Goal: Task Accomplishment & Management: Manage account settings

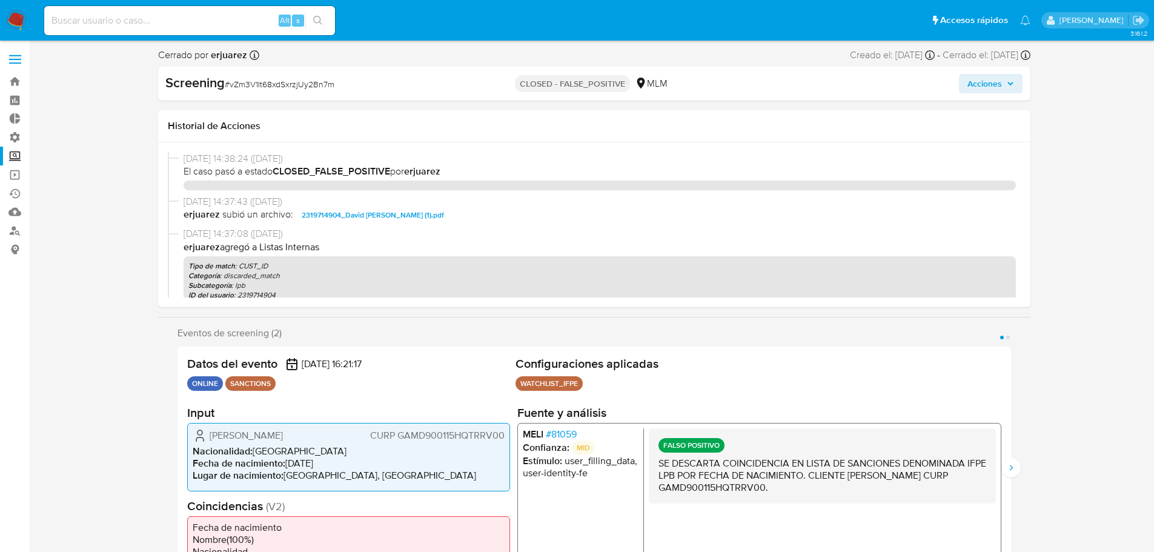
select select "10"
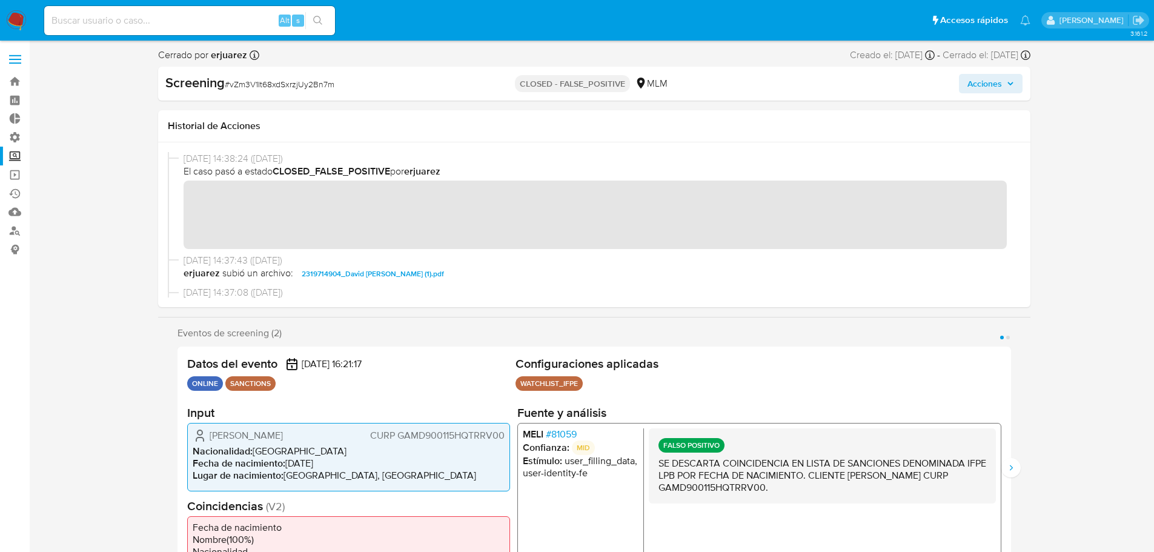
scroll to position [502, 0]
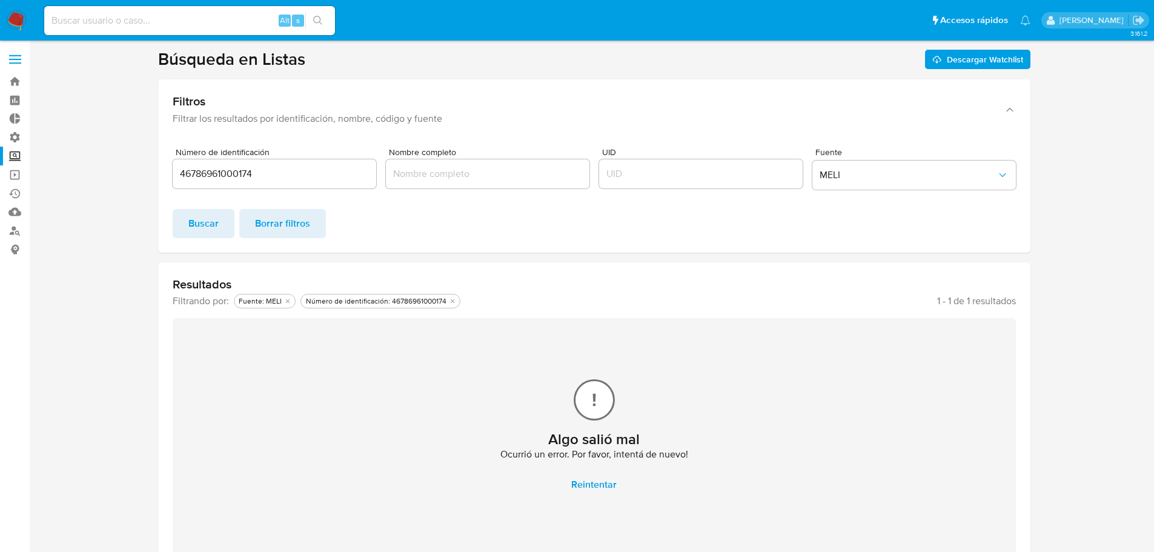
click at [218, 222] on button "Buscar" at bounding box center [204, 223] width 62 height 29
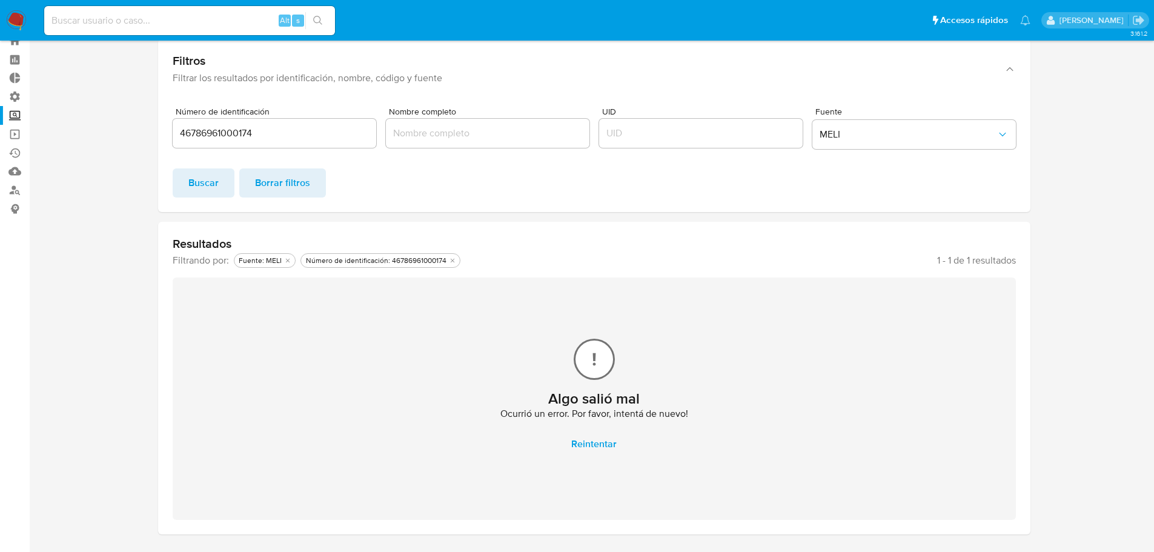
scroll to position [61, 0]
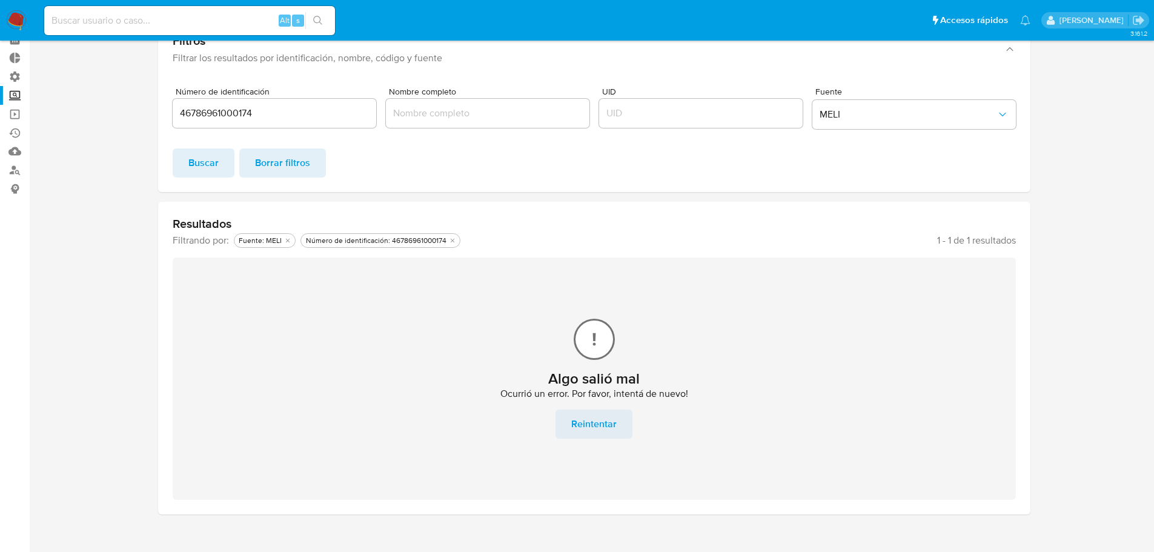
click at [587, 424] on span "Reintentar" at bounding box center [593, 424] width 45 height 27
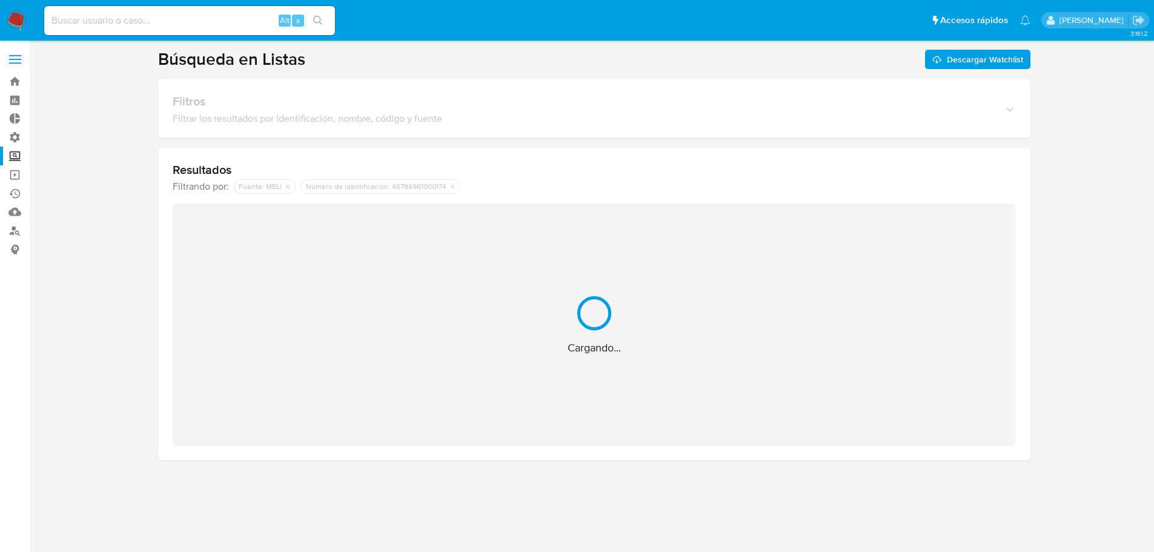
scroll to position [0, 0]
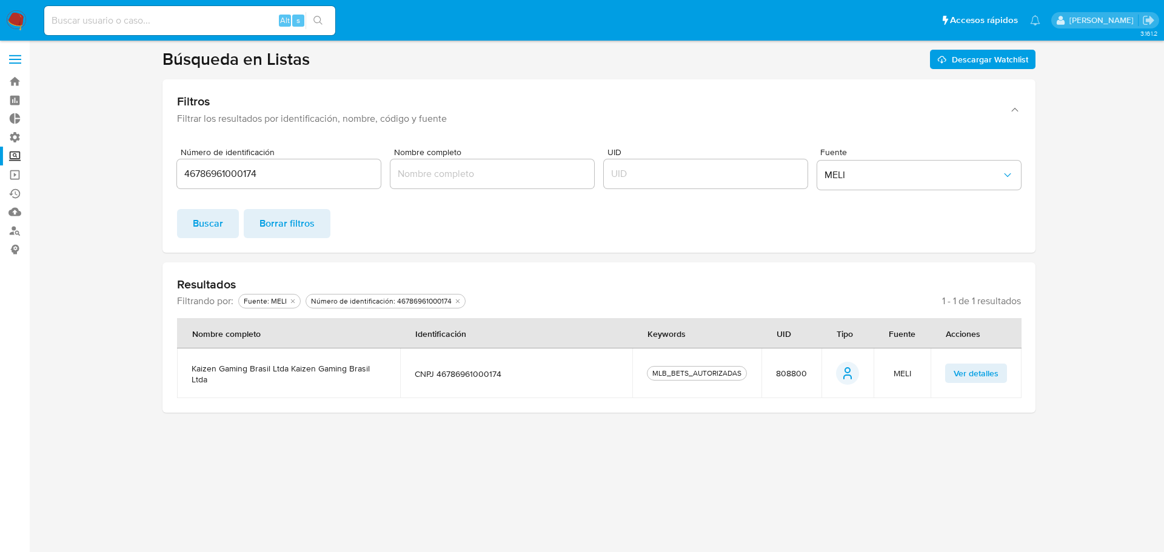
drag, startPoint x: 316, startPoint y: 164, endPoint x: 143, endPoint y: 182, distance: 174.3
click at [143, 182] on section at bounding box center [599, 230] width 1110 height 364
click at [257, 173] on input "46786961000174" at bounding box center [279, 174] width 204 height 16
drag, startPoint x: 279, startPoint y: 178, endPoint x: 190, endPoint y: 181, distance: 89.7
click at [190, 181] on input "46786961000174" at bounding box center [279, 174] width 204 height 16
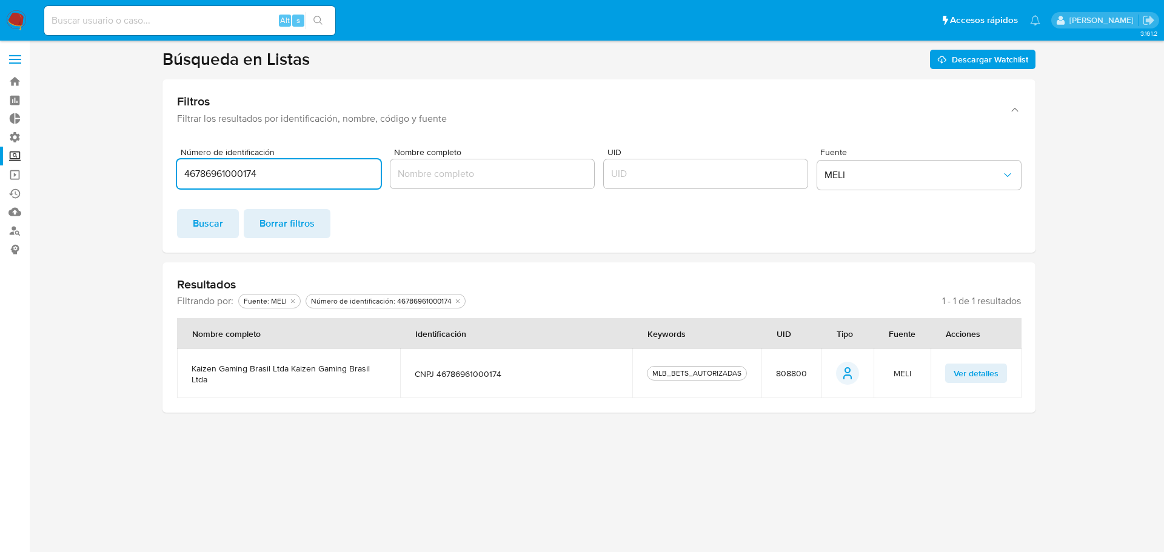
type input "4"
click at [213, 227] on span "Buscar" at bounding box center [208, 223] width 30 height 27
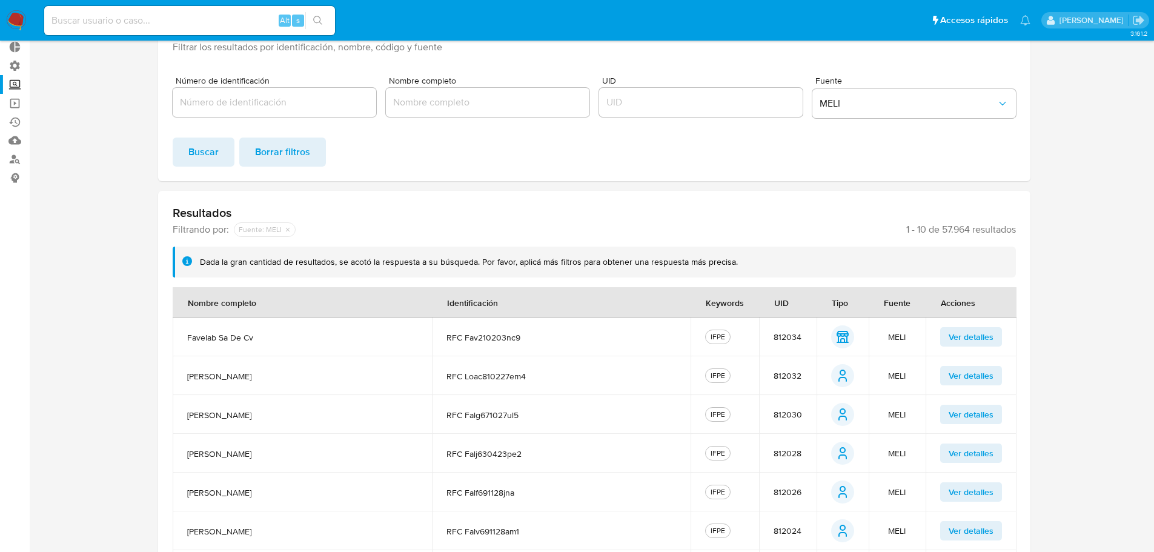
scroll to position [61, 0]
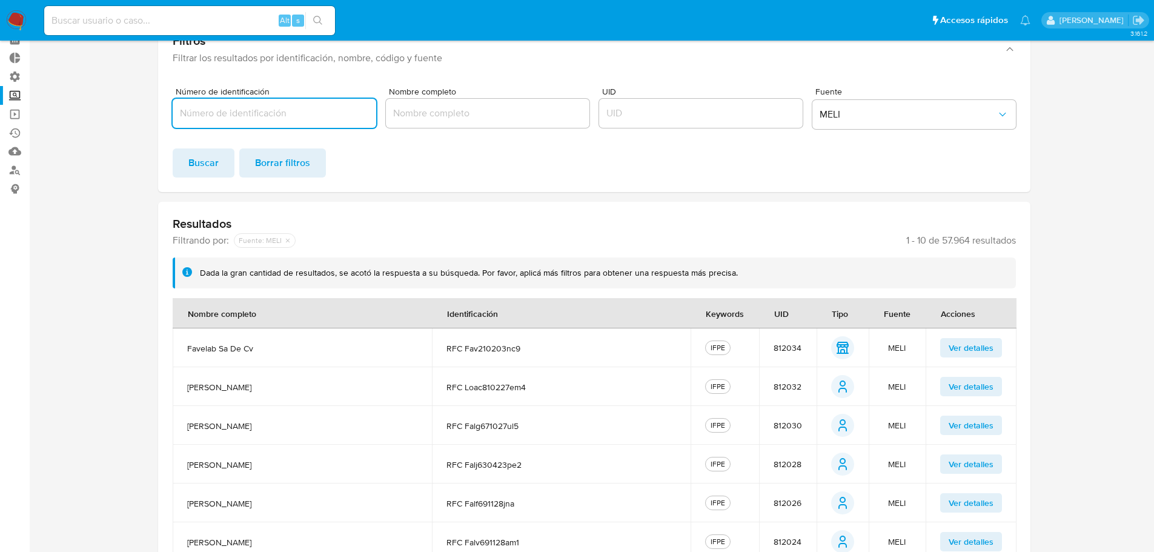
click at [335, 113] on input "Número de identificación" at bounding box center [275, 113] width 204 height 16
click at [230, 113] on input "Número de identificación" at bounding box center [275, 113] width 204 height 16
type input "46786961000174"
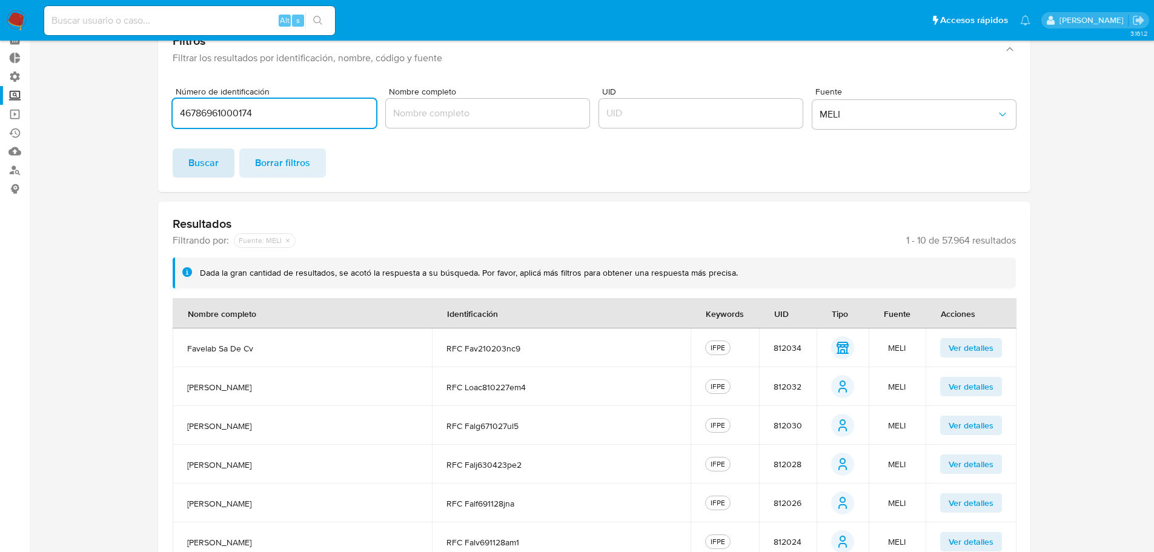
click at [216, 161] on span "Buscar" at bounding box center [203, 163] width 30 height 27
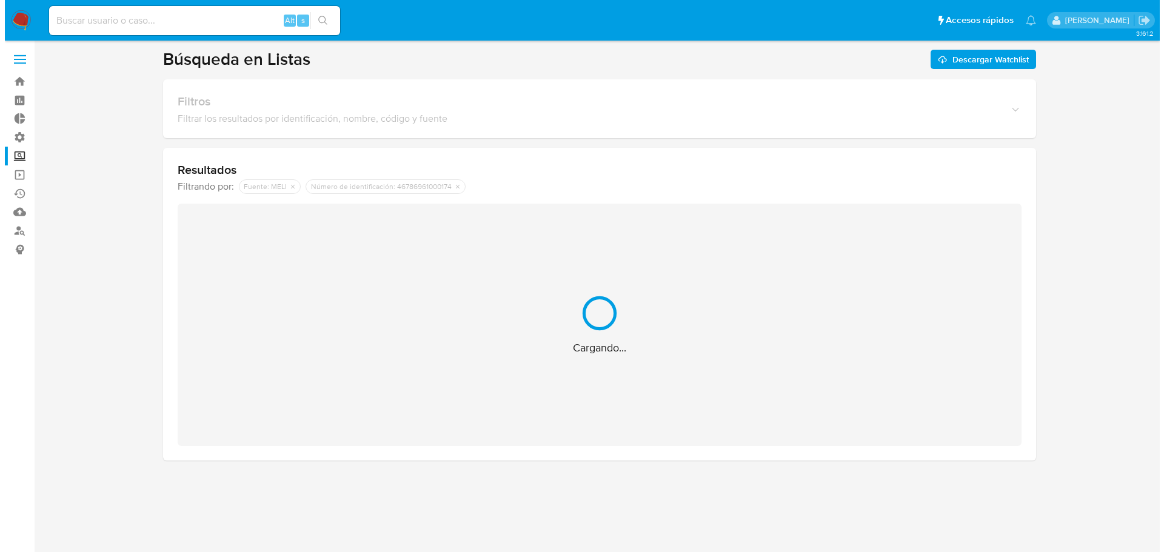
scroll to position [0, 0]
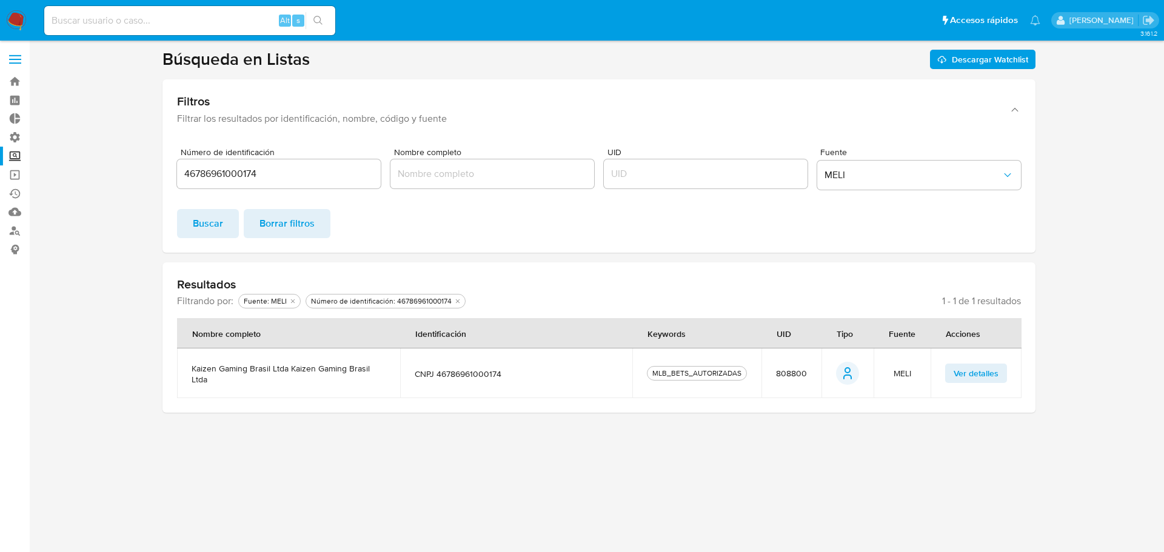
click at [968, 365] on span "Ver detalles" at bounding box center [975, 373] width 45 height 17
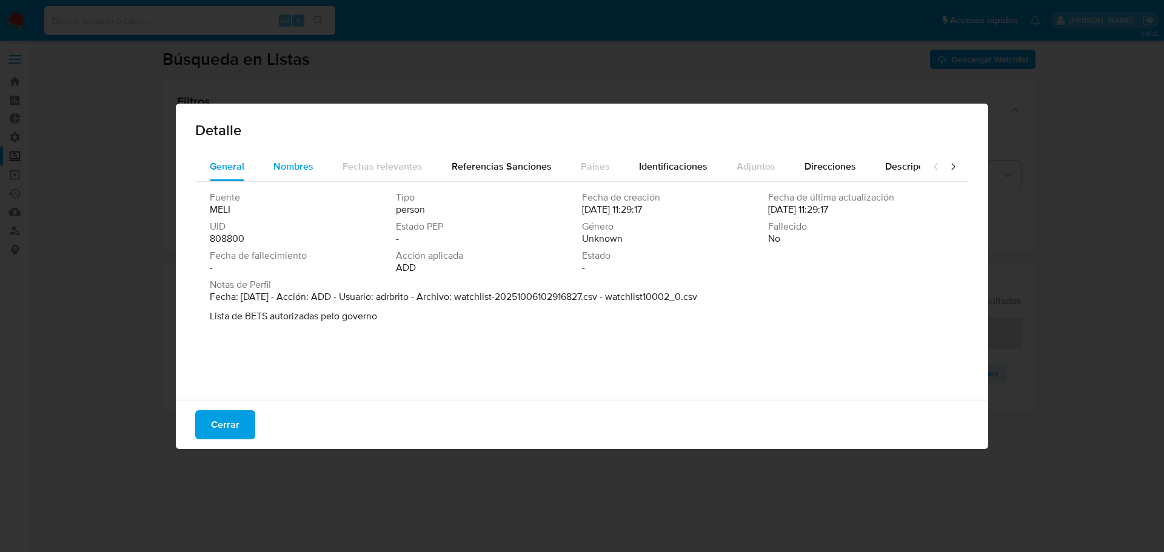
click at [296, 162] on span "Nombres" at bounding box center [293, 166] width 40 height 14
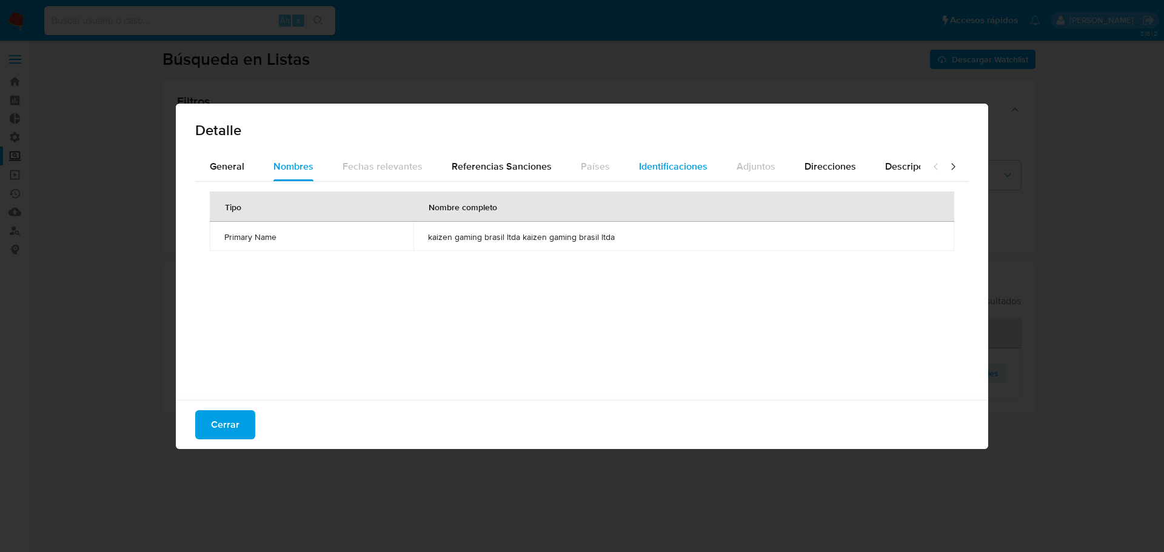
click at [664, 174] on div "Identificaciones" at bounding box center [673, 166] width 68 height 29
click at [611, 244] on td "46786961000174" at bounding box center [756, 236] width 395 height 29
click at [439, 283] on div "Tipo de identificación Número de identificación CNPJ 46786961000174" at bounding box center [581, 288] width 773 height 212
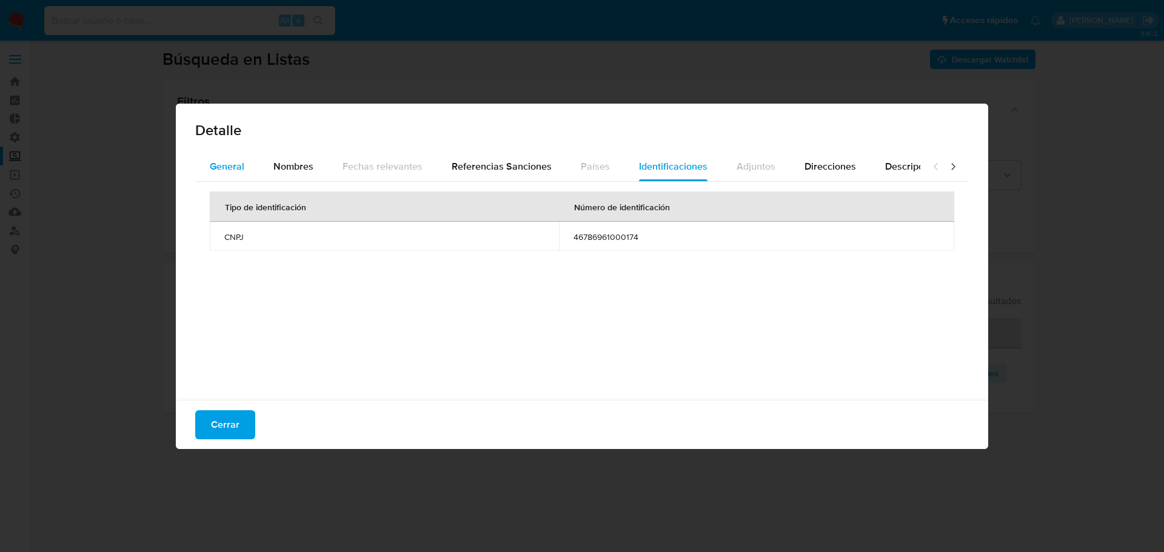
click at [223, 174] on div "General" at bounding box center [227, 166] width 35 height 29
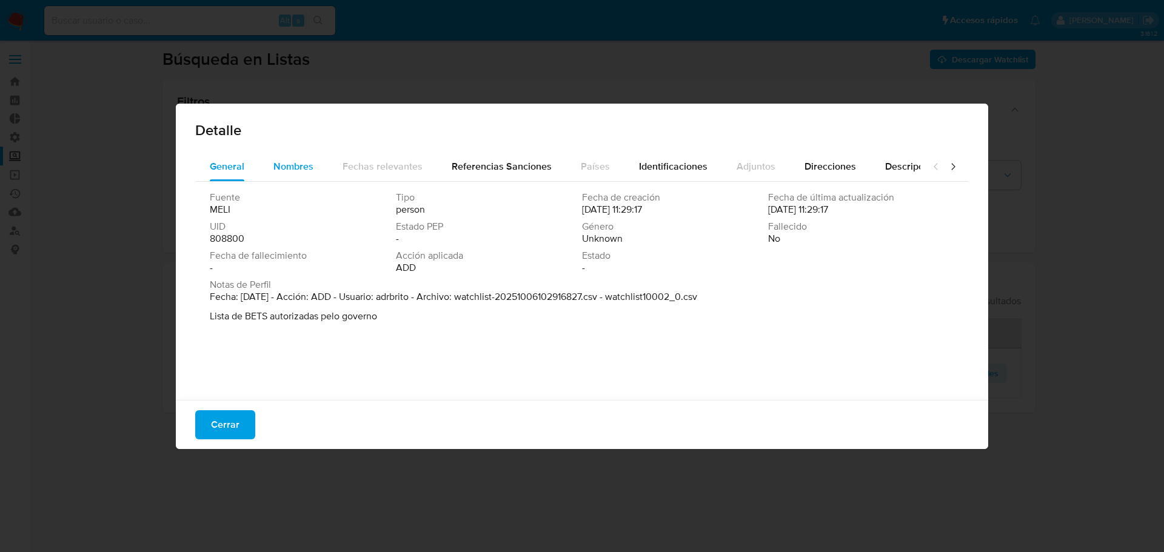
click at [313, 175] on button "Nombres" at bounding box center [293, 166] width 69 height 29
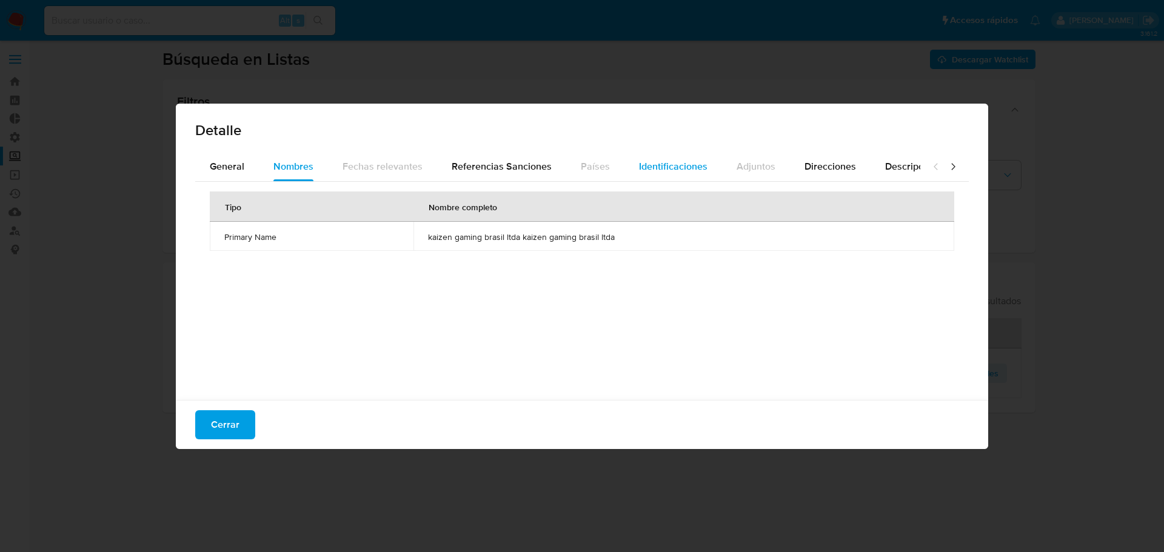
click at [644, 165] on span "Identificaciones" at bounding box center [673, 166] width 68 height 14
click at [287, 164] on span "Nombres" at bounding box center [293, 166] width 40 height 14
drag, startPoint x: 624, startPoint y: 241, endPoint x: 517, endPoint y: 239, distance: 107.3
click at [527, 239] on span "kaizen gaming brasil ltda kaizen gaming brasil ltda" at bounding box center [683, 236] width 511 height 11
click at [491, 239] on span "kaizen gaming brasil ltda kaizen gaming brasil ltda" at bounding box center [683, 236] width 511 height 11
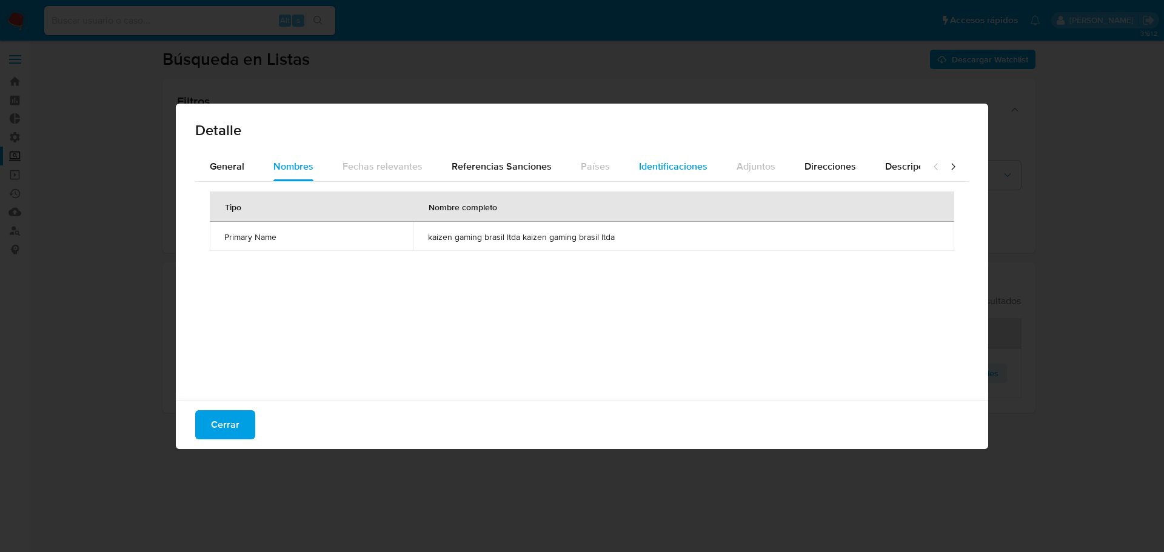
click at [664, 159] on span "Identificaciones" at bounding box center [673, 166] width 68 height 14
drag, startPoint x: 250, startPoint y: 241, endPoint x: 229, endPoint y: 243, distance: 21.3
click at [230, 243] on td "CNPJ" at bounding box center [384, 236] width 349 height 29
click at [229, 243] on td "CNPJ" at bounding box center [384, 236] width 349 height 29
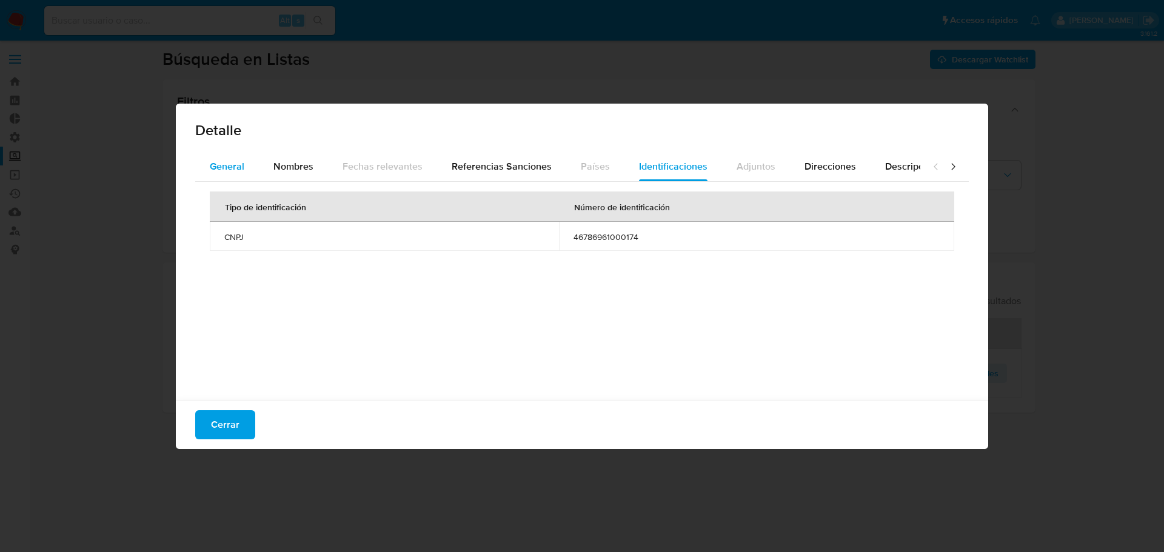
click at [227, 167] on span "General" at bounding box center [227, 166] width 35 height 14
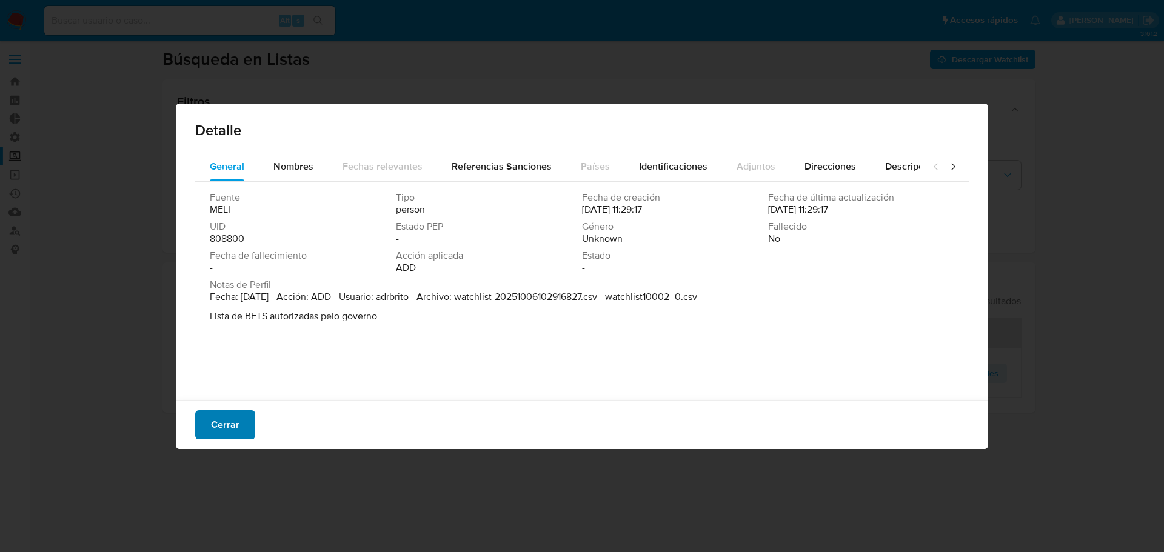
click at [232, 420] on span "Cerrar" at bounding box center [225, 424] width 28 height 27
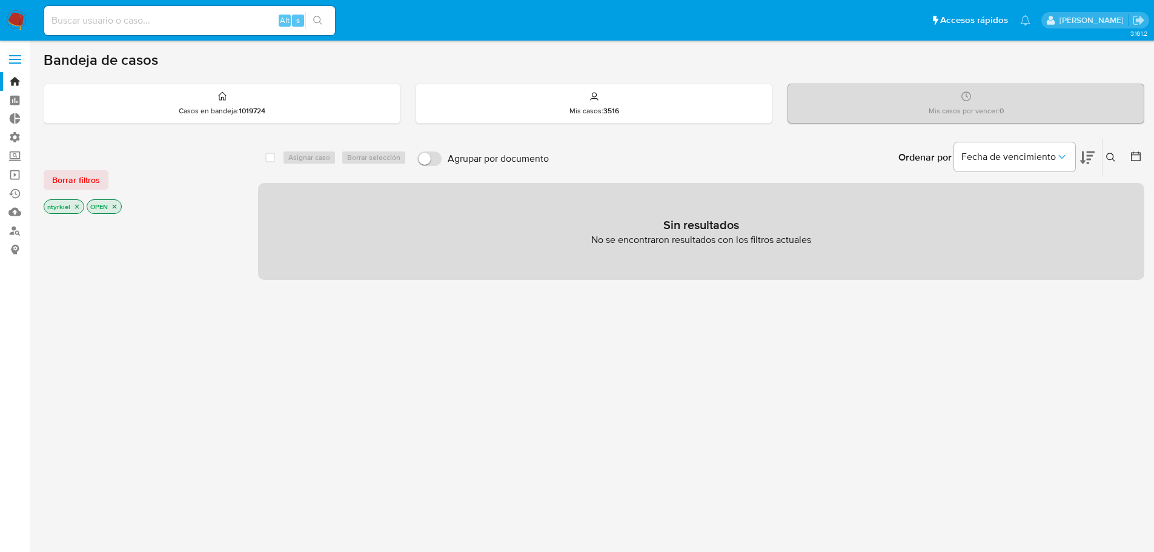
click at [12, 56] on span at bounding box center [15, 56] width 12 height 2
click at [0, 0] on input "checkbox" at bounding box center [0, 0] width 0 height 0
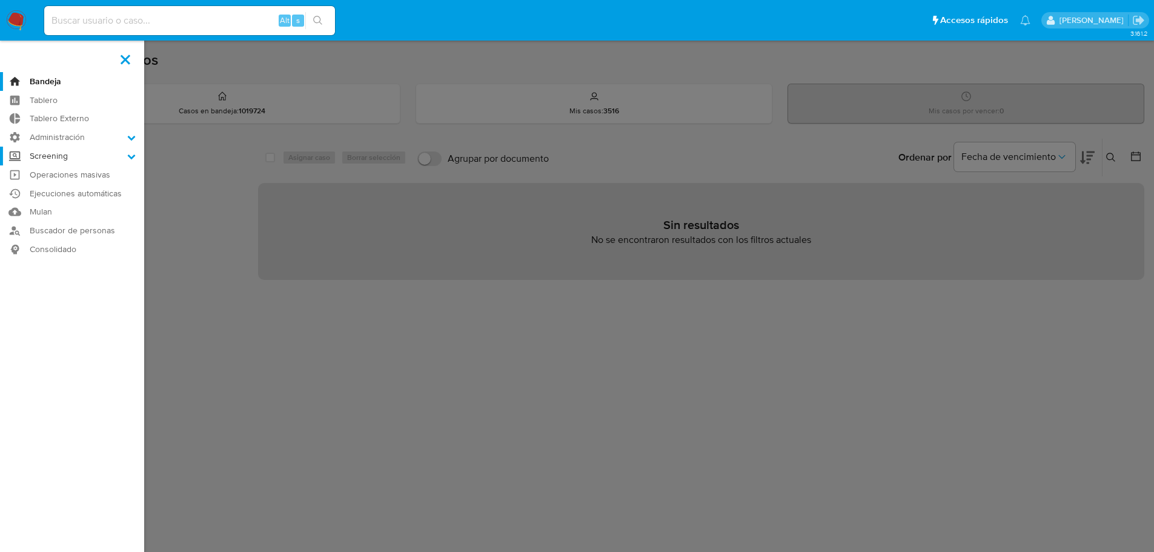
click at [71, 161] on label "Screening" at bounding box center [72, 156] width 144 height 19
click at [0, 0] on input "Screening" at bounding box center [0, 0] width 0 height 0
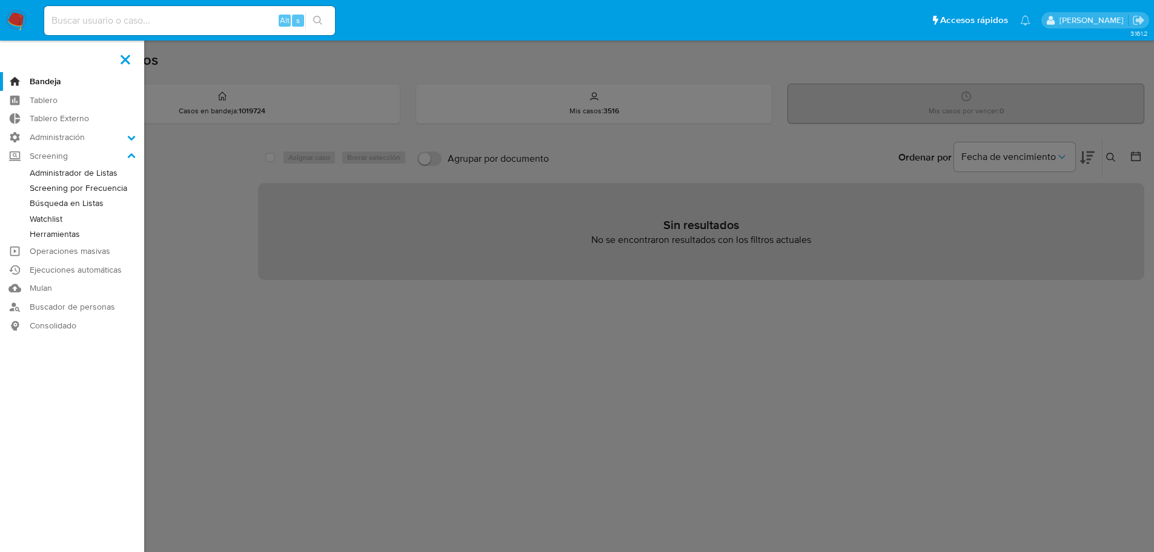
click at [69, 169] on link "Administrador de Listas" at bounding box center [72, 172] width 144 height 15
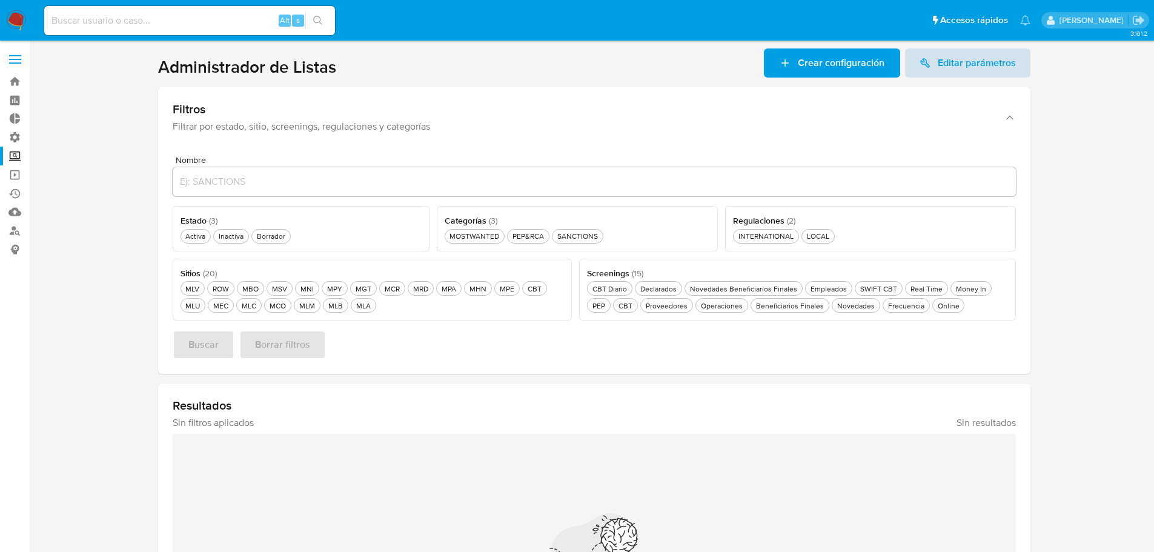
click at [940, 63] on span "Editar parámetros" at bounding box center [977, 62] width 78 height 29
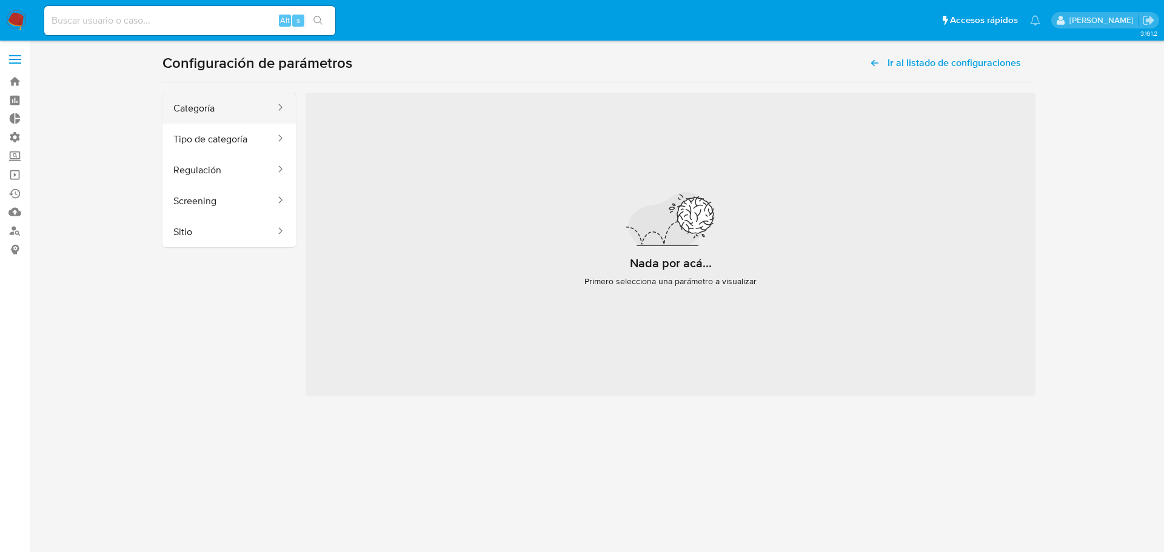
click at [235, 108] on button "Categoría" at bounding box center [219, 108] width 114 height 31
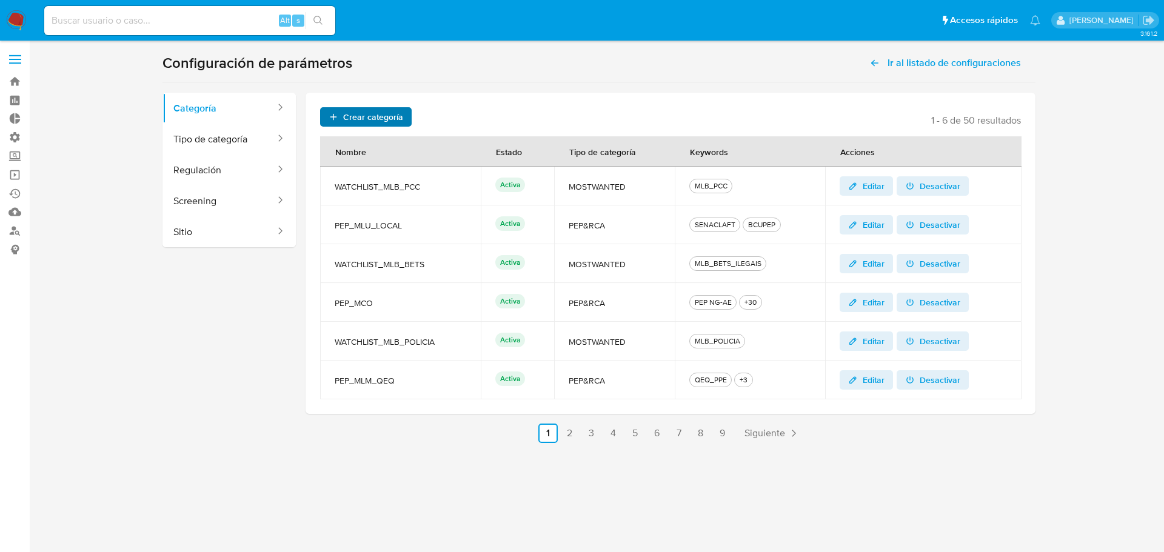
click at [366, 118] on span "Crear categoría" at bounding box center [373, 116] width 60 height 19
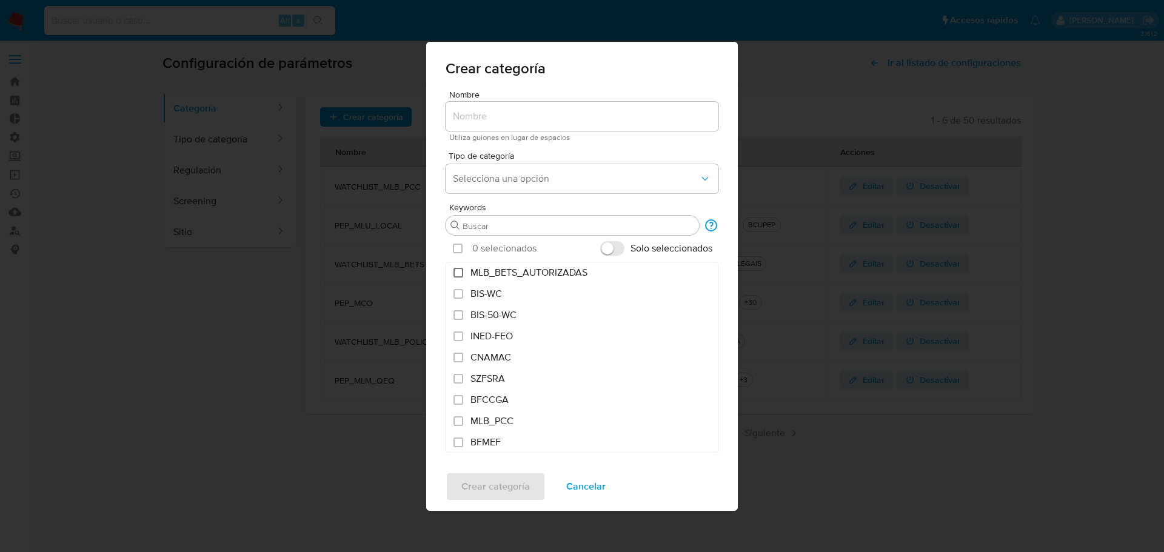
click at [459, 271] on input "MLB_BETS_AUTORIZADAS" at bounding box center [458, 273] width 10 height 10
checkbox input "true"
click at [525, 178] on span "Selecciona una opción" at bounding box center [576, 179] width 246 height 12
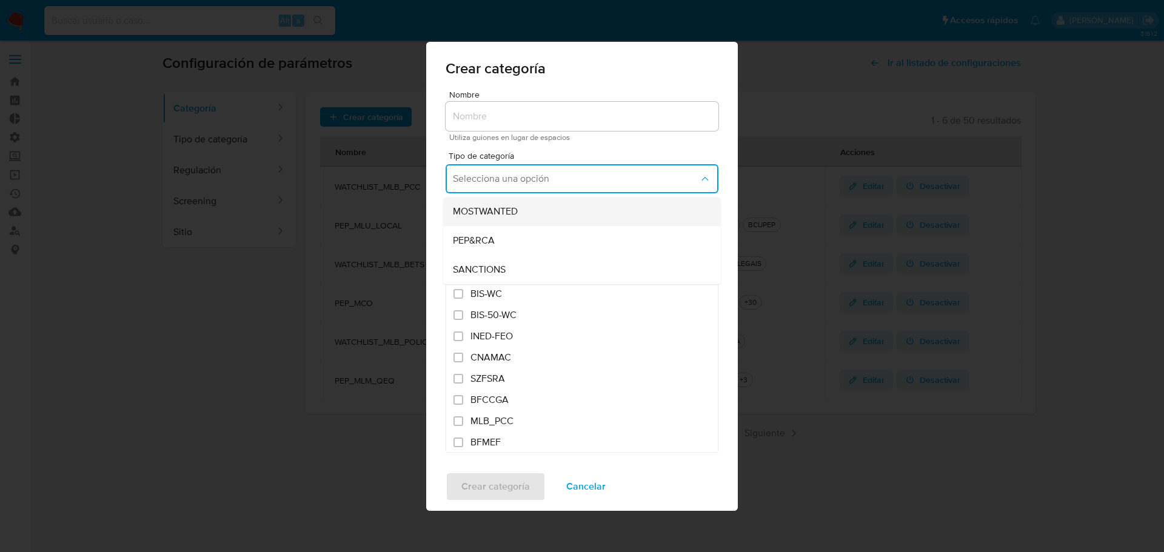
click at [507, 209] on span "MOSTWANTED" at bounding box center [485, 211] width 65 height 12
click at [519, 116] on input "Nombre" at bounding box center [581, 116] width 273 height 16
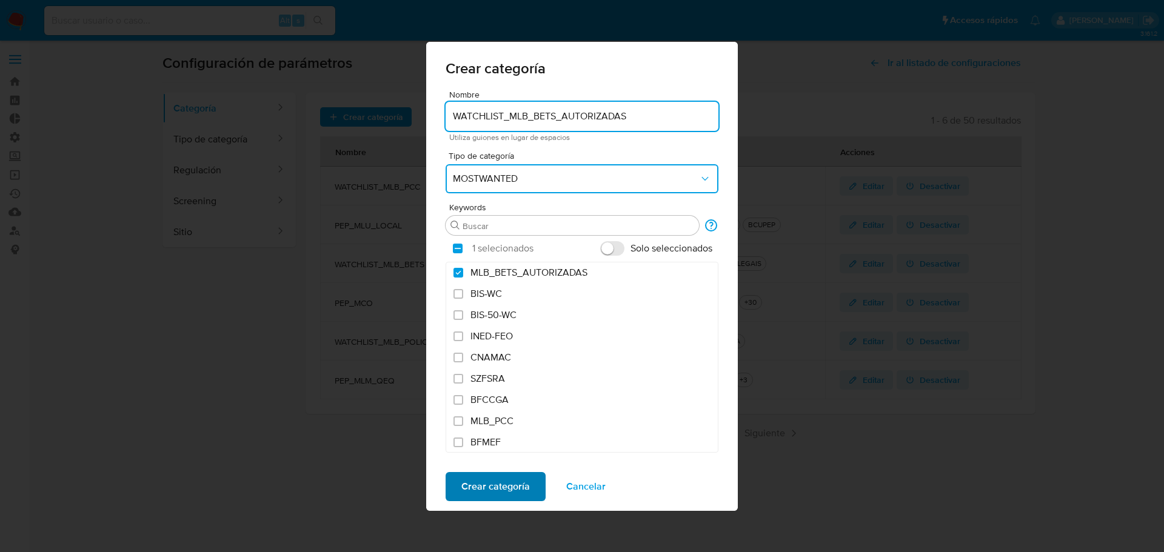
type input "WATCHLIST_MLB_BETS_AUTORIZADAS"
click at [504, 485] on span "Crear categoría" at bounding box center [495, 486] width 68 height 27
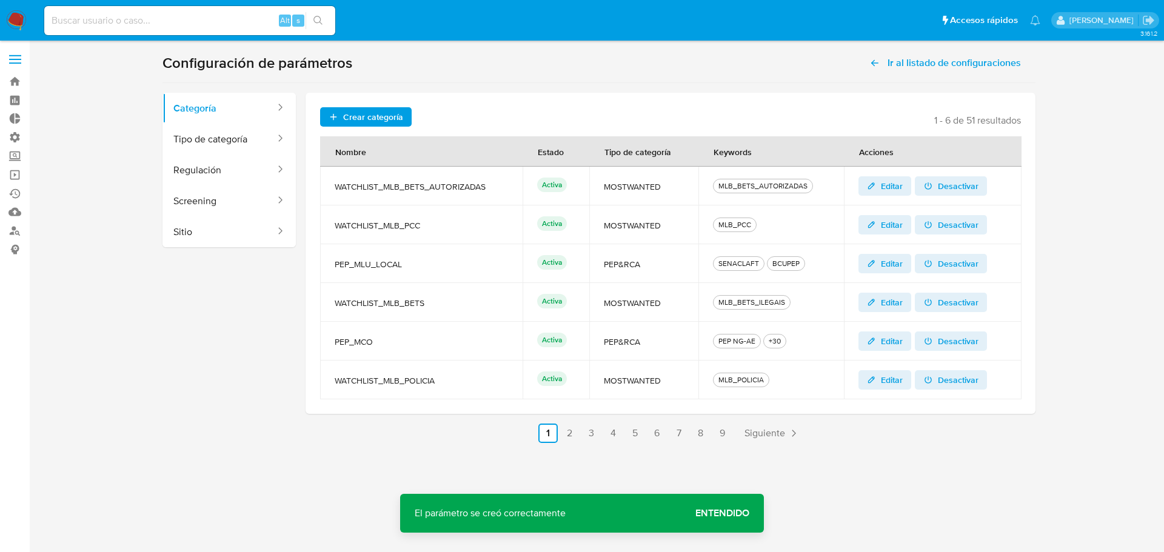
click at [737, 513] on span "Entendido" at bounding box center [722, 513] width 54 height 0
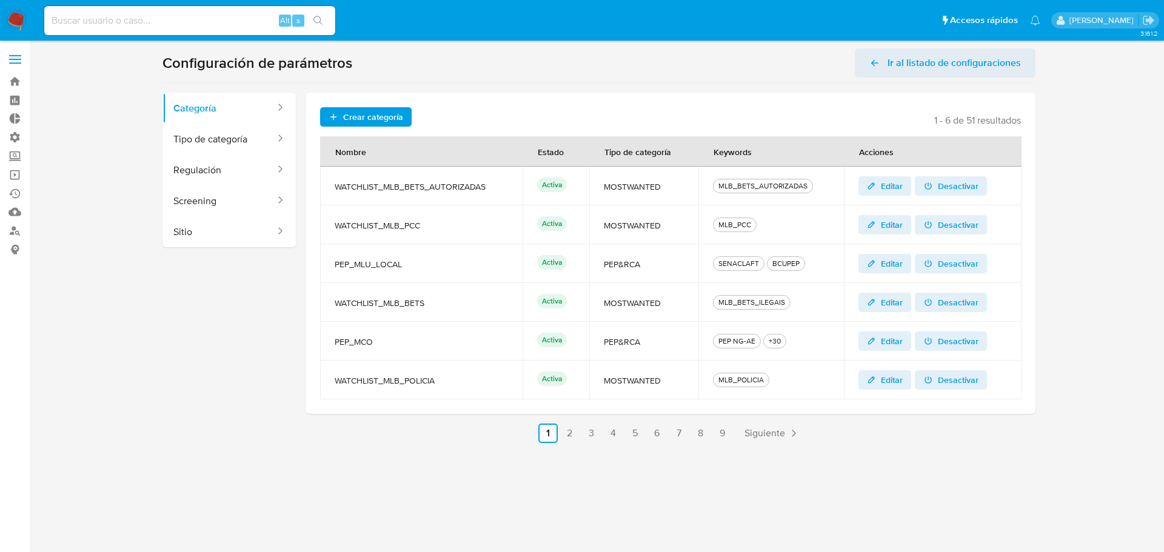
click at [891, 65] on span "Ir al listado de configuraciones" at bounding box center [953, 62] width 133 height 29
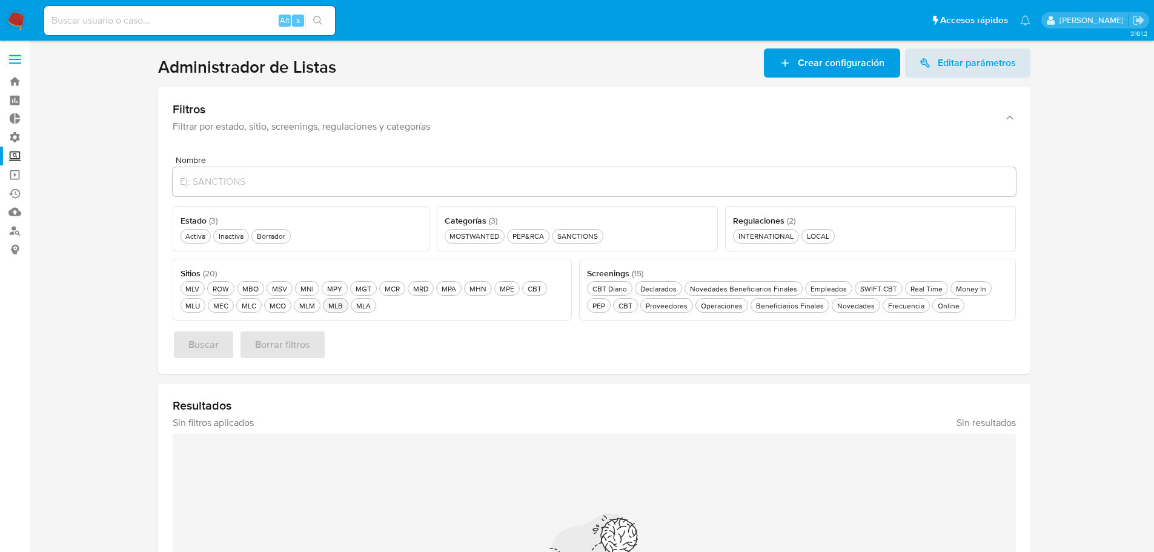
click at [334, 310] on div "MLB MLB" at bounding box center [335, 306] width 19 height 10
click at [201, 239] on div "Activa Activa" at bounding box center [195, 236] width 25 height 10
click at [486, 238] on div "MOSTWANTED MOSTWANTED" at bounding box center [474, 236] width 55 height 10
click at [210, 342] on span "Buscar" at bounding box center [203, 344] width 30 height 27
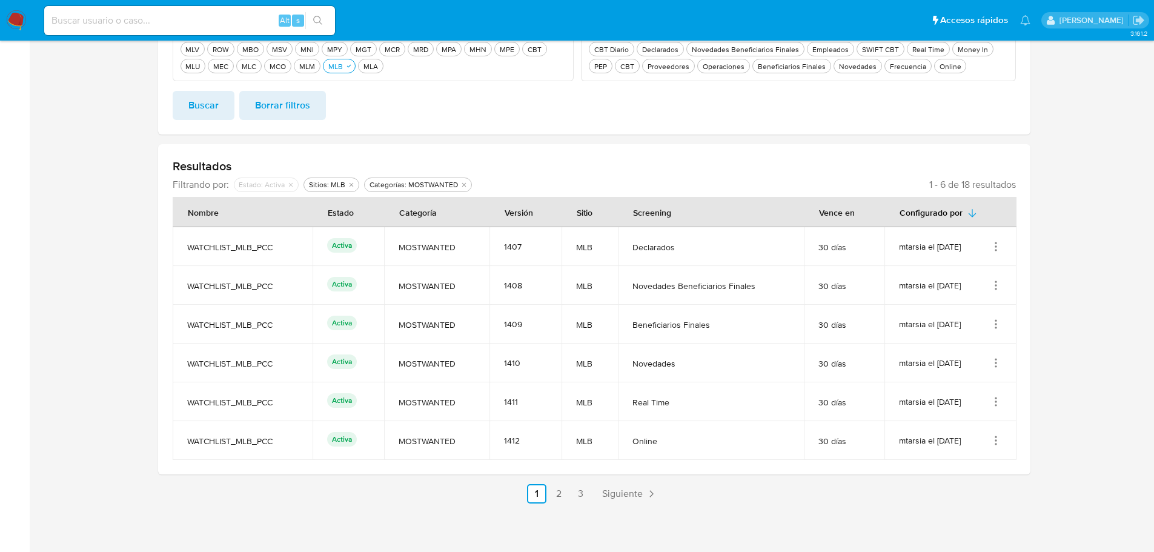
scroll to position [242, 0]
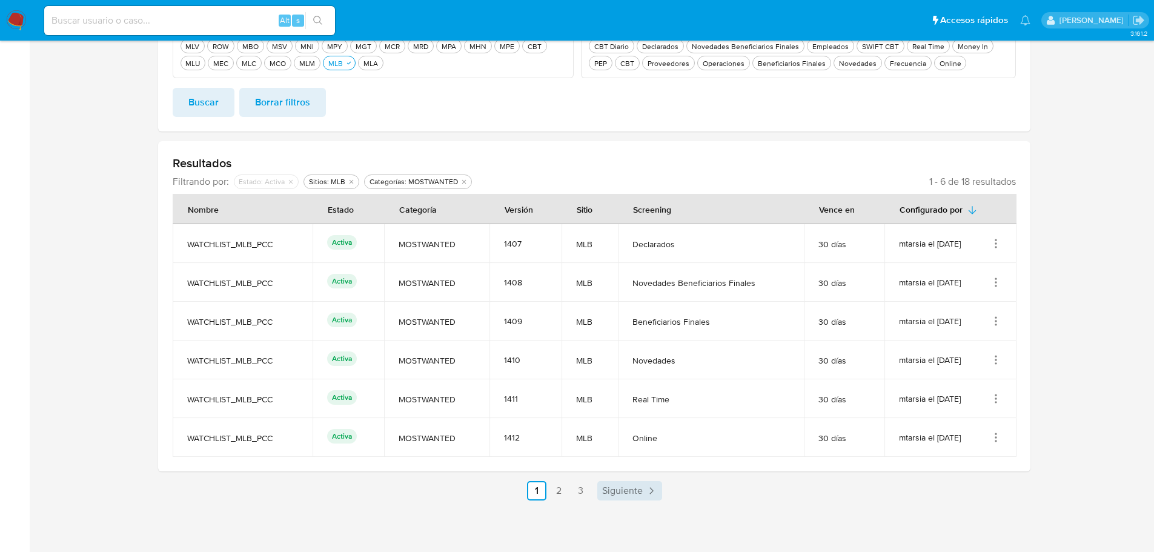
click at [620, 492] on span "Siguiente" at bounding box center [622, 491] width 41 height 10
click at [656, 490] on span "Siguiente" at bounding box center [655, 491] width 41 height 10
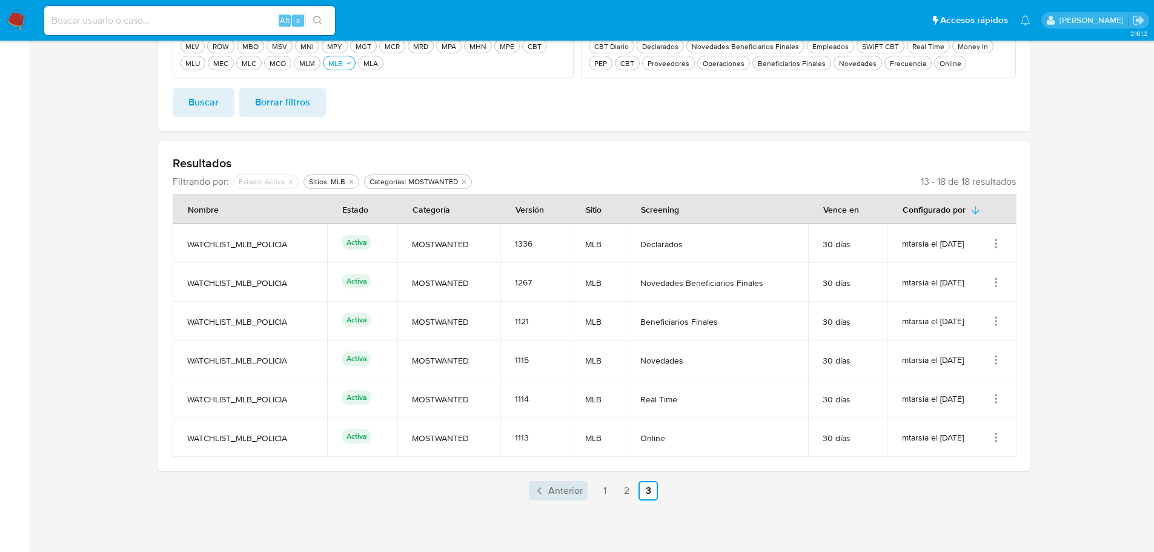
click at [571, 490] on span "Anterior" at bounding box center [565, 491] width 35 height 10
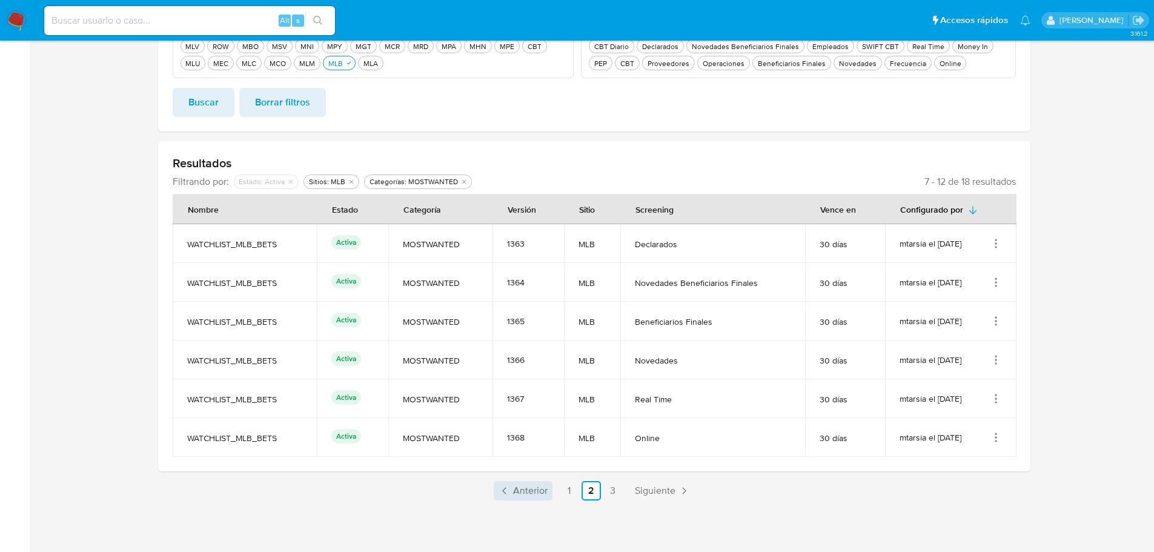
click at [571, 490] on link "1" at bounding box center [569, 490] width 19 height 19
click at [557, 489] on link "2" at bounding box center [558, 490] width 19 height 19
click at [612, 492] on link "3" at bounding box center [613, 490] width 19 height 19
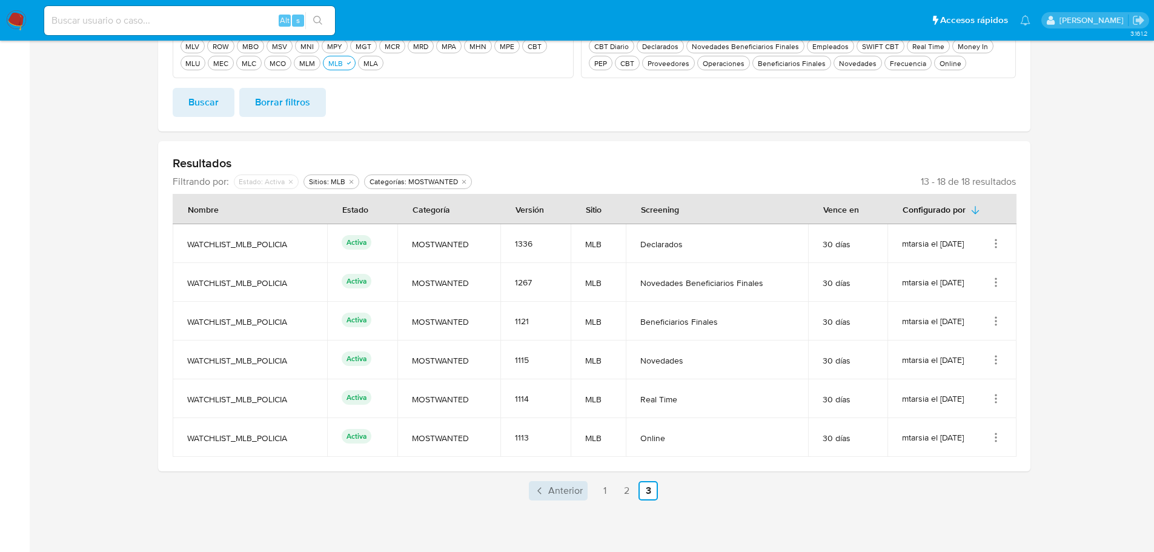
click at [567, 494] on span "Anterior" at bounding box center [565, 491] width 35 height 10
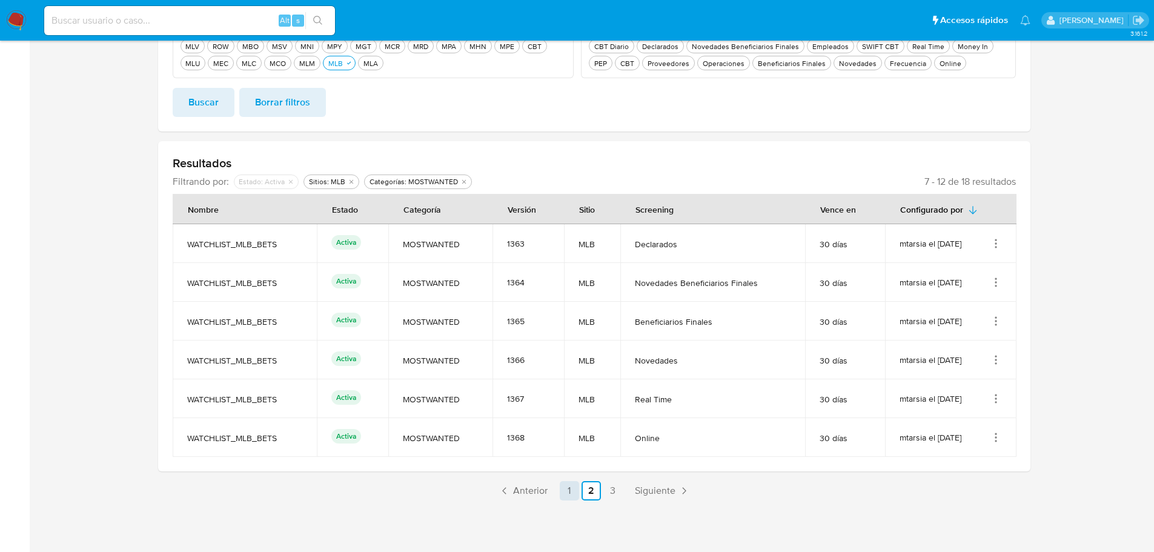
click at [567, 494] on link "1" at bounding box center [569, 490] width 19 height 19
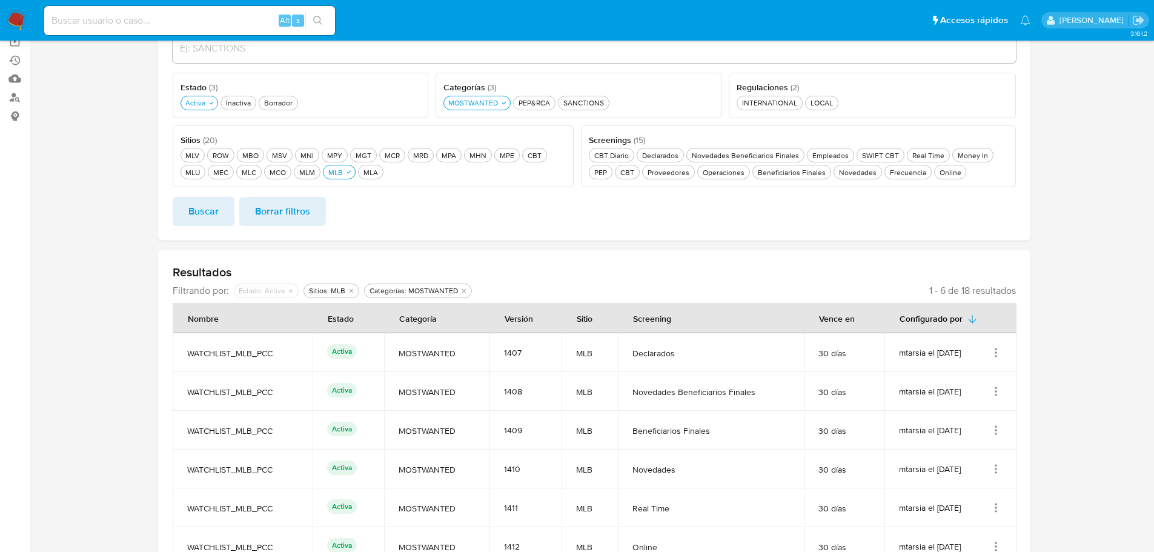
scroll to position [121, 0]
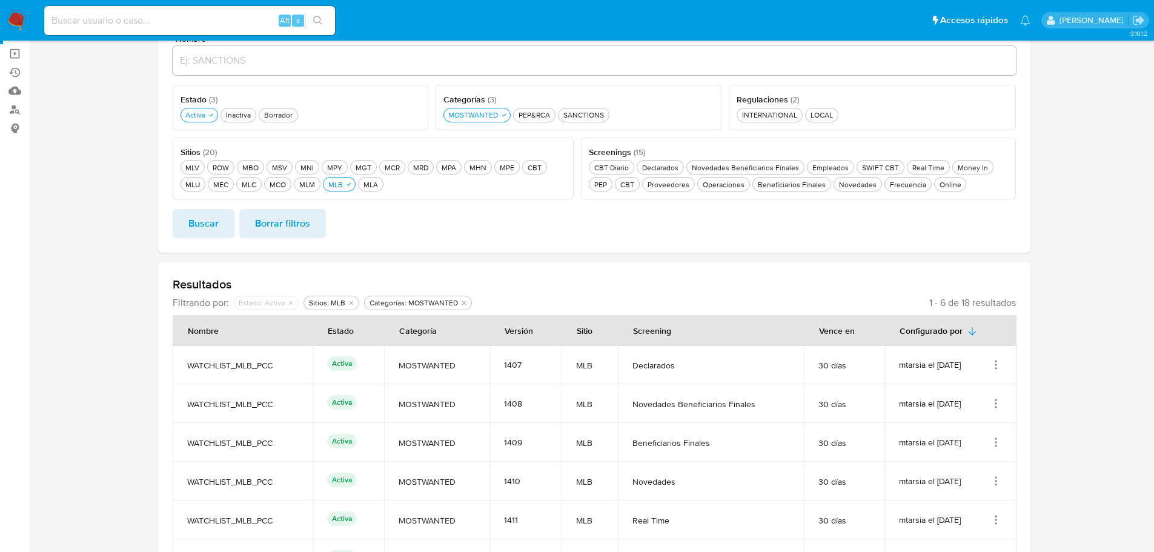
drag, startPoint x: 275, startPoint y: 367, endPoint x: 189, endPoint y: 363, distance: 86.2
click at [189, 363] on span "WATCHLIST_MLB_PCC" at bounding box center [242, 365] width 111 height 11
click at [264, 61] on input "Nombre" at bounding box center [595, 61] width 844 height 16
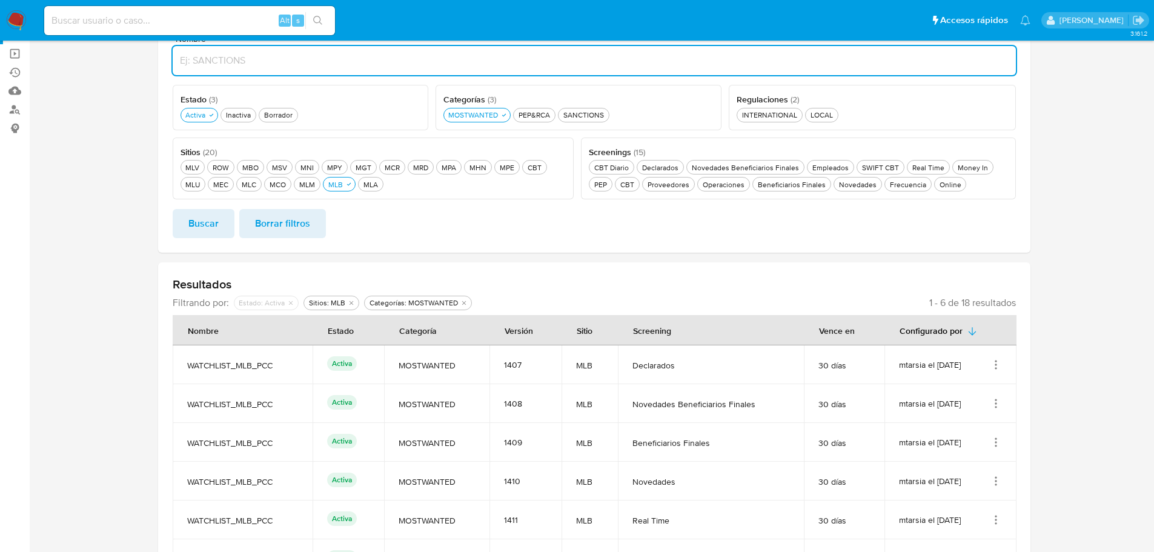
paste input "WATCHLIST_MLB_PCC"
type input "WATCHLIST_MLB_PCC"
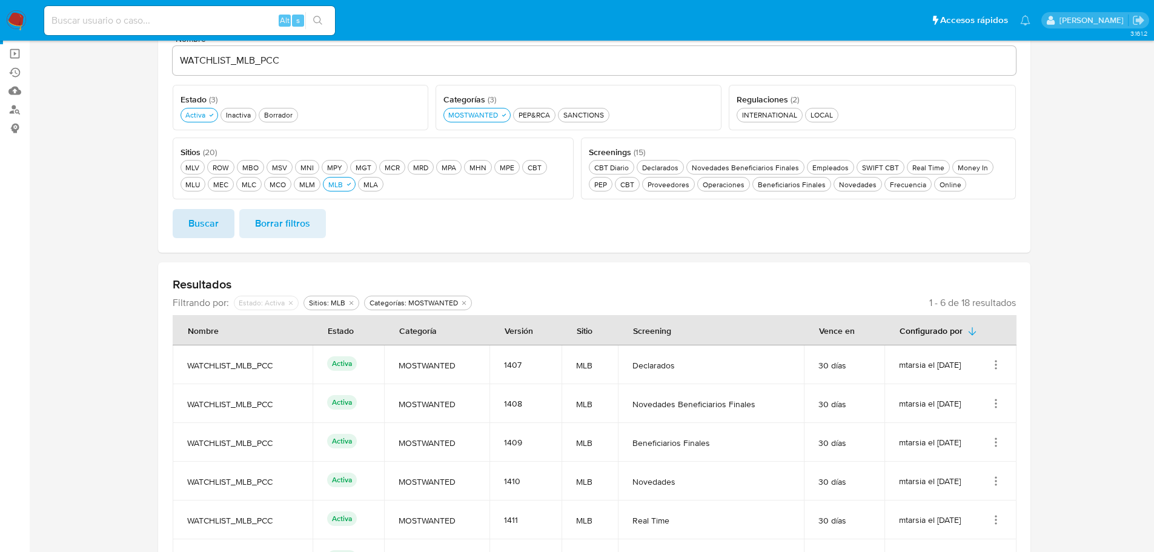
click at [205, 212] on span "Buscar" at bounding box center [203, 223] width 30 height 27
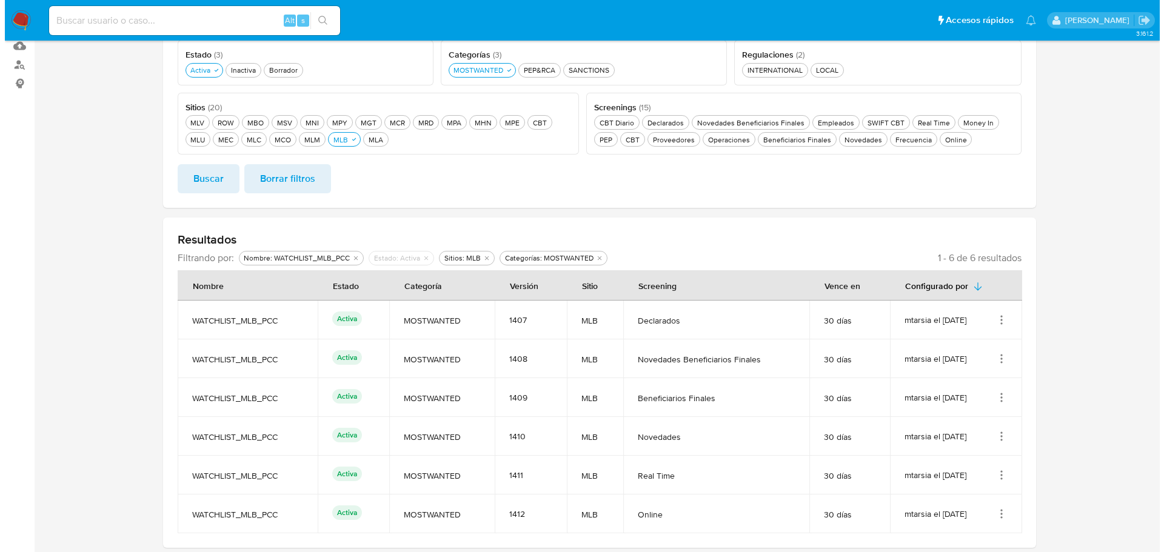
scroll to position [213, 0]
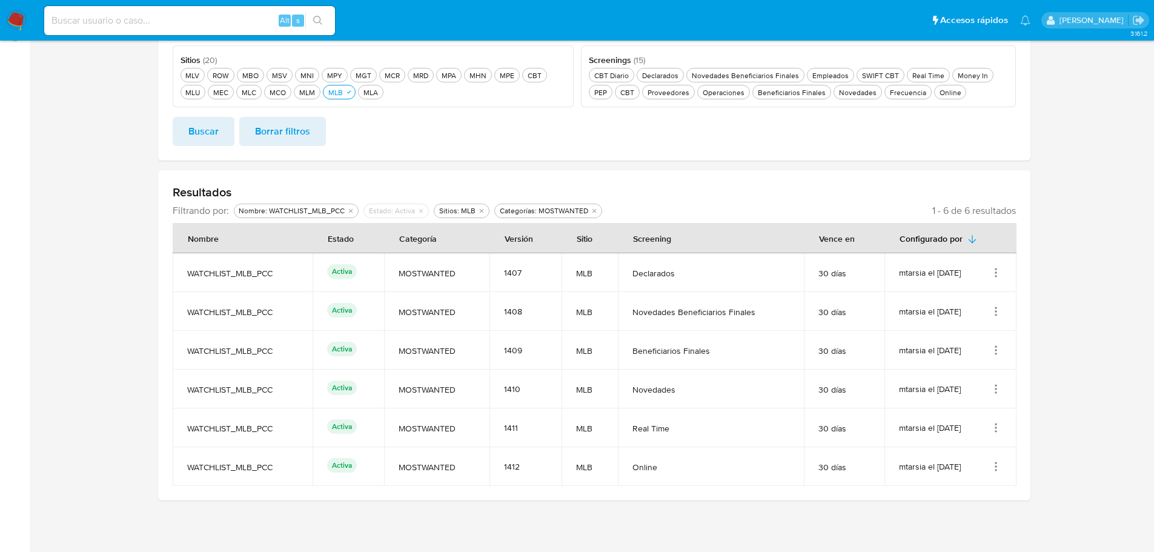
click at [997, 273] on icon "Acciones" at bounding box center [996, 272] width 1 height 1
click at [1059, 280] on section at bounding box center [594, 167] width 1101 height 665
click at [999, 394] on icon "Acciones" at bounding box center [996, 389] width 12 height 12
click at [963, 416] on button "Ver detalles" at bounding box center [947, 417] width 109 height 32
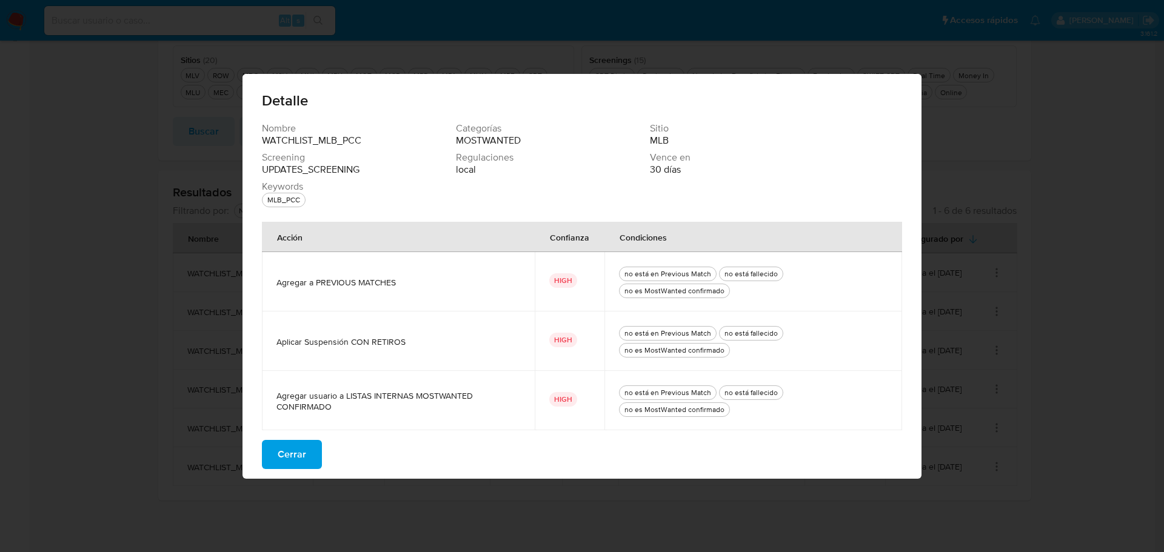
click at [283, 450] on span "Cerrar" at bounding box center [292, 454] width 28 height 27
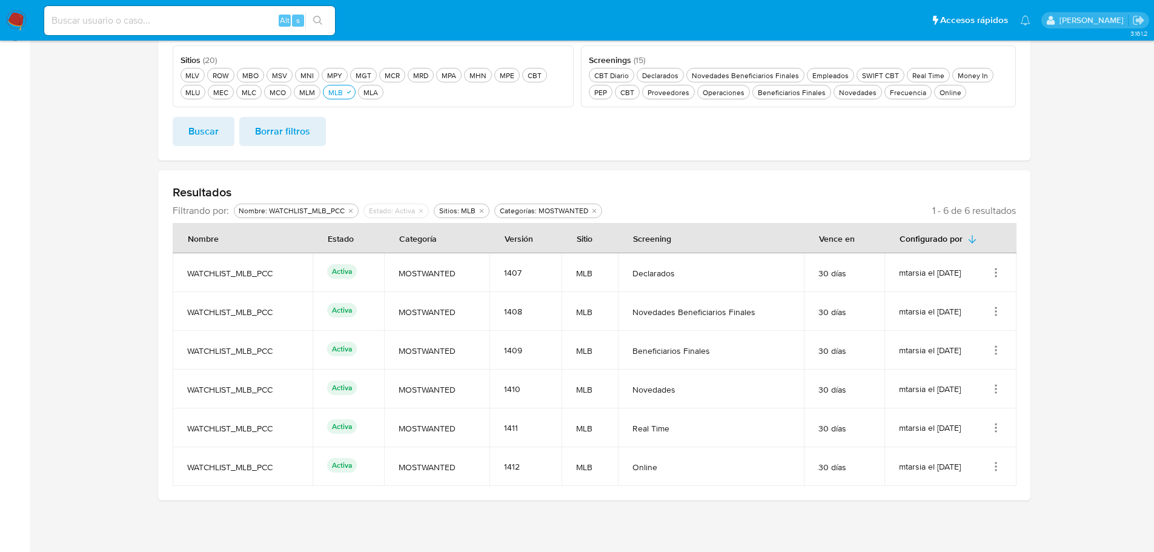
click at [996, 281] on td "mtarsia el 10/09/2025" at bounding box center [951, 272] width 132 height 39
click at [996, 278] on icon "Acciones" at bounding box center [996, 273] width 12 height 12
click at [967, 303] on button "Ver detalles" at bounding box center [947, 301] width 109 height 32
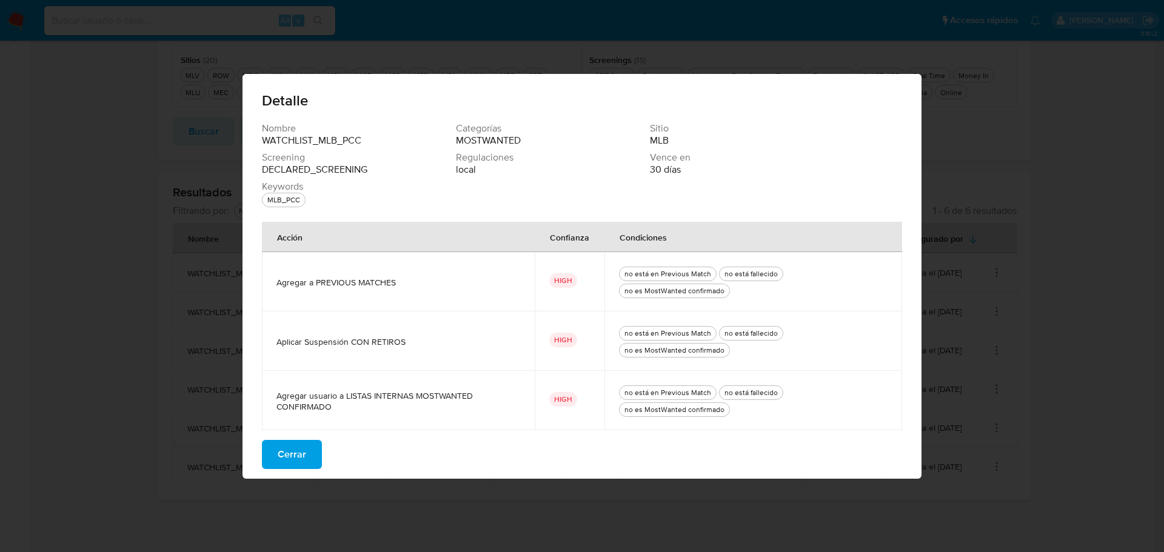
click at [315, 455] on button "Cerrar" at bounding box center [292, 454] width 60 height 29
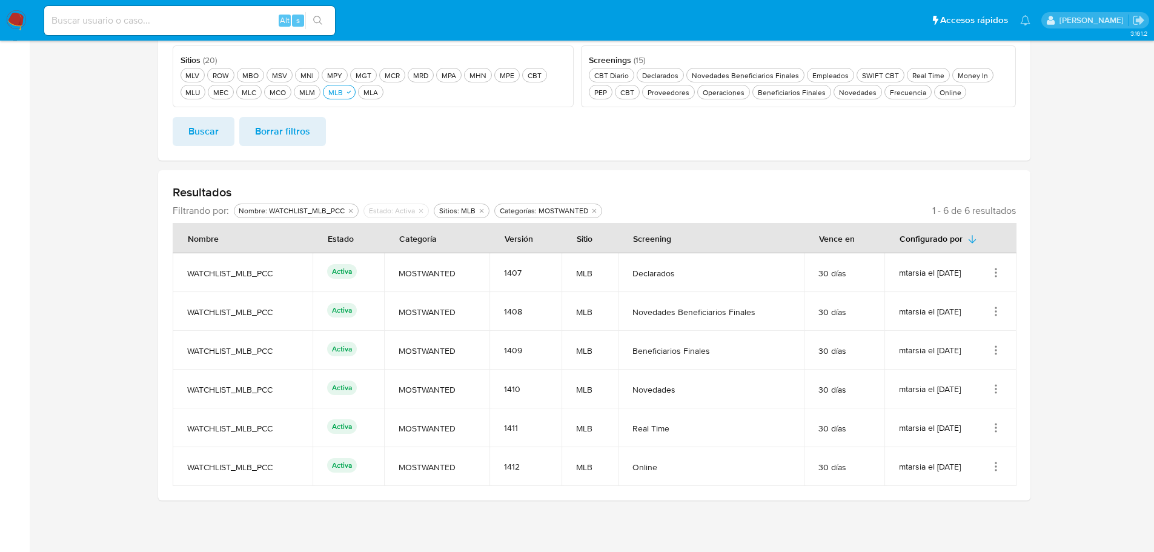
click at [995, 271] on icon "Acciones" at bounding box center [996, 273] width 12 height 12
click at [955, 333] on button "Editar" at bounding box center [947, 333] width 109 height 32
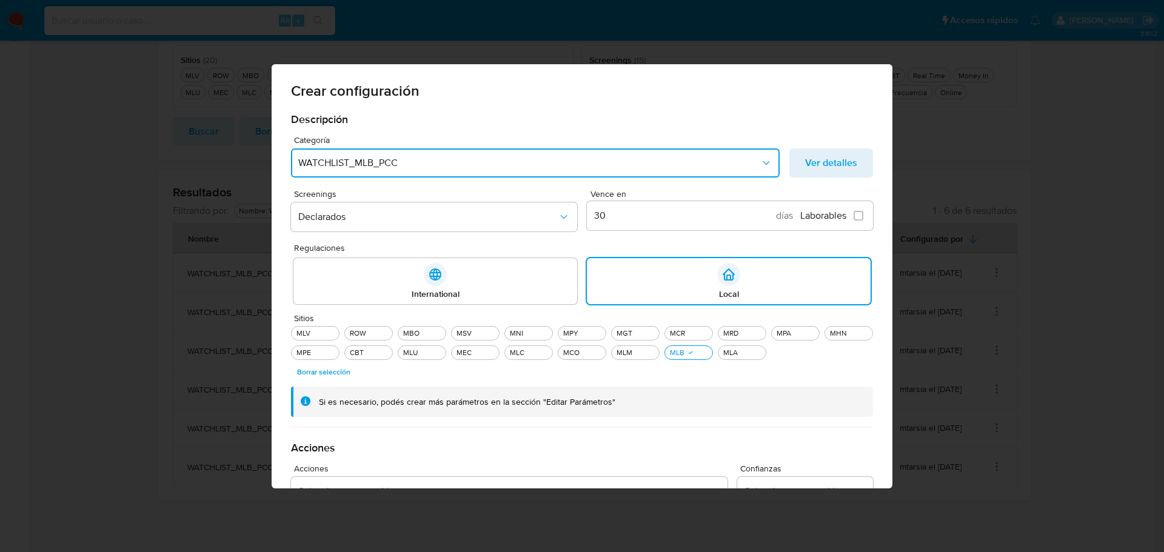
click at [531, 161] on span "WATCHLIST_MLB_PCC" at bounding box center [529, 163] width 462 height 12
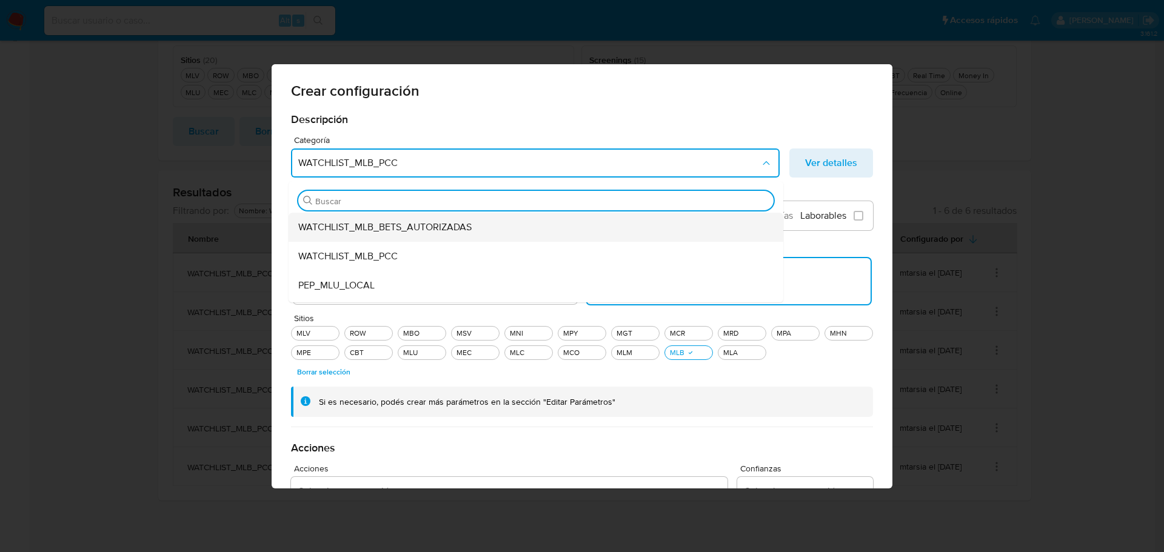
click at [449, 227] on span "WATCHLIST_MLB_BETS_AUTORIZADAS" at bounding box center [384, 227] width 173 height 12
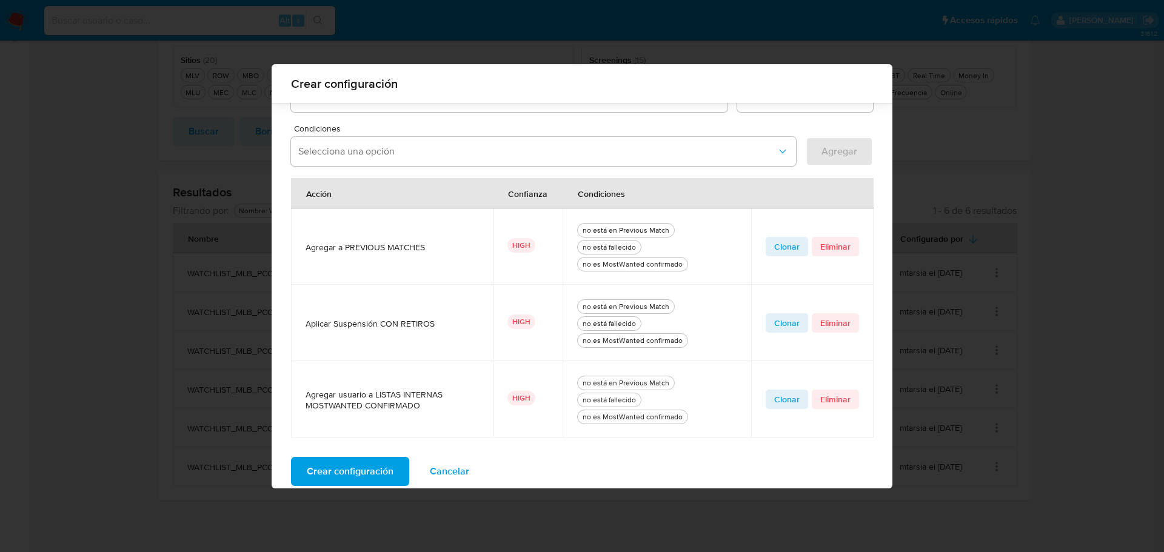
scroll to position [401, 0]
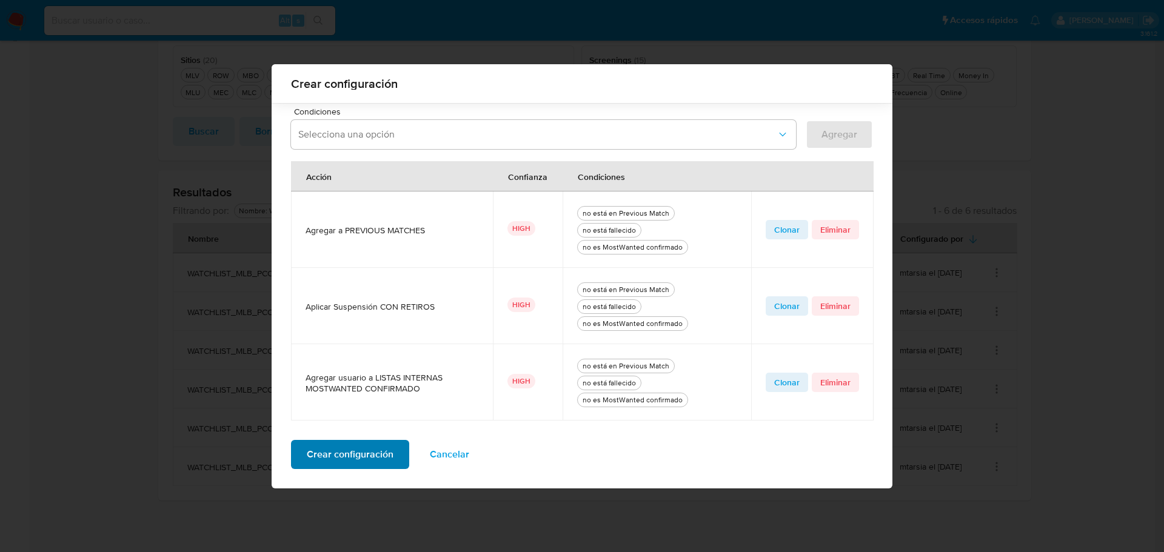
click at [361, 452] on span "Crear configuración" at bounding box center [350, 454] width 87 height 27
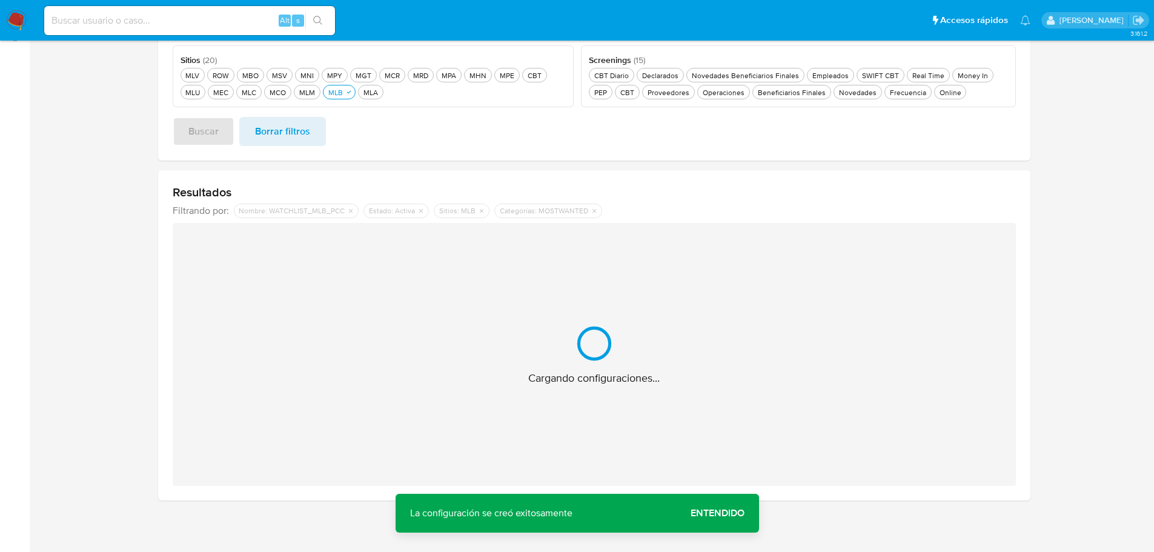
click at [708, 513] on span "Entendido" at bounding box center [718, 513] width 54 height 0
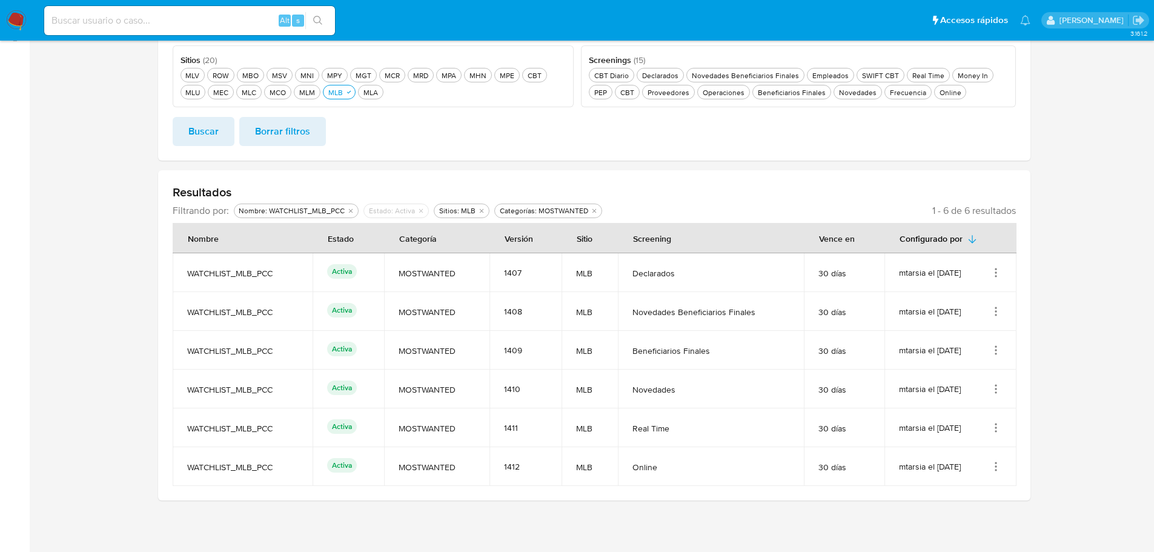
click at [997, 315] on icon "Acciones" at bounding box center [996, 311] width 12 height 12
click at [961, 368] on button "Editar" at bounding box center [947, 372] width 109 height 32
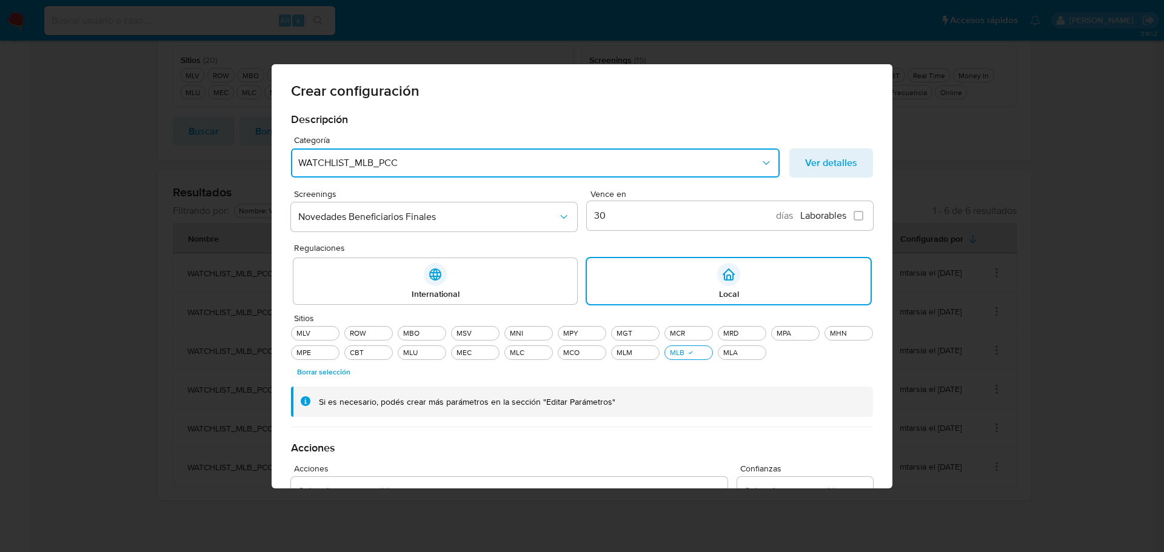
click at [448, 162] on span "WATCHLIST_MLB_PCC" at bounding box center [529, 163] width 462 height 12
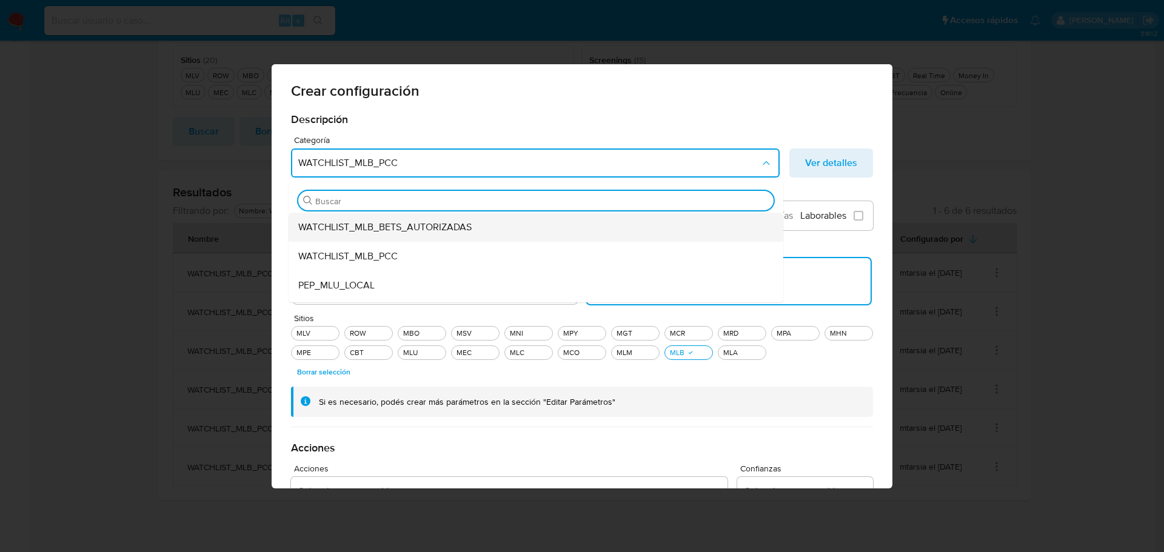
click at [435, 221] on span "WATCHLIST_MLB_BETS_AUTORIZADAS" at bounding box center [384, 227] width 173 height 12
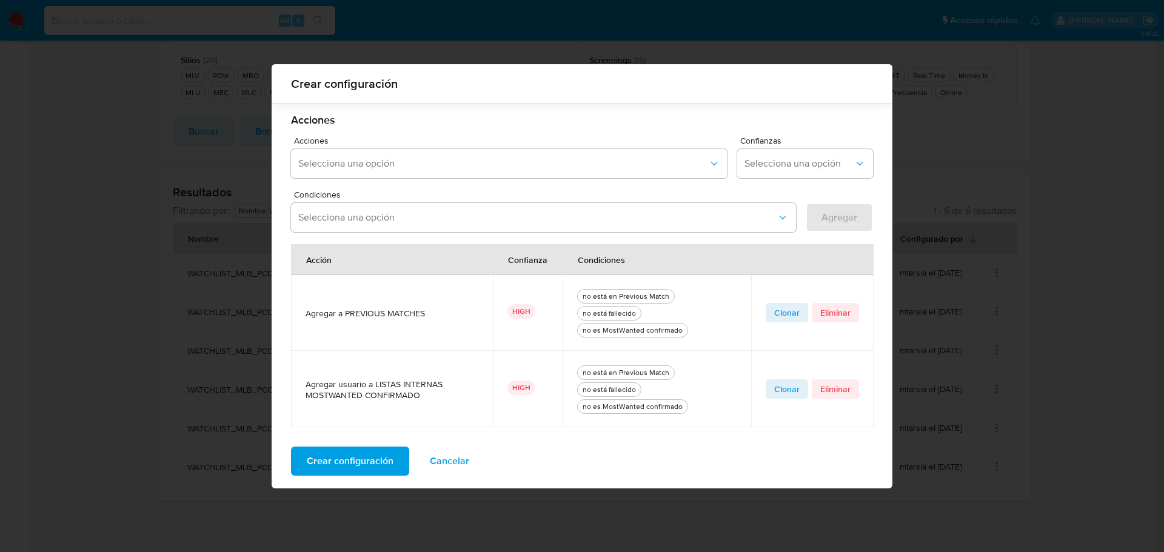
scroll to position [325, 0]
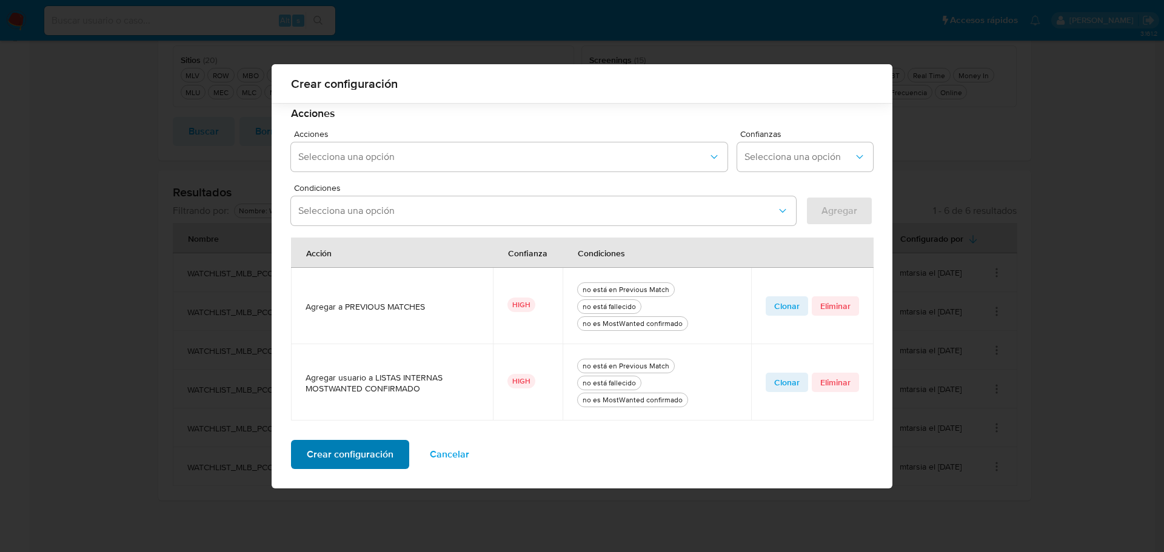
click at [341, 457] on span "Crear configuración" at bounding box center [350, 454] width 87 height 27
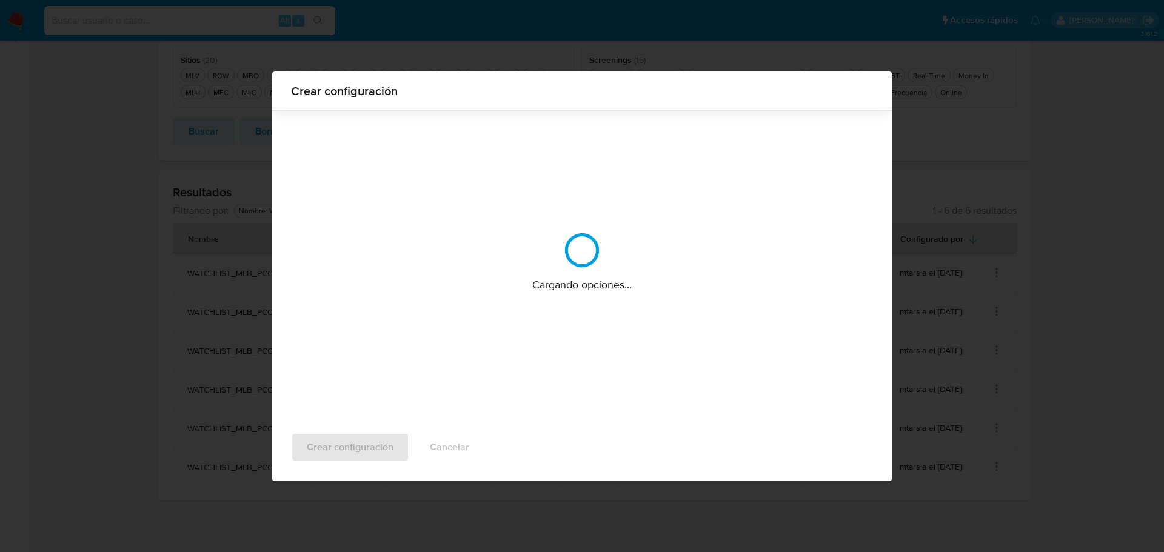
scroll to position [0, 0]
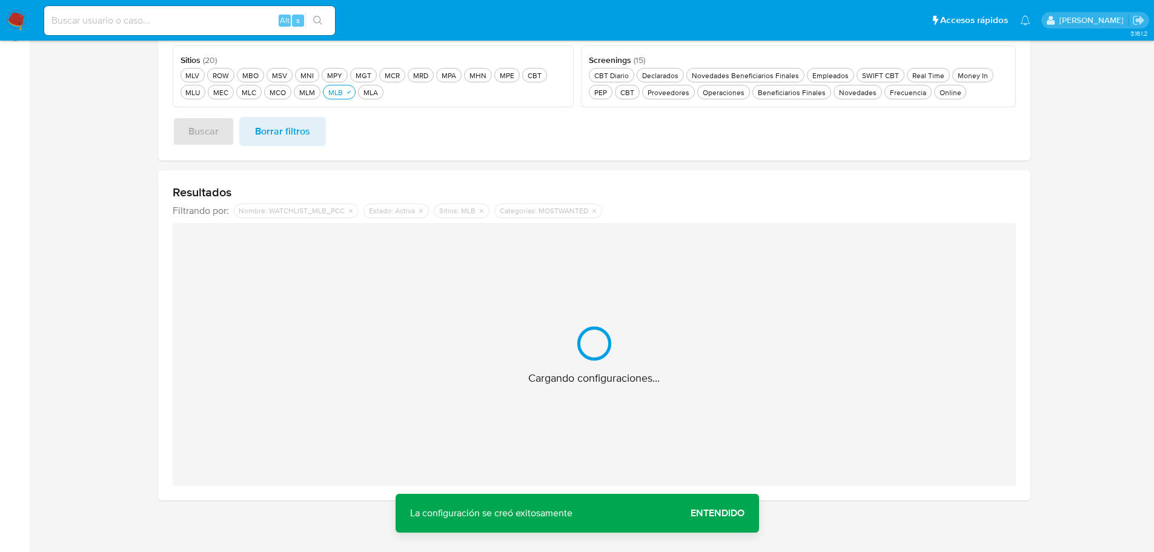
click at [705, 513] on span "Entendido" at bounding box center [718, 513] width 54 height 0
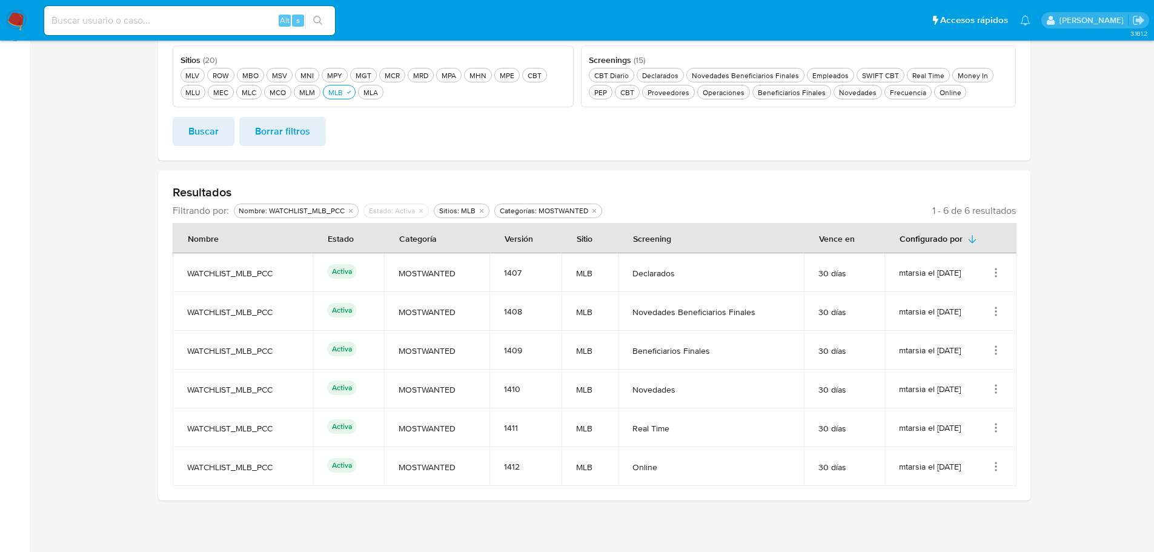
click at [996, 351] on icon "Acciones" at bounding box center [996, 350] width 1 height 1
click at [966, 405] on button "Editar" at bounding box center [947, 411] width 109 height 32
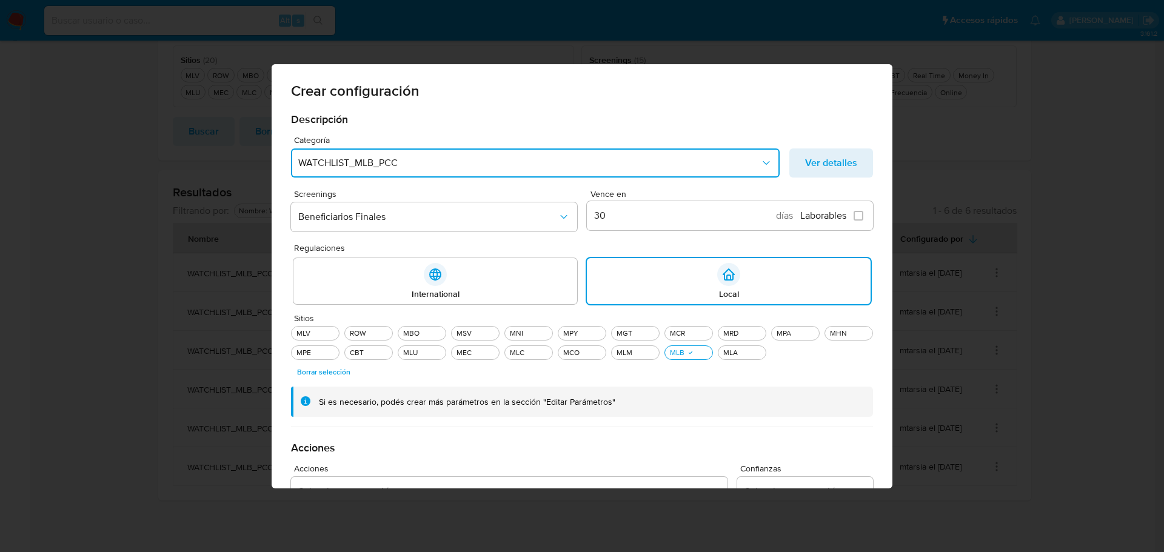
click at [411, 164] on span "WATCHLIST_MLB_PCC" at bounding box center [529, 163] width 462 height 12
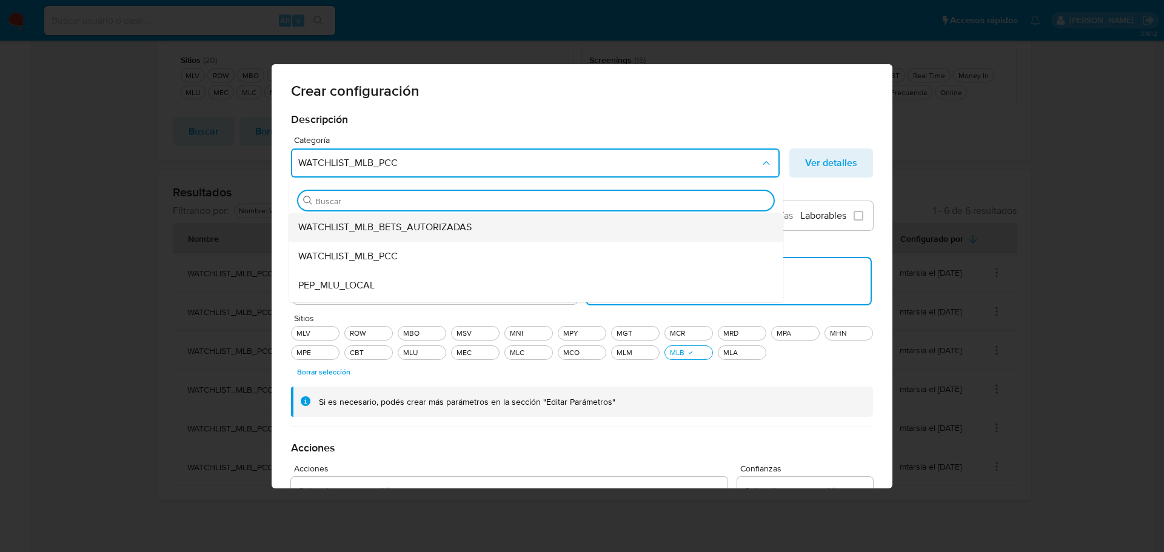
click at [390, 228] on span "WATCHLIST_MLB_BETS_AUTORIZADAS" at bounding box center [384, 227] width 173 height 12
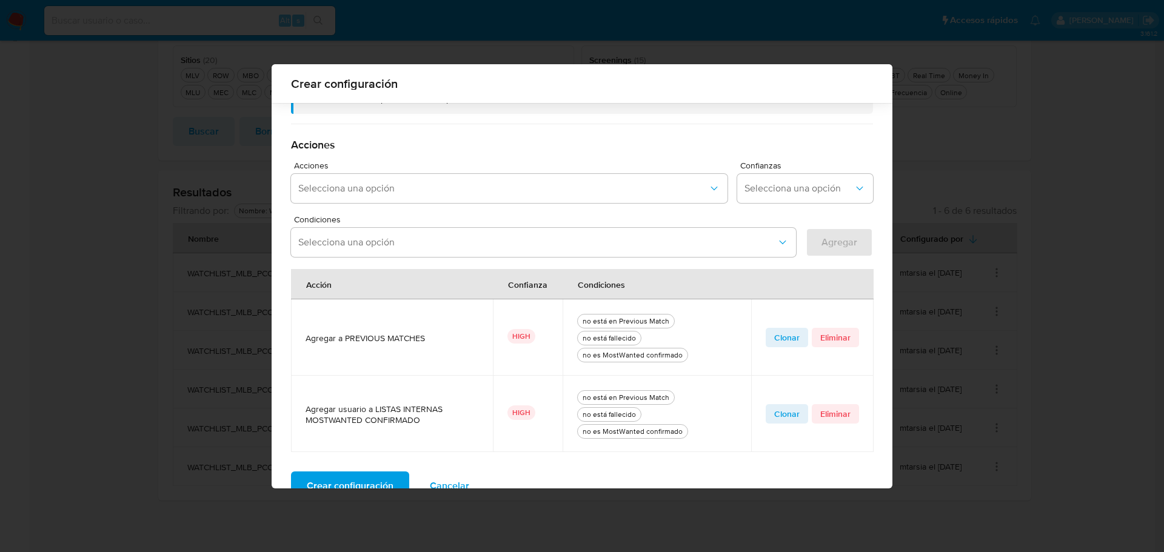
scroll to position [325, 0]
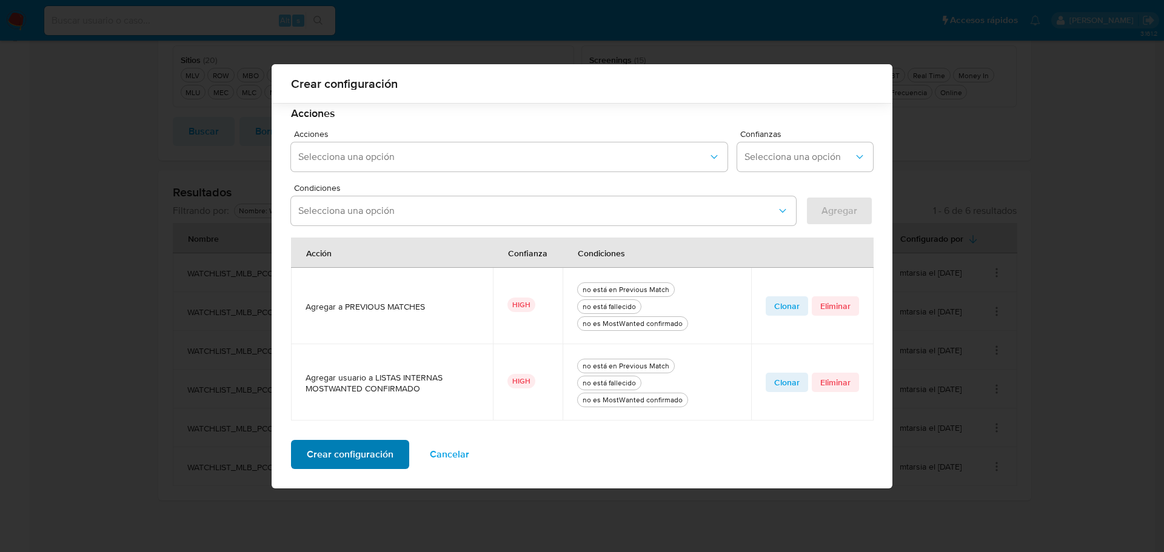
click at [342, 451] on span "Crear configuración" at bounding box center [350, 454] width 87 height 27
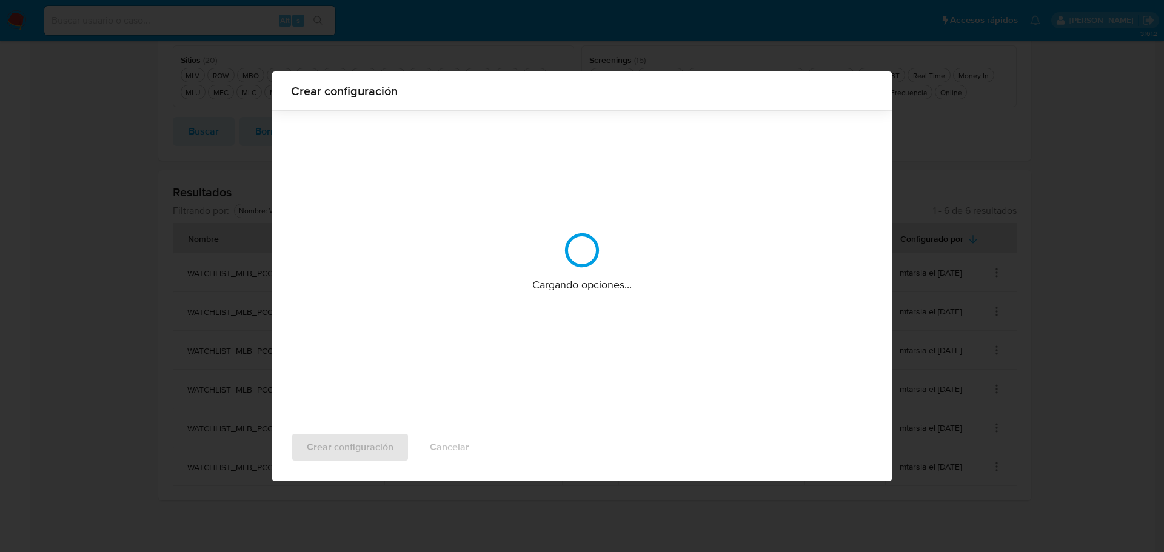
scroll to position [0, 0]
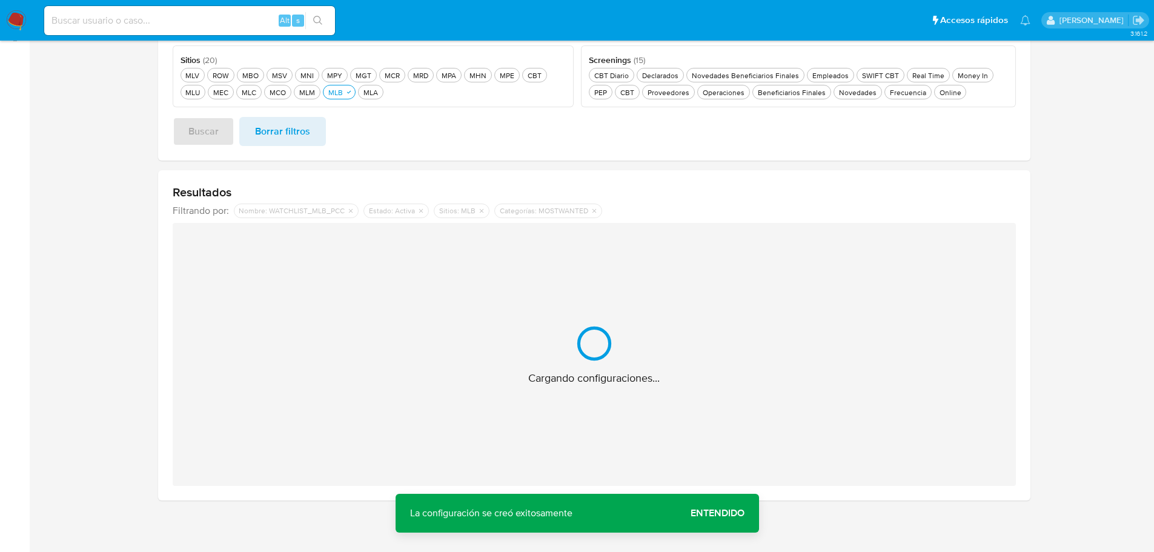
click at [719, 513] on span "Entendido" at bounding box center [718, 513] width 54 height 0
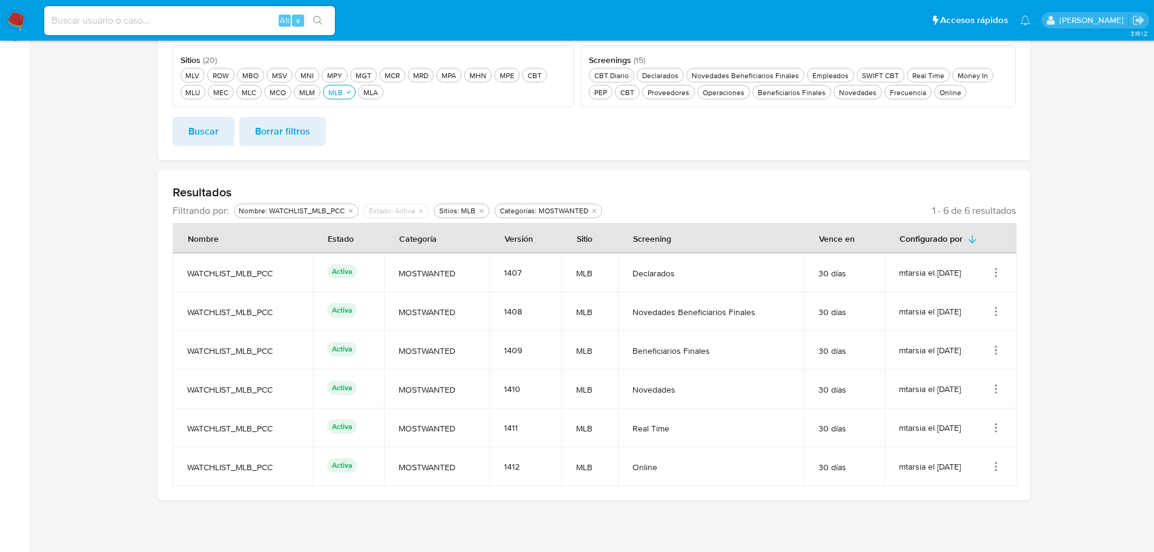
click at [996, 390] on icon "Acciones" at bounding box center [996, 389] width 12 height 12
click at [959, 450] on button "Editar" at bounding box center [947, 449] width 109 height 32
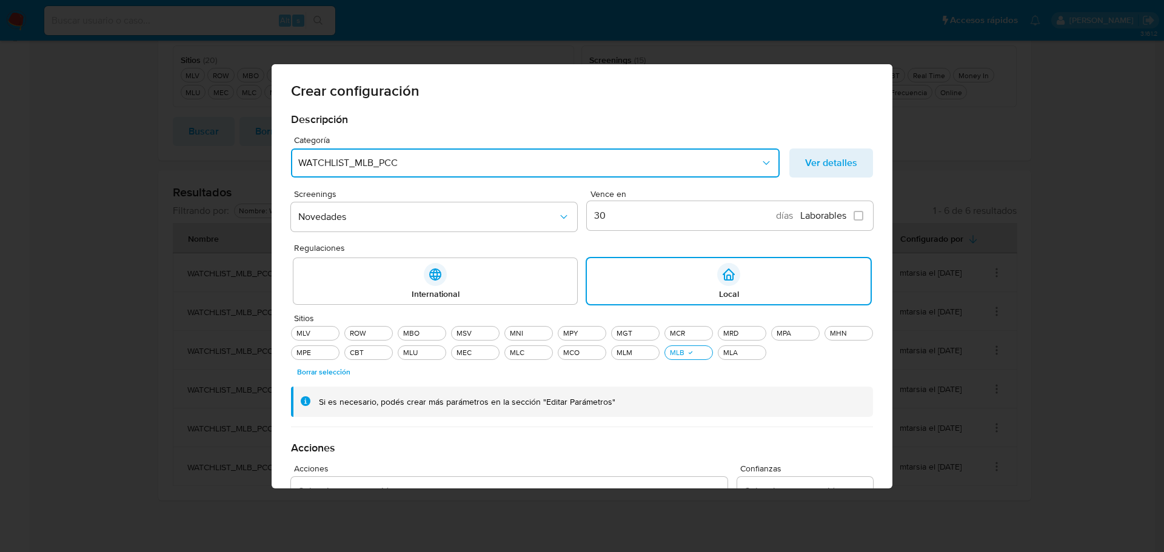
click at [417, 161] on span "WATCHLIST_MLB_PCC" at bounding box center [529, 163] width 462 height 12
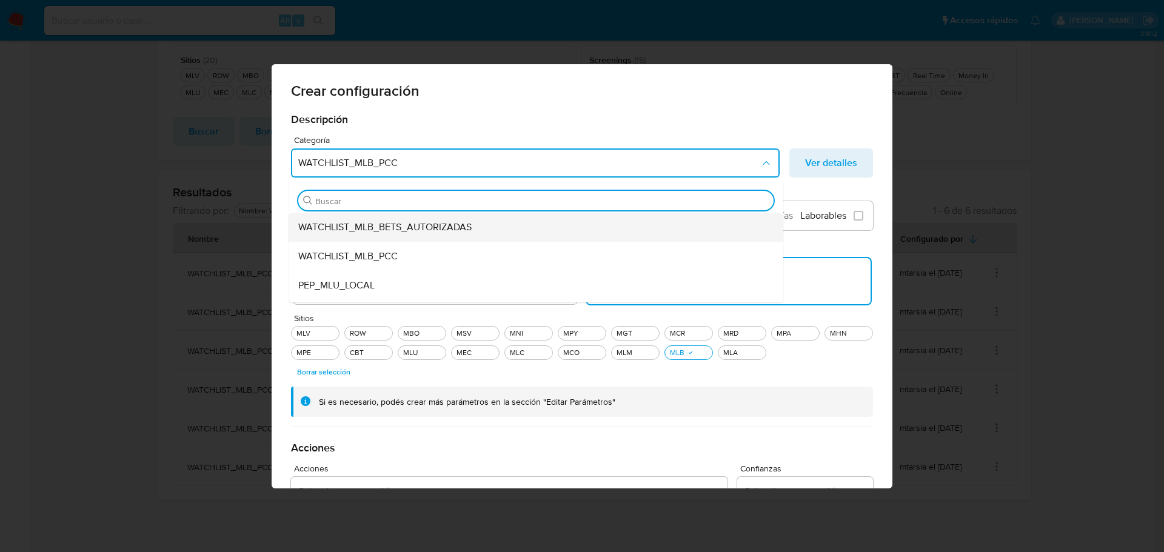
click at [400, 224] on span "WATCHLIST_MLB_BETS_AUTORIZADAS" at bounding box center [384, 227] width 173 height 12
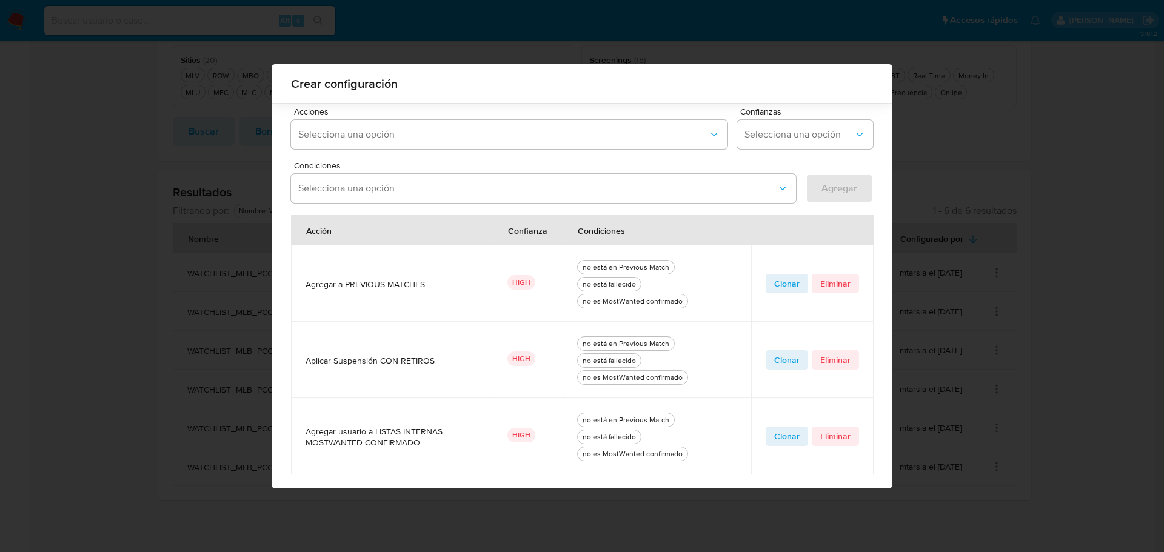
scroll to position [401, 0]
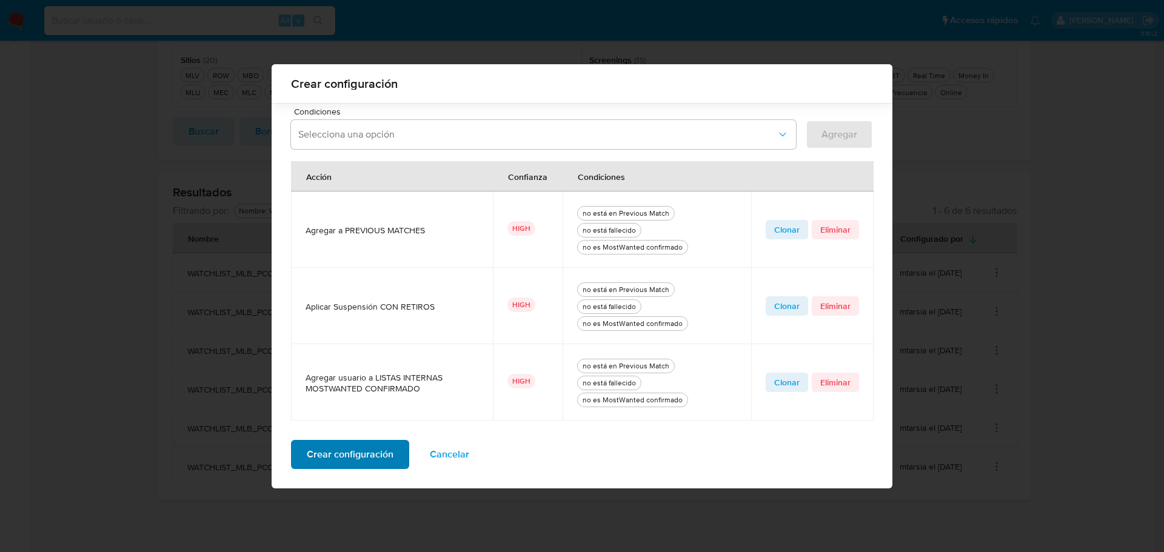
click at [345, 458] on span "Crear configuración" at bounding box center [350, 454] width 87 height 27
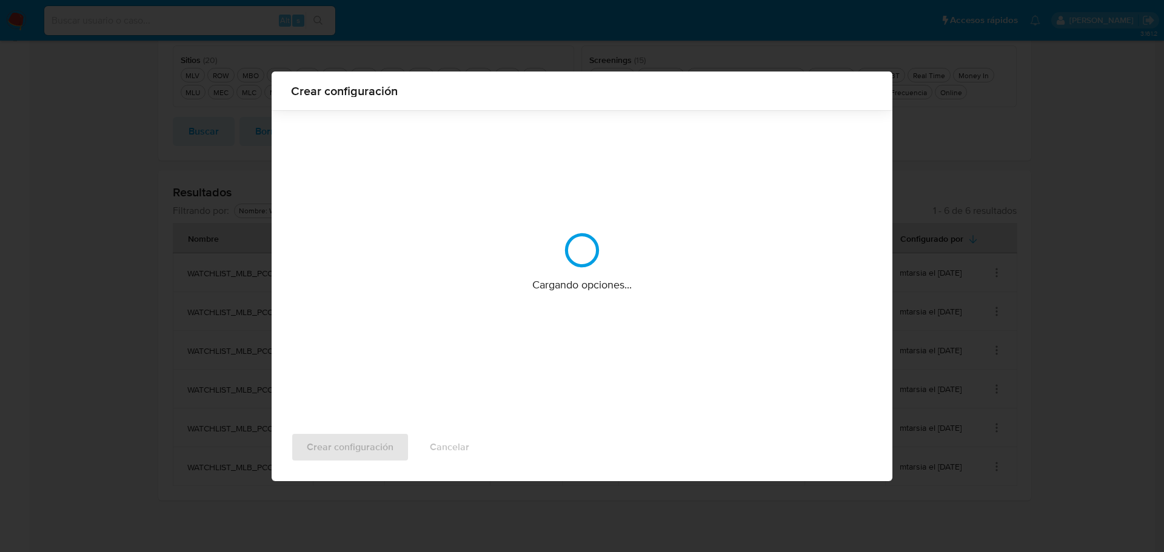
scroll to position [0, 0]
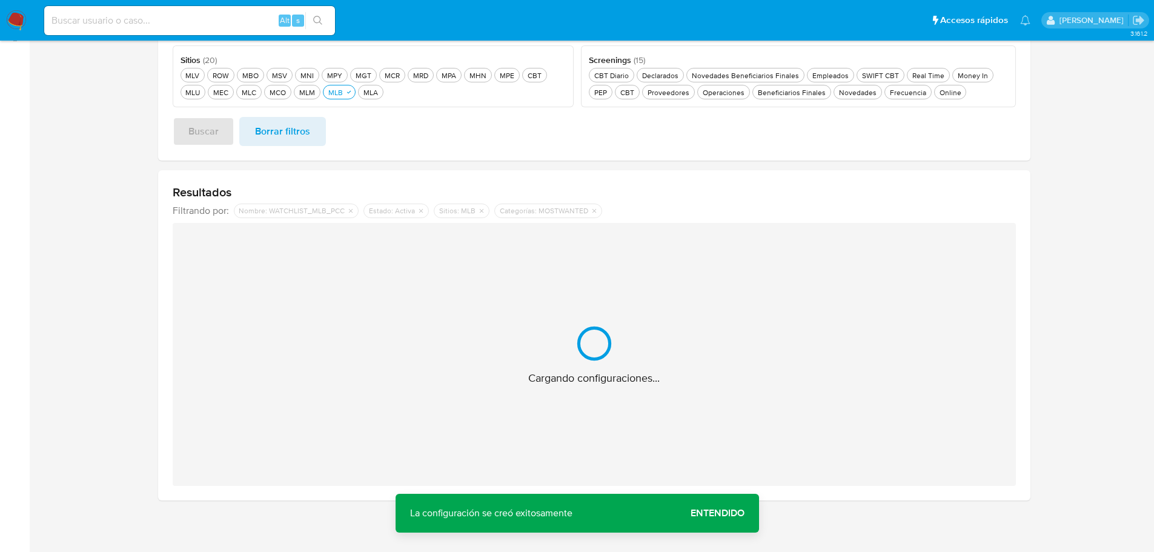
click at [728, 513] on span "Entendido" at bounding box center [718, 513] width 54 height 0
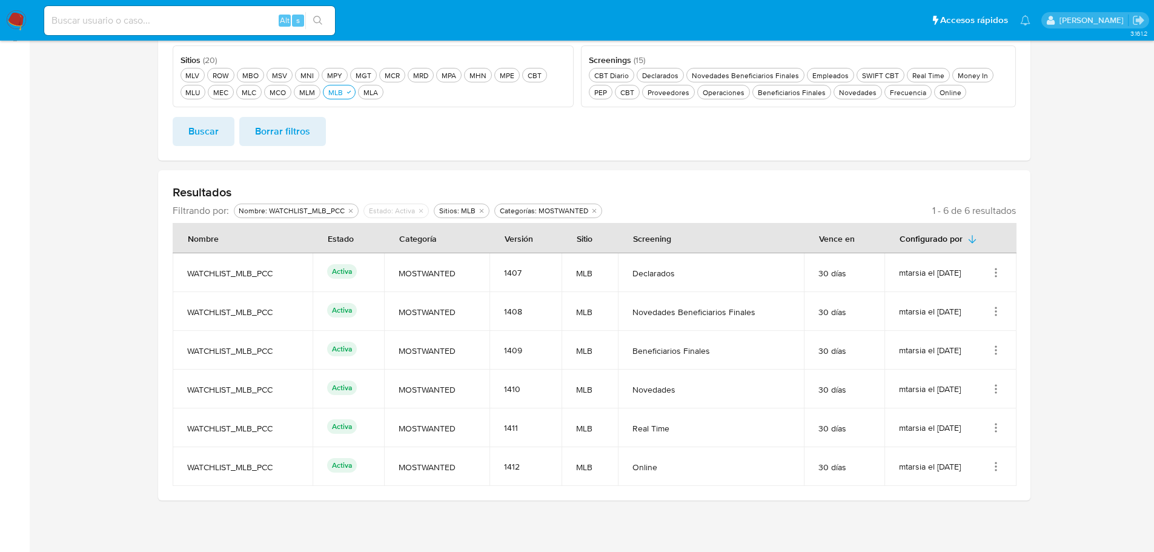
click at [993, 430] on icon "Acciones" at bounding box center [996, 428] width 12 height 12
click at [948, 484] on button "Editar" at bounding box center [947, 488] width 109 height 32
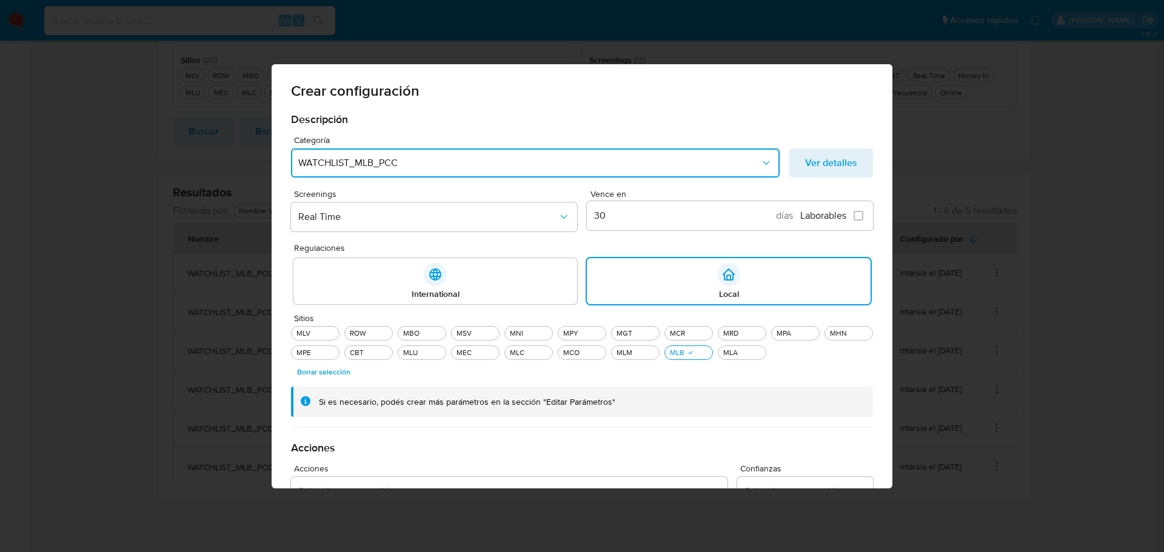
click at [428, 164] on span "WATCHLIST_MLB_PCC" at bounding box center [529, 163] width 462 height 12
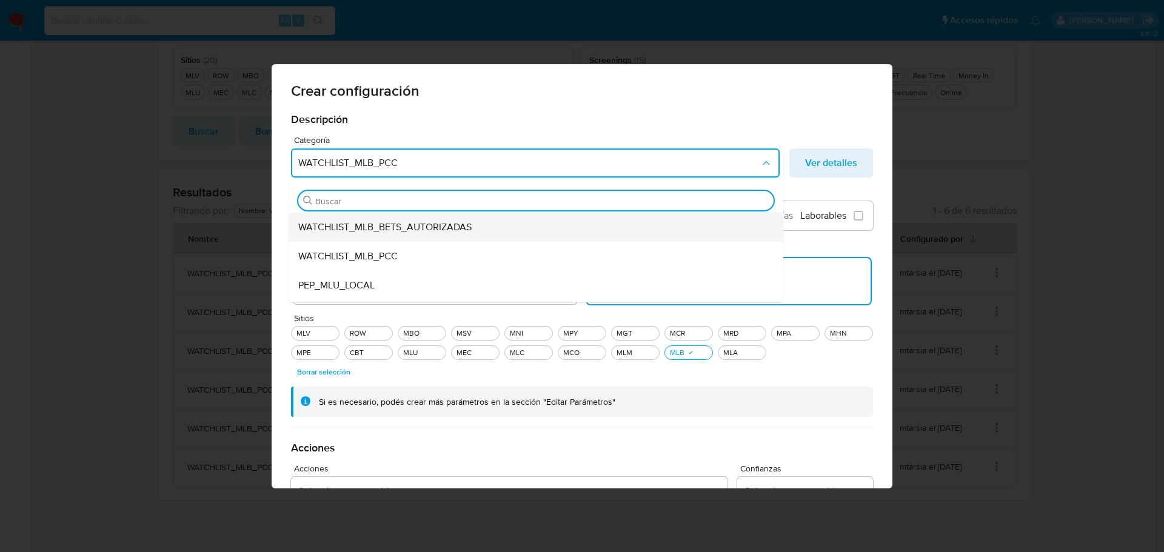
click at [401, 221] on span "WATCHLIST_MLB_BETS_AUTORIZADAS" at bounding box center [384, 227] width 173 height 12
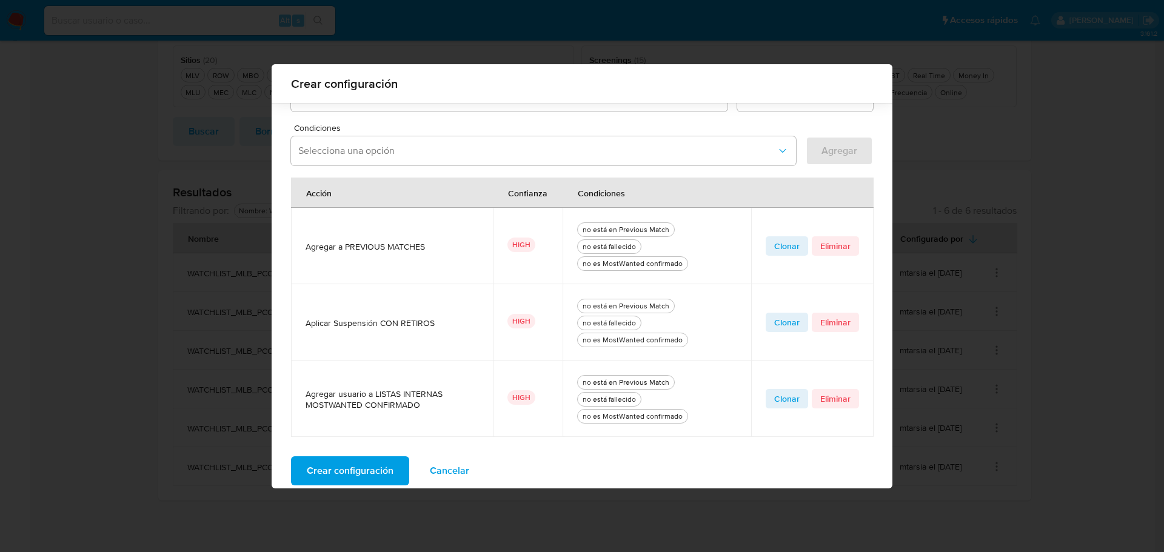
scroll to position [401, 0]
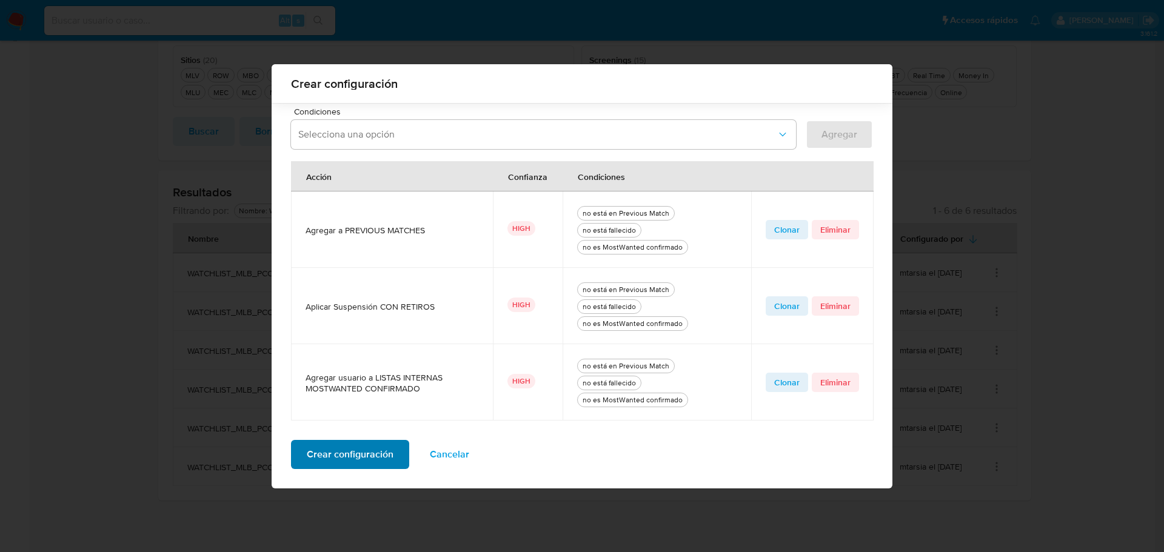
click at [371, 459] on span "Crear configuración" at bounding box center [350, 454] width 87 height 27
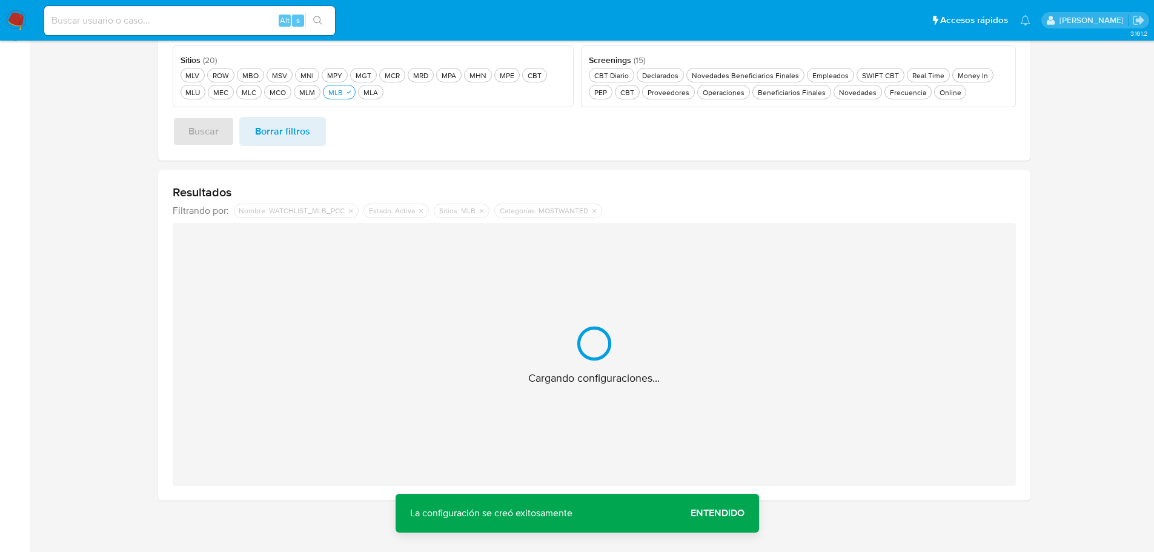
click at [725, 513] on span "Entendido" at bounding box center [718, 513] width 54 height 0
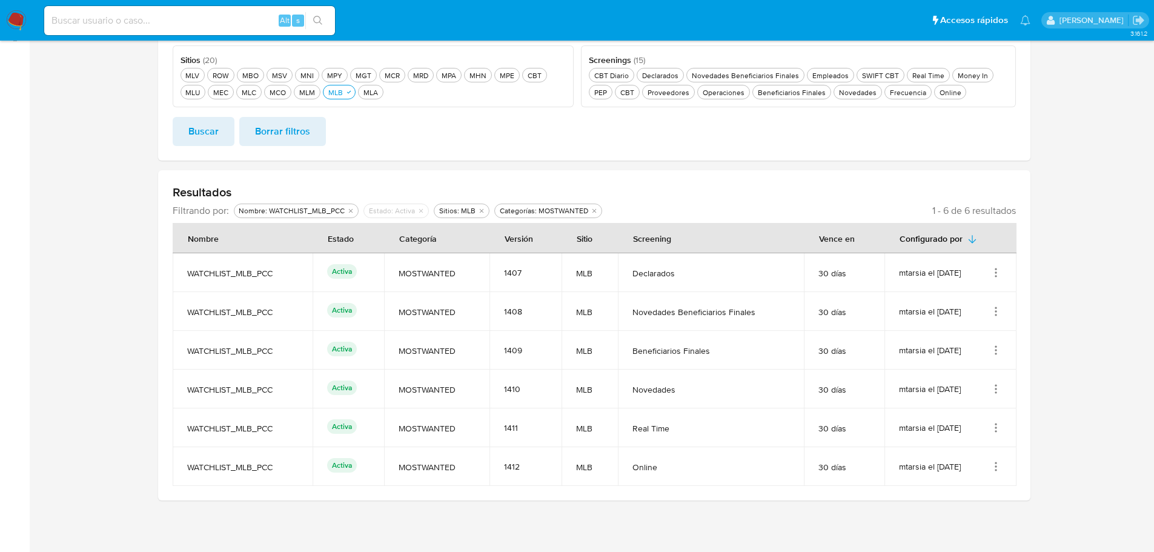
click at [996, 462] on icon "Acciones" at bounding box center [996, 467] width 12 height 12
click at [951, 438] on button "Editar" at bounding box center [947, 438] width 109 height 32
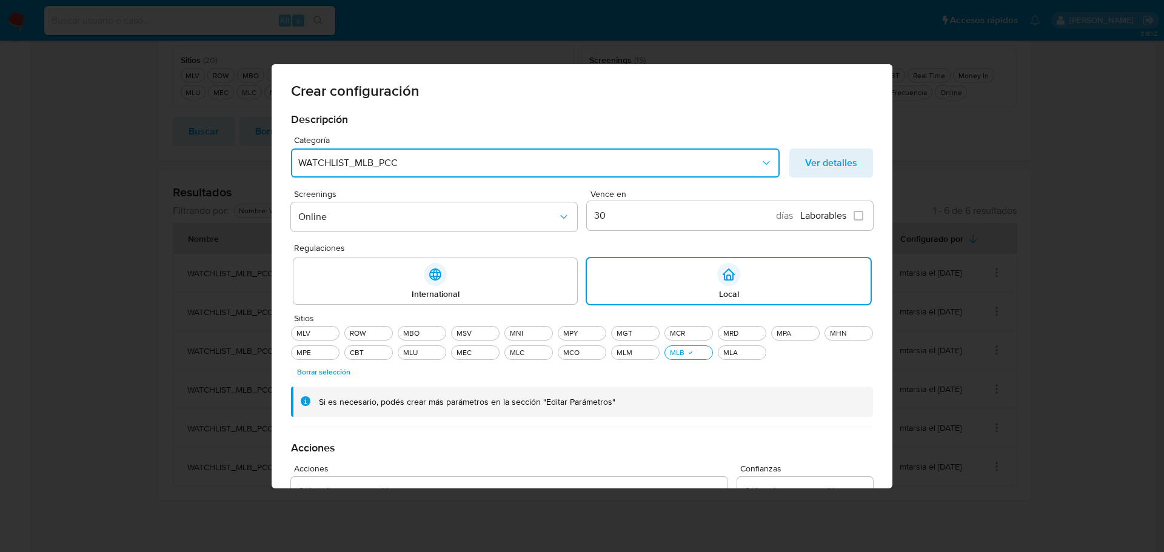
click at [462, 159] on span "WATCHLIST_MLB_PCC" at bounding box center [529, 163] width 462 height 12
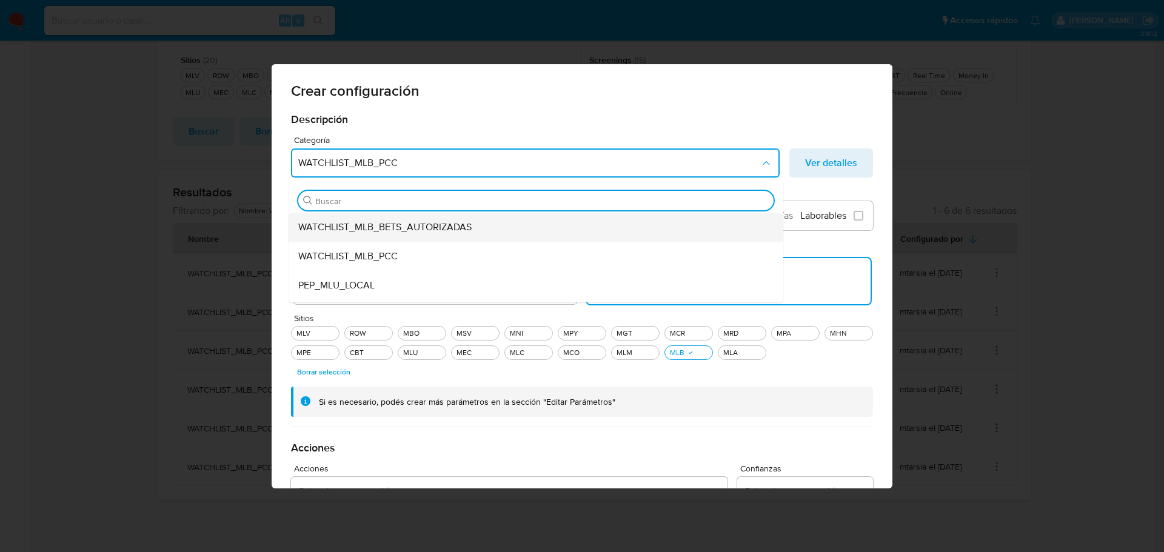
click at [415, 222] on span "WATCHLIST_MLB_BETS_AUTORIZADAS" at bounding box center [384, 227] width 173 height 12
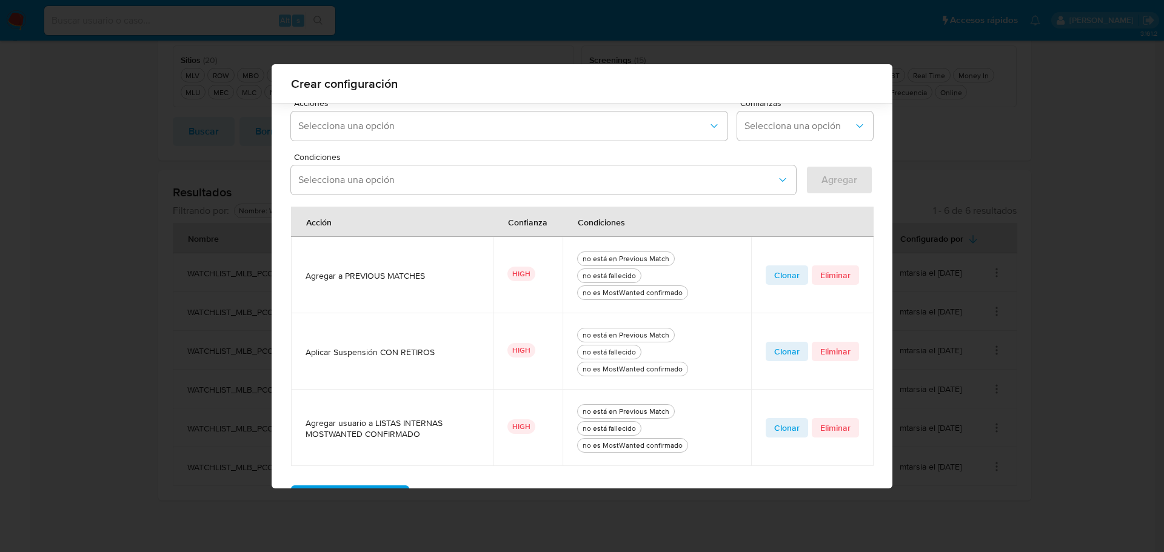
scroll to position [401, 0]
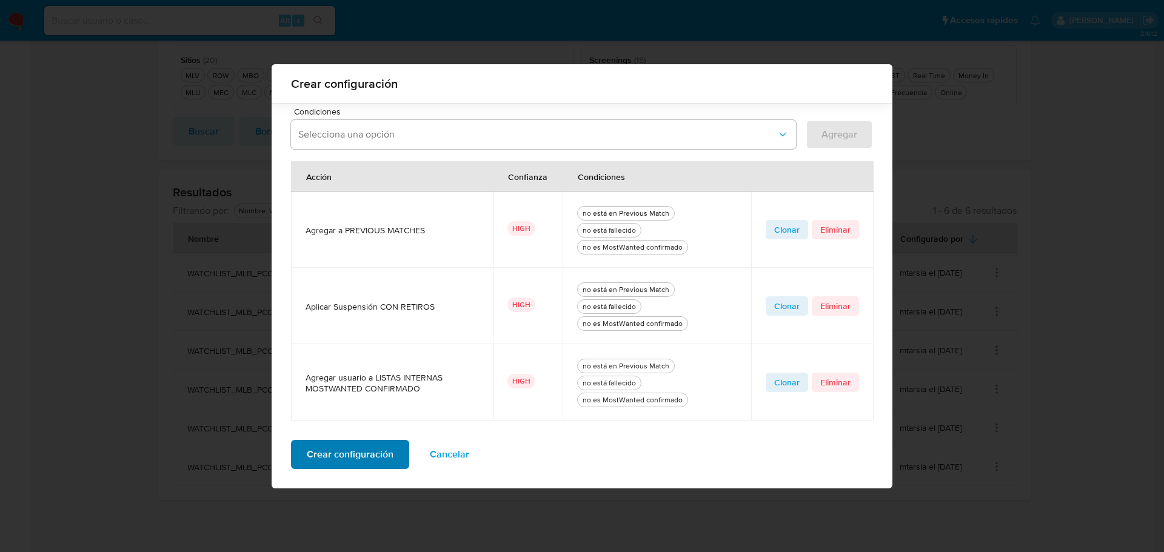
click at [371, 455] on span "Crear configuración" at bounding box center [350, 454] width 87 height 27
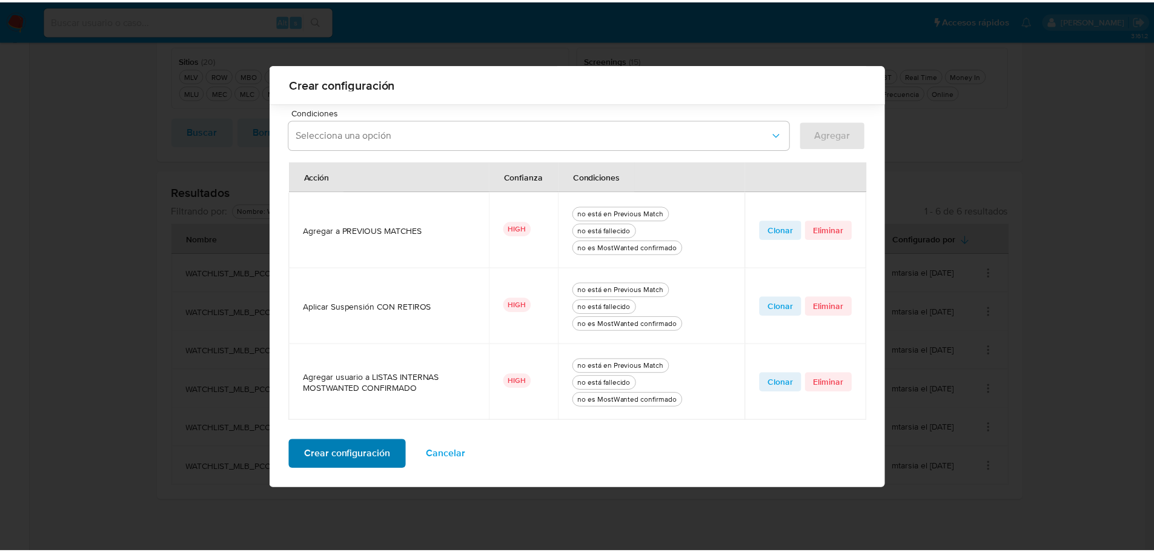
scroll to position [0, 0]
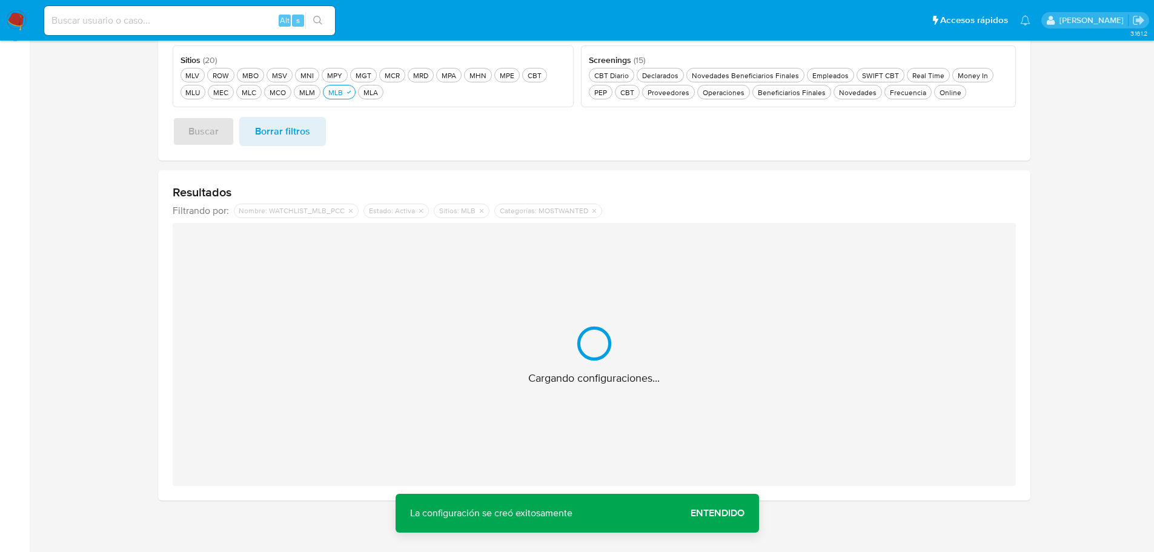
click at [702, 513] on span "Entendido" at bounding box center [718, 513] width 54 height 0
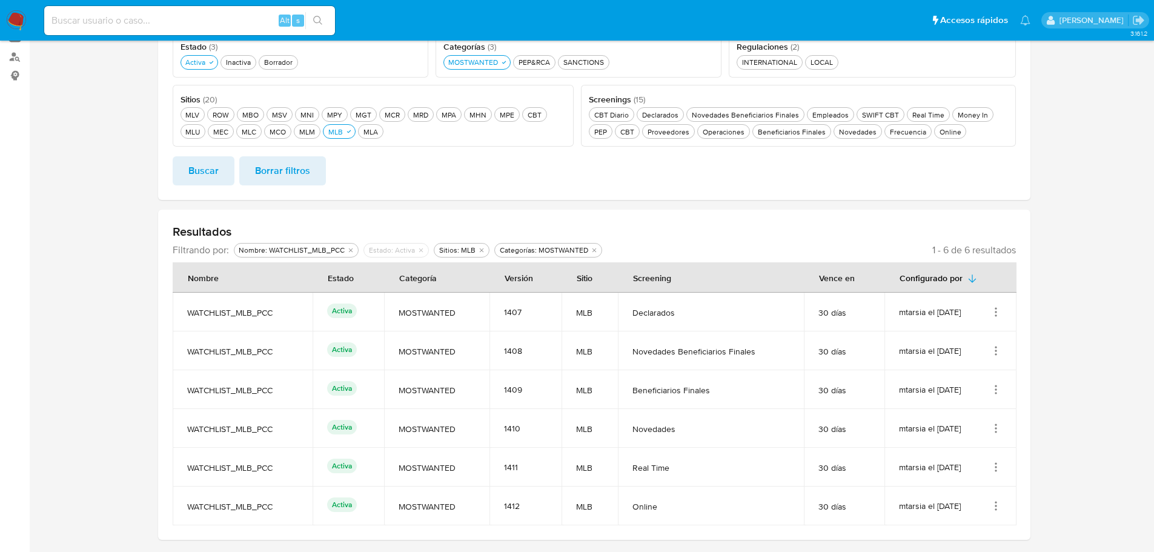
scroll to position [153, 0]
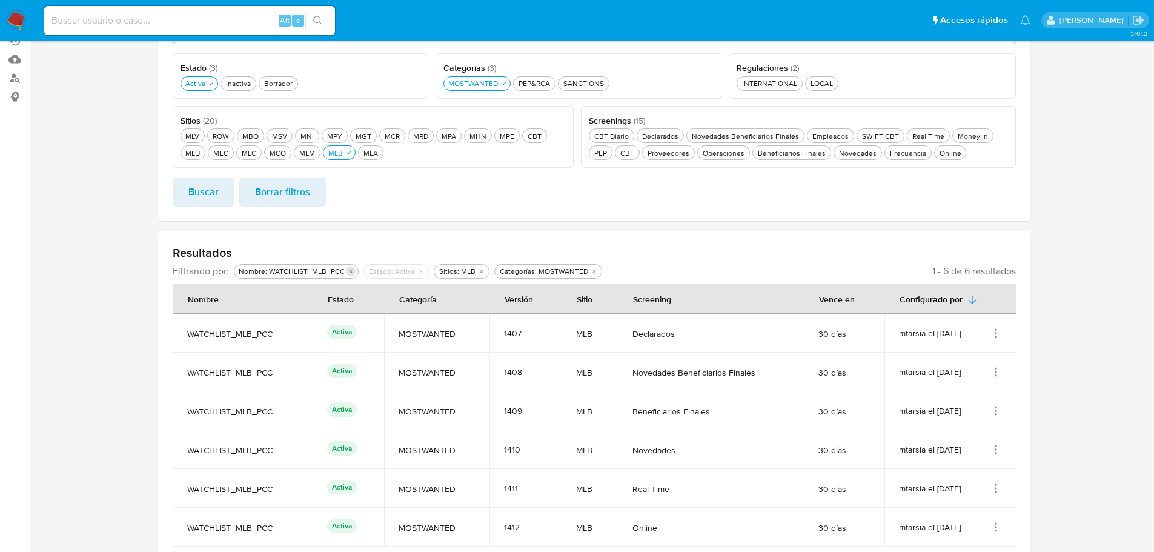
click at [351, 274] on icon "Eliminar filtro de undefined Nombre: WATCHLIST_MLB_PCC" at bounding box center [350, 271] width 7 height 7
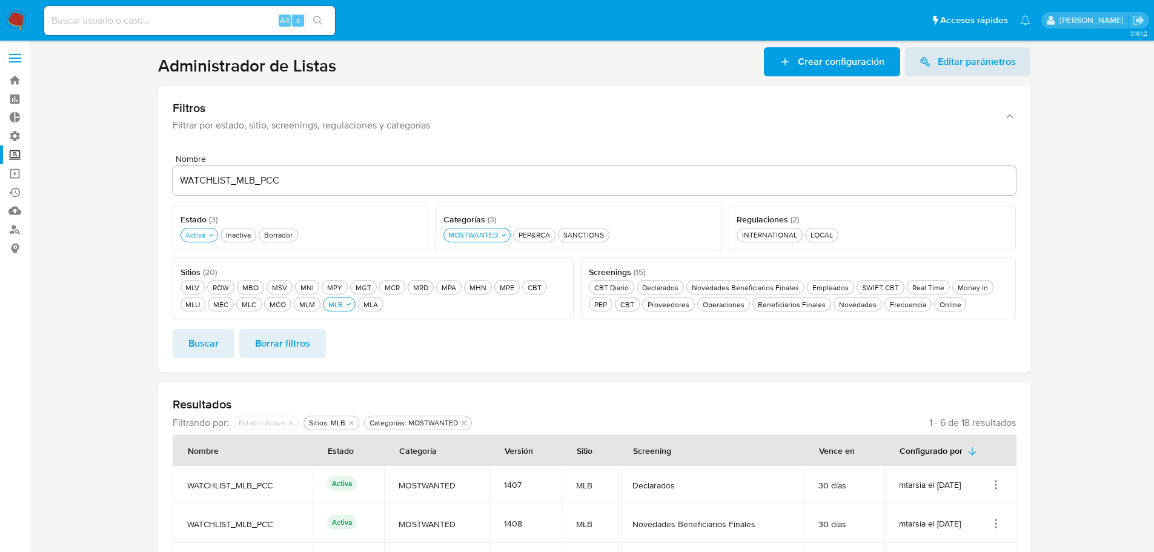
scroll to position [0, 0]
click at [279, 241] on div "Borrador Borrador" at bounding box center [278, 236] width 33 height 10
click at [212, 343] on span "Buscar" at bounding box center [203, 344] width 30 height 27
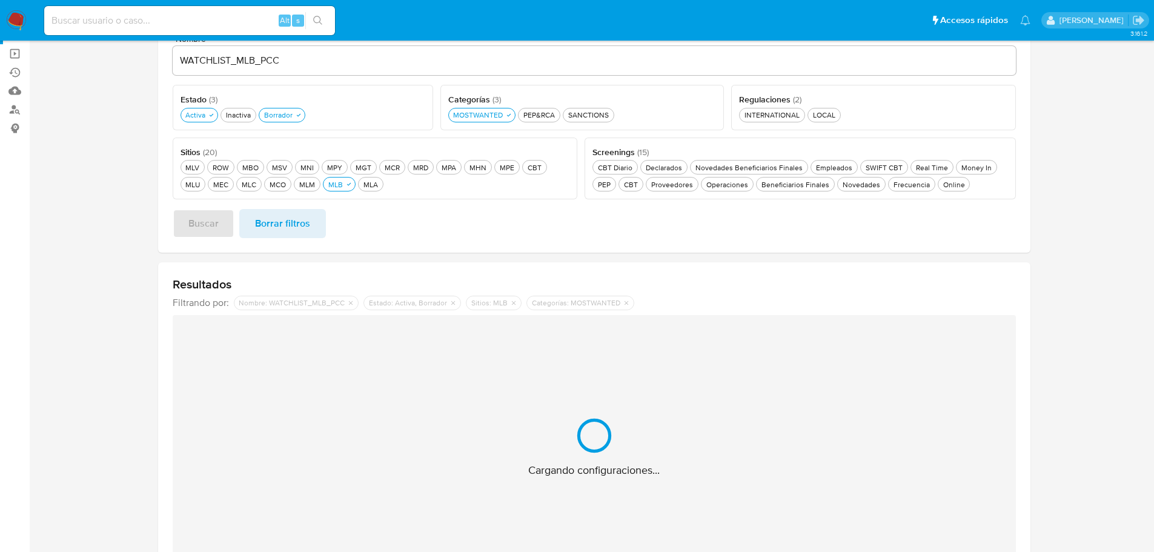
scroll to position [213, 0]
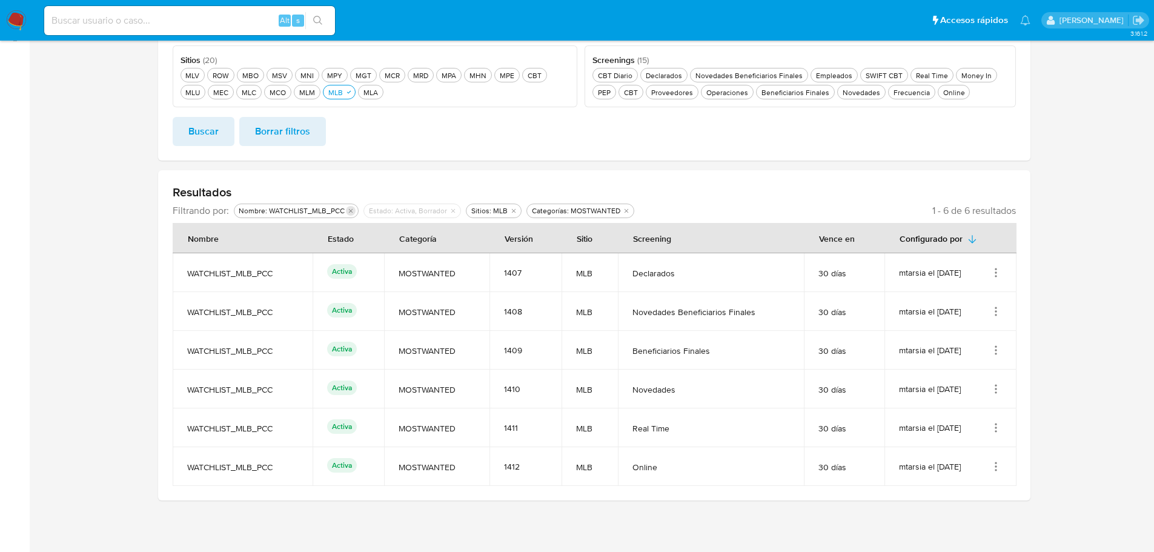
click at [348, 211] on icon "Eliminar filtro de undefined Nombre: WATCHLIST_MLB_PCC" at bounding box center [350, 210] width 7 height 7
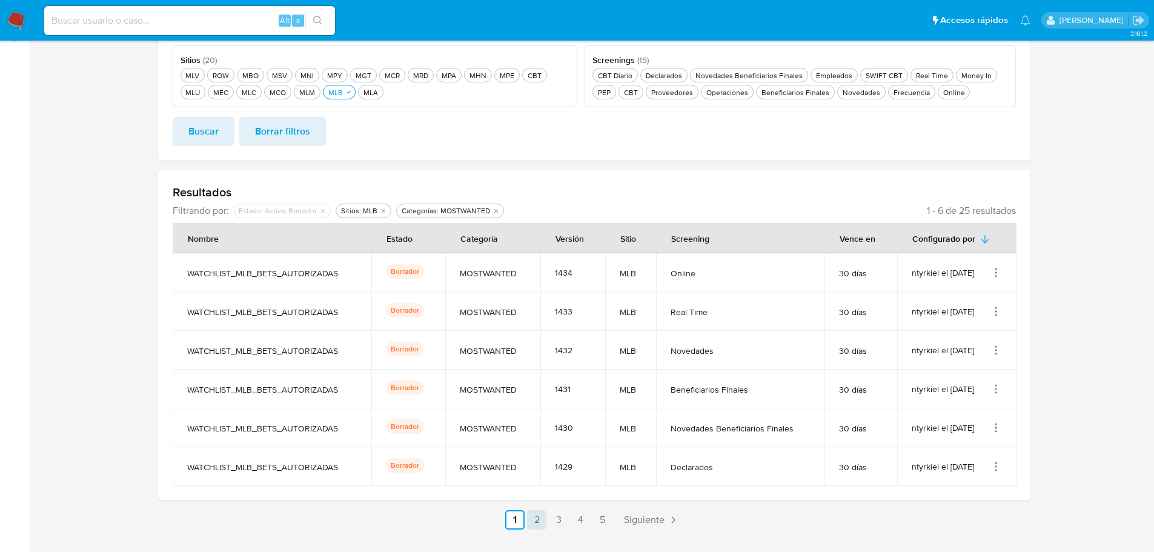
click at [540, 521] on link "2" at bounding box center [536, 519] width 19 height 19
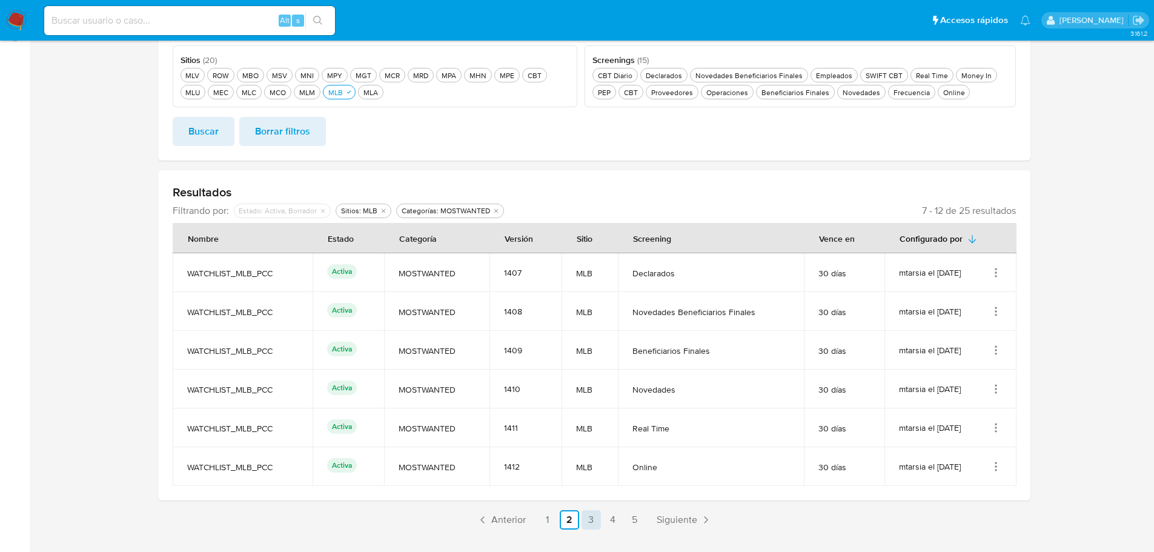
click at [588, 525] on link "3" at bounding box center [591, 519] width 19 height 19
click at [613, 524] on link "4" at bounding box center [613, 519] width 19 height 19
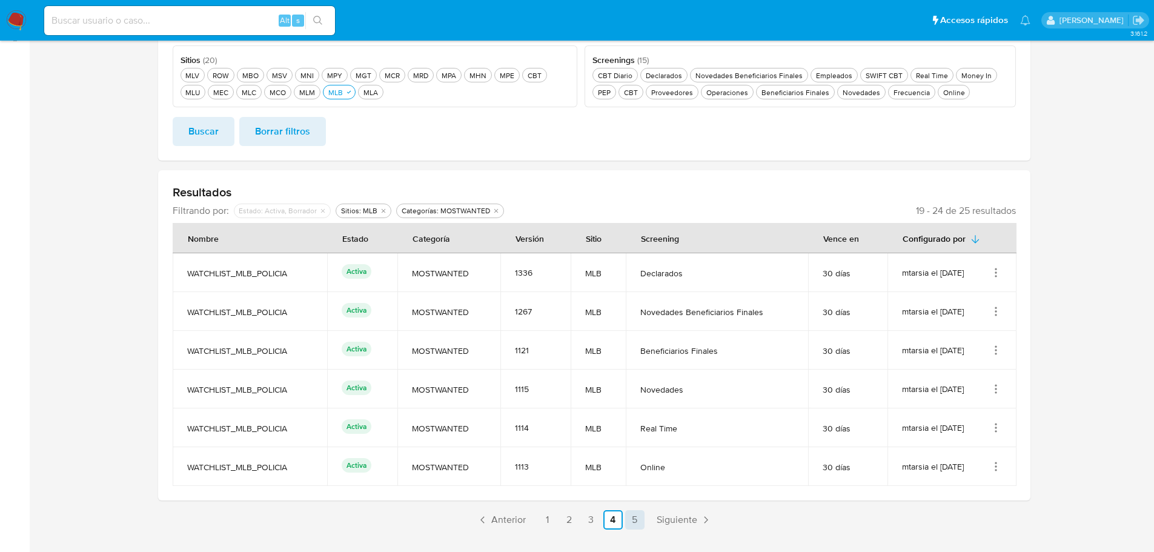
click at [637, 527] on link "5" at bounding box center [634, 519] width 19 height 19
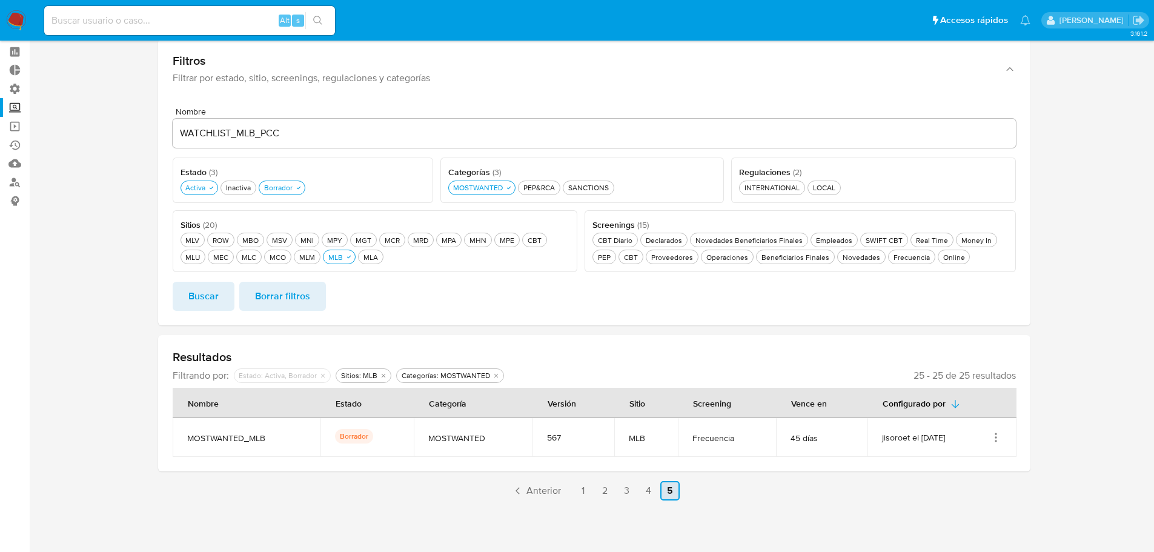
scroll to position [48, 0]
click at [586, 487] on link "1" at bounding box center [582, 490] width 19 height 19
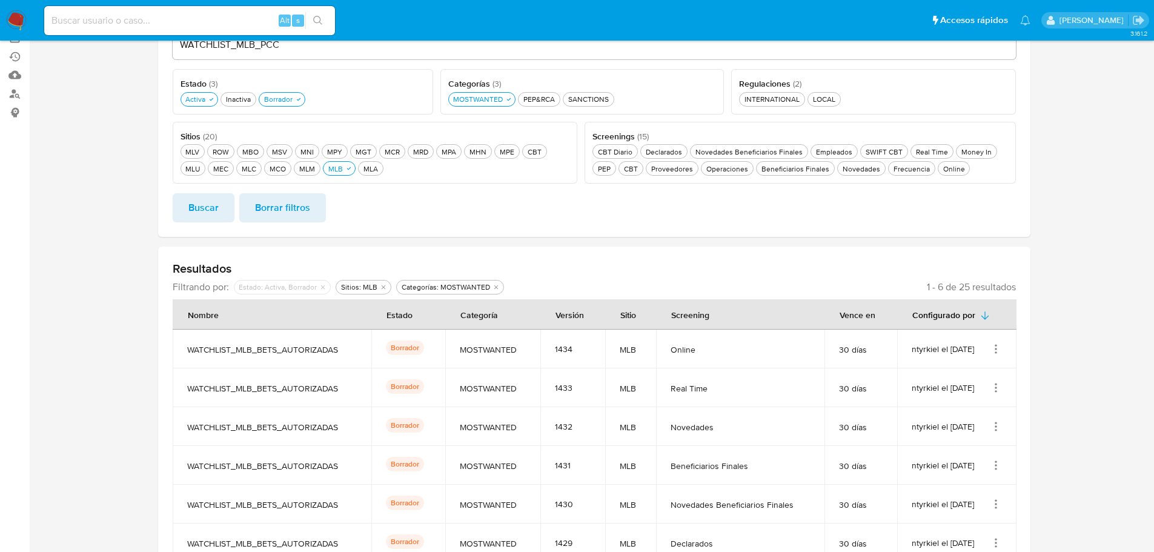
scroll to position [242, 0]
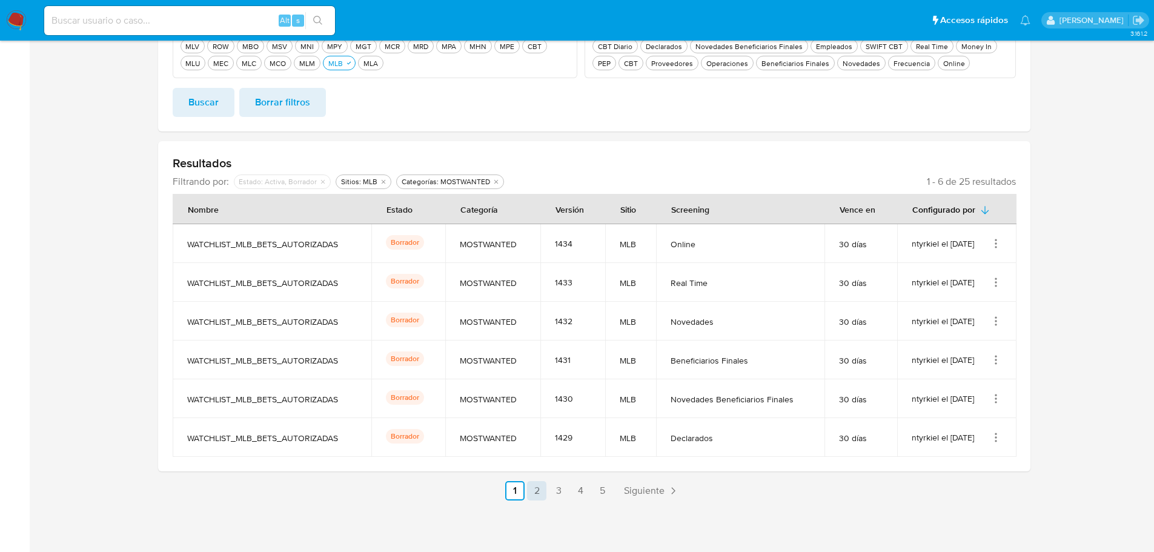
click at [541, 493] on link "2" at bounding box center [536, 490] width 19 height 19
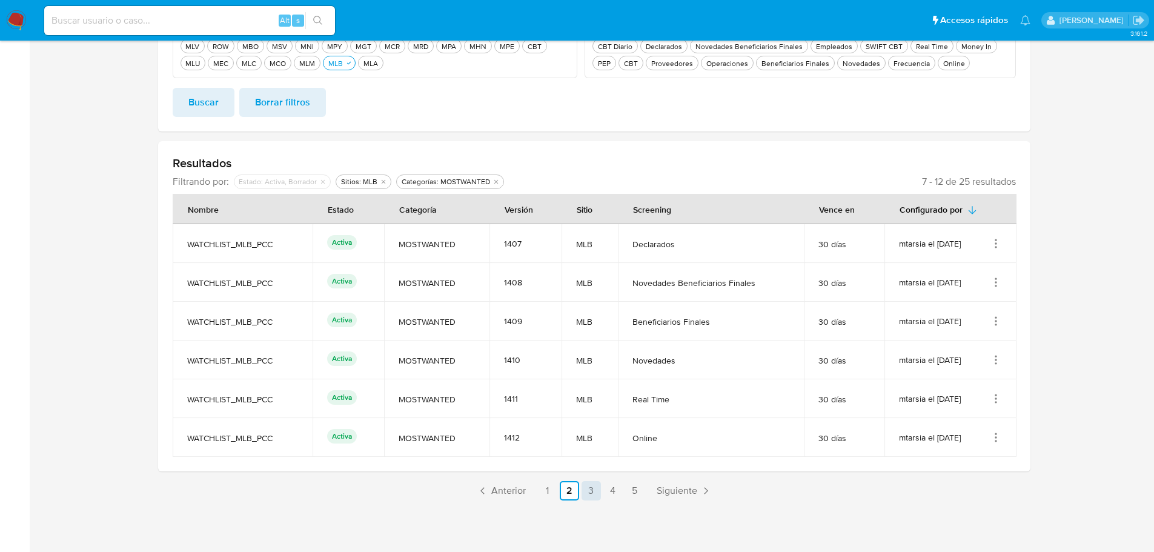
click at [588, 497] on link "3" at bounding box center [591, 490] width 19 height 19
click at [619, 497] on link "4" at bounding box center [613, 490] width 19 height 19
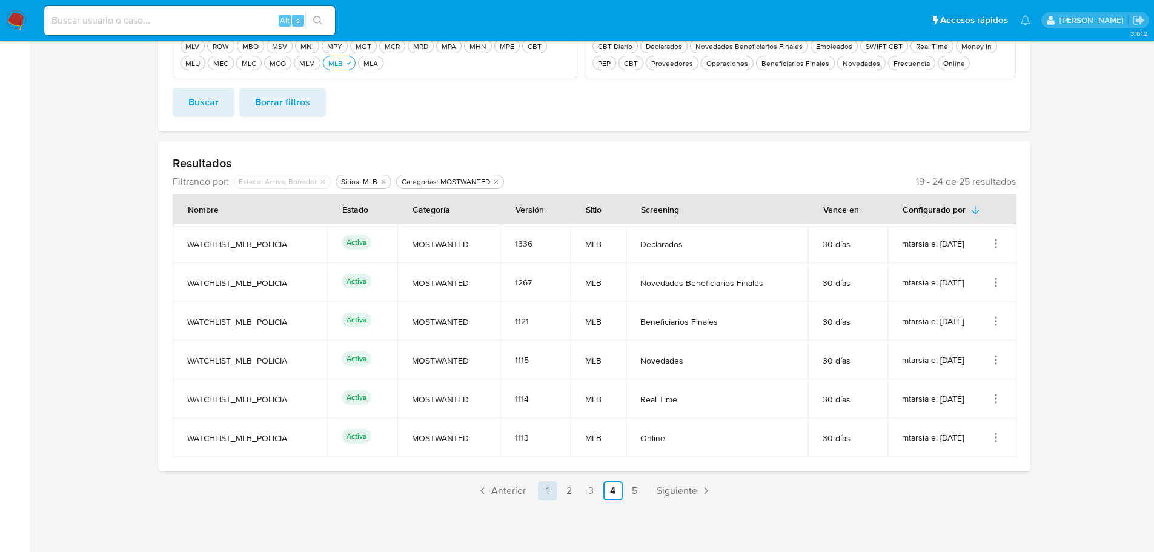
click at [548, 496] on link "1" at bounding box center [547, 490] width 19 height 19
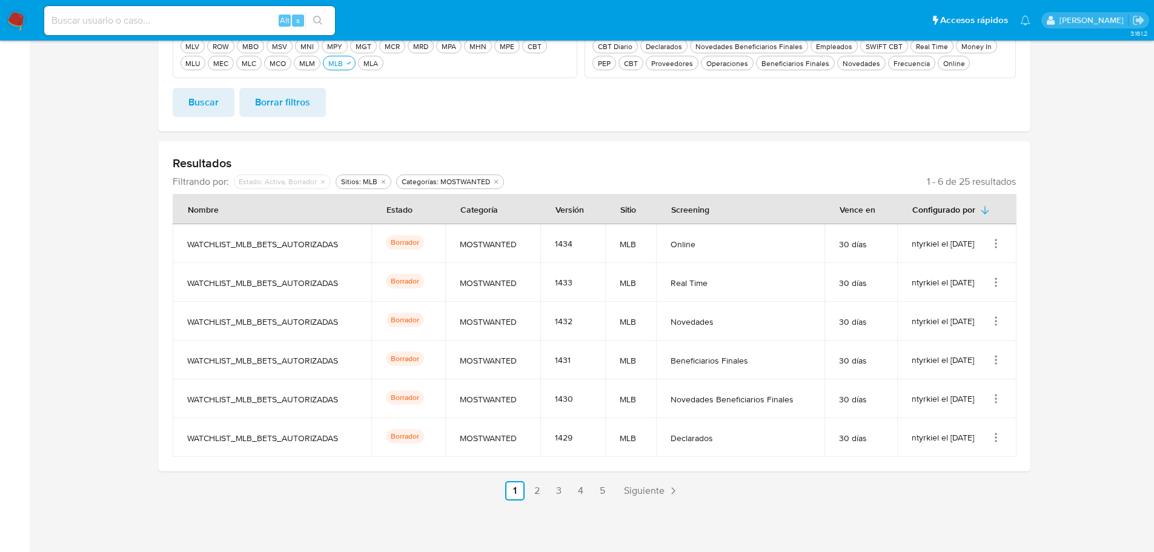
click at [994, 241] on icon "Acciones" at bounding box center [996, 244] width 12 height 12
click at [945, 262] on button "Ver detalles" at bounding box center [947, 272] width 109 height 32
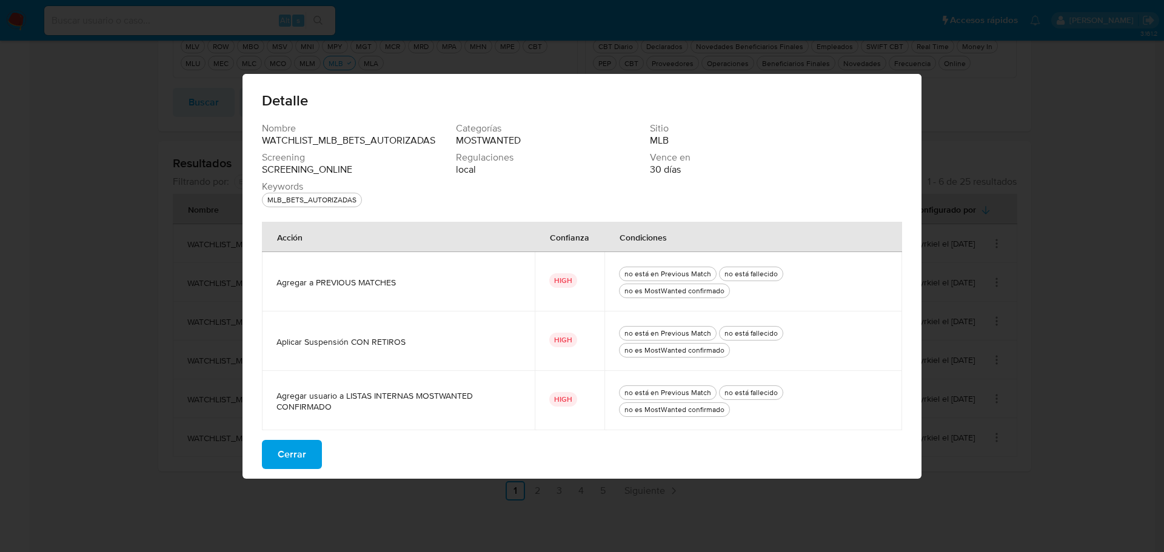
click at [287, 457] on span "Cerrar" at bounding box center [292, 454] width 28 height 27
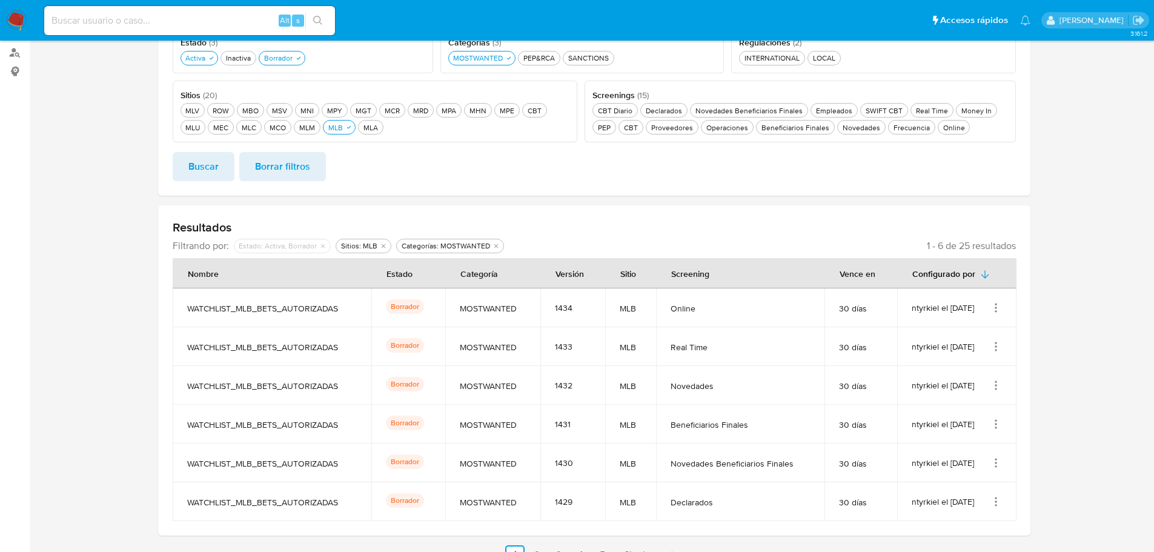
scroll to position [121, 0]
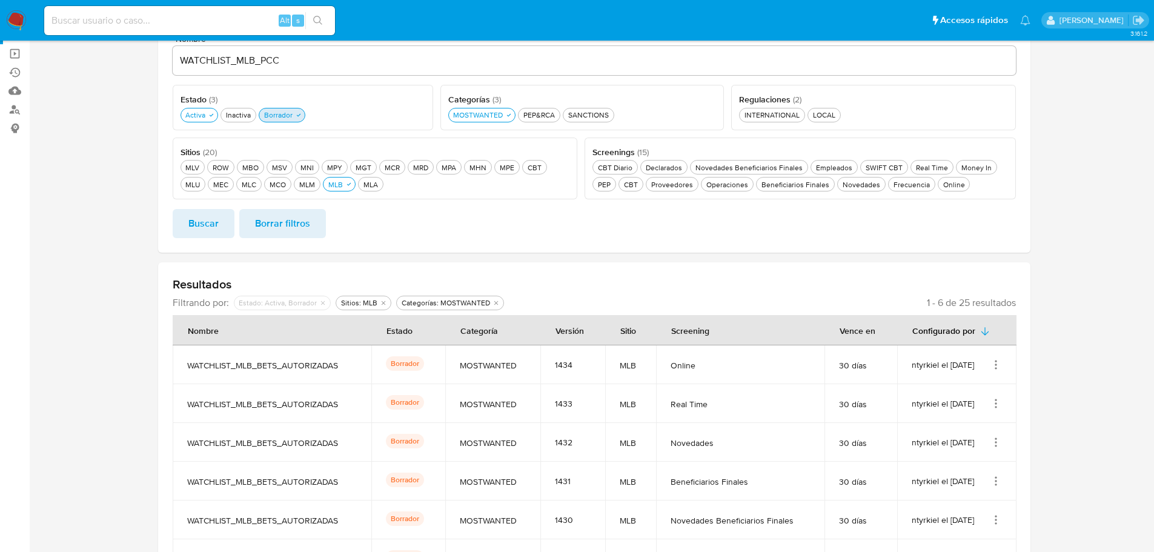
click at [286, 118] on div "Borrador Borrador" at bounding box center [278, 115] width 33 height 10
click at [211, 230] on span "Buscar" at bounding box center [203, 223] width 30 height 27
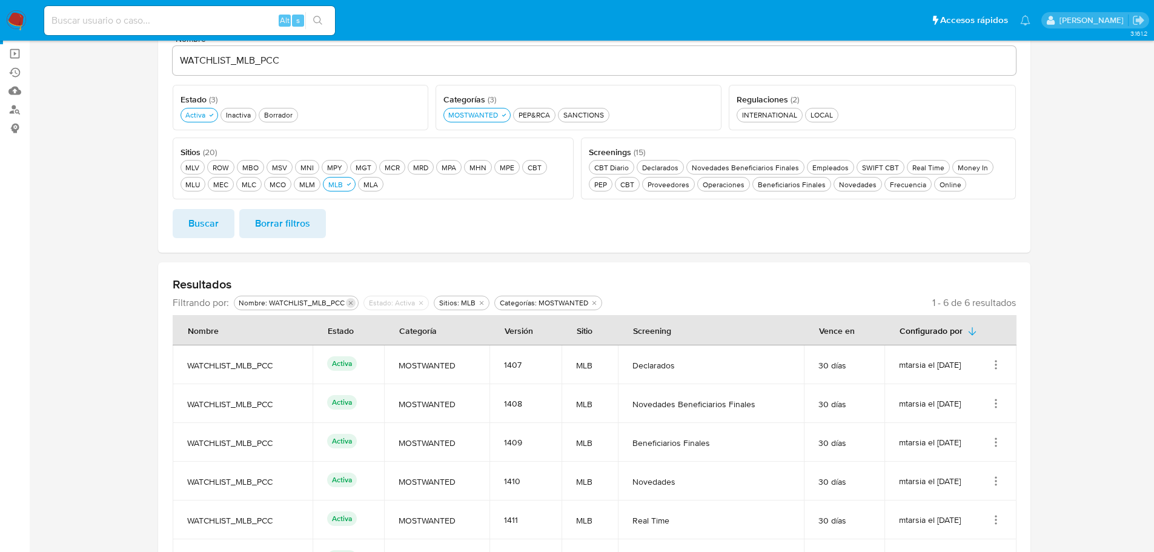
click at [348, 303] on icon "Eliminar filtro de undefined Nombre: WATCHLIST_MLB_PCC" at bounding box center [350, 302] width 7 height 7
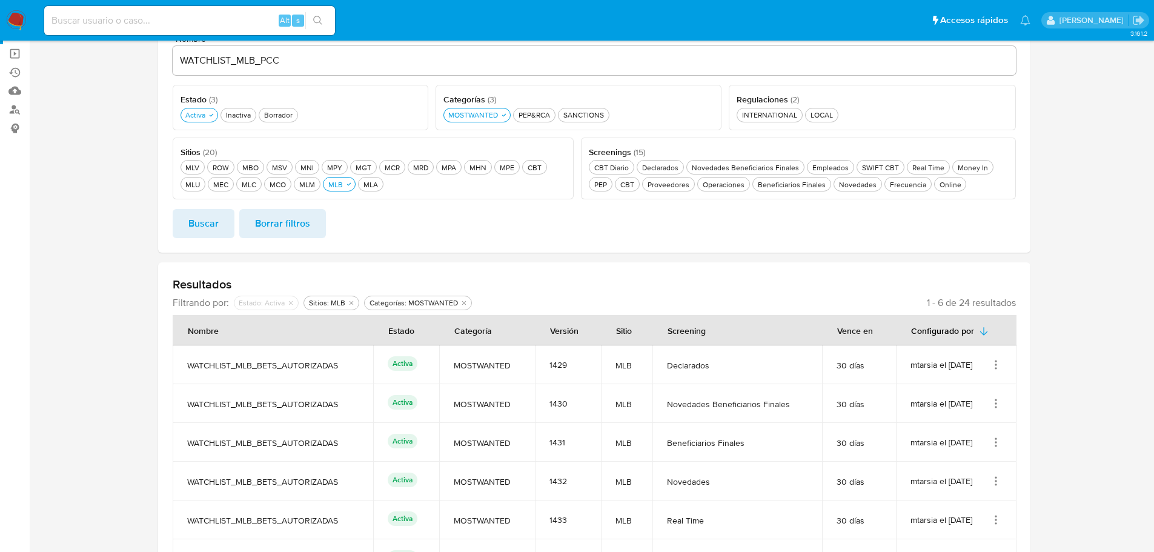
click at [207, 221] on span "Buscar" at bounding box center [203, 223] width 30 height 27
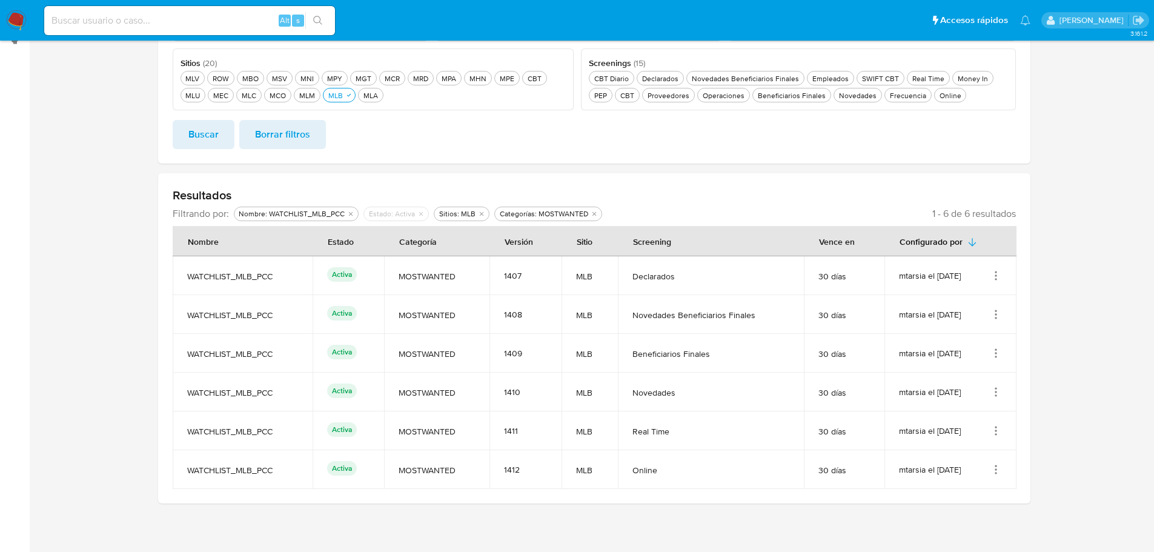
scroll to position [213, 0]
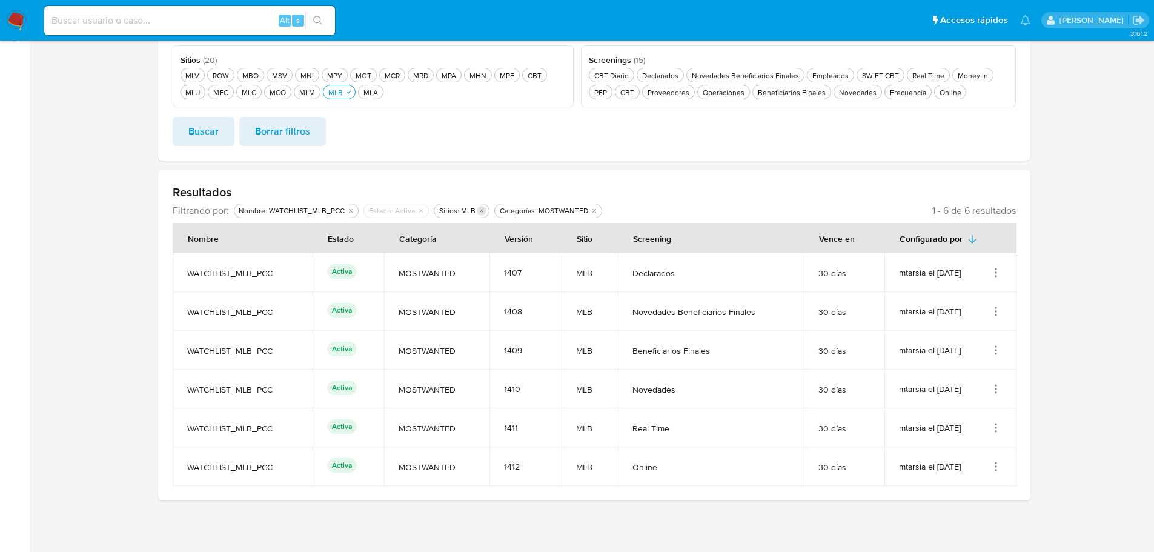
click at [347, 213] on icon "Eliminar filtro de undefined Nombre: WATCHLIST_MLB_PCC" at bounding box center [350, 210] width 7 height 7
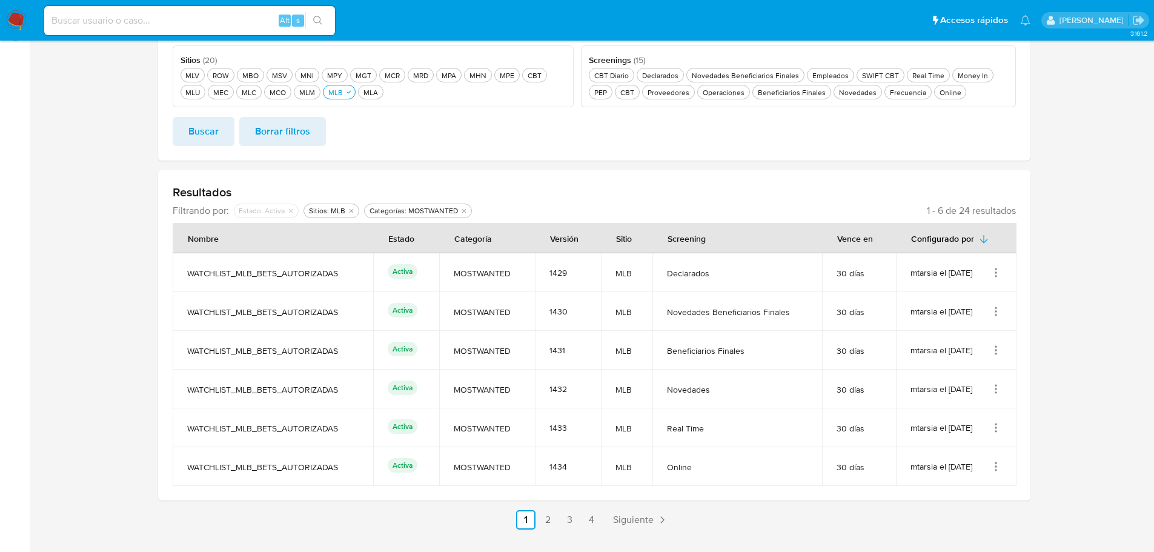
scroll to position [32, 0]
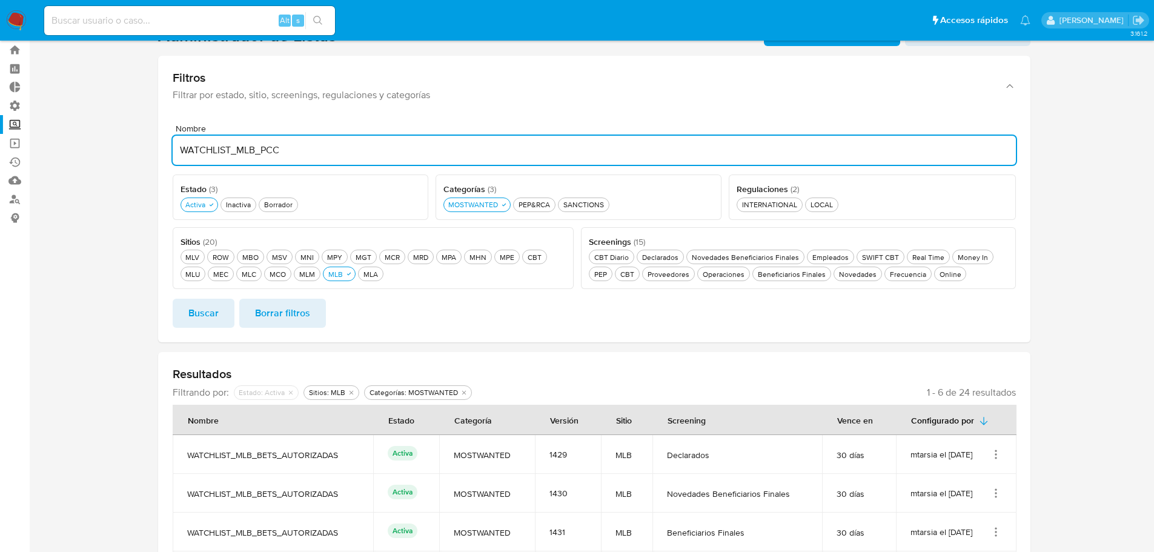
drag, startPoint x: 302, startPoint y: 149, endPoint x: 165, endPoint y: 158, distance: 137.9
click at [165, 158] on div "Nombre WATCHLIST_MLB_PCC Estado ( 3 ) Este campo es requerido Activa Activa Ina…" at bounding box center [594, 229] width 873 height 228
click at [199, 309] on span "Buscar" at bounding box center [203, 313] width 30 height 27
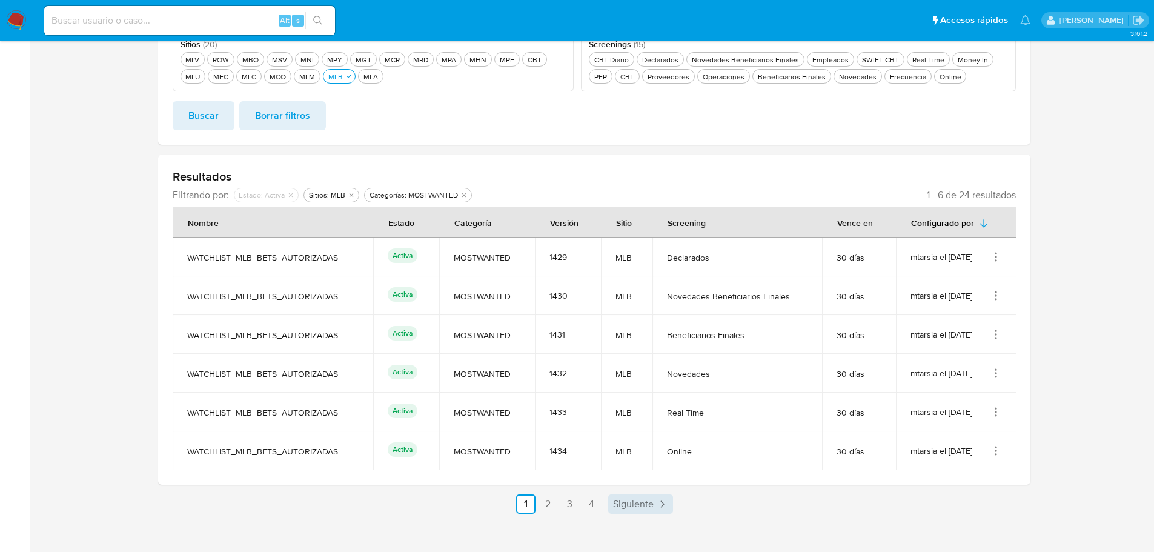
scroll to position [242, 0]
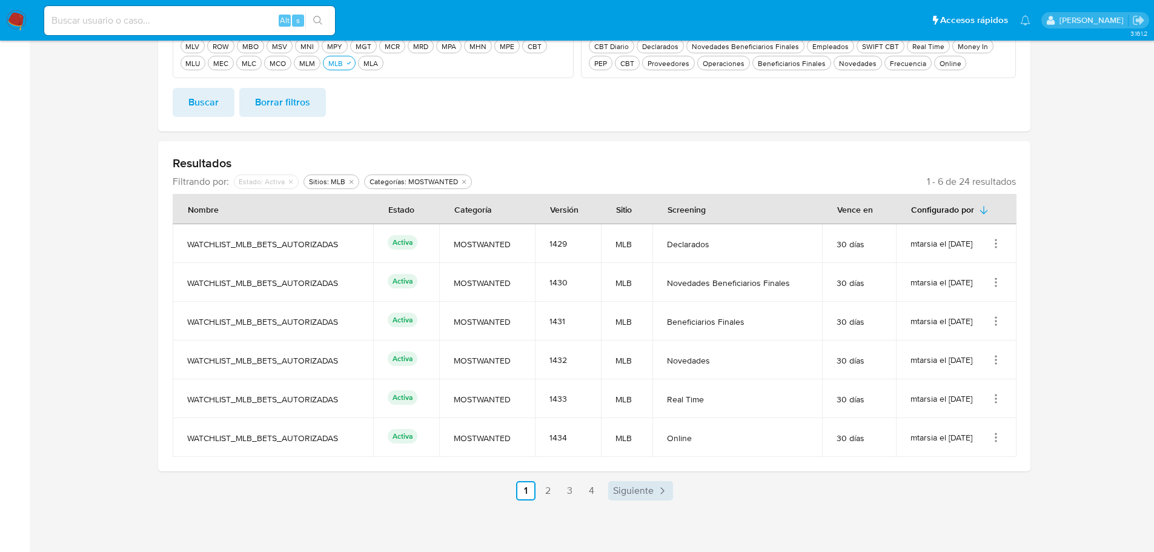
click at [645, 493] on span "Siguiente" at bounding box center [633, 491] width 41 height 10
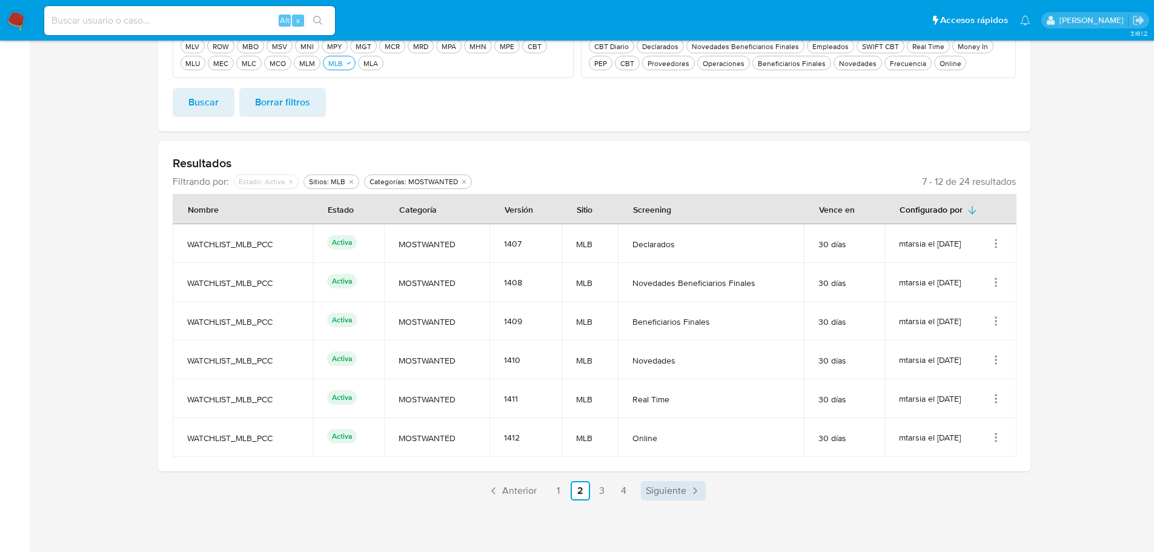
click at [646, 493] on span "Siguiente" at bounding box center [666, 491] width 41 height 10
click at [659, 493] on span "Siguiente" at bounding box center [666, 491] width 41 height 10
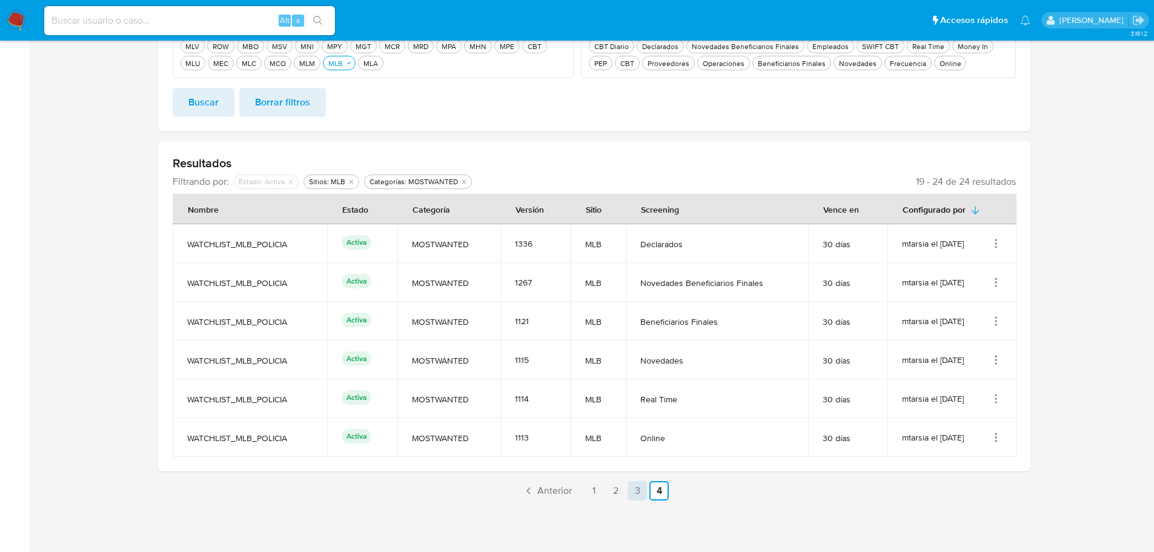
click at [636, 494] on link "3" at bounding box center [637, 490] width 19 height 19
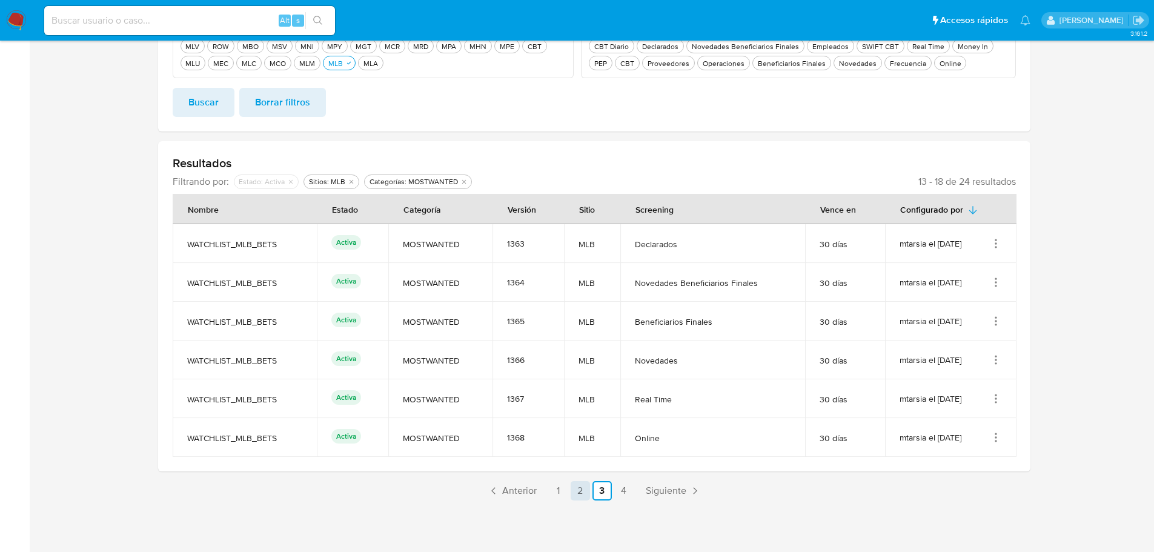
click at [583, 488] on link "2" at bounding box center [580, 490] width 19 height 19
click at [561, 490] on link "1" at bounding box center [558, 490] width 19 height 19
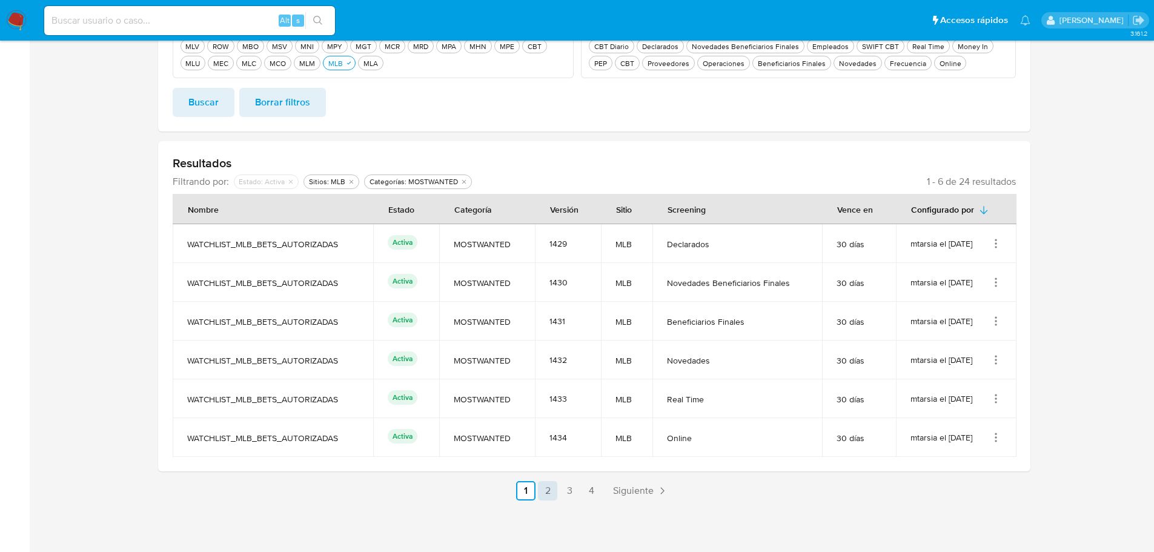
click at [543, 492] on link "2" at bounding box center [547, 490] width 19 height 19
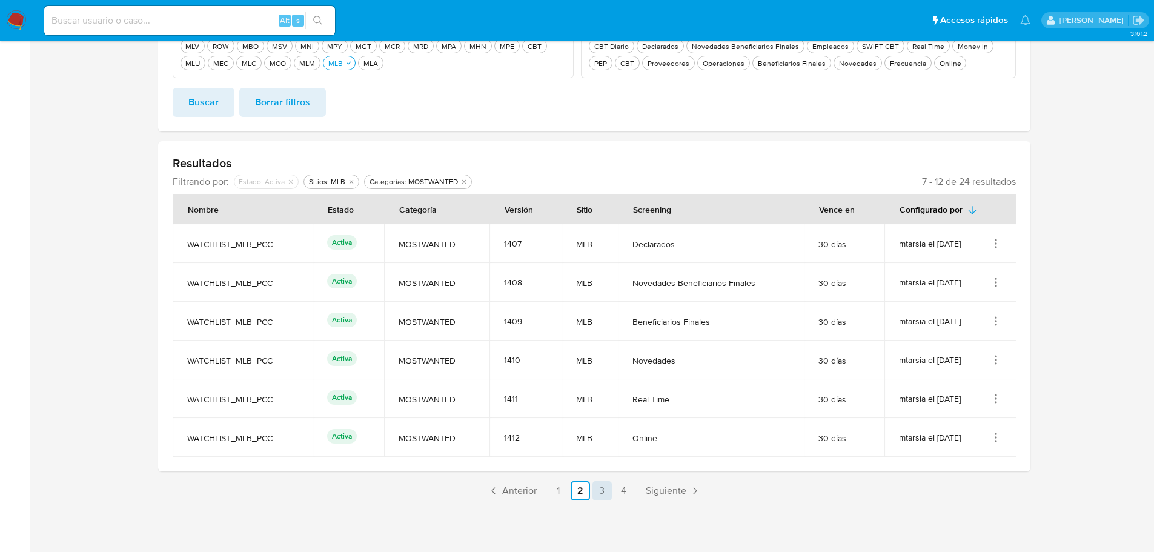
click at [595, 493] on link "3" at bounding box center [602, 490] width 19 height 19
click at [629, 492] on link "4" at bounding box center [623, 490] width 19 height 19
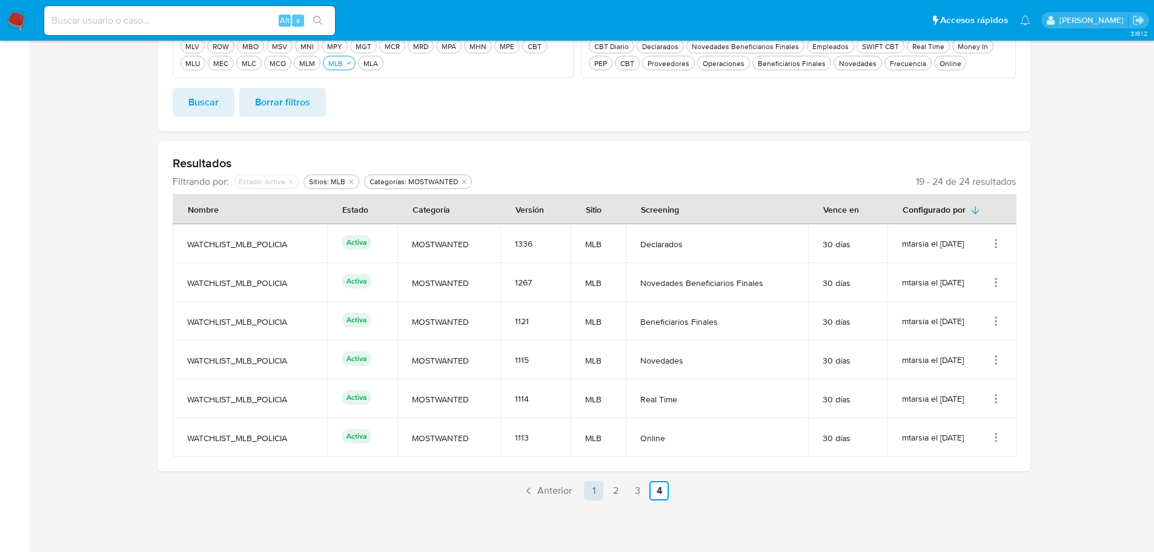
click at [593, 496] on link "1" at bounding box center [593, 490] width 19 height 19
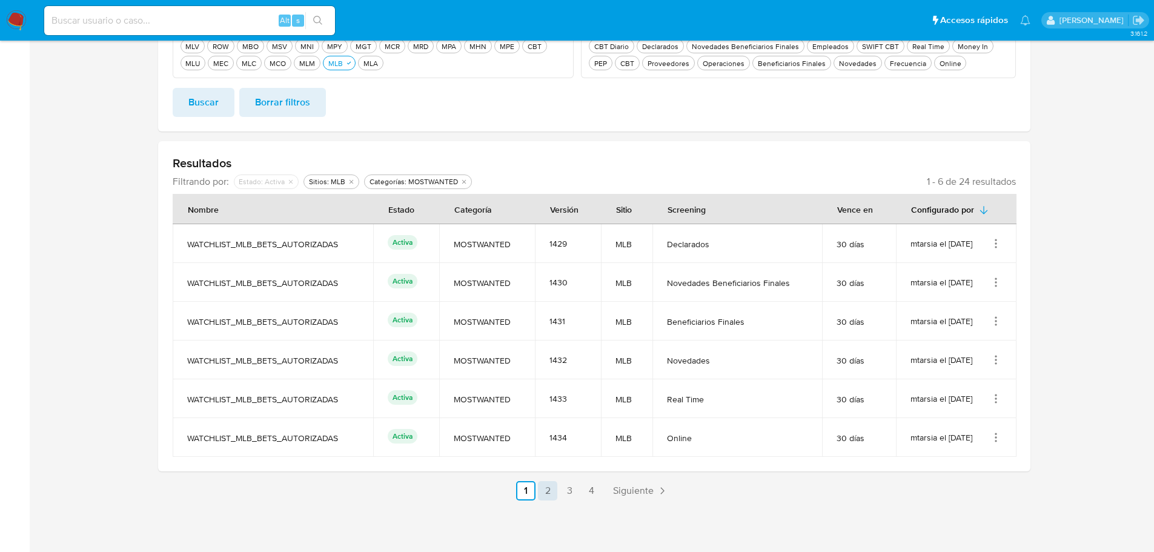
click at [546, 490] on link "2" at bounding box center [547, 490] width 19 height 19
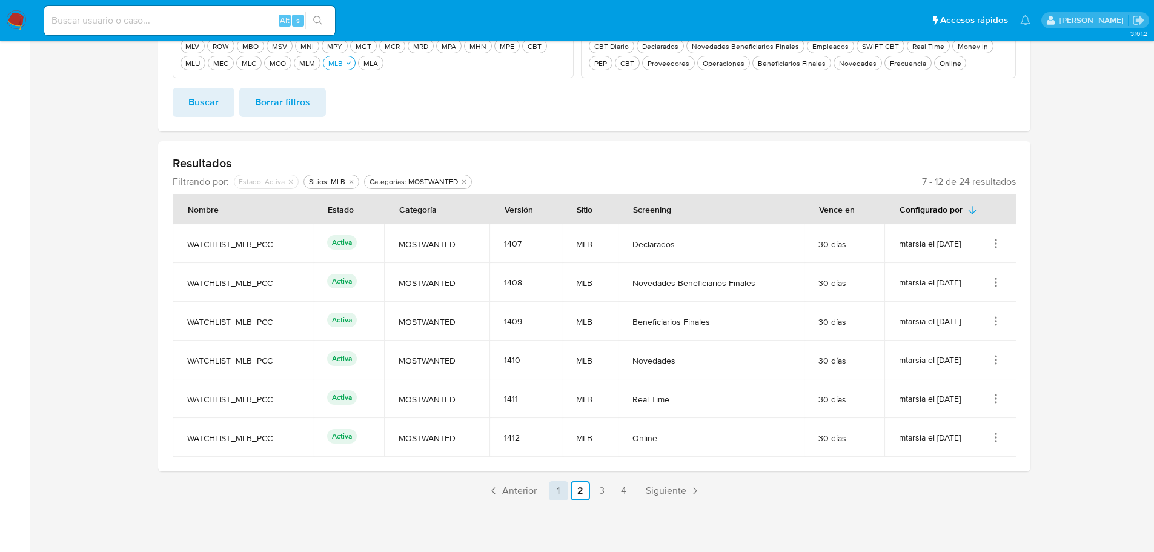
click at [561, 494] on link "1" at bounding box center [558, 490] width 19 height 19
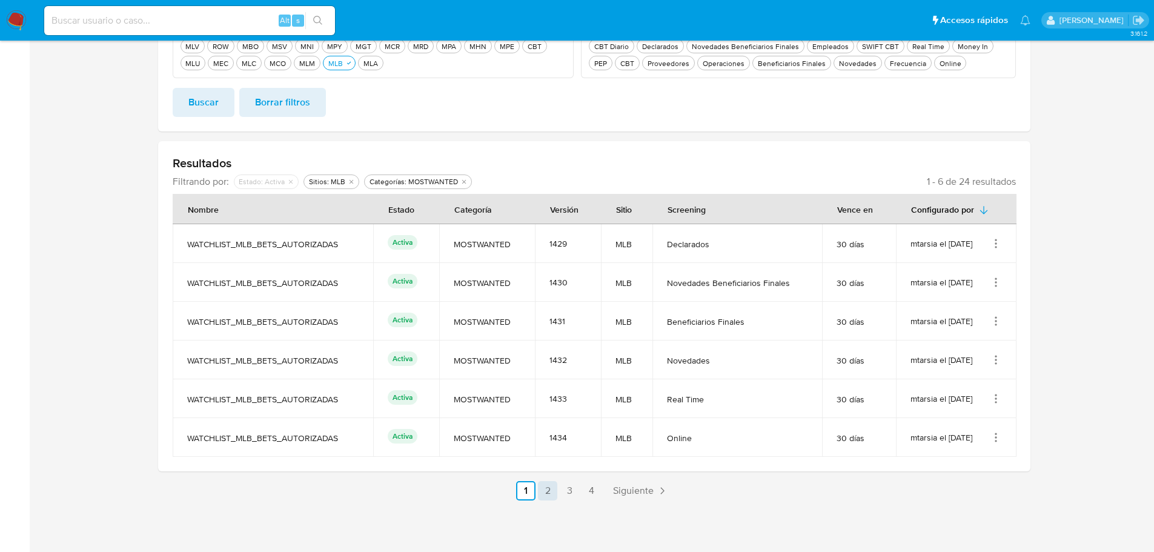
click at [550, 495] on link "2" at bounding box center [547, 490] width 19 height 19
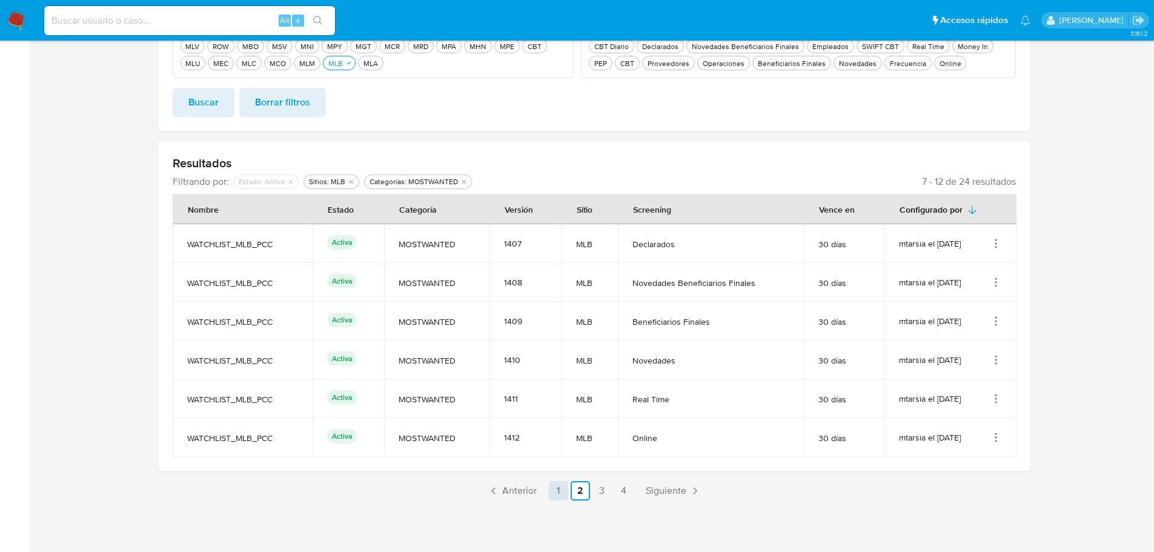
click at [556, 494] on link "1" at bounding box center [558, 490] width 19 height 19
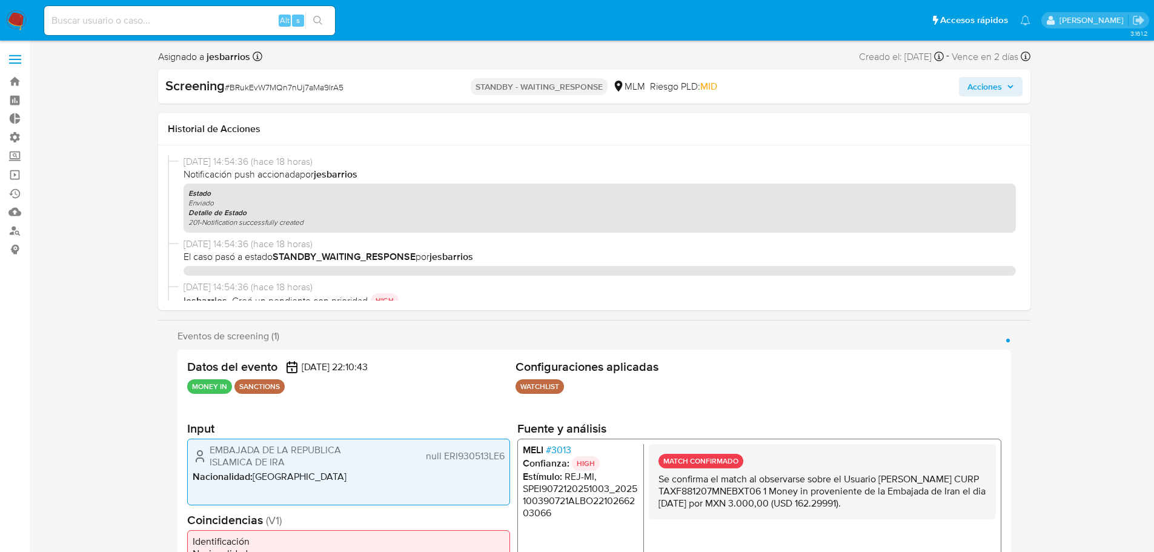
select select "10"
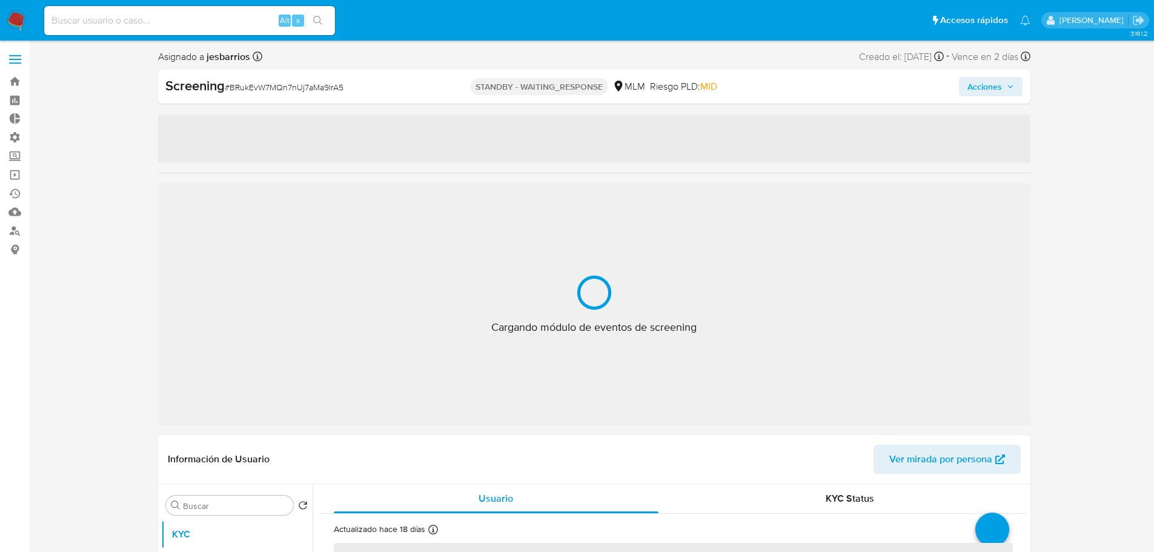
select select "10"
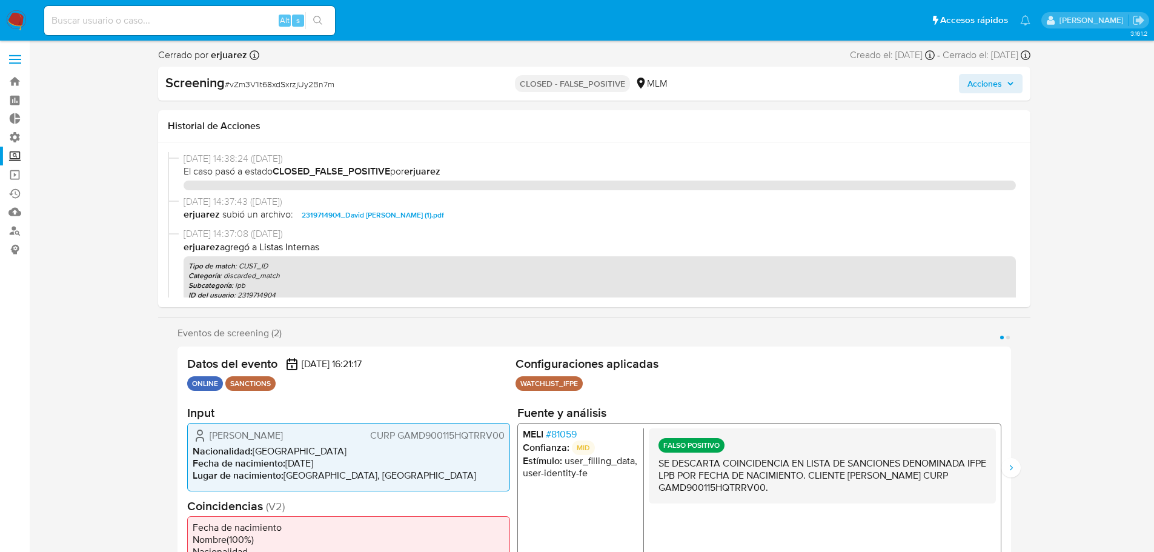
select select "10"
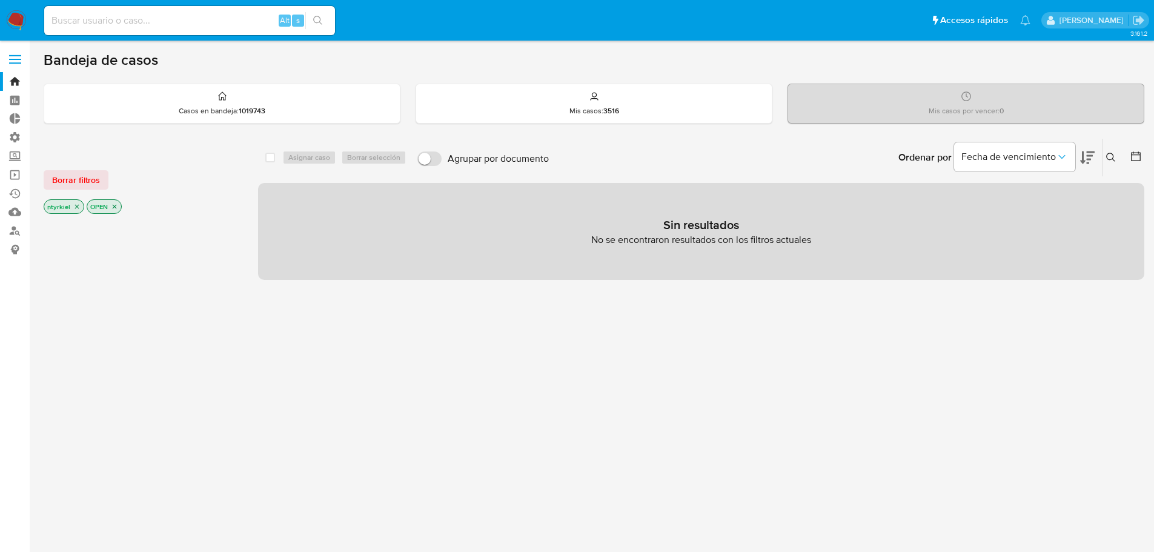
click at [12, 53] on label at bounding box center [15, 59] width 30 height 25
click at [0, 0] on input "checkbox" at bounding box center [0, 0] width 0 height 0
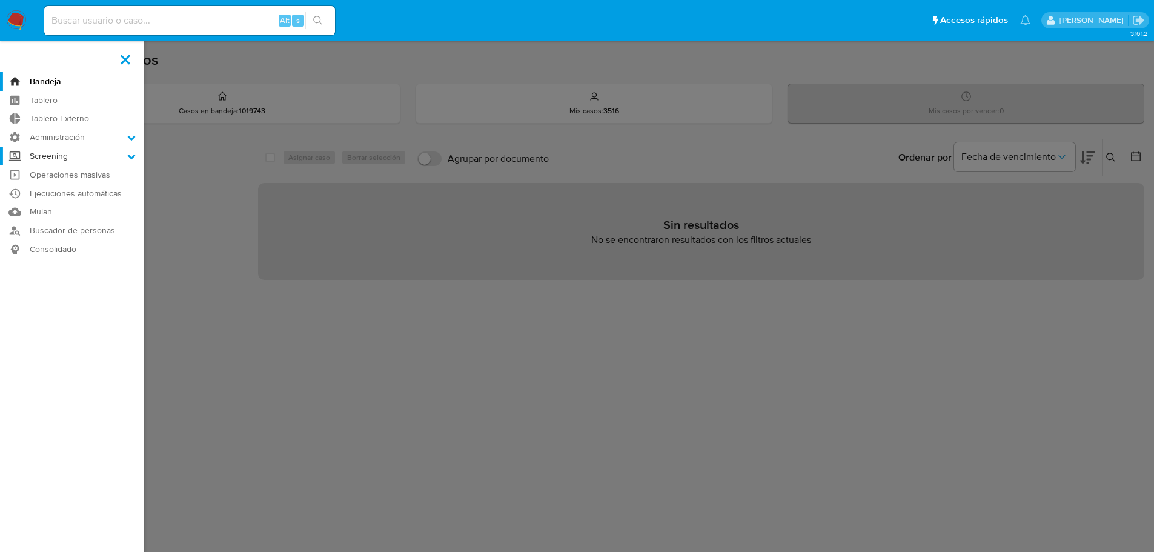
click at [61, 155] on label "Screening" at bounding box center [72, 156] width 144 height 19
click at [0, 0] on input "Screening" at bounding box center [0, 0] width 0 height 0
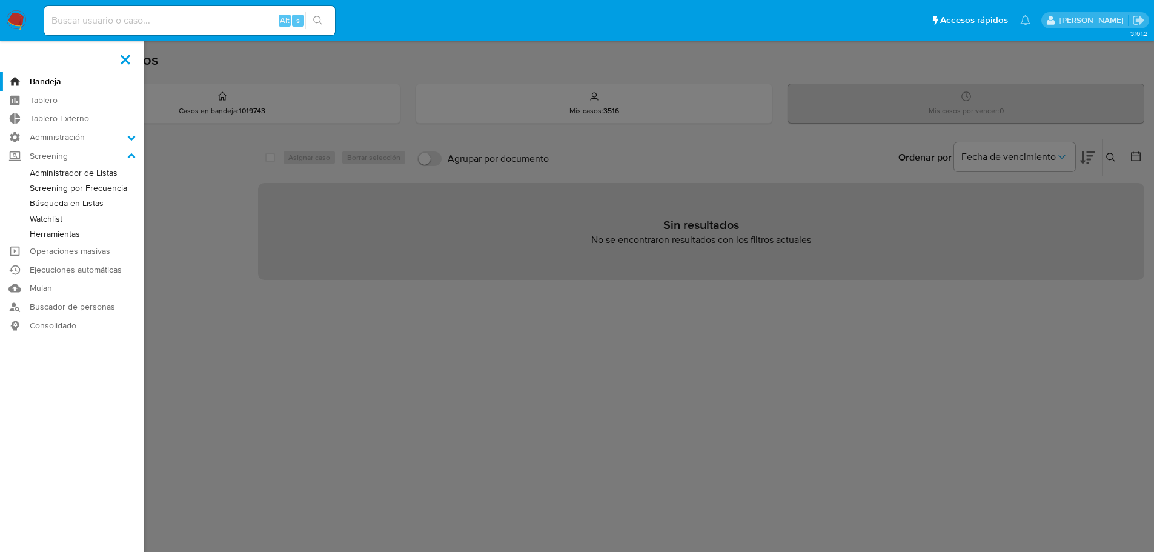
click at [65, 173] on link "Administrador de Listas" at bounding box center [72, 172] width 144 height 15
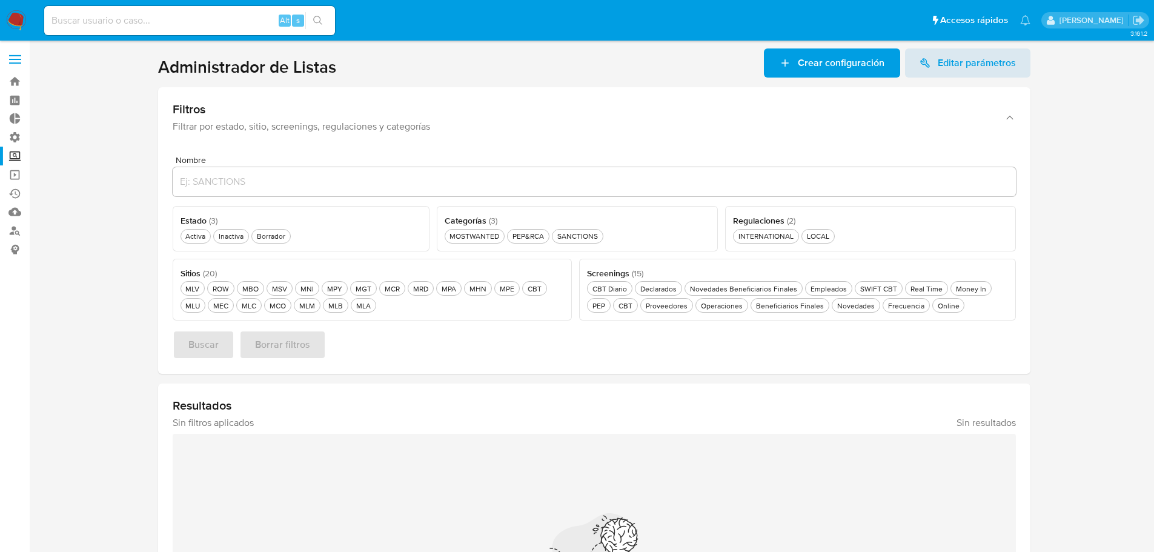
click at [10, 59] on span at bounding box center [15, 60] width 12 height 2
click at [0, 0] on input "checkbox" at bounding box center [0, 0] width 0 height 0
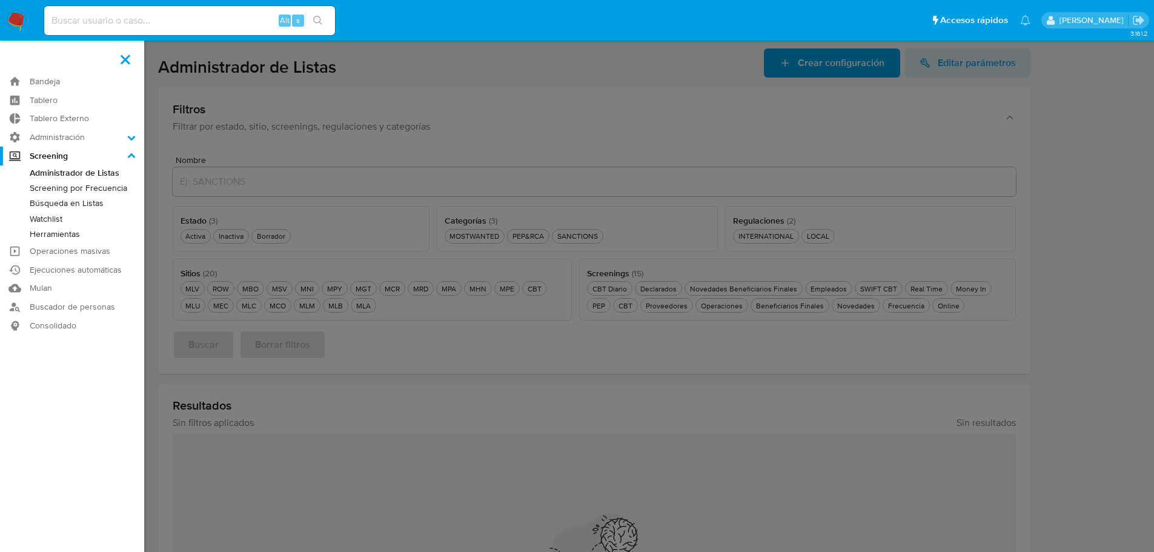
click at [382, 76] on label at bounding box center [577, 276] width 1154 height 552
click at [0, 0] on input "checkbox" at bounding box center [0, 0] width 0 height 0
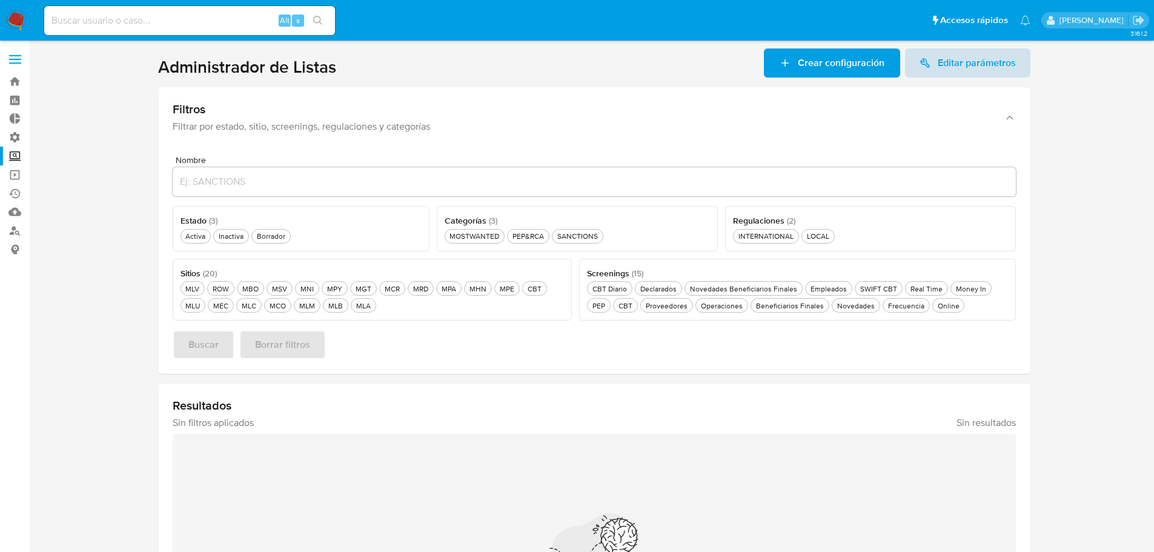
click at [948, 70] on span "Editar parámetros" at bounding box center [977, 62] width 78 height 29
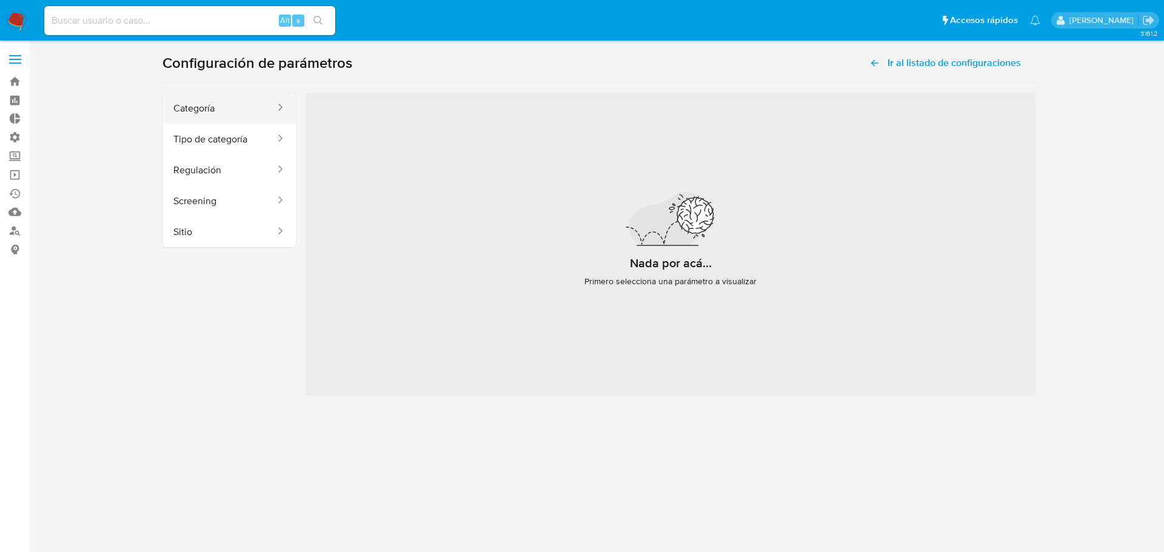
click at [241, 118] on button "Categoría" at bounding box center [219, 108] width 114 height 31
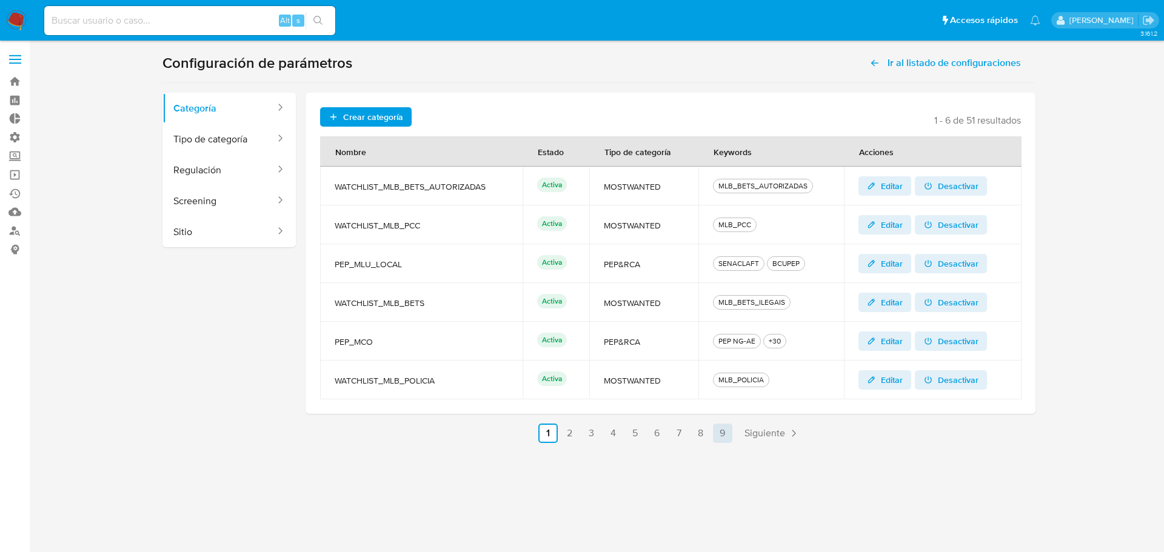
click at [762, 438] on span "Siguiente" at bounding box center [764, 433] width 41 height 10
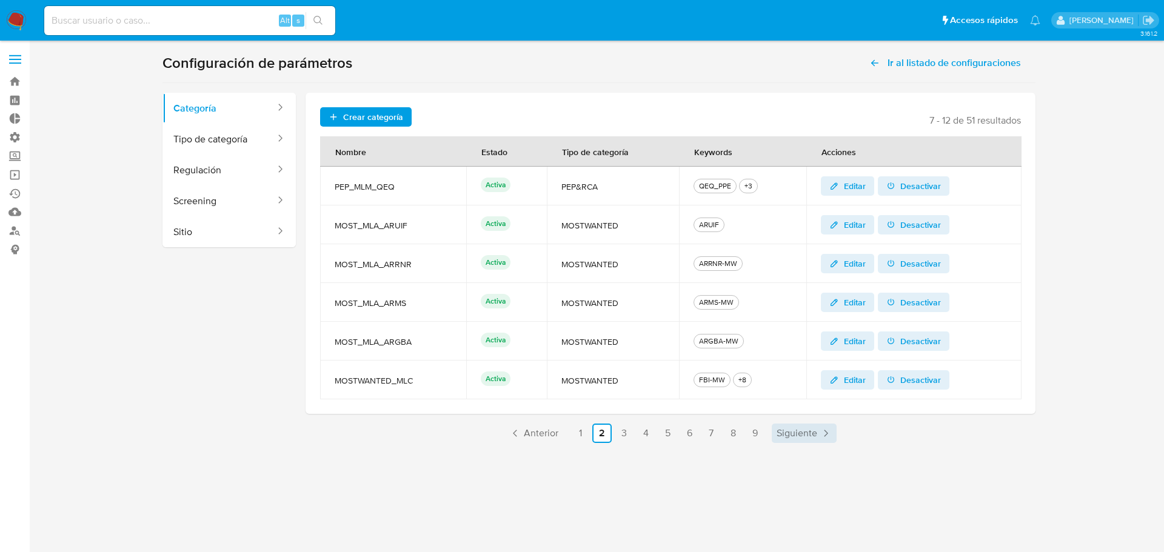
click at [790, 438] on span "Siguiente" at bounding box center [796, 433] width 41 height 10
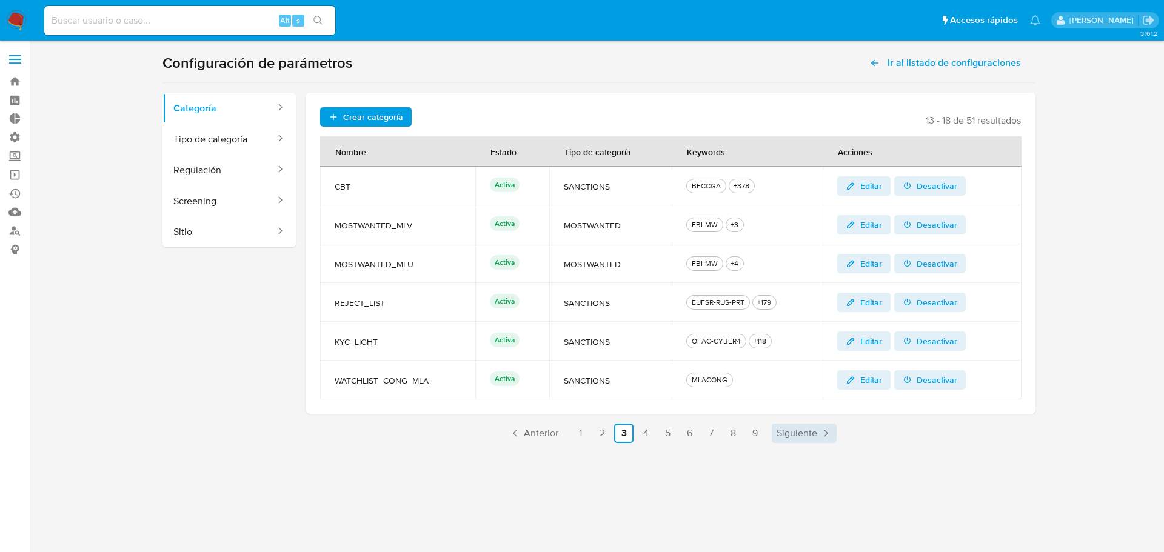
click at [790, 438] on span "Siguiente" at bounding box center [796, 433] width 41 height 10
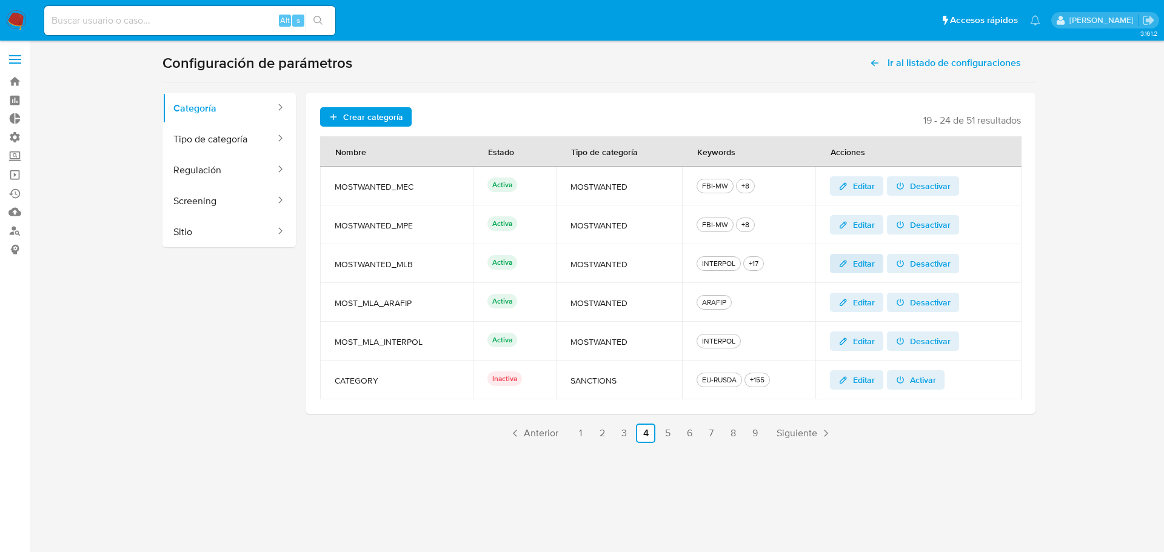
click at [847, 264] on icon "button" at bounding box center [843, 264] width 10 height 10
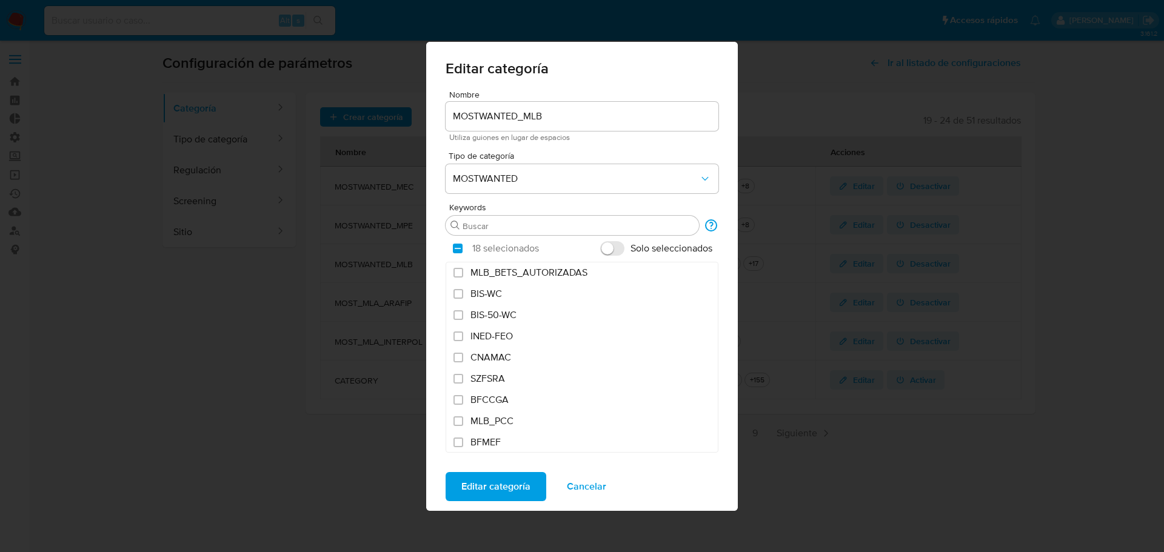
click at [608, 248] on input "Solo seleccionados" at bounding box center [612, 248] width 24 height 15
checkbox input "true"
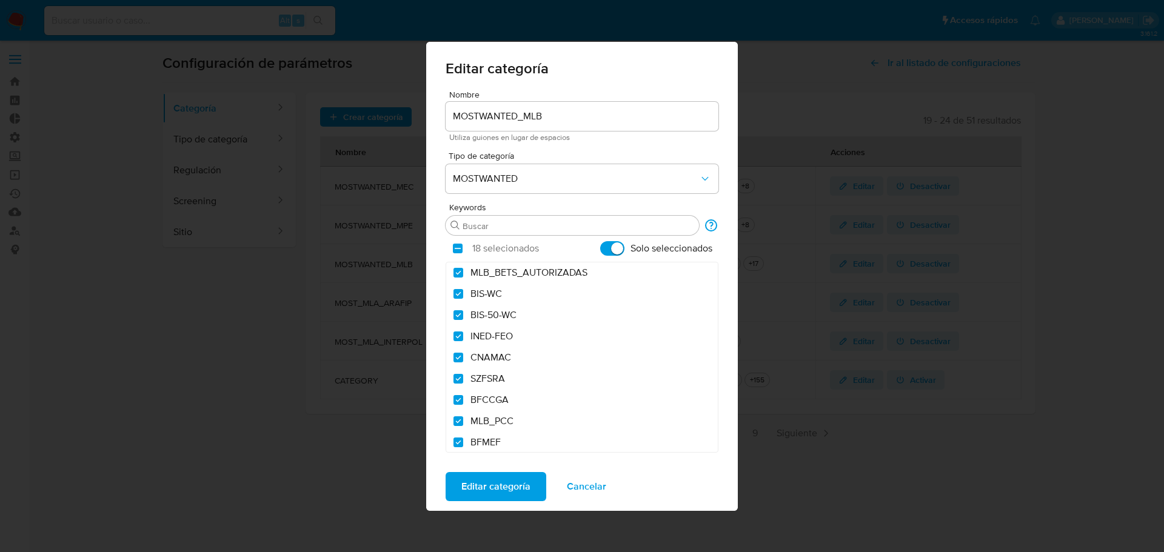
checkbox input "true"
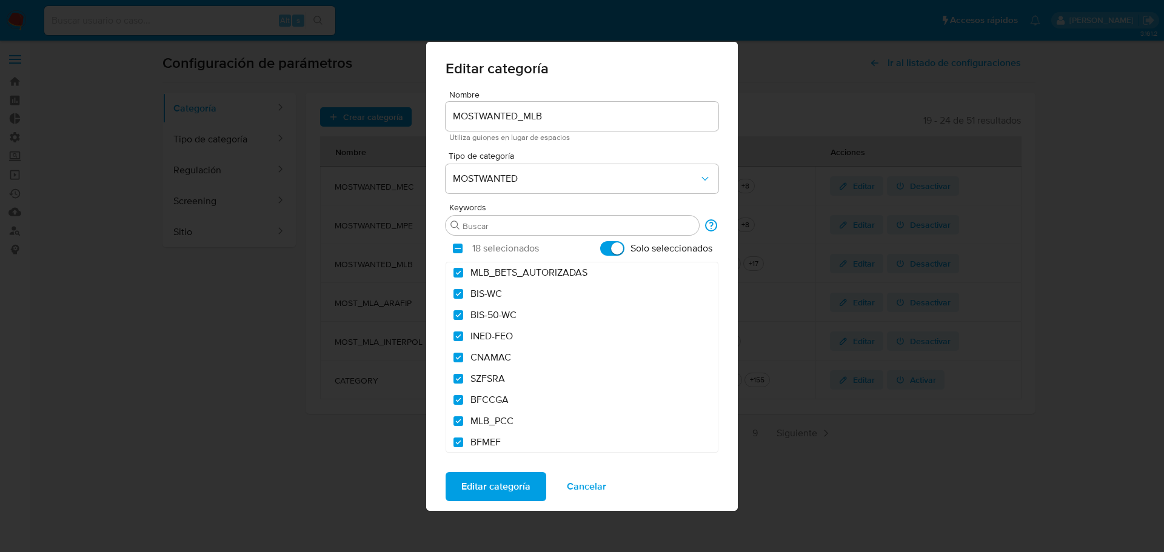
checkbox input "true"
click at [453, 251] on input "checkbox" at bounding box center [458, 249] width 10 height 10
checkbox input "false"
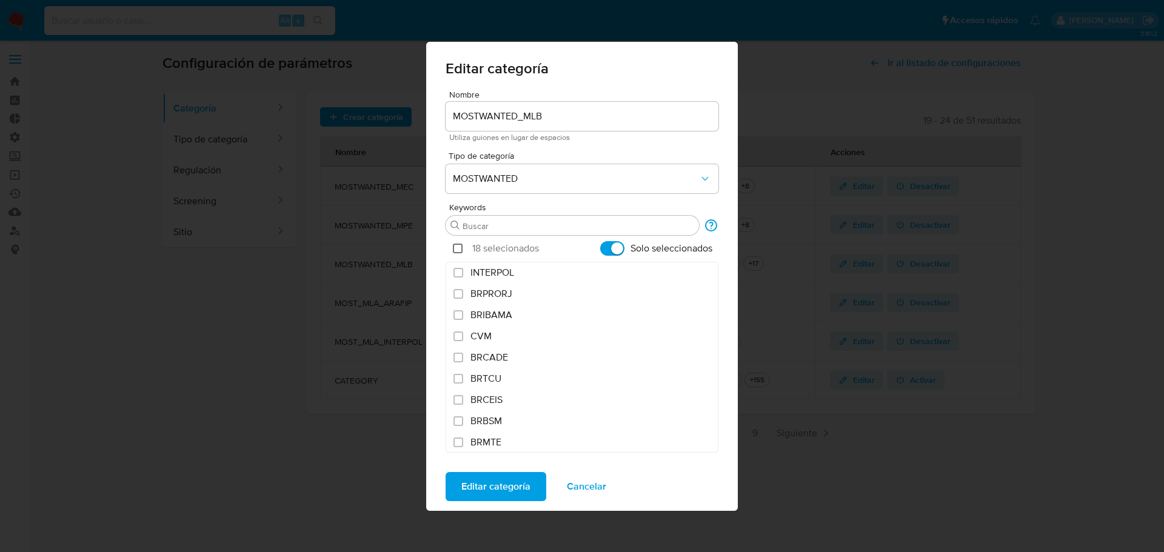
checkbox input "false"
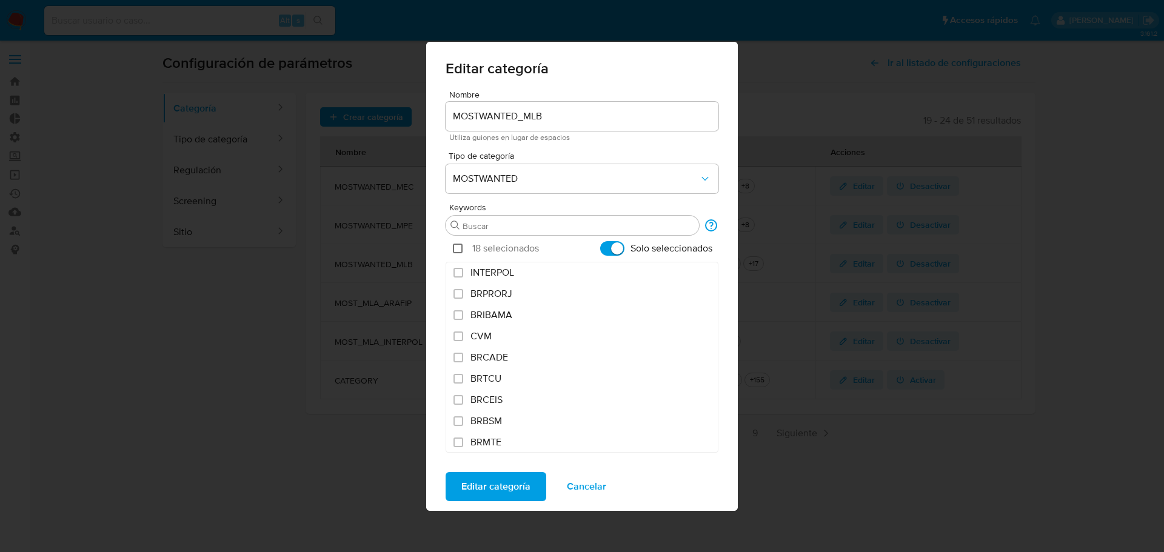
checkbox input "false"
click at [457, 271] on input "INTERPOL" at bounding box center [458, 273] width 10 height 10
checkbox input "true"
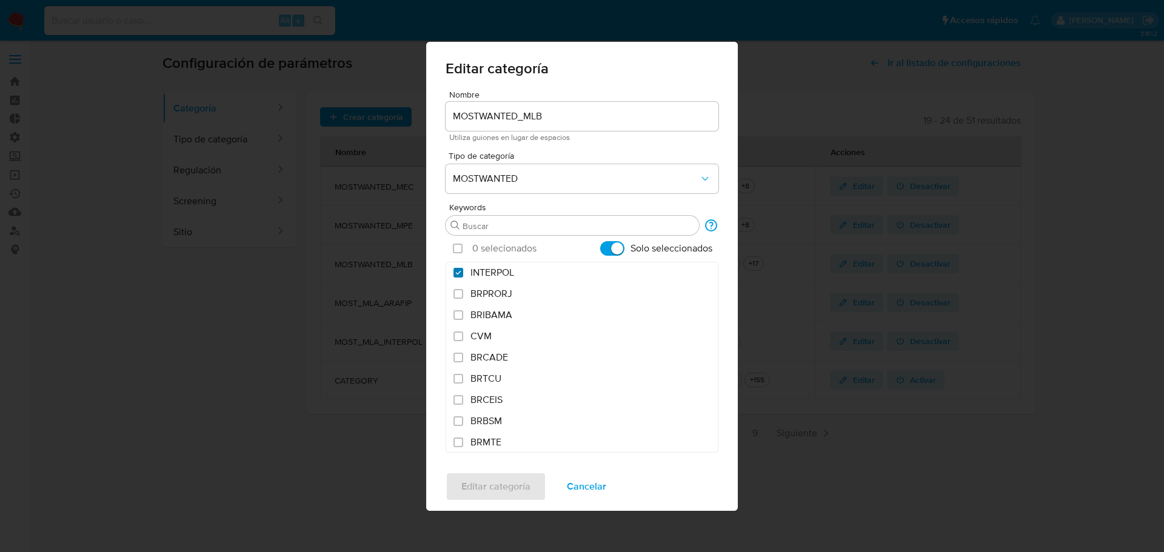
checkbox input "true"
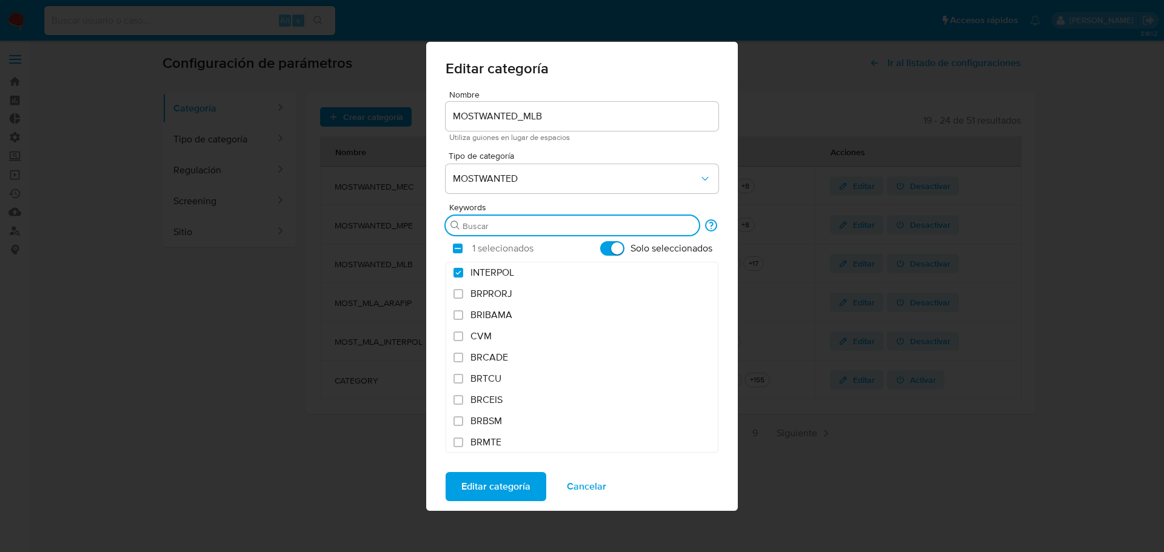
click at [577, 227] on input "Buscar" at bounding box center [577, 226] width 231 height 11
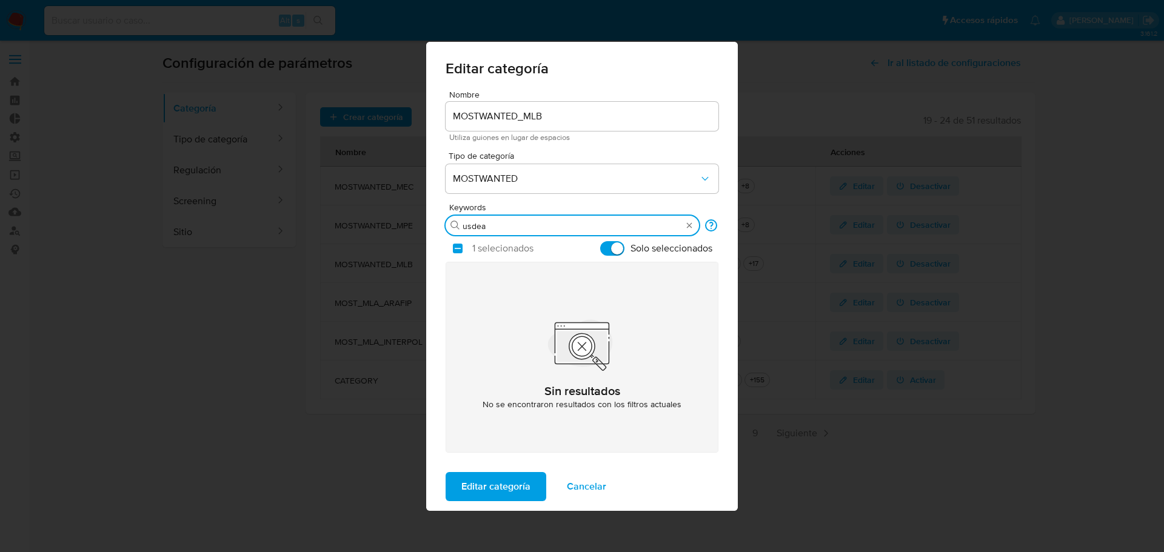
type input "usdea"
click at [610, 253] on input "Solo seleccionados" at bounding box center [612, 248] width 24 height 15
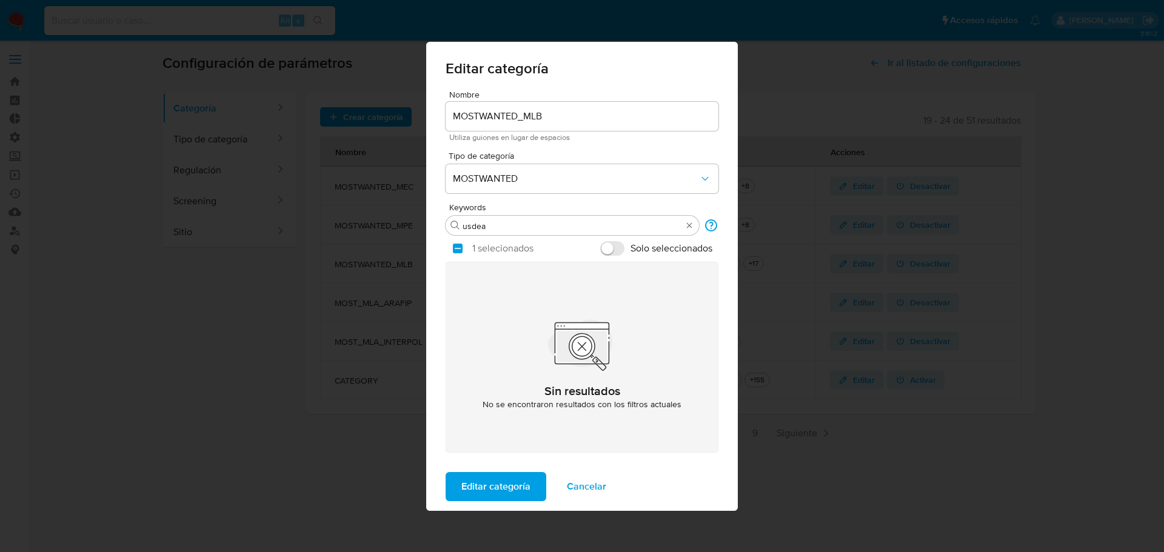
checkbox input "false"
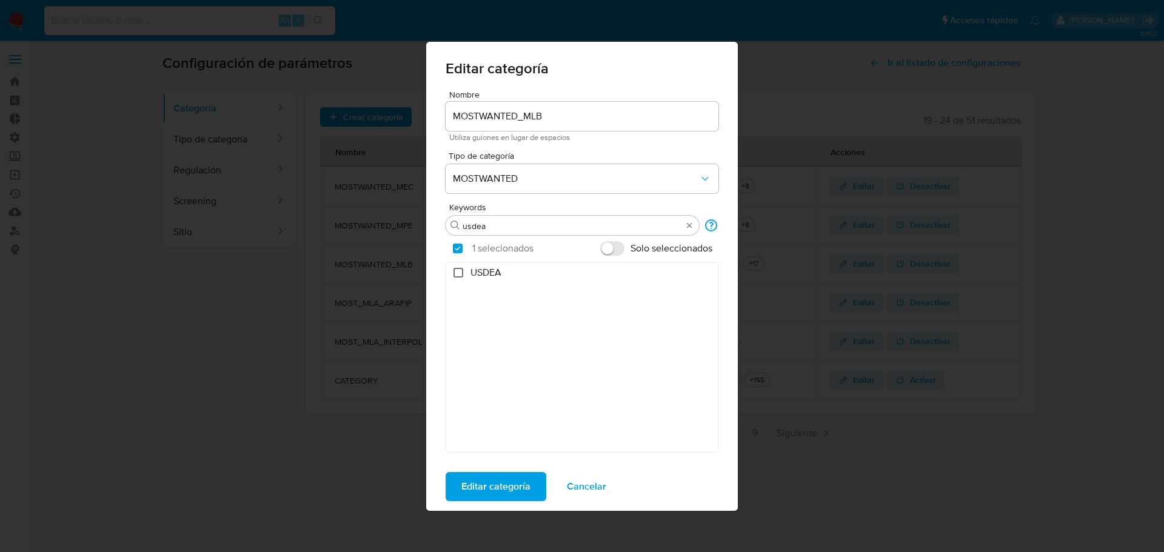
click at [457, 274] on input "USDEA" at bounding box center [458, 273] width 10 height 10
checkbox input "true"
click at [494, 219] on div "Buscar usdea" at bounding box center [571, 225] width 253 height 19
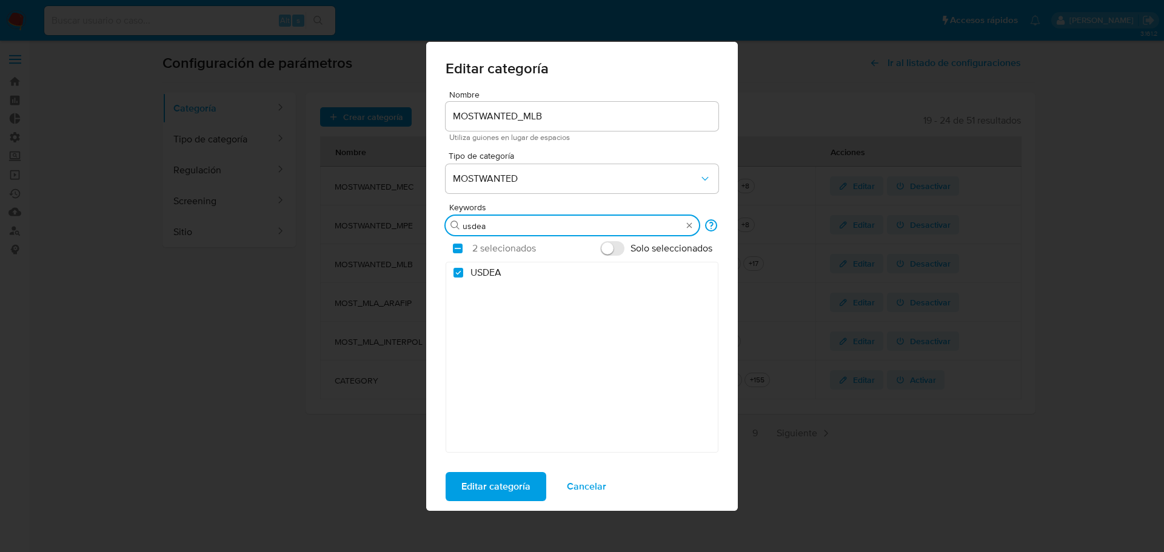
drag, startPoint x: 496, startPoint y: 222, endPoint x: 444, endPoint y: 228, distance: 51.8
click at [444, 228] on div "Nombre MOSTWANTED_MLB Utiliza guiones en lugar de espacios Tipo de categoría MO…" at bounding box center [581, 276] width 311 height 372
type input "FBI"
click at [456, 274] on input "FBI" at bounding box center [458, 273] width 10 height 10
checkbox input "true"
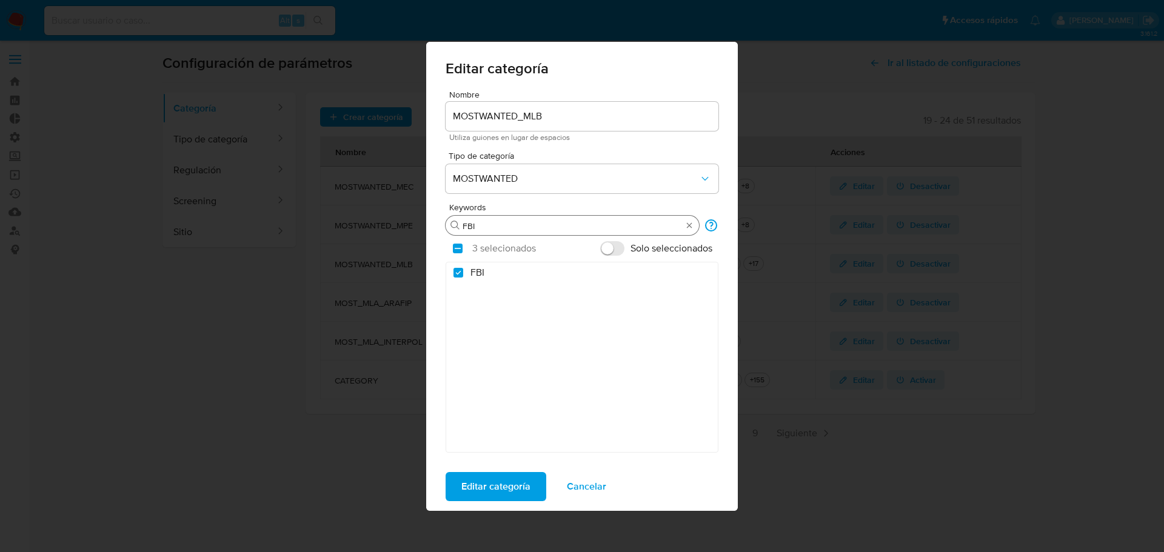
click at [496, 226] on input "FBI" at bounding box center [571, 226] width 219 height 11
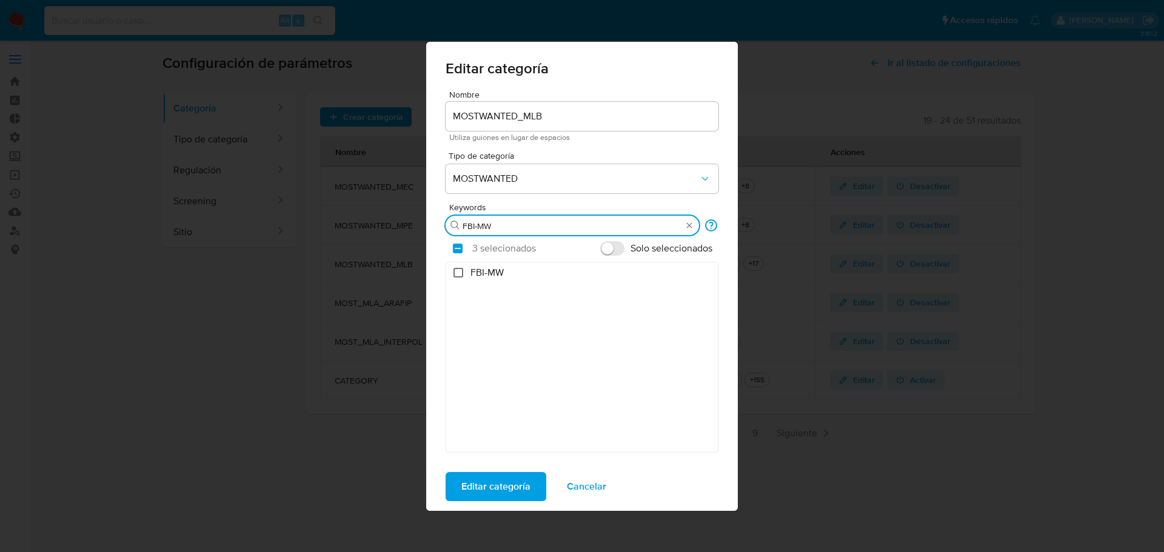
type input "FBI-MW"
click at [454, 274] on input "FBI-MW" at bounding box center [458, 273] width 10 height 10
checkbox input "true"
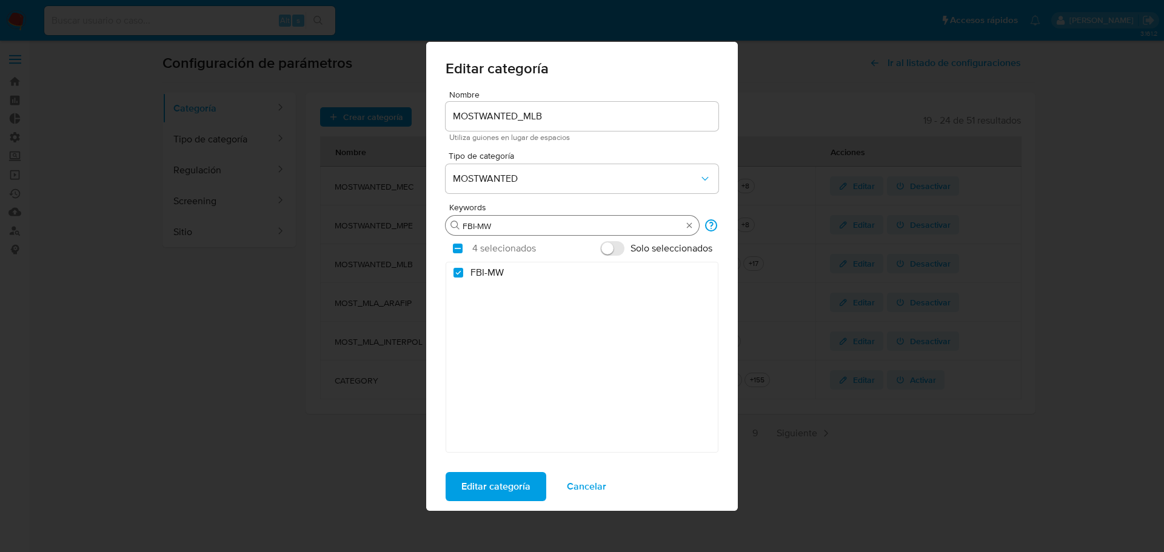
checkbox input "false"
click at [616, 250] on input "Solo seleccionados" at bounding box center [612, 248] width 24 height 15
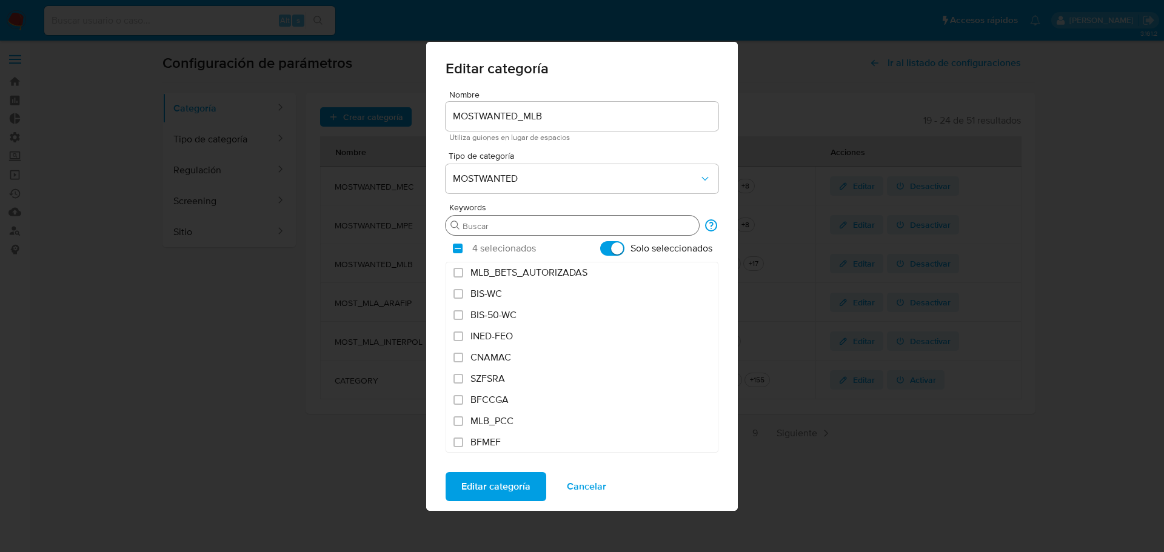
checkbox input "true"
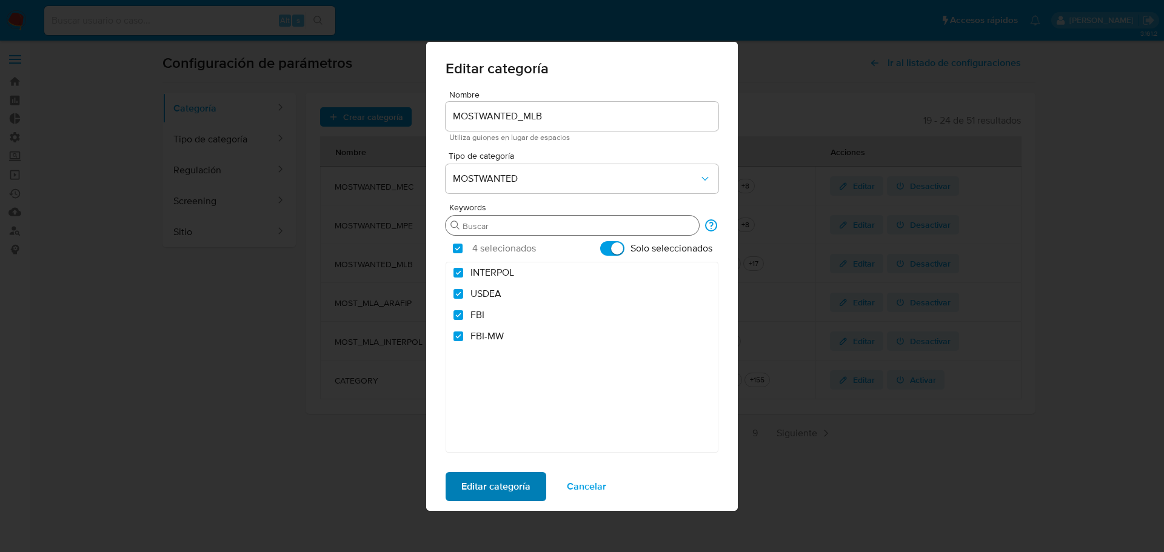
click at [528, 485] on span "Editar categoría" at bounding box center [495, 486] width 69 height 27
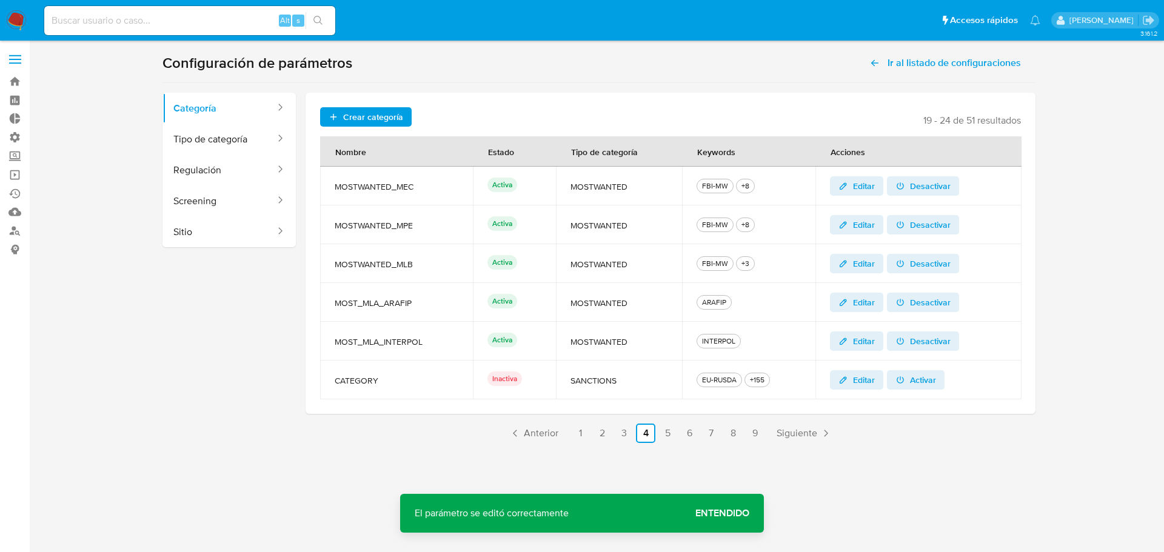
click at [736, 513] on span "Entendido" at bounding box center [722, 513] width 54 height 0
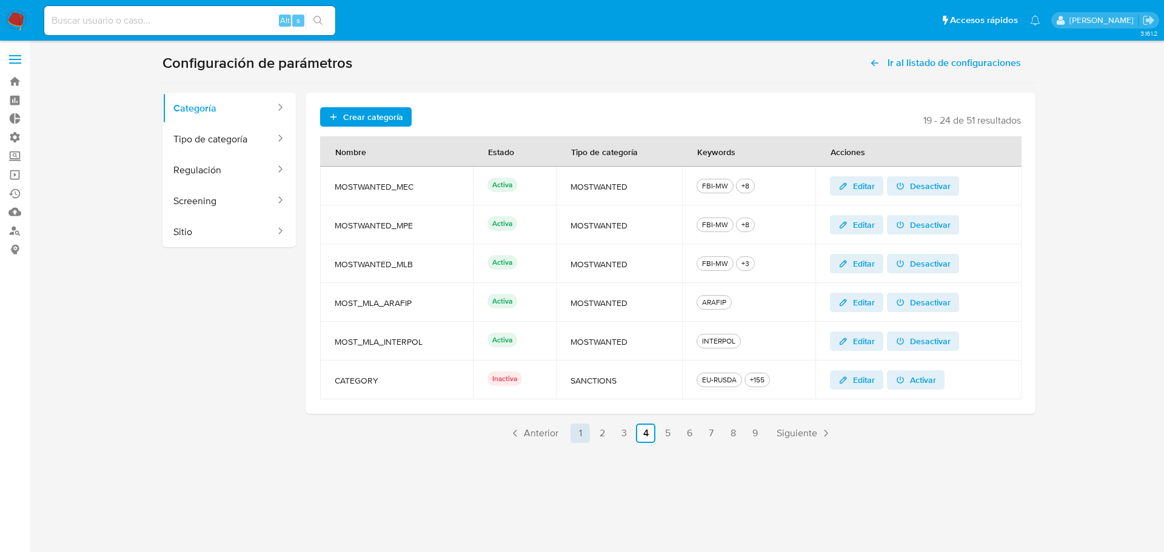
click at [587, 431] on link "1" at bounding box center [579, 433] width 19 height 19
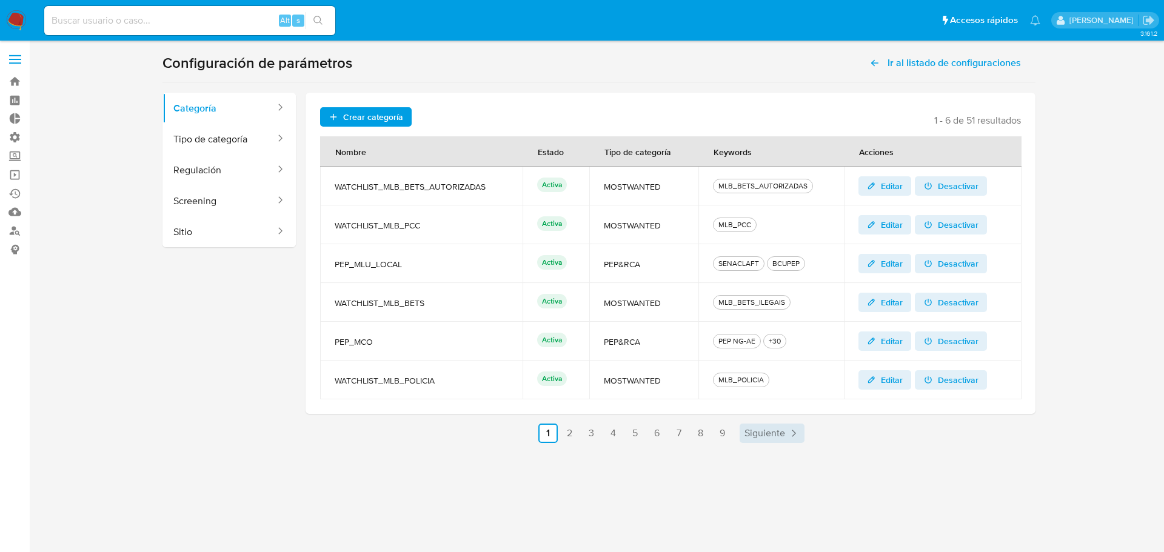
click at [764, 434] on span "Siguiente" at bounding box center [764, 433] width 41 height 10
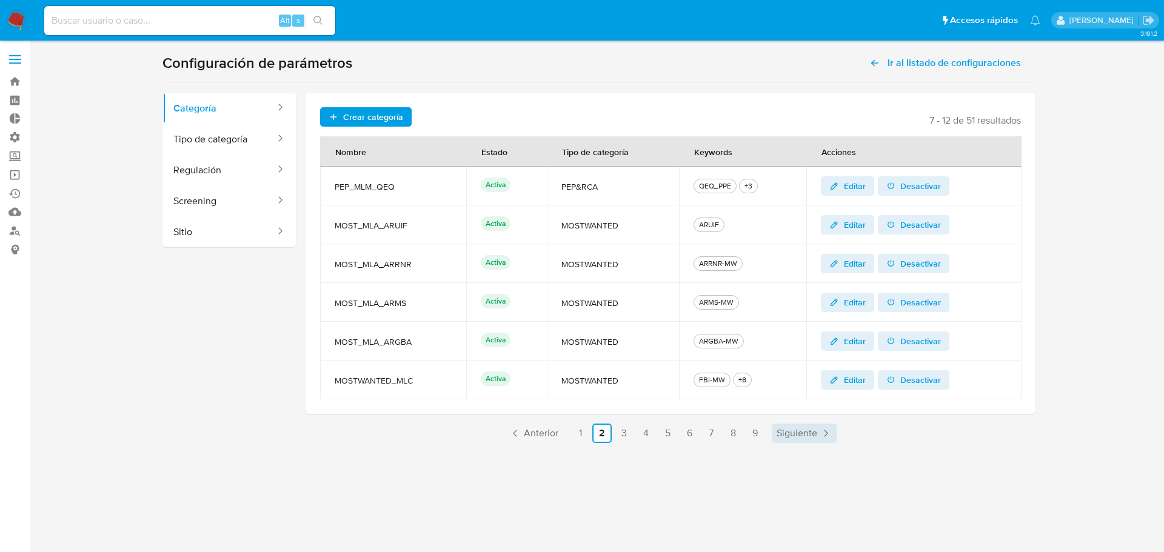
click at [786, 433] on span "Siguiente" at bounding box center [796, 433] width 41 height 10
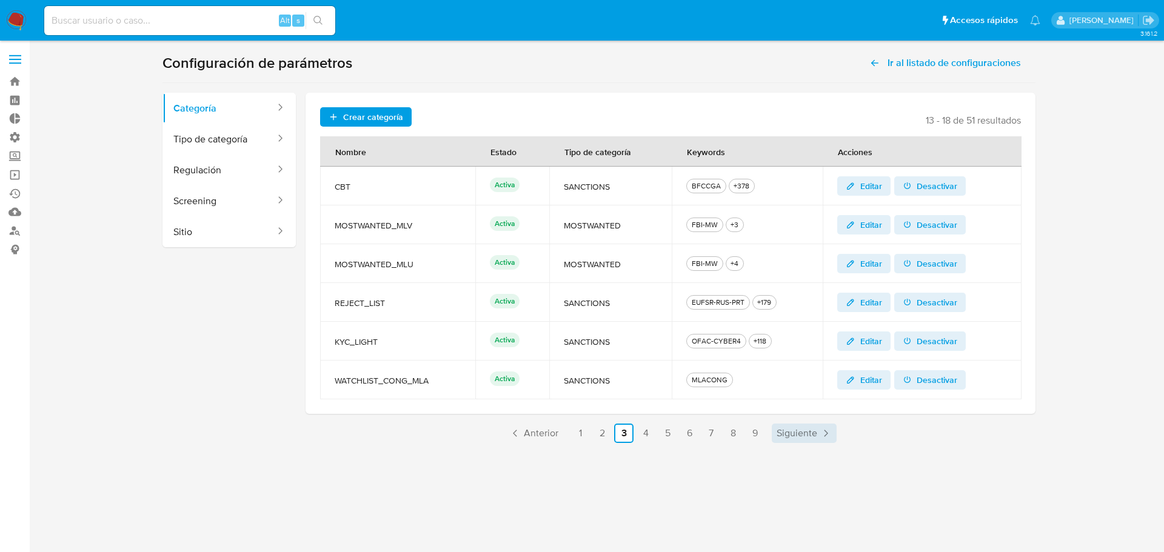
click at [814, 436] on span "Siguiente" at bounding box center [796, 433] width 41 height 10
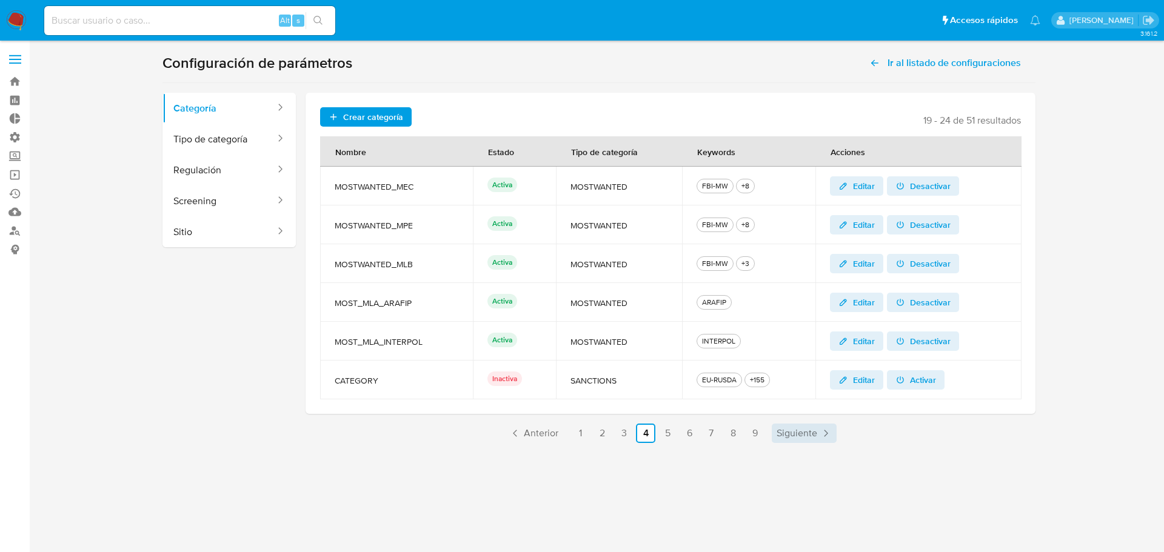
click at [814, 436] on span "Siguiente" at bounding box center [796, 433] width 41 height 10
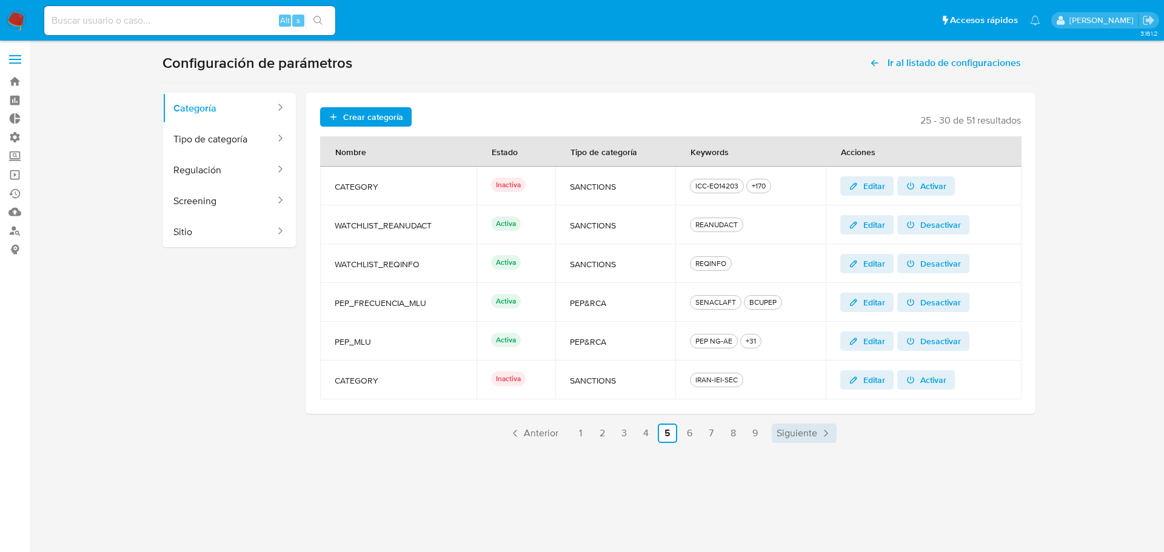
click at [784, 436] on span "Siguiente" at bounding box center [796, 433] width 41 height 10
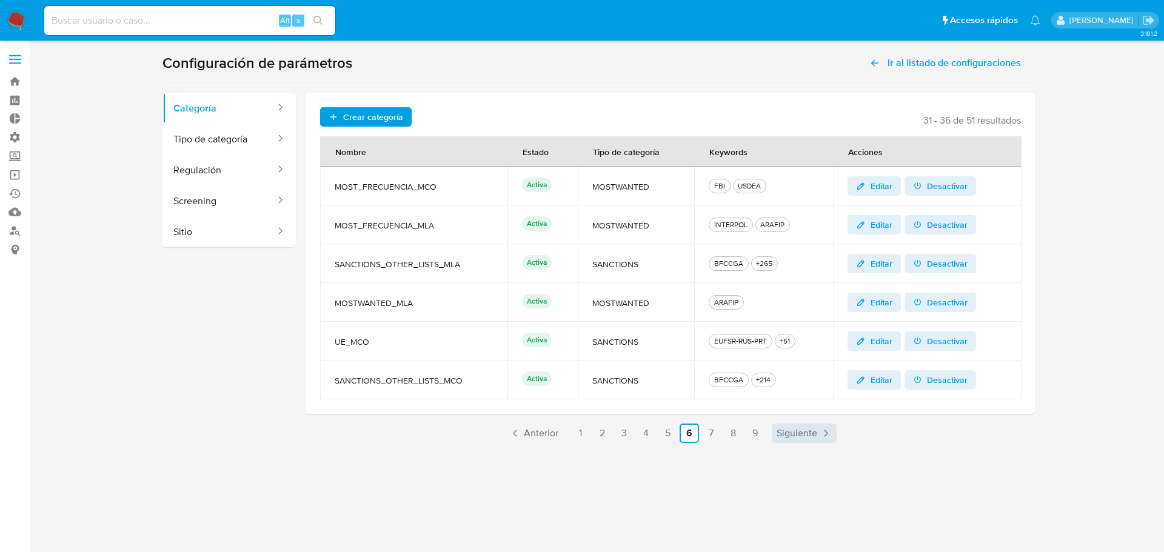
click at [803, 438] on span "Siguiente" at bounding box center [796, 433] width 41 height 10
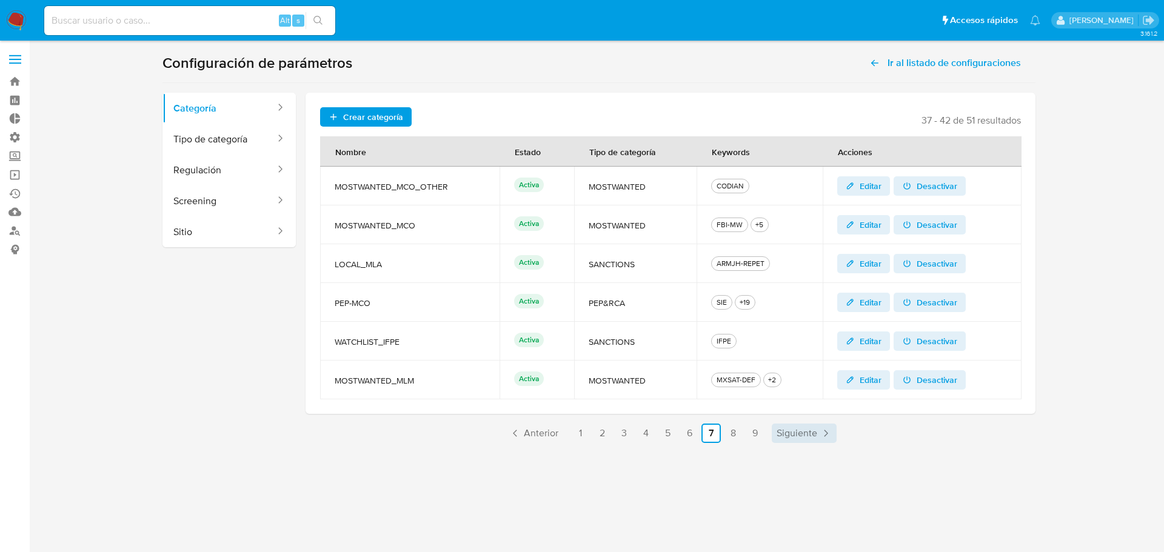
click at [803, 438] on span "Siguiente" at bounding box center [796, 433] width 41 height 10
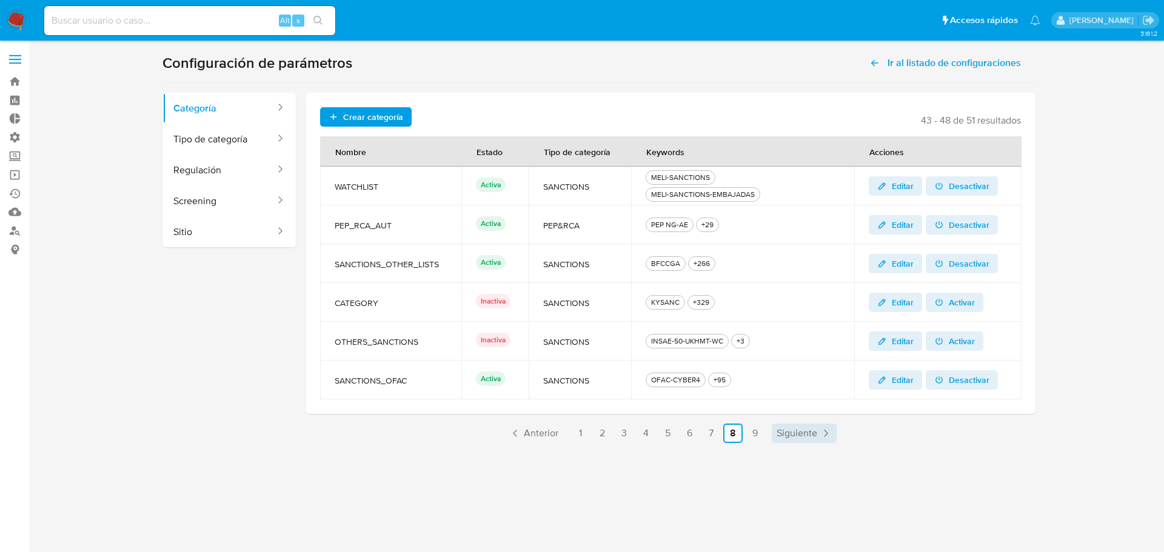
click at [803, 438] on span "Siguiente" at bounding box center [796, 433] width 41 height 10
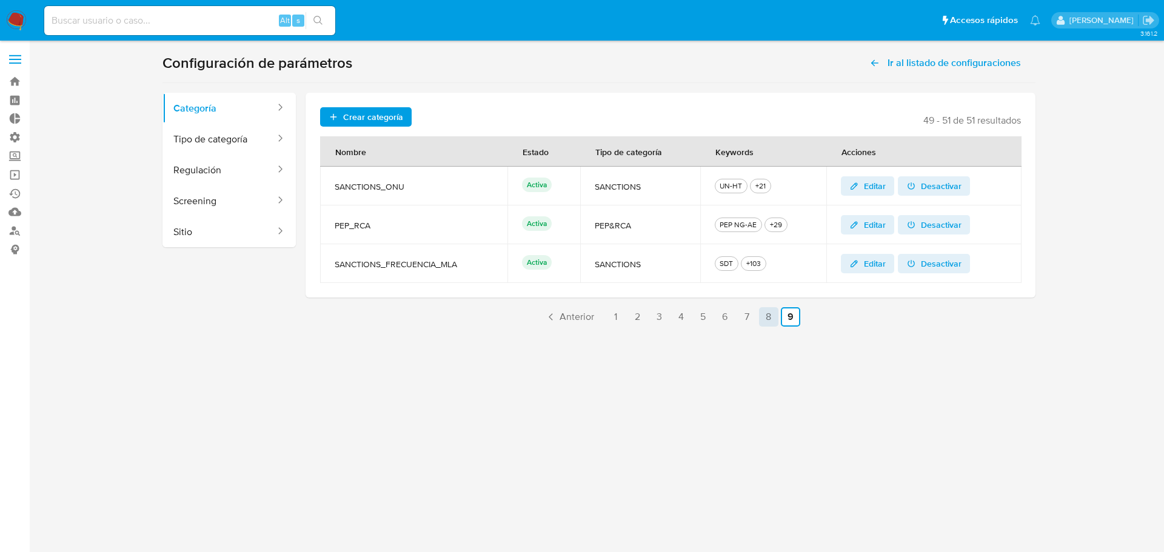
click at [770, 318] on link "8" at bounding box center [768, 316] width 19 height 19
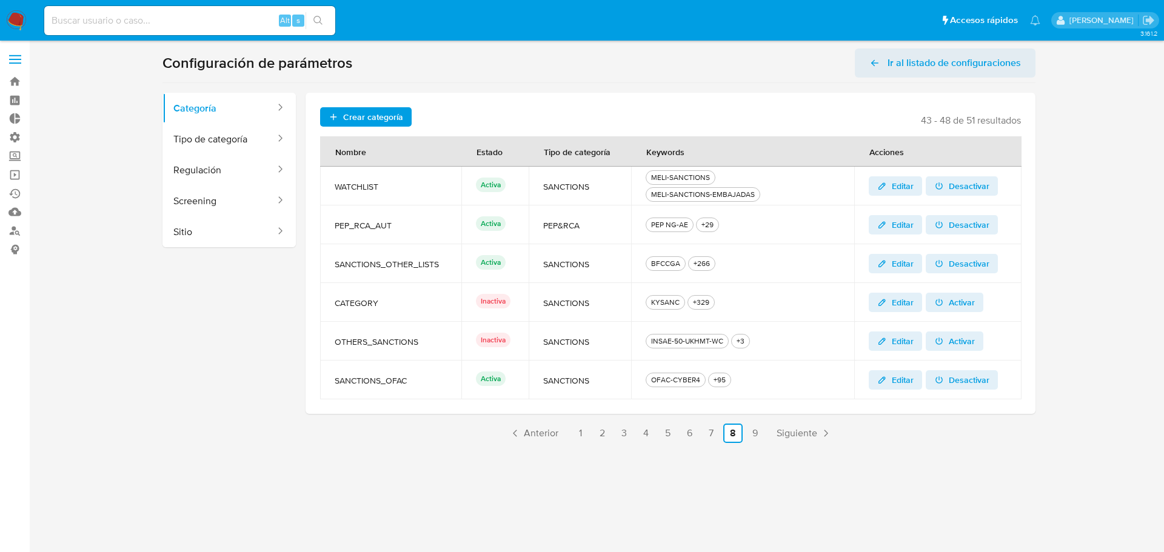
click at [911, 70] on span "Ir al listado de configuraciones" at bounding box center [953, 62] width 133 height 29
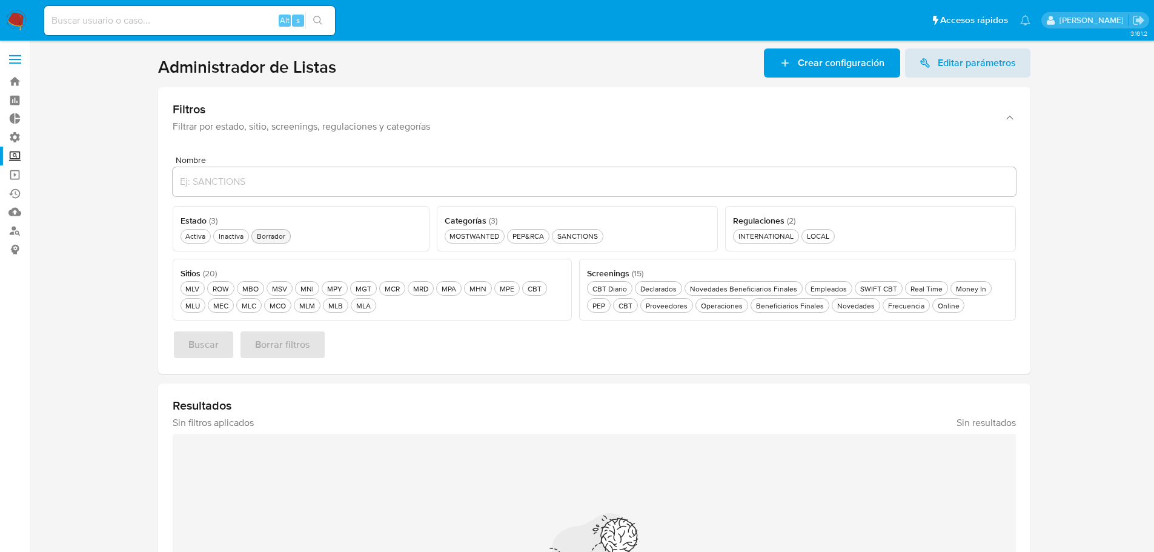
click at [275, 233] on div "Borrador Borrador" at bounding box center [271, 236] width 33 height 10
click at [231, 239] on div "Inactiva Inactiva" at bounding box center [231, 236] width 30 height 10
click at [492, 241] on div "MOSTWANTED MOSTWANTED" at bounding box center [479, 236] width 55 height 10
click at [334, 309] on div "MLB MLB" at bounding box center [335, 306] width 19 height 10
click at [906, 308] on div "Frecuencia Frecuencia" at bounding box center [911, 306] width 41 height 10
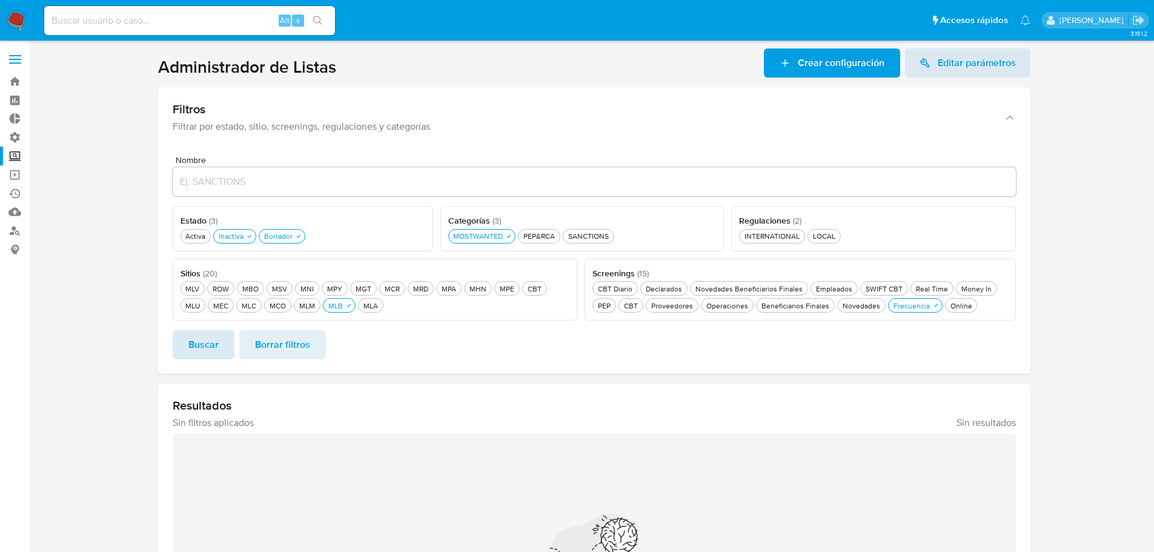
click at [195, 347] on span "Buscar" at bounding box center [203, 344] width 30 height 27
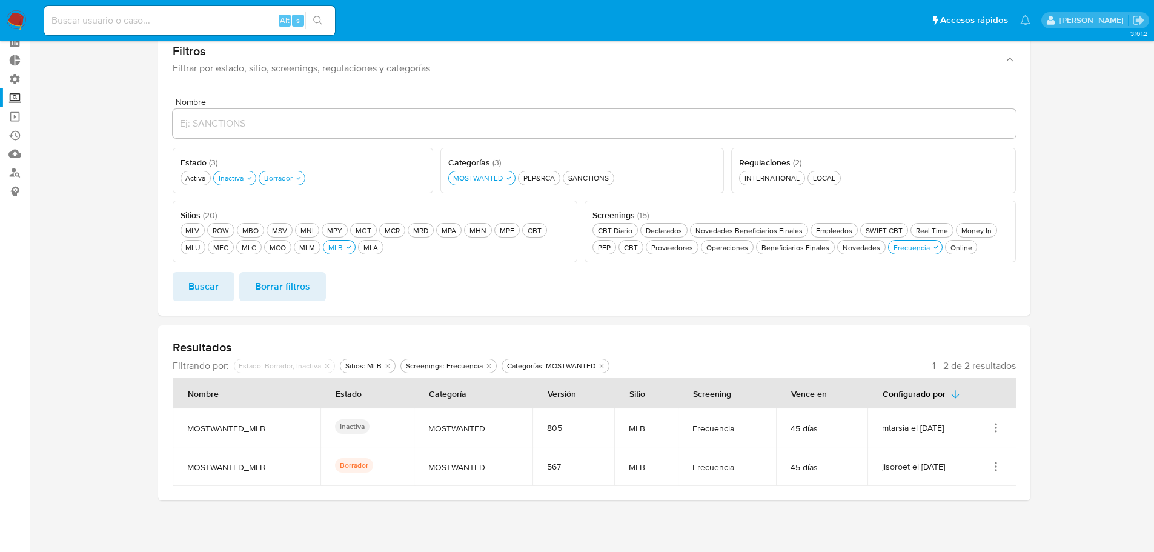
scroll to position [58, 0]
click at [993, 430] on icon "Acciones" at bounding box center [996, 428] width 12 height 12
click at [983, 454] on button "Ver detalles" at bounding box center [947, 456] width 109 height 32
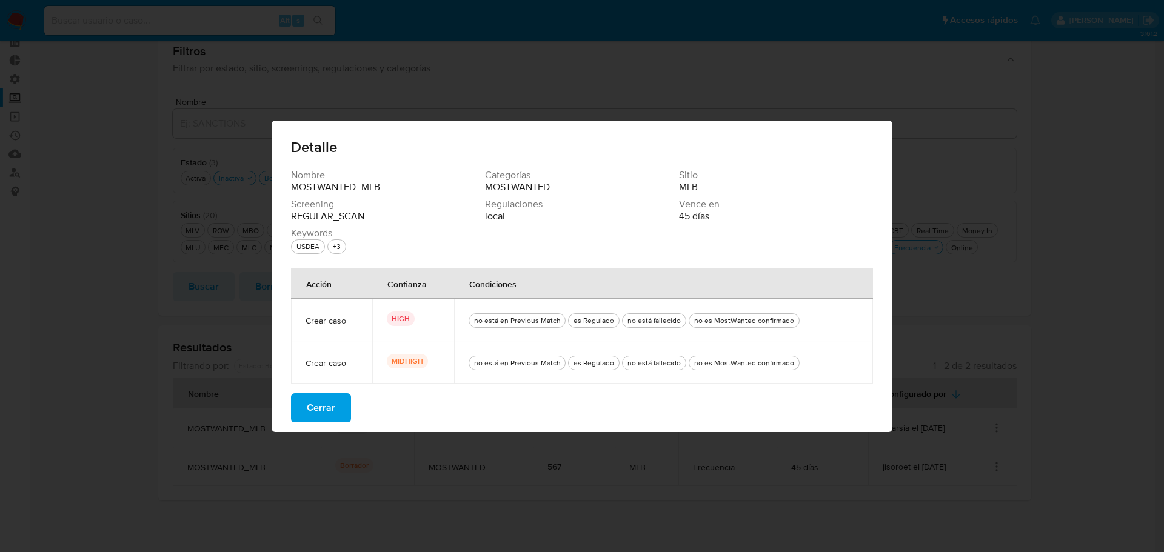
click at [321, 407] on span "Cerrar" at bounding box center [321, 408] width 28 height 27
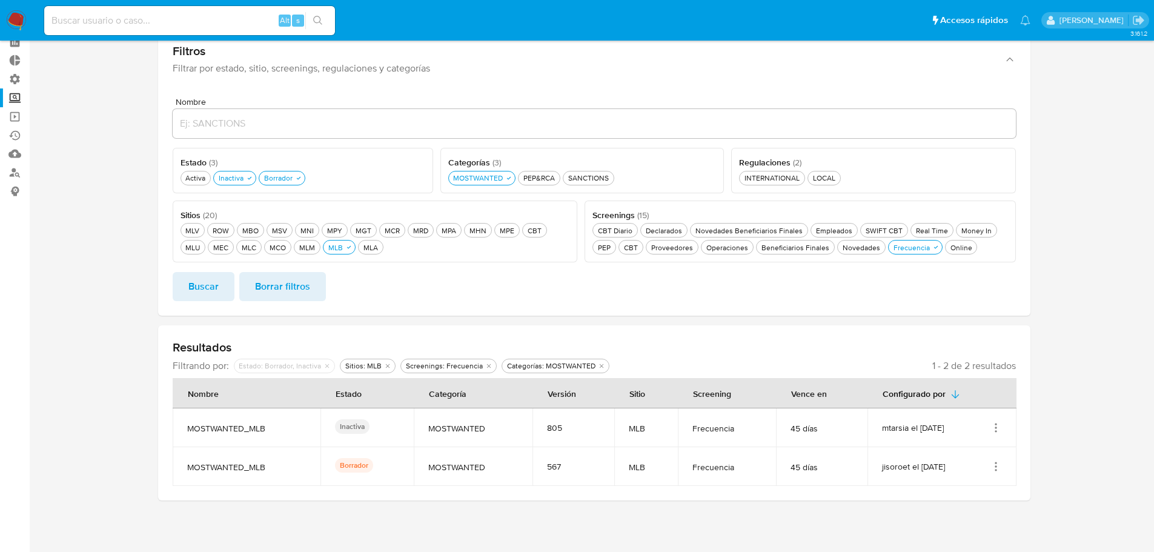
click at [997, 427] on icon "Acciones" at bounding box center [996, 427] width 1 height 1
click at [964, 491] on button "Editar" at bounding box center [947, 488] width 109 height 32
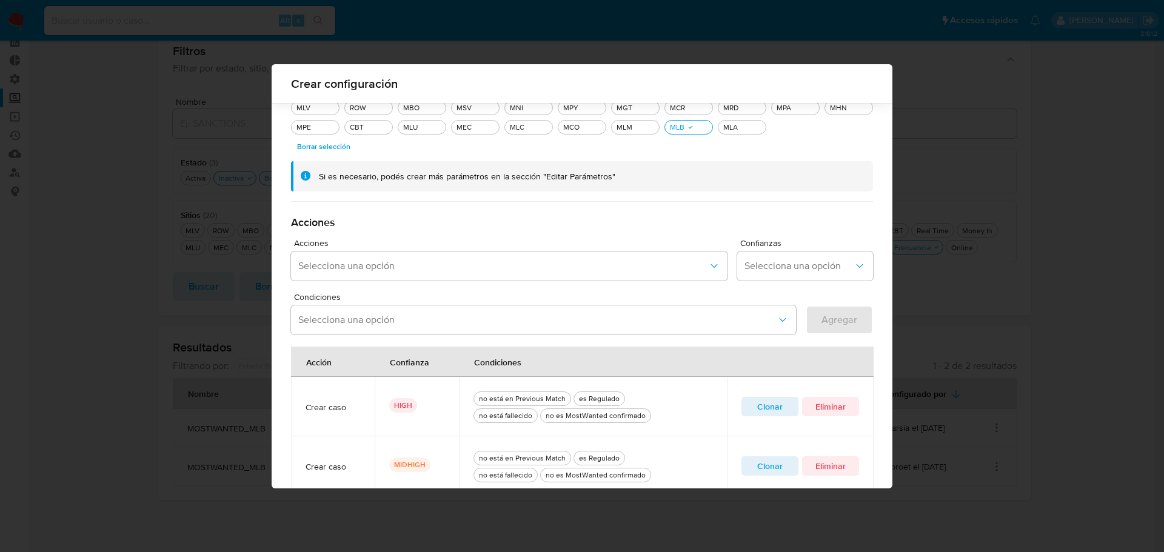
scroll to position [291, 0]
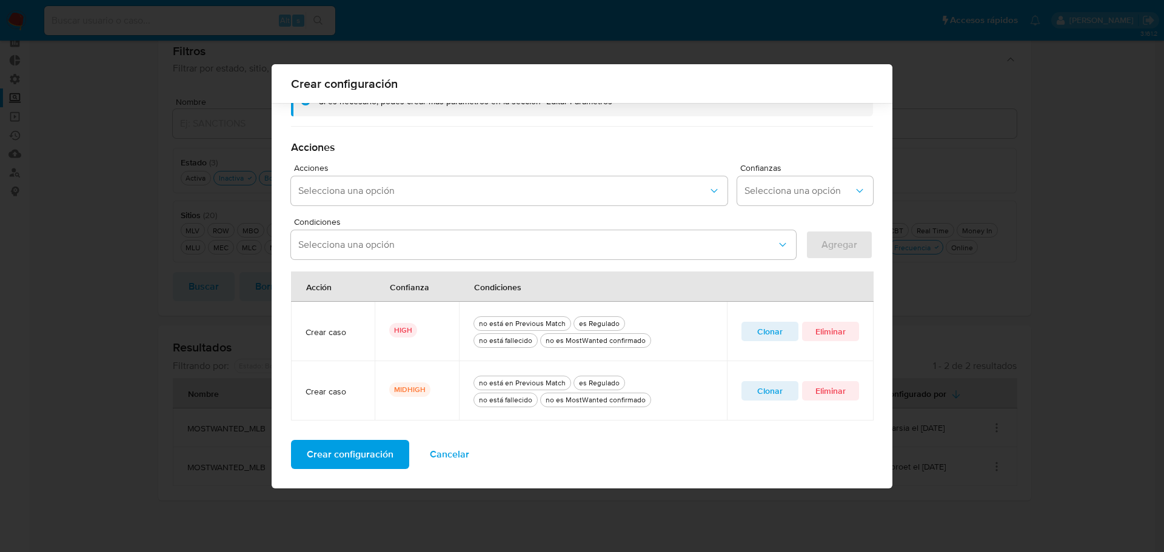
click at [765, 333] on span "Clonar" at bounding box center [770, 331] width 40 height 17
click at [458, 247] on icon "quitar es Regulado" at bounding box center [460, 245] width 4 height 4
click at [855, 245] on button "Agregar" at bounding box center [838, 244] width 67 height 29
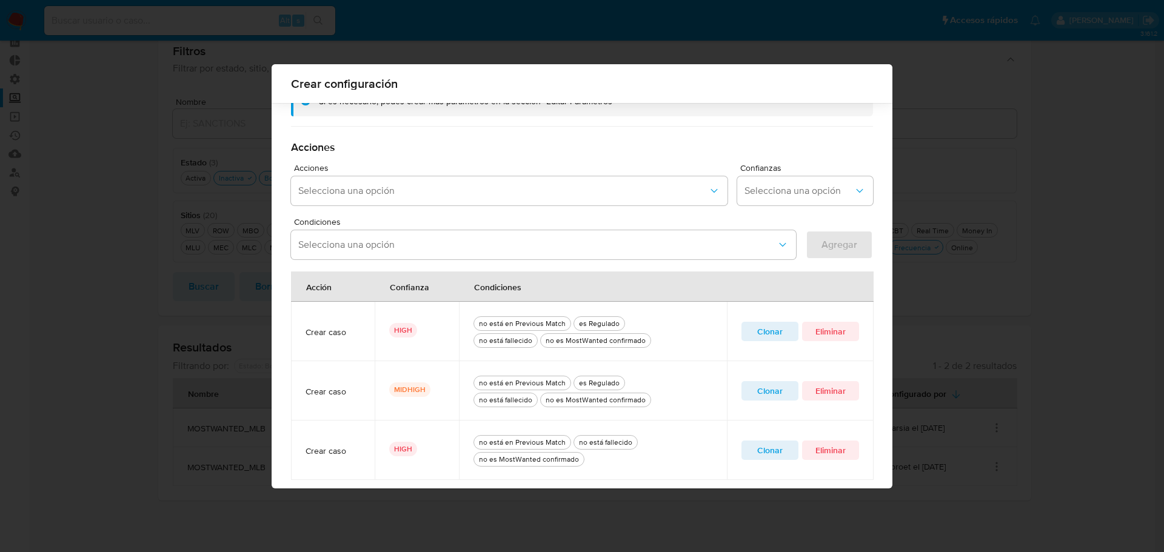
scroll to position [350, 0]
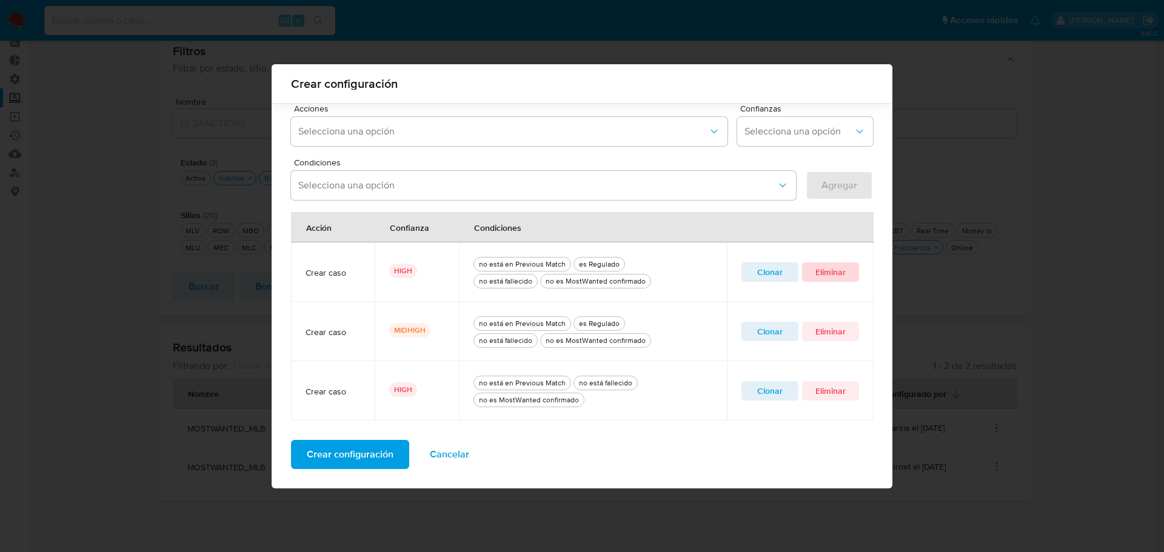
click at [833, 277] on span "Eliminar" at bounding box center [830, 272] width 40 height 17
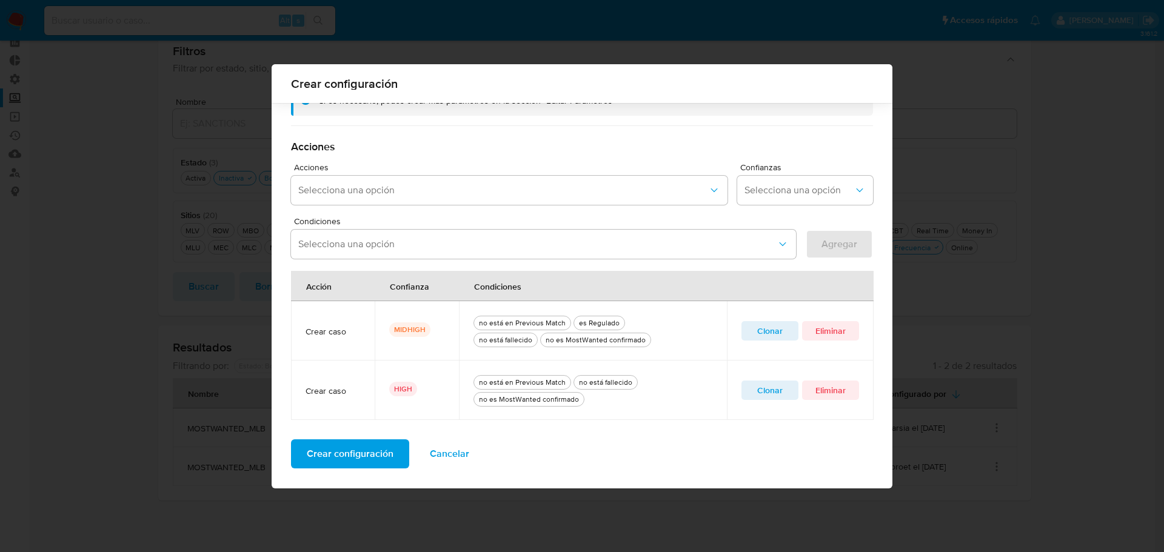
scroll to position [291, 0]
click at [771, 332] on span "Clonar" at bounding box center [770, 330] width 40 height 17
click at [458, 246] on icon "quitar es Regulado" at bounding box center [460, 244] width 4 height 4
click at [833, 246] on span "Agregar" at bounding box center [839, 244] width 36 height 27
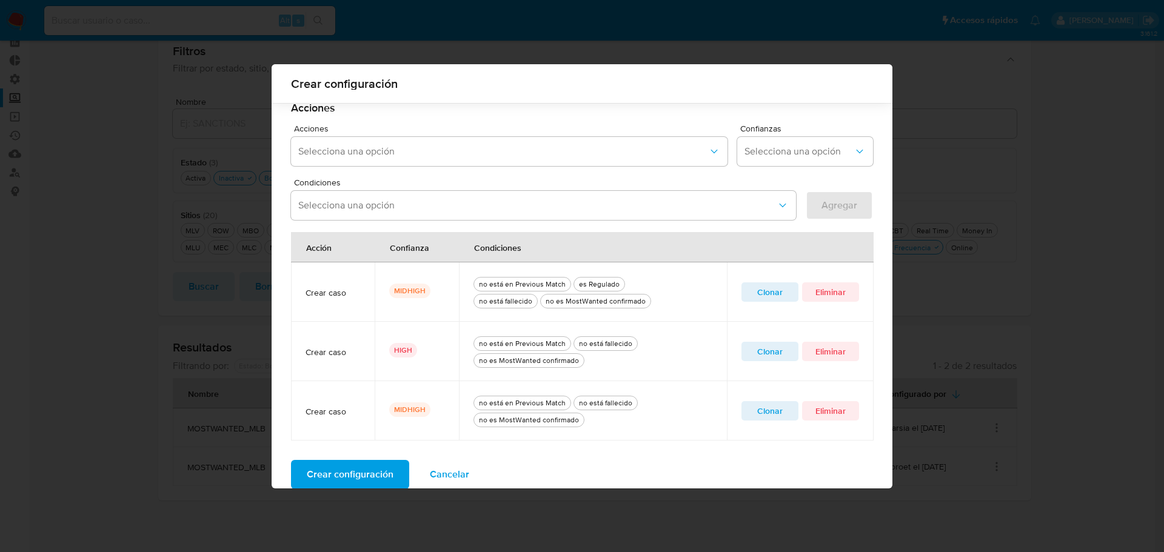
scroll to position [350, 0]
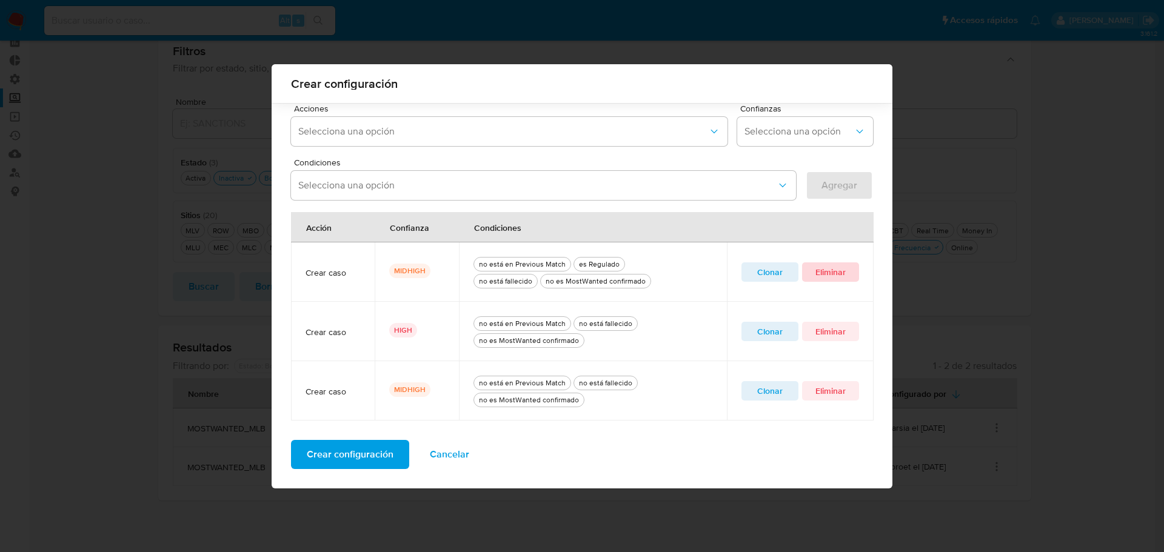
click at [830, 275] on span "Eliminar" at bounding box center [830, 272] width 40 height 17
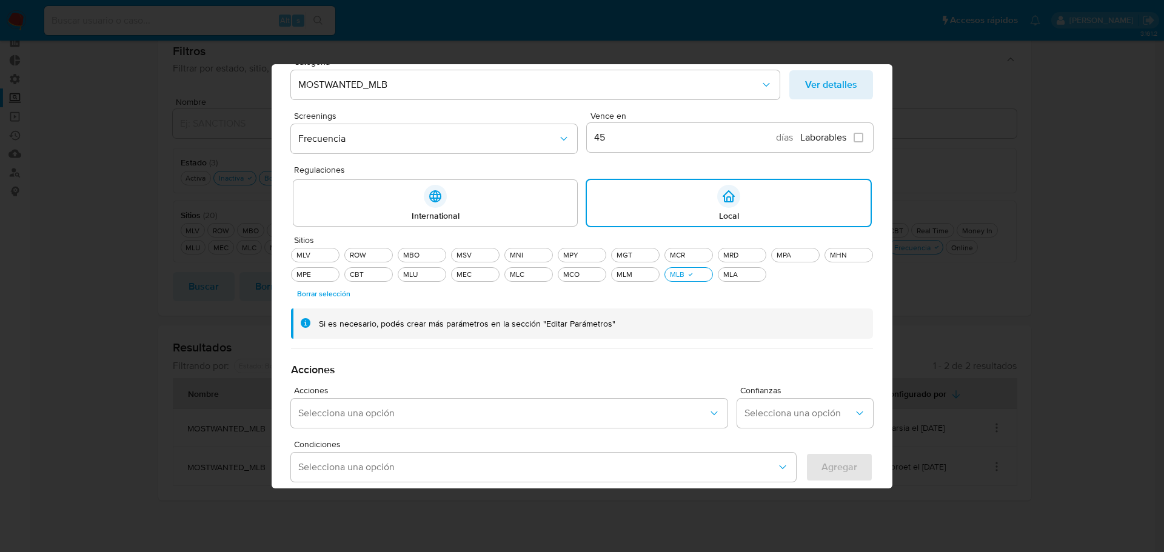
scroll to position [291, 0]
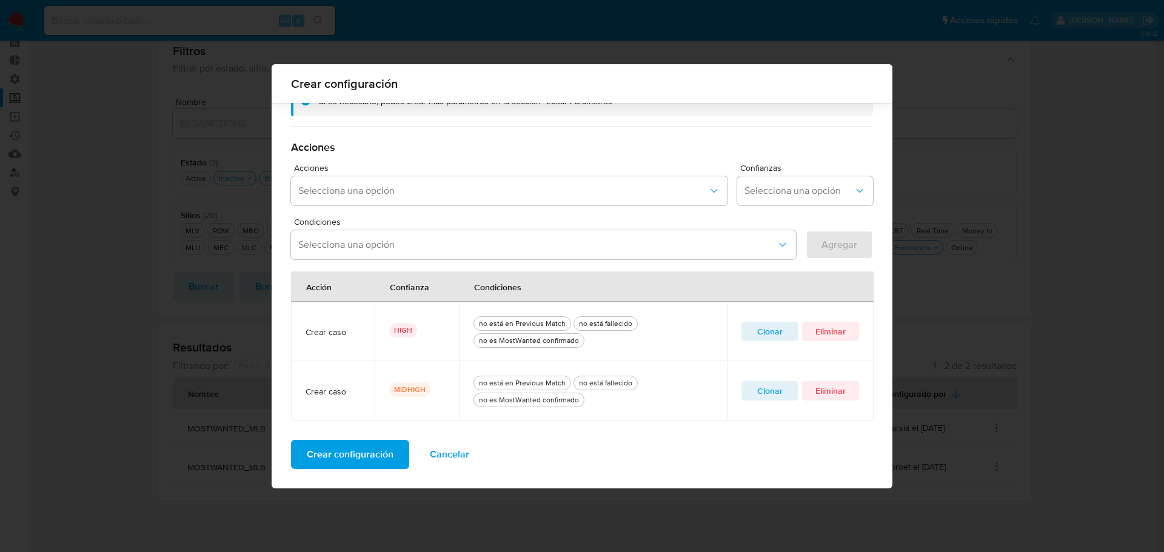
click at [367, 455] on span "Crear configuración" at bounding box center [350, 454] width 87 height 27
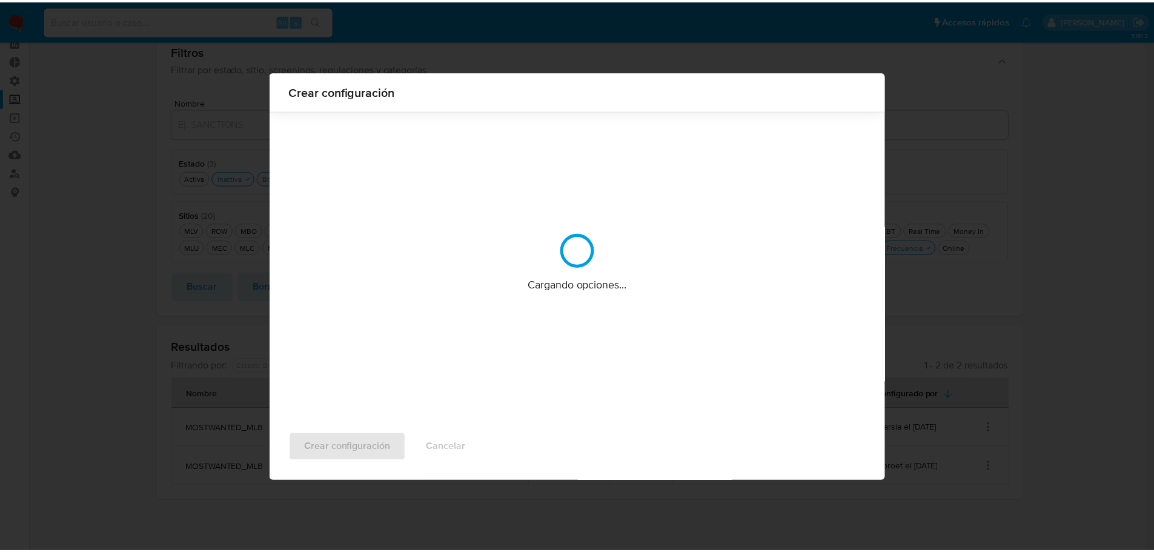
scroll to position [0, 0]
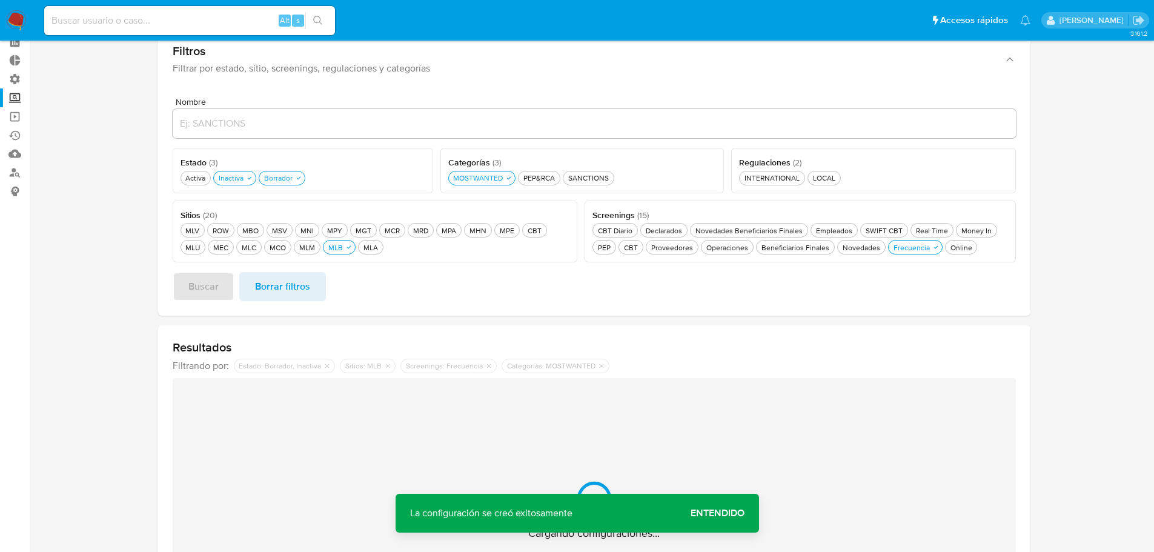
click at [728, 513] on span "Entendido" at bounding box center [718, 513] width 54 height 0
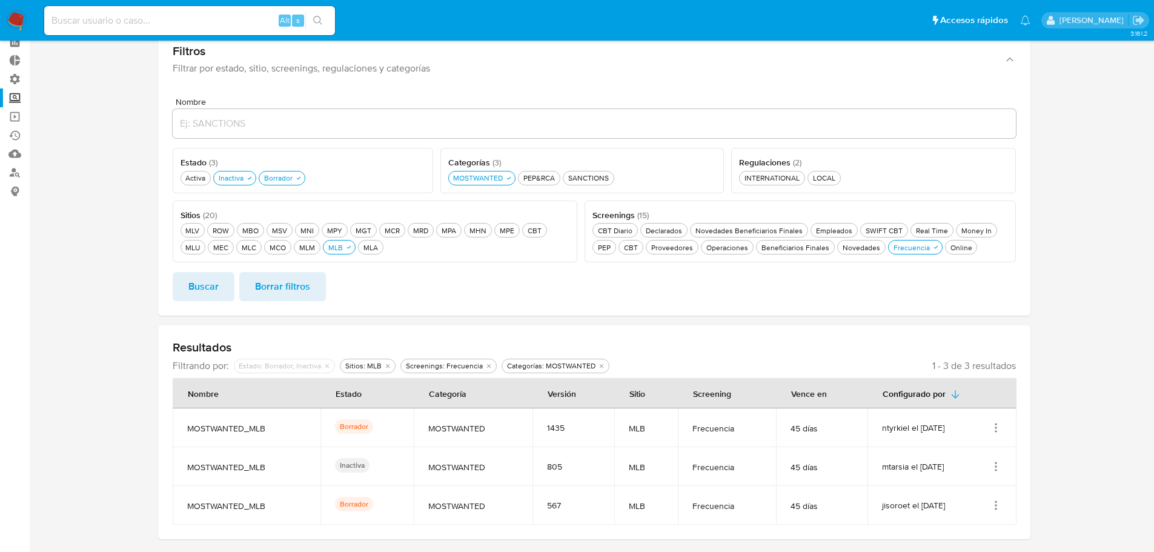
drag, startPoint x: 953, startPoint y: 432, endPoint x: 219, endPoint y: 424, distance: 734.5
click at [219, 424] on tr "MOSTWANTED_MLB Borrador MOSTWANTED 1435 MLB Frecuencia 45 días ntyrkiel el 07/1…" at bounding box center [595, 427] width 844 height 39
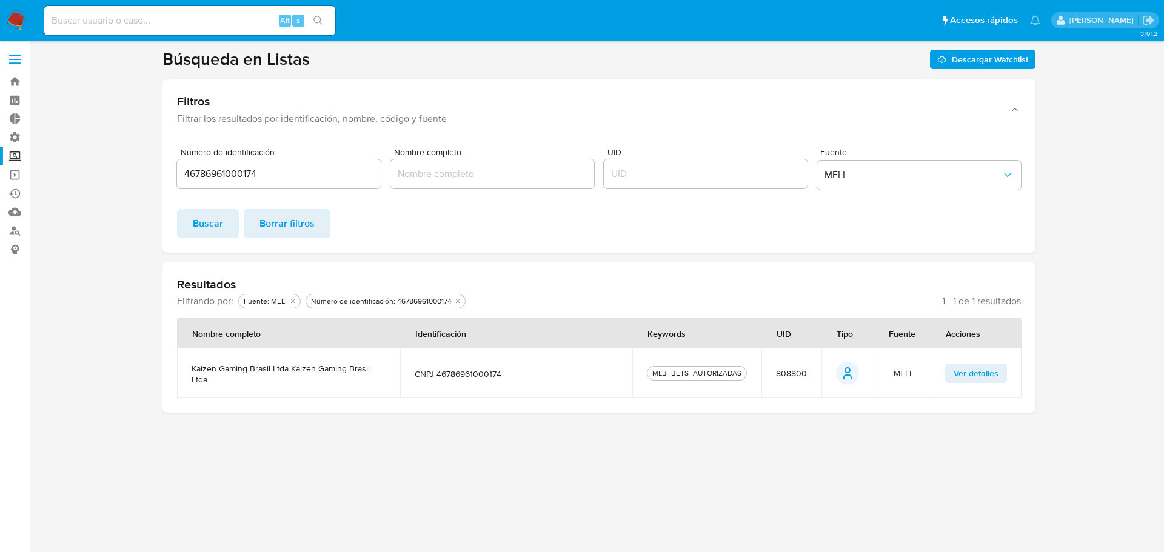
click at [1060, 367] on section at bounding box center [599, 230] width 1110 height 364
click at [459, 178] on input "Nombre completo" at bounding box center [492, 174] width 204 height 16
type input "MLB_BETS_AUTORIZADAS"
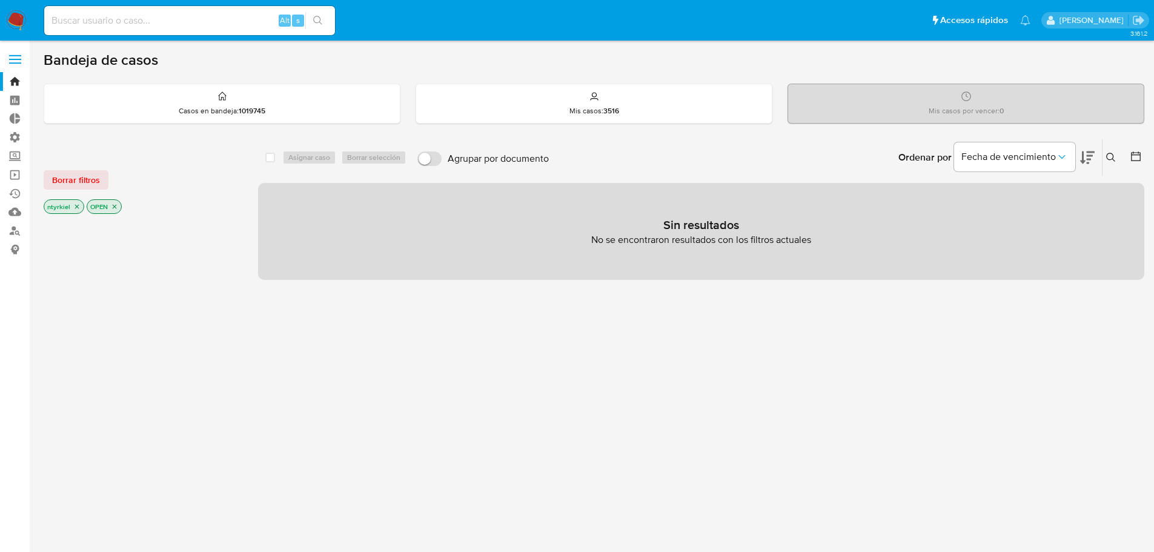
click at [18, 53] on label at bounding box center [15, 59] width 30 height 25
click at [0, 0] on input "checkbox" at bounding box center [0, 0] width 0 height 0
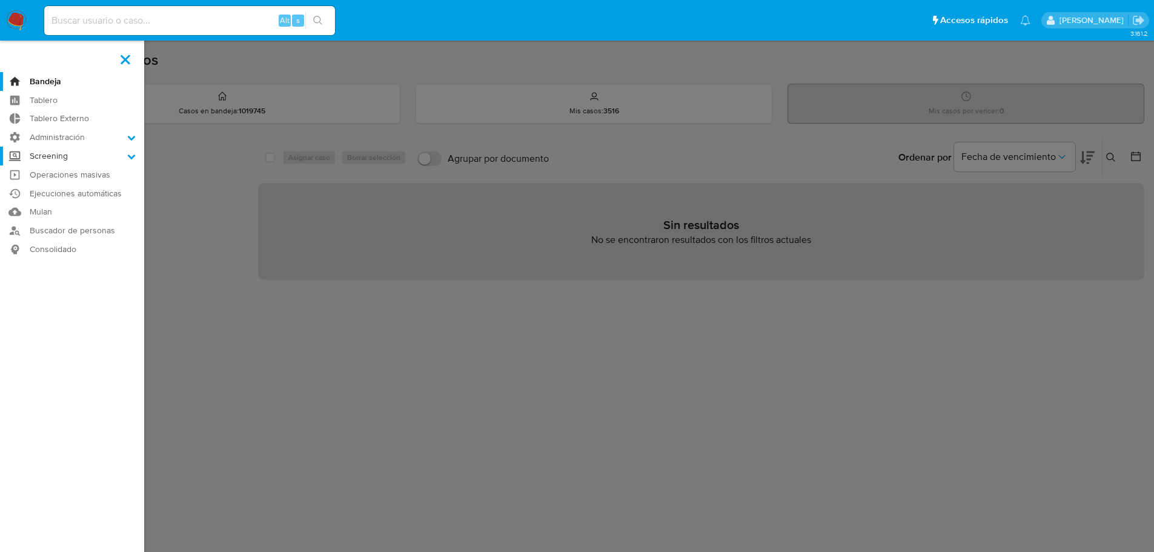
click at [72, 161] on label "Screening" at bounding box center [72, 156] width 144 height 19
click at [0, 0] on input "Screening" at bounding box center [0, 0] width 0 height 0
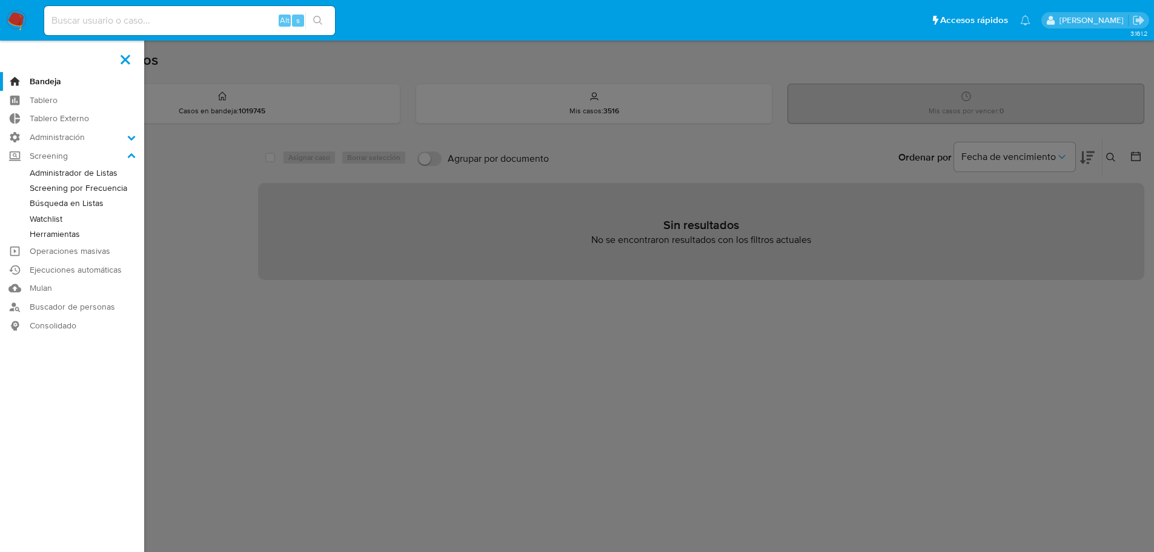
click at [69, 178] on link "Administrador de Listas" at bounding box center [72, 172] width 144 height 15
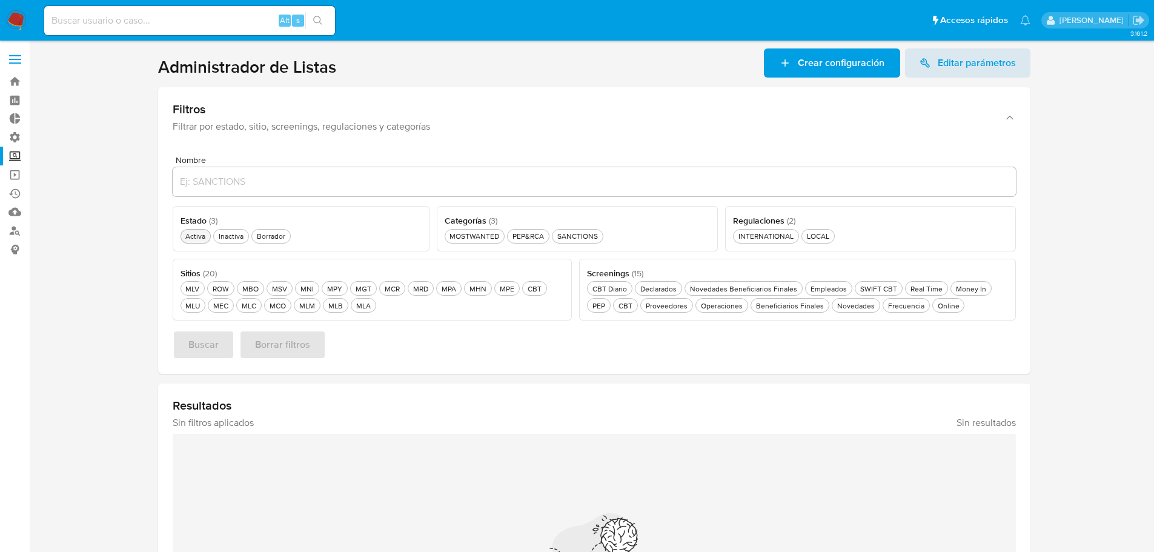
click at [198, 236] on div "Activa Activa" at bounding box center [195, 236] width 25 height 10
click at [974, 62] on span "Editar parámetros" at bounding box center [977, 62] width 78 height 29
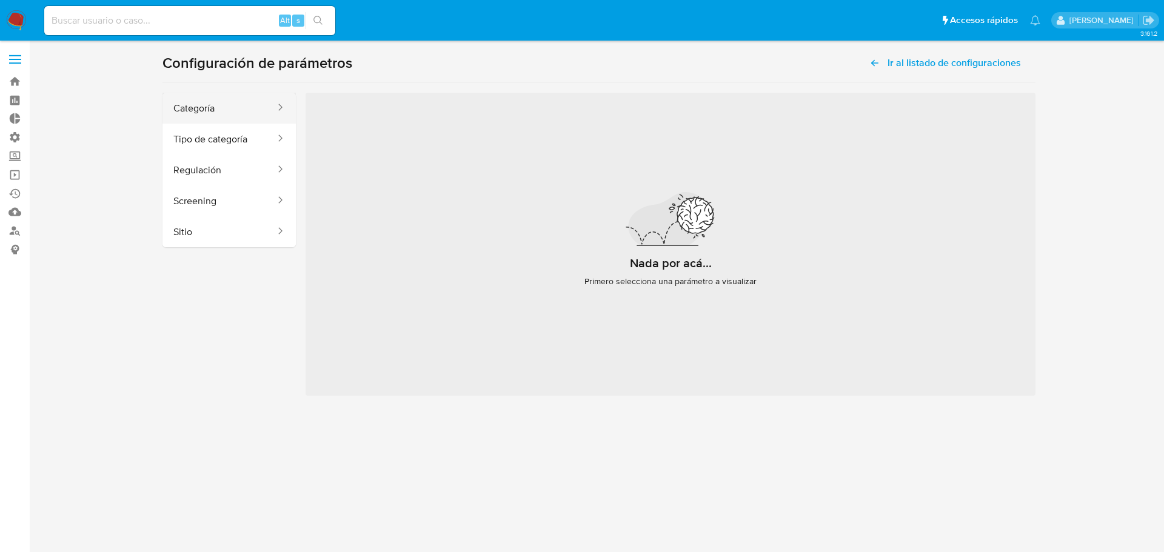
click at [209, 112] on button "Categoría" at bounding box center [219, 108] width 114 height 31
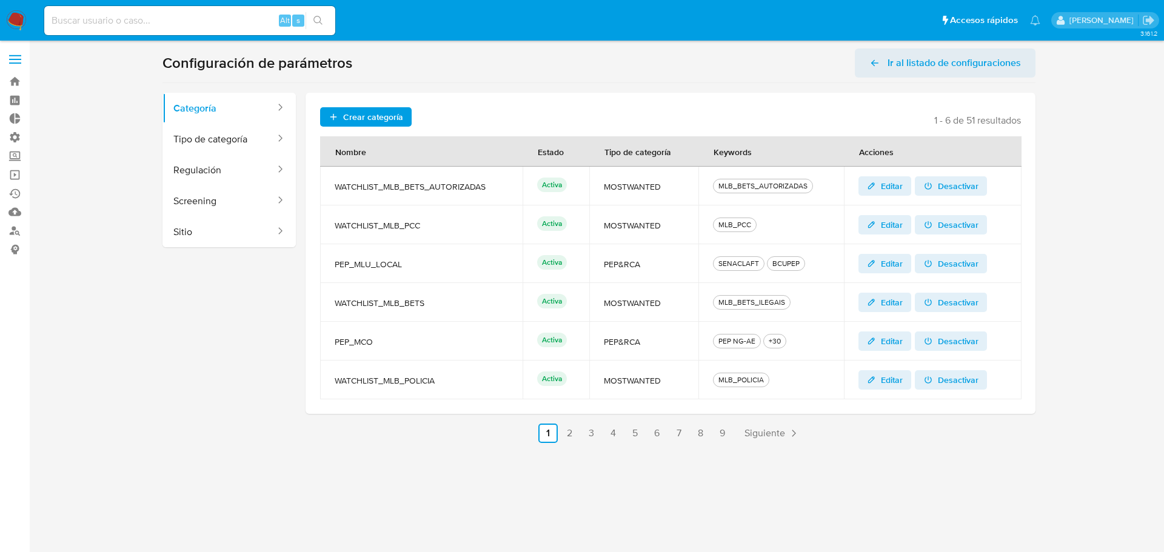
click at [954, 60] on span "Ir al listado de configuraciones" at bounding box center [953, 62] width 133 height 29
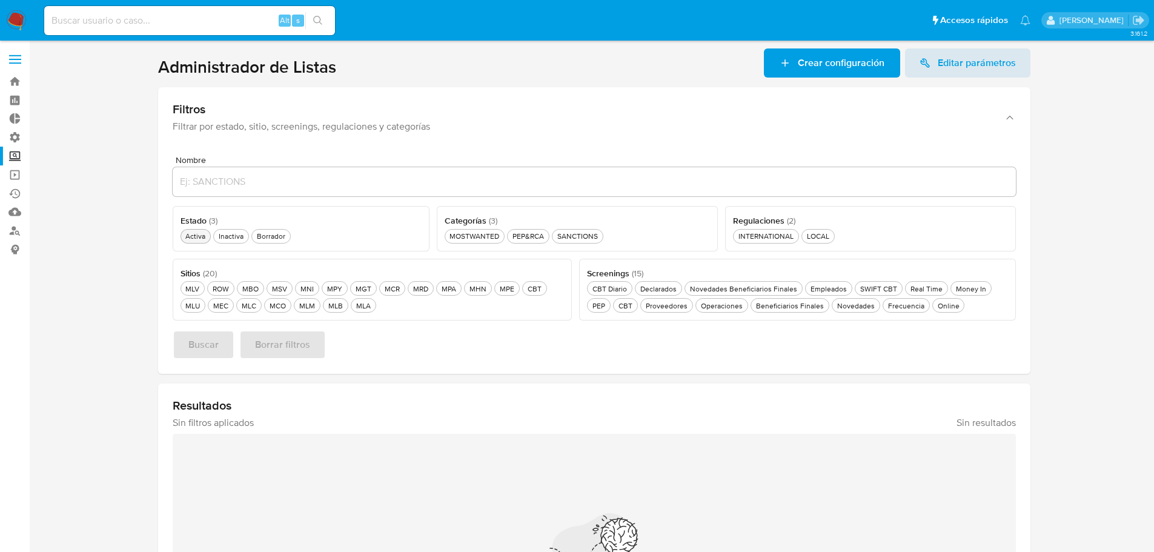
click at [188, 237] on div "Activa Activa" at bounding box center [195, 236] width 25 height 10
click at [487, 236] on div "MOSTWANTED MOSTWANTED" at bounding box center [474, 236] width 55 height 10
click at [339, 309] on div "MLB MLB" at bounding box center [335, 306] width 19 height 10
click at [198, 353] on span "Buscar" at bounding box center [203, 344] width 30 height 27
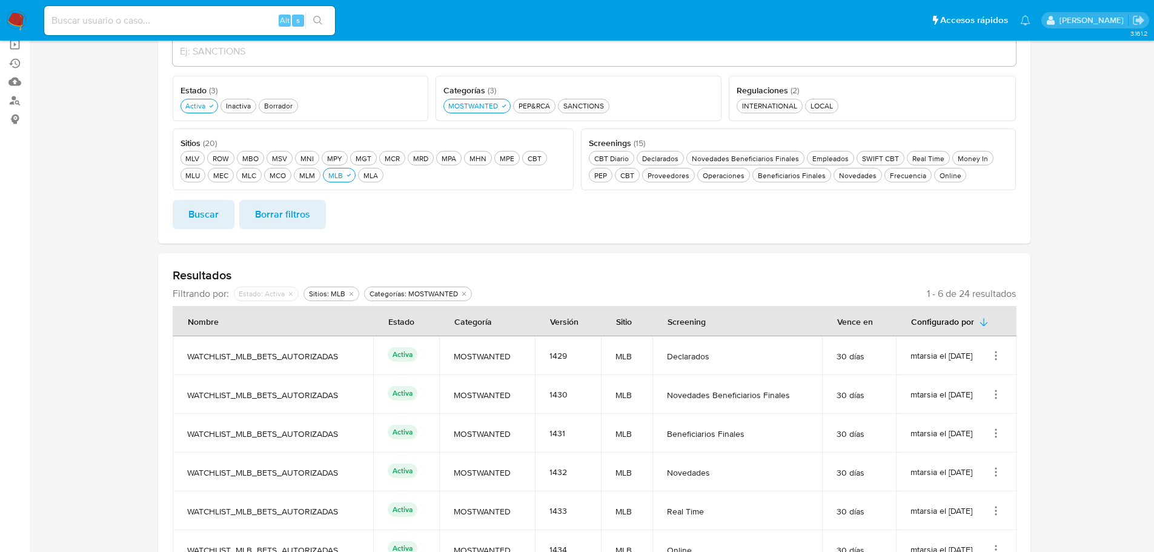
scroll to position [242, 0]
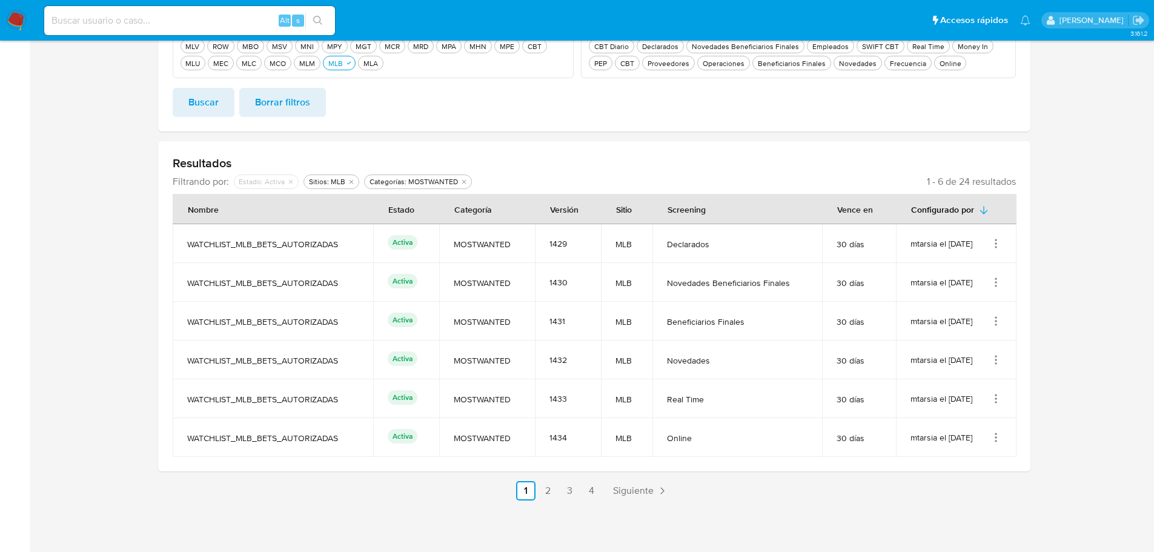
click at [993, 244] on icon "Acciones" at bounding box center [996, 244] width 12 height 12
click at [933, 271] on button "Ver detalles" at bounding box center [947, 272] width 109 height 32
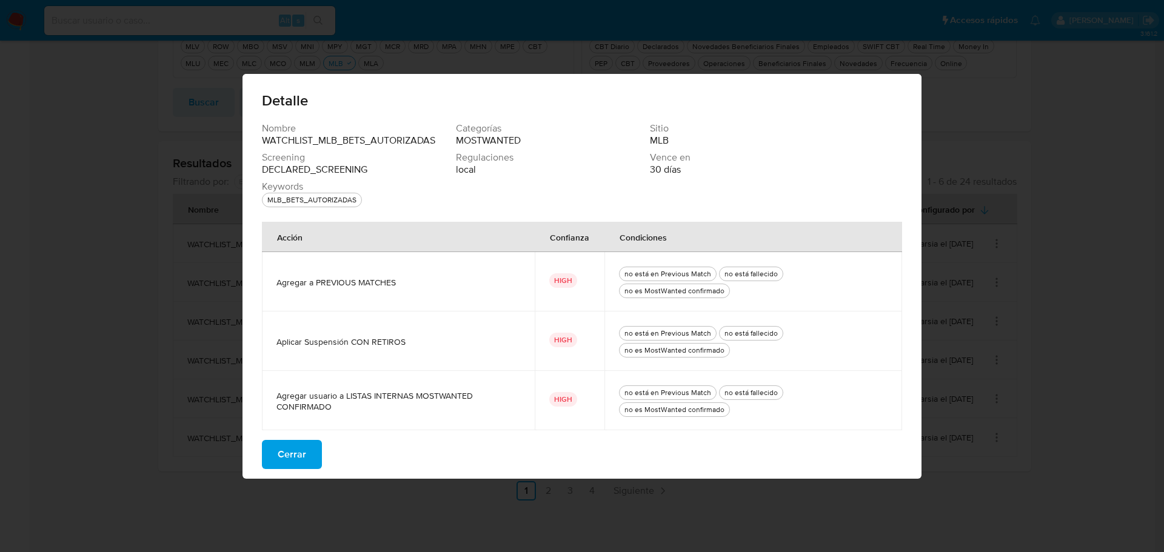
click at [285, 461] on span "Cerrar" at bounding box center [292, 454] width 28 height 27
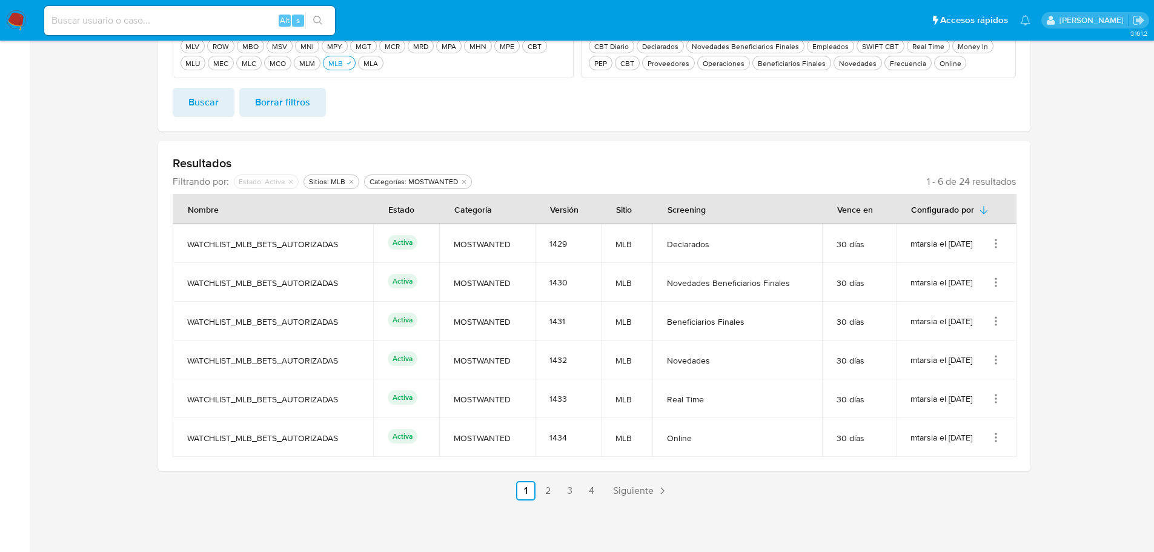
click at [996, 284] on icon "Acciones" at bounding box center [996, 282] width 12 height 12
click at [961, 303] on button "Ver detalles" at bounding box center [947, 311] width 109 height 32
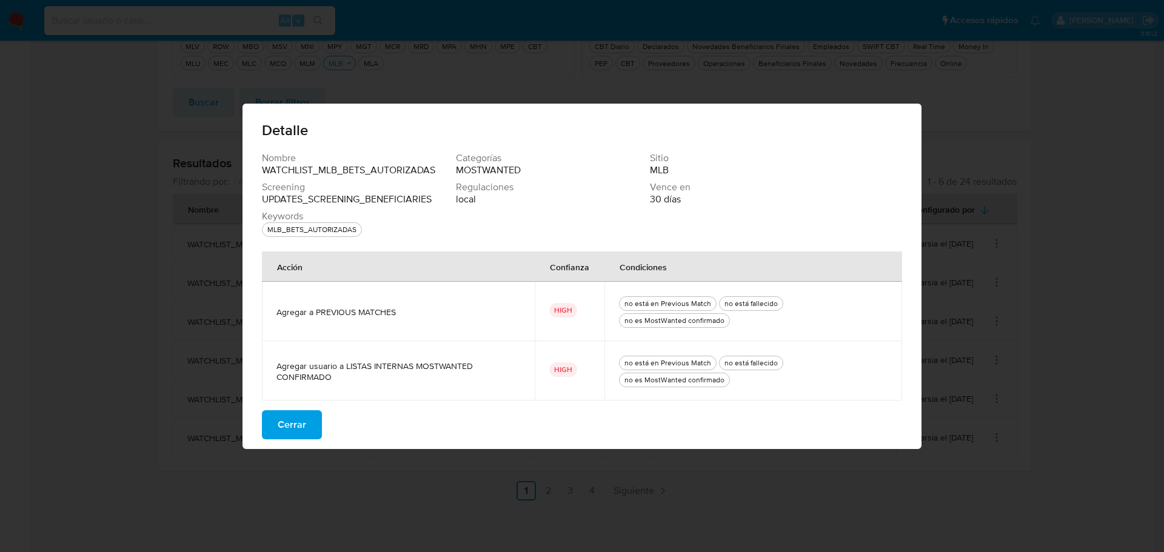
click at [301, 424] on span "Cerrar" at bounding box center [292, 424] width 28 height 27
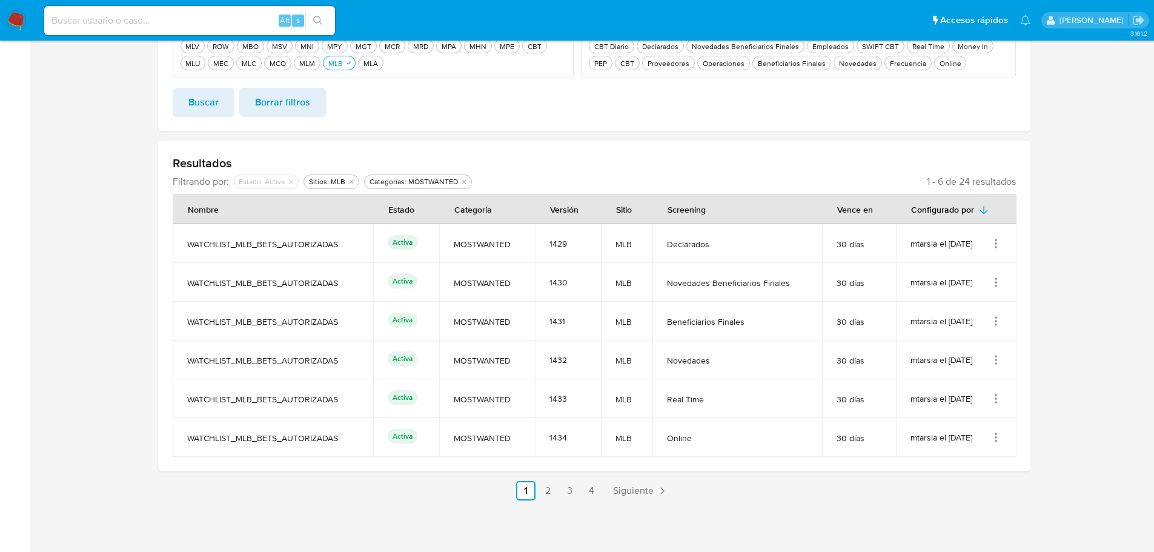
click at [992, 317] on icon "Acciones" at bounding box center [996, 321] width 12 height 12
click at [934, 346] on button "Ver detalles" at bounding box center [947, 349] width 109 height 32
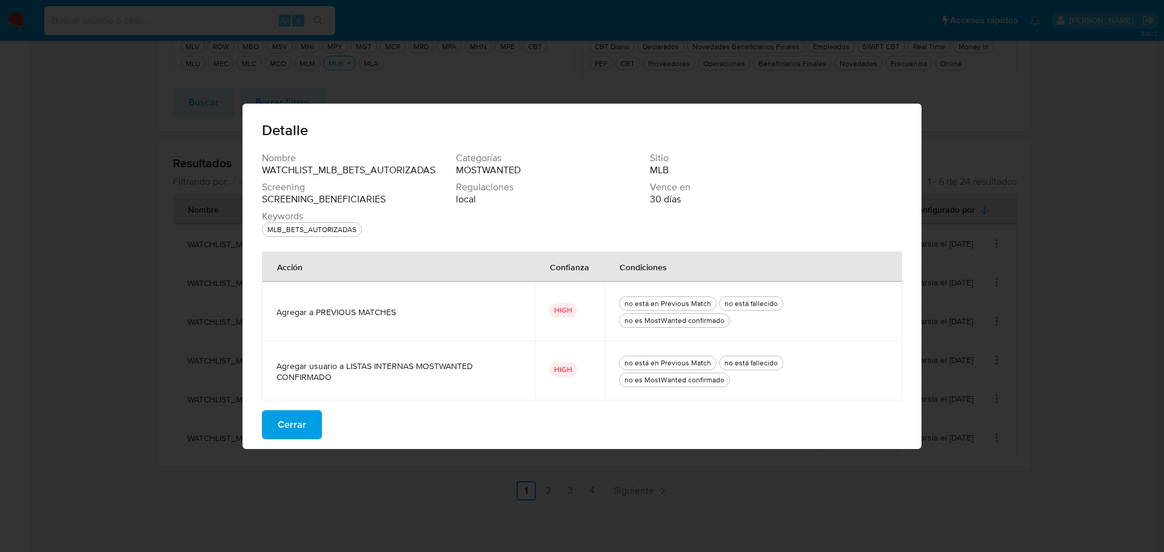
click at [283, 425] on span "Cerrar" at bounding box center [292, 424] width 28 height 27
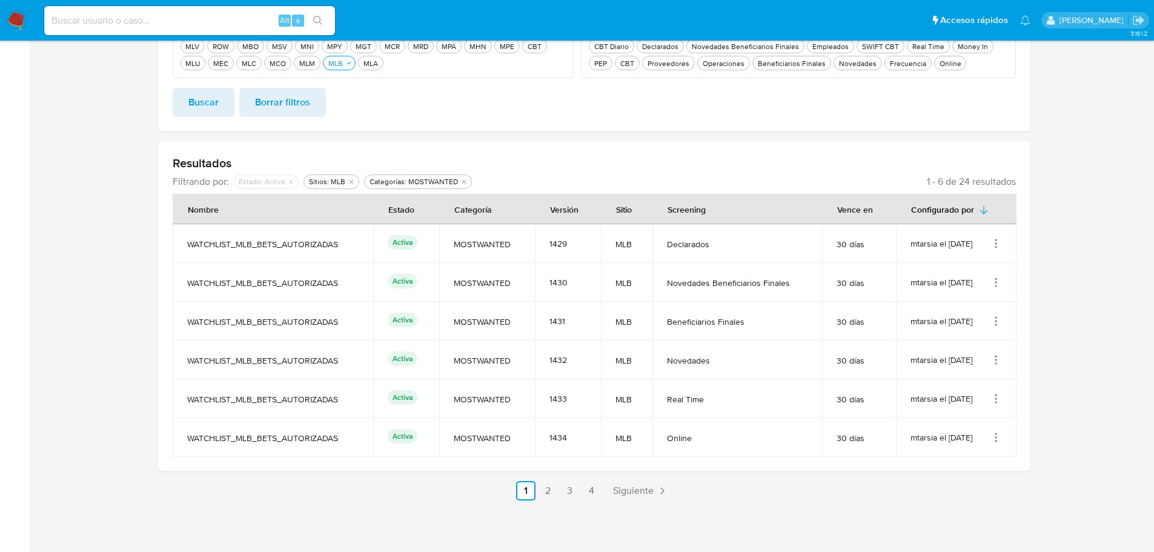
click at [994, 357] on icon "Acciones" at bounding box center [996, 360] width 12 height 12
click at [964, 382] on button "Ver detalles" at bounding box center [947, 388] width 109 height 32
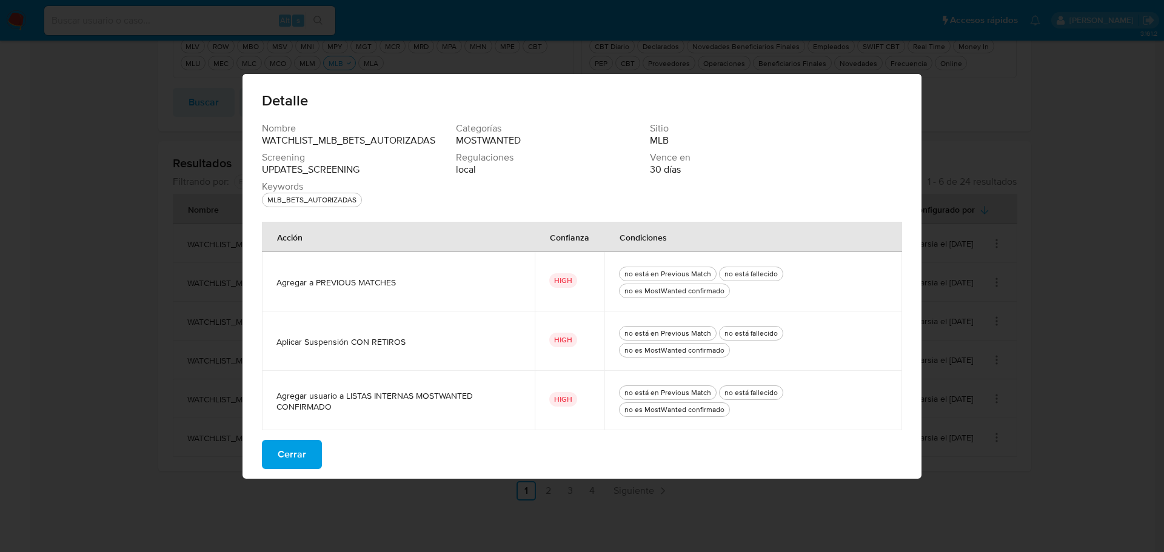
click at [303, 457] on span "Cerrar" at bounding box center [292, 454] width 28 height 27
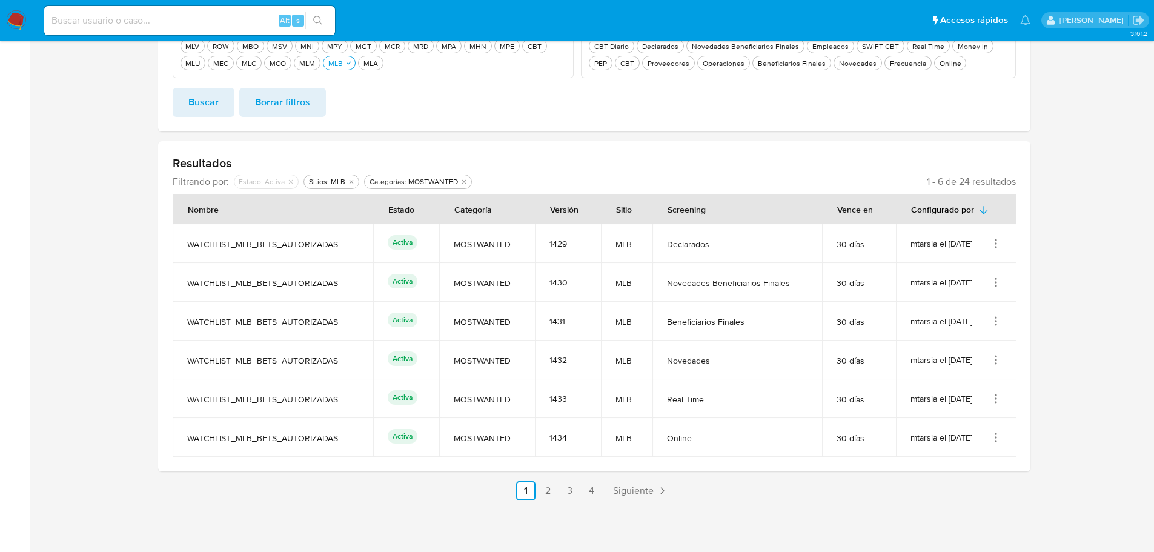
click at [991, 402] on icon "Acciones" at bounding box center [996, 399] width 12 height 12
click at [967, 424] on button "Ver detalles" at bounding box center [947, 427] width 109 height 32
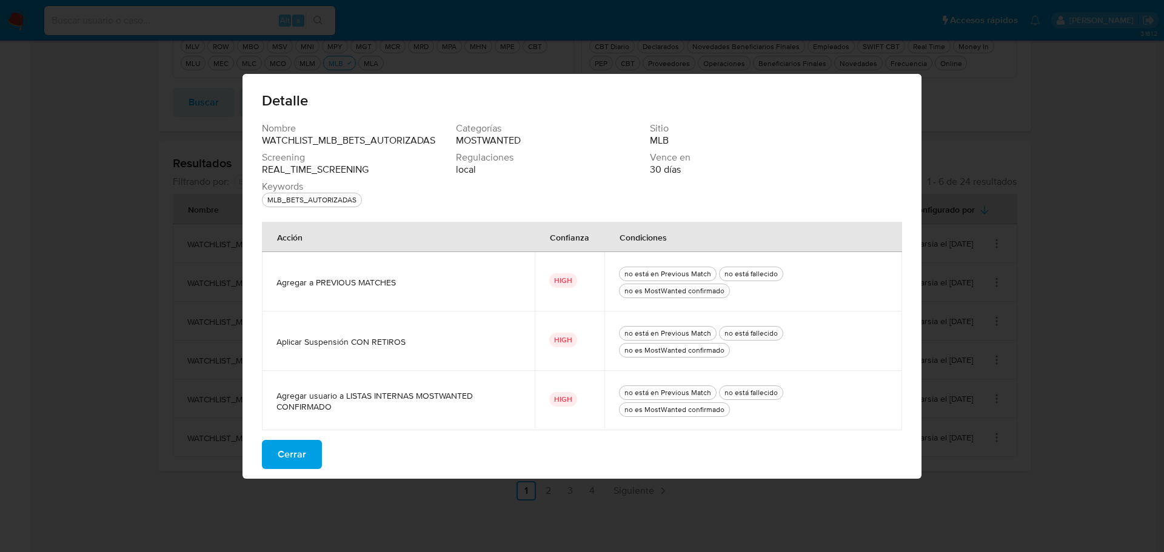
click at [305, 454] on button "Cerrar" at bounding box center [292, 454] width 60 height 29
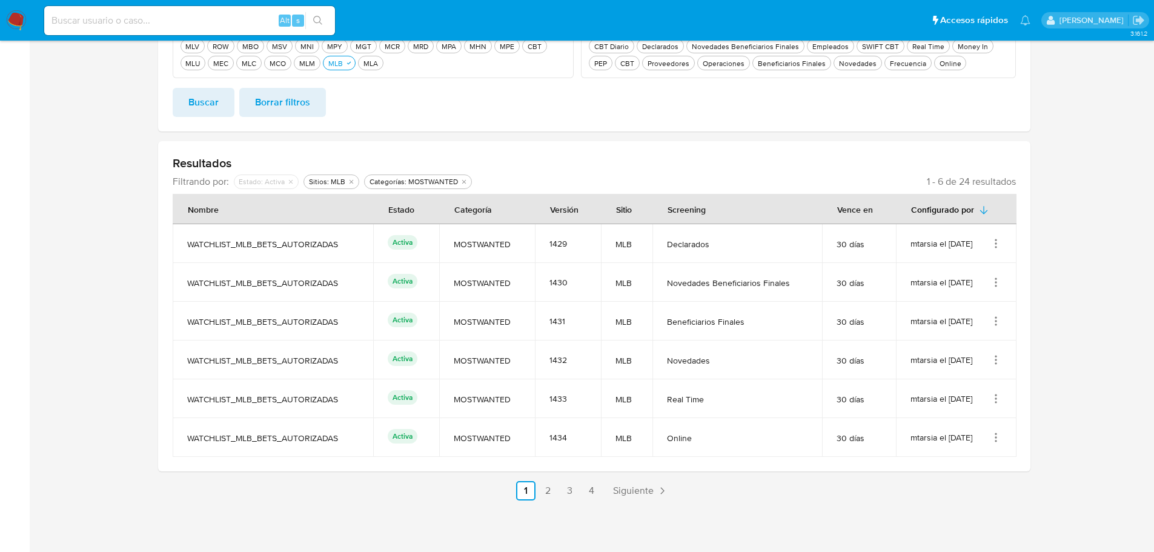
click at [996, 432] on icon "Acciones" at bounding box center [996, 437] width 12 height 12
click at [972, 461] on button "Ver detalles" at bounding box center [947, 466] width 109 height 32
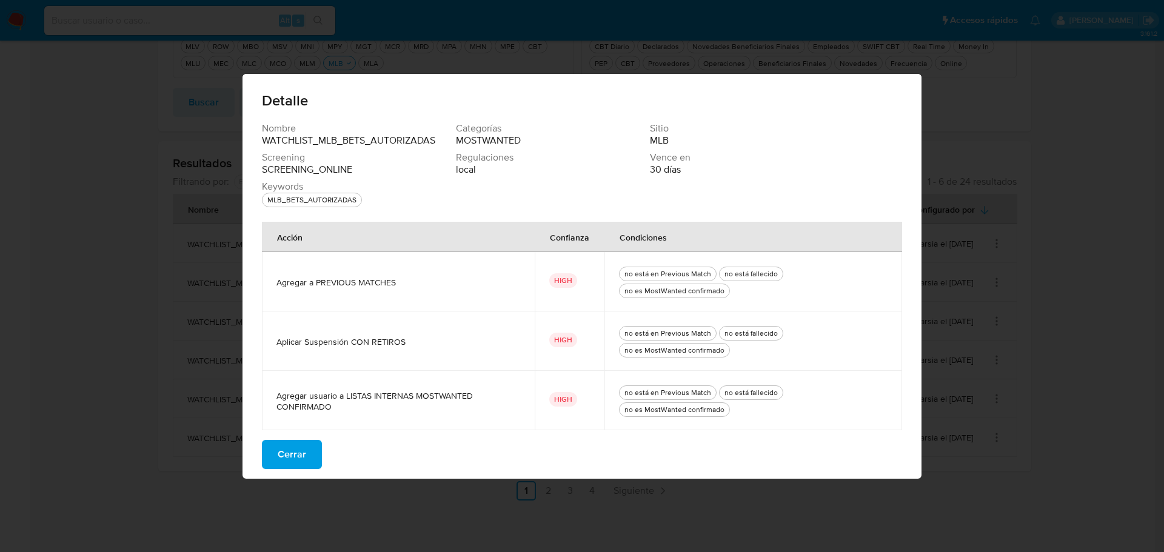
click at [303, 456] on span "Cerrar" at bounding box center [292, 454] width 28 height 27
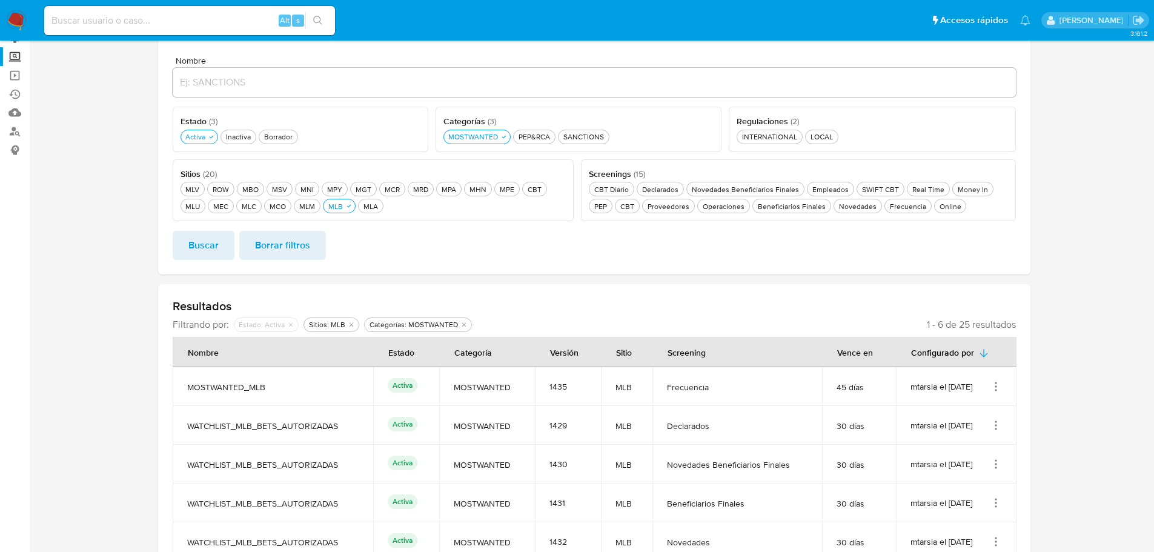
scroll to position [0, 0]
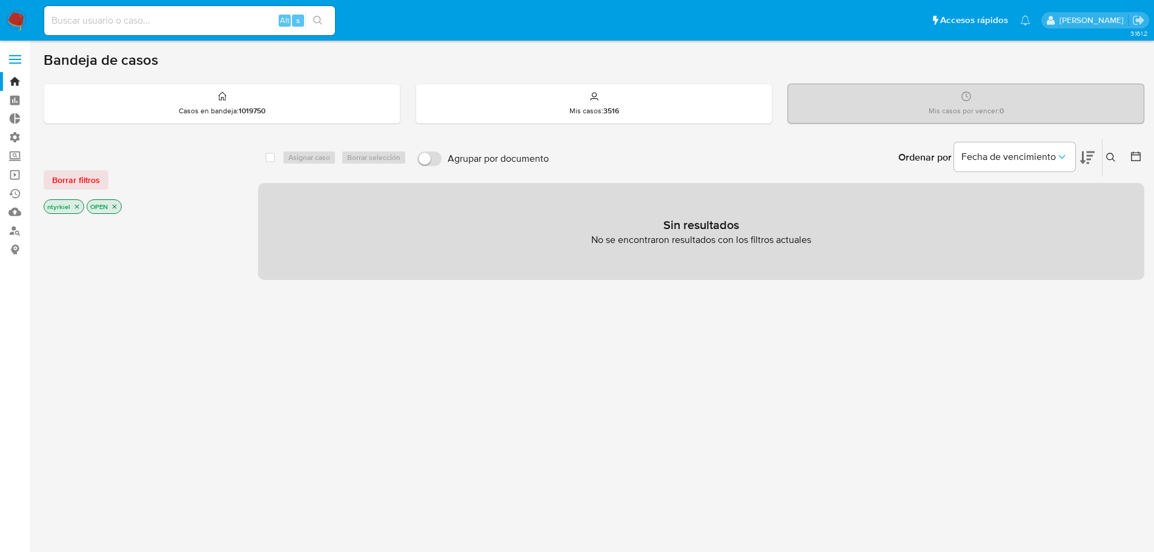
click at [15, 63] on span at bounding box center [15, 63] width 12 height 2
click at [0, 0] on input "checkbox" at bounding box center [0, 0] width 0 height 0
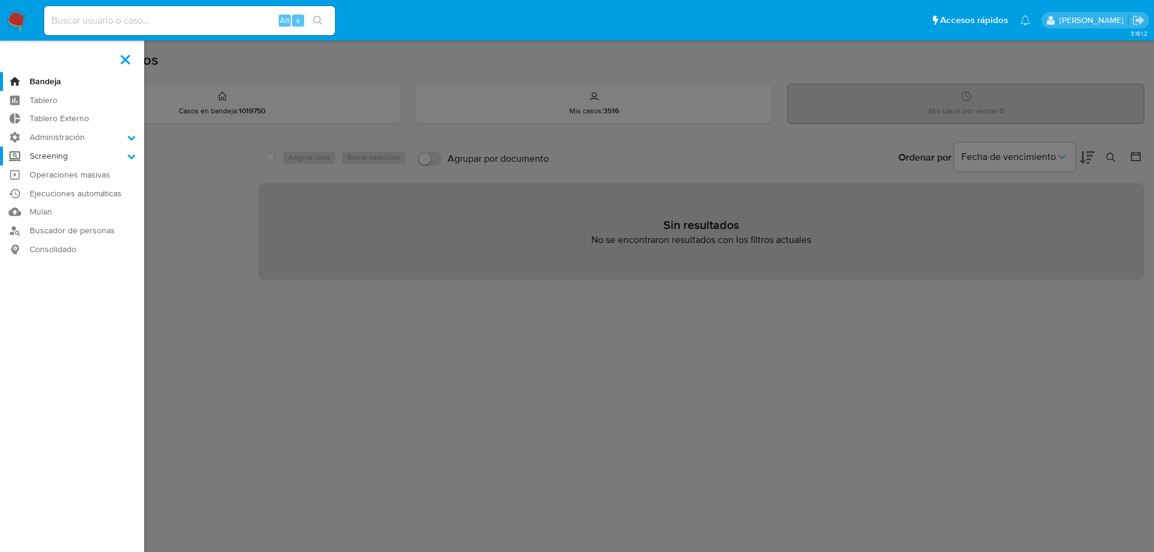
click at [60, 151] on label "Screening" at bounding box center [72, 156] width 144 height 19
click at [0, 0] on input "Screening" at bounding box center [0, 0] width 0 height 0
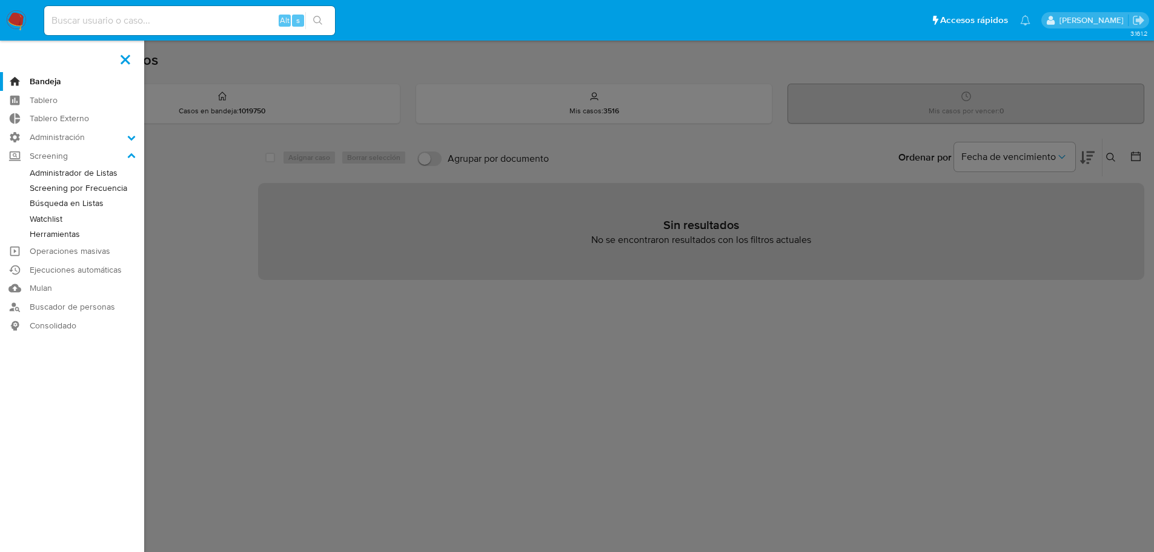
click at [76, 175] on link "Administrador de Listas" at bounding box center [72, 172] width 144 height 15
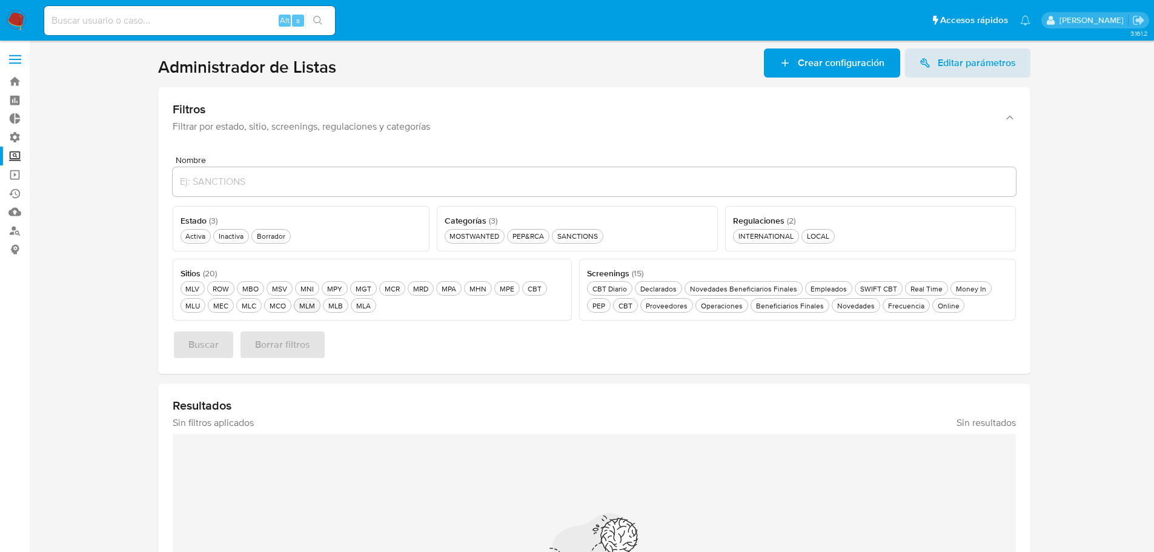
click at [310, 305] on div "MLM MLM" at bounding box center [307, 306] width 21 height 10
click at [579, 234] on div "SANCTIONS SANCTIONS" at bounding box center [577, 236] width 45 height 10
click at [196, 238] on div "Activa Activa" at bounding box center [195, 236] width 25 height 10
click at [204, 345] on span "Buscar" at bounding box center [203, 344] width 30 height 27
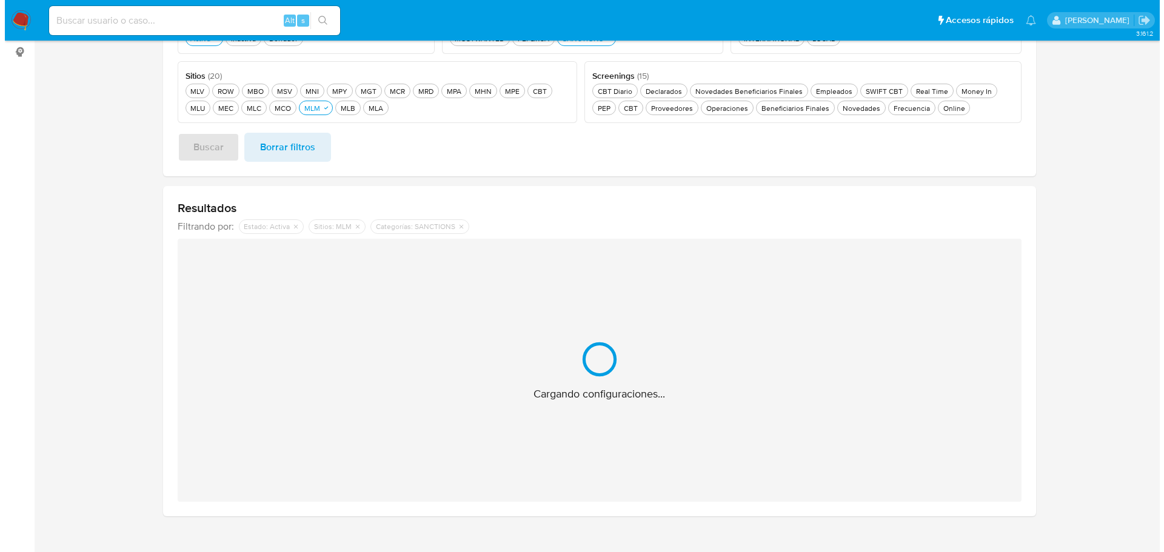
scroll to position [213, 0]
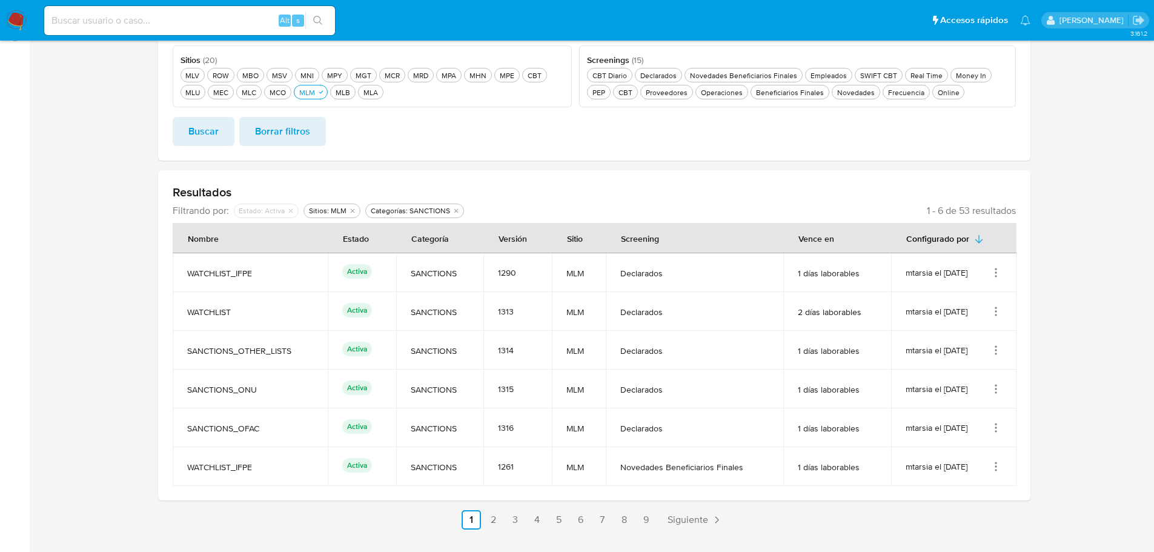
click at [996, 274] on icon "Acciones" at bounding box center [996, 273] width 12 height 12
click at [956, 325] on button "Editar" at bounding box center [947, 333] width 109 height 32
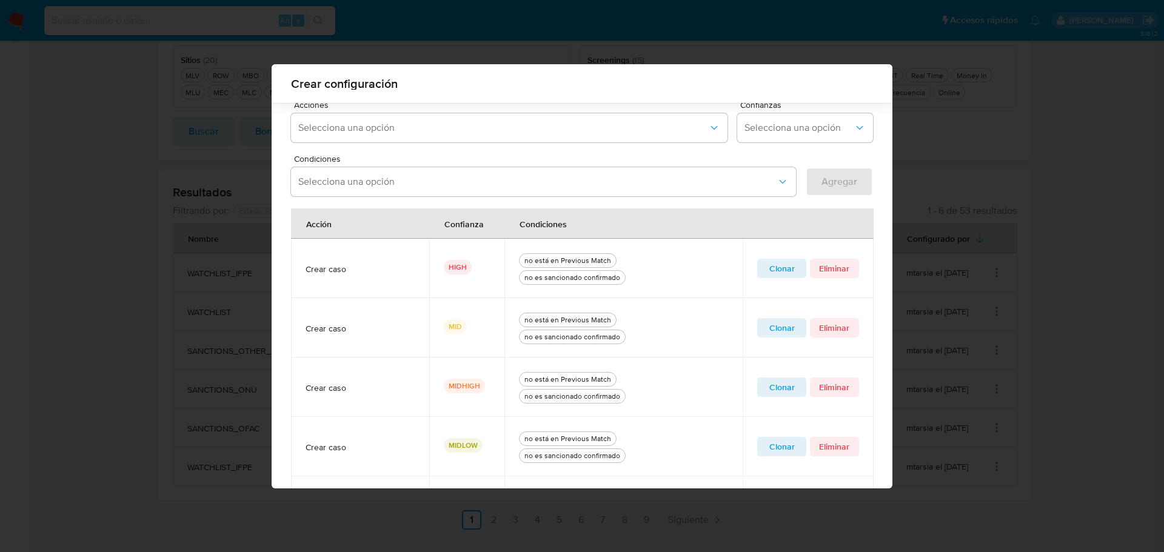
scroll to position [293, 0]
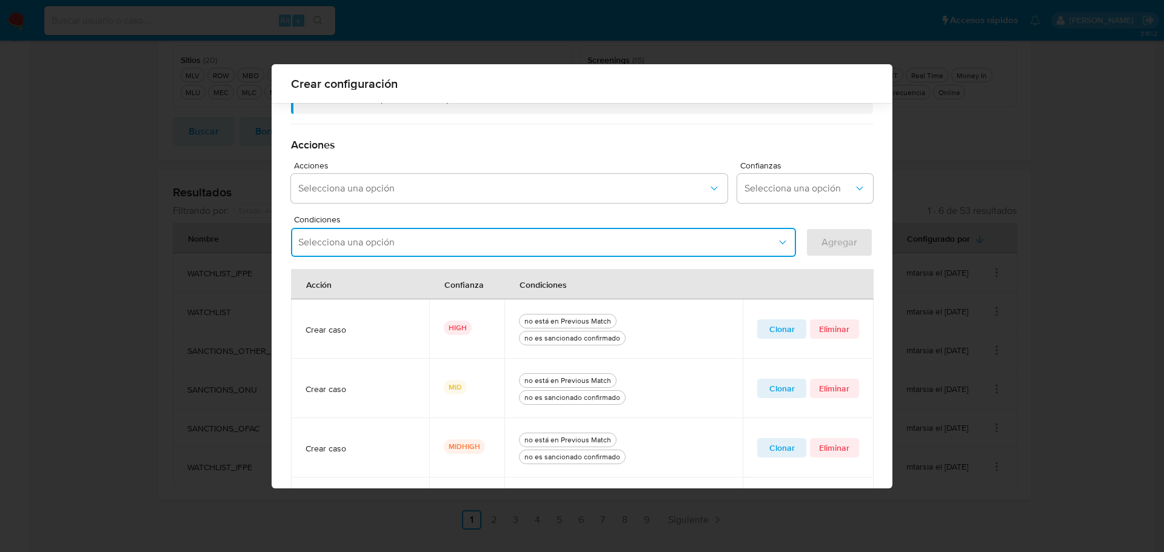
click at [778, 242] on icon "Condiciones" at bounding box center [782, 242] width 12 height 12
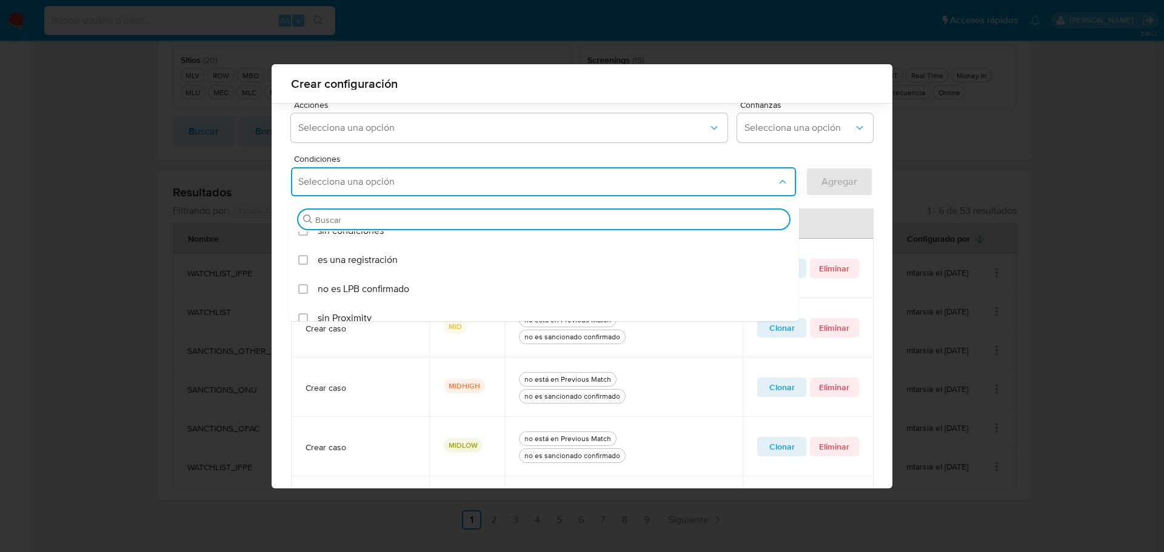
scroll to position [550, 0]
click at [836, 91] on div "Crear configuración" at bounding box center [581, 83] width 621 height 39
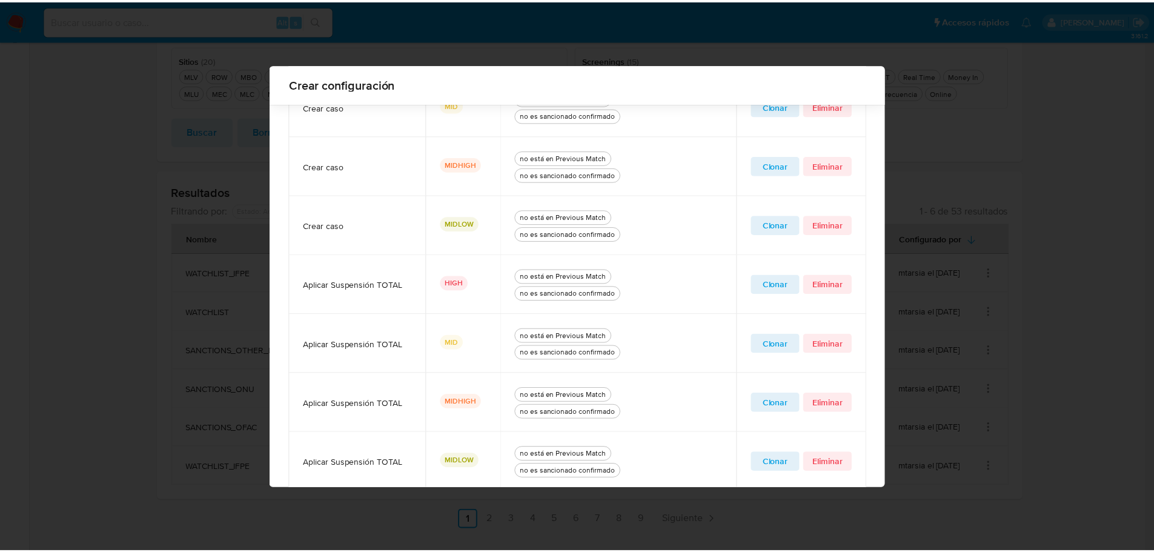
scroll to position [647, 0]
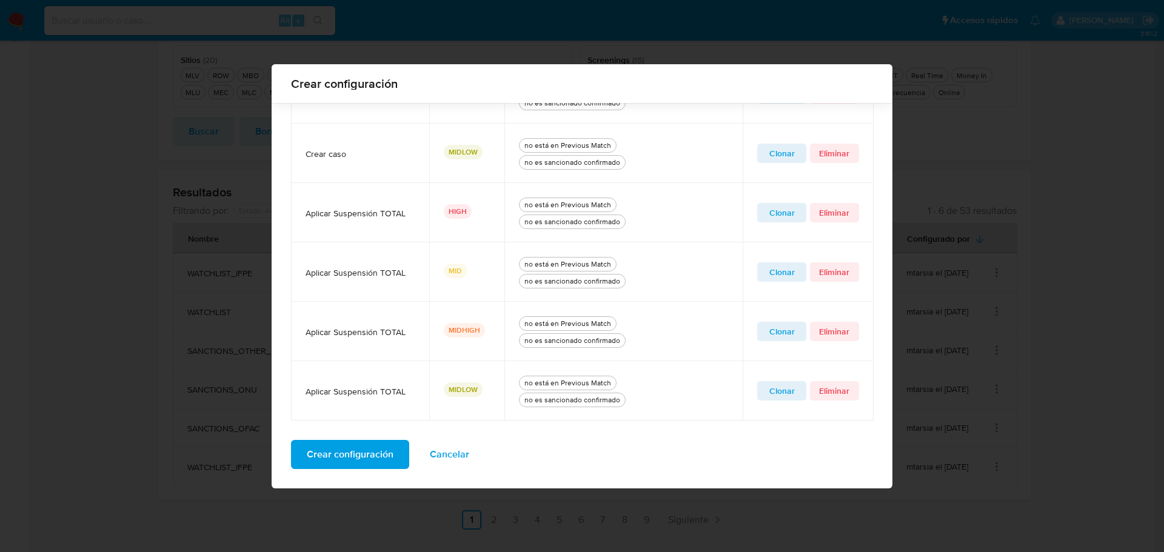
click at [461, 456] on span "Cancelar" at bounding box center [449, 454] width 39 height 27
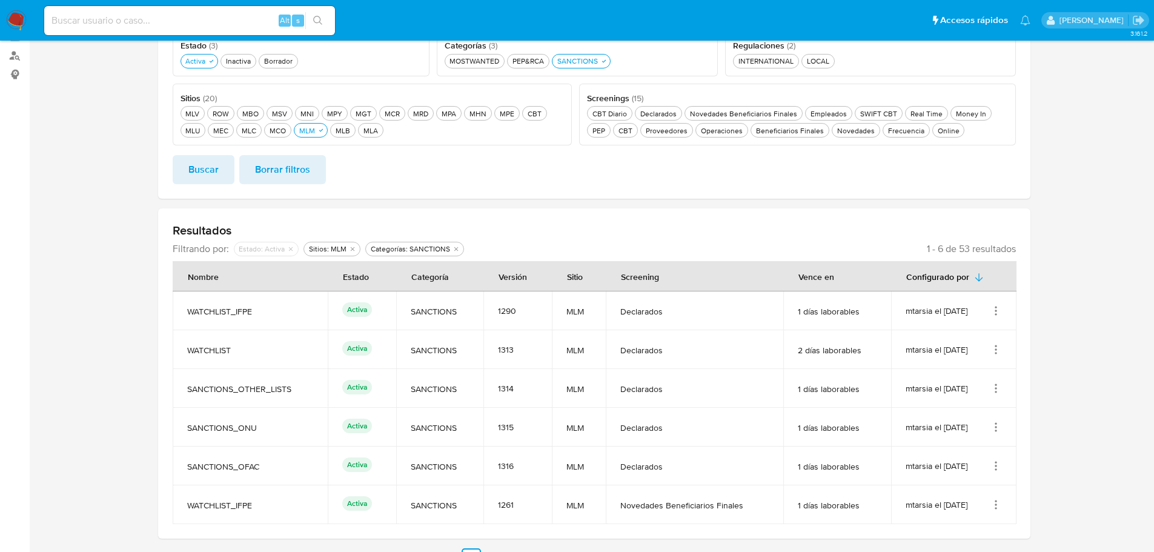
scroll to position [32, 0]
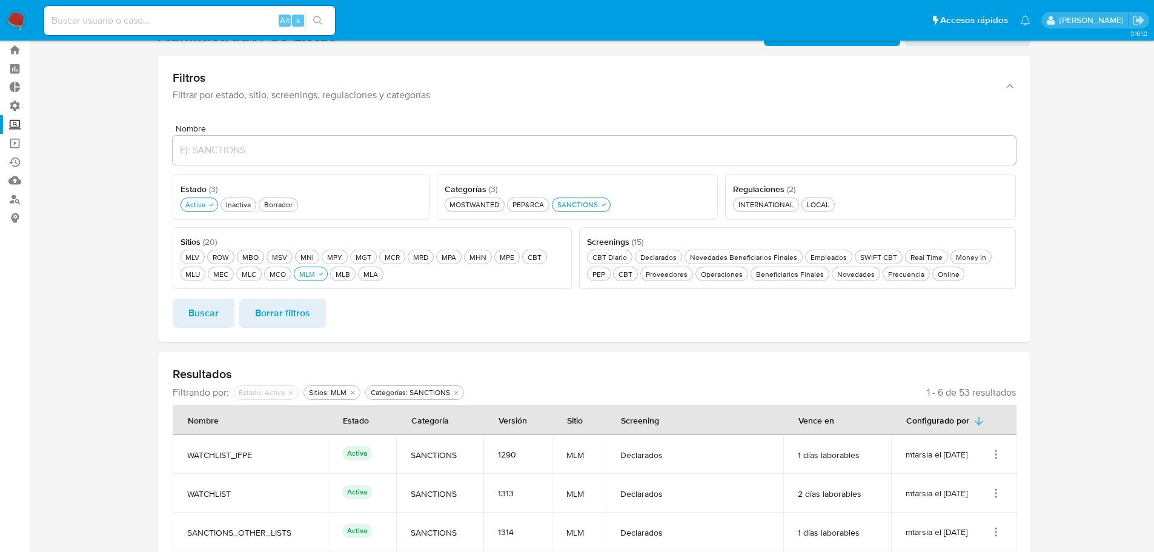
click at [253, 144] on input "Nombre" at bounding box center [595, 150] width 844 height 16
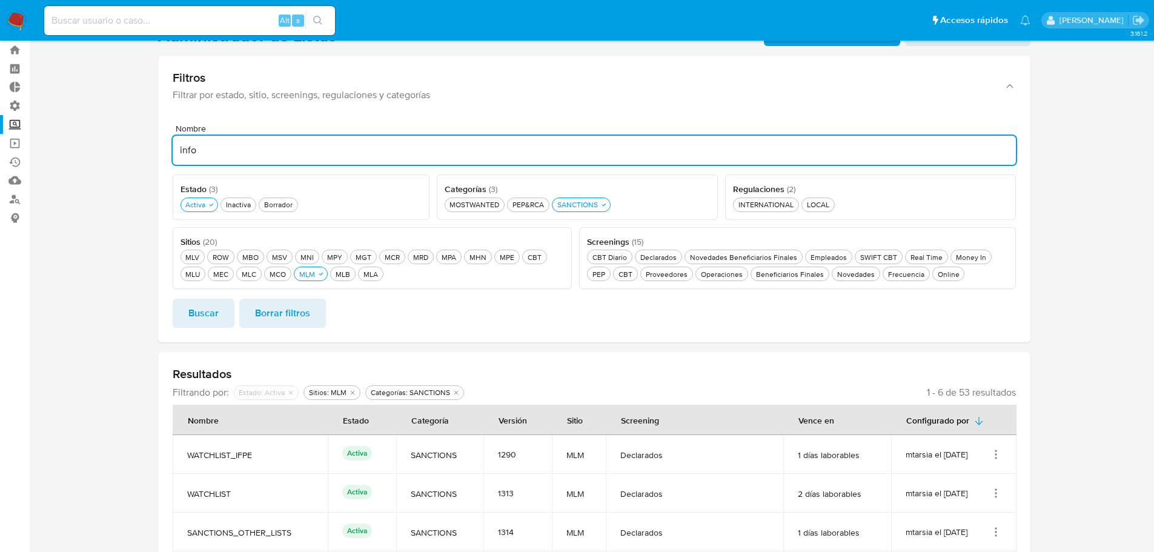
type input "info"
click at [173, 299] on button "Buscar" at bounding box center [204, 313] width 62 height 29
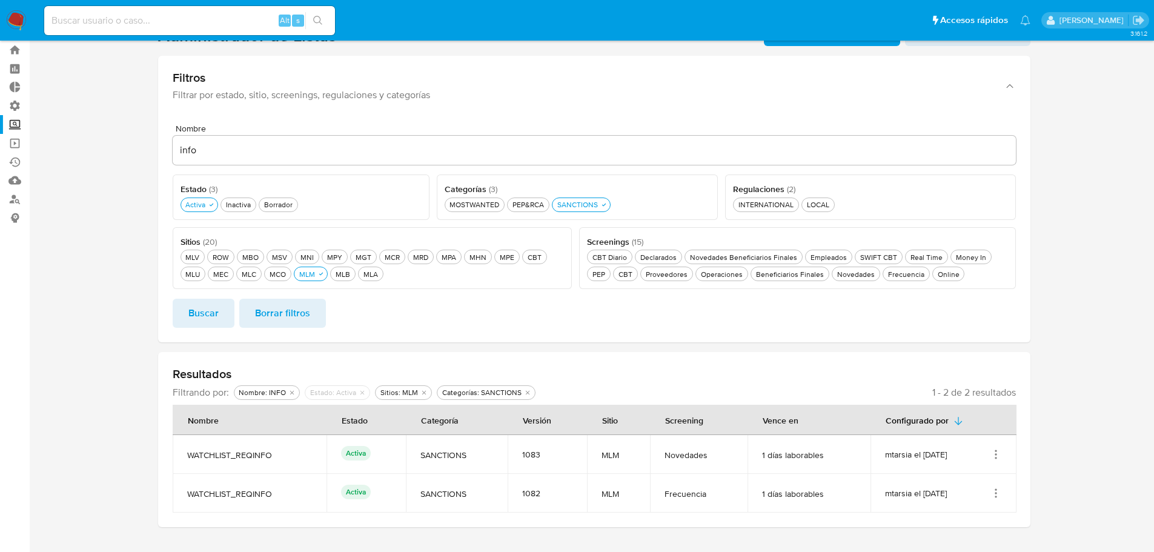
click at [997, 459] on icon "Acciones" at bounding box center [996, 454] width 12 height 12
click at [971, 484] on button "Ver detalles" at bounding box center [947, 483] width 109 height 32
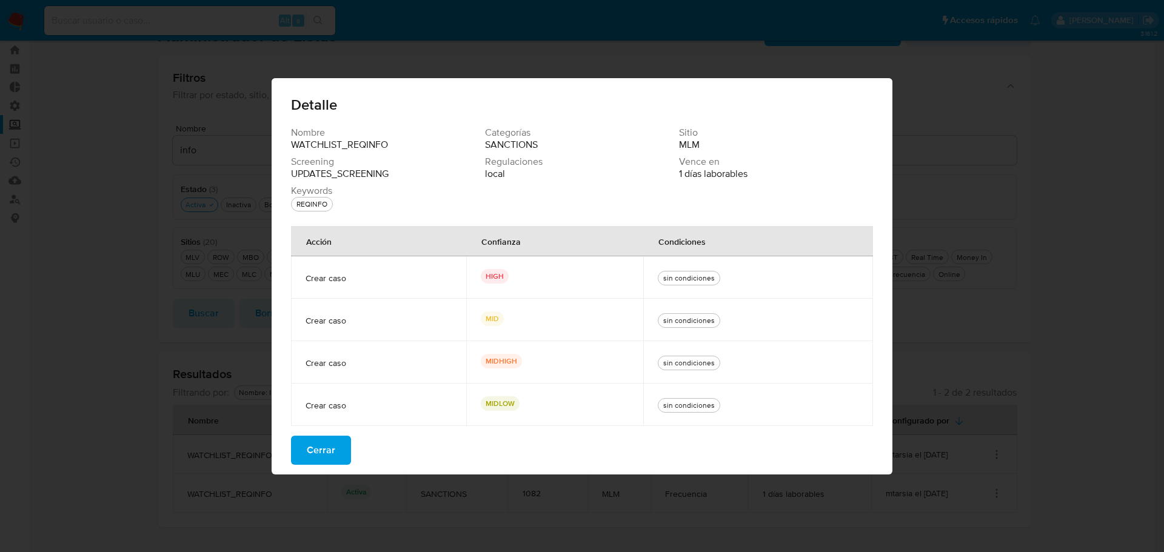
click at [333, 455] on span "Cerrar" at bounding box center [321, 450] width 28 height 27
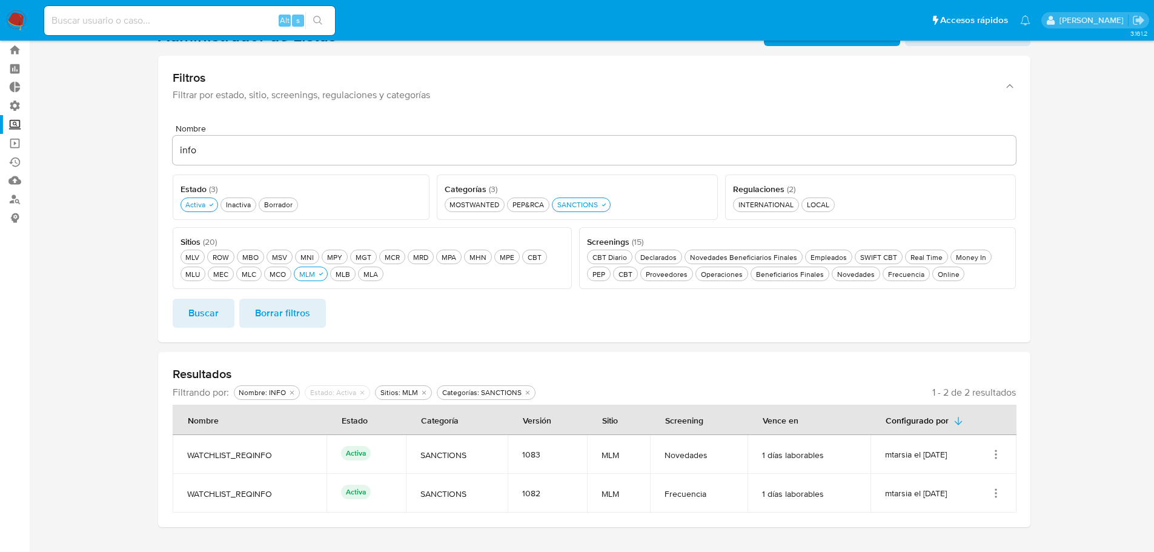
click at [996, 493] on icon "Acciones" at bounding box center [996, 493] width 1 height 1
click at [953, 433] on button "Ver detalles" at bounding box center [947, 433] width 109 height 32
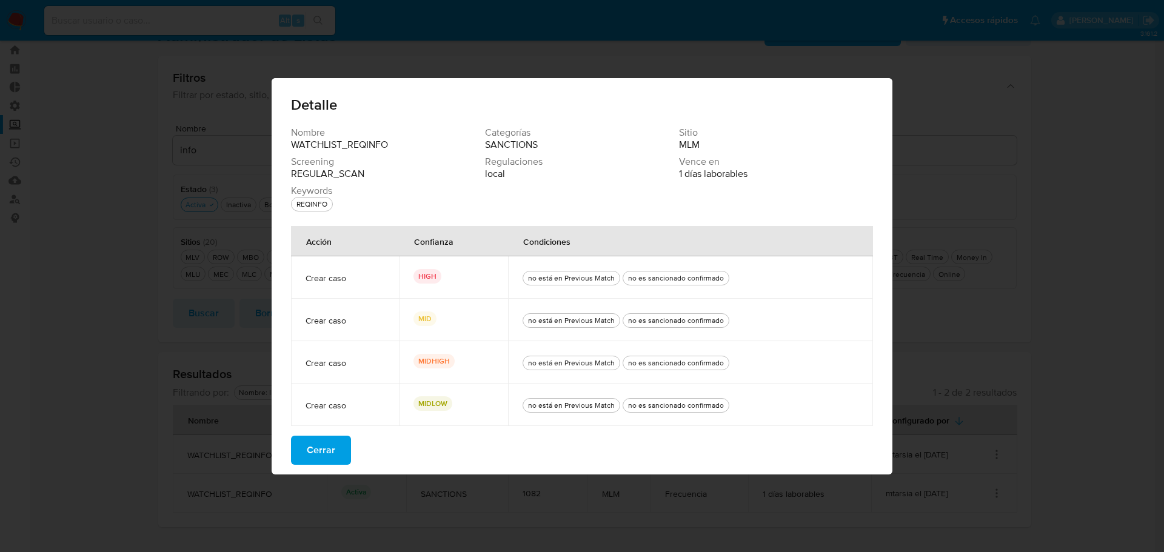
click at [325, 445] on span "Cerrar" at bounding box center [321, 450] width 28 height 27
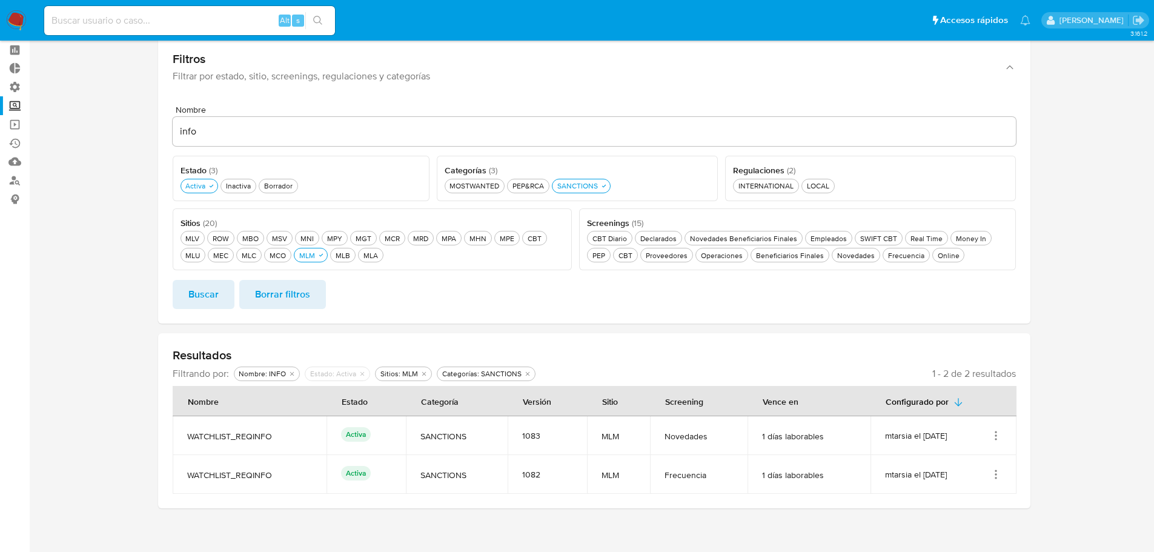
scroll to position [58, 0]
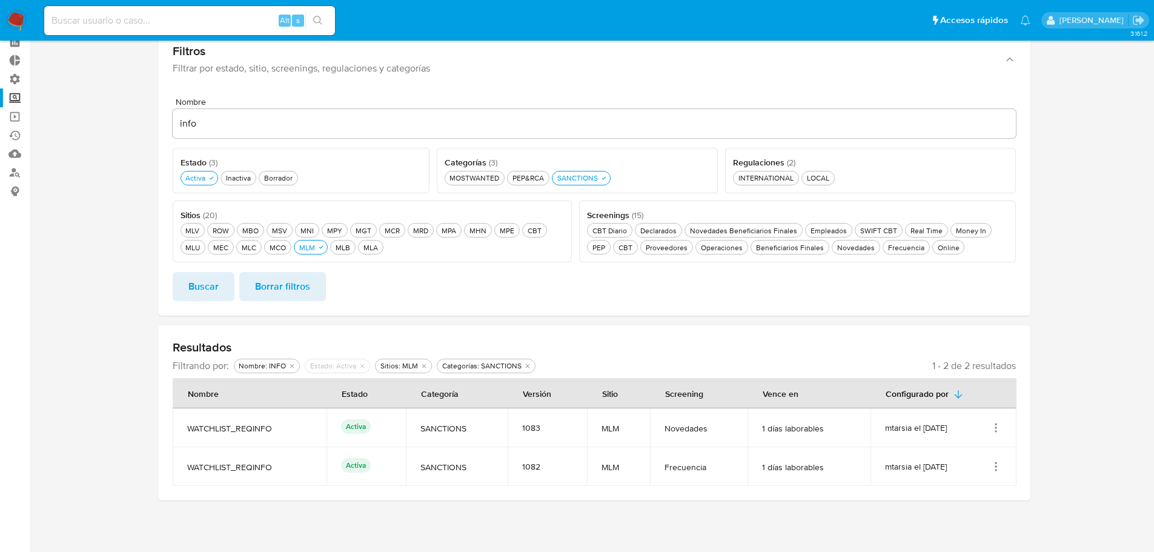
click at [291, 364] on icon "Eliminar filtro de undefined Nombre: INFO" at bounding box center [291, 365] width 7 height 7
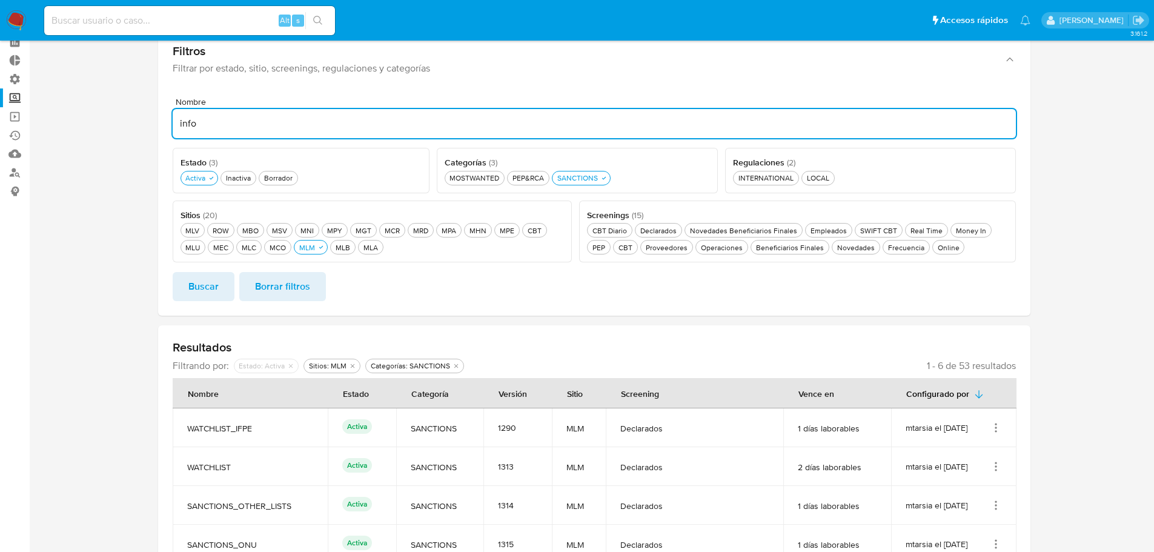
drag, startPoint x: 239, startPoint y: 127, endPoint x: 124, endPoint y: 135, distance: 115.5
click at [124, 135] on section at bounding box center [594, 337] width 1101 height 694
click at [203, 281] on span "Buscar" at bounding box center [203, 286] width 30 height 27
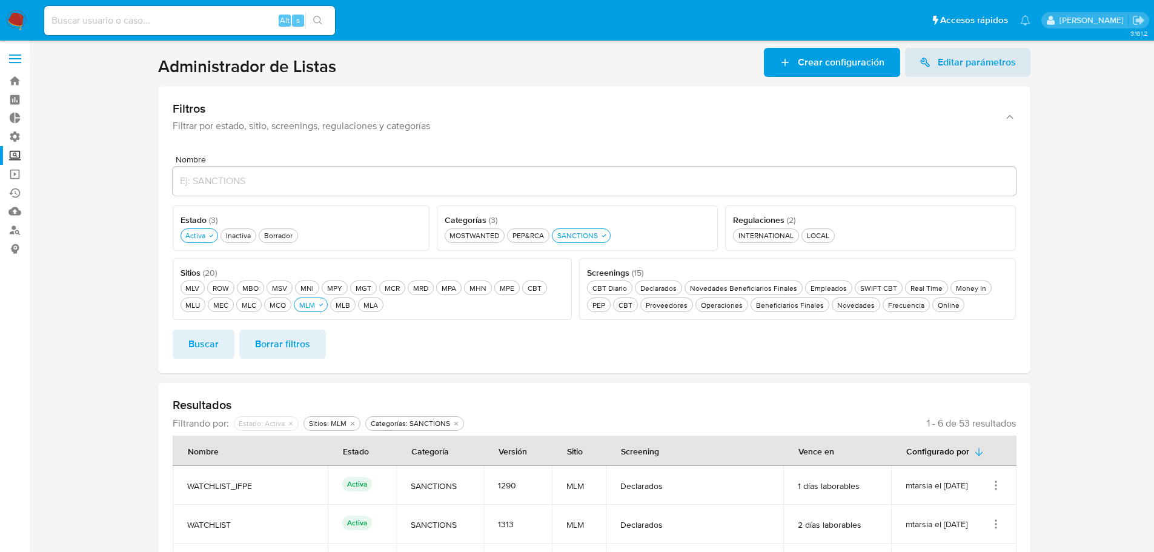
scroll to position [0, 0]
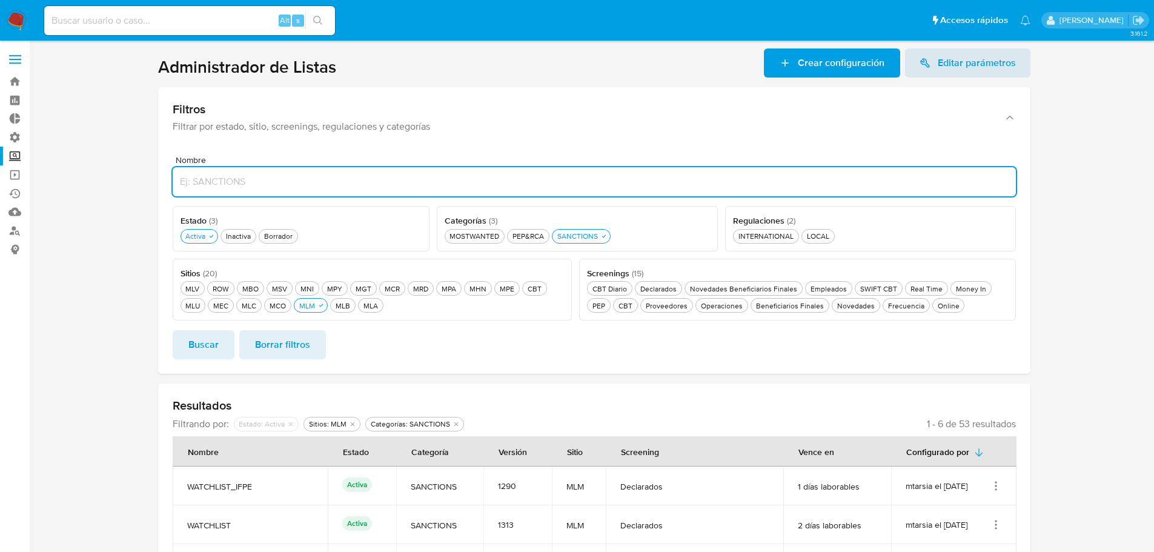
click at [269, 181] on input "Nombre" at bounding box center [595, 182] width 844 height 16
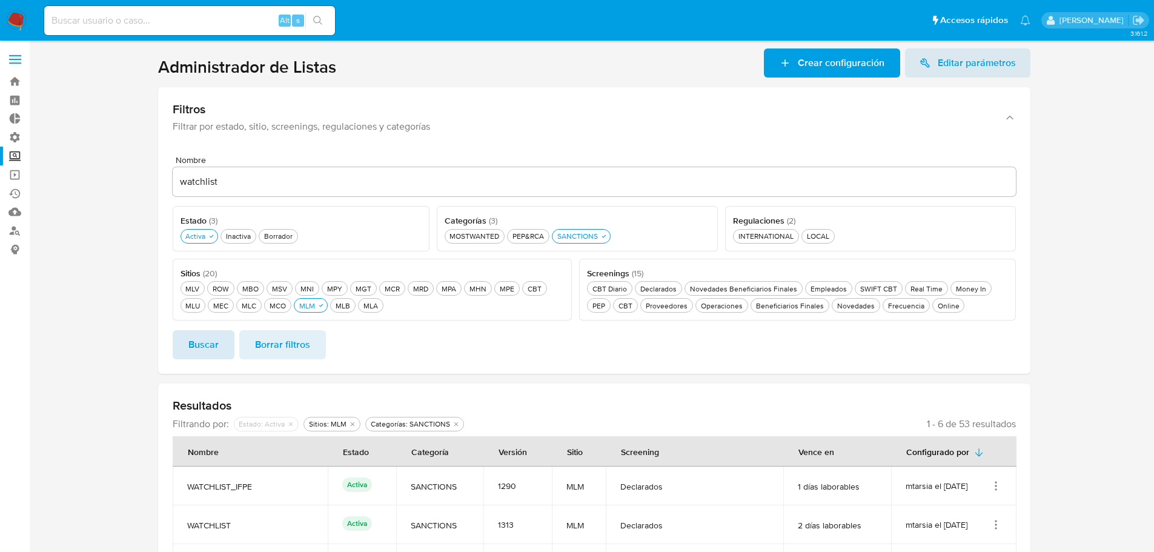
click at [210, 345] on span "Buscar" at bounding box center [203, 344] width 30 height 27
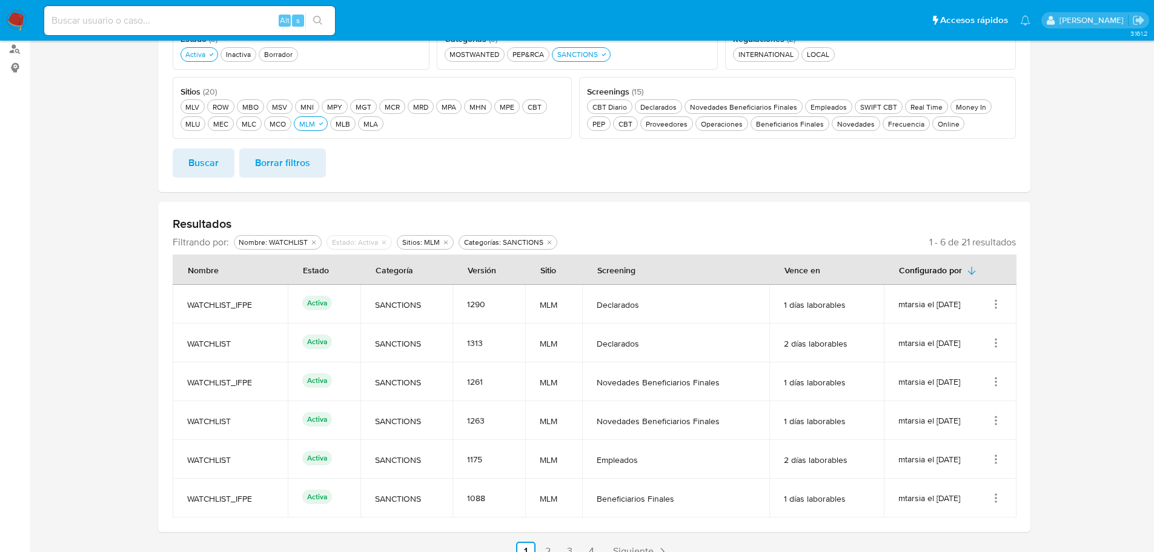
scroll to position [121, 0]
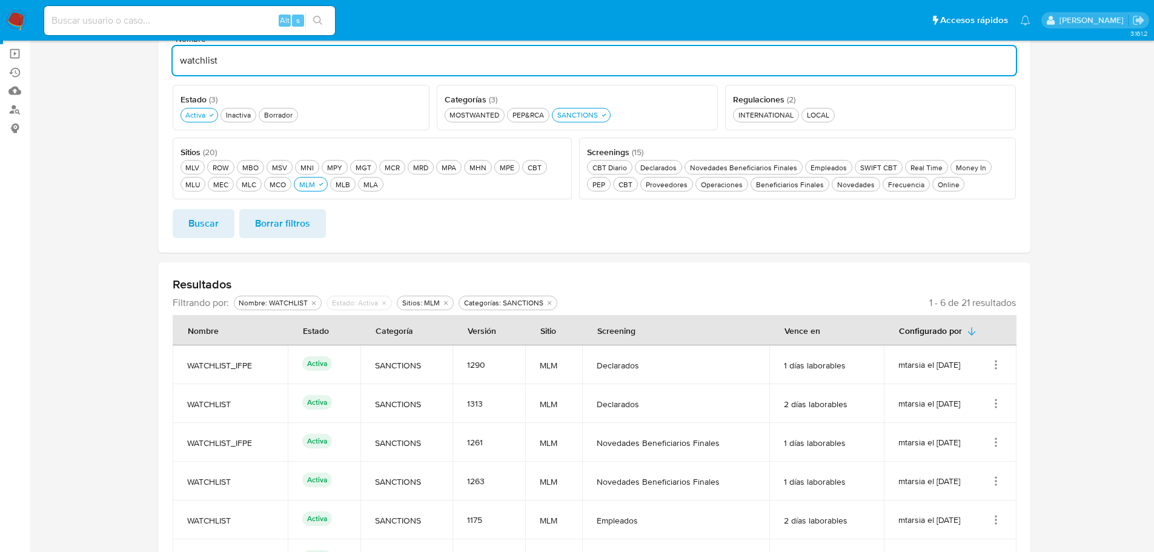
click at [271, 61] on input "watchlist" at bounding box center [595, 61] width 844 height 16
type input "watchlist_ifpe"
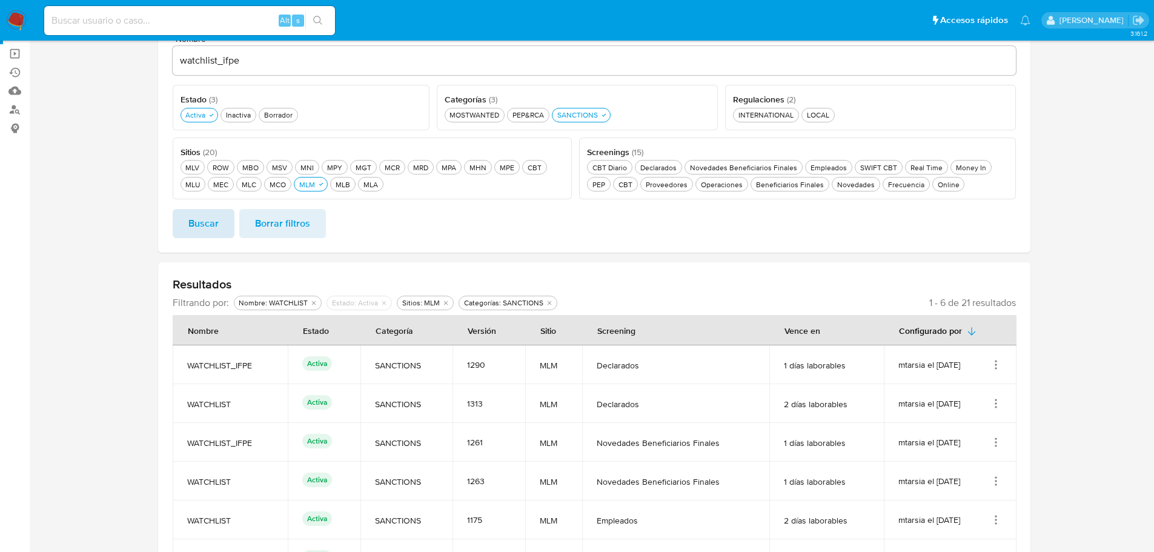
click at [223, 230] on button "Buscar" at bounding box center [204, 223] width 62 height 29
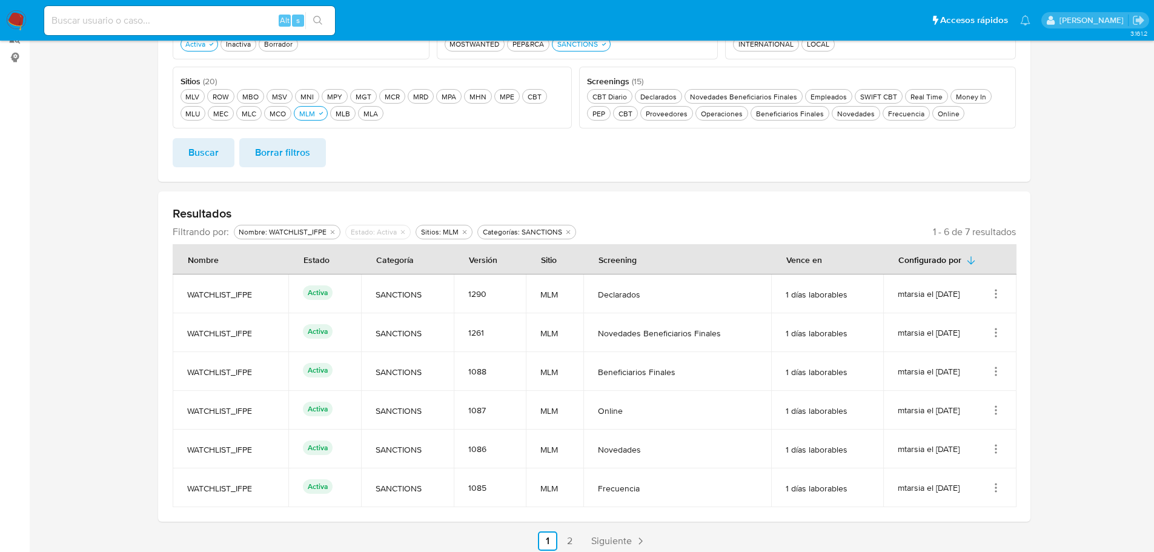
scroll to position [242, 0]
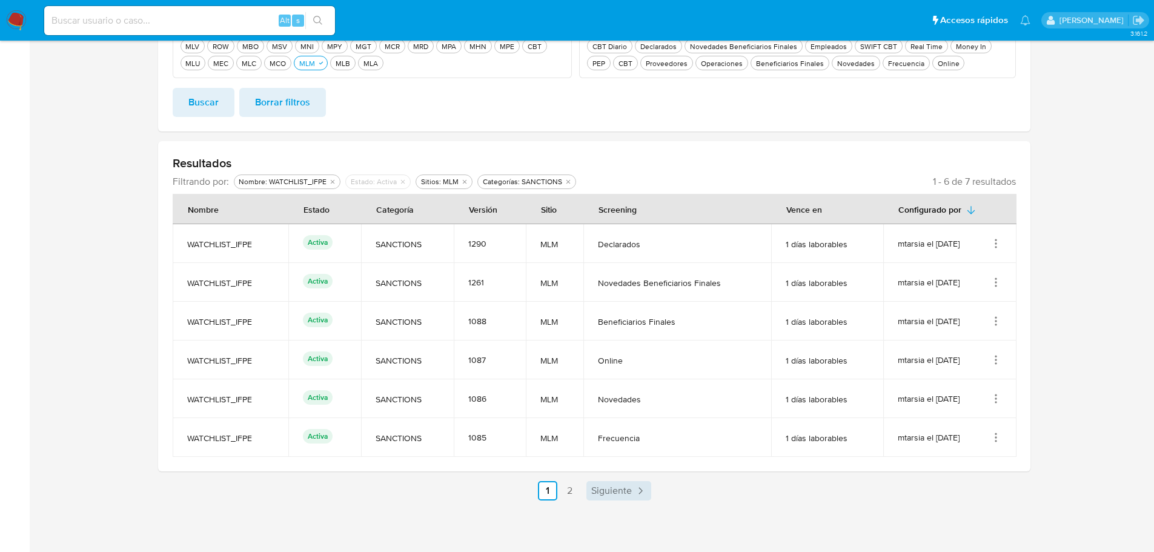
click at [623, 492] on span "Siguiente" at bounding box center [611, 491] width 41 height 10
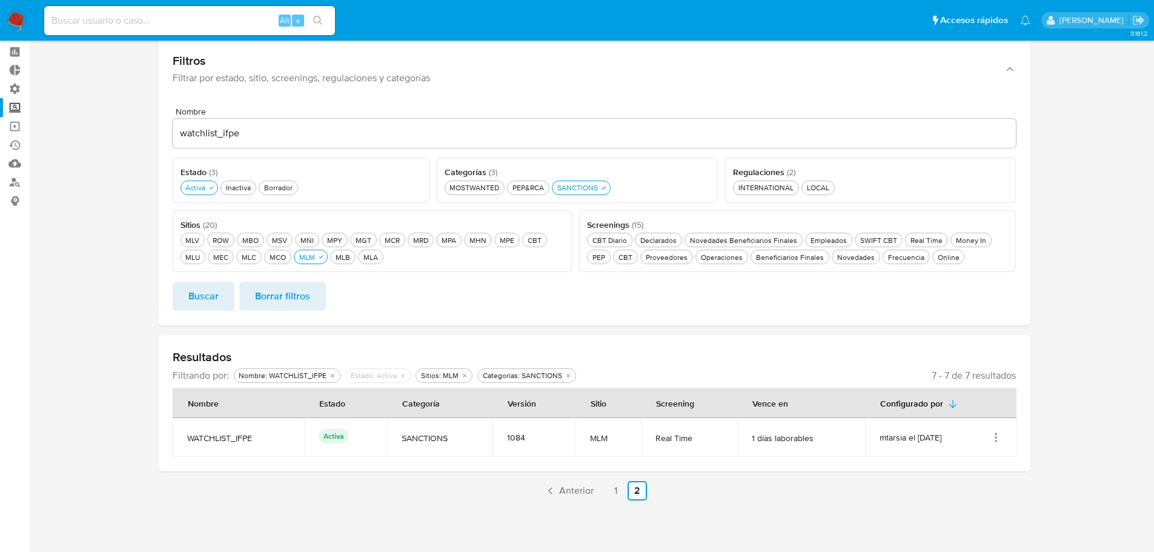
scroll to position [48, 0]
click at [616, 491] on link "1" at bounding box center [615, 490] width 19 height 19
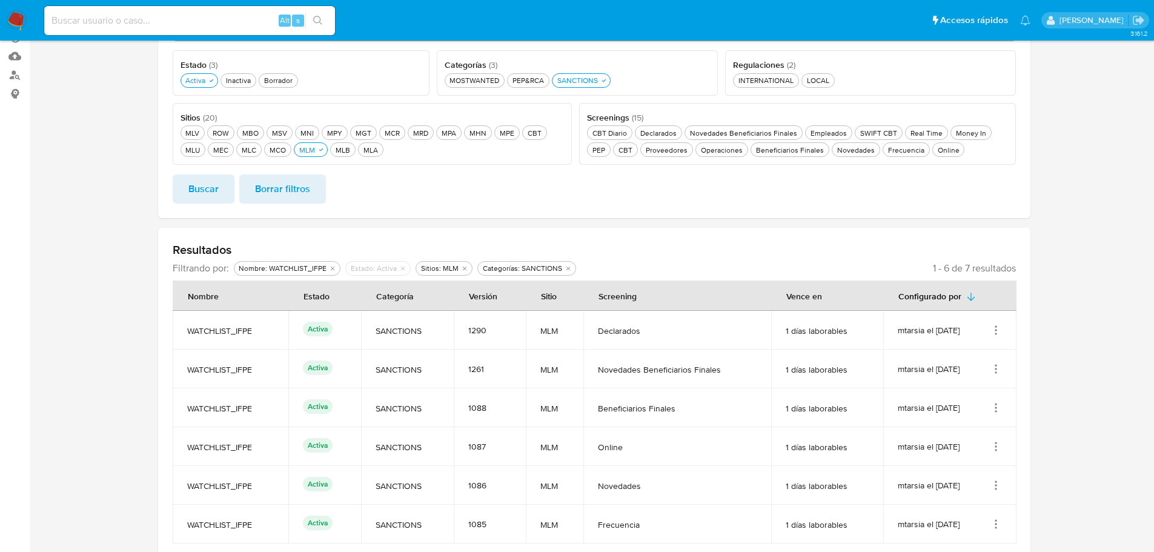
scroll to position [242, 0]
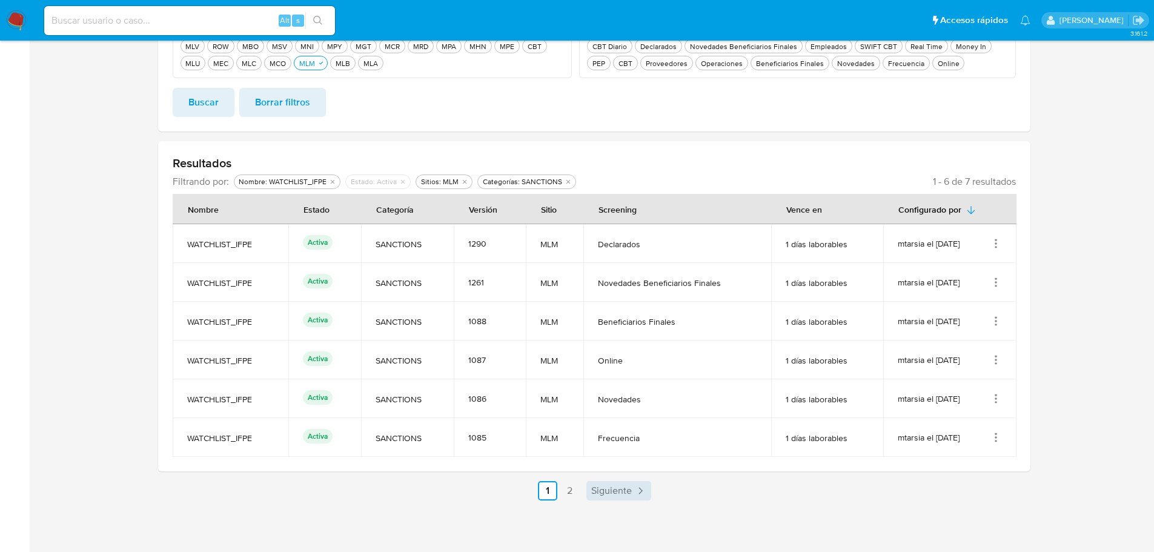
click at [633, 490] on link "Siguiente" at bounding box center [619, 490] width 65 height 19
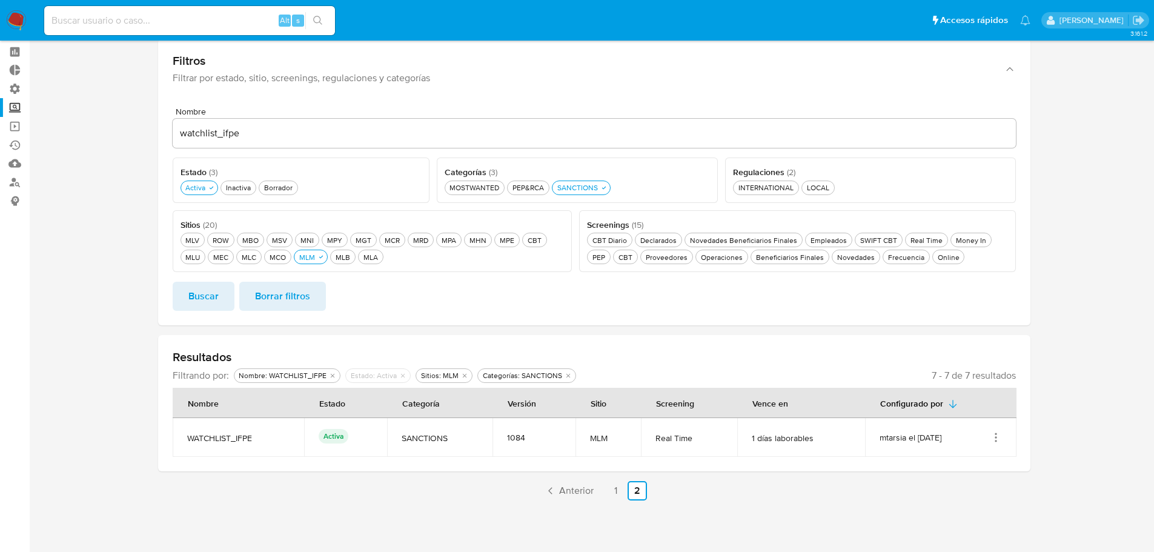
scroll to position [48, 0]
click at [582, 494] on span "Anterior" at bounding box center [576, 491] width 35 height 10
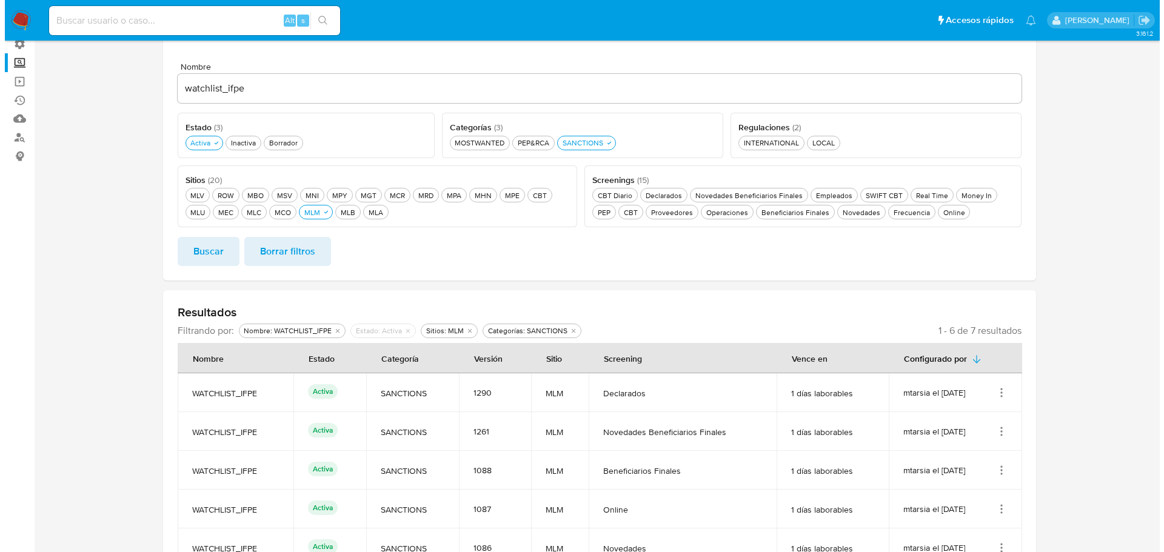
scroll to position [230, 0]
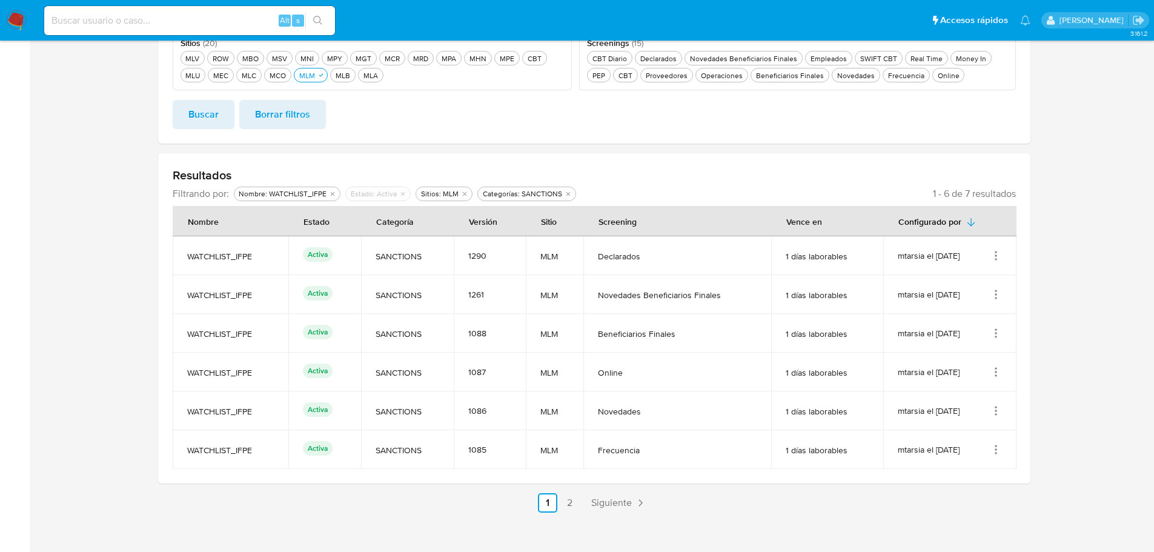
click at [997, 259] on icon "Acciones" at bounding box center [996, 259] width 1 height 1
click at [958, 319] on button "Editar" at bounding box center [947, 316] width 109 height 32
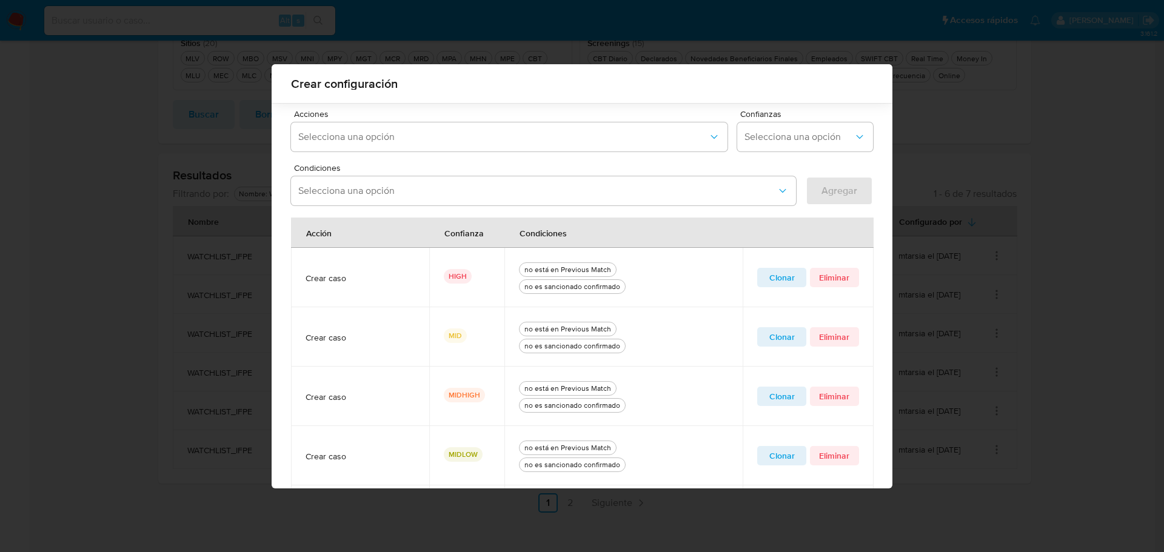
scroll to position [344, 0]
click at [784, 281] on span "Clonar" at bounding box center [781, 278] width 32 height 17
click at [511, 193] on icon "quitar no es sancionado confirmado" at bounding box center [514, 191] width 7 height 7
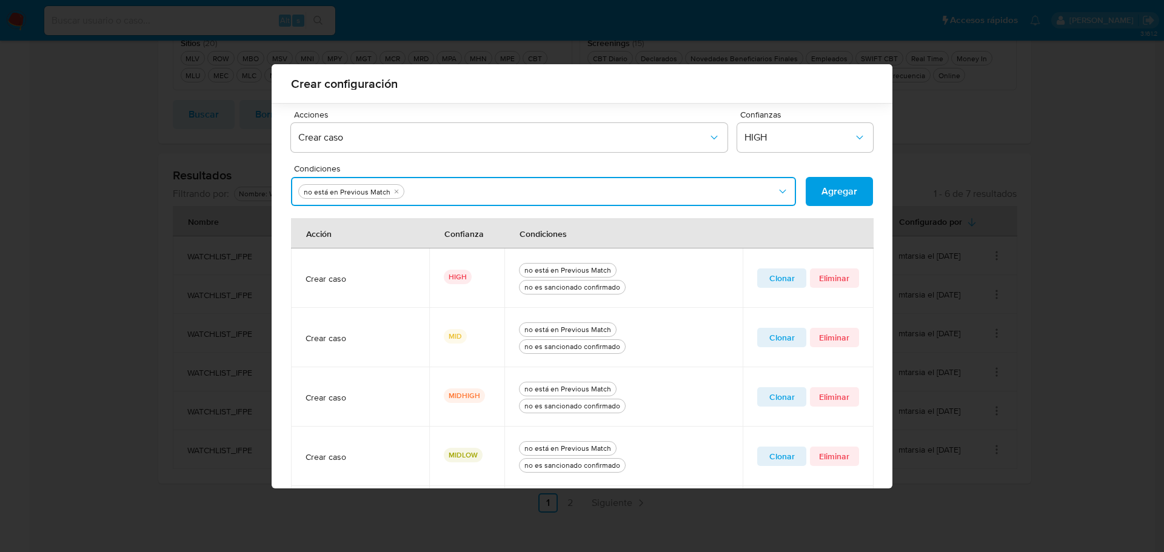
click at [605, 193] on button "Condiciones" at bounding box center [543, 191] width 505 height 29
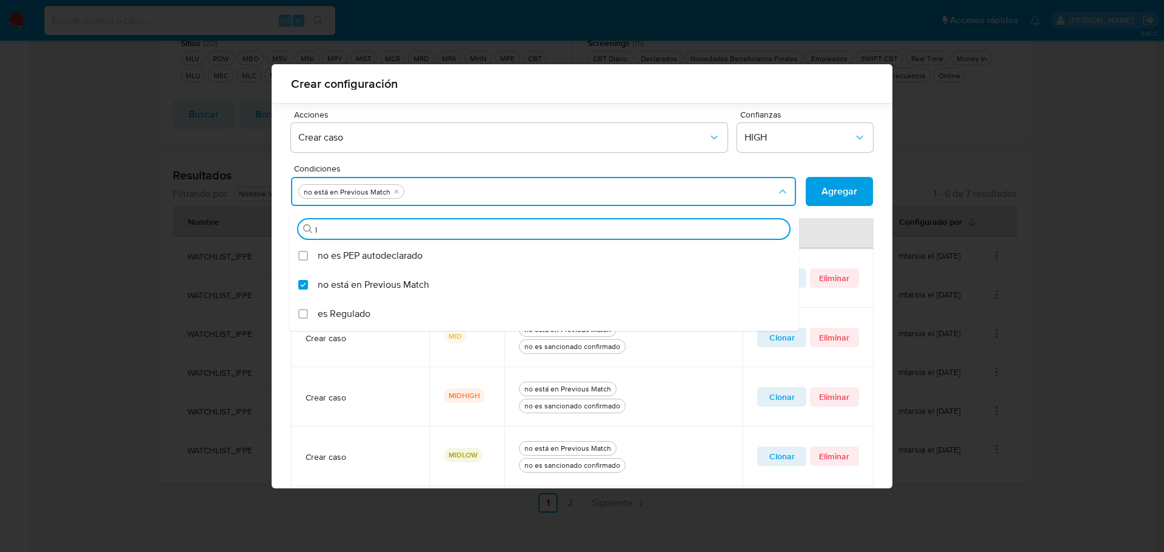
type input "lp"
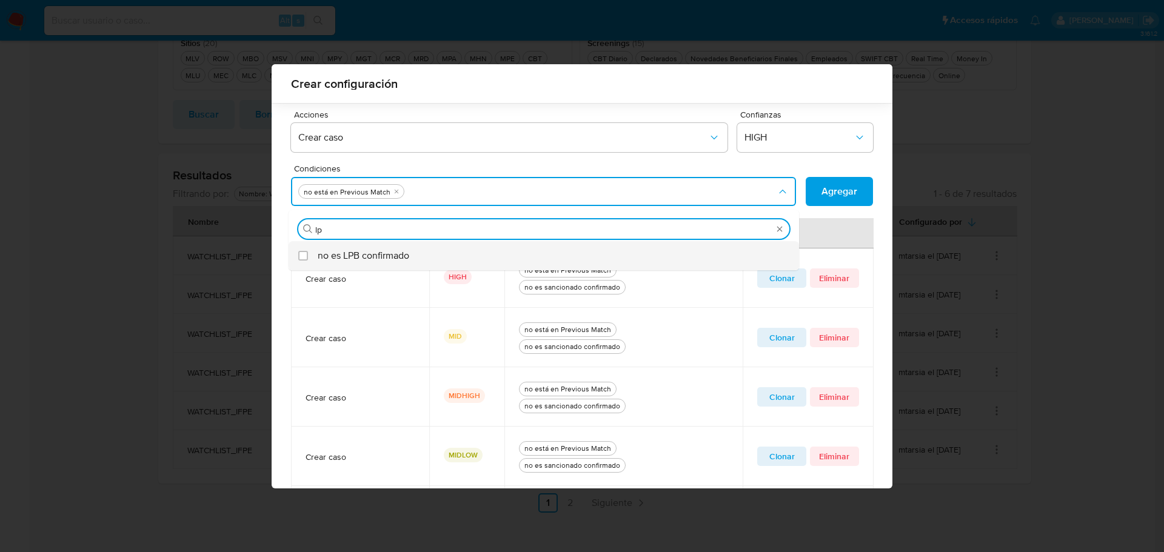
click at [378, 258] on span "no es LPB confirmado" at bounding box center [364, 256] width 92 height 12
checkbox input "true"
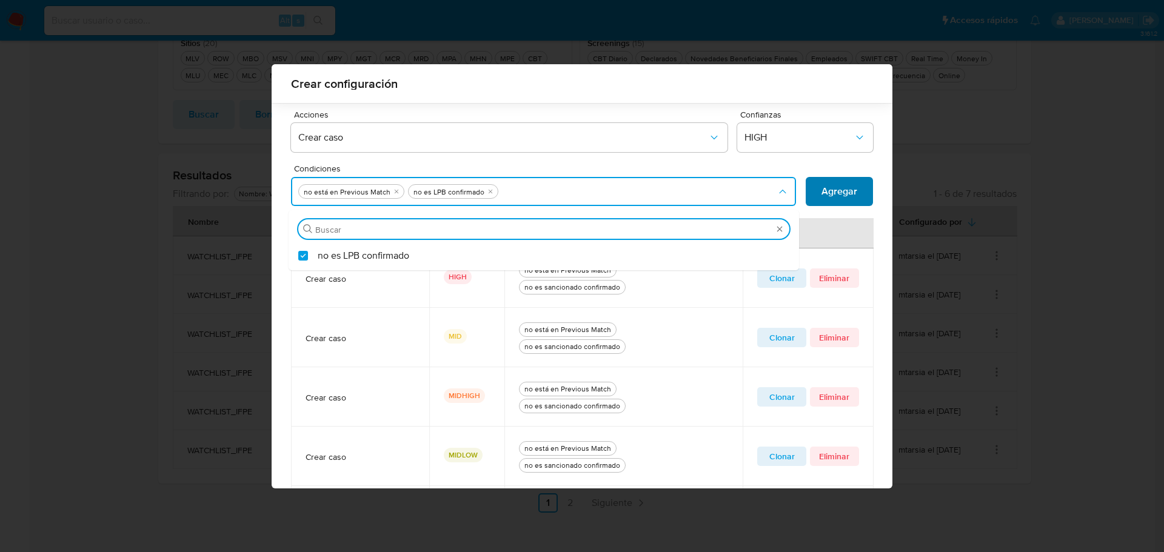
click at [827, 194] on span "Agregar" at bounding box center [839, 191] width 36 height 27
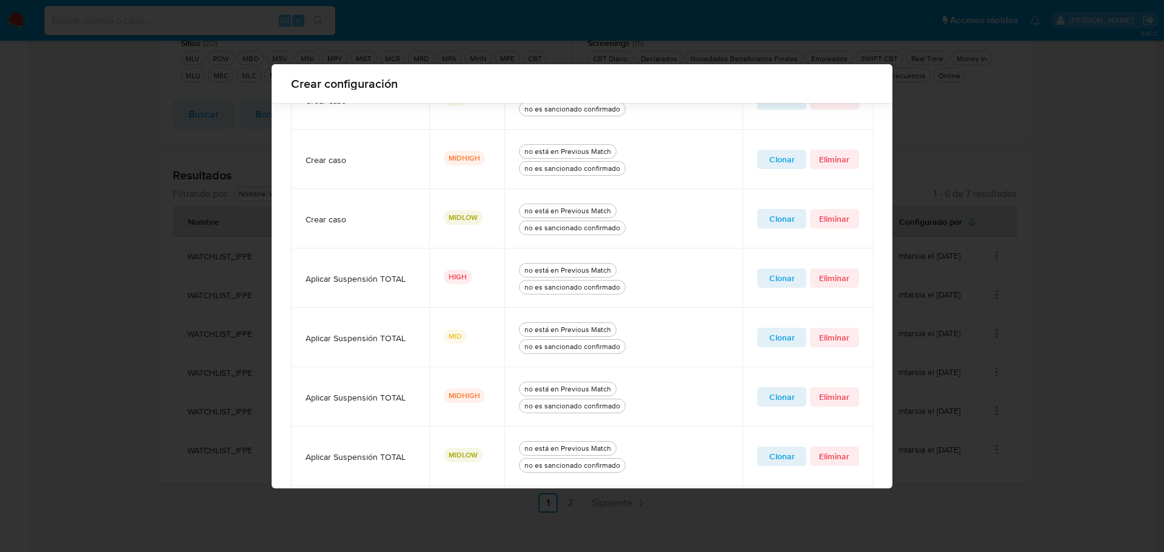
scroll to position [387, 0]
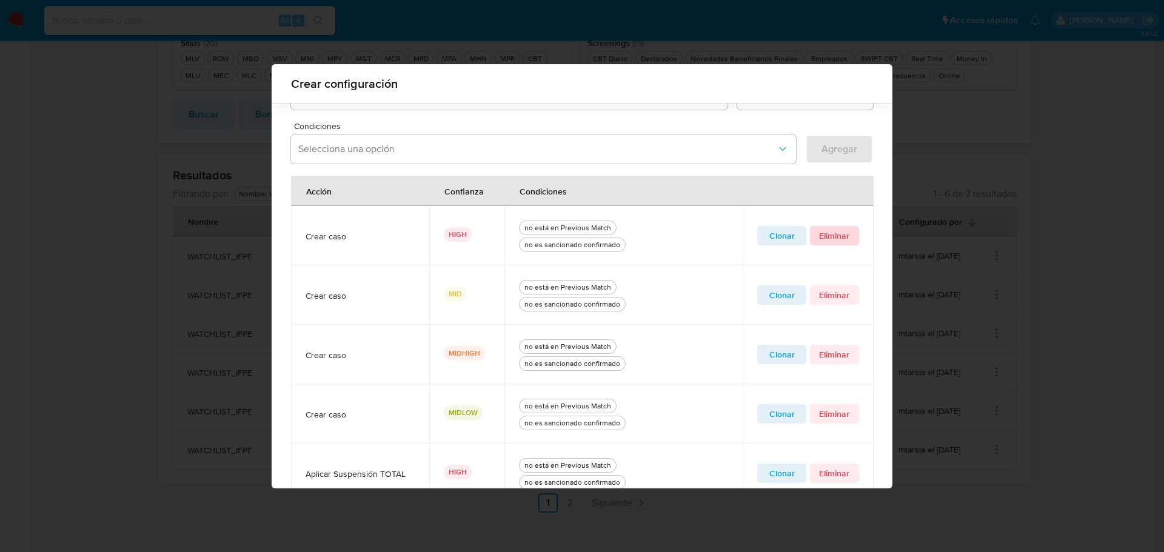
click at [829, 238] on span "Eliminar" at bounding box center [834, 235] width 32 height 17
click at [788, 238] on span "Clonar" at bounding box center [781, 235] width 32 height 17
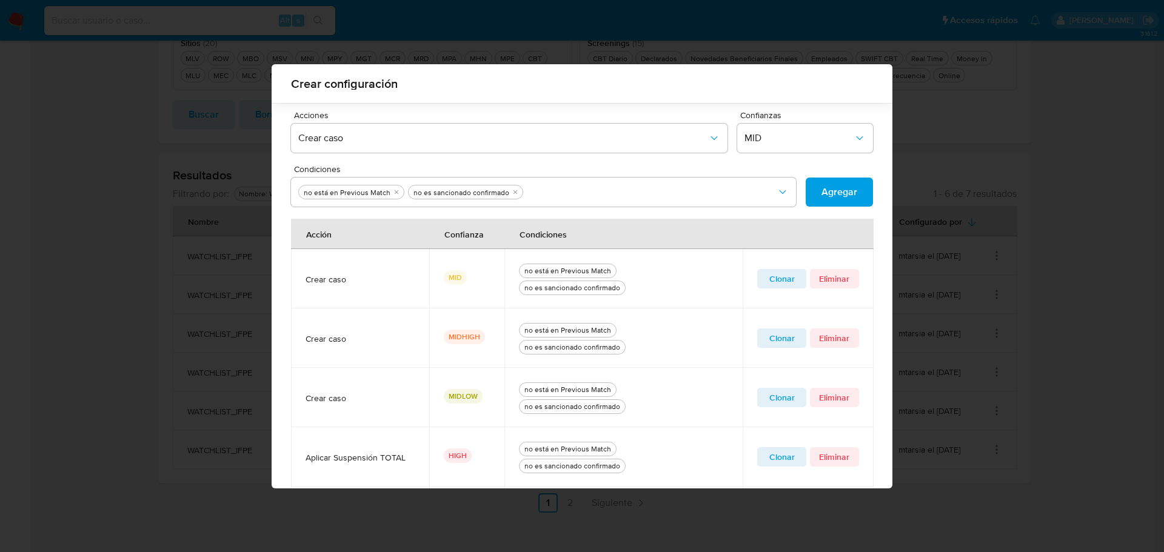
scroll to position [265, 0]
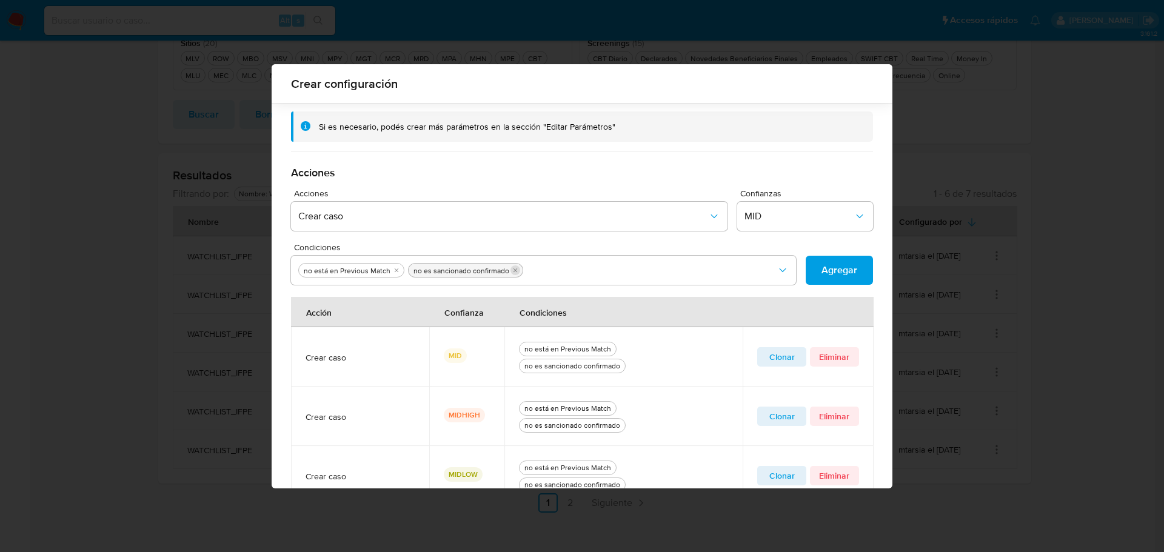
click at [511, 271] on icon "quitar no es sancionado confirmado" at bounding box center [514, 270] width 7 height 7
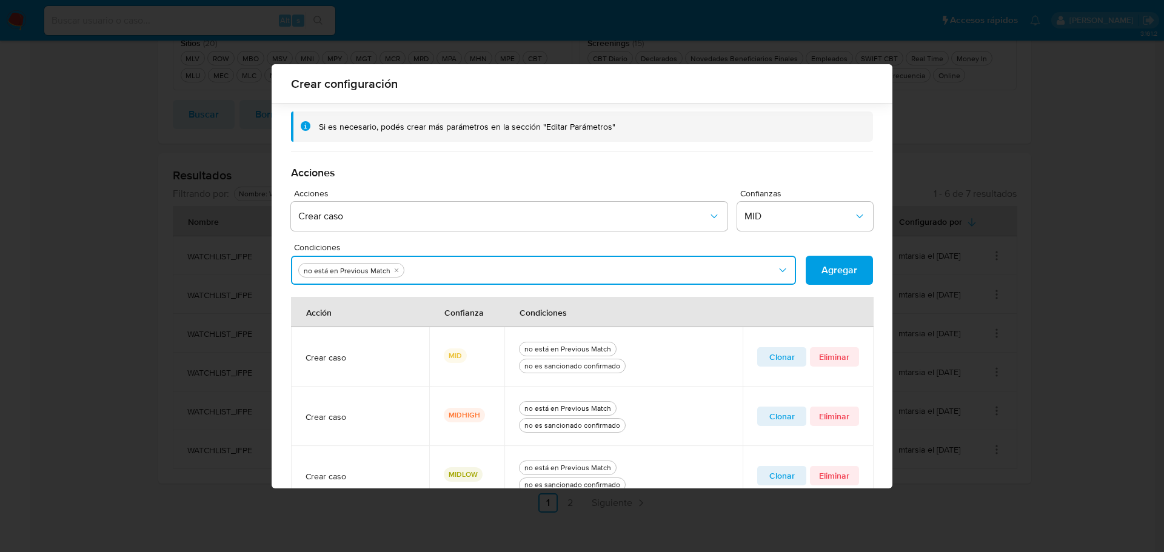
click at [638, 272] on button "Condiciones" at bounding box center [543, 270] width 505 height 29
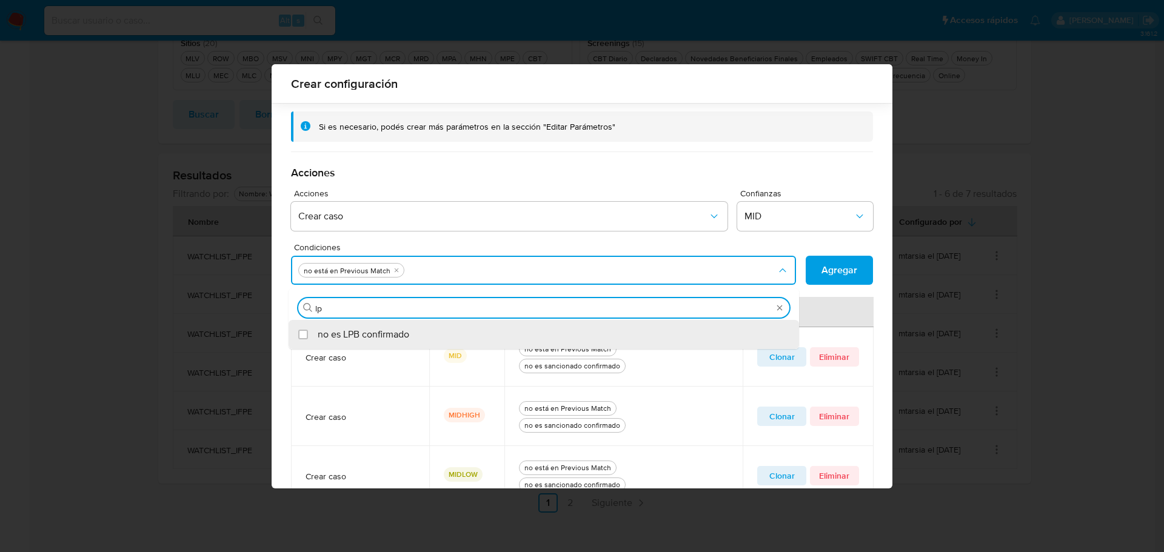
type input "lpb"
click at [454, 328] on div "no es LPB confirmado" at bounding box center [550, 334] width 464 height 29
checkbox input "true"
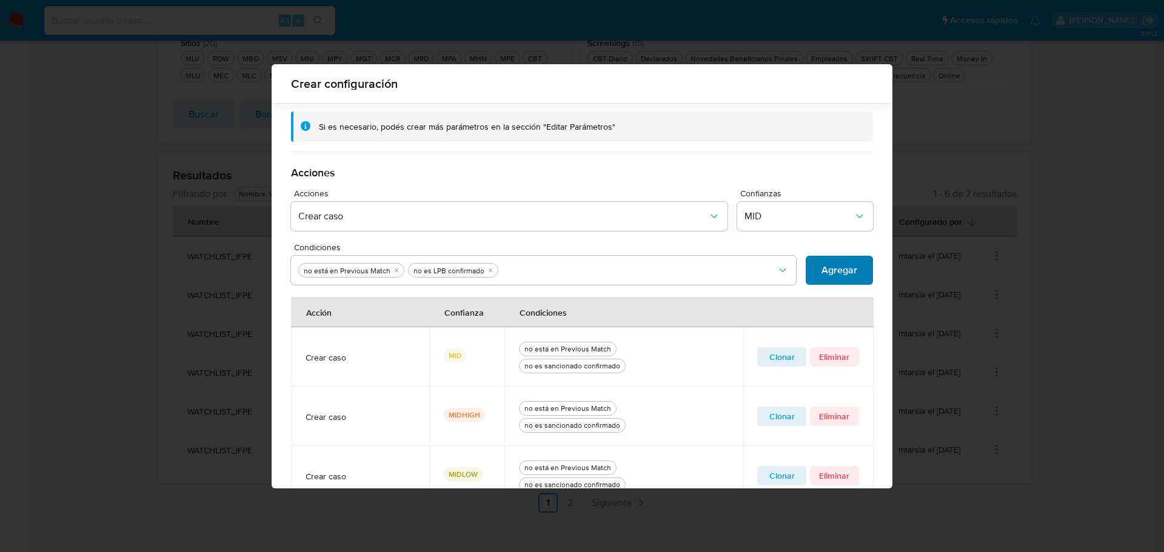
click at [828, 273] on span "Agregar" at bounding box center [839, 270] width 36 height 27
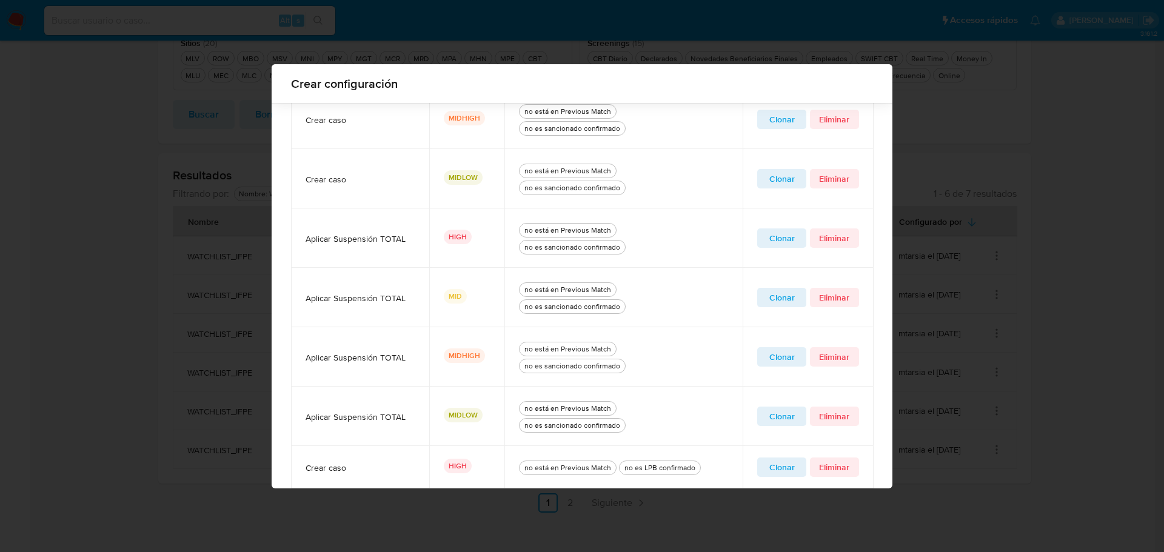
scroll to position [370, 0]
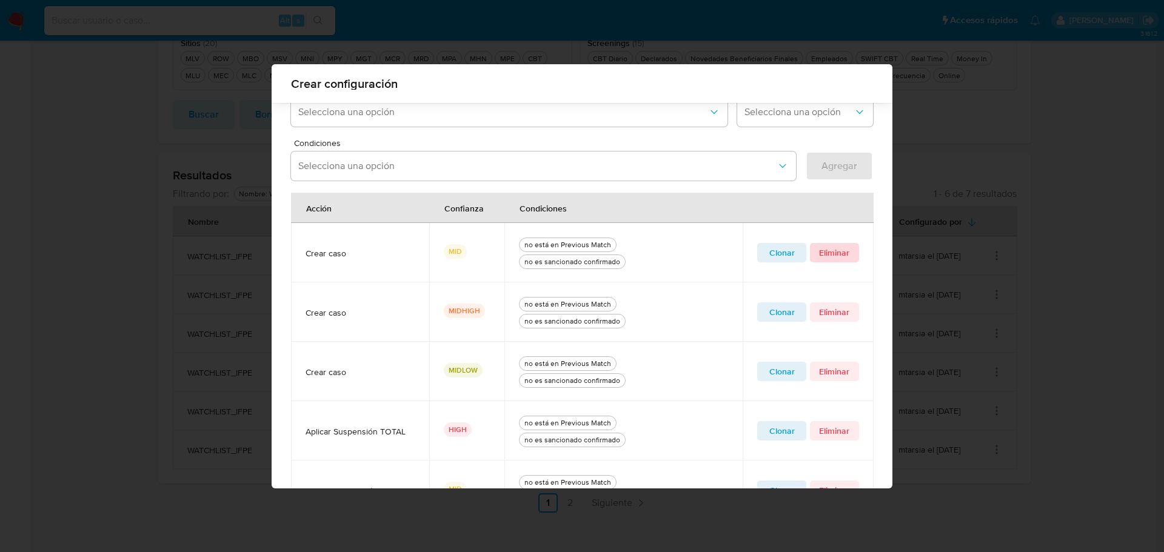
click at [822, 252] on span "Eliminar" at bounding box center [834, 252] width 32 height 17
click at [768, 253] on span "Clonar" at bounding box center [781, 252] width 32 height 17
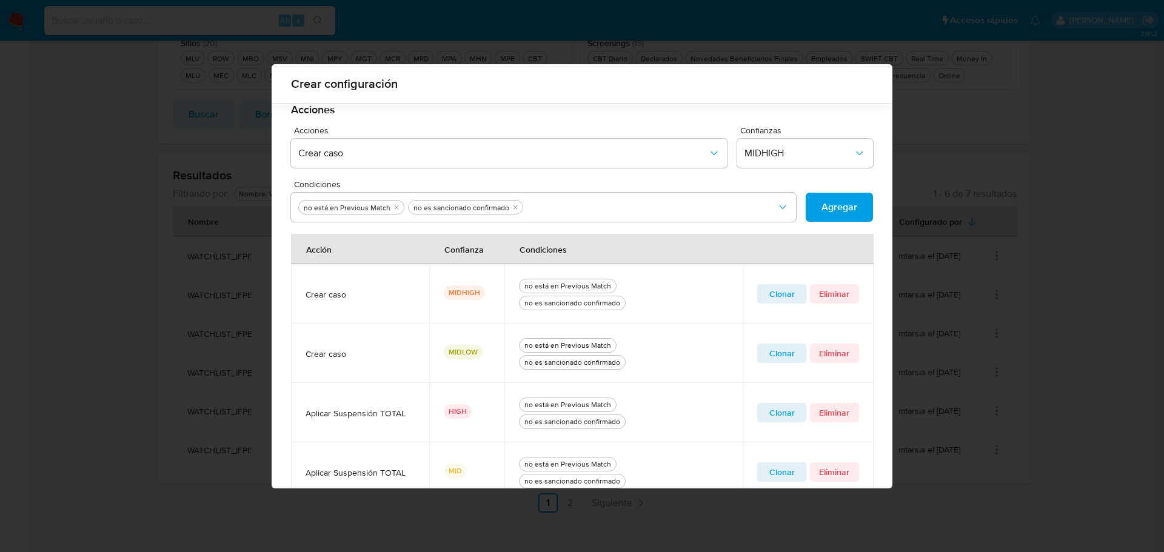
scroll to position [309, 0]
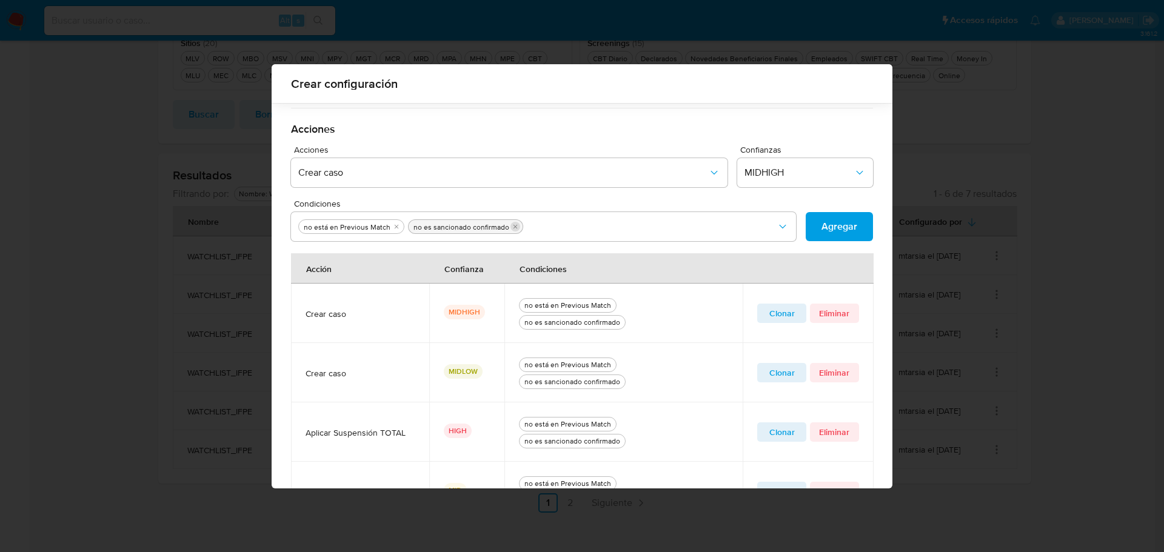
click at [511, 230] on icon "quitar no es sancionado confirmado" at bounding box center [514, 226] width 7 height 7
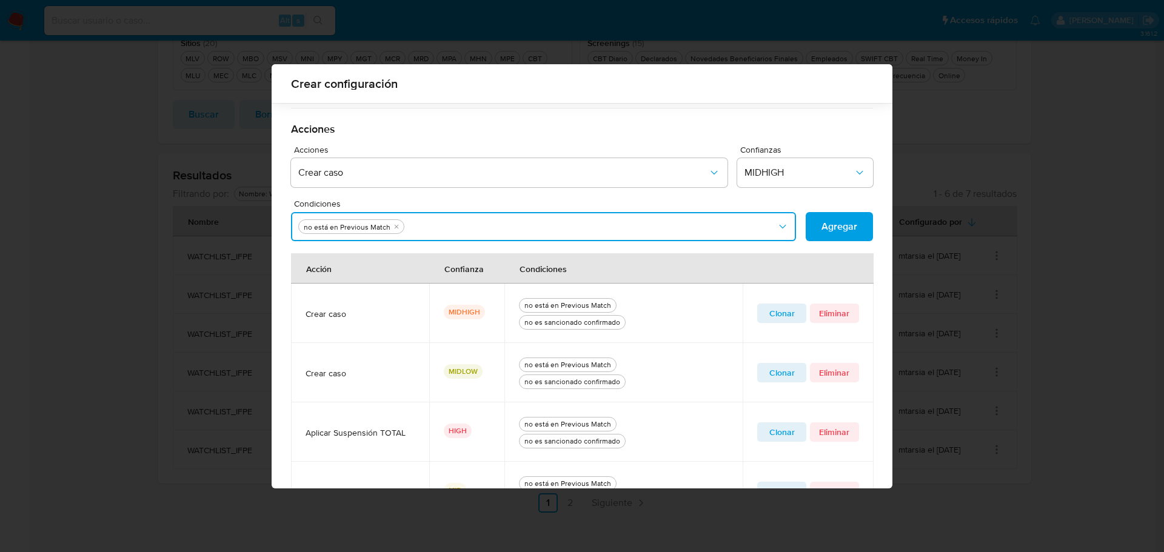
click at [510, 230] on button "Condiciones" at bounding box center [543, 226] width 505 height 29
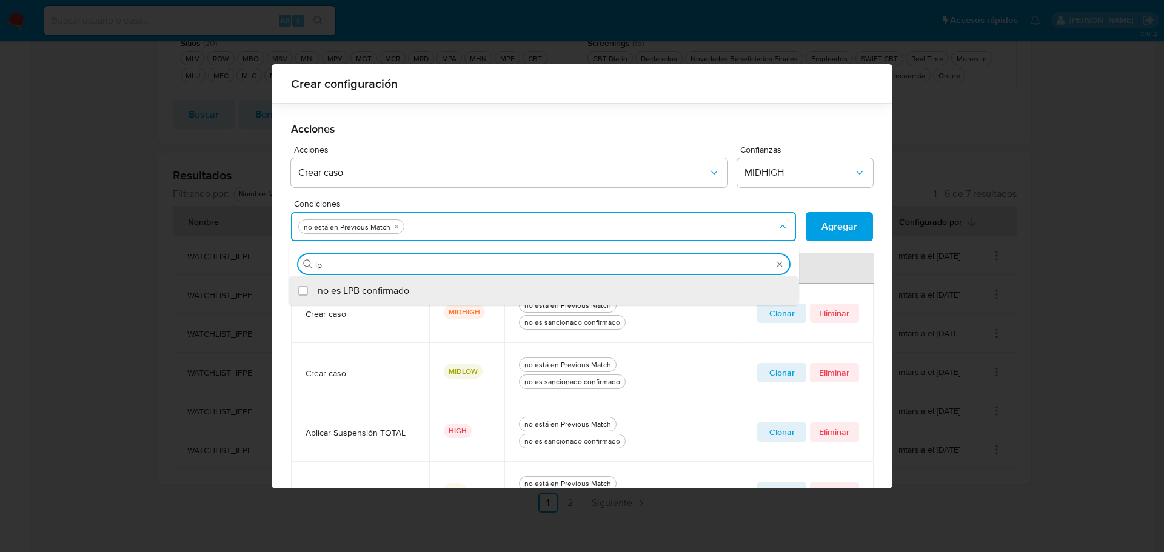
type input "lpb"
click at [471, 291] on div "no es LPB confirmado" at bounding box center [550, 290] width 464 height 29
checkbox input "true"
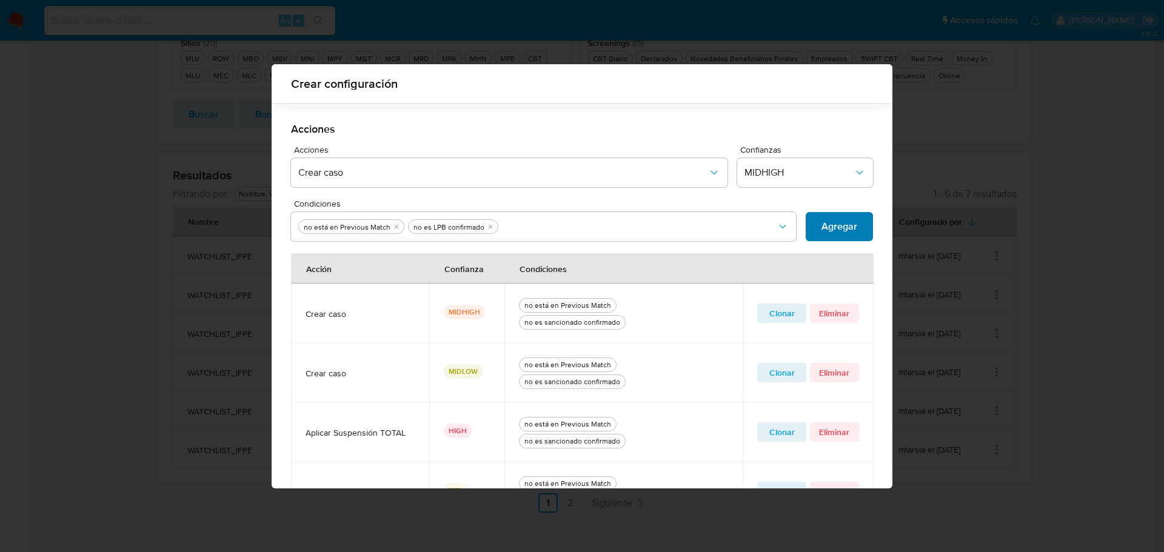
click at [824, 226] on span "Agregar" at bounding box center [839, 226] width 36 height 27
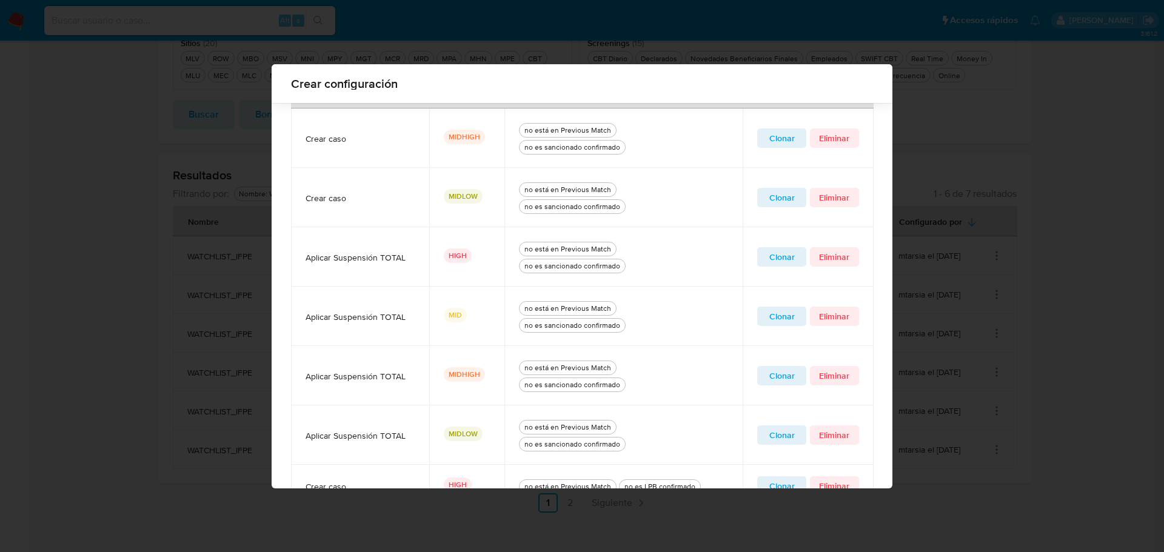
scroll to position [353, 0]
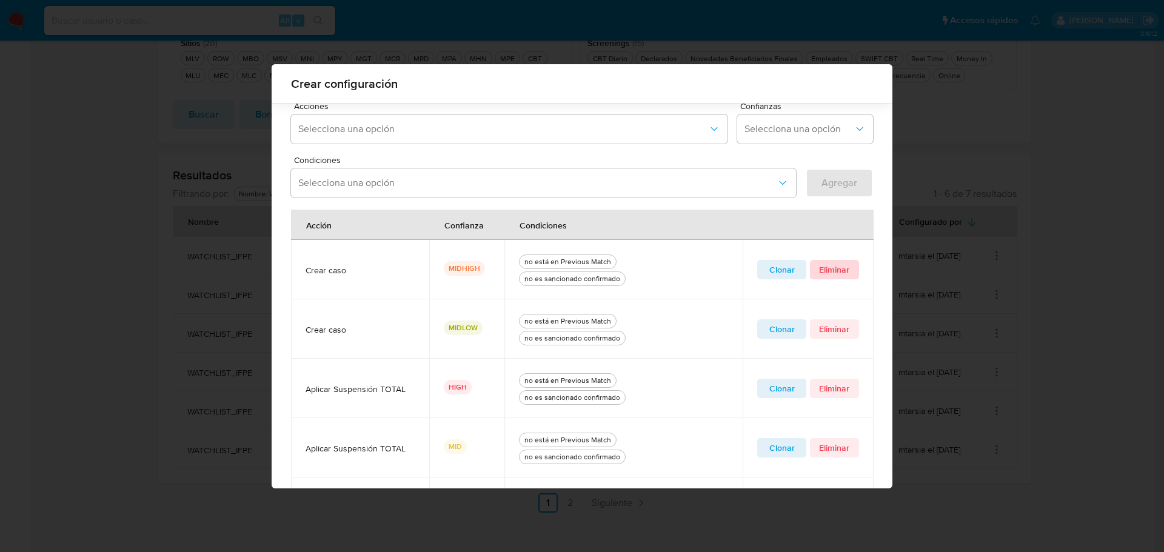
click at [834, 268] on span "Eliminar" at bounding box center [834, 269] width 32 height 17
click at [768, 273] on span "Clonar" at bounding box center [781, 269] width 32 height 17
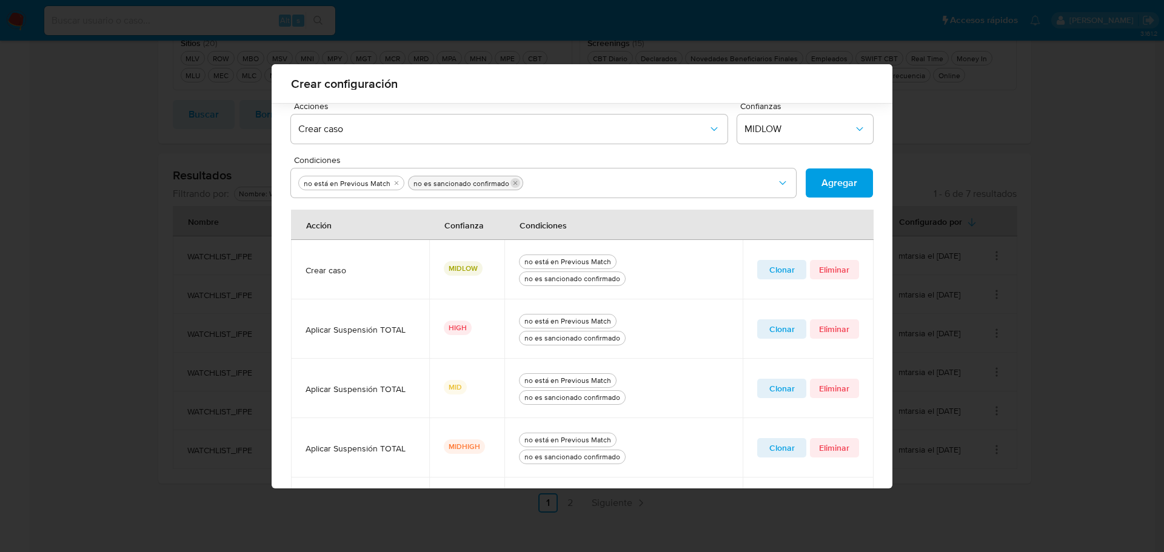
click at [511, 183] on icon "quitar no es sancionado confirmado" at bounding box center [514, 182] width 7 height 7
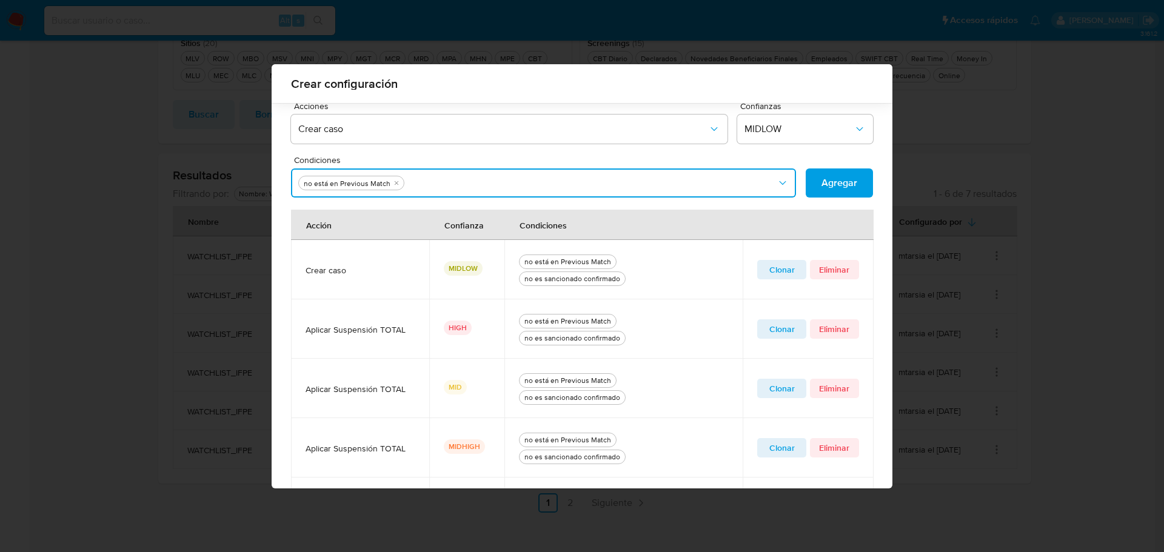
click at [525, 182] on button "Condiciones" at bounding box center [543, 182] width 505 height 29
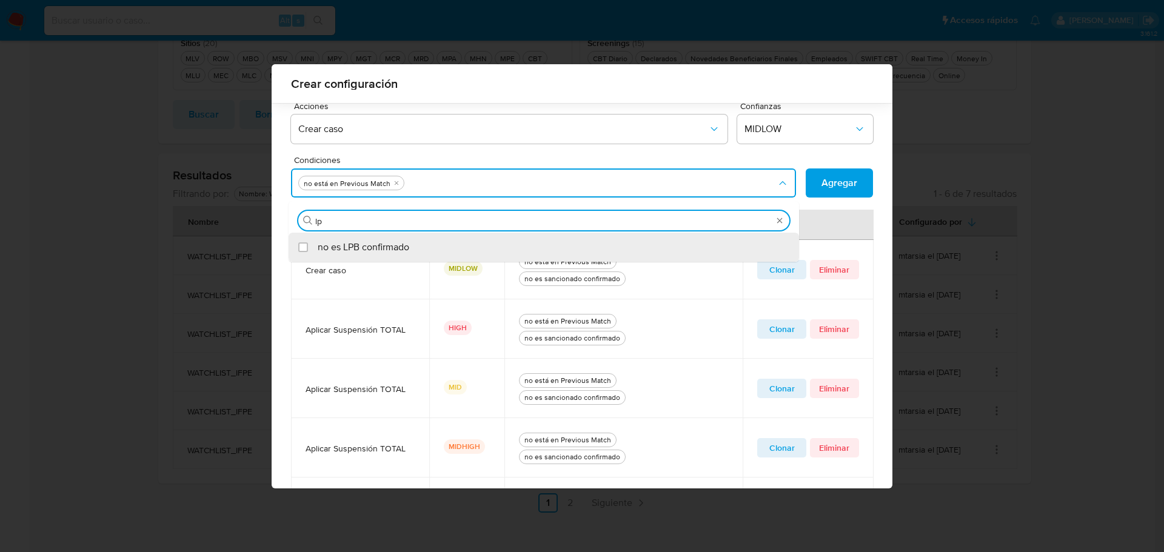
type input "lpb"
click at [438, 242] on div "no es LPB confirmado" at bounding box center [550, 247] width 464 height 29
checkbox input "true"
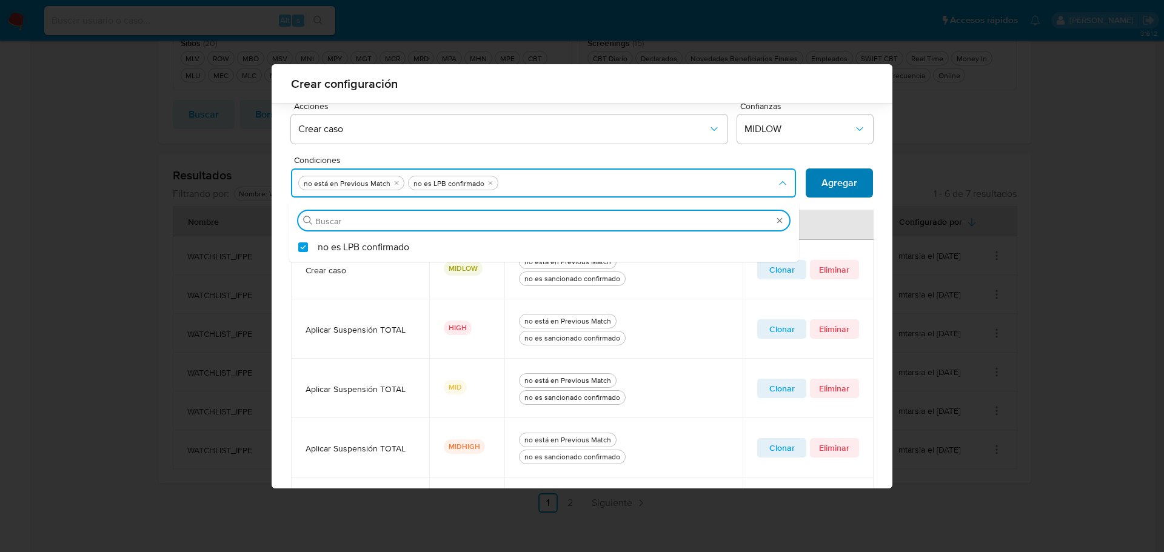
click at [839, 183] on span "Agregar" at bounding box center [839, 183] width 36 height 27
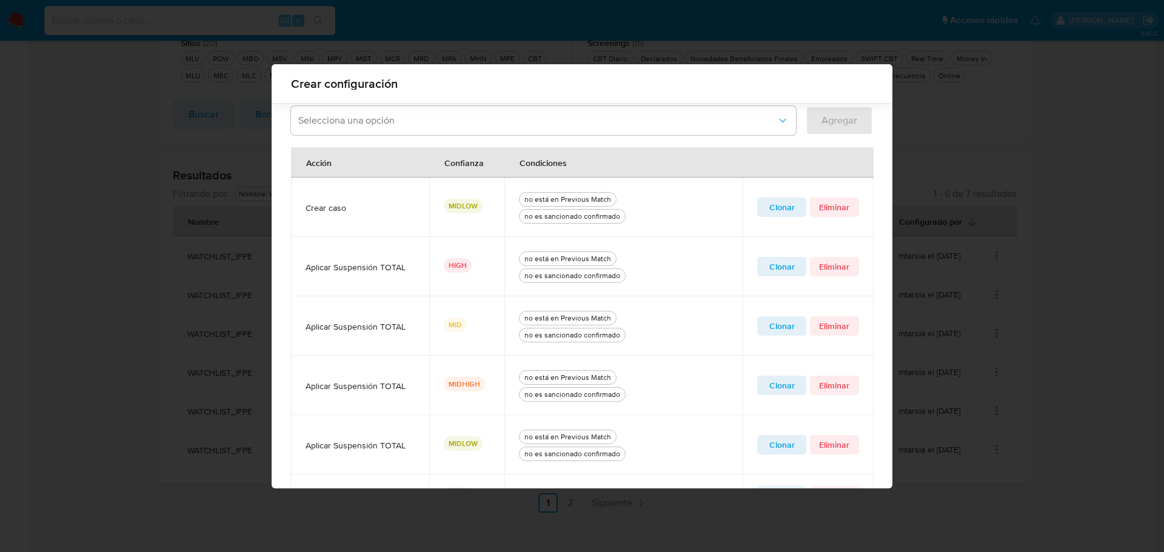
scroll to position [396, 0]
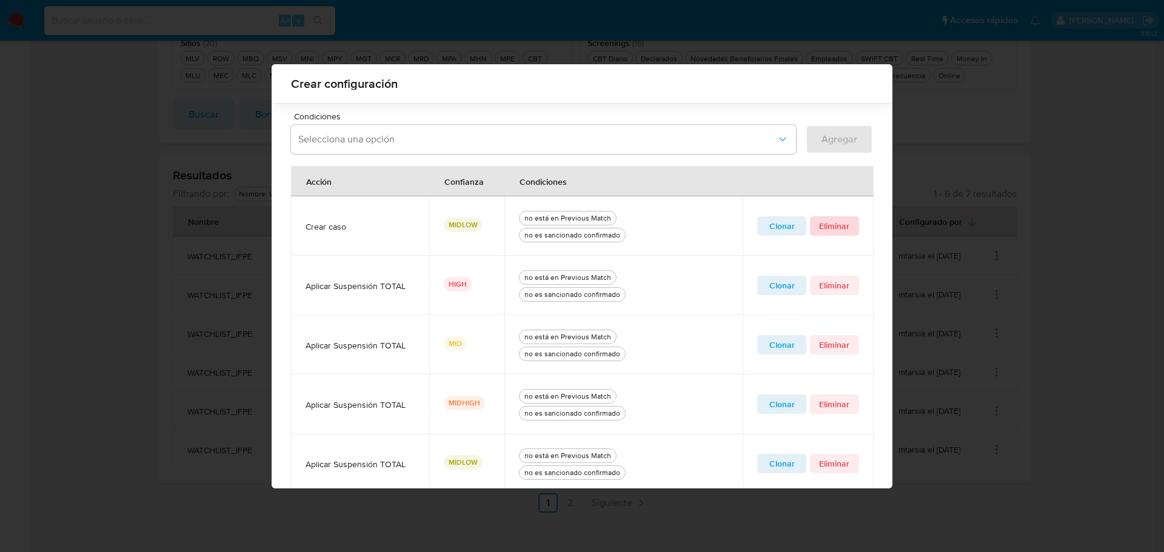
click at [827, 230] on span "Eliminar" at bounding box center [834, 226] width 32 height 17
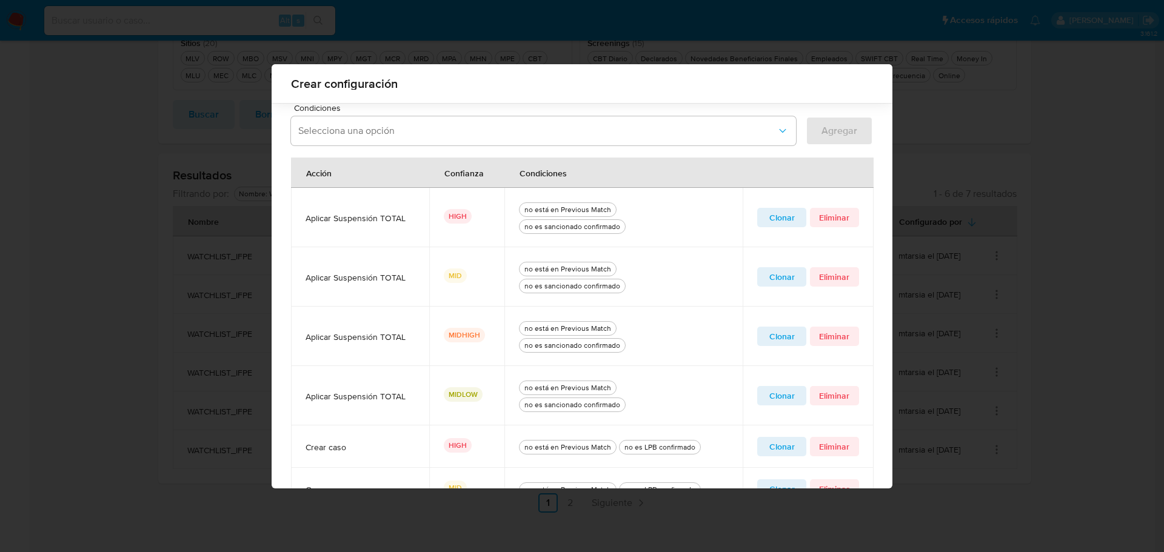
scroll to position [337, 0]
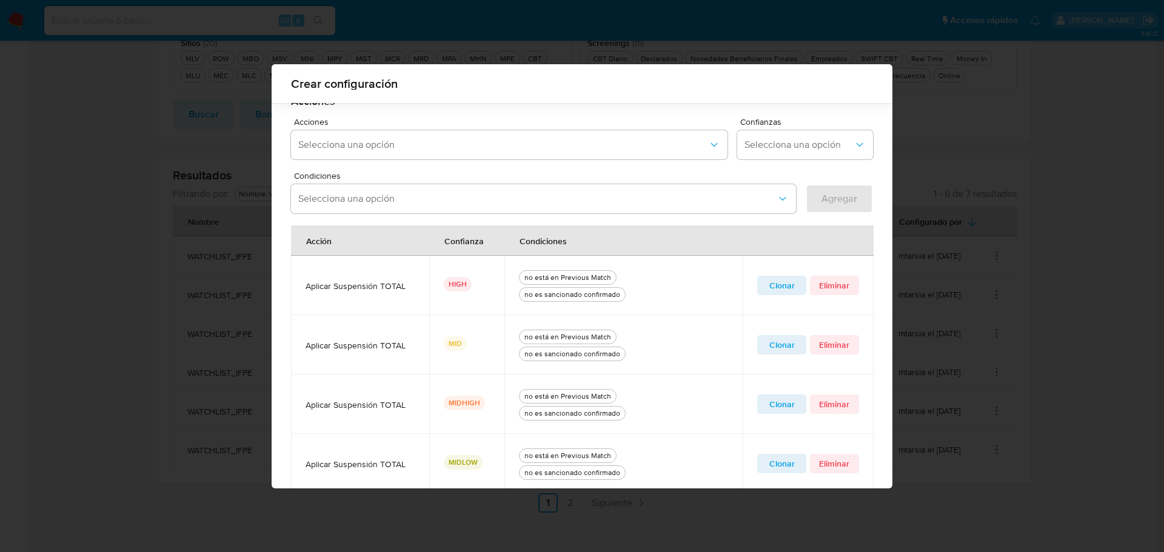
click at [782, 284] on span "Clonar" at bounding box center [781, 285] width 32 height 17
click at [513, 198] on icon "quitar no es sancionado confirmado" at bounding box center [515, 199] width 4 height 4
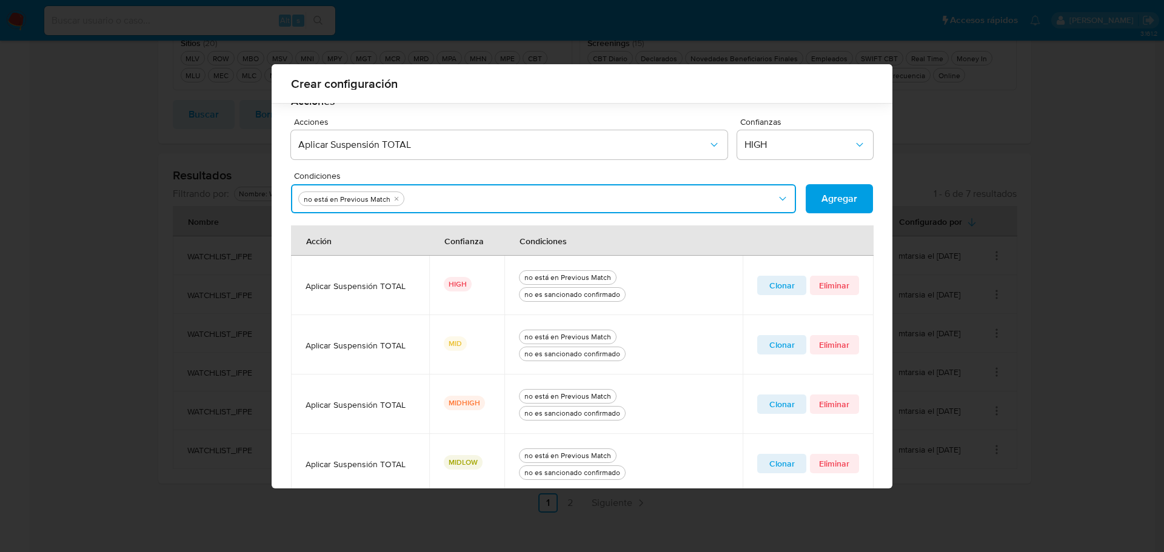
click at [507, 198] on button "Condiciones" at bounding box center [543, 198] width 505 height 29
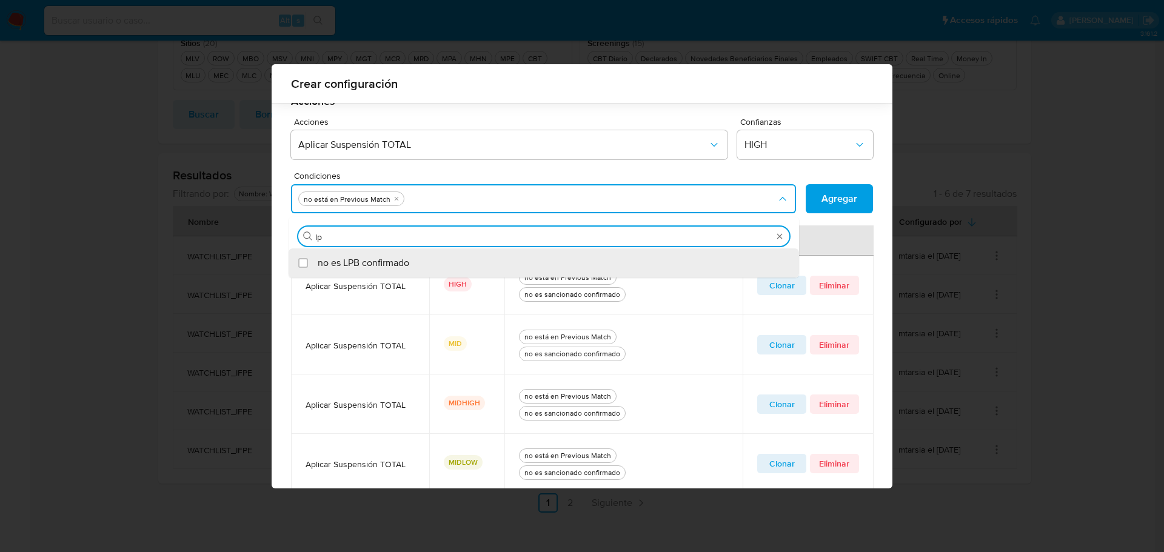
type input "lpb"
click at [471, 269] on div "no es LPB confirmado" at bounding box center [550, 262] width 464 height 29
checkbox input "true"
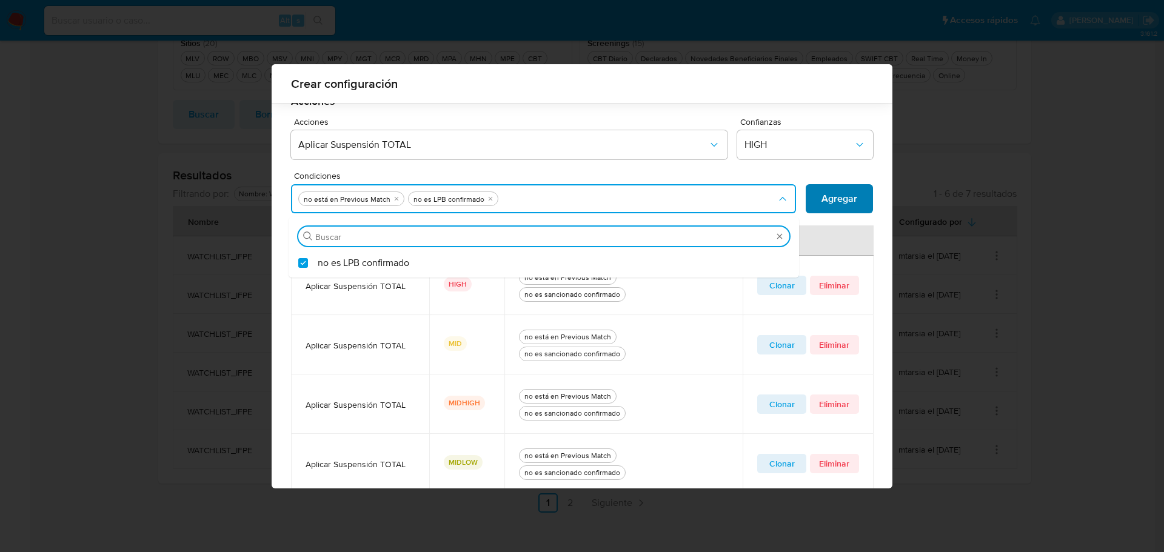
click at [845, 198] on span "Agregar" at bounding box center [839, 198] width 36 height 27
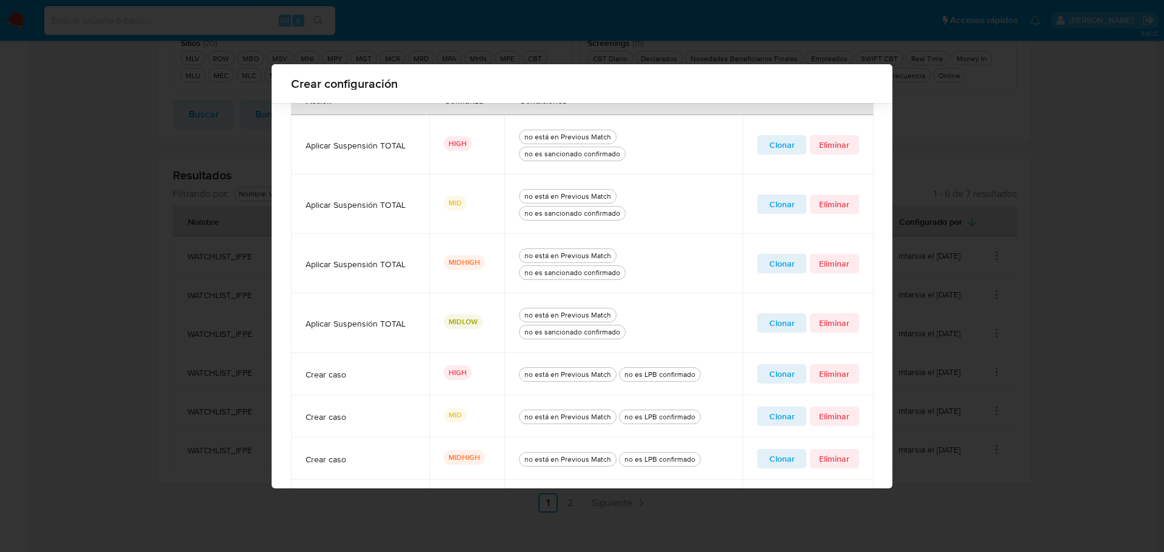
scroll to position [379, 0]
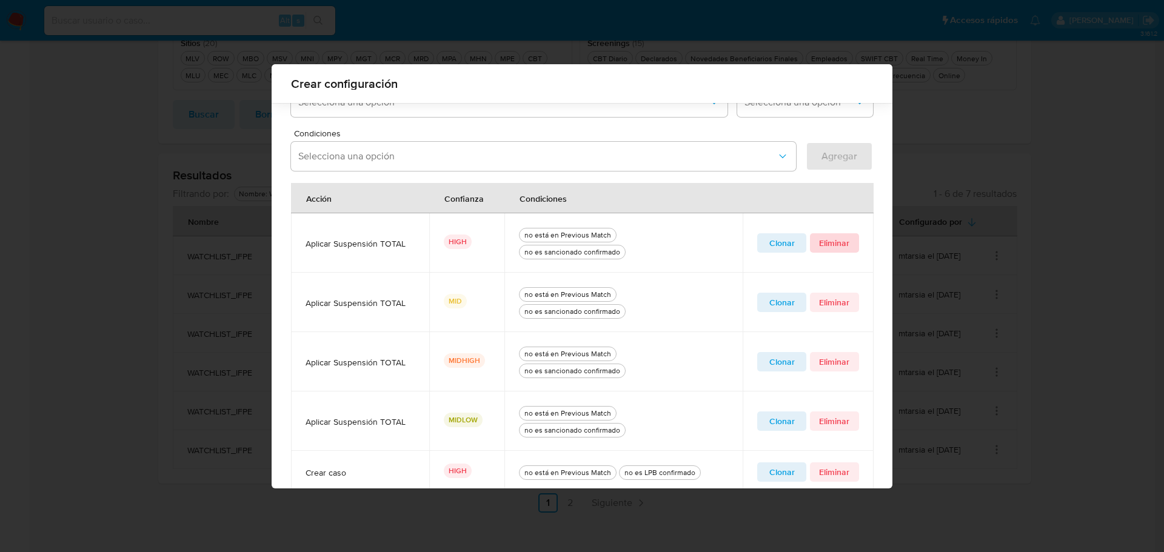
click at [833, 245] on span "Eliminar" at bounding box center [834, 243] width 32 height 17
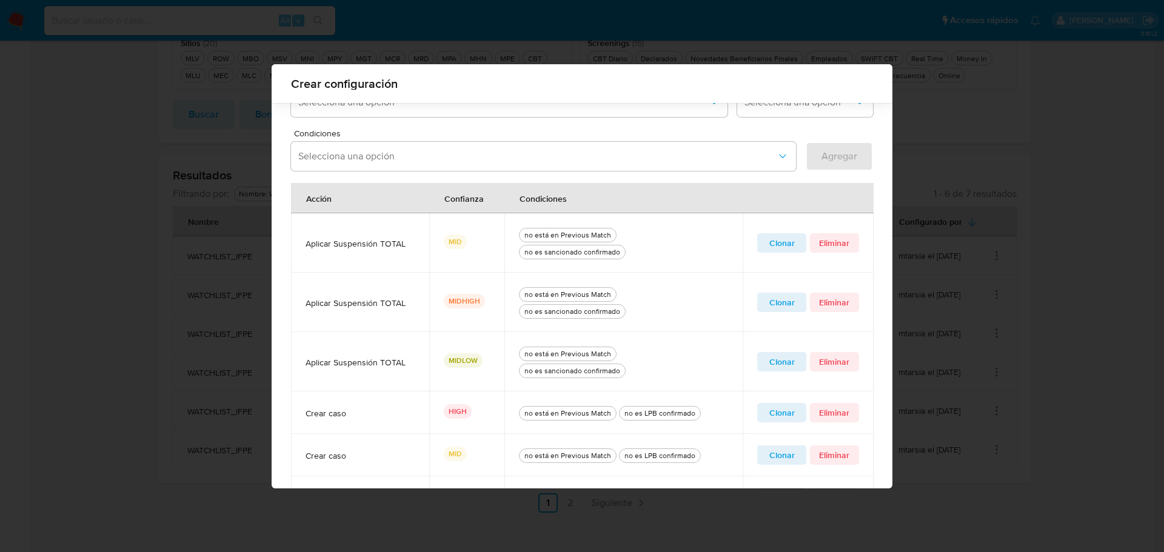
click at [782, 247] on span "Clonar" at bounding box center [781, 243] width 32 height 17
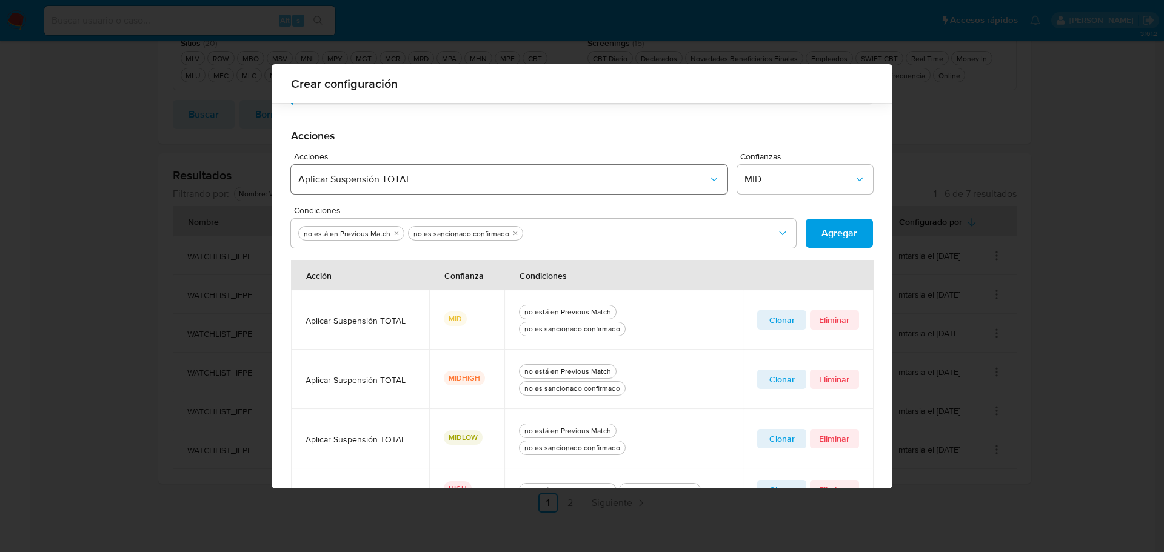
scroll to position [198, 0]
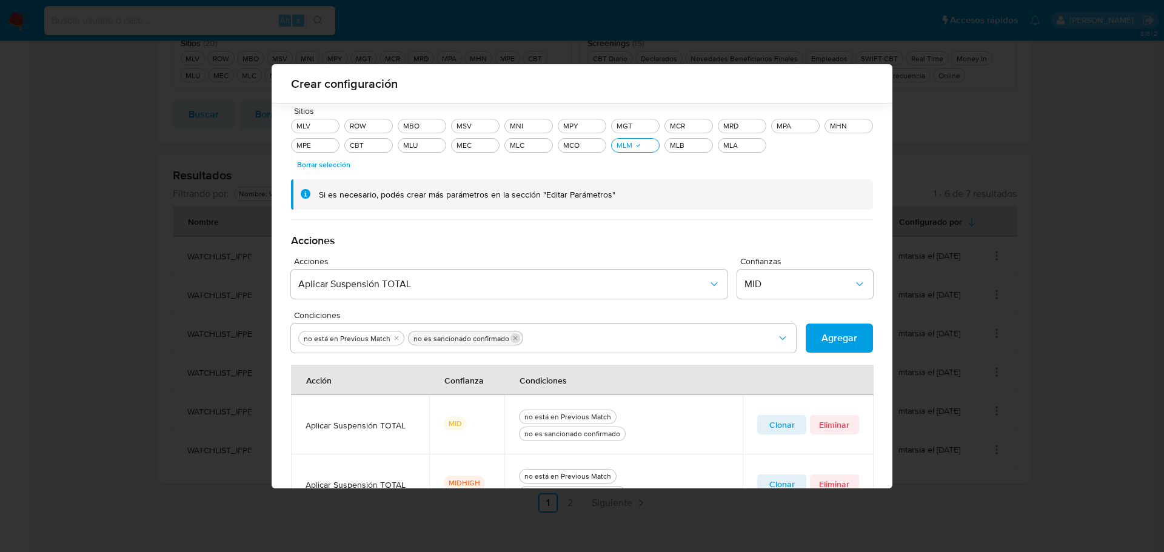
click at [511, 340] on icon "quitar no es sancionado confirmado" at bounding box center [514, 338] width 7 height 7
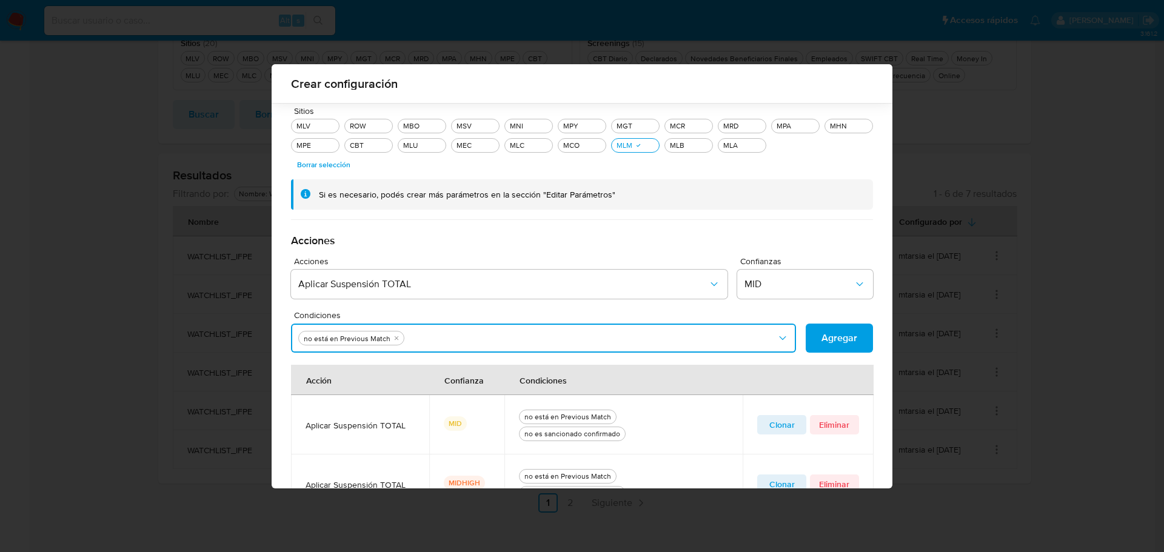
click at [507, 340] on button "Condiciones" at bounding box center [543, 338] width 505 height 29
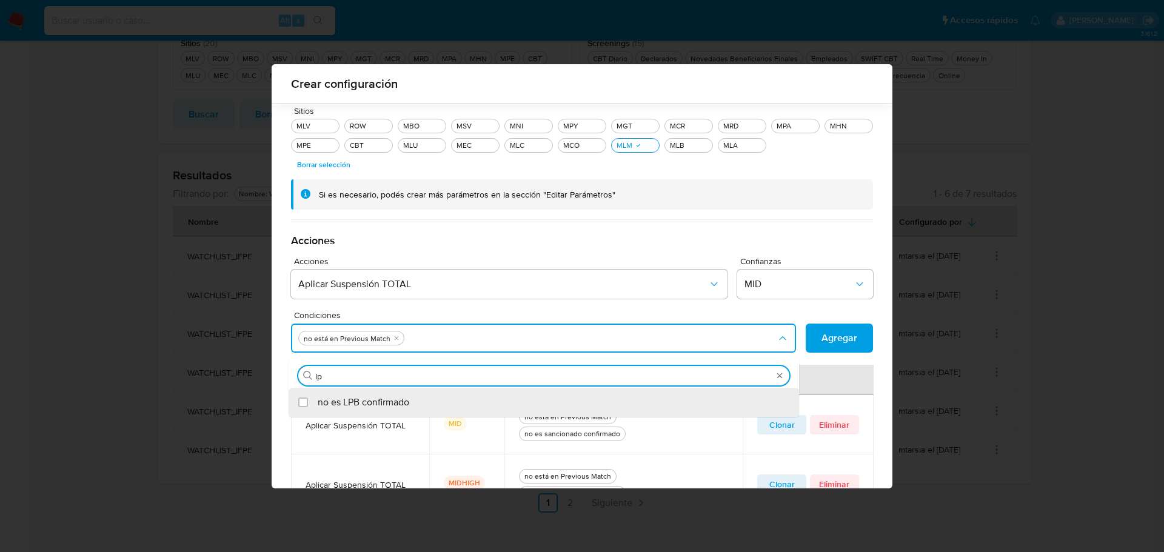
type input "lpb"
click at [406, 404] on div "no es LPB confirmado" at bounding box center [550, 402] width 464 height 29
checkbox input "true"
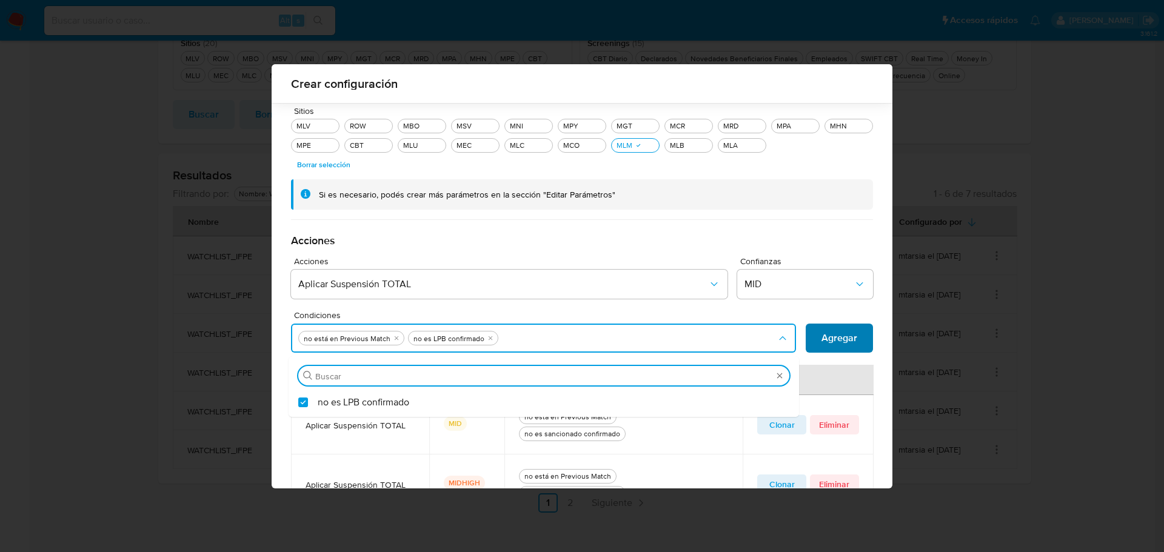
click at [836, 336] on span "Agregar" at bounding box center [839, 338] width 36 height 27
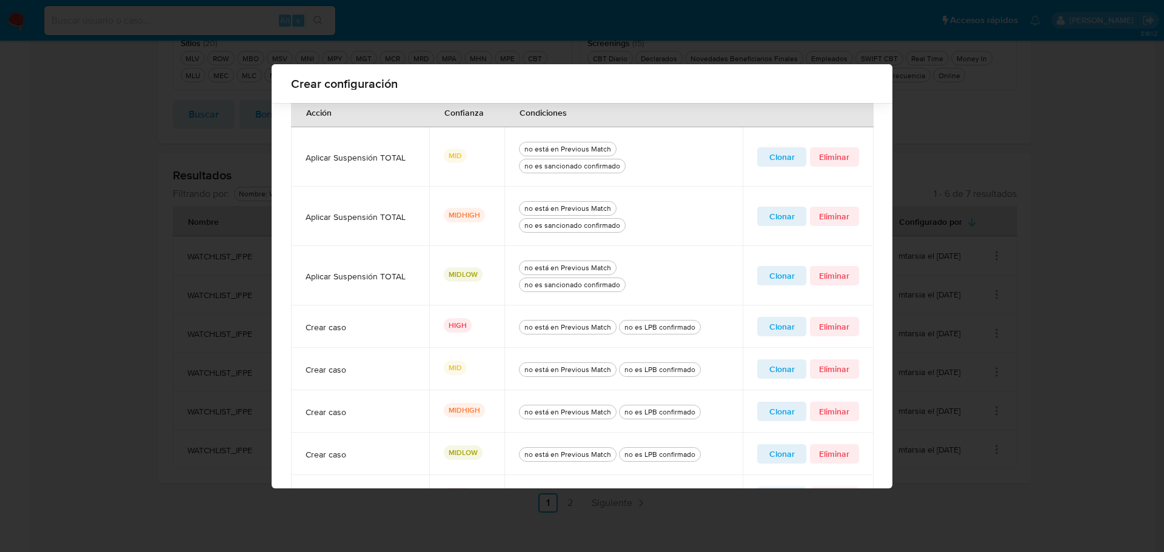
scroll to position [302, 0]
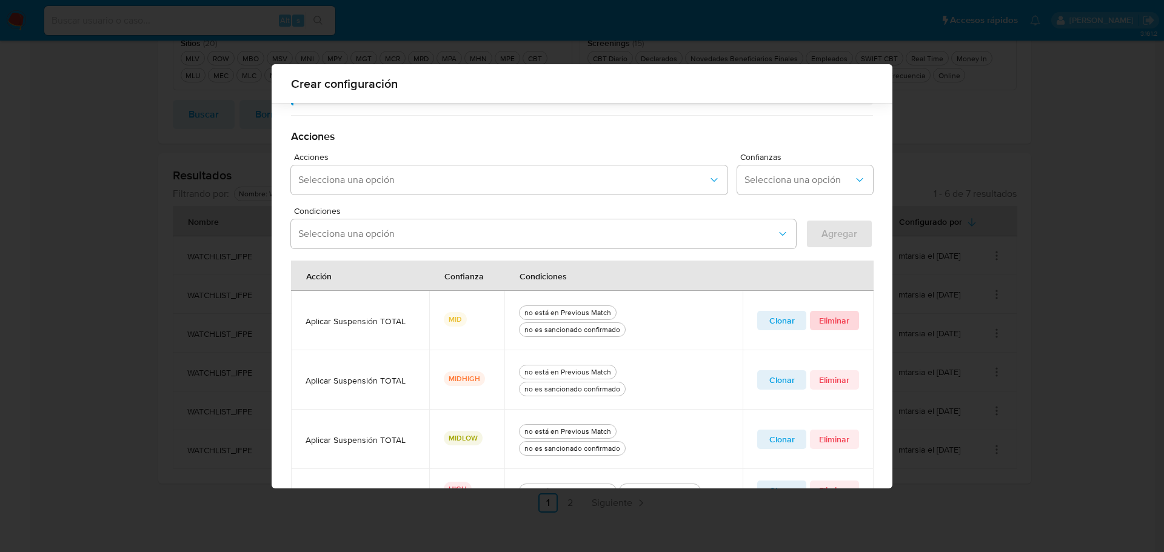
click at [833, 322] on span "Eliminar" at bounding box center [834, 320] width 32 height 17
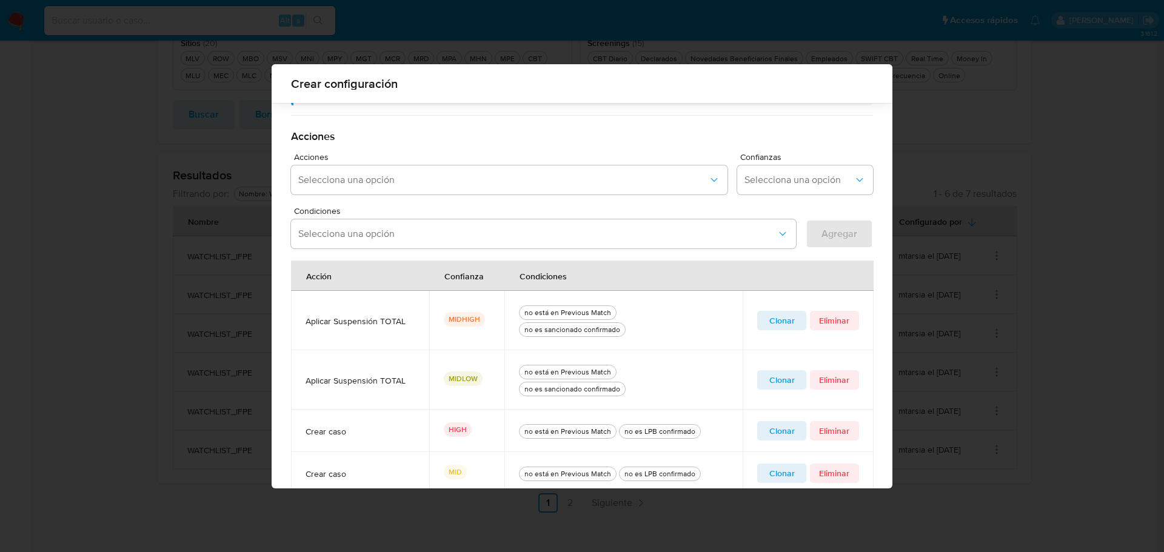
click at [784, 329] on span "Clonar" at bounding box center [781, 320] width 32 height 17
click at [511, 236] on icon "quitar no es sancionado confirmado" at bounding box center [514, 233] width 7 height 7
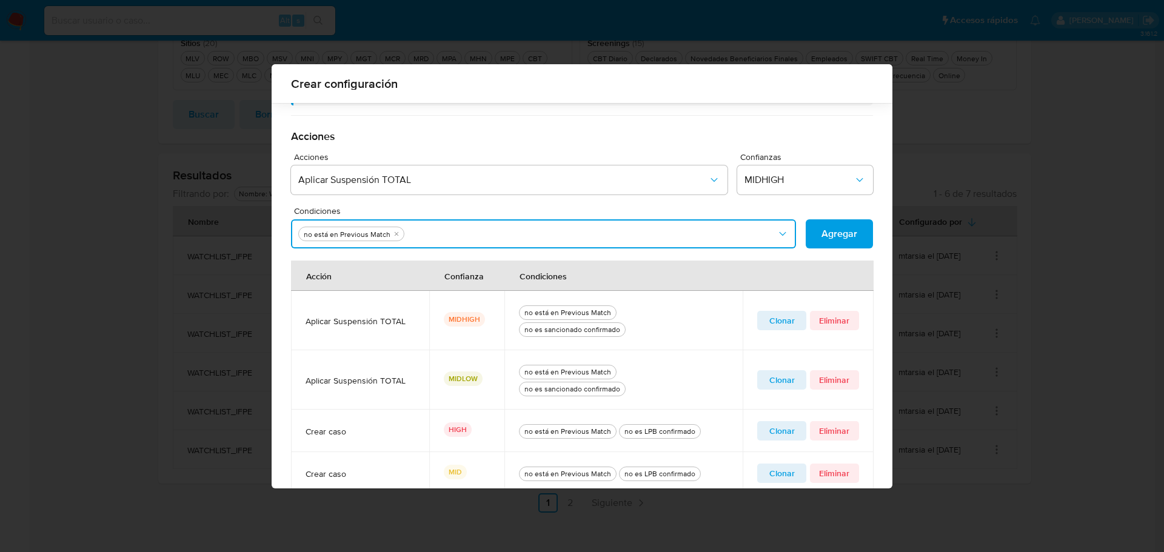
click at [508, 235] on button "Condiciones" at bounding box center [543, 233] width 505 height 29
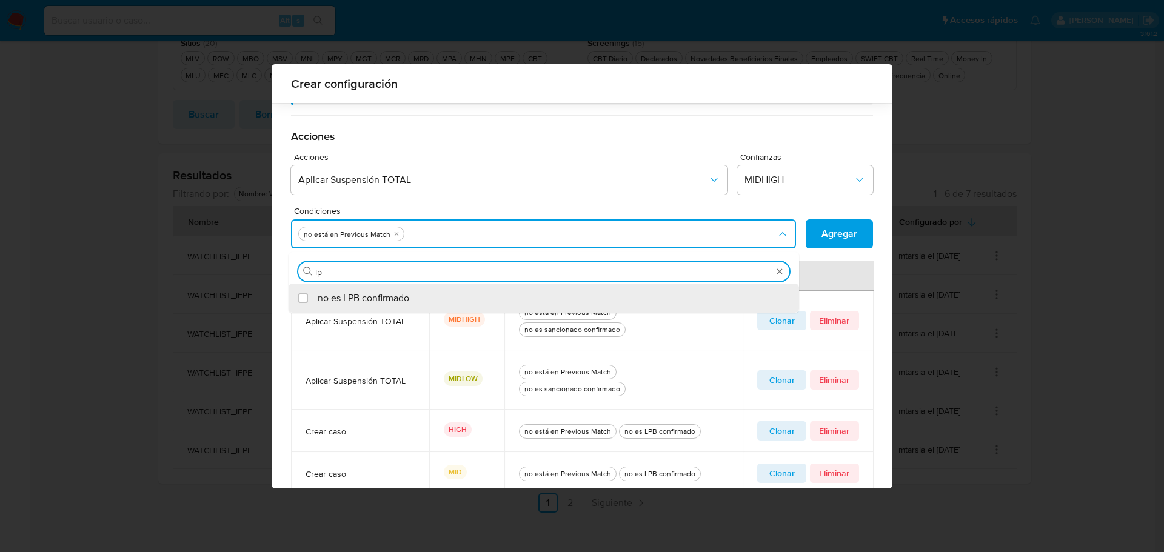
type input "lpb"
click at [445, 299] on div "no es LPB confirmado" at bounding box center [550, 298] width 464 height 29
checkbox input "true"
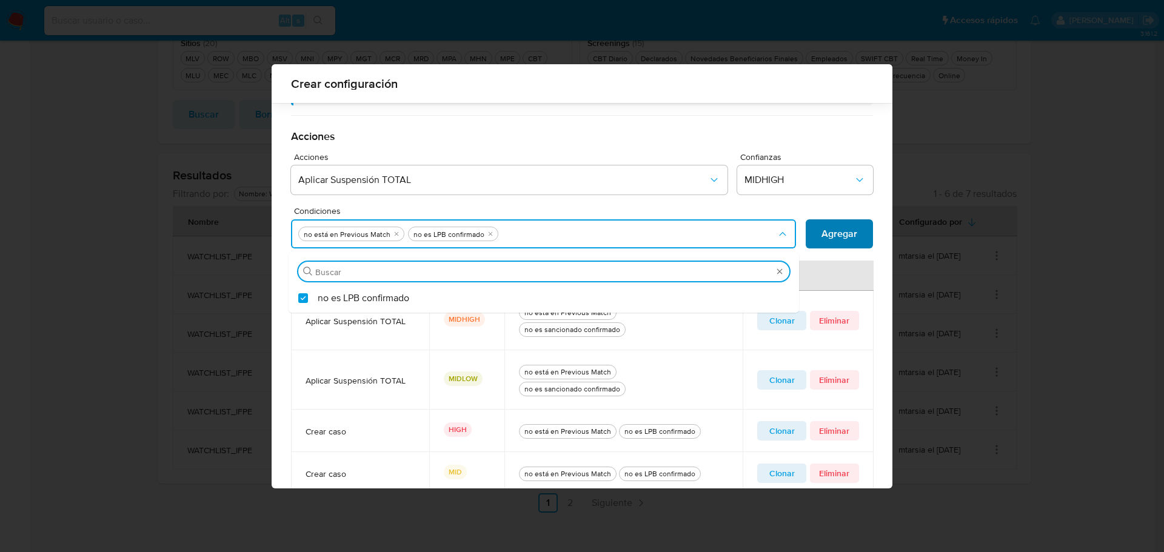
click at [841, 231] on span "Agregar" at bounding box center [839, 234] width 36 height 27
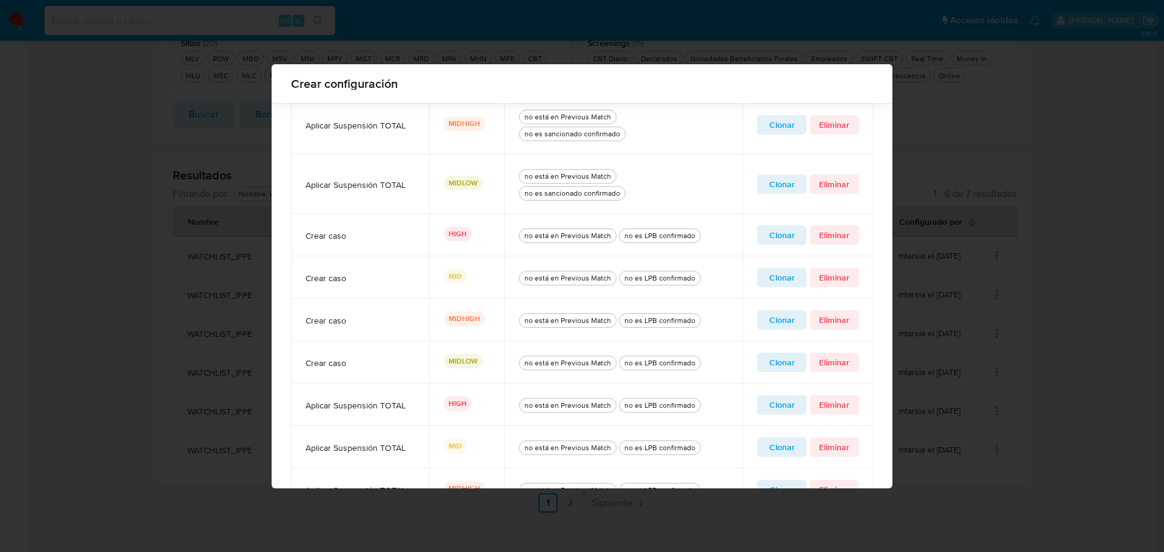
scroll to position [406, 0]
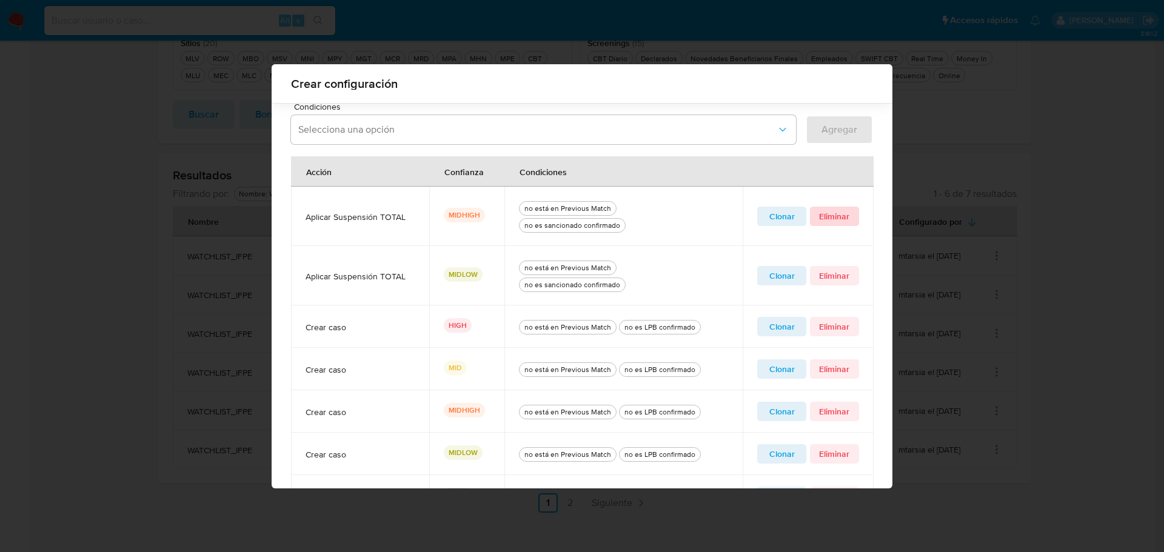
click at [827, 216] on span "Eliminar" at bounding box center [834, 216] width 32 height 17
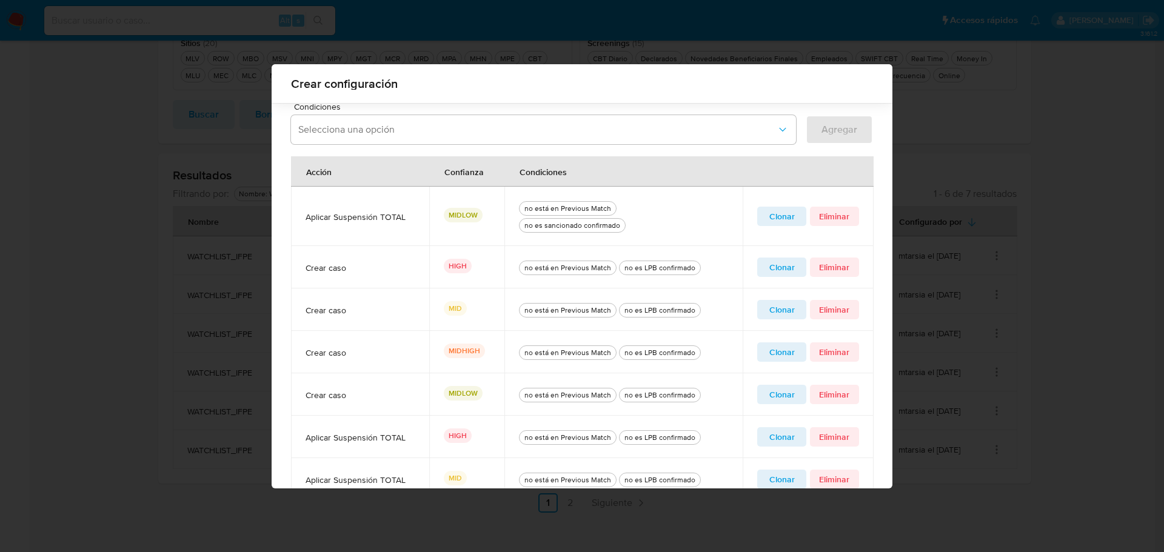
click at [782, 225] on span "Clonar" at bounding box center [781, 216] width 32 height 17
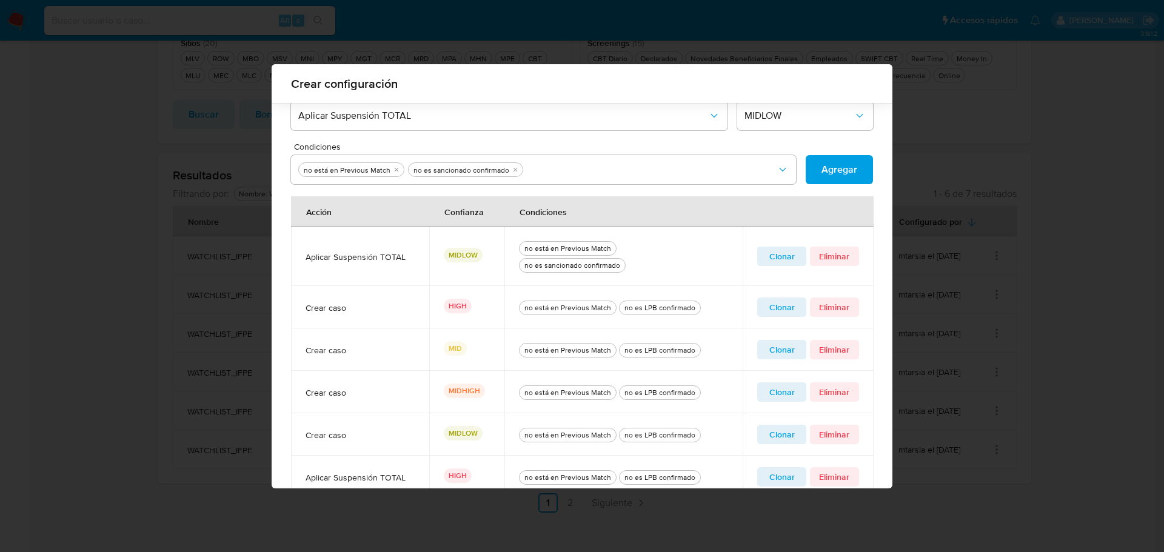
scroll to position [345, 0]
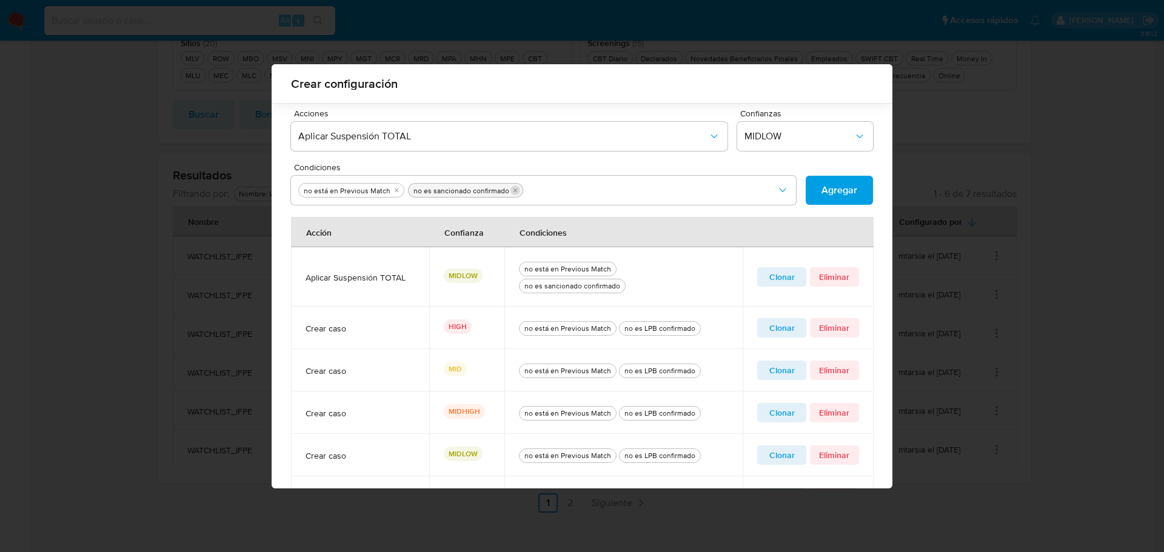
click at [513, 190] on icon "quitar no es sancionado confirmado" at bounding box center [515, 190] width 4 height 4
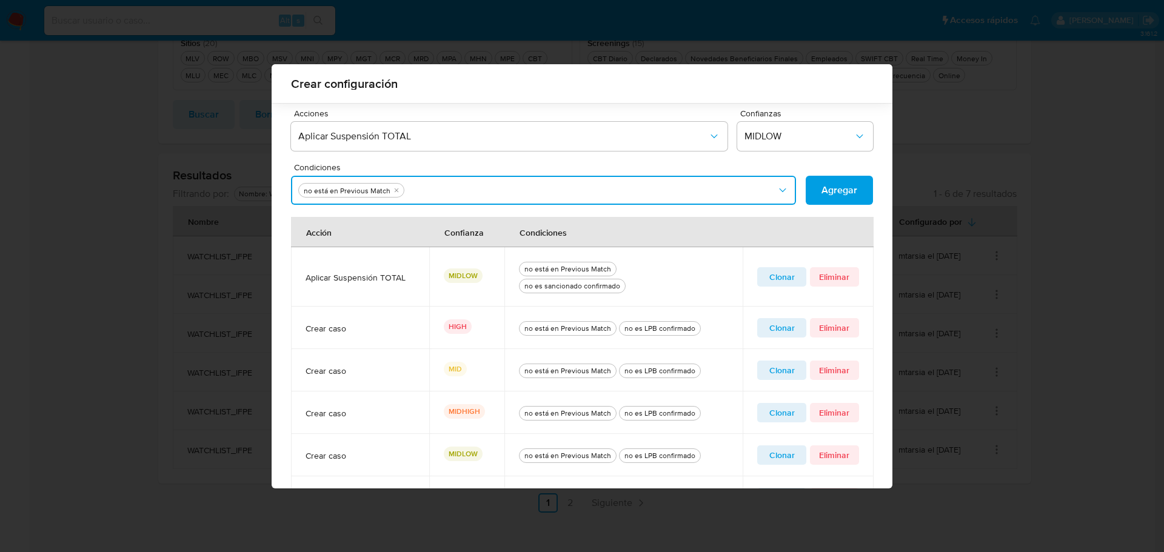
click at [507, 190] on button "Condiciones" at bounding box center [543, 190] width 505 height 29
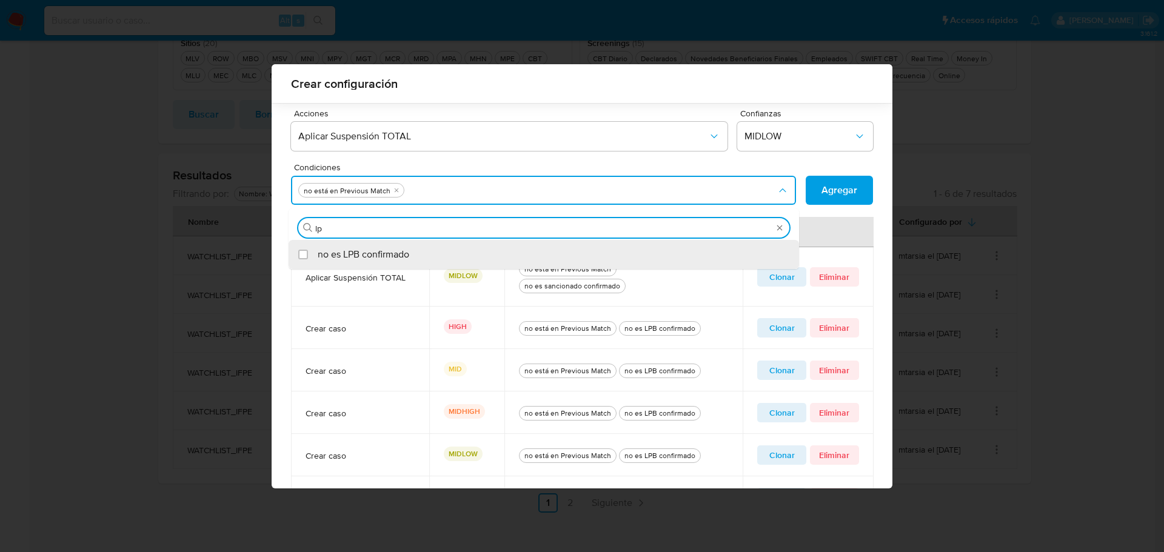
type input "lpb"
click at [445, 256] on div "no es LPB confirmado" at bounding box center [550, 254] width 464 height 29
checkbox input "true"
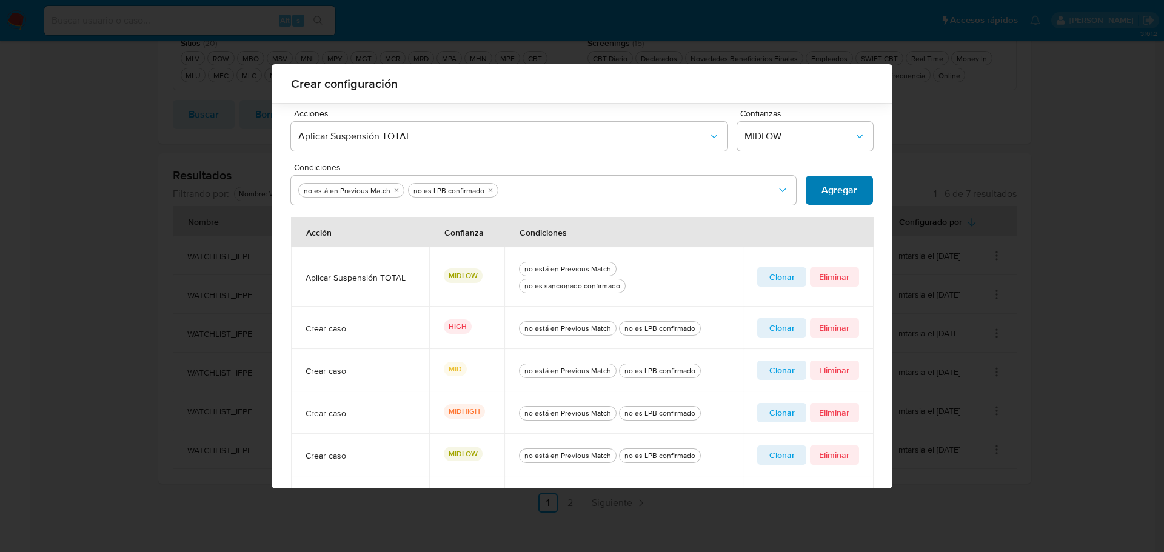
click at [824, 188] on span "Agregar" at bounding box center [839, 190] width 36 height 27
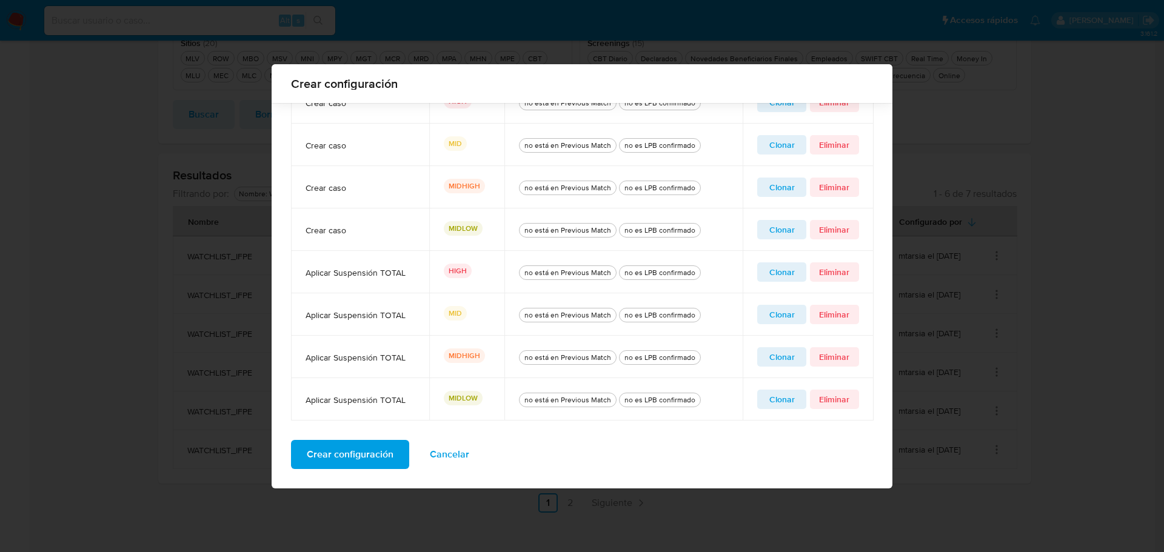
scroll to position [450, 0]
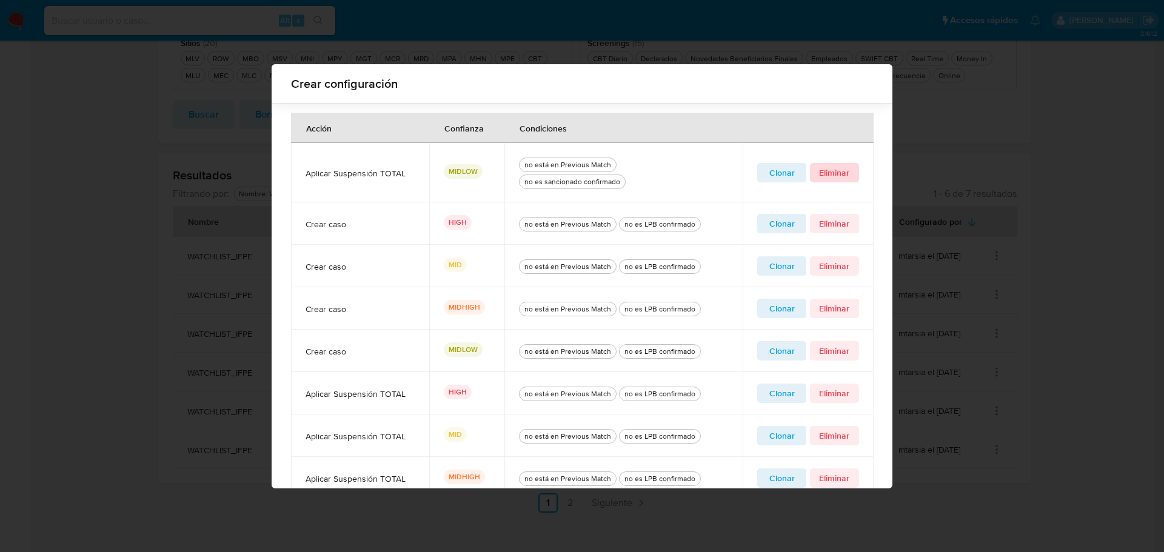
click at [830, 171] on span "Eliminar" at bounding box center [834, 172] width 32 height 17
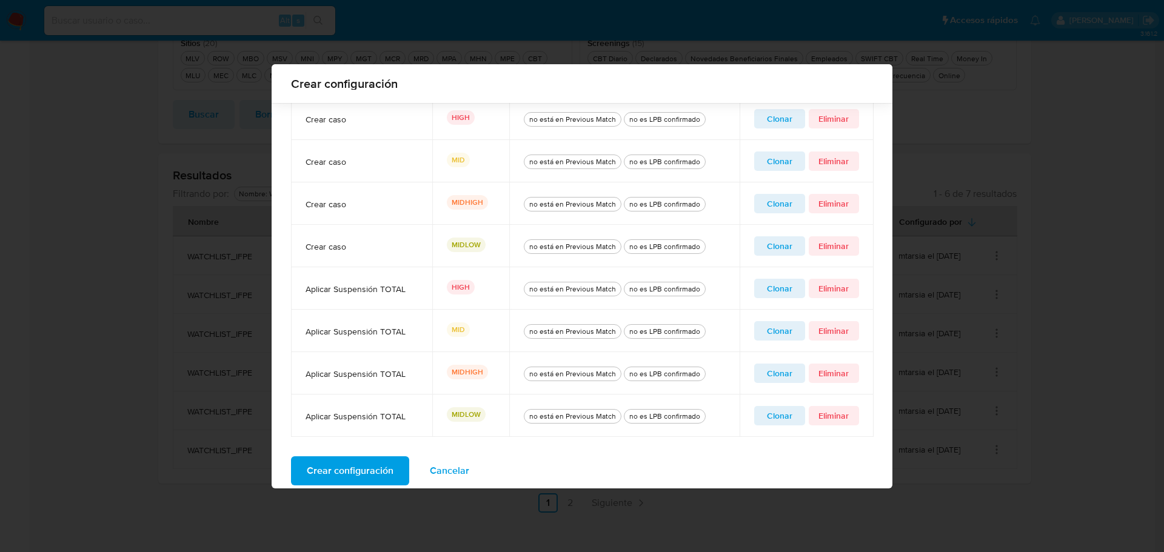
scroll to position [511, 0]
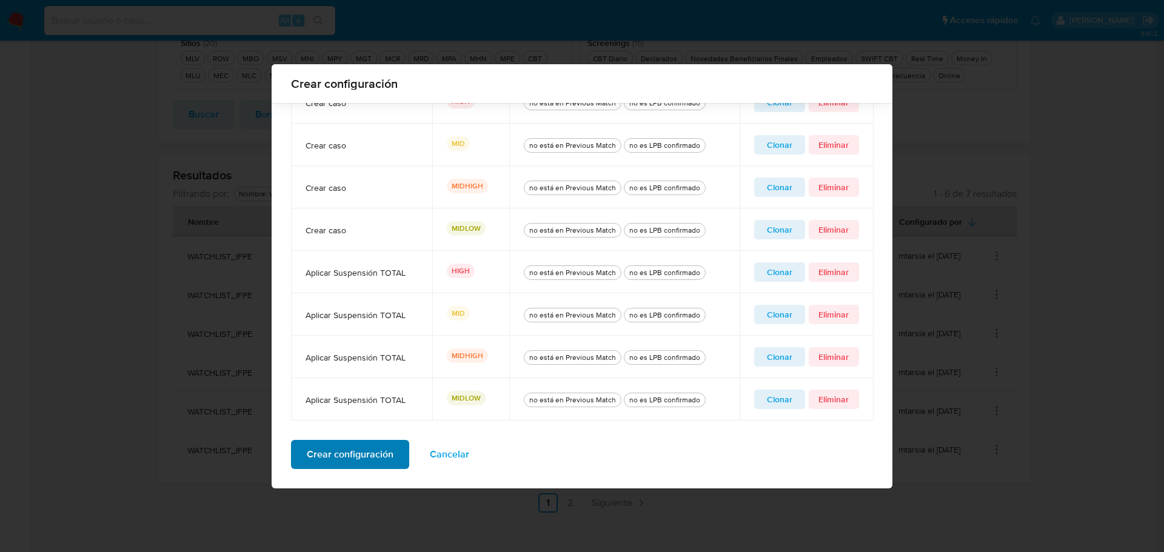
click at [324, 458] on span "Crear configuración" at bounding box center [350, 454] width 87 height 27
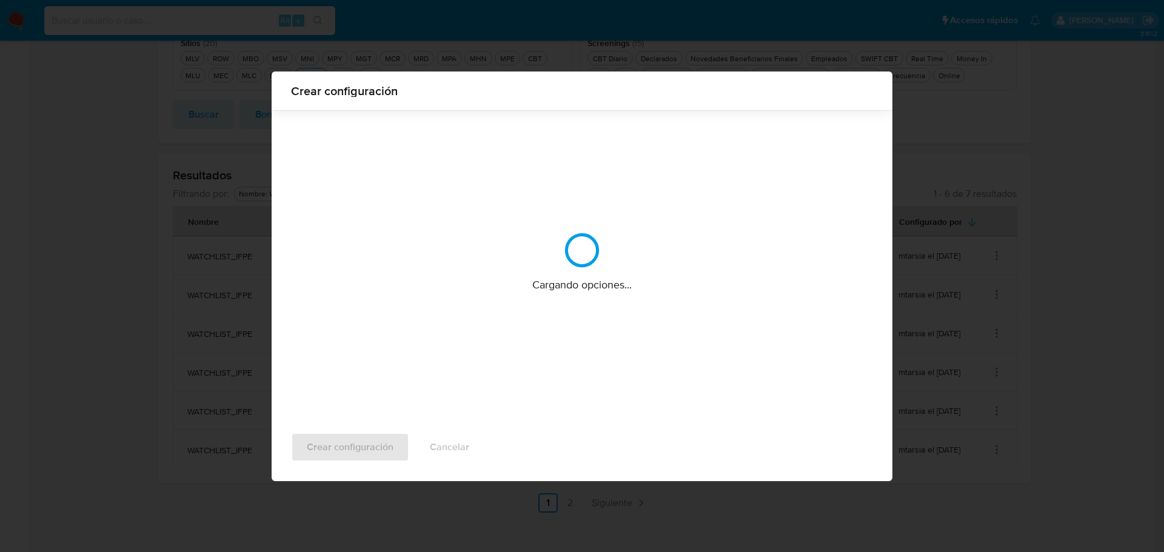
scroll to position [0, 0]
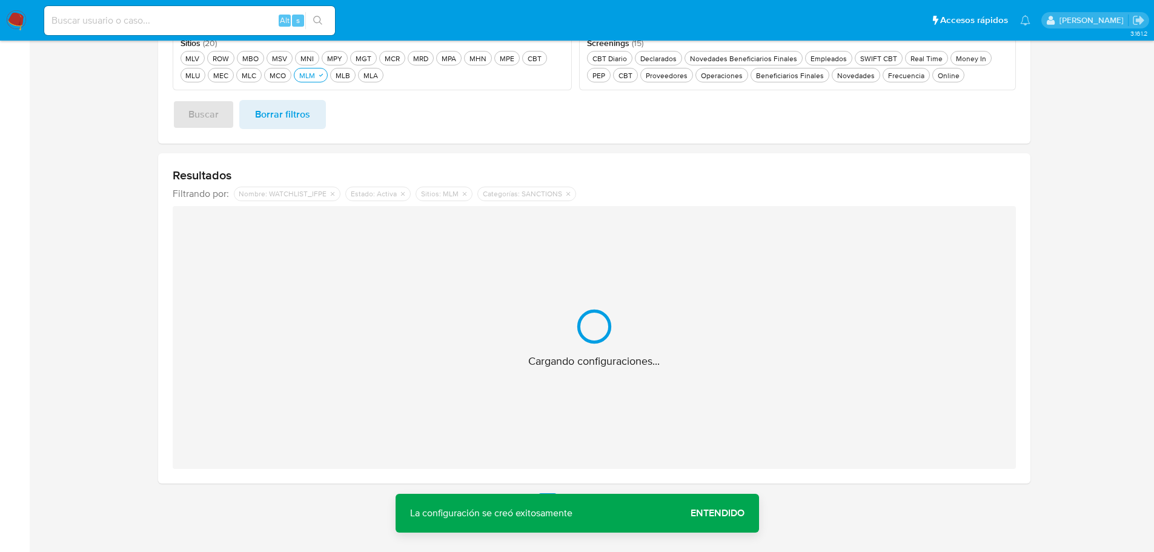
click at [703, 513] on span "Entendido" at bounding box center [718, 513] width 54 height 0
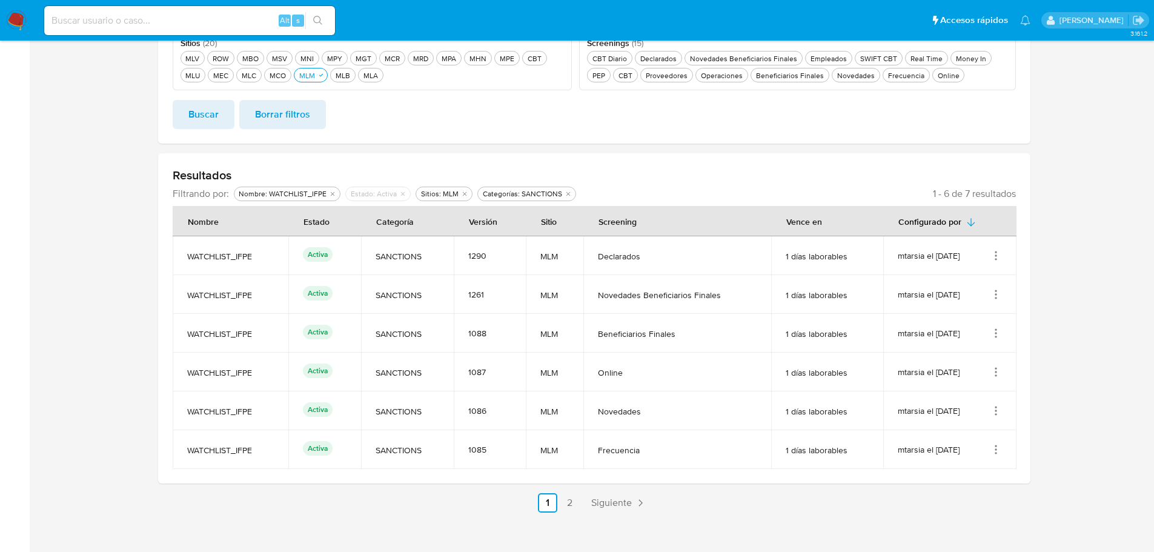
click at [999, 295] on icon "Acciones" at bounding box center [996, 294] width 12 height 12
click at [944, 353] on button "Editar" at bounding box center [947, 355] width 109 height 32
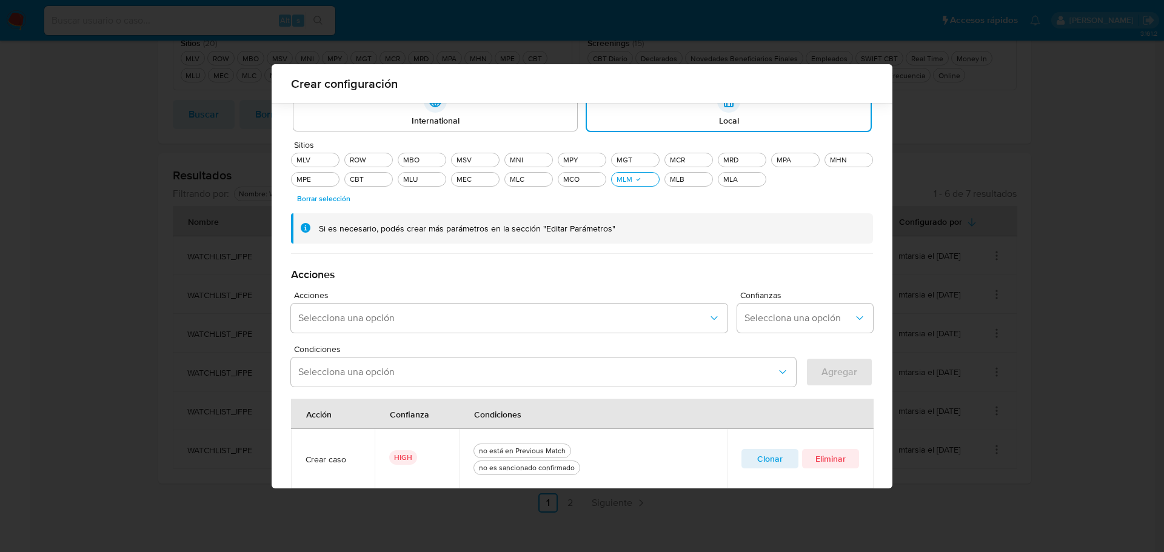
scroll to position [410, 0]
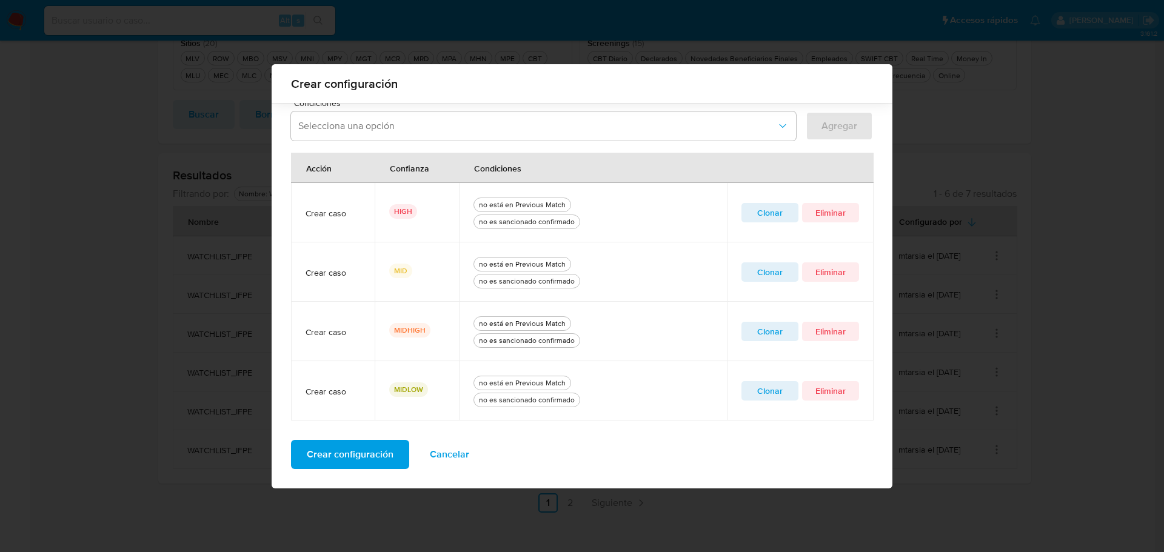
click at [767, 216] on span "Clonar" at bounding box center [770, 212] width 40 height 17
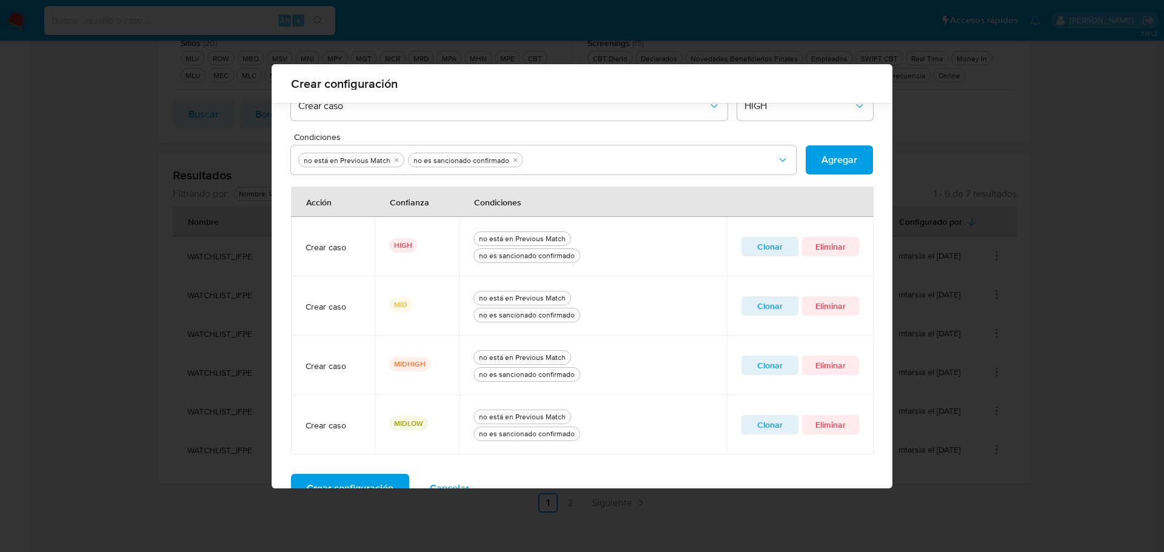
scroll to position [349, 0]
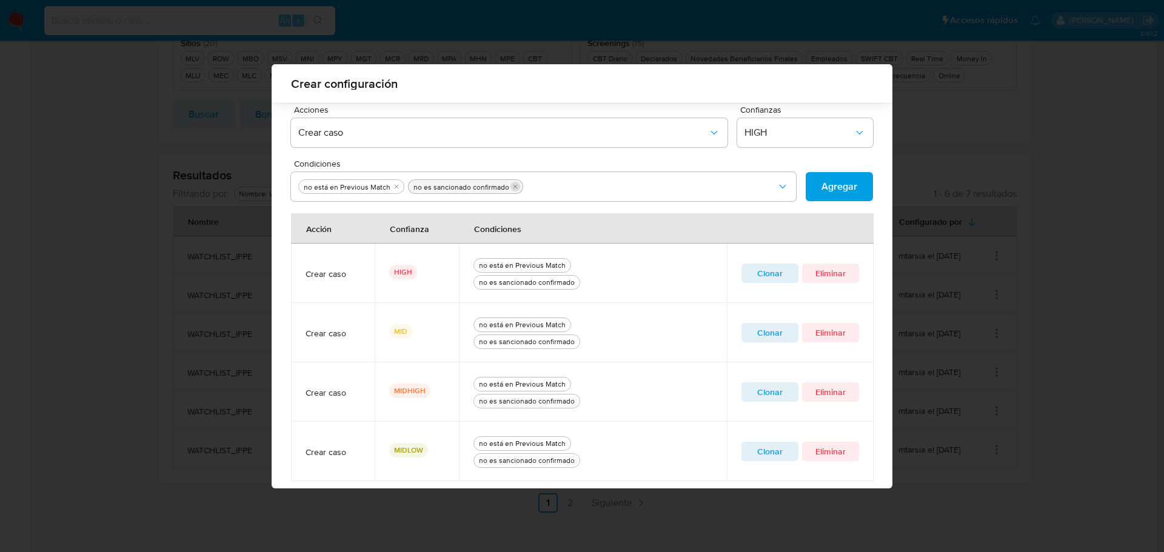
click at [513, 188] on icon "quitar no es sancionado confirmado" at bounding box center [515, 187] width 4 height 4
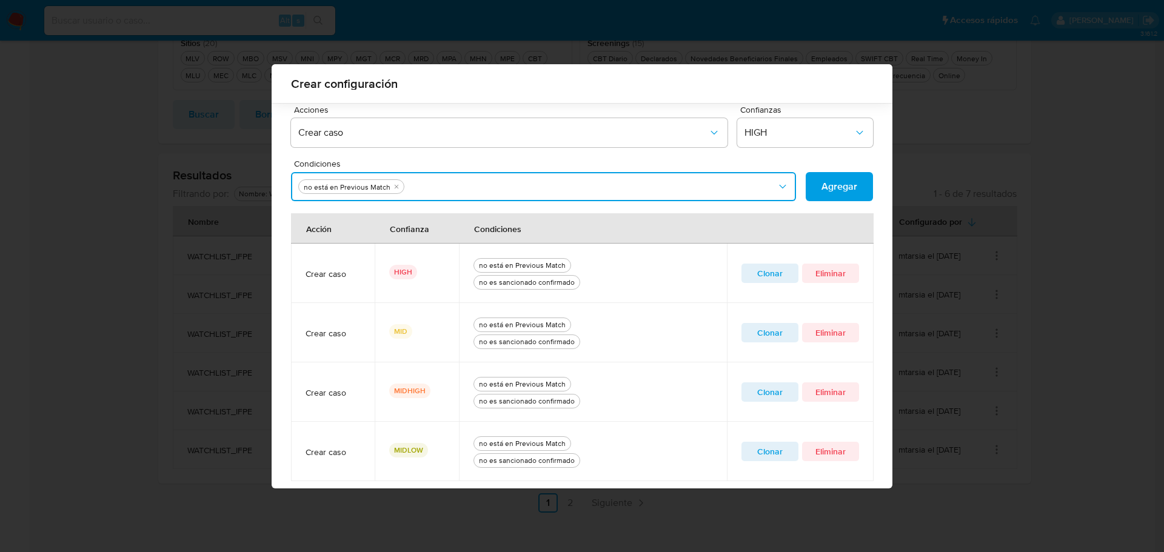
click at [779, 188] on icon "Condiciones" at bounding box center [782, 187] width 7 height 4
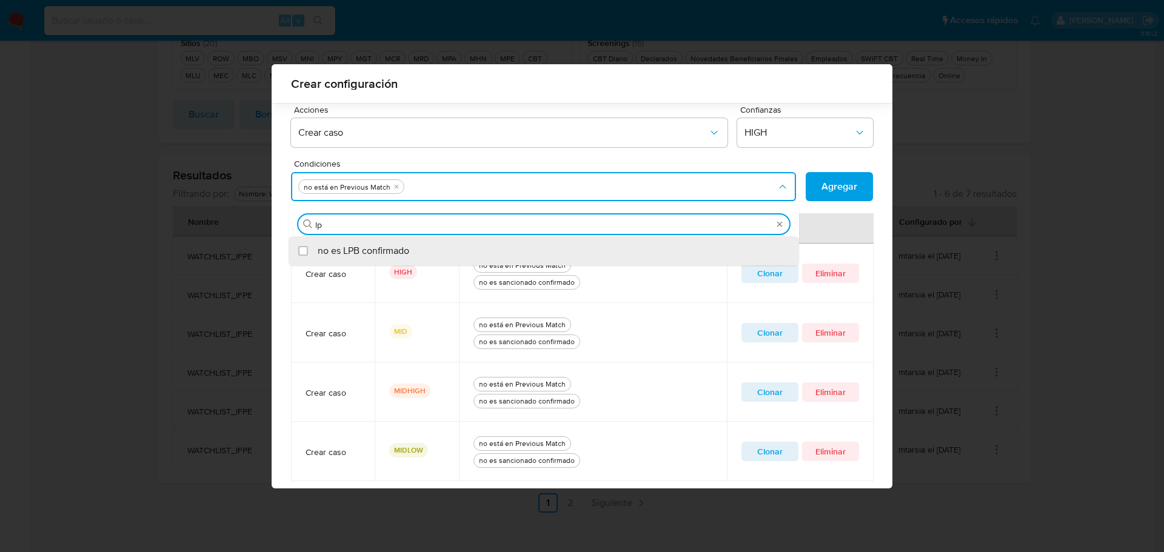
type input "lpb"
click at [459, 251] on div "no es LPB confirmado" at bounding box center [550, 250] width 464 height 29
checkbox input "true"
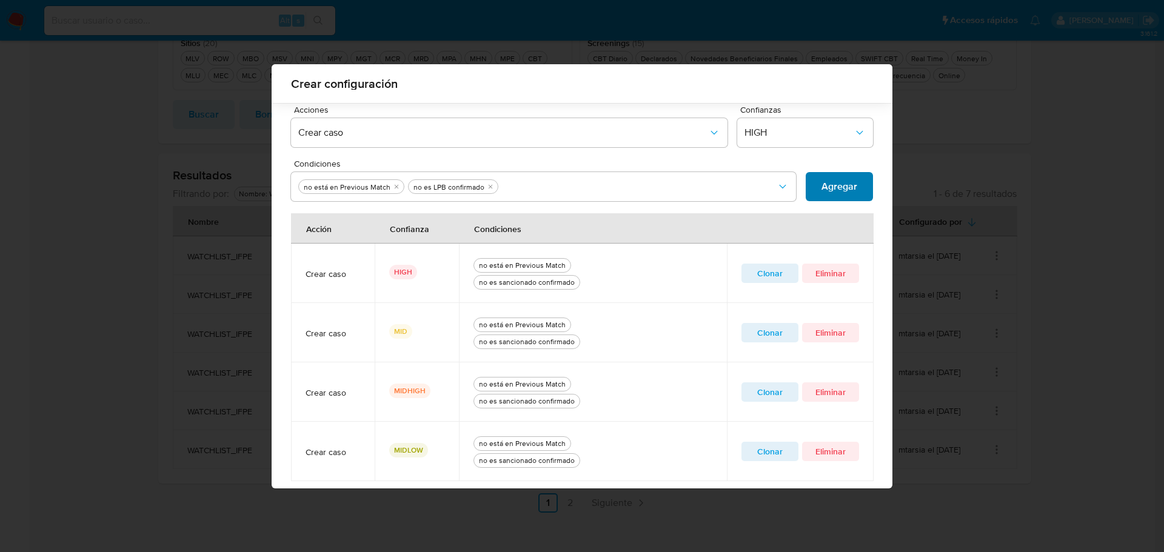
click at [830, 193] on span "Agregar" at bounding box center [839, 186] width 36 height 27
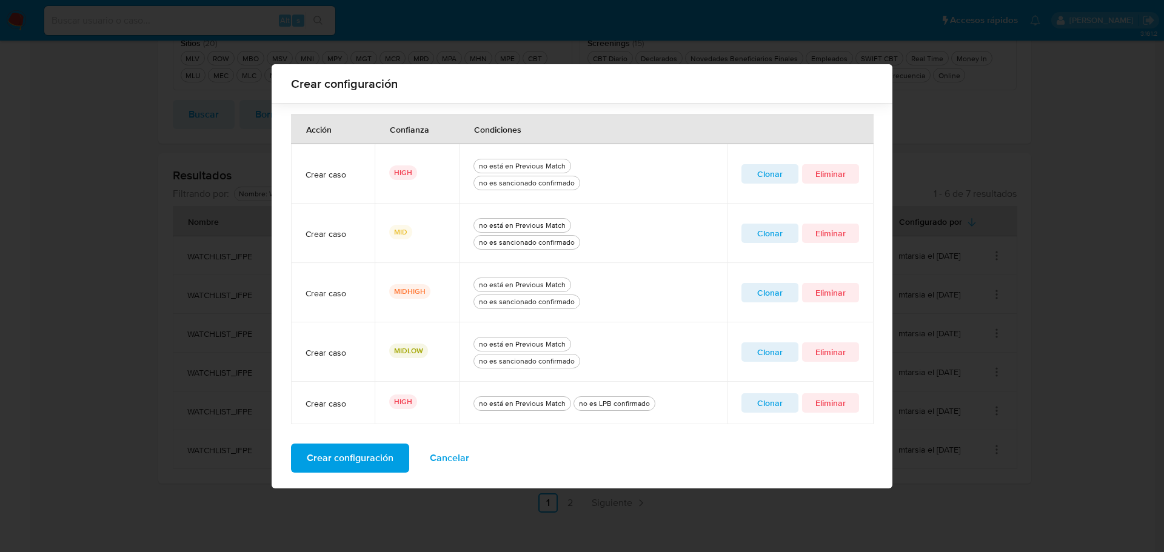
scroll to position [452, 0]
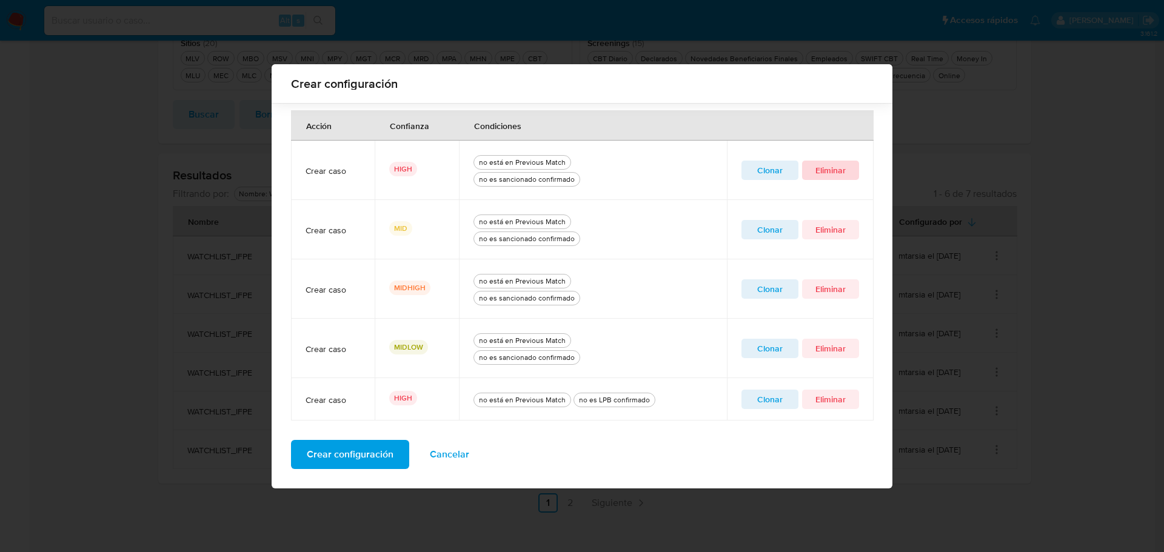
click at [846, 169] on button "Eliminar" at bounding box center [830, 170] width 57 height 19
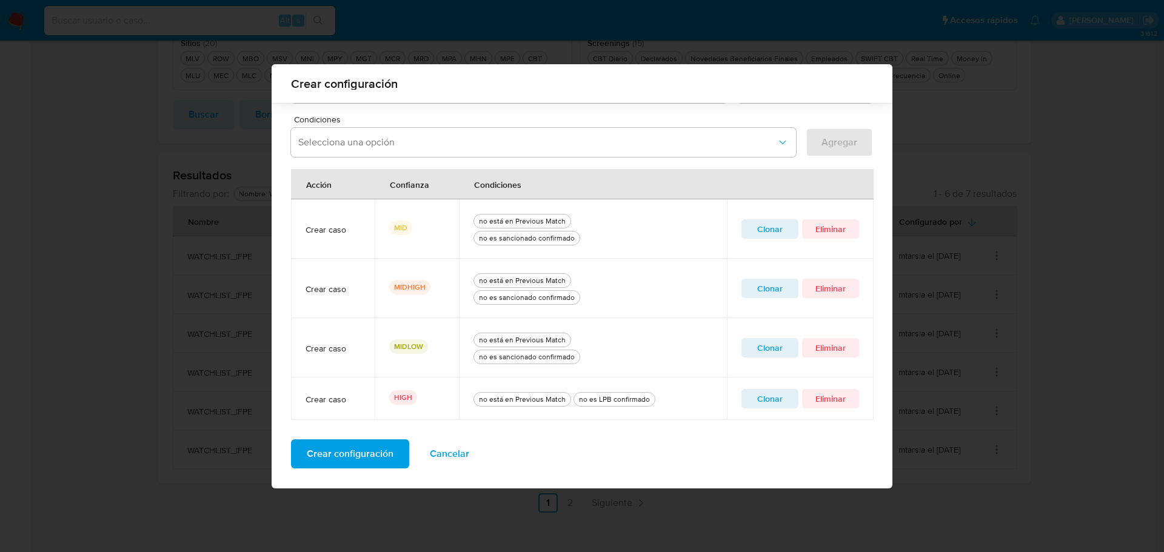
scroll to position [393, 0]
click at [750, 226] on span "Clonar" at bounding box center [770, 229] width 40 height 17
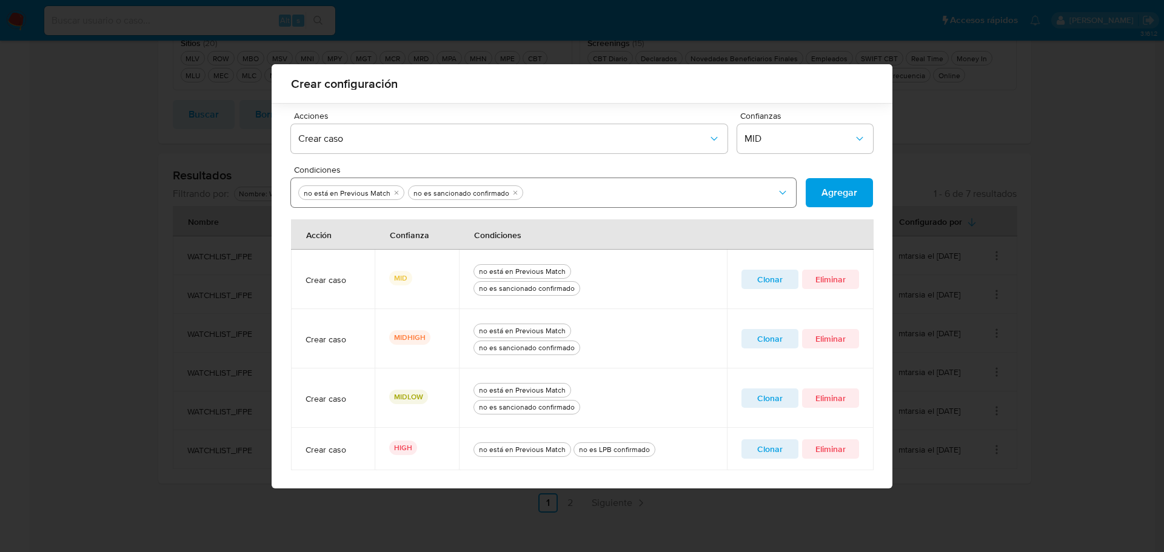
scroll to position [272, 0]
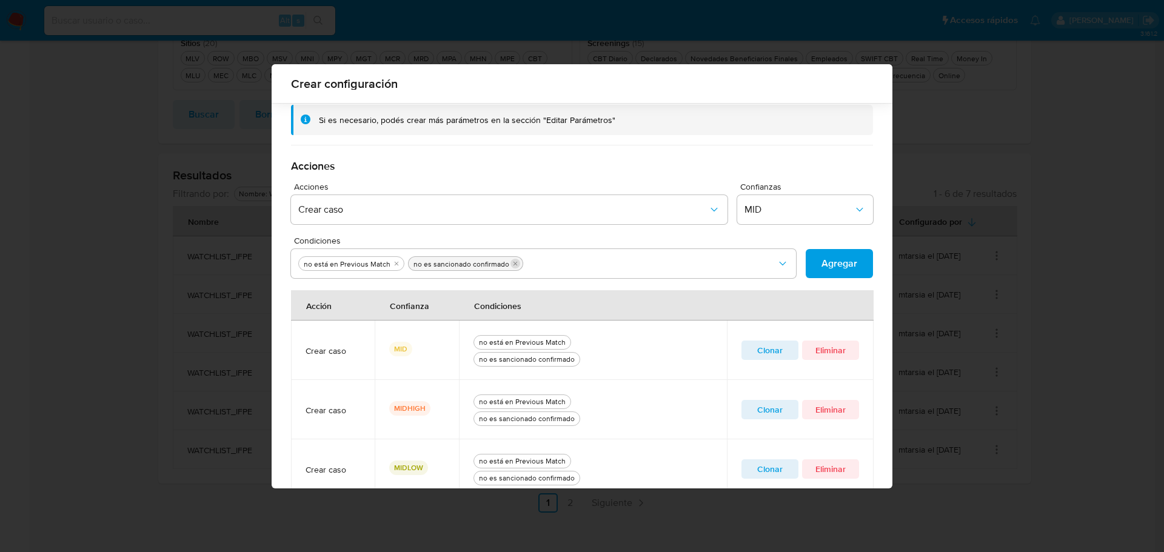
click at [511, 265] on icon "quitar no es sancionado confirmado" at bounding box center [514, 263] width 7 height 7
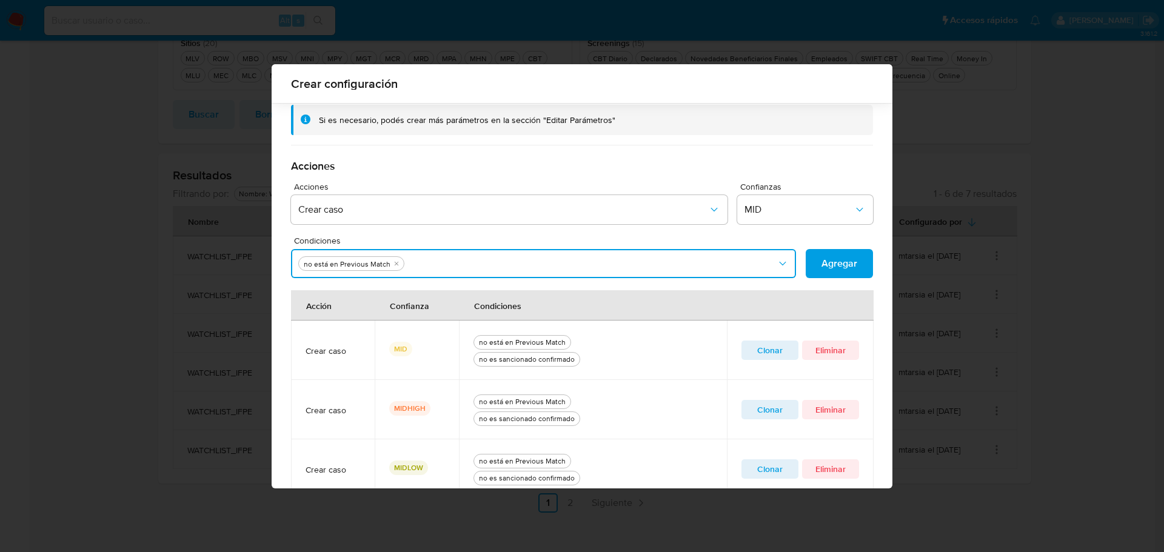
click at [508, 265] on button "Condiciones" at bounding box center [543, 263] width 505 height 29
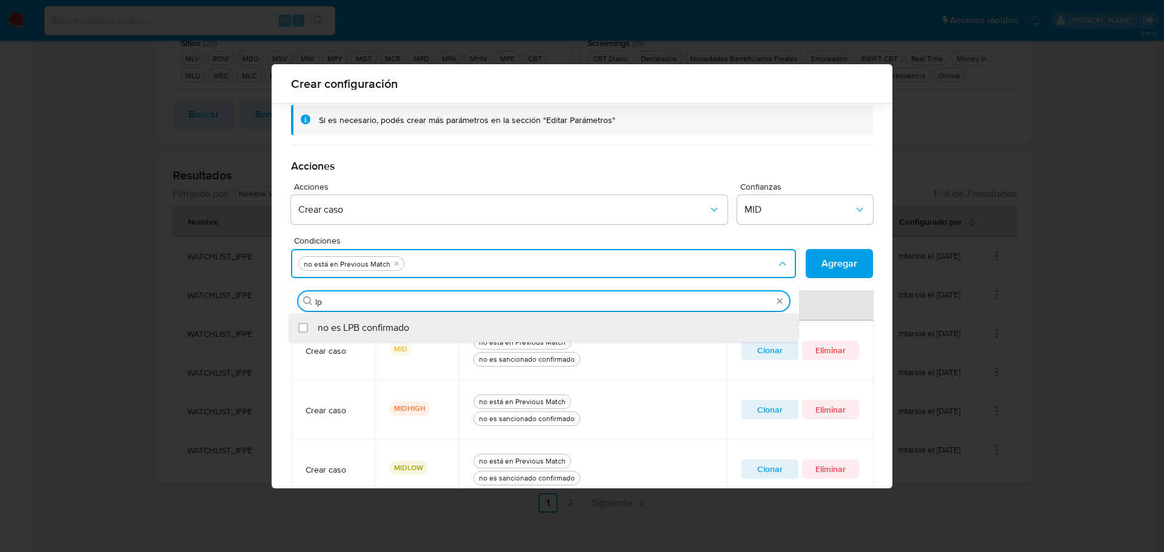
type input "lpb"
click at [409, 326] on div "no es LPB confirmado" at bounding box center [550, 327] width 464 height 29
checkbox input "true"
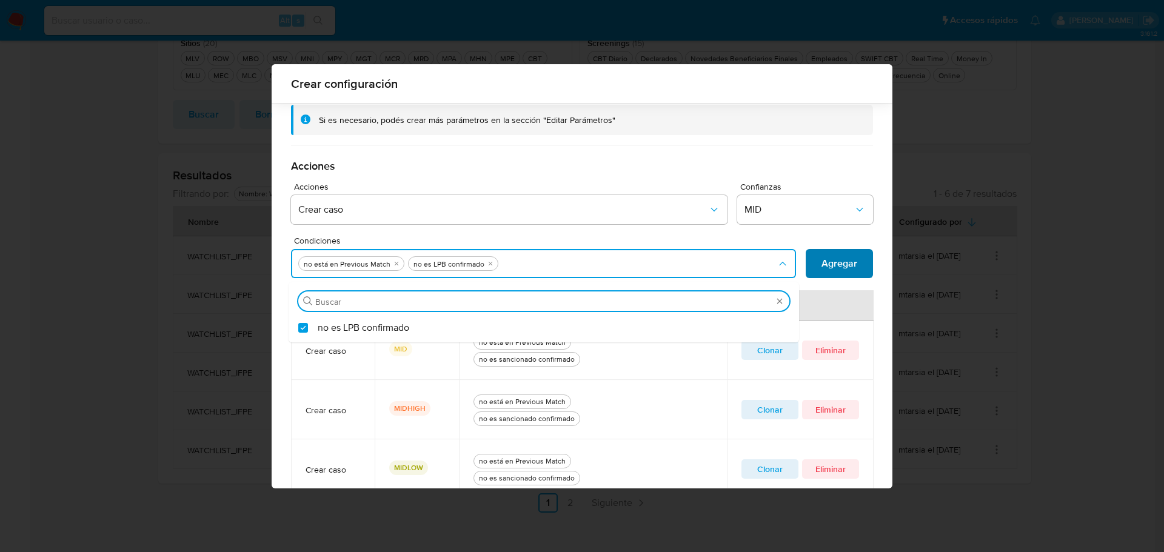
click at [835, 258] on span "Agregar" at bounding box center [839, 263] width 36 height 27
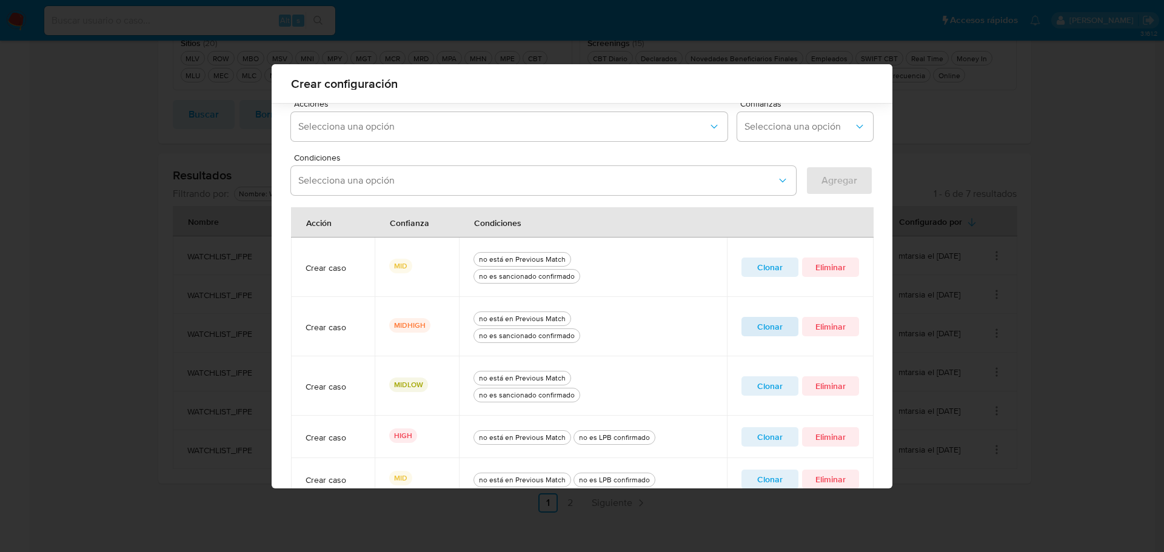
scroll to position [435, 0]
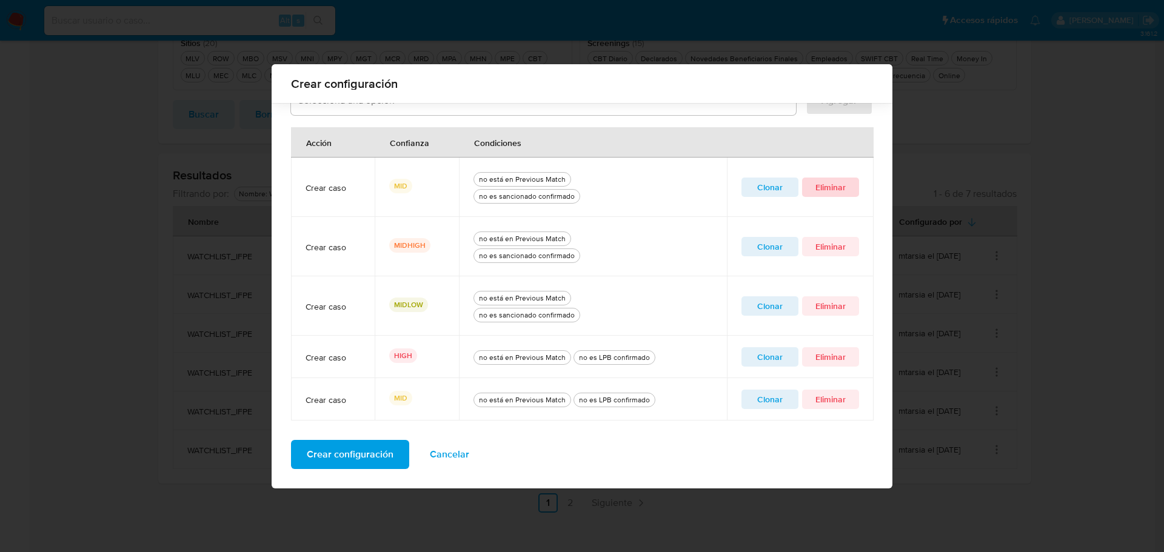
click at [834, 191] on span "Eliminar" at bounding box center [830, 187] width 40 height 17
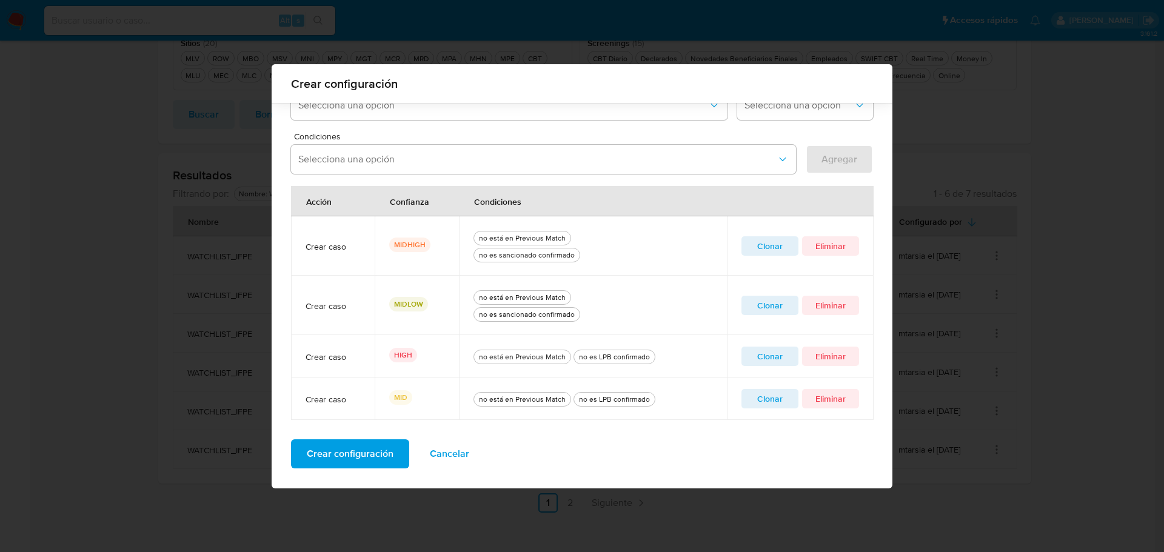
scroll to position [376, 0]
click at [778, 247] on span "Clonar" at bounding box center [770, 246] width 40 height 17
click at [511, 158] on icon "quitar no es sancionado confirmado" at bounding box center [514, 159] width 7 height 7
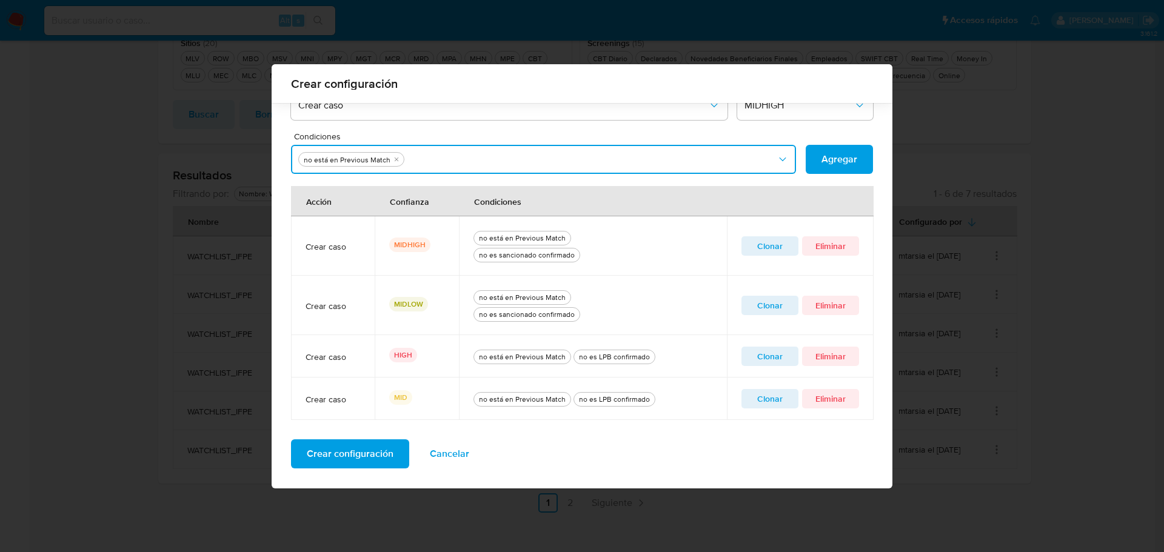
click at [507, 158] on button "Condiciones" at bounding box center [543, 159] width 505 height 29
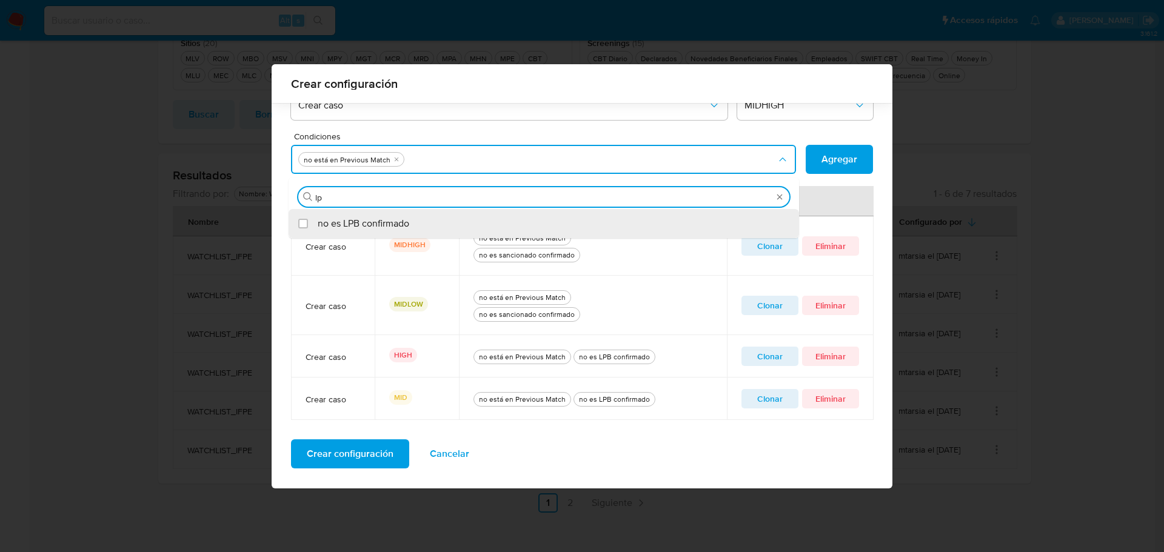
type input "lpb"
click at [445, 217] on div "no es LPB confirmado" at bounding box center [550, 223] width 464 height 29
checkbox input "true"
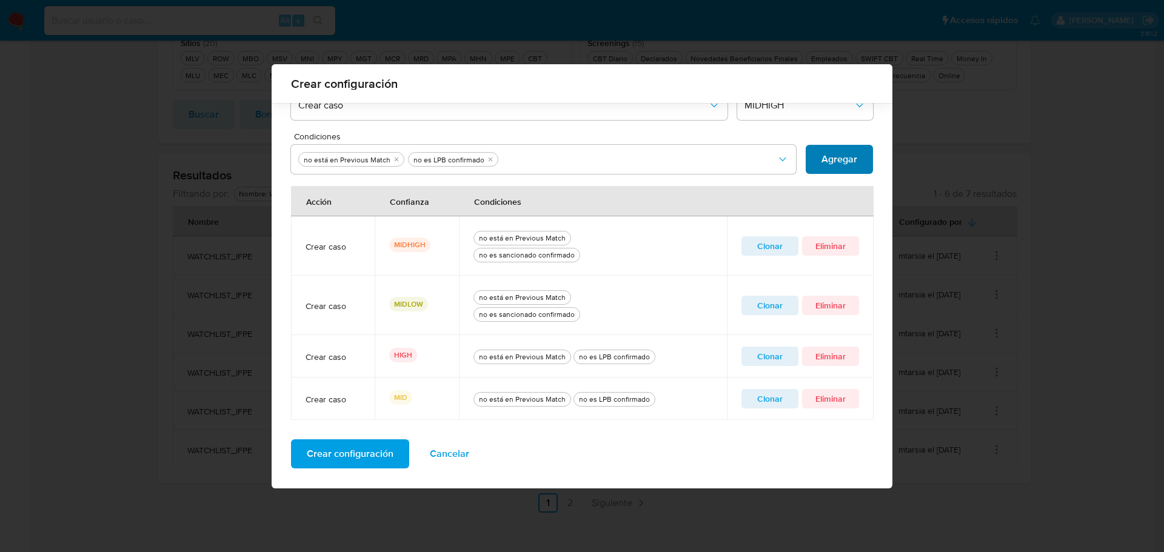
click at [850, 165] on span "Agregar" at bounding box center [839, 159] width 36 height 27
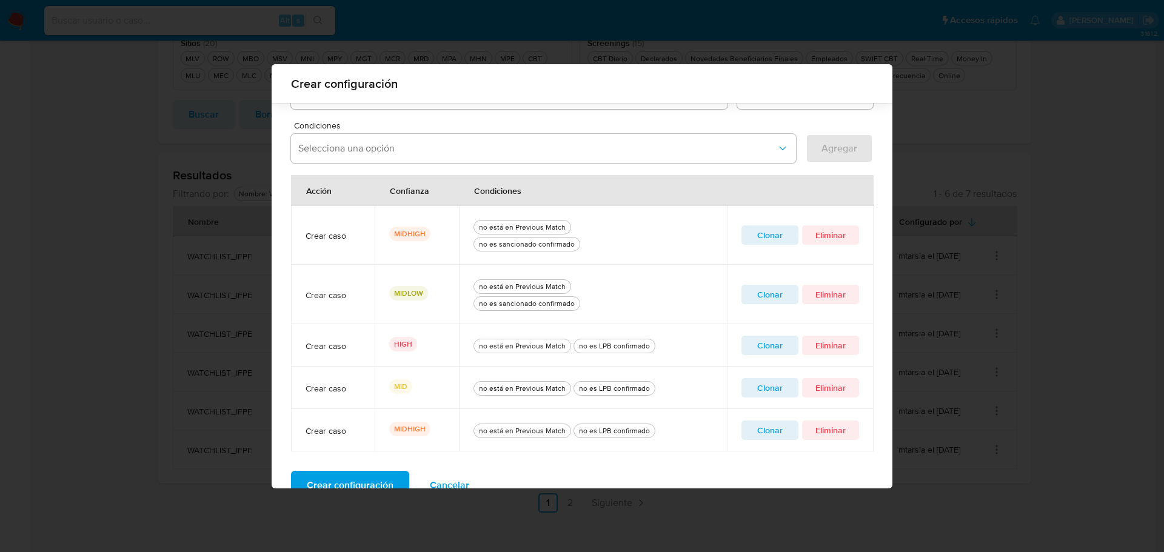
scroll to position [418, 0]
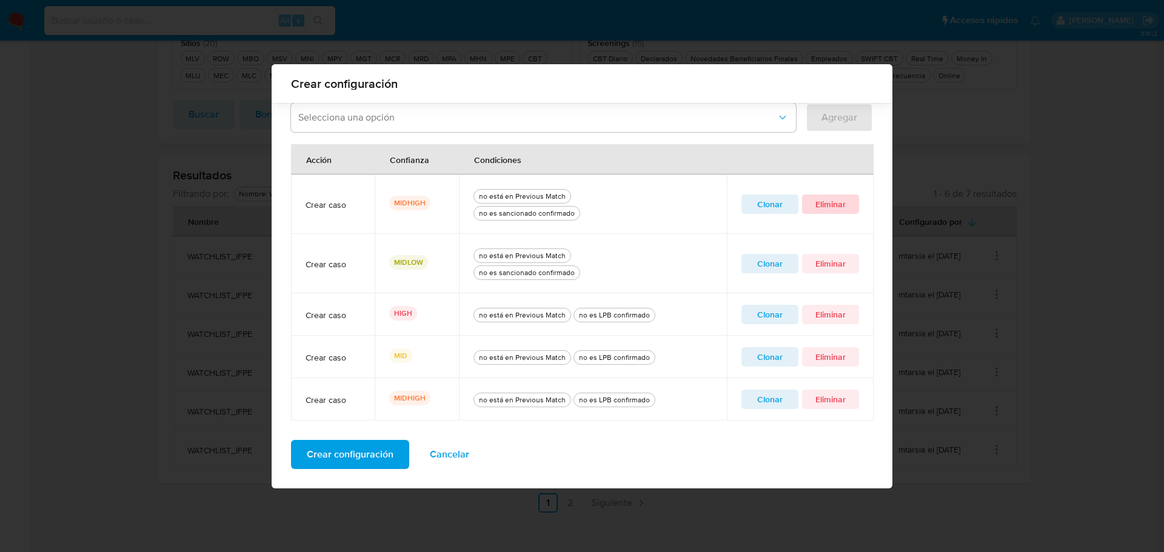
click at [825, 207] on span "Eliminar" at bounding box center [830, 204] width 40 height 17
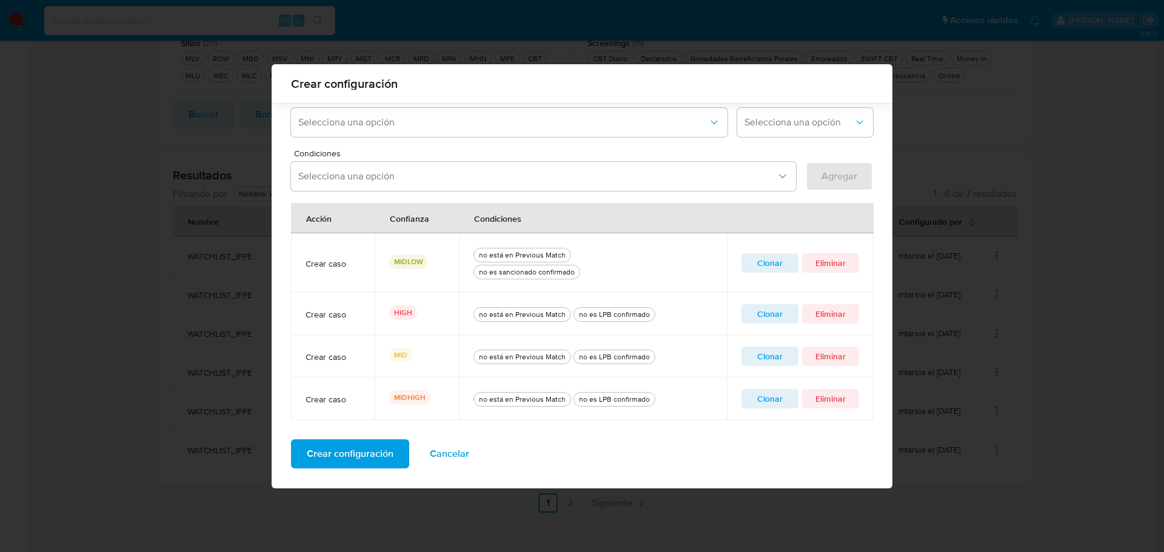
scroll to position [359, 0]
click at [755, 259] on span "Clonar" at bounding box center [770, 263] width 40 height 17
click at [511, 174] on icon "quitar no es sancionado confirmado" at bounding box center [514, 176] width 7 height 7
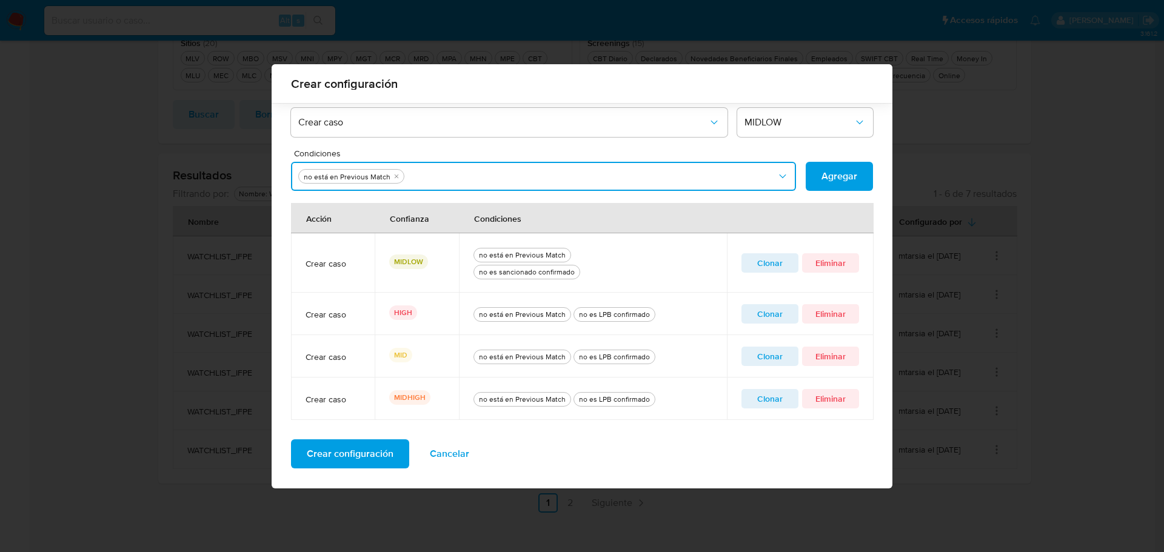
click at [505, 174] on button "Condiciones" at bounding box center [543, 176] width 505 height 29
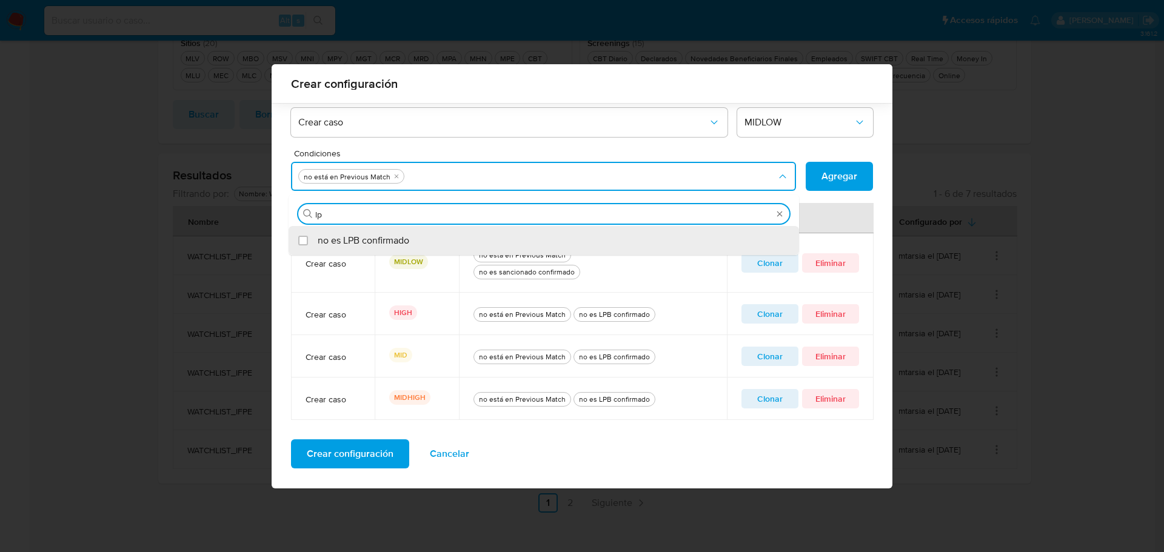
type input "lpb"
click at [388, 241] on span "no es LPB confirmado" at bounding box center [364, 241] width 92 height 12
checkbox input "true"
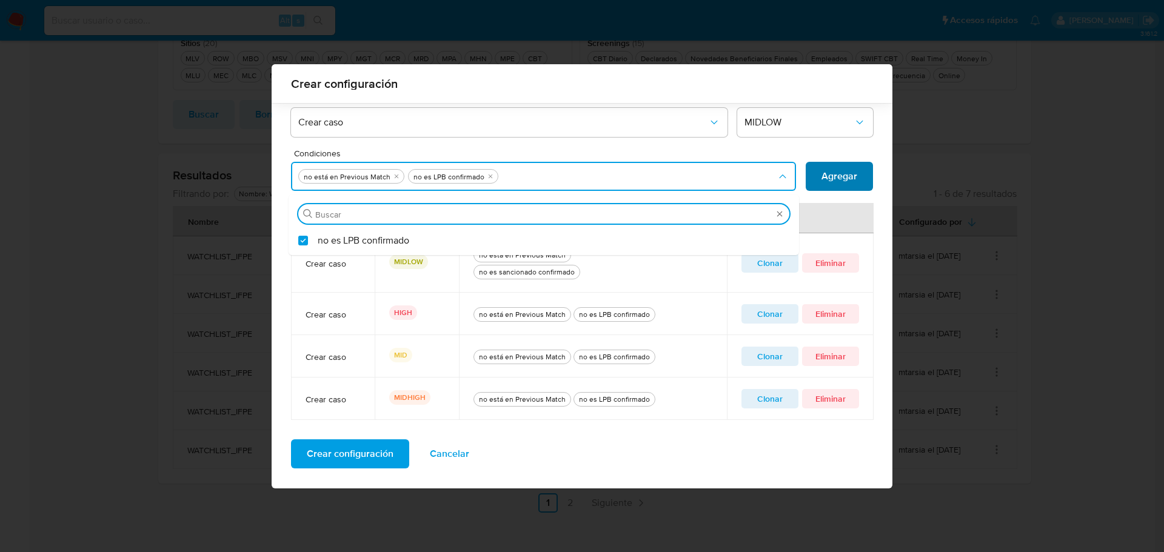
click at [829, 175] on span "Agregar" at bounding box center [839, 176] width 36 height 27
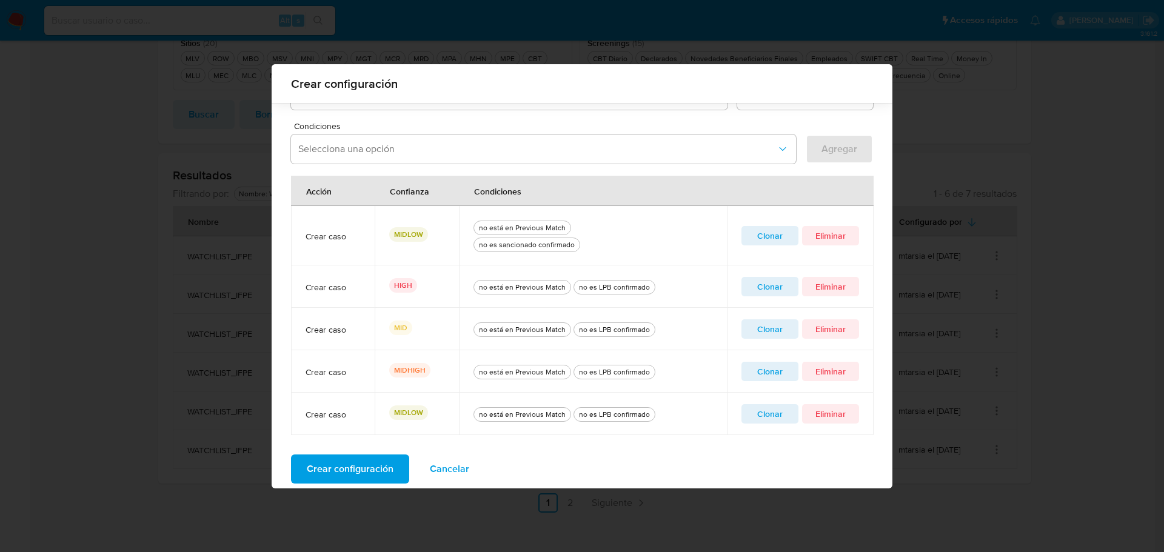
scroll to position [401, 0]
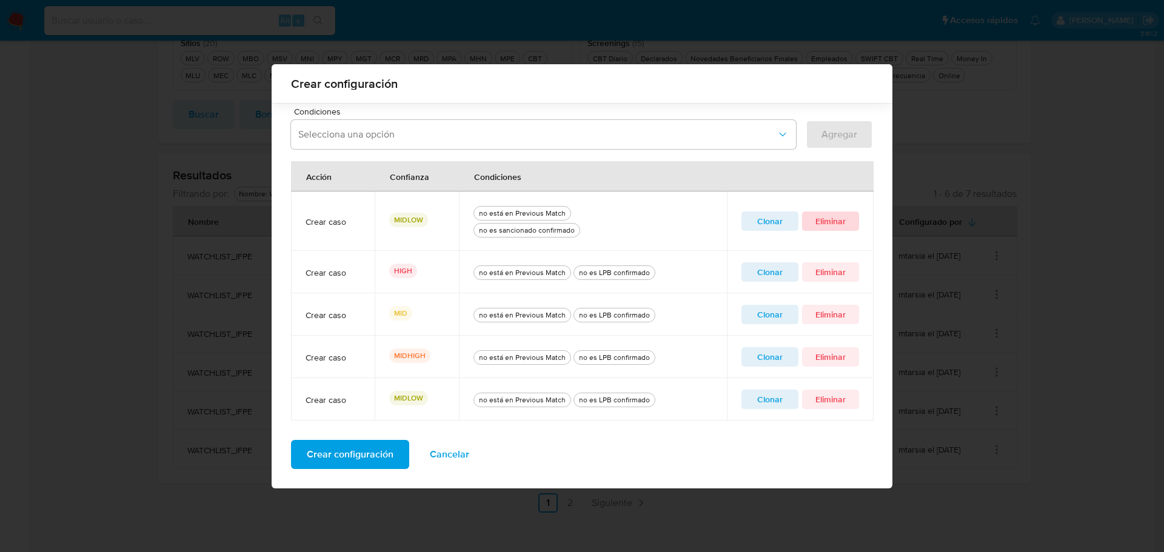
click at [838, 219] on span "Eliminar" at bounding box center [830, 221] width 40 height 17
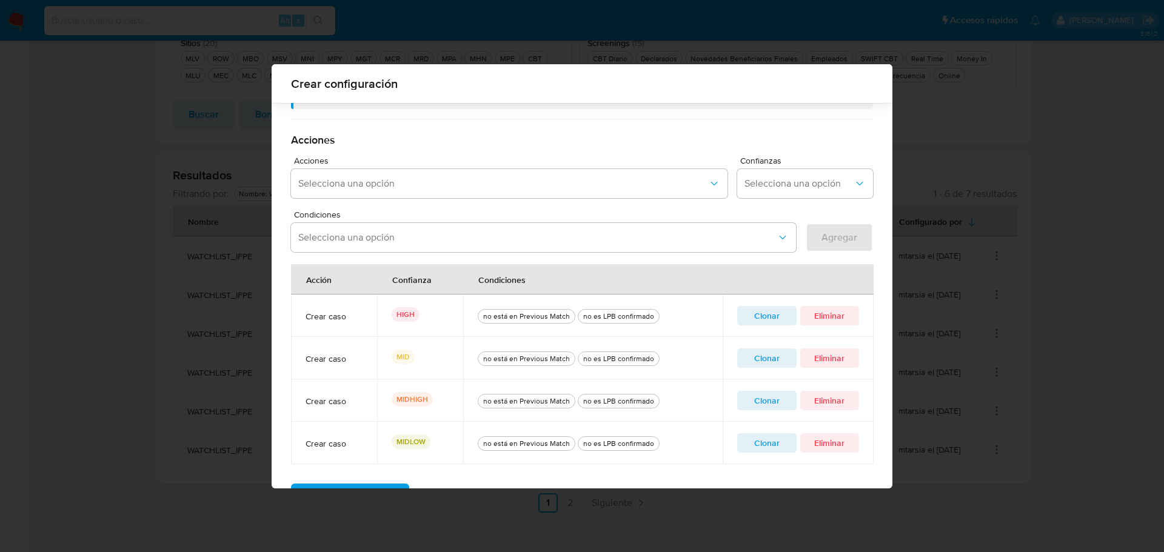
scroll to position [342, 0]
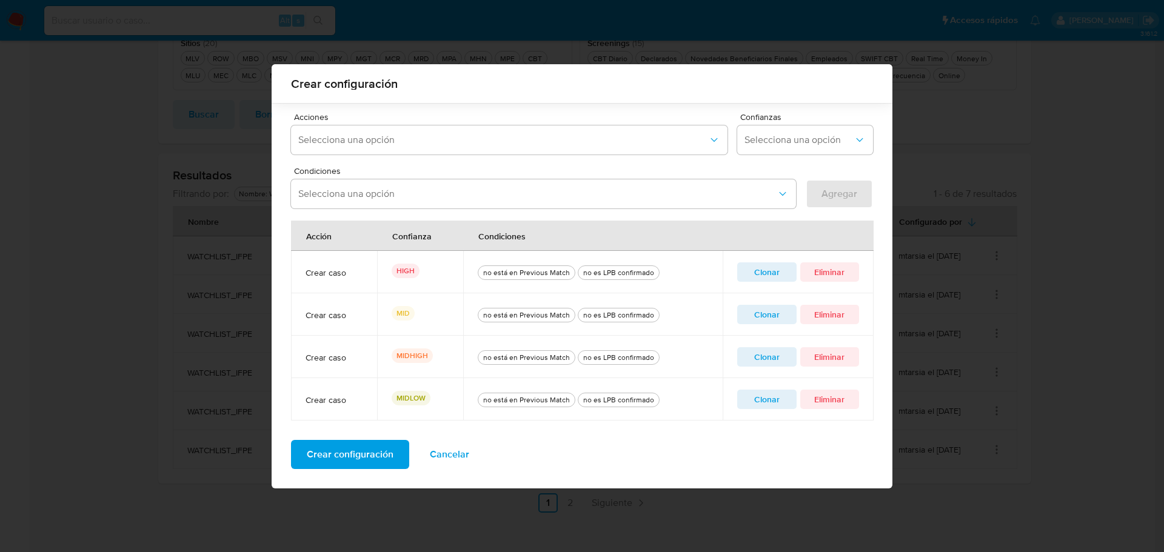
click at [330, 454] on span "Crear configuración" at bounding box center [350, 454] width 87 height 27
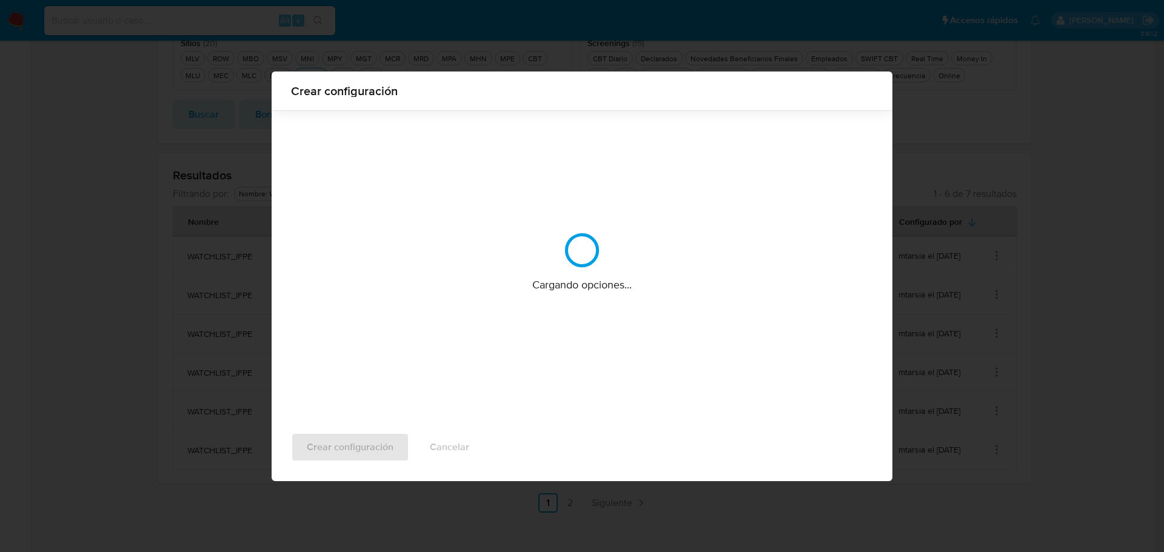
scroll to position [0, 0]
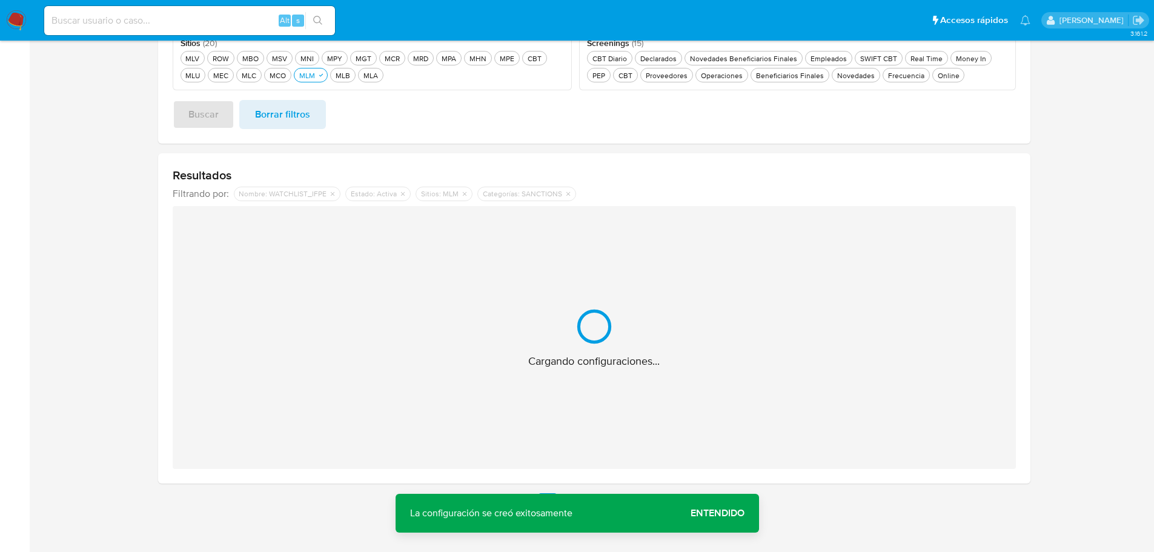
click at [705, 513] on span "Entendido" at bounding box center [718, 513] width 54 height 0
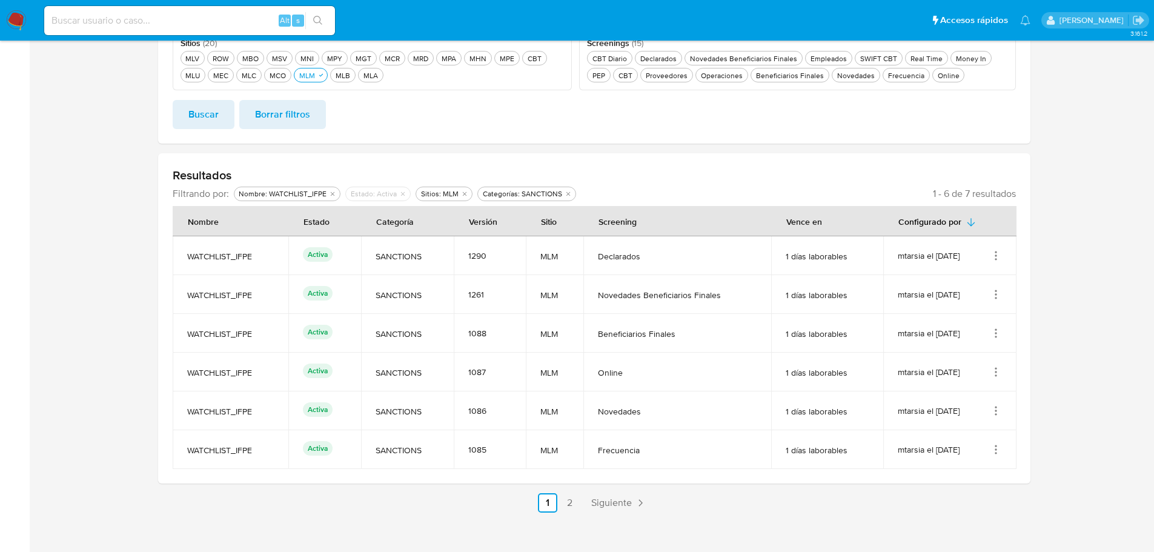
click at [994, 330] on icon "Acciones" at bounding box center [996, 333] width 12 height 12
click at [959, 387] on button "Editar" at bounding box center [947, 394] width 109 height 32
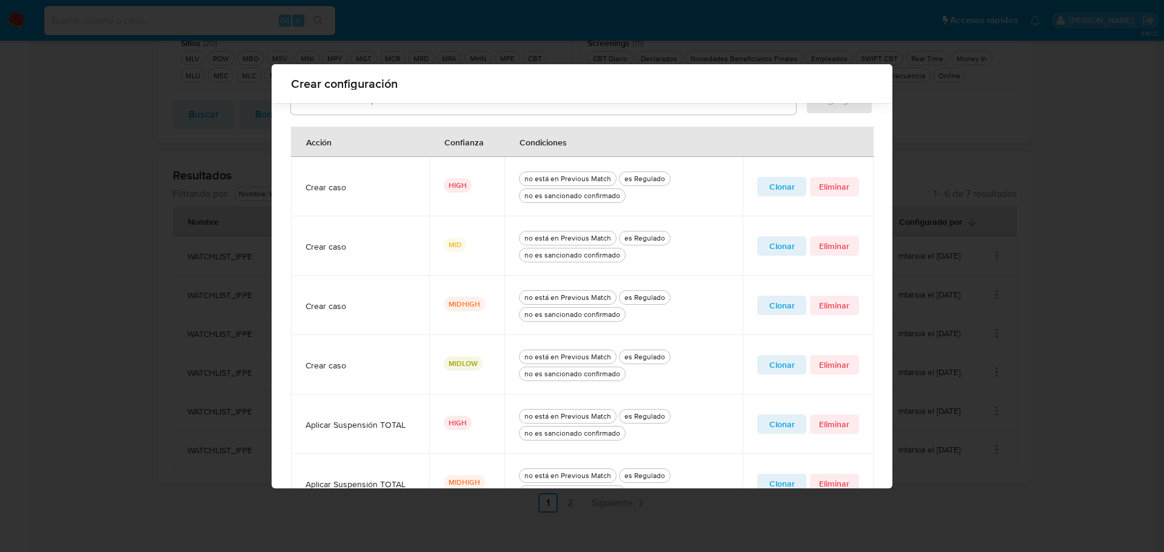
scroll to position [528, 0]
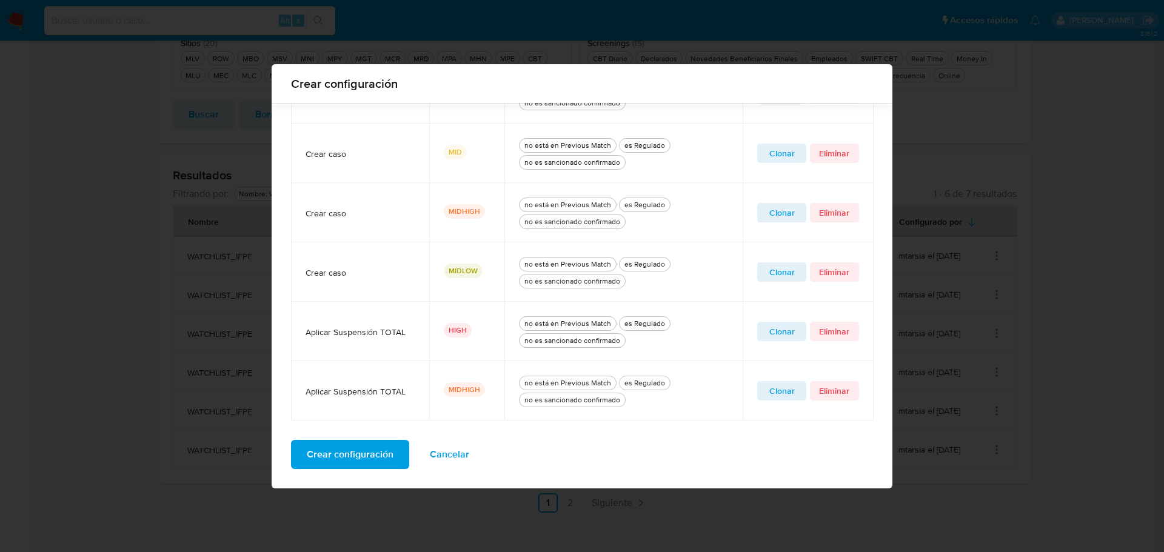
click at [436, 456] on span "Cancelar" at bounding box center [449, 454] width 39 height 27
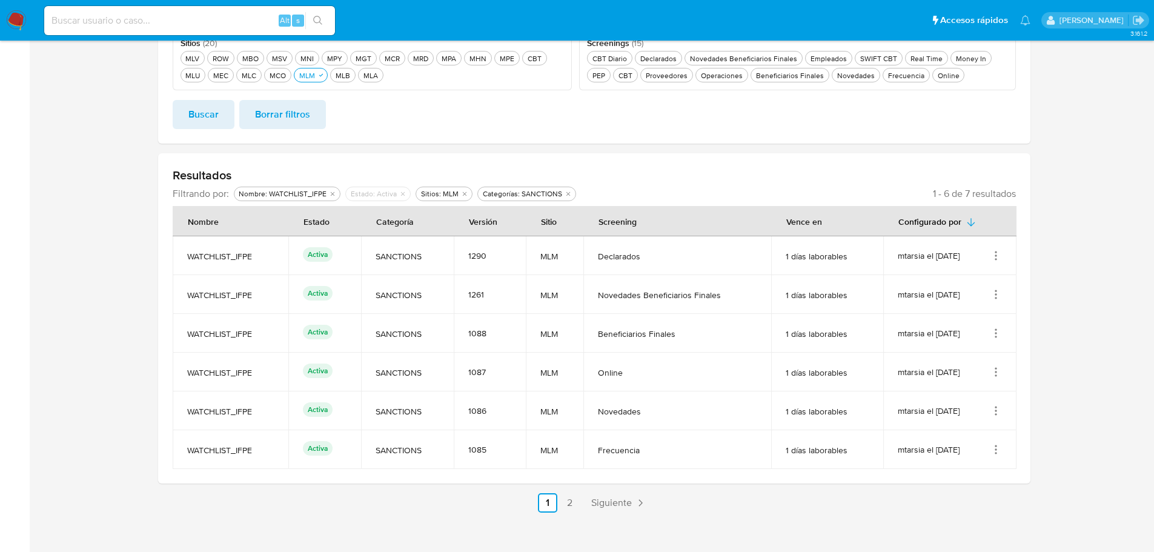
click at [997, 372] on icon "Acciones" at bounding box center [996, 372] width 12 height 12
click at [959, 399] on button "Ver detalles" at bounding box center [947, 400] width 109 height 32
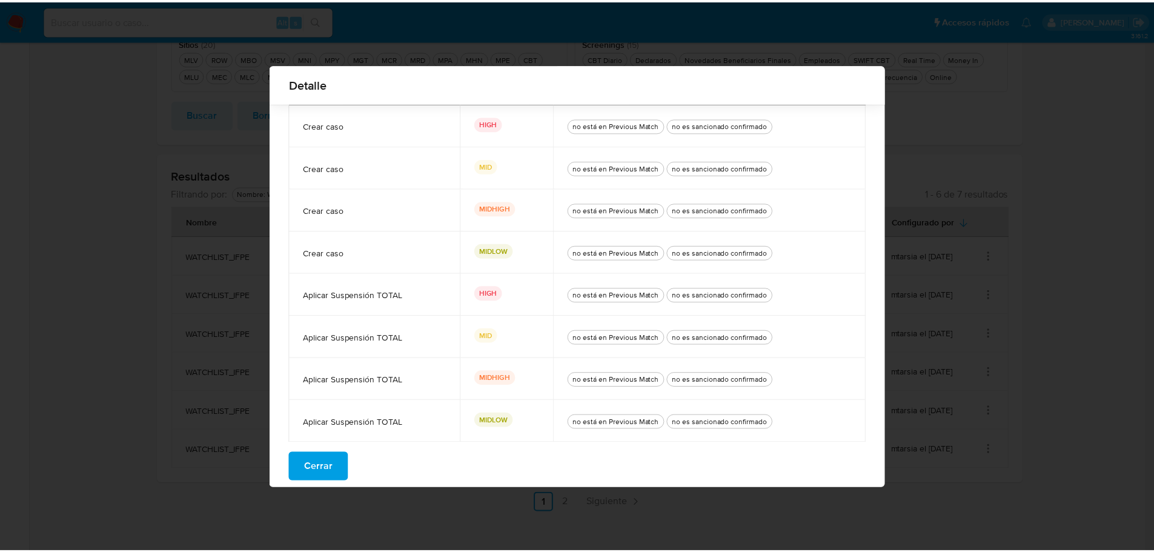
scroll to position [132, 0]
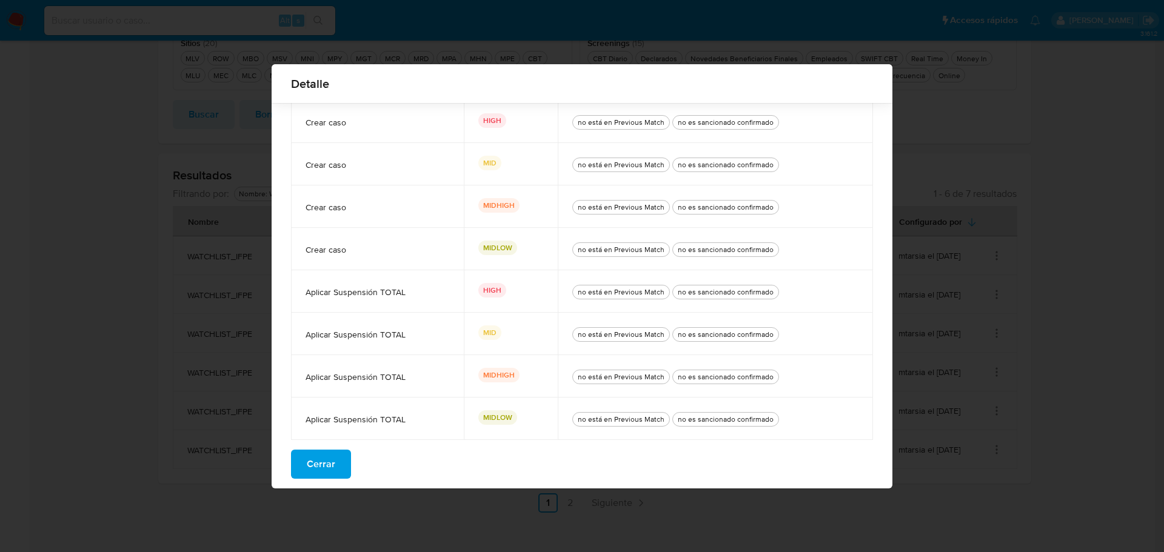
click at [332, 475] on button "Cerrar" at bounding box center [321, 464] width 60 height 29
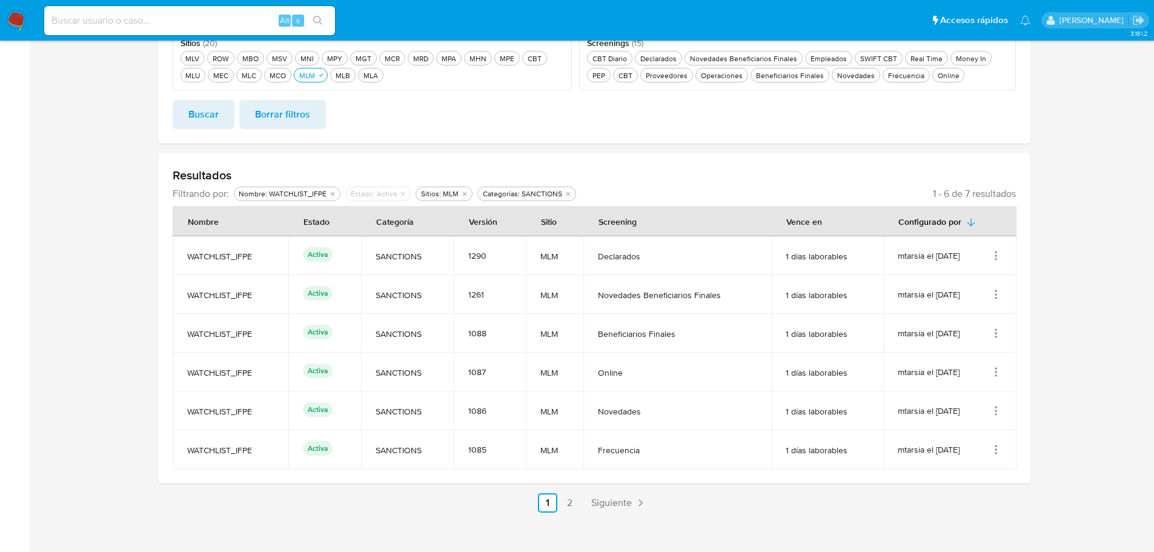
click at [997, 405] on icon "Acciones" at bounding box center [996, 411] width 12 height 12
click at [983, 435] on button "Ver detalles" at bounding box center [947, 439] width 109 height 32
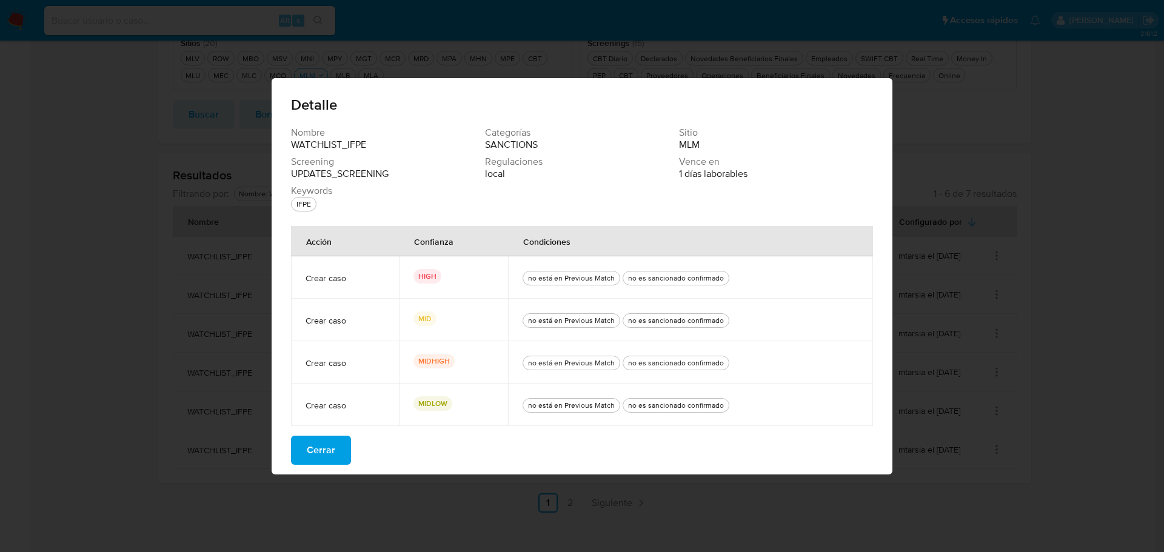
click at [321, 450] on span "Cerrar" at bounding box center [321, 450] width 28 height 27
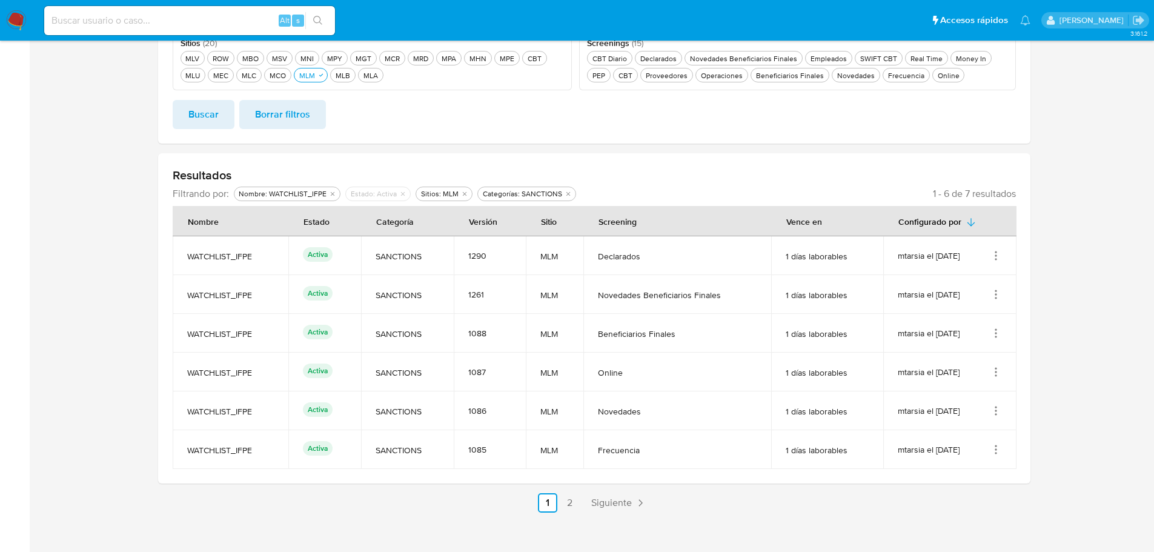
click at [998, 444] on icon "Acciones" at bounding box center [996, 450] width 12 height 12
click at [985, 471] on button "Ver detalles" at bounding box center [947, 478] width 109 height 32
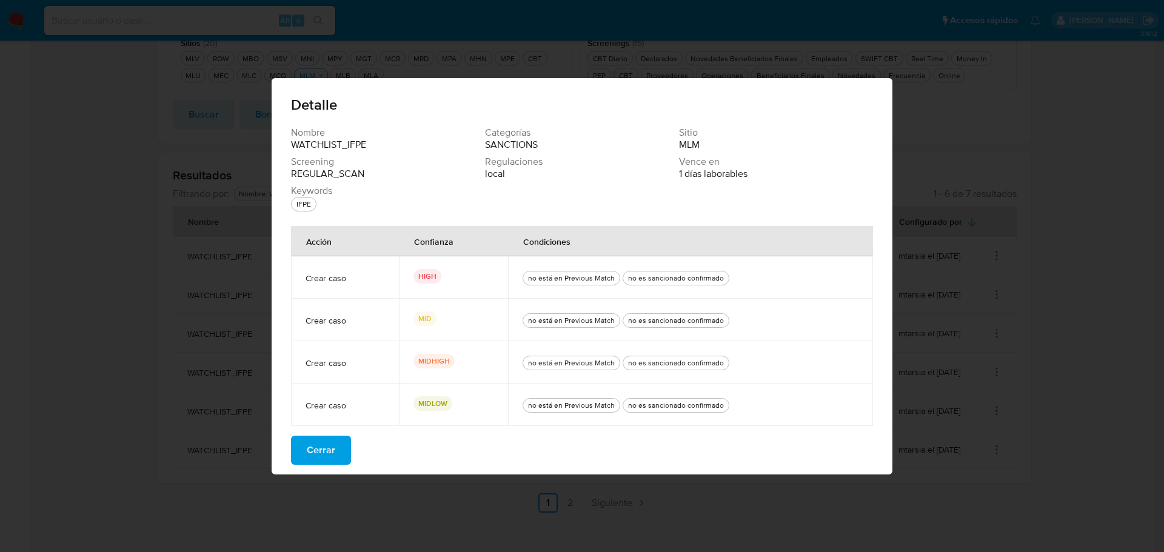
drag, startPoint x: 291, startPoint y: 453, endPoint x: 299, endPoint y: 453, distance: 7.9
click at [292, 453] on button "Cerrar" at bounding box center [321, 450] width 60 height 29
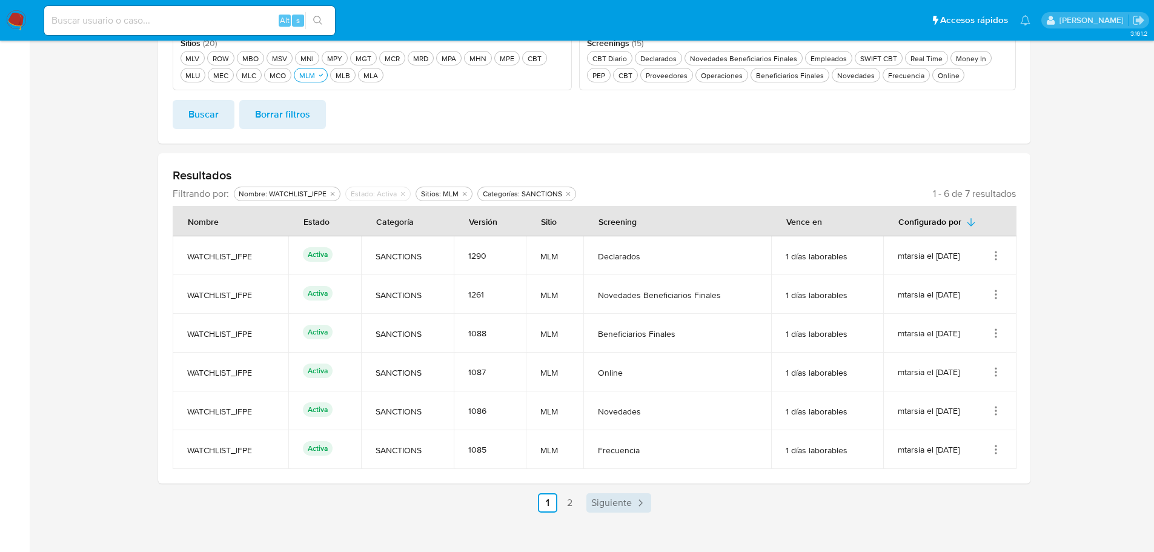
click at [624, 498] on span "Siguiente" at bounding box center [611, 503] width 41 height 10
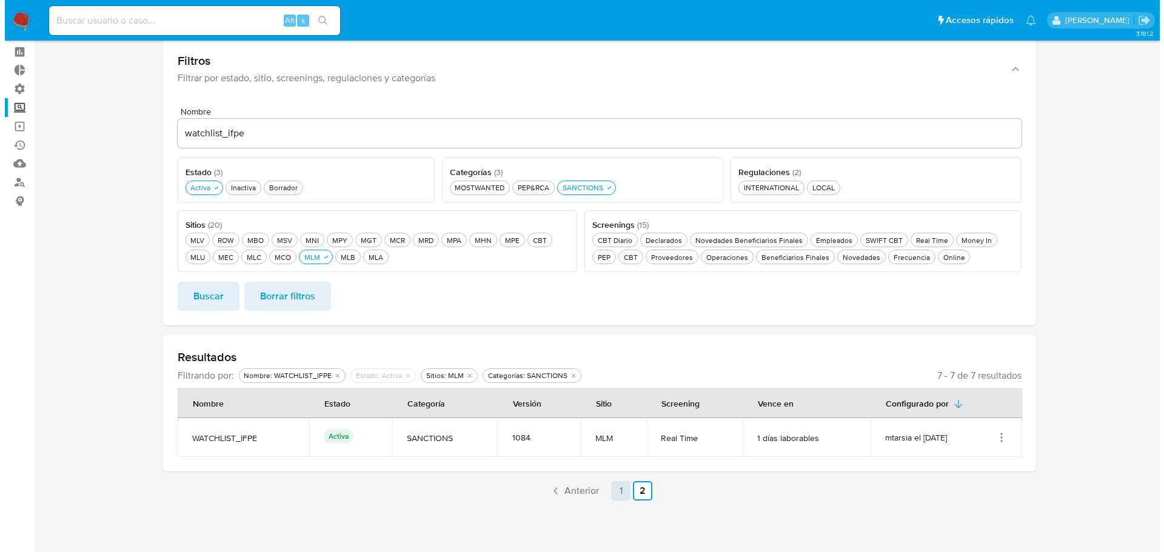
scroll to position [48, 0]
click at [999, 432] on icon "Acciones" at bounding box center [996, 437] width 12 height 12
click at [979, 468] on button "Ver detalles" at bounding box center [947, 466] width 109 height 32
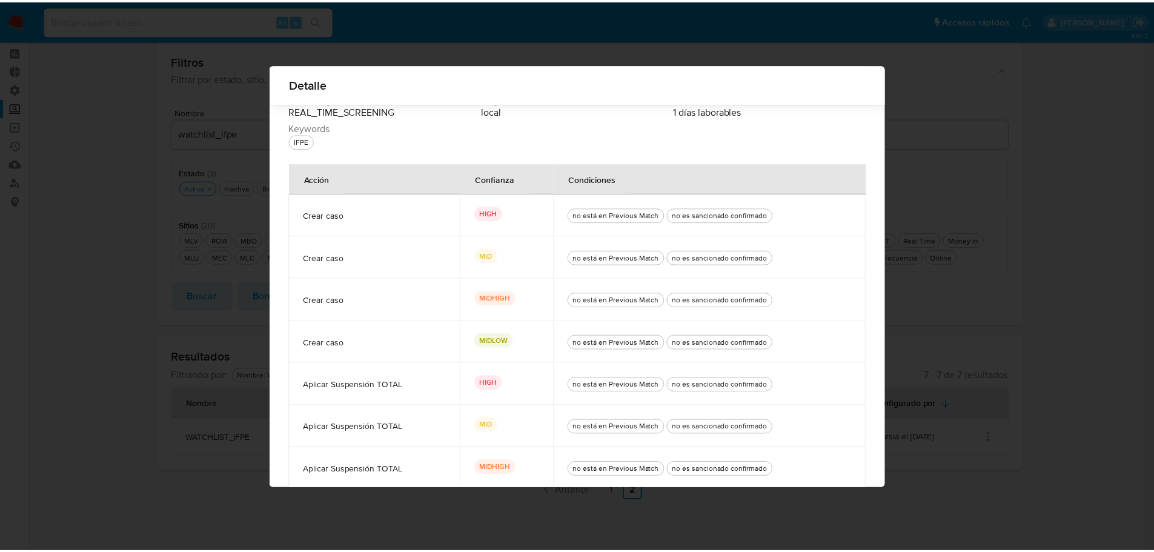
scroll to position [132, 0]
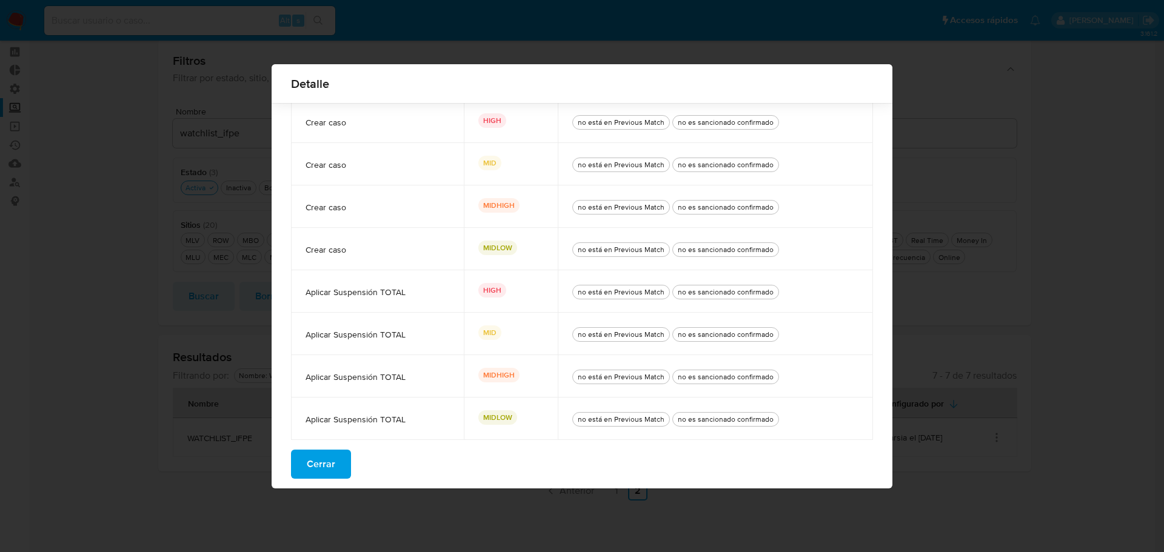
click at [334, 472] on button "Cerrar" at bounding box center [321, 464] width 60 height 29
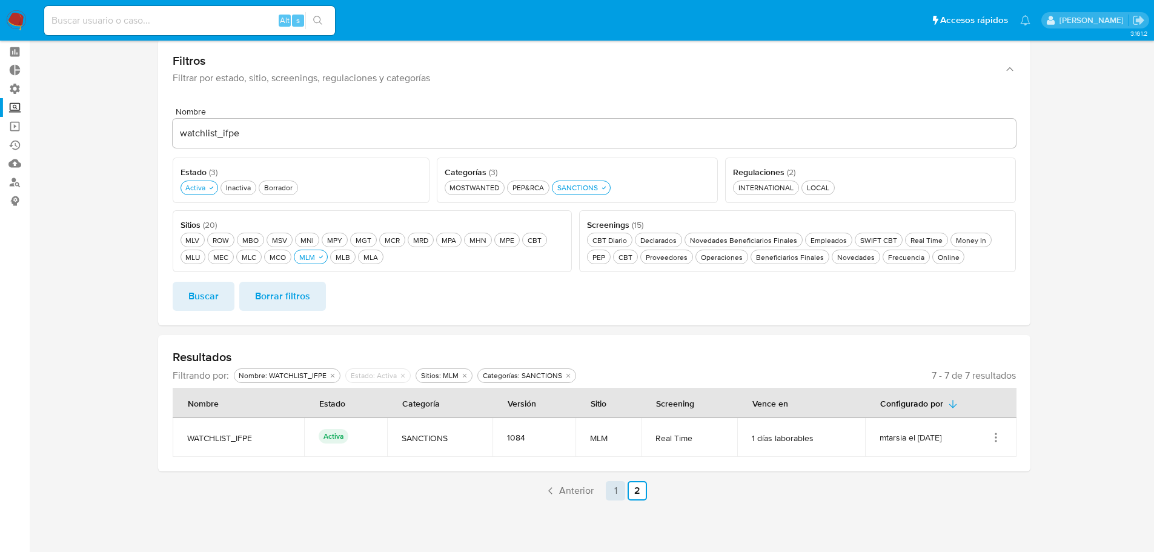
click at [619, 493] on link "1" at bounding box center [615, 490] width 19 height 19
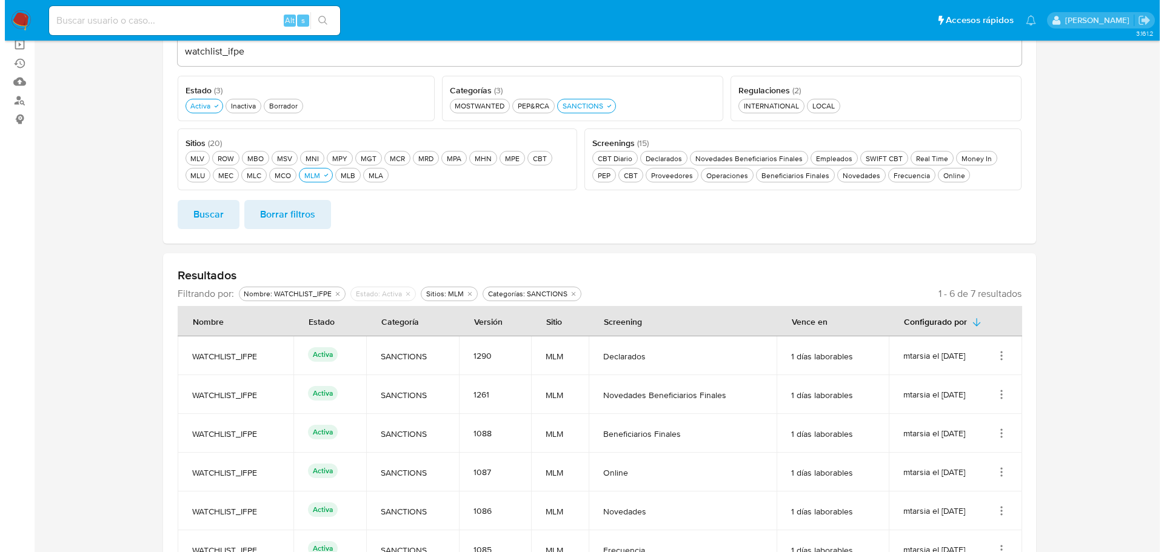
scroll to position [242, 0]
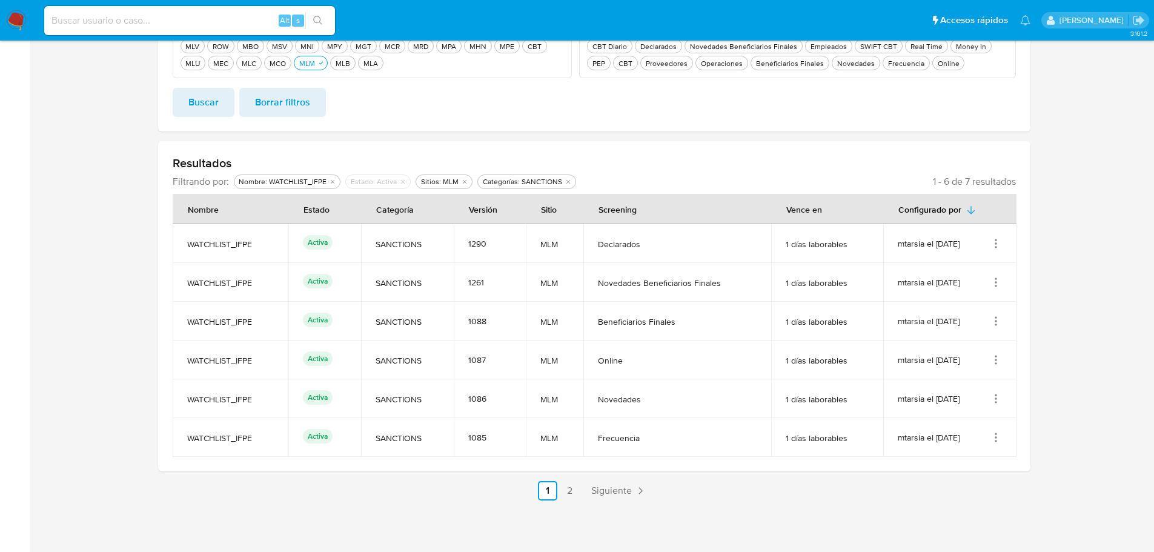
click at [999, 356] on icon "Acciones" at bounding box center [996, 360] width 12 height 12
click at [970, 386] on button "Ver detalles" at bounding box center [947, 388] width 109 height 32
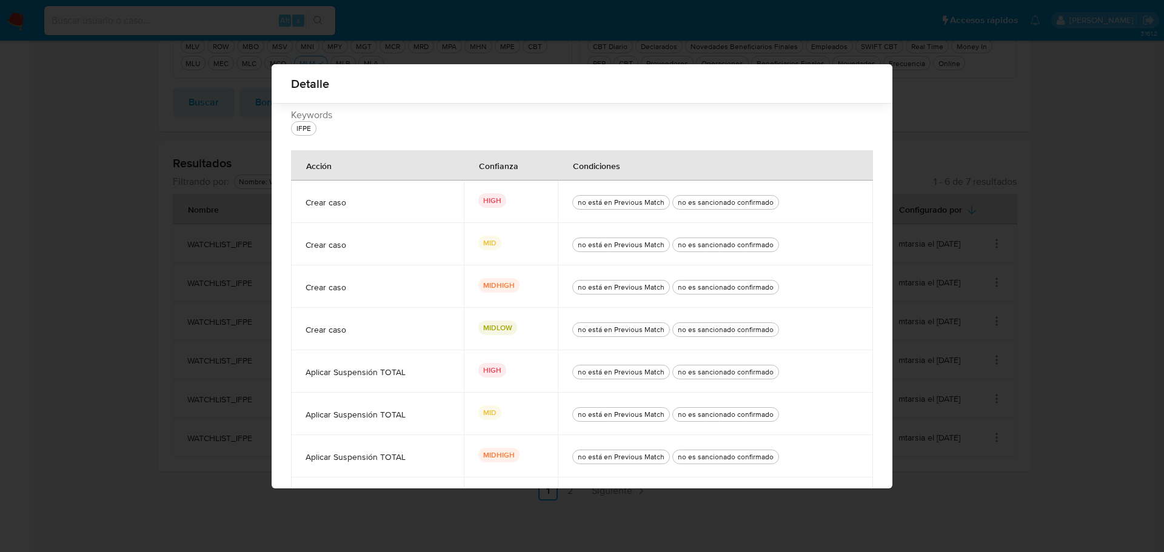
scroll to position [132, 0]
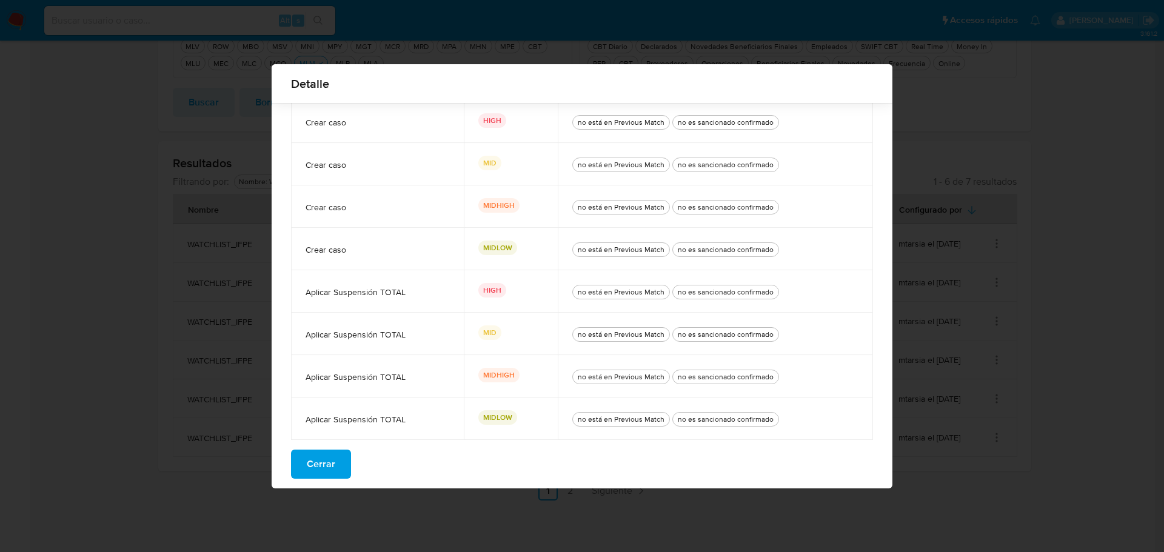
click at [331, 464] on button "Cerrar" at bounding box center [321, 464] width 60 height 29
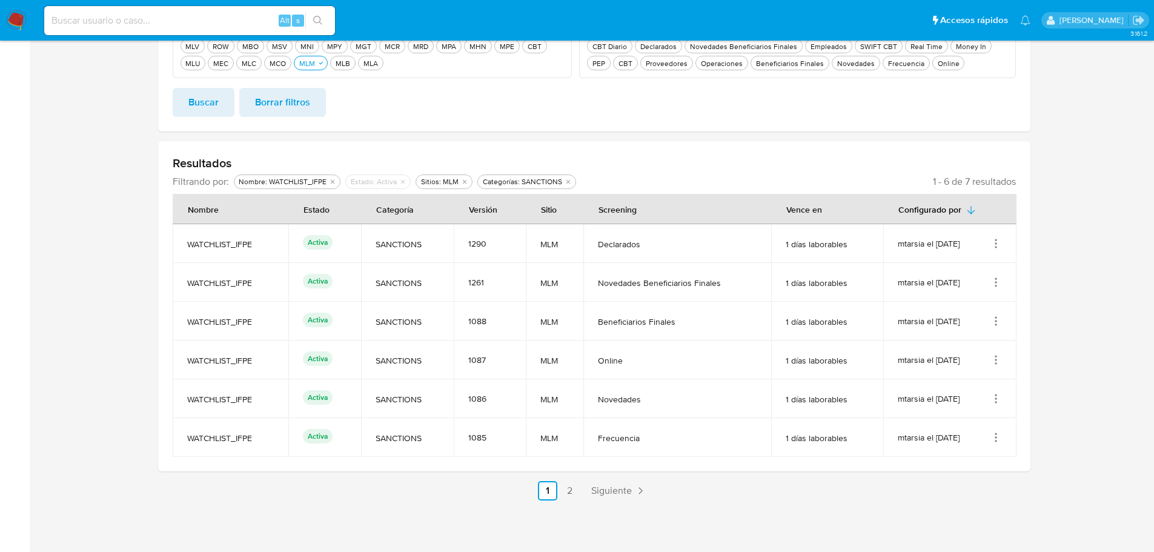
click at [990, 324] on icon "Acciones" at bounding box center [996, 321] width 12 height 12
click at [943, 387] on button "Editar" at bounding box center [947, 381] width 109 height 32
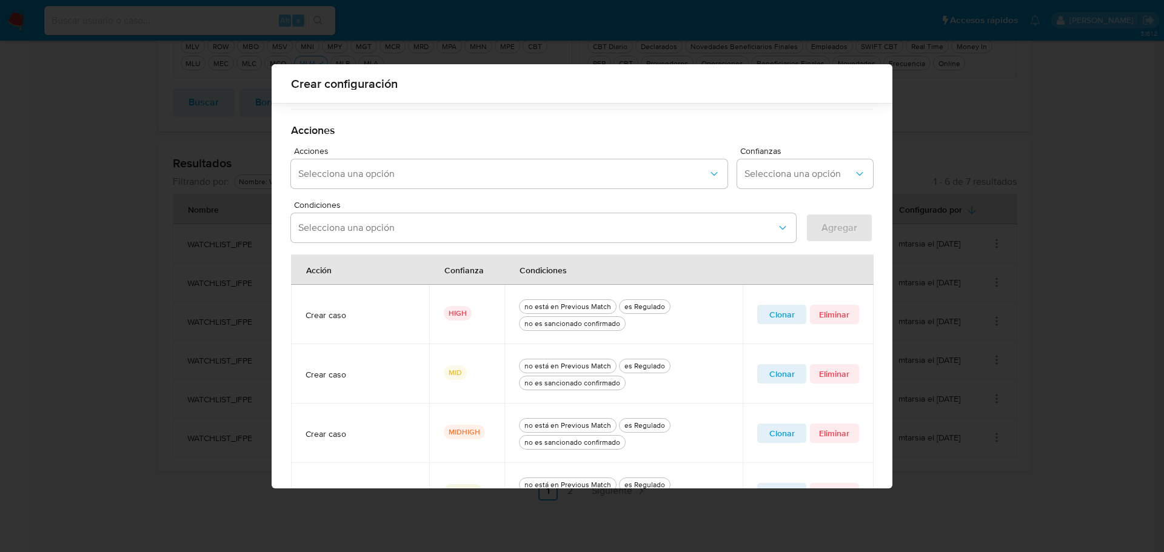
scroll to position [286, 0]
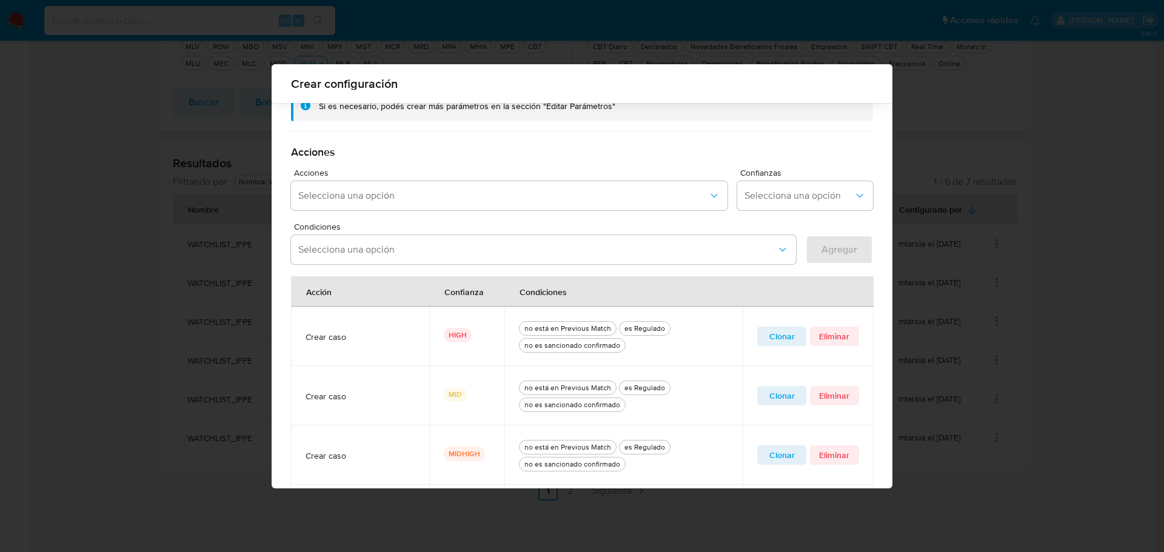
click at [776, 339] on span "Clonar" at bounding box center [781, 336] width 32 height 17
click at [456, 253] on icon "quitar es Regulado" at bounding box center [459, 249] width 7 height 7
click at [513, 250] on icon "quitar no es sancionado confirmado" at bounding box center [515, 250] width 4 height 4
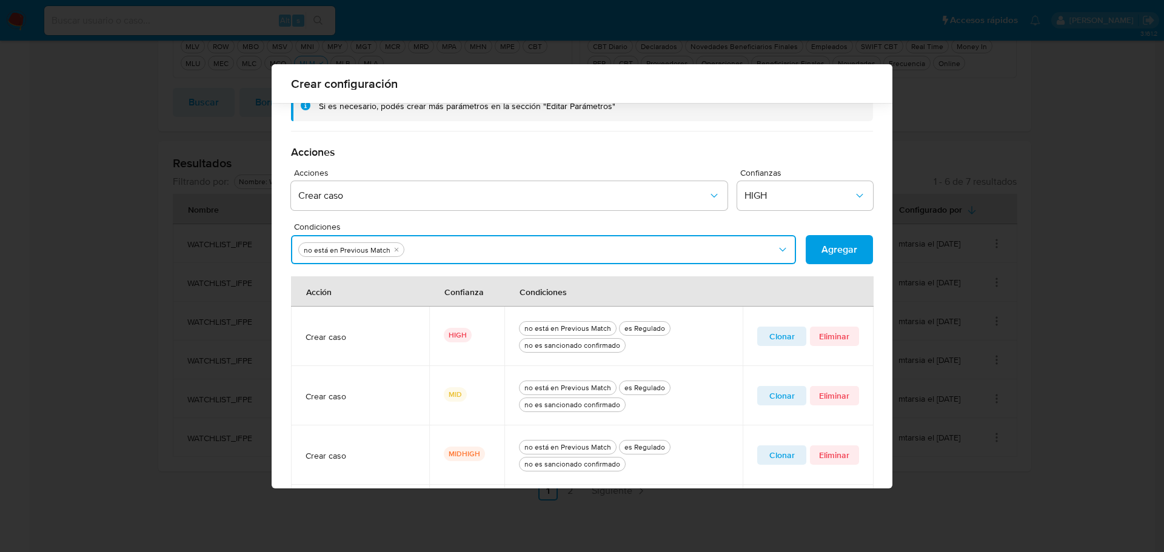
click at [507, 250] on button "Condiciones" at bounding box center [543, 249] width 505 height 29
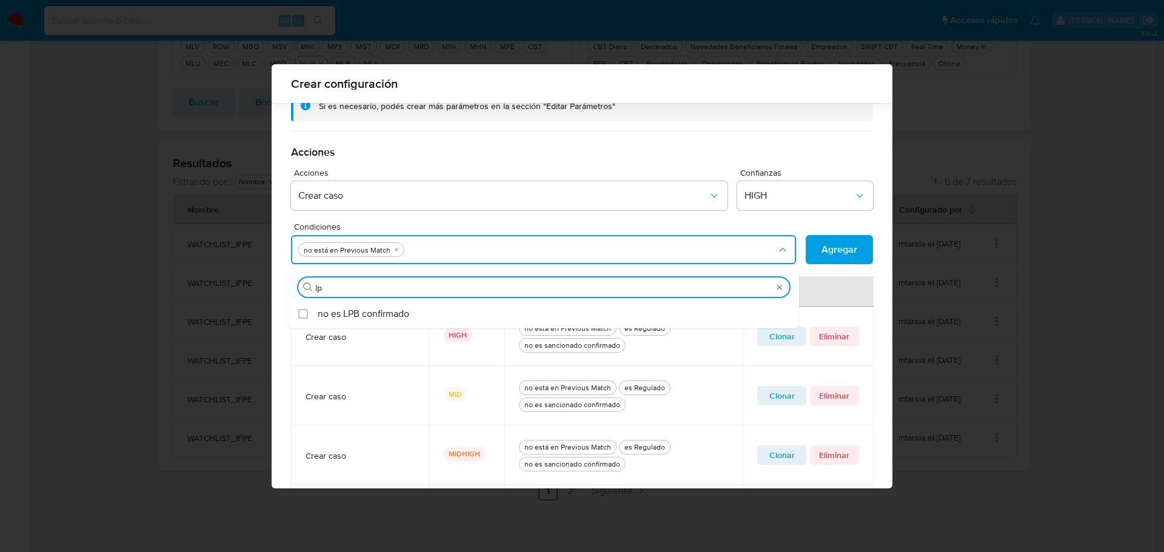
type input "lpb"
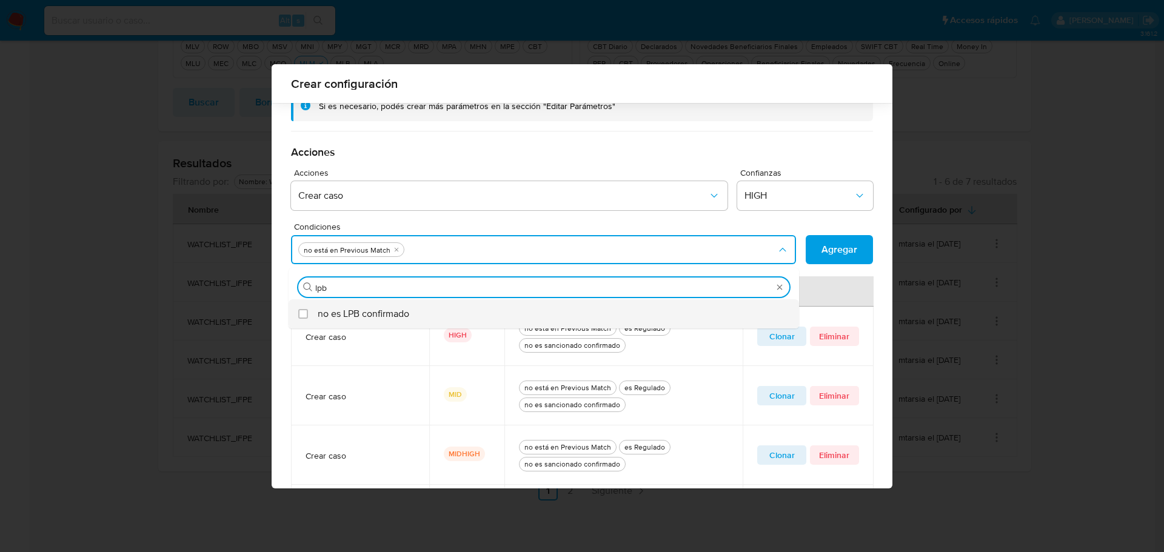
click at [405, 308] on span "no es LPB confirmado" at bounding box center [364, 314] width 92 height 12
checkbox input "true"
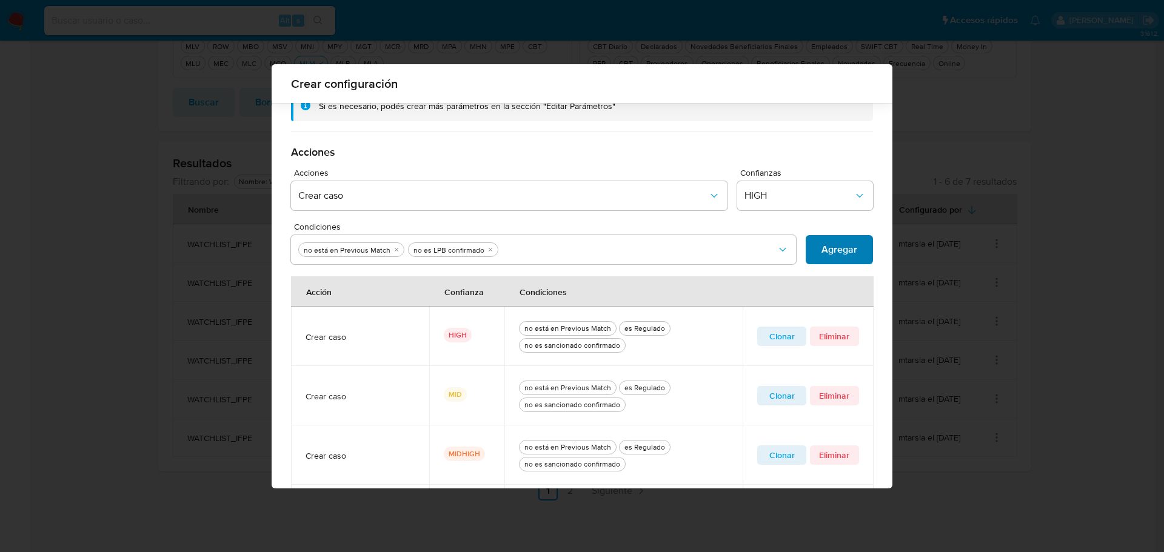
click at [825, 244] on span "Agregar" at bounding box center [839, 249] width 36 height 27
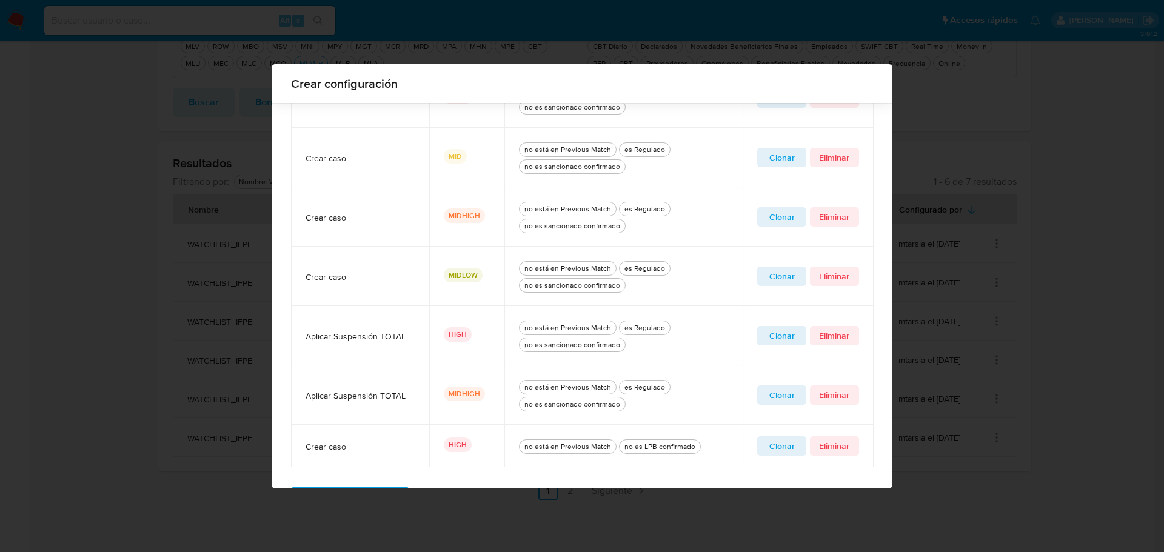
scroll to position [450, 0]
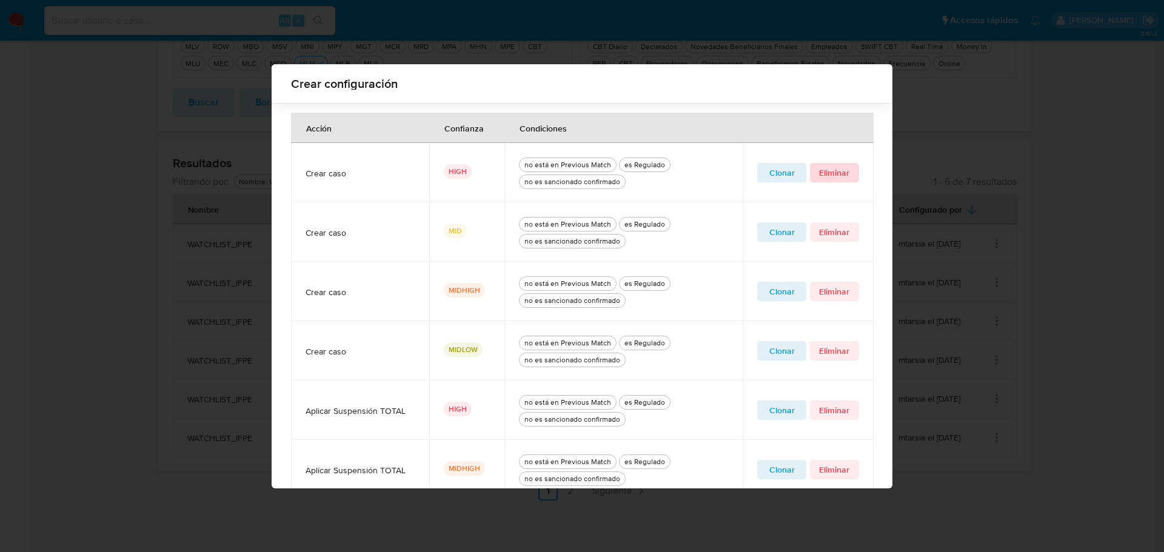
click at [826, 175] on span "Eliminar" at bounding box center [834, 172] width 32 height 17
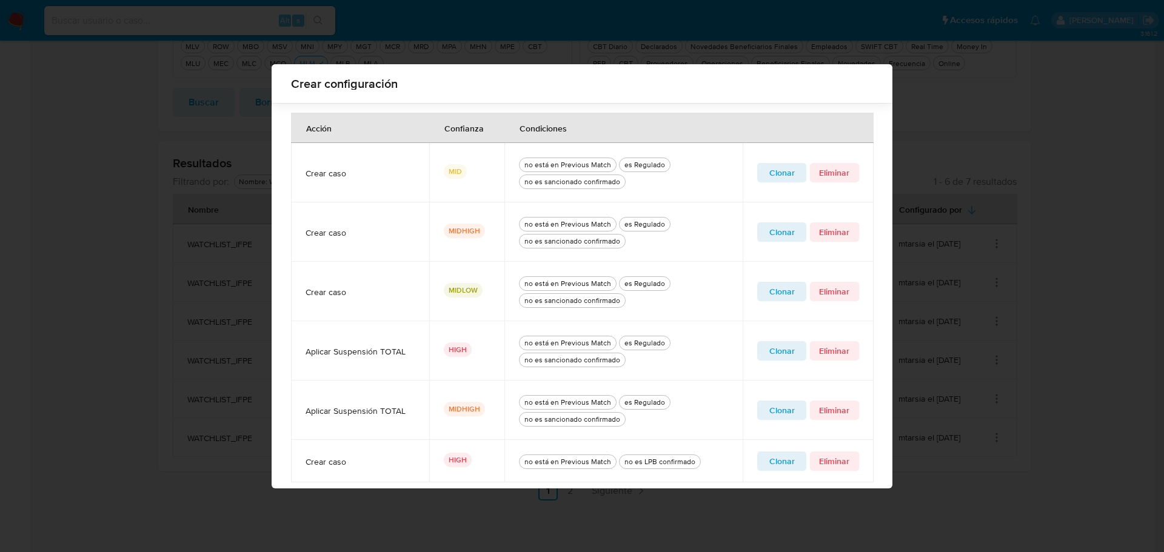
click at [779, 176] on span "Clonar" at bounding box center [781, 172] width 32 height 17
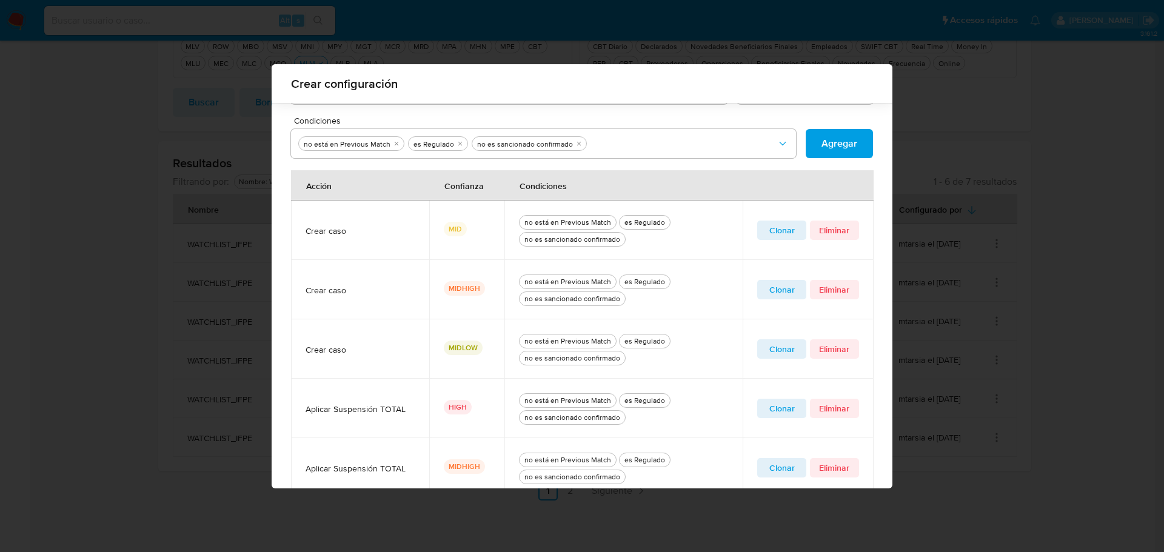
scroll to position [268, 0]
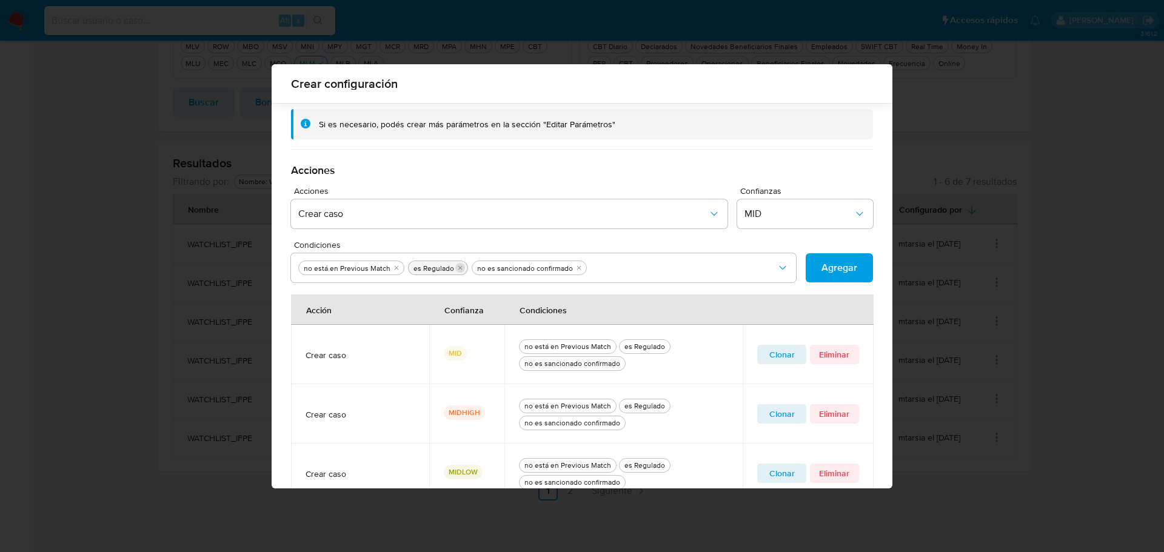
click at [456, 268] on button "quitar es Regulado" at bounding box center [460, 268] width 10 height 10
click at [511, 268] on icon "quitar no es sancionado confirmado" at bounding box center [514, 267] width 7 height 7
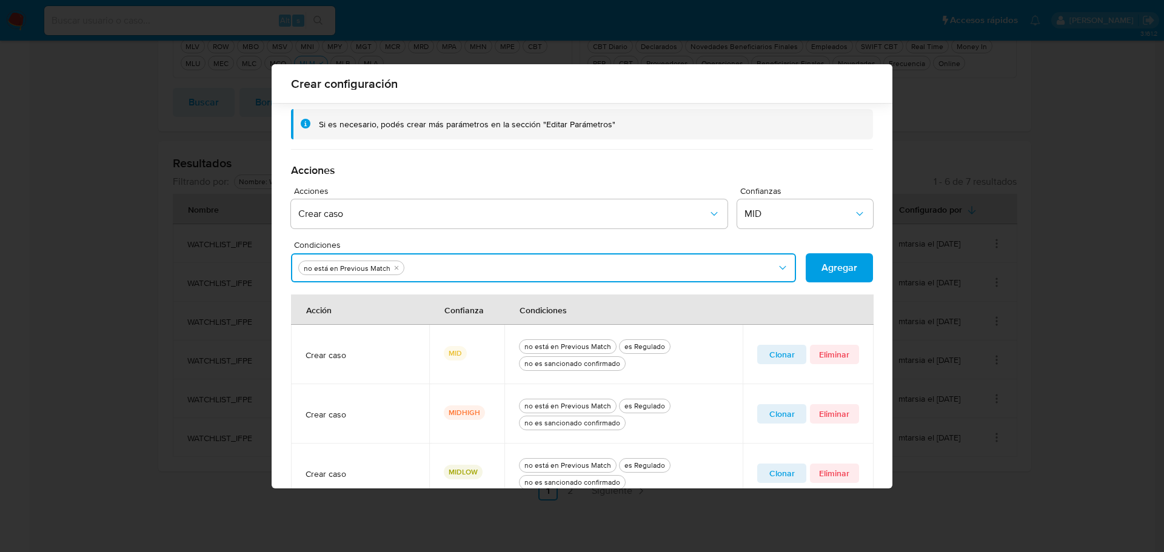
click at [508, 268] on button "Condiciones" at bounding box center [543, 267] width 505 height 29
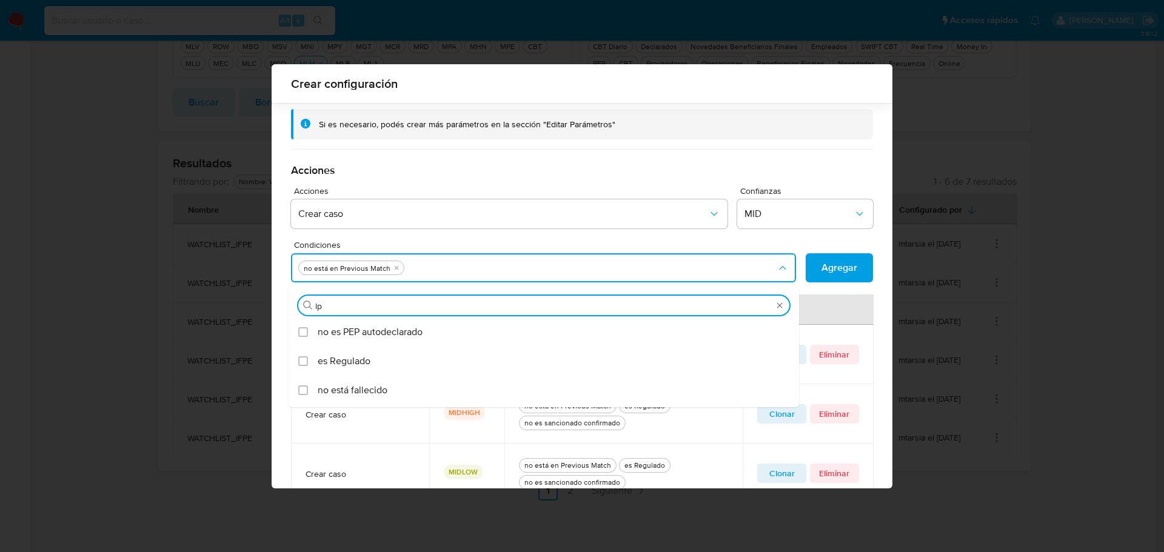
type input "lpb"
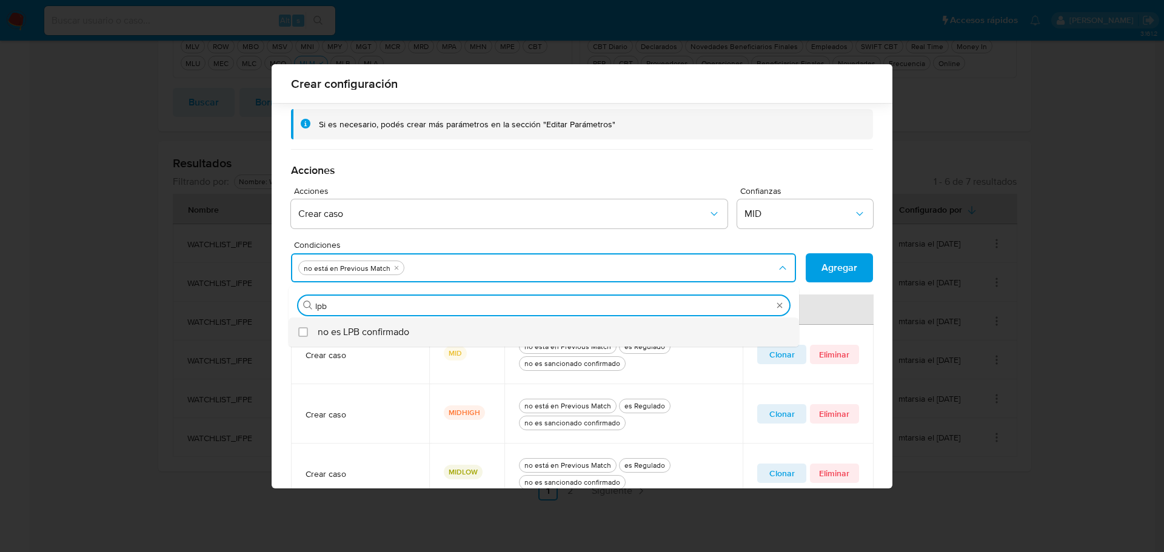
click at [320, 333] on span "no es LPB confirmado" at bounding box center [364, 332] width 92 height 12
checkbox input "true"
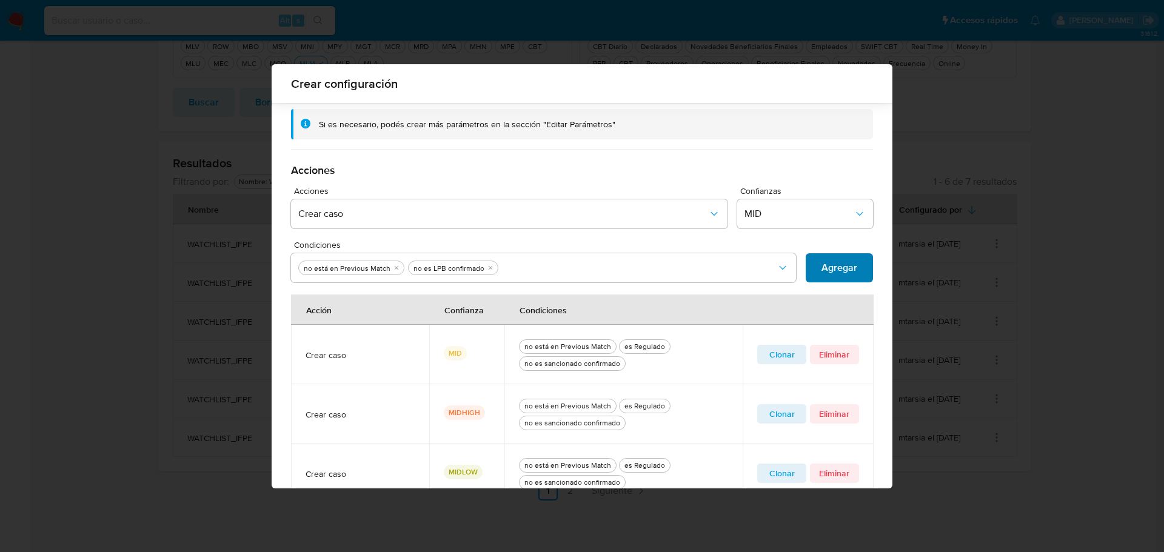
click at [839, 273] on span "Agregar" at bounding box center [839, 268] width 36 height 27
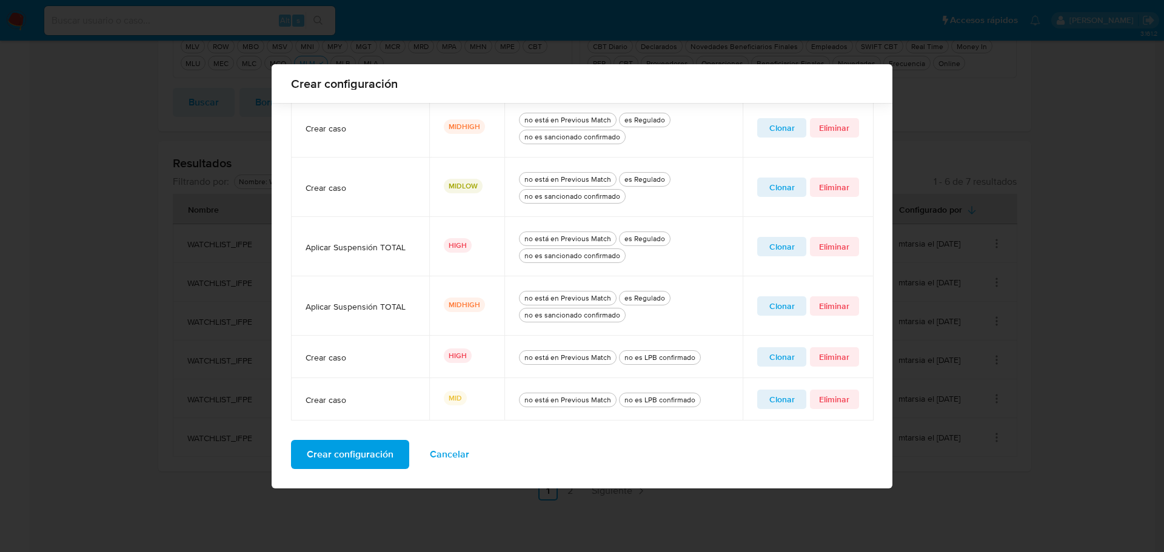
scroll to position [493, 0]
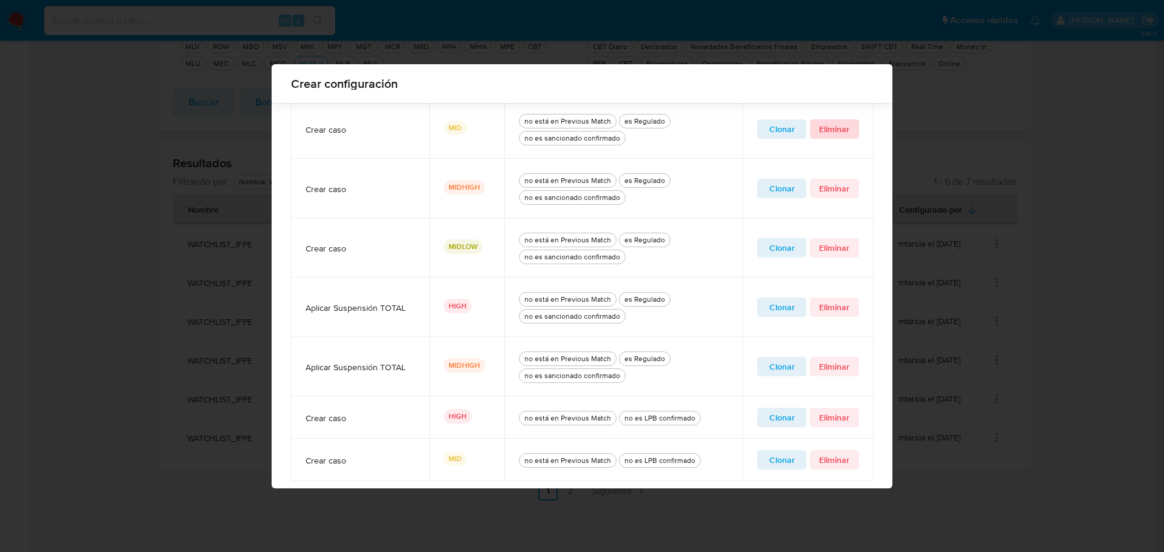
click at [829, 132] on span "Eliminar" at bounding box center [834, 129] width 32 height 17
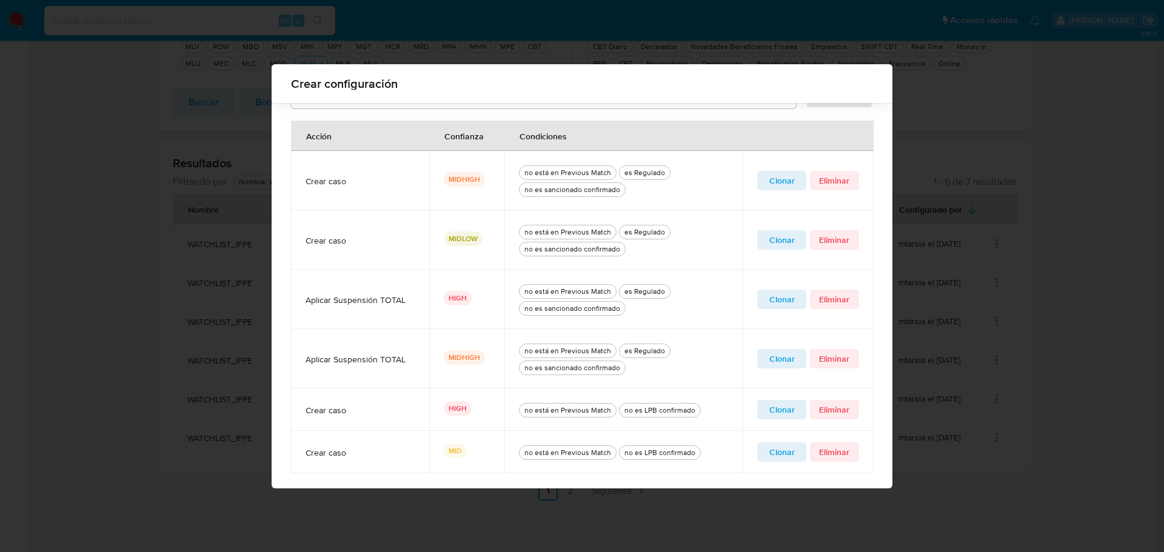
scroll to position [372, 0]
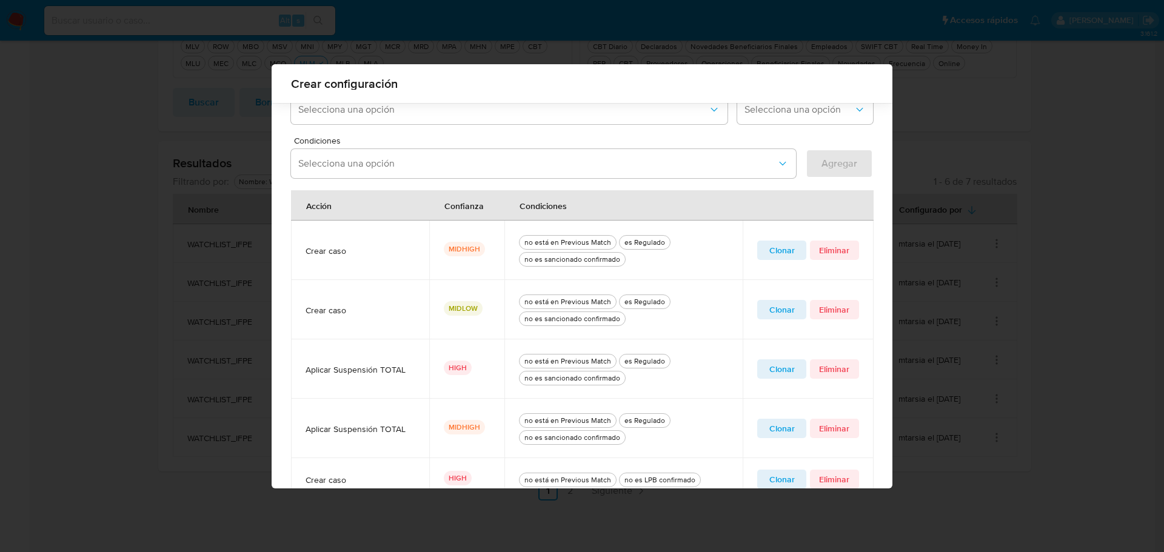
click at [772, 252] on span "Clonar" at bounding box center [781, 250] width 32 height 17
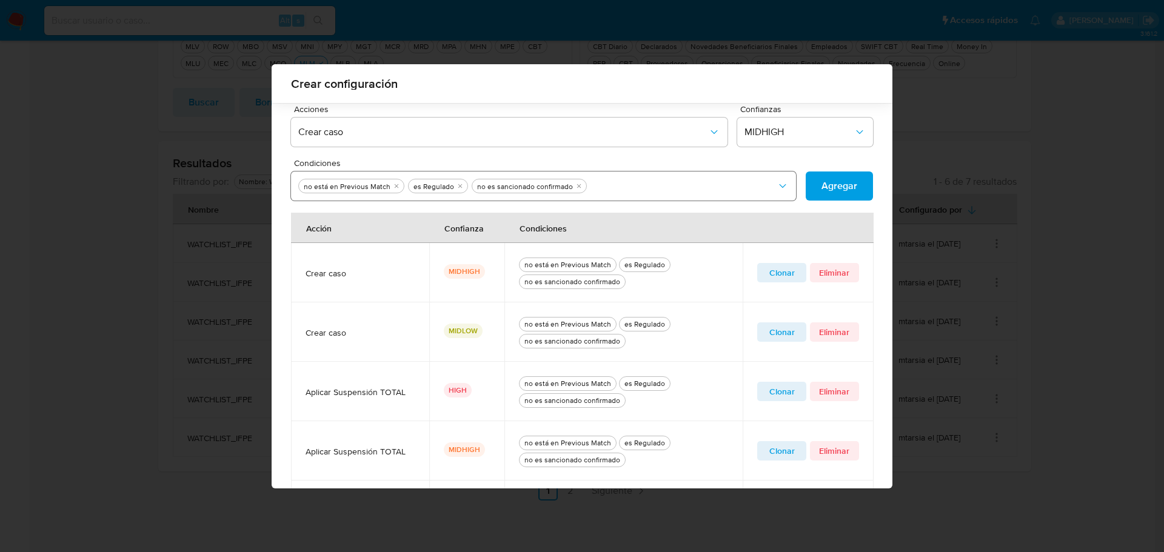
scroll to position [311, 0]
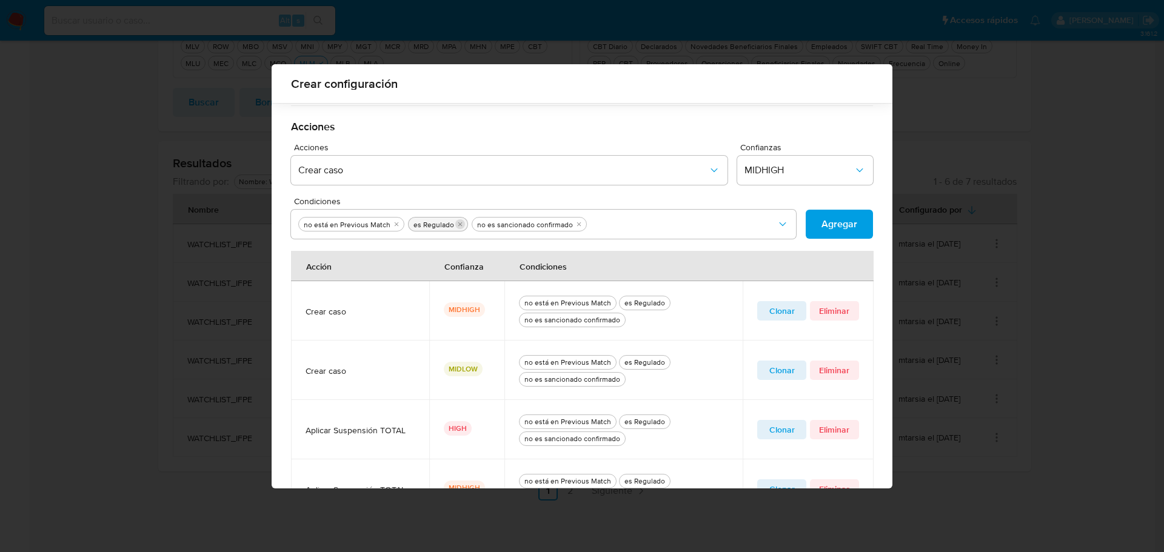
click at [456, 226] on icon "quitar es Regulado" at bounding box center [459, 224] width 7 height 7
click at [511, 227] on icon "quitar no es sancionado confirmado" at bounding box center [514, 224] width 7 height 7
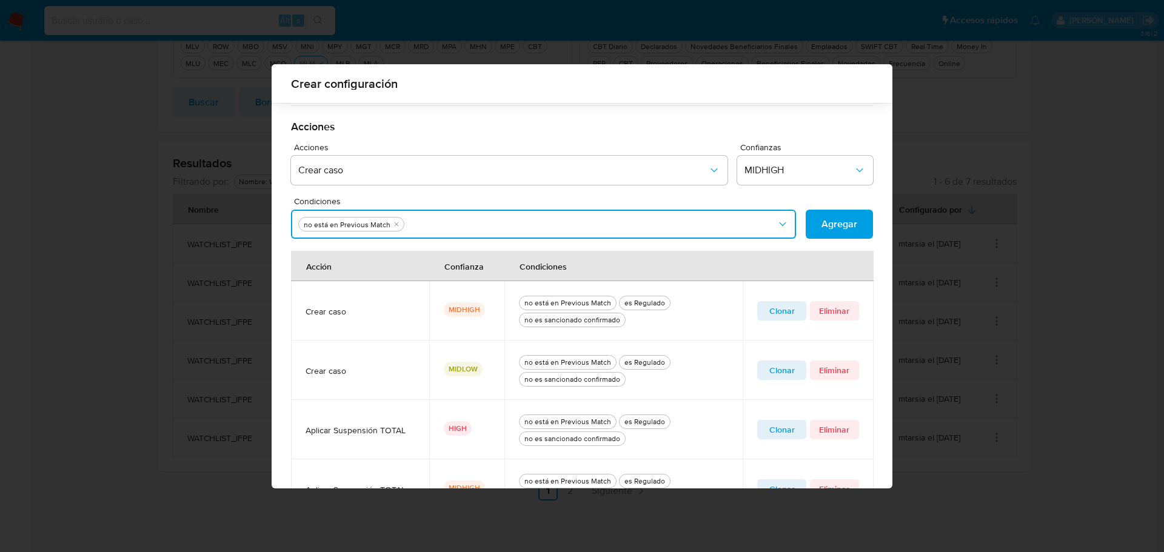
click at [533, 226] on button "Condiciones" at bounding box center [543, 224] width 505 height 29
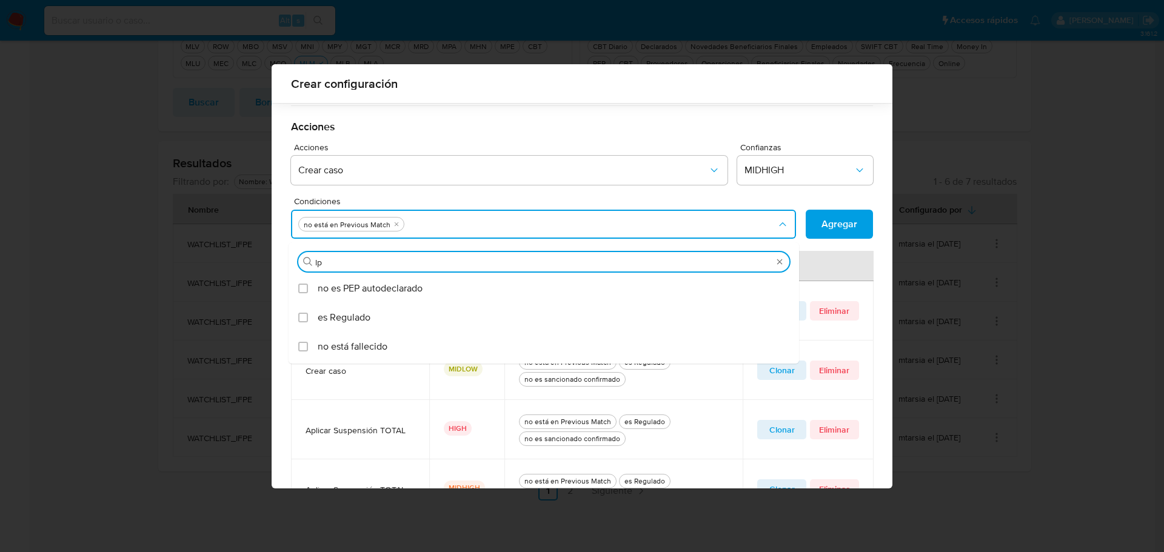
type input "lpb"
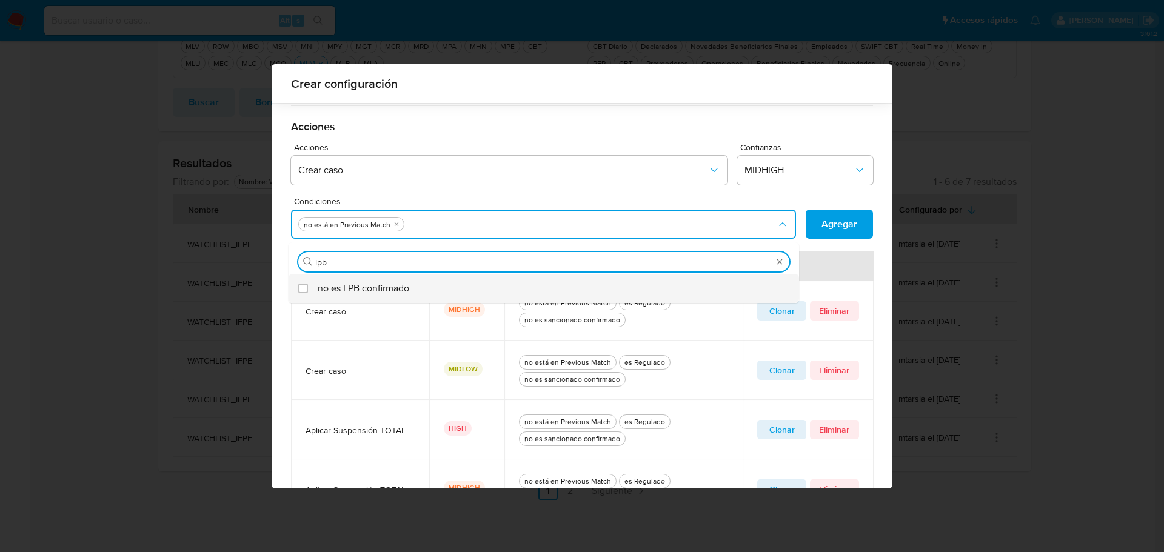
click at [323, 290] on span "no es LPB confirmado" at bounding box center [364, 288] width 92 height 12
checkbox input "true"
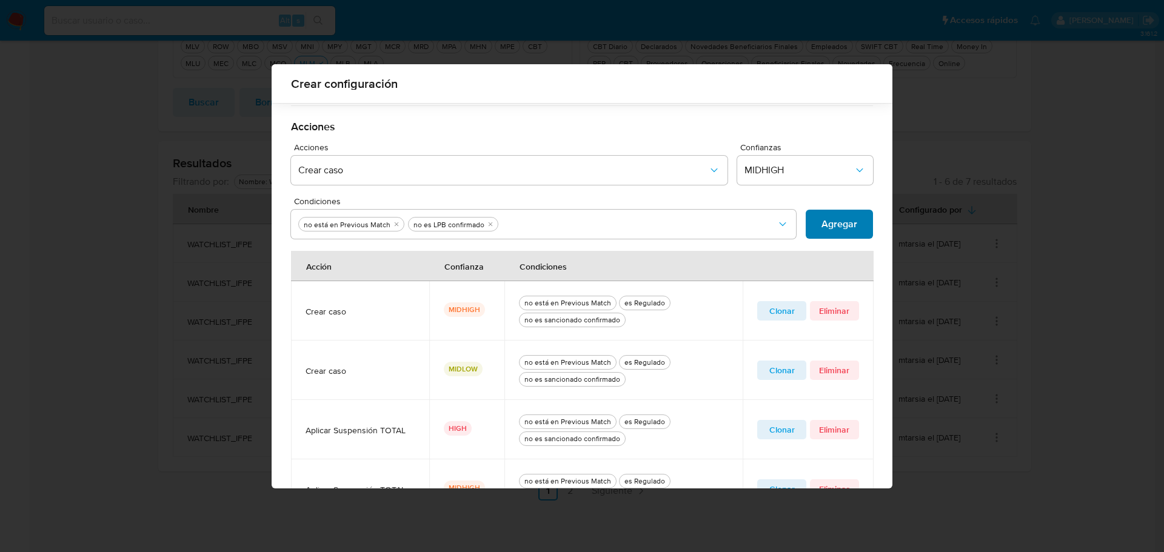
click at [831, 225] on span "Agregar" at bounding box center [839, 224] width 36 height 27
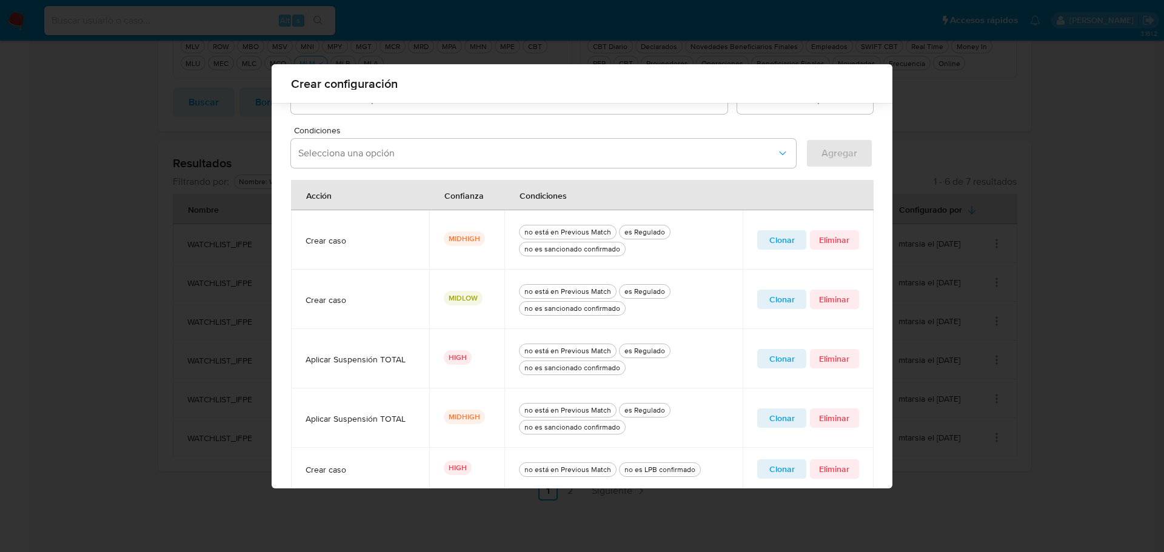
scroll to position [493, 0]
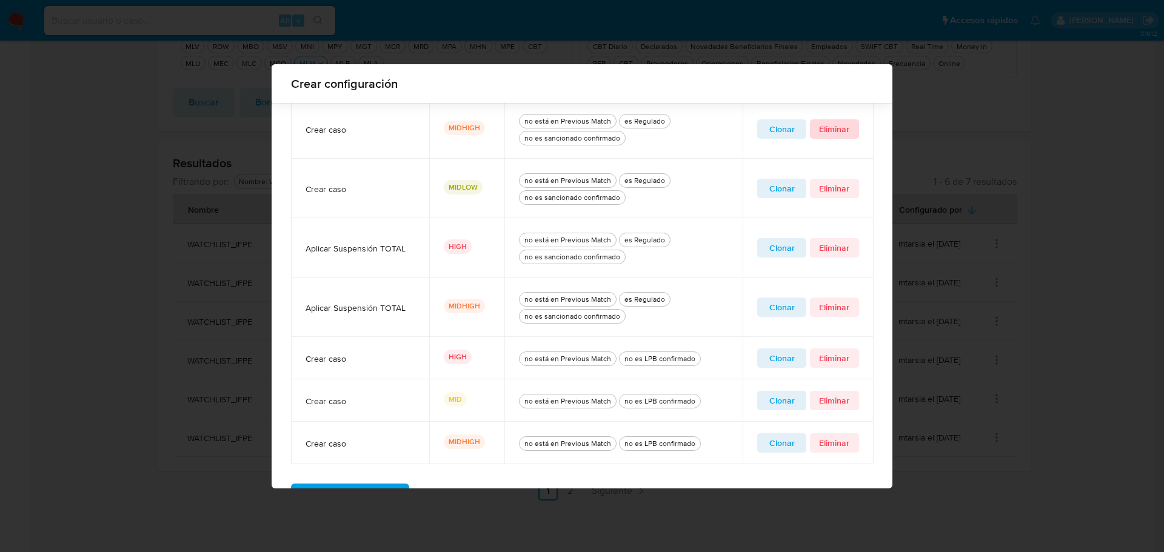
click at [834, 130] on span "Eliminar" at bounding box center [834, 129] width 32 height 17
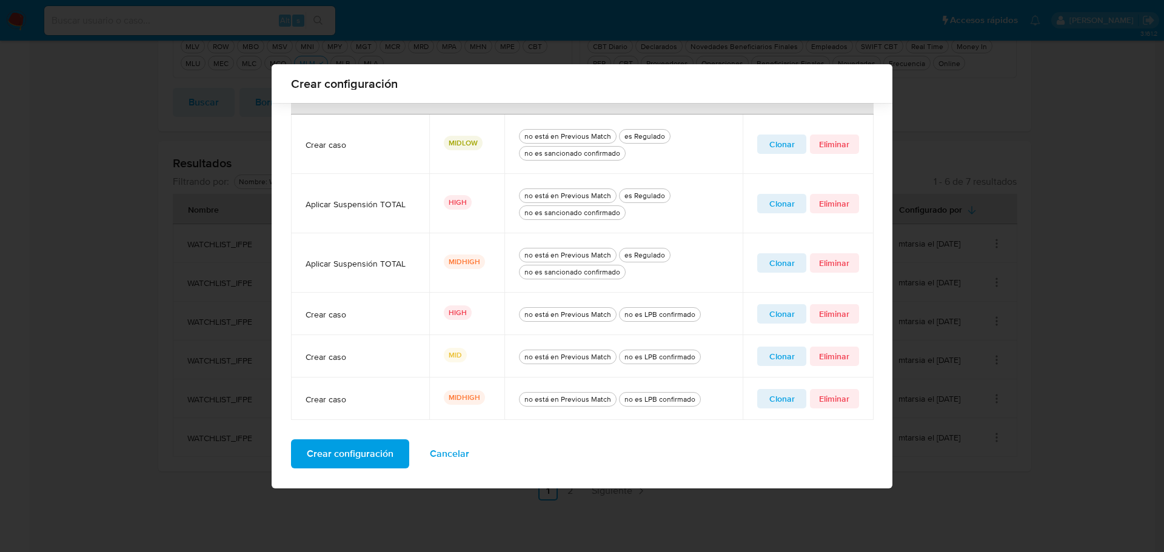
click at [767, 146] on span "Clonar" at bounding box center [781, 144] width 32 height 17
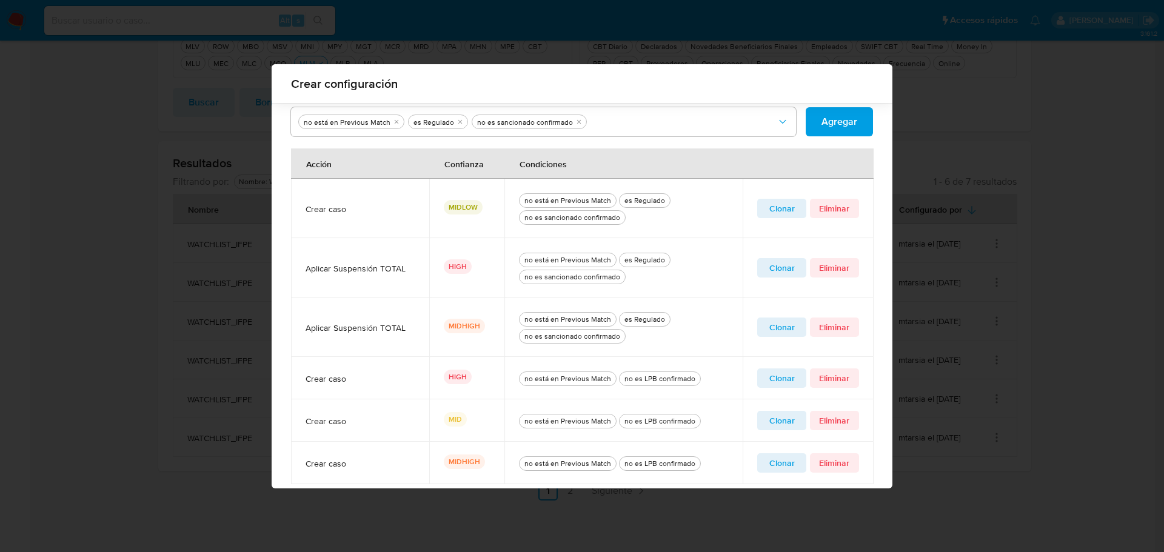
scroll to position [357, 0]
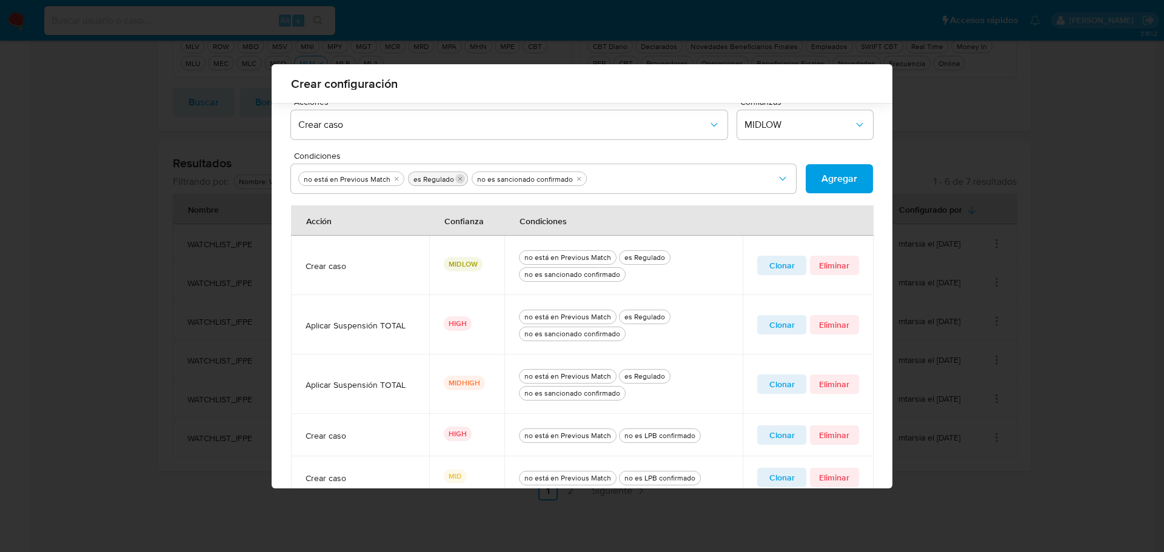
click at [456, 181] on icon "quitar es Regulado" at bounding box center [459, 178] width 7 height 7
click at [511, 179] on icon "quitar no es sancionado confirmado" at bounding box center [514, 178] width 7 height 7
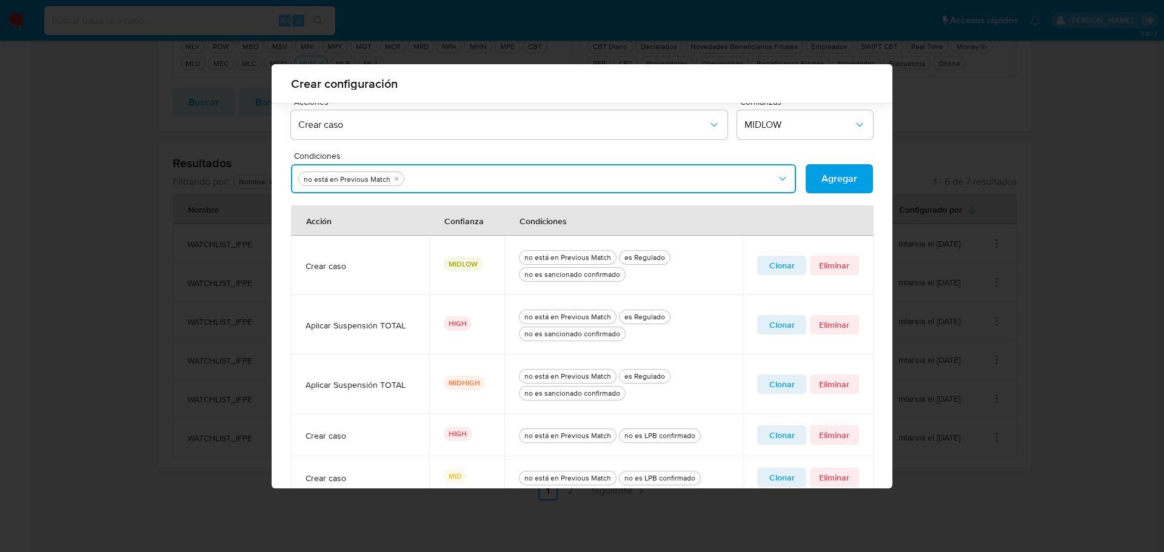
click at [508, 179] on button "Condiciones" at bounding box center [543, 178] width 505 height 29
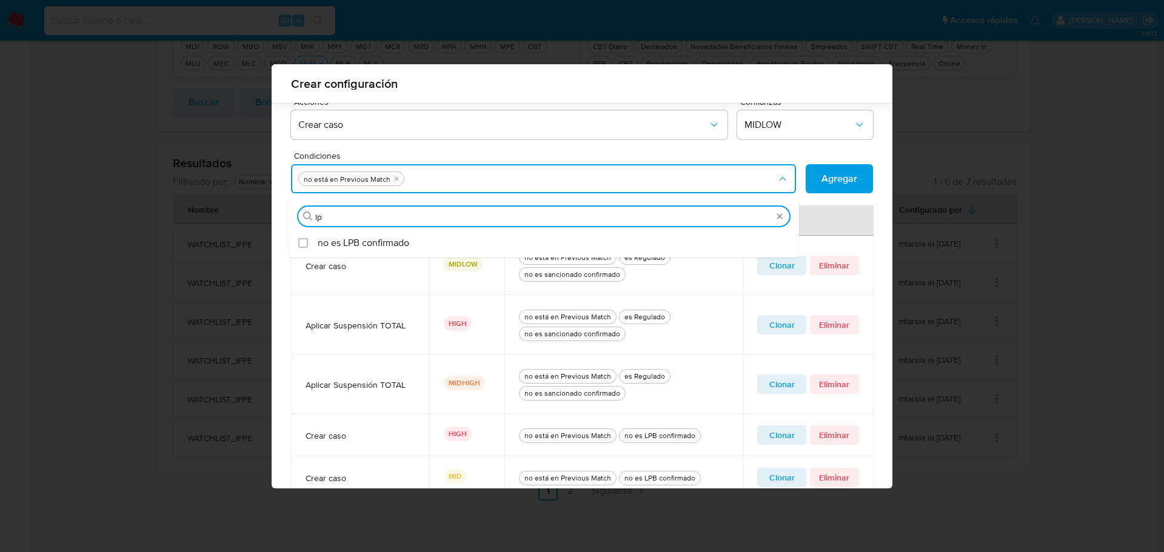
type input "lpb"
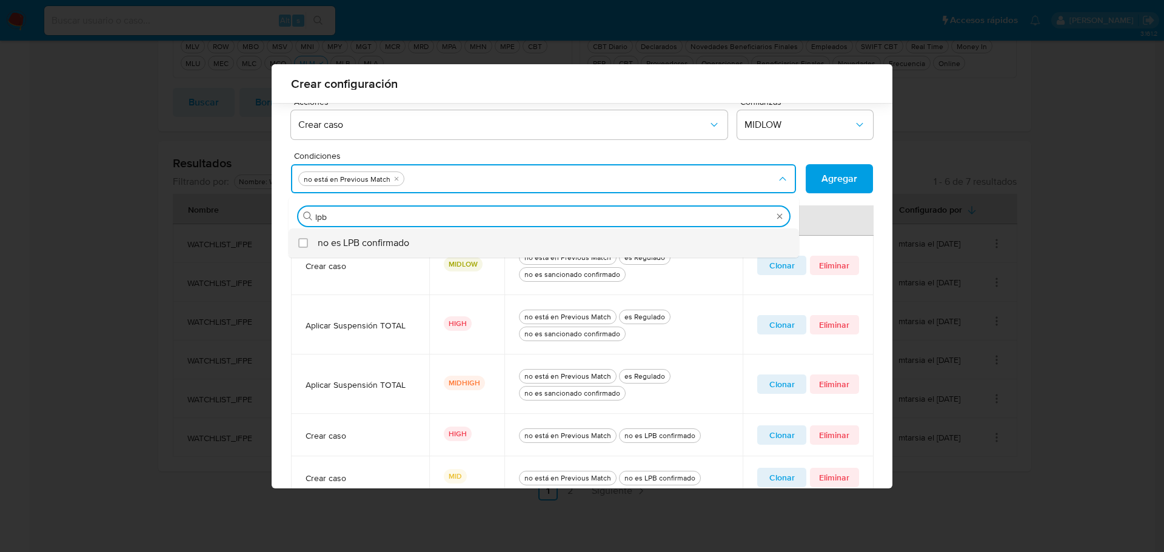
click at [363, 241] on span "no es LPB confirmado" at bounding box center [364, 243] width 92 height 12
checkbox input "true"
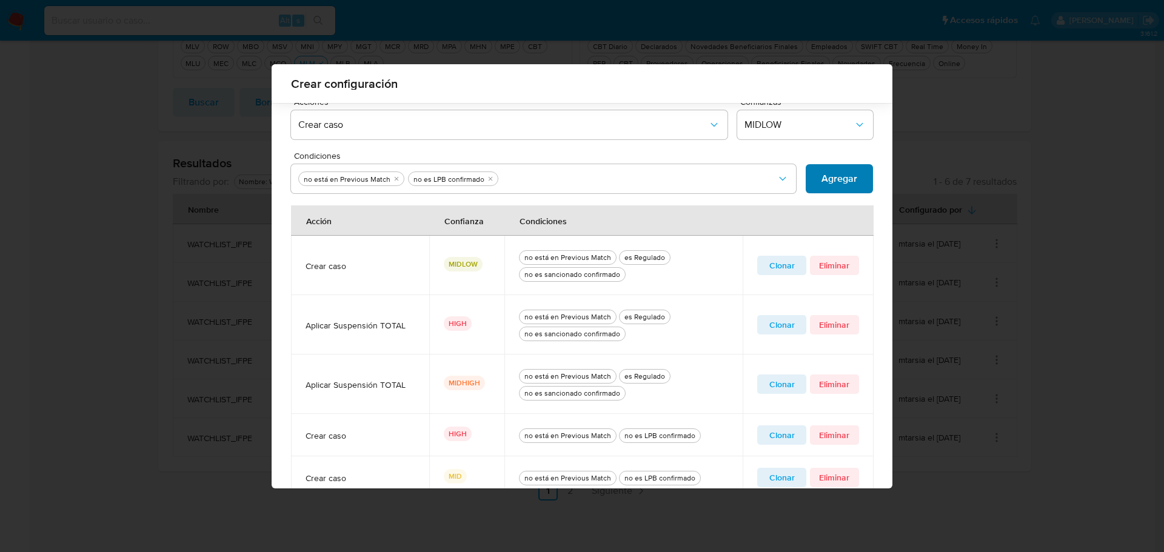
click at [839, 179] on span "Agregar" at bounding box center [839, 178] width 36 height 27
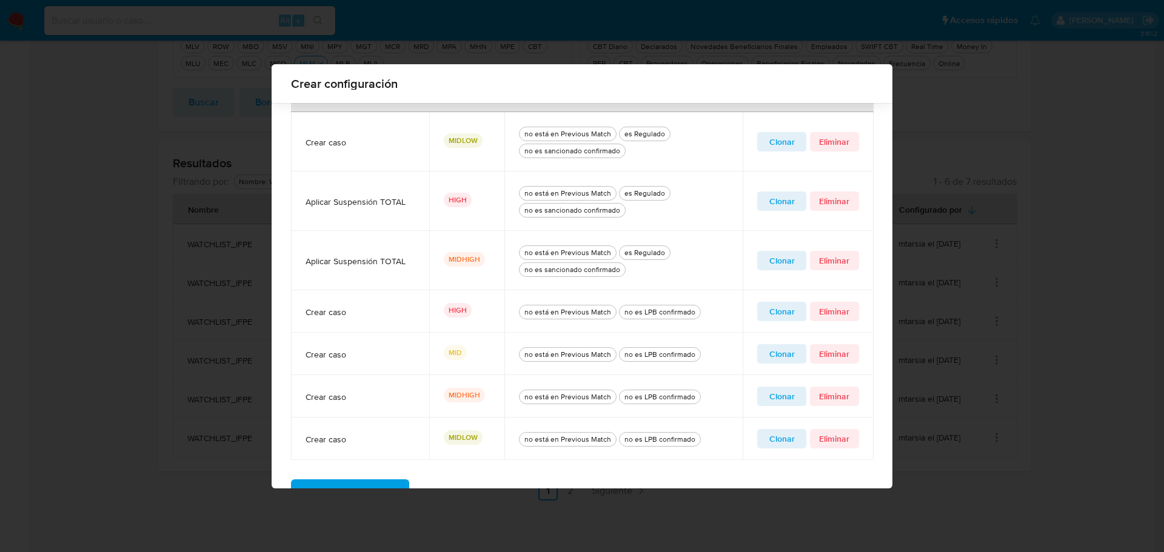
scroll to position [459, 0]
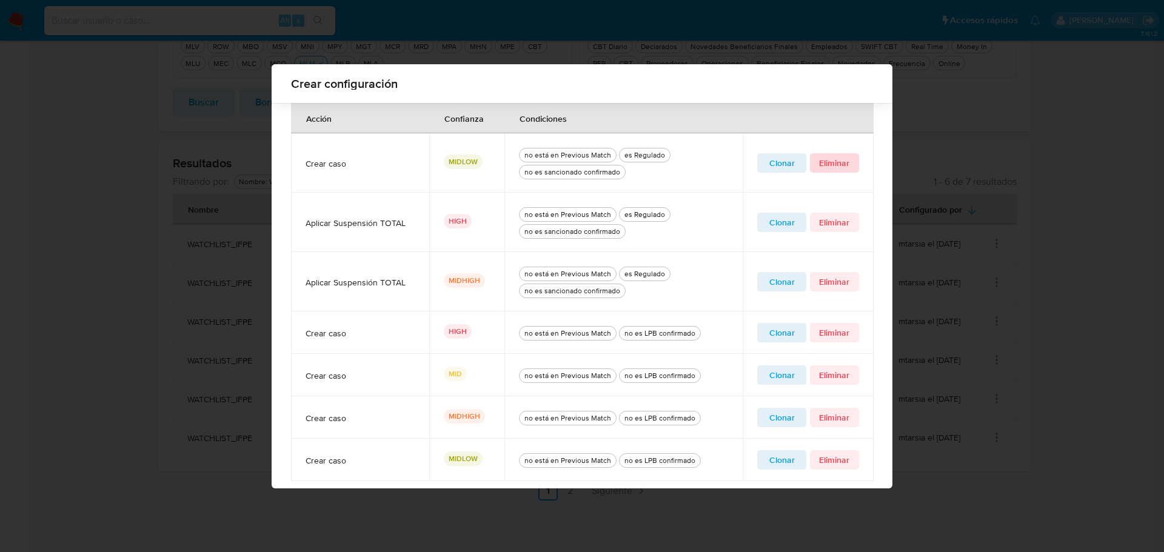
click at [827, 163] on span "Eliminar" at bounding box center [834, 163] width 32 height 17
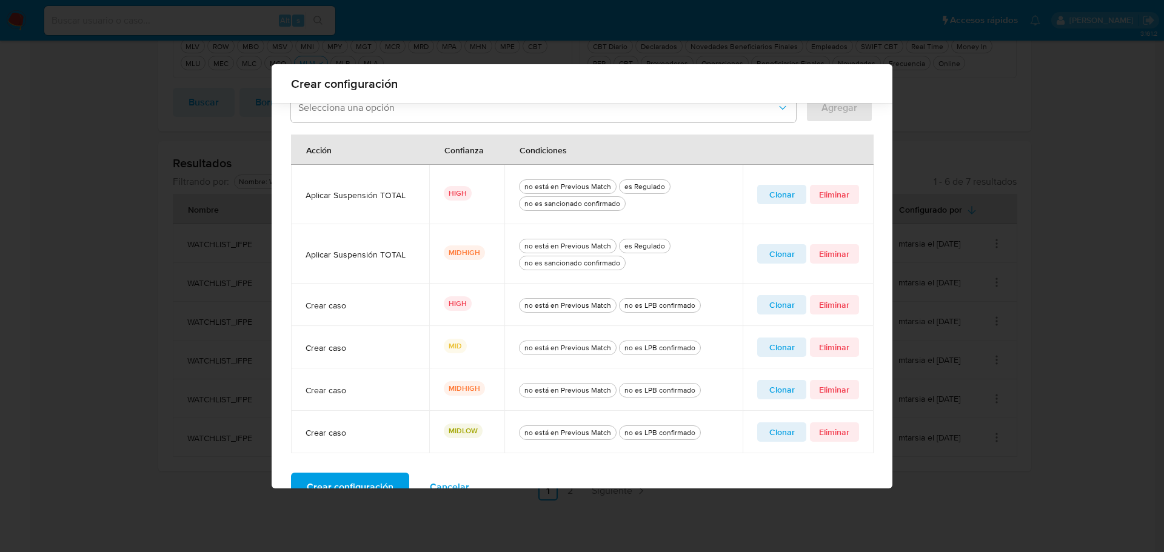
scroll to position [399, 0]
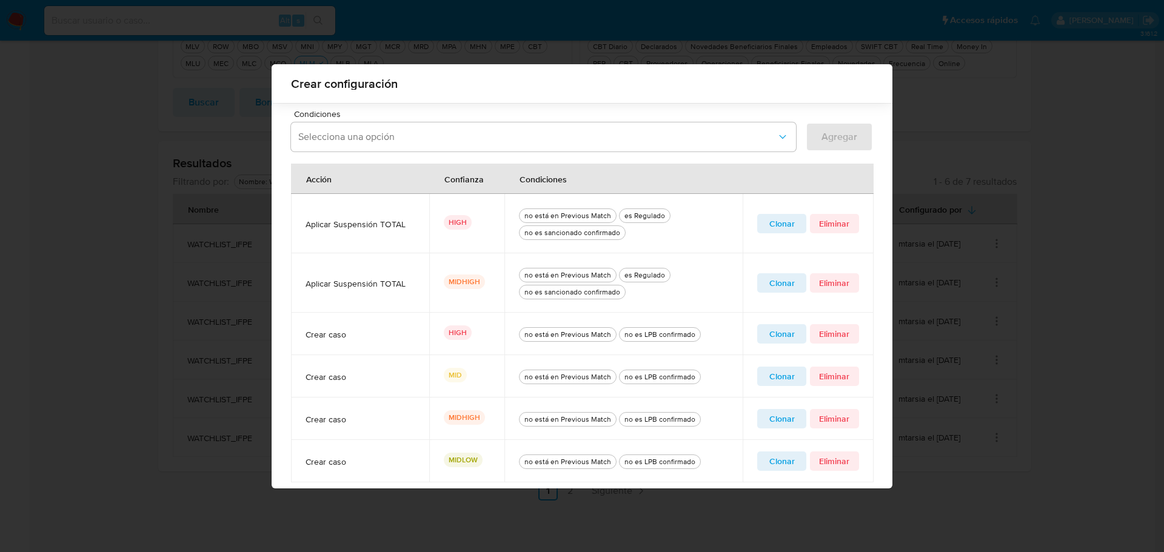
click at [787, 224] on span "Clonar" at bounding box center [781, 223] width 32 height 17
click at [456, 138] on icon "quitar es Regulado" at bounding box center [459, 136] width 7 height 7
click at [511, 137] on icon "quitar no es sancionado confirmado" at bounding box center [514, 136] width 7 height 7
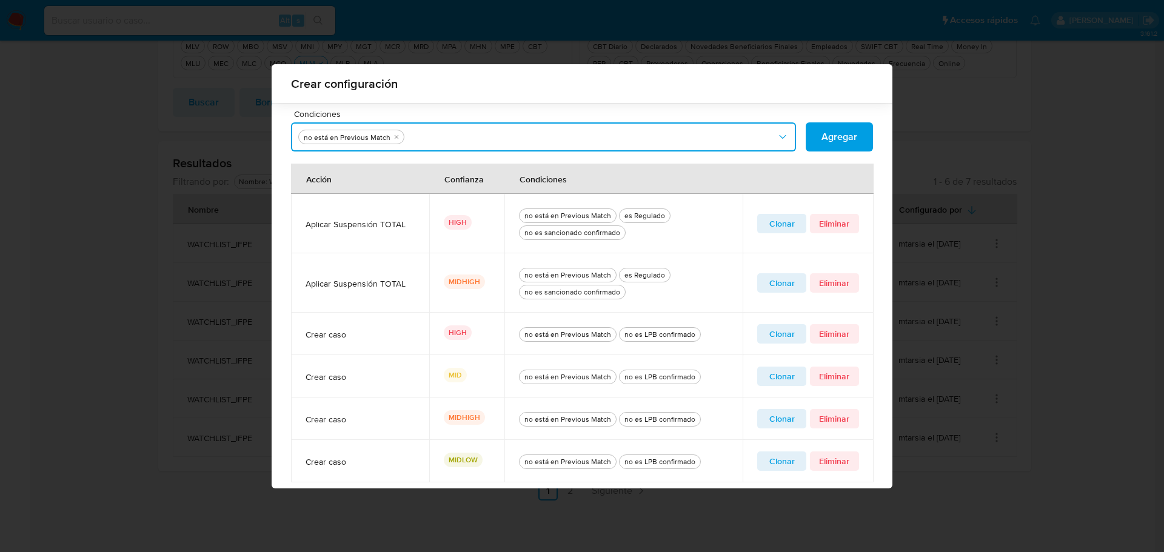
click at [505, 137] on button "Condiciones" at bounding box center [543, 136] width 505 height 29
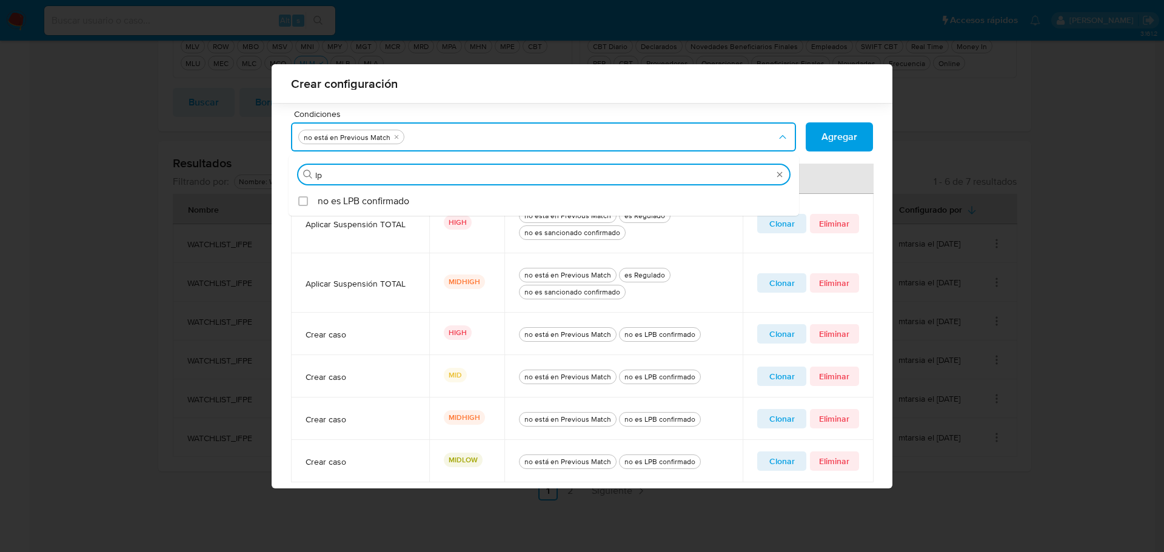
type input "lpb"
click at [419, 201] on div "no es LPB confirmado" at bounding box center [550, 201] width 464 height 29
checkbox input "true"
click at [848, 132] on span "Agregar" at bounding box center [839, 137] width 36 height 27
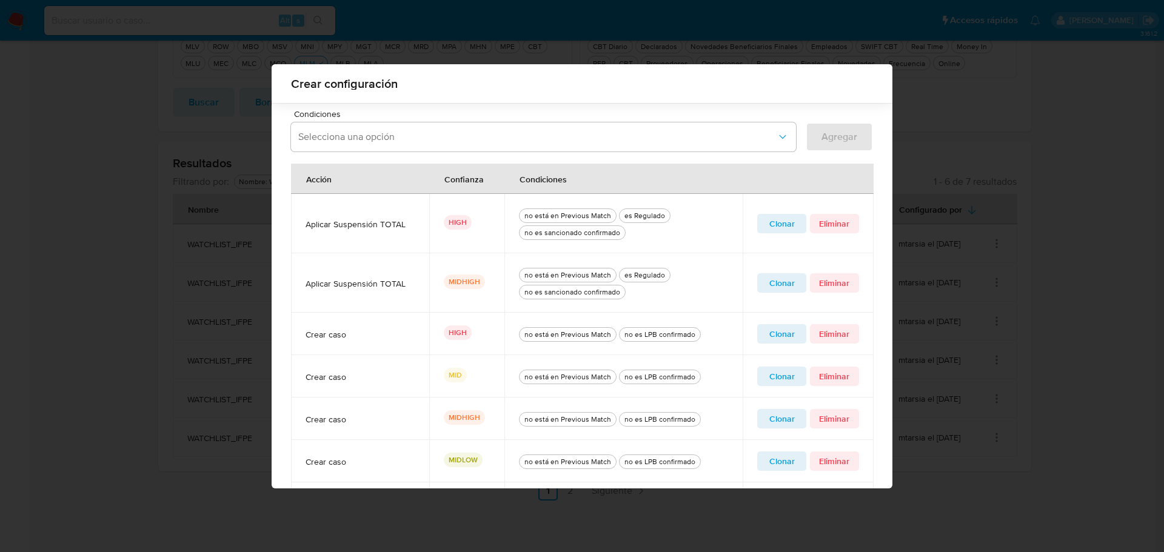
scroll to position [459, 0]
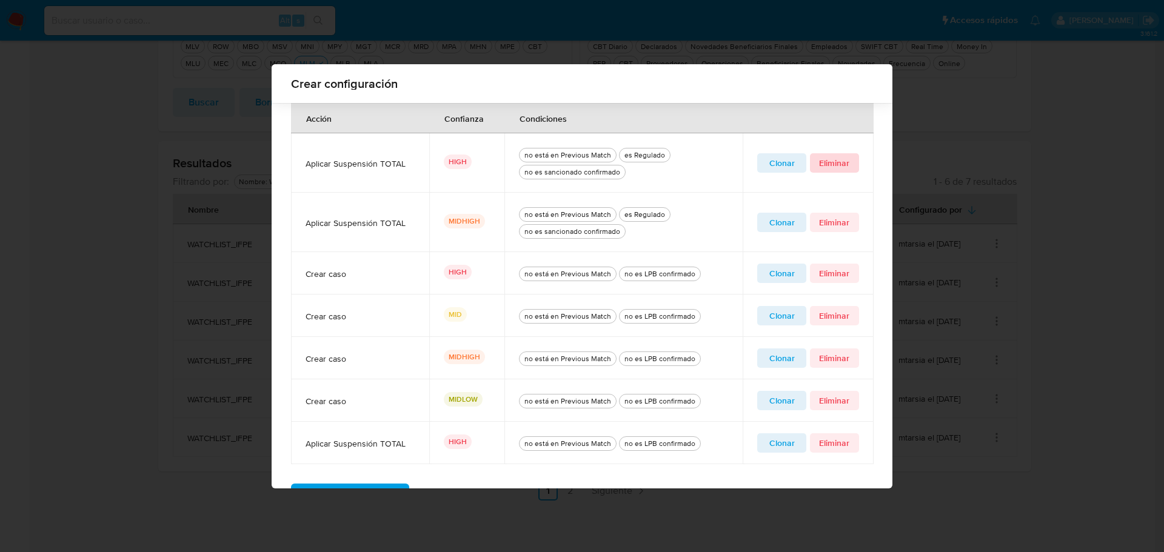
click at [831, 162] on span "Eliminar" at bounding box center [834, 163] width 32 height 17
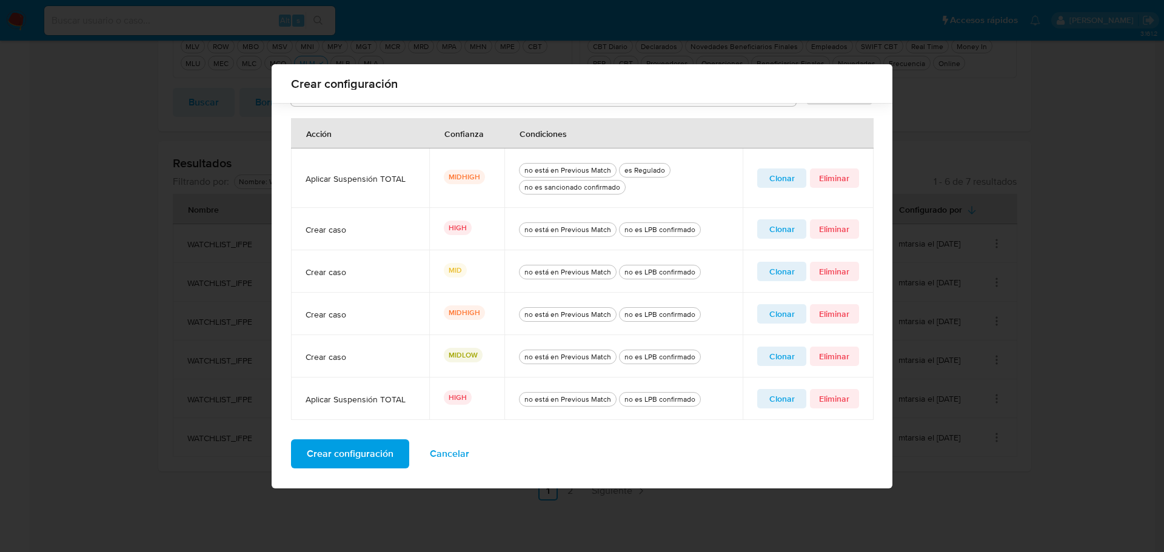
scroll to position [444, 0]
click at [773, 181] on span "Clonar" at bounding box center [781, 178] width 32 height 17
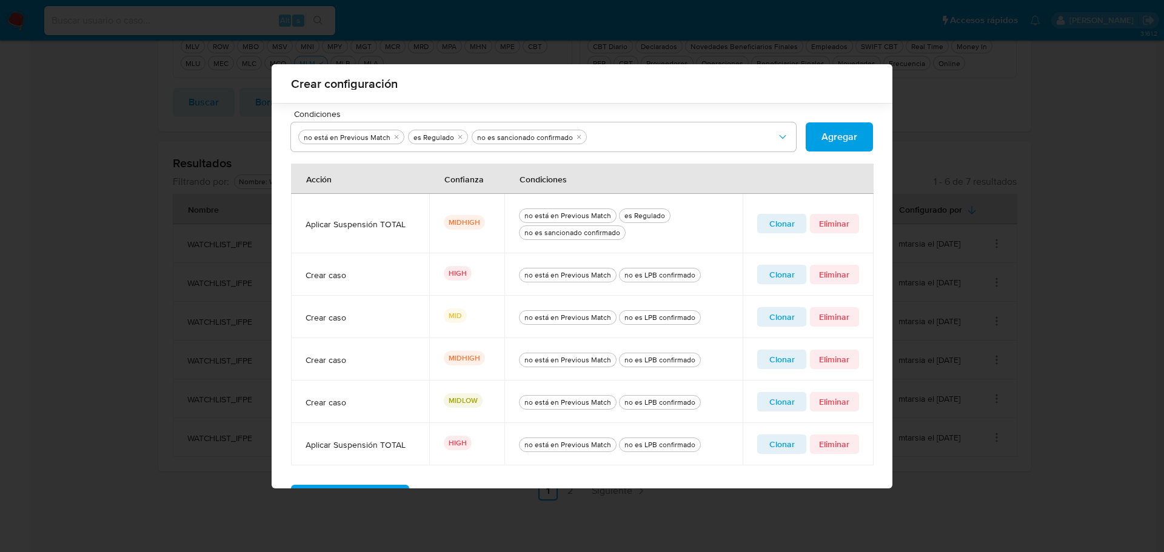
scroll to position [323, 0]
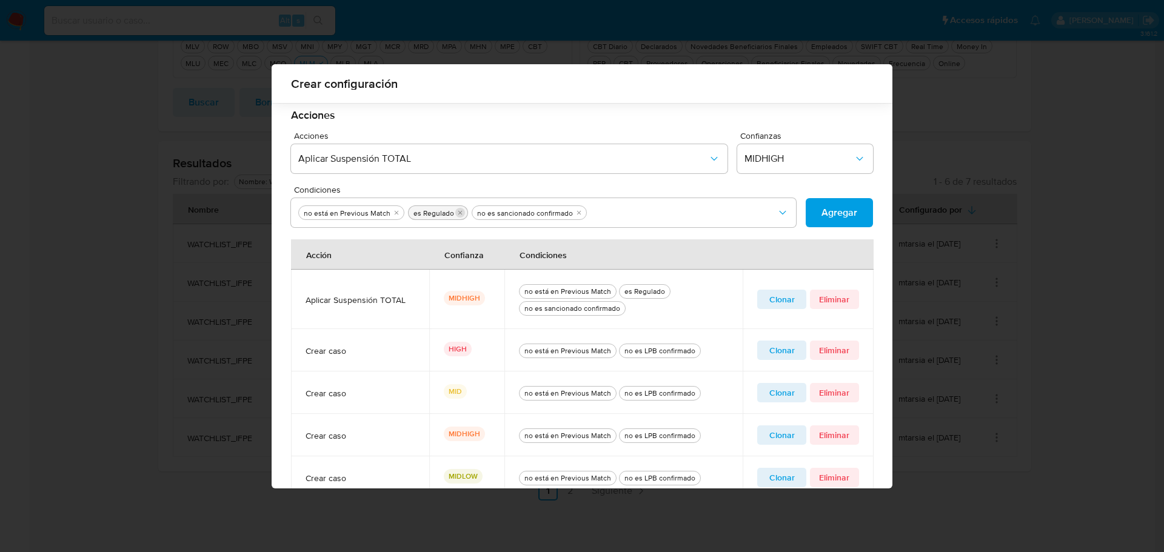
click at [456, 215] on icon "quitar es Regulado" at bounding box center [459, 212] width 7 height 7
click at [510, 217] on button "quitar no es sancionado confirmado" at bounding box center [515, 213] width 10 height 10
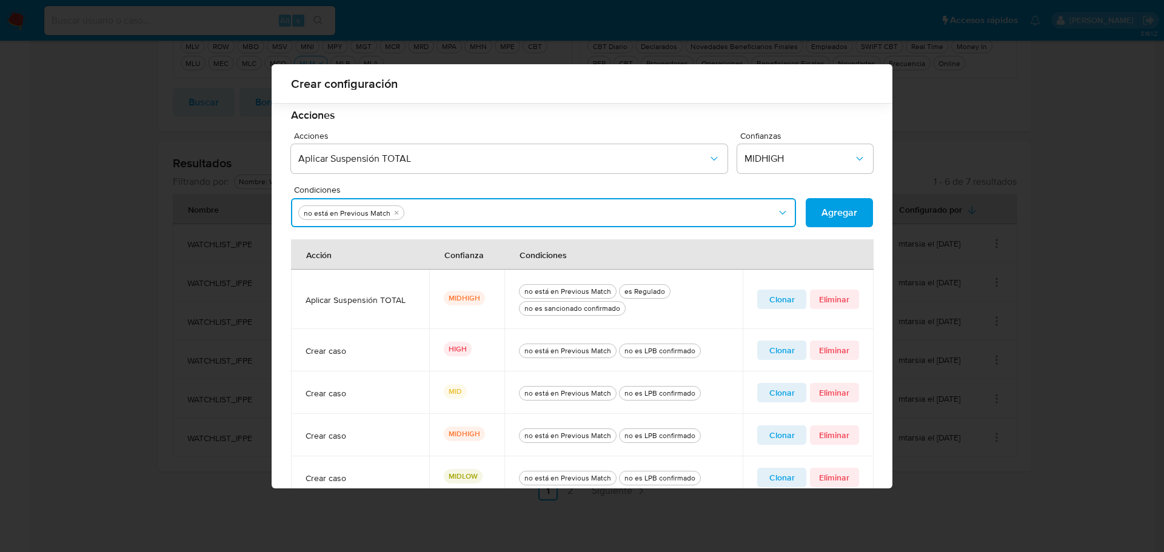
click at [505, 215] on button "Condiciones" at bounding box center [543, 212] width 505 height 29
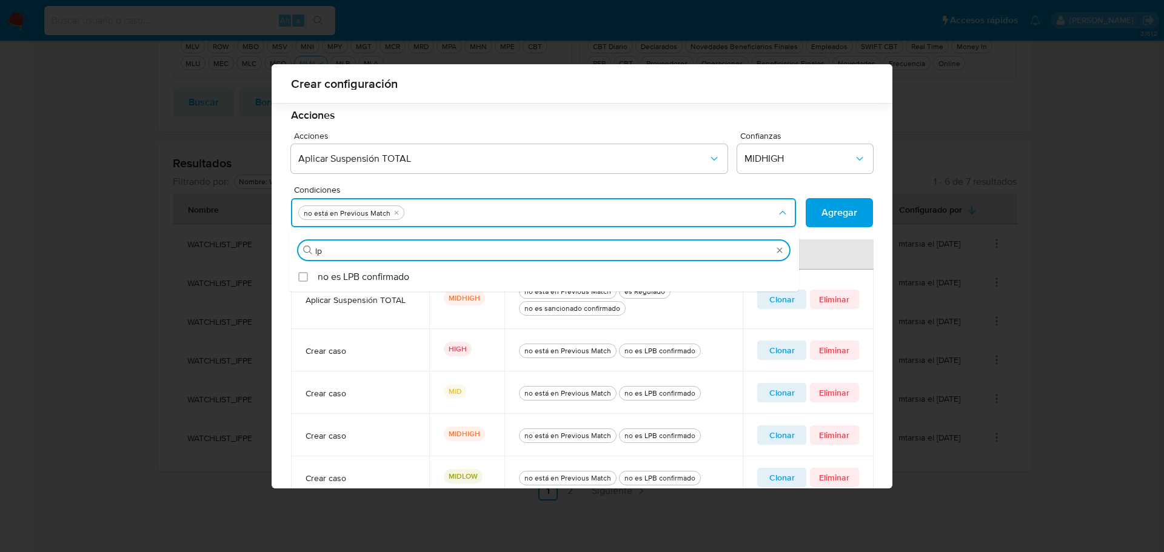
type input "lpb"
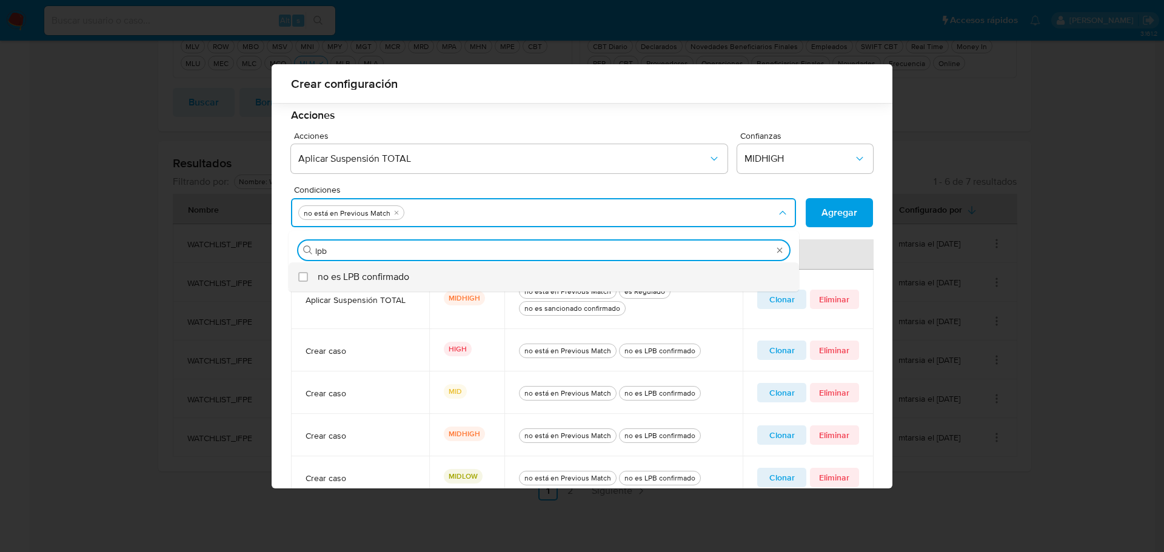
click at [414, 274] on div "no es LPB confirmado" at bounding box center [550, 276] width 464 height 29
checkbox input "true"
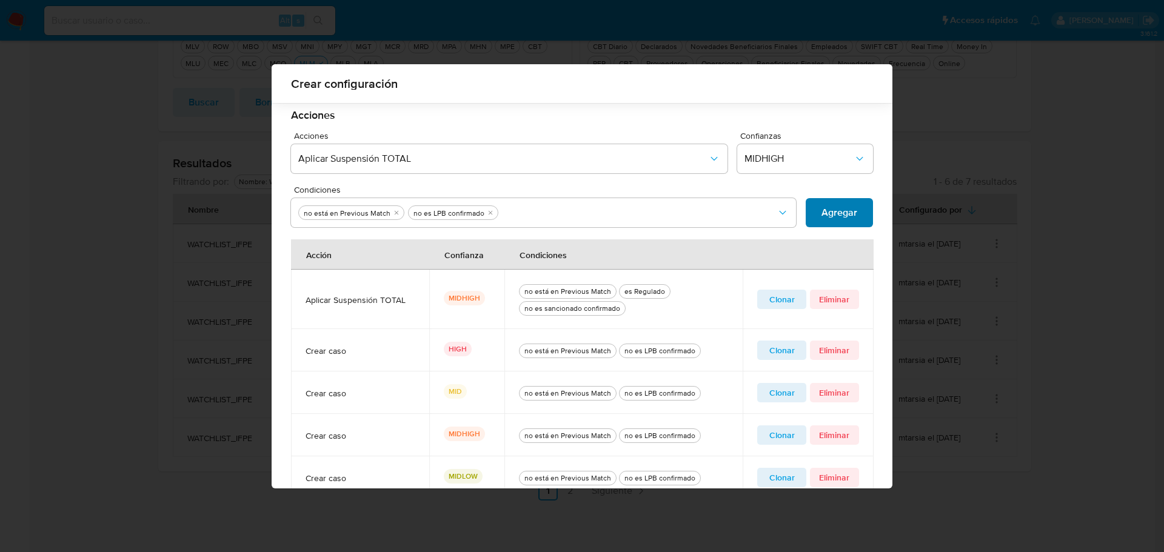
click at [825, 213] on span "Agregar" at bounding box center [839, 212] width 36 height 27
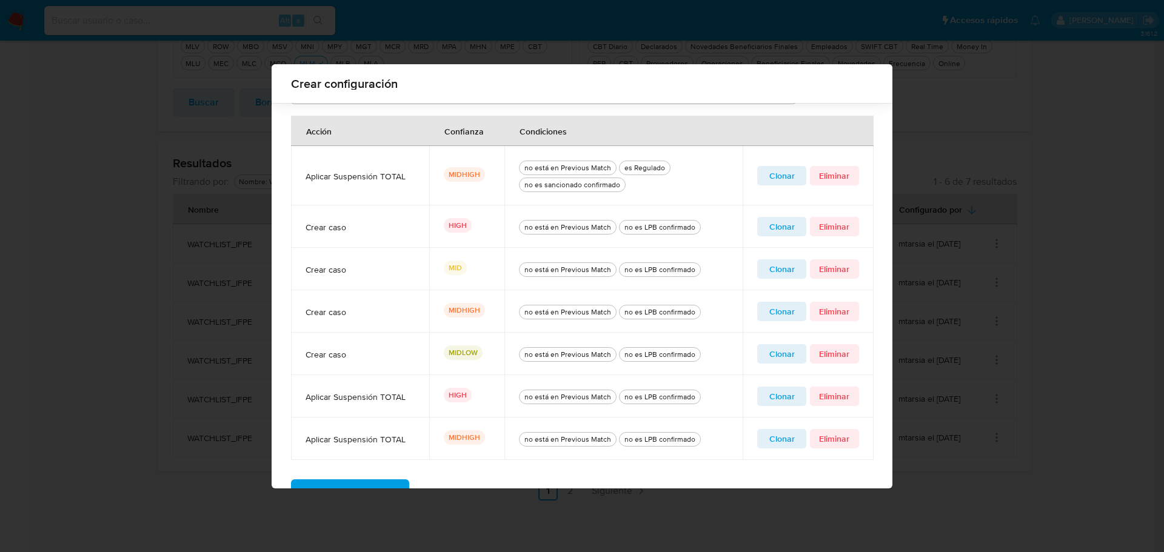
scroll to position [425, 0]
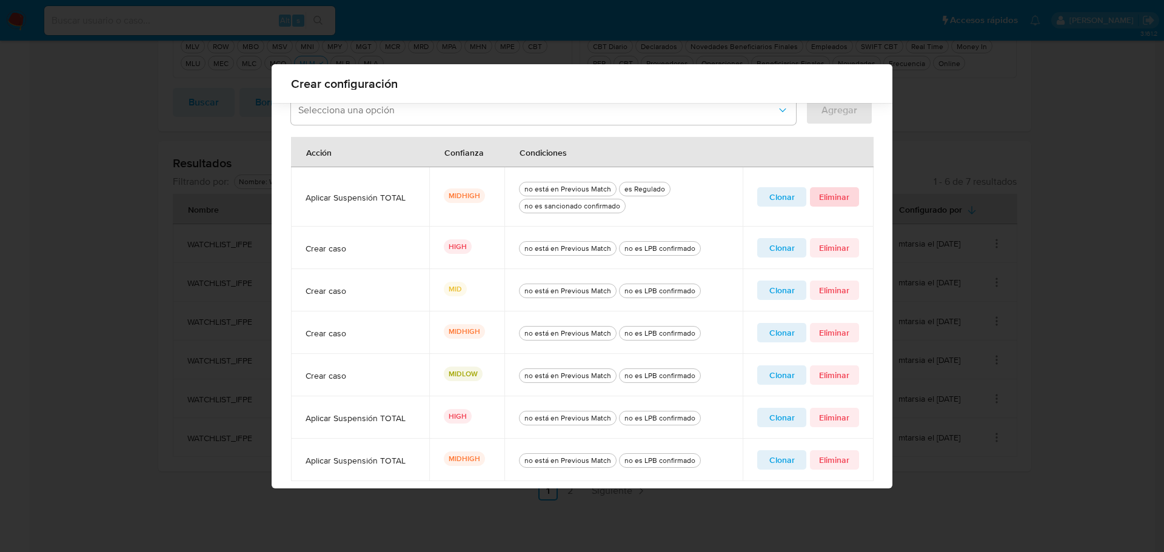
click at [833, 196] on span "Eliminar" at bounding box center [834, 196] width 32 height 17
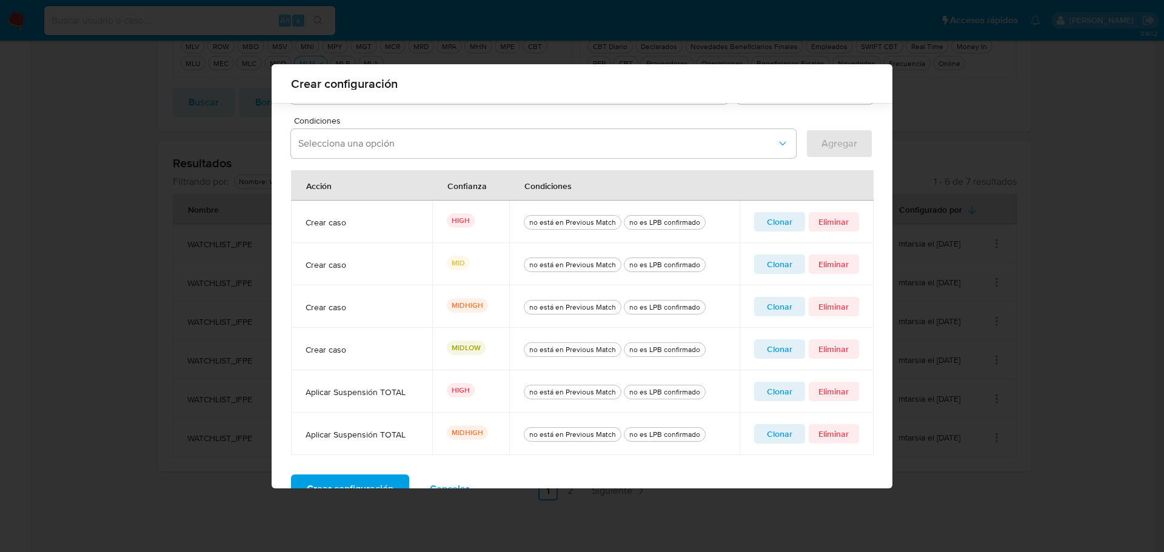
scroll to position [427, 0]
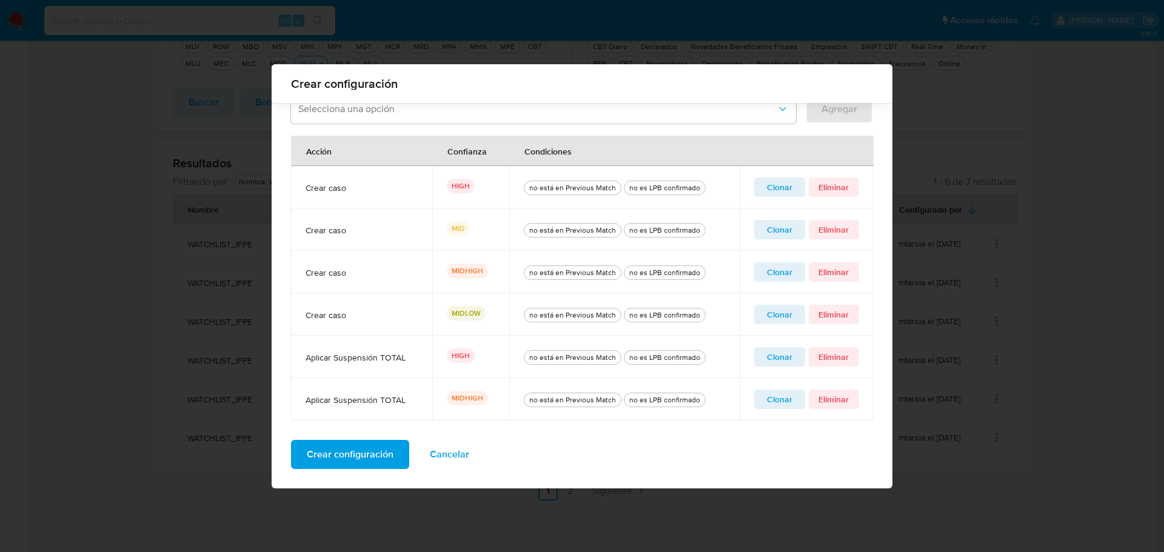
click at [345, 454] on span "Crear configuración" at bounding box center [350, 454] width 87 height 27
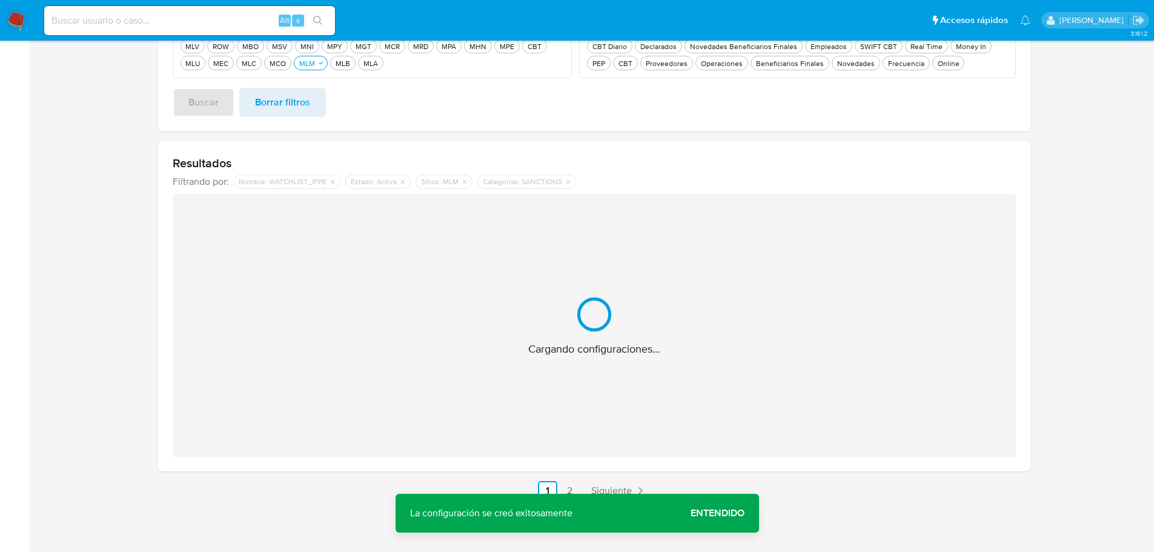
click at [719, 513] on span "Entendido" at bounding box center [718, 513] width 54 height 0
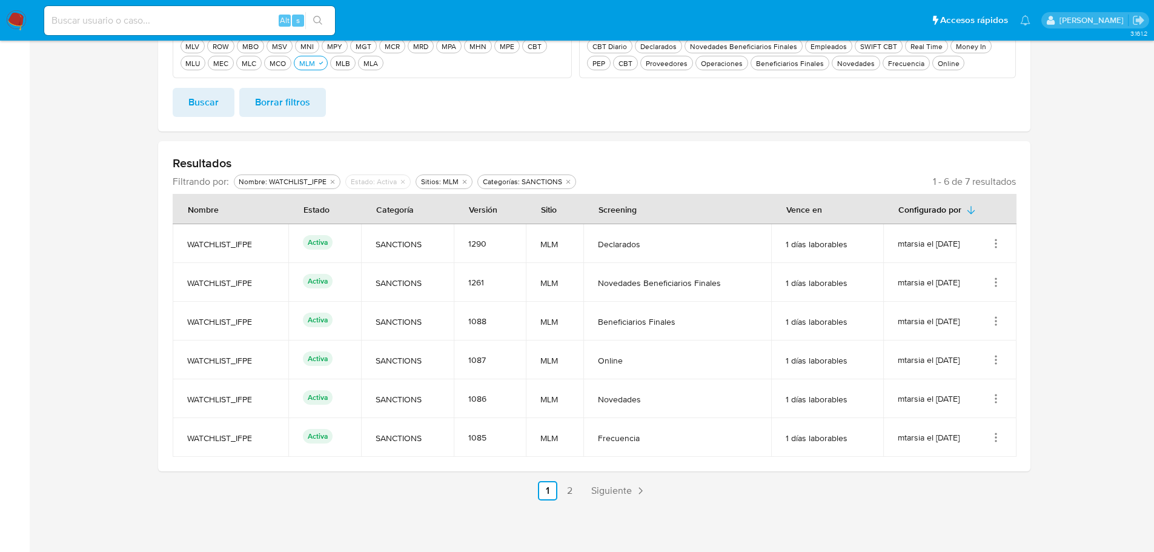
click at [992, 364] on icon "Acciones" at bounding box center [996, 360] width 12 height 12
click at [962, 418] on button "Editar" at bounding box center [947, 420] width 109 height 32
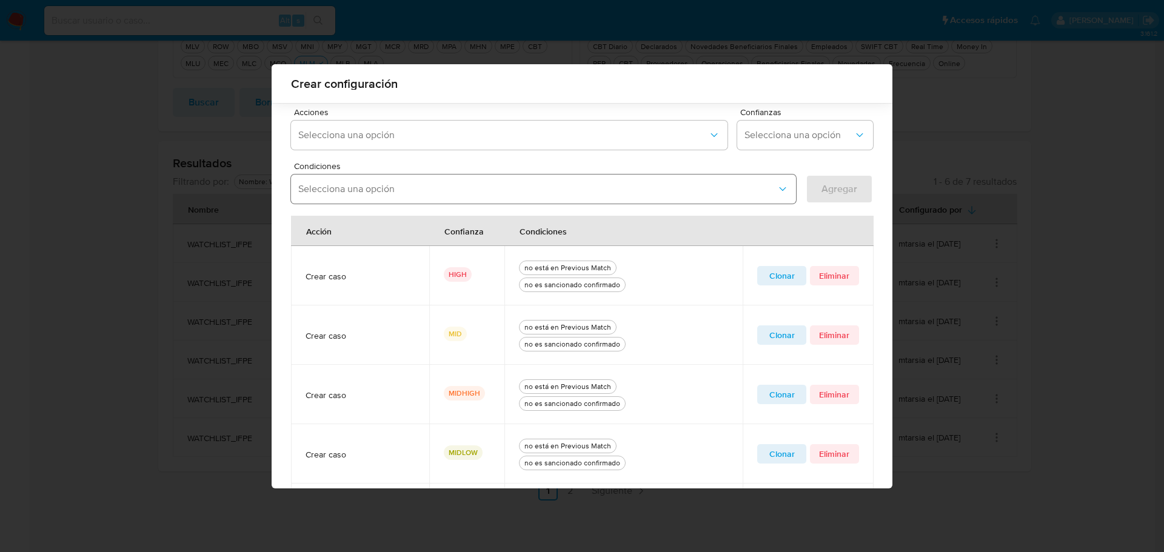
scroll to position [284, 0]
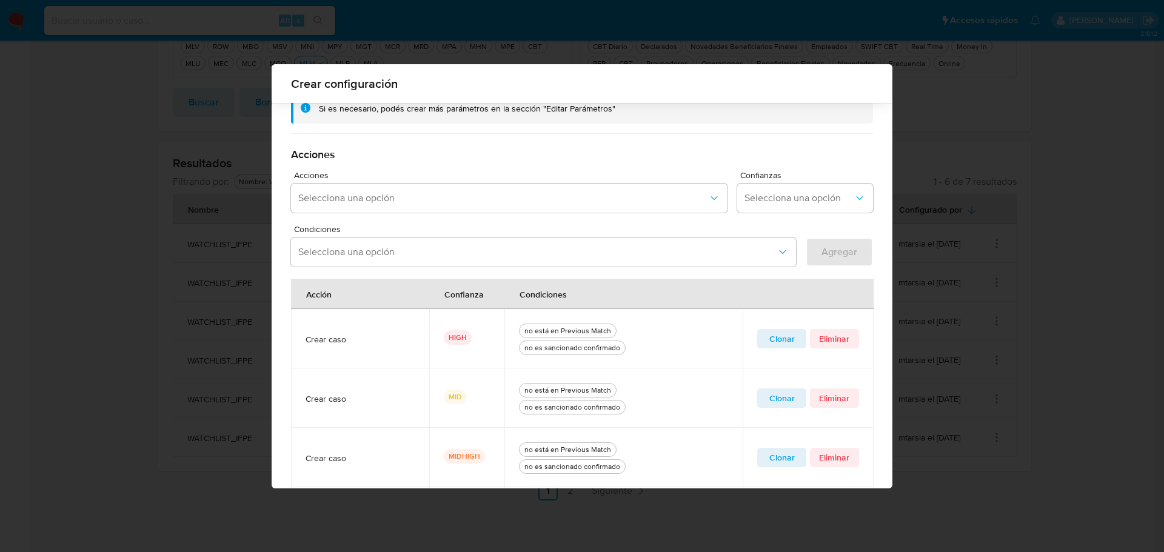
click at [773, 338] on span "Clonar" at bounding box center [781, 338] width 32 height 17
click at [511, 251] on icon "quitar no es sancionado confirmado" at bounding box center [514, 251] width 7 height 7
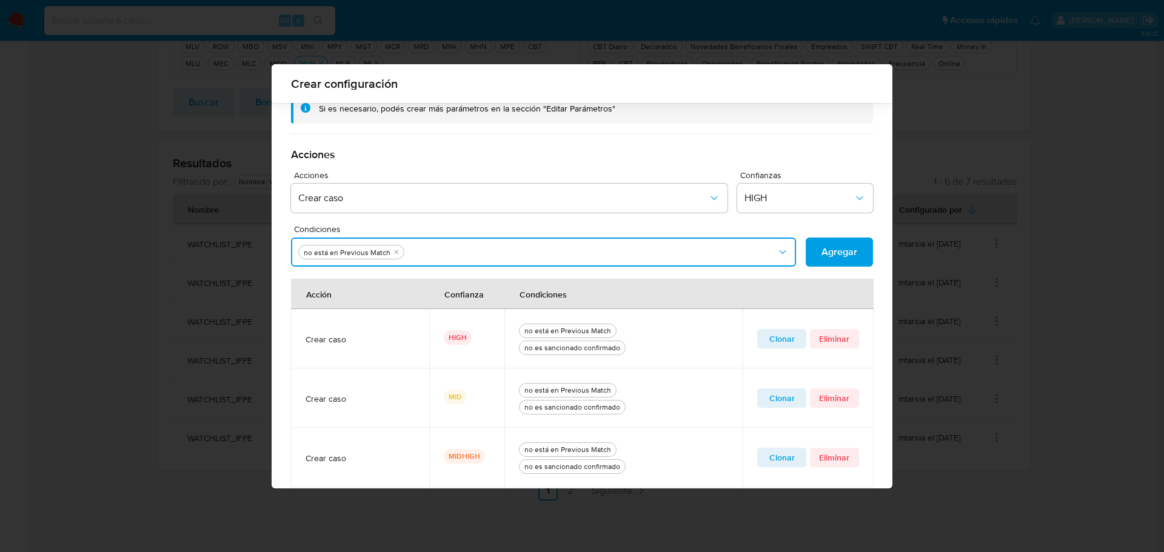
click at [507, 251] on button "Condiciones" at bounding box center [543, 252] width 505 height 29
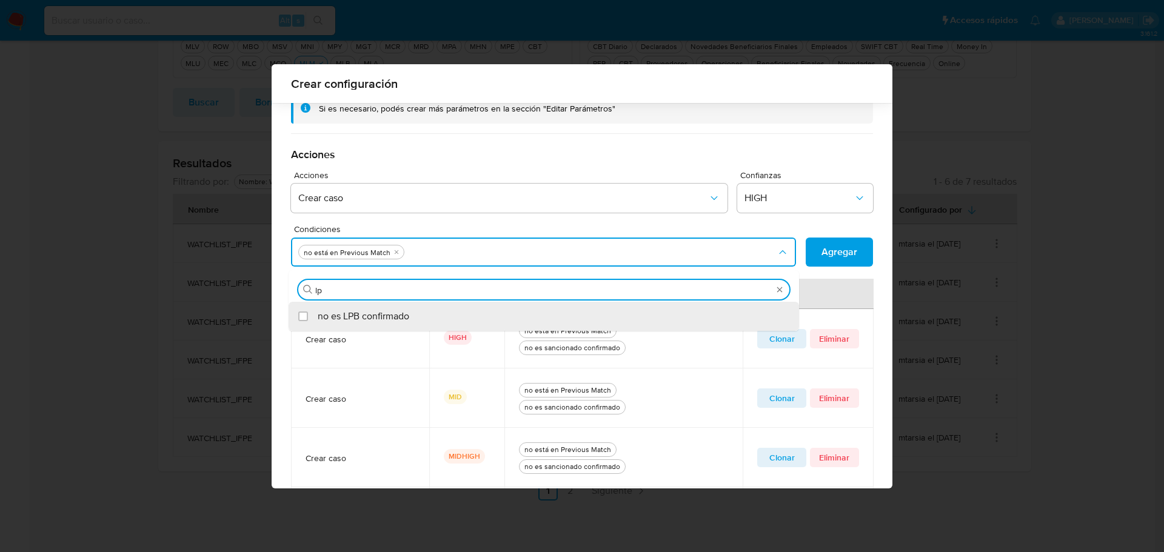
type input "lpb"
click at [445, 305] on div "no es LPB confirmado" at bounding box center [550, 316] width 464 height 29
checkbox input "true"
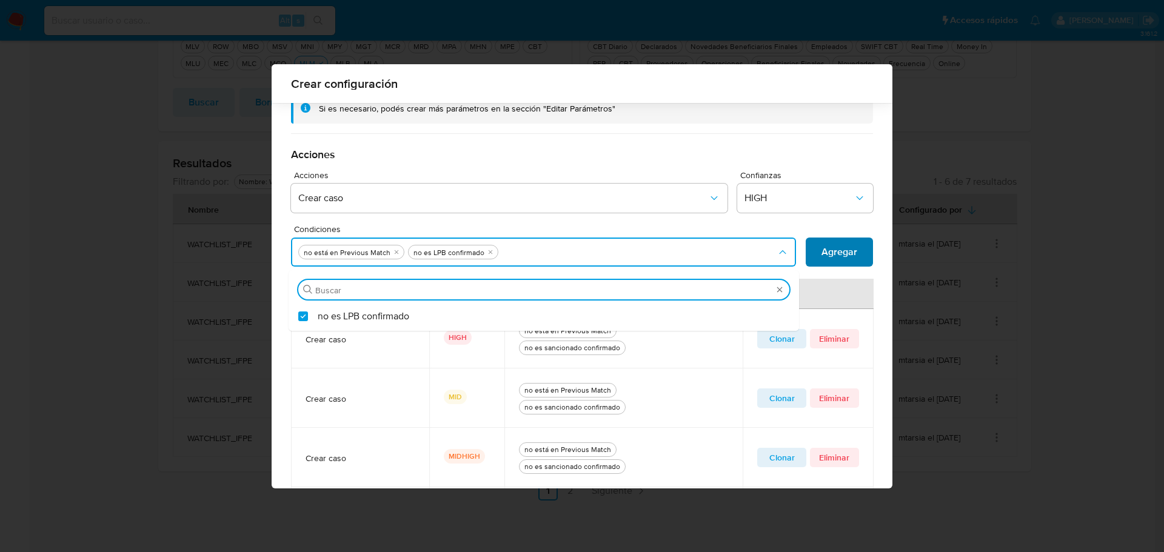
click at [839, 248] on span "Agregar" at bounding box center [839, 252] width 36 height 27
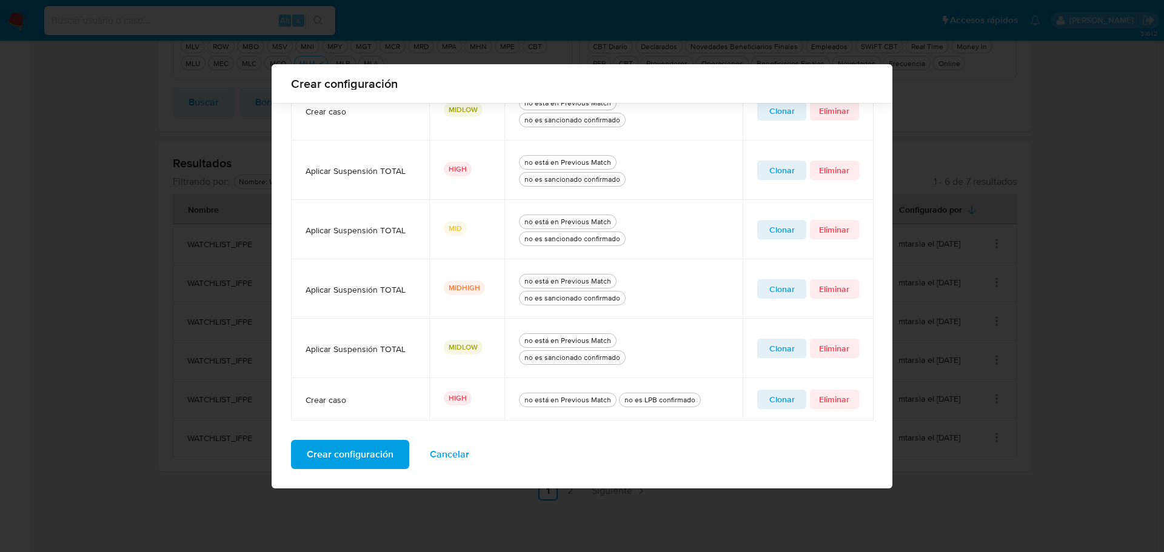
scroll to position [447, 0]
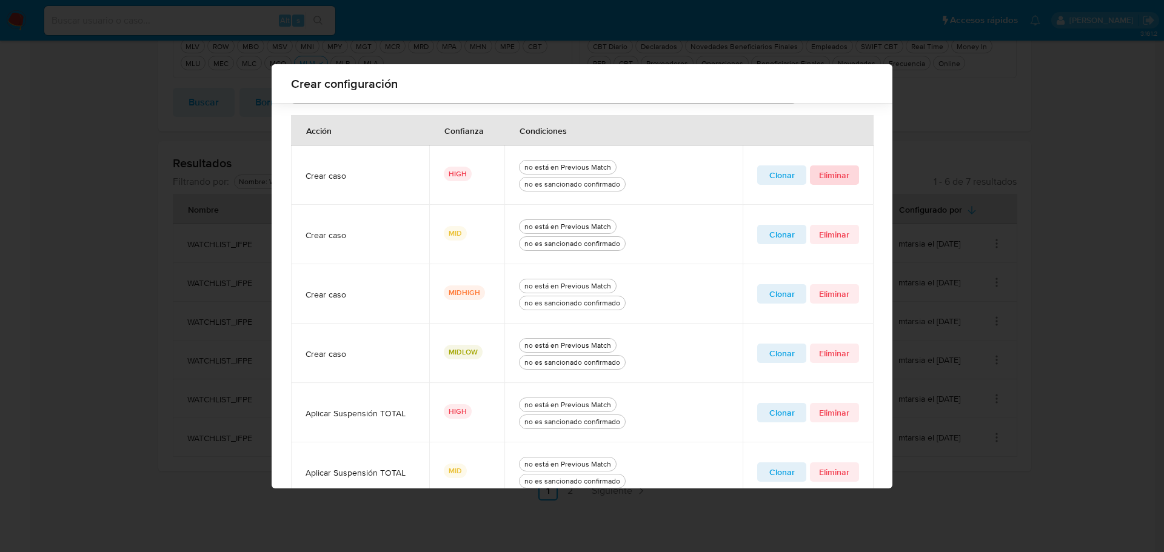
click at [836, 175] on span "Eliminar" at bounding box center [834, 175] width 32 height 17
click at [776, 175] on span "Clonar" at bounding box center [781, 175] width 32 height 17
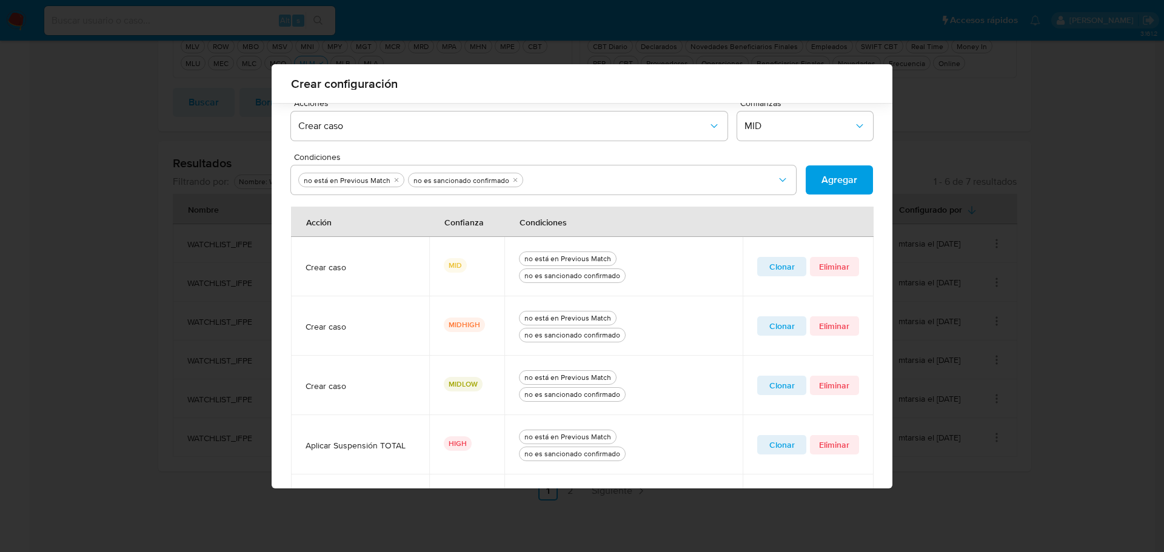
scroll to position [265, 0]
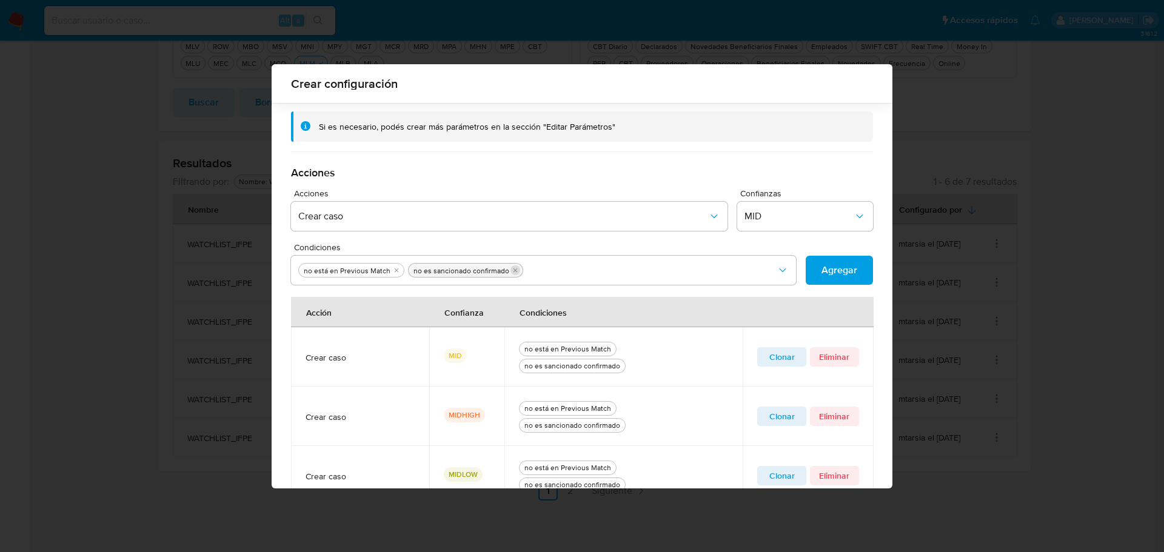
click at [513, 269] on icon "quitar no es sancionado confirmado" at bounding box center [515, 270] width 4 height 4
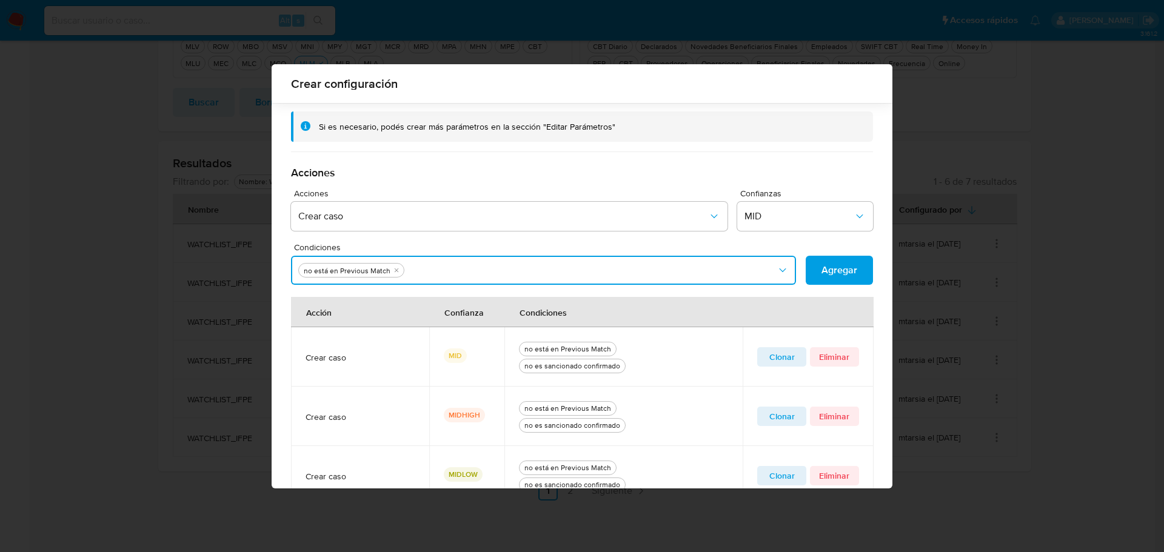
click at [508, 270] on button "Condiciones" at bounding box center [543, 270] width 505 height 29
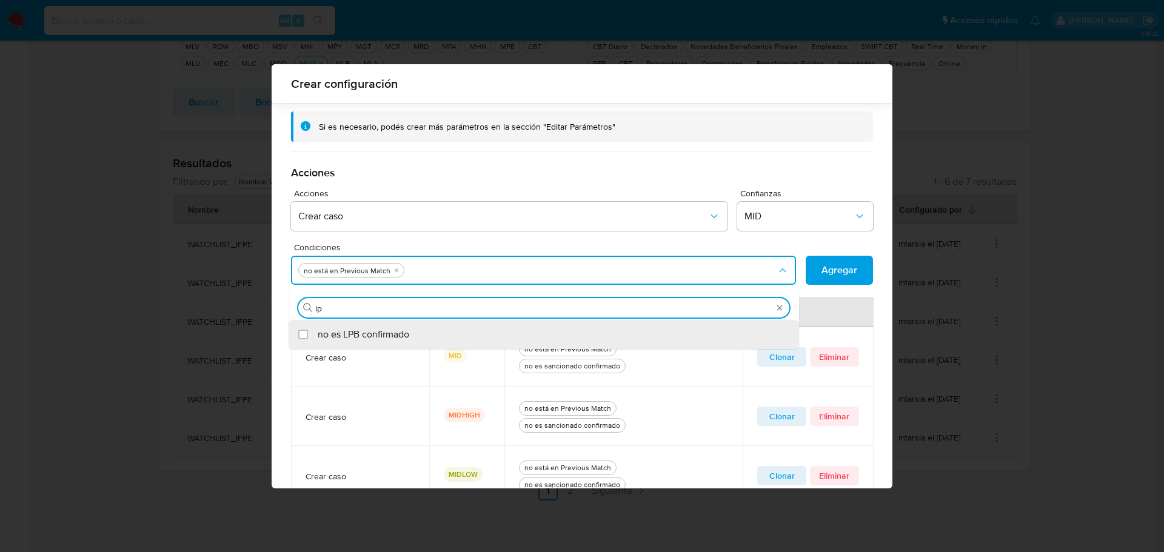
type input "lpb"
click at [384, 335] on span "no es LPB confirmado" at bounding box center [364, 334] width 92 height 12
checkbox input "true"
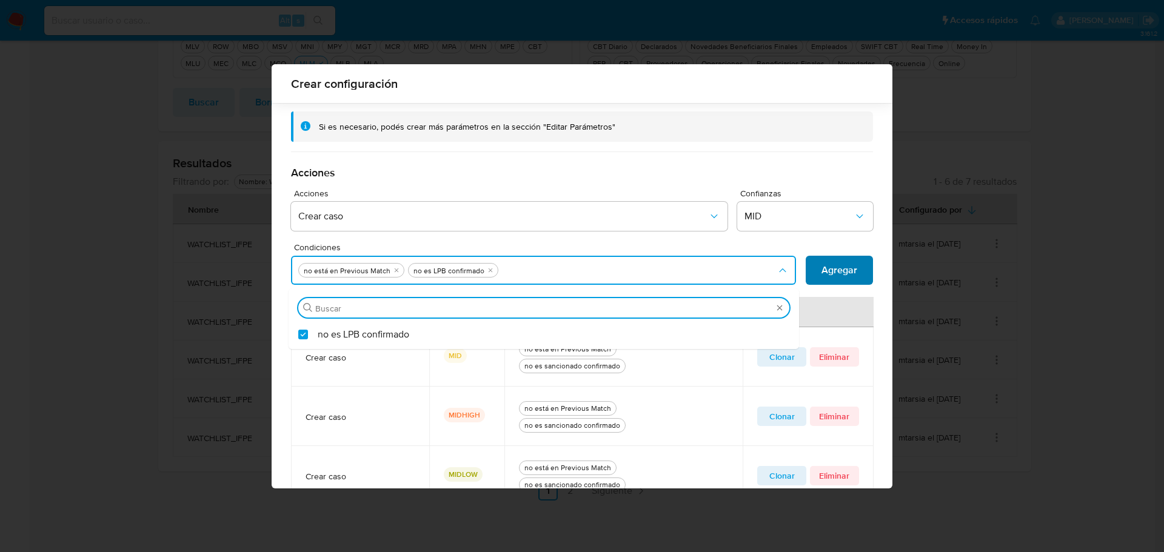
click at [824, 269] on span "Agregar" at bounding box center [839, 270] width 36 height 27
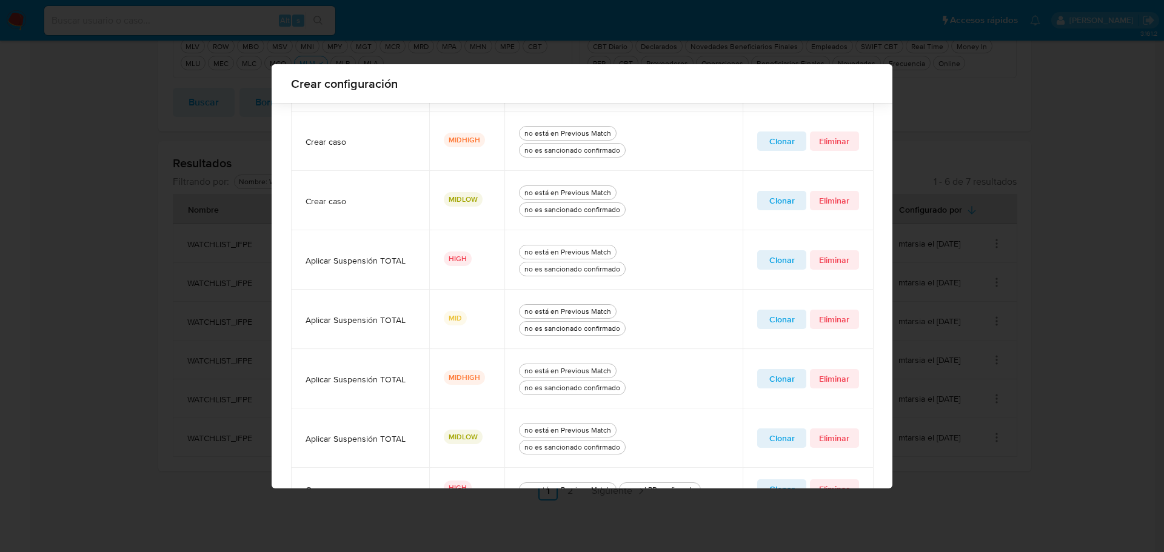
scroll to position [430, 0]
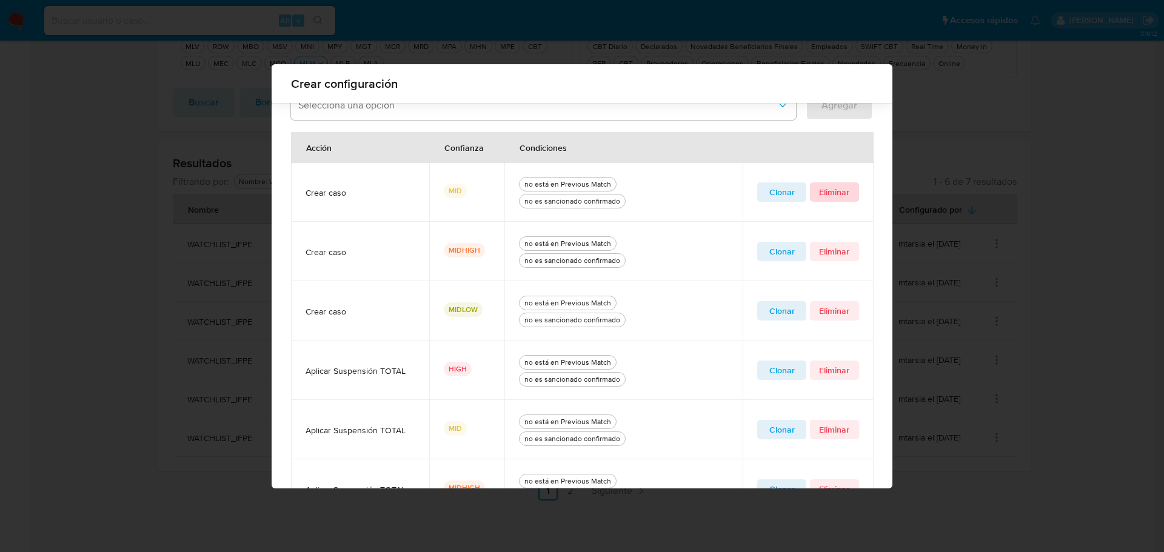
click at [839, 191] on span "Eliminar" at bounding box center [834, 192] width 32 height 17
click at [784, 198] on span "Clonar" at bounding box center [781, 192] width 32 height 17
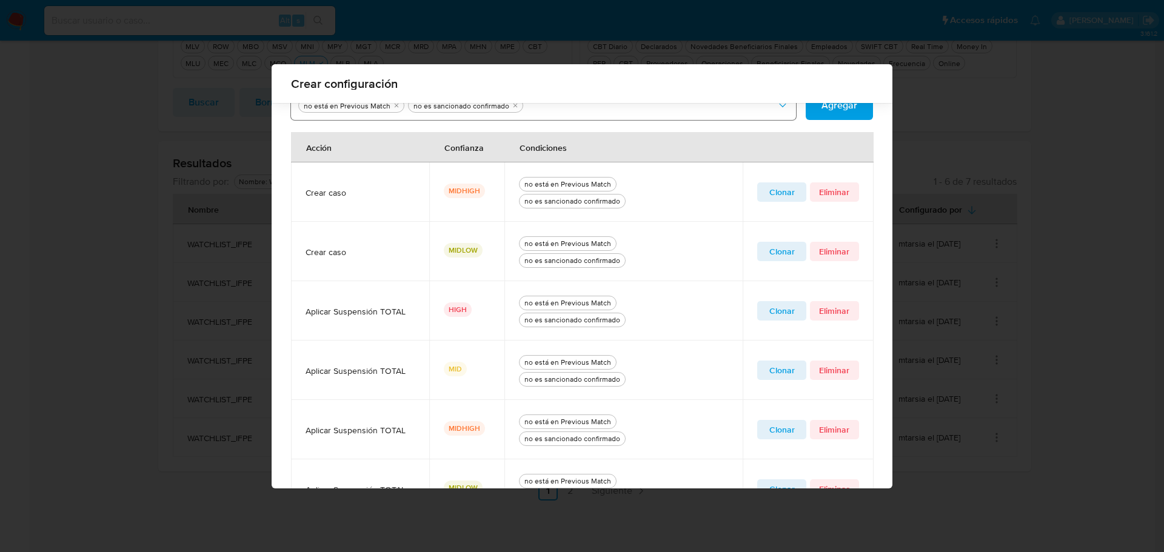
scroll to position [309, 0]
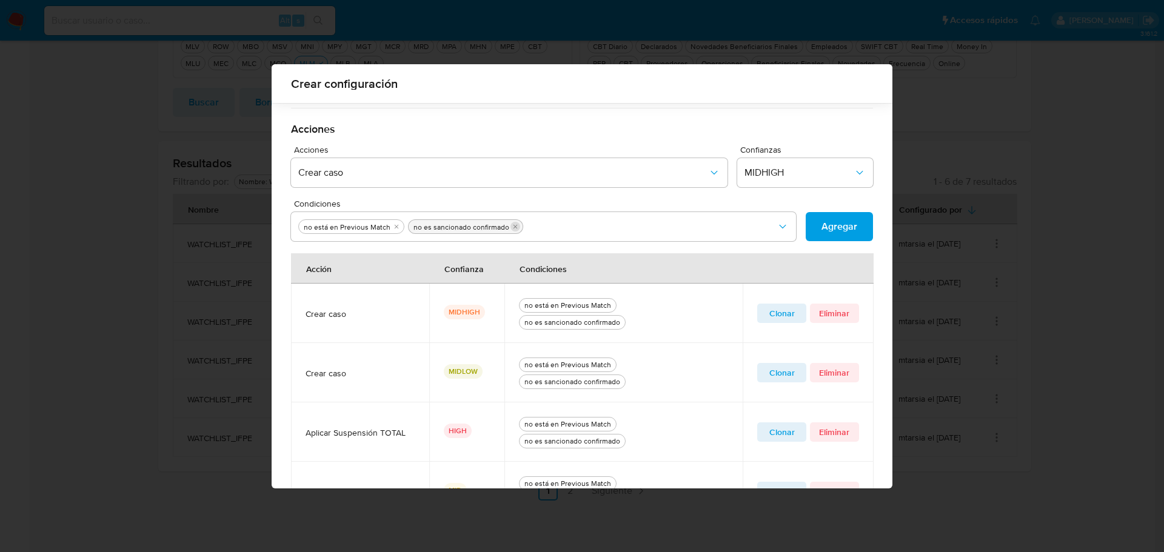
click at [511, 228] on icon "quitar no es sancionado confirmado" at bounding box center [514, 226] width 7 height 7
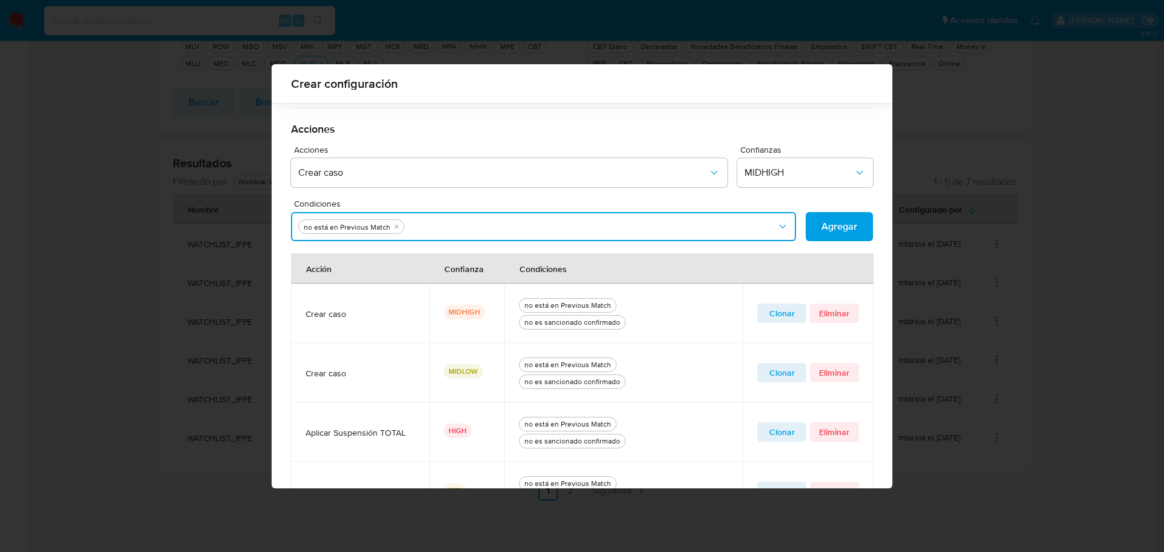
click at [507, 228] on button "Condiciones" at bounding box center [543, 226] width 505 height 29
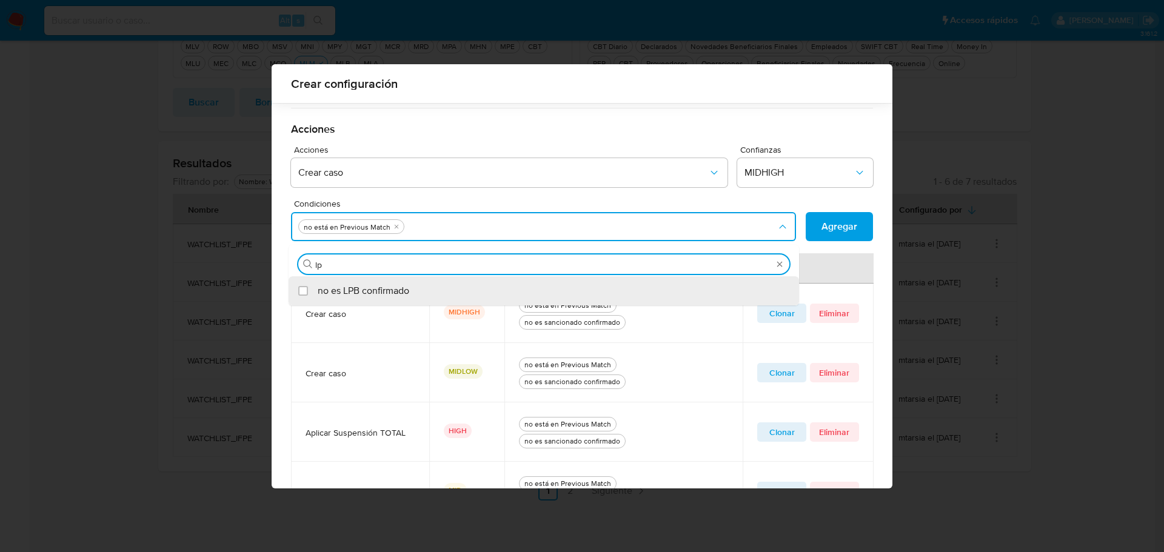
type input "lpb"
click at [435, 288] on div "no es LPB confirmado" at bounding box center [550, 290] width 464 height 29
checkbox input "true"
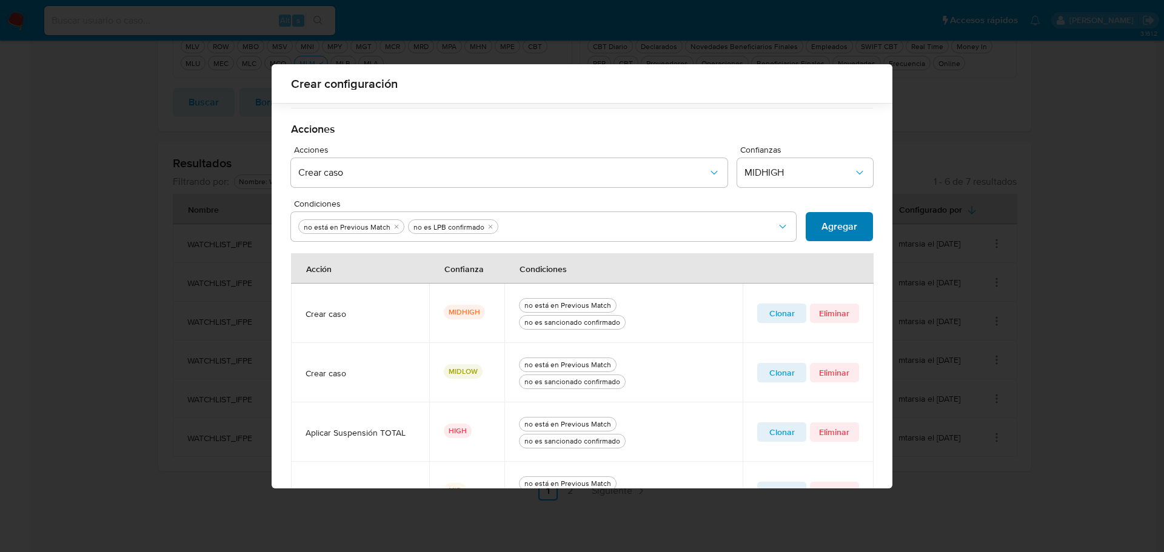
click at [828, 223] on span "Agregar" at bounding box center [839, 226] width 36 height 27
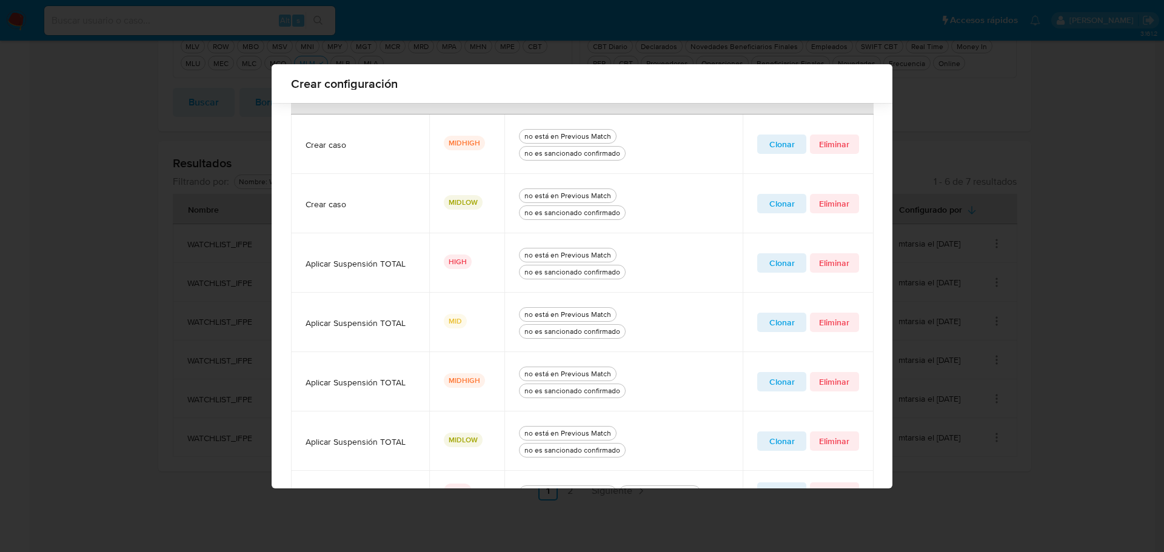
scroll to position [474, 0]
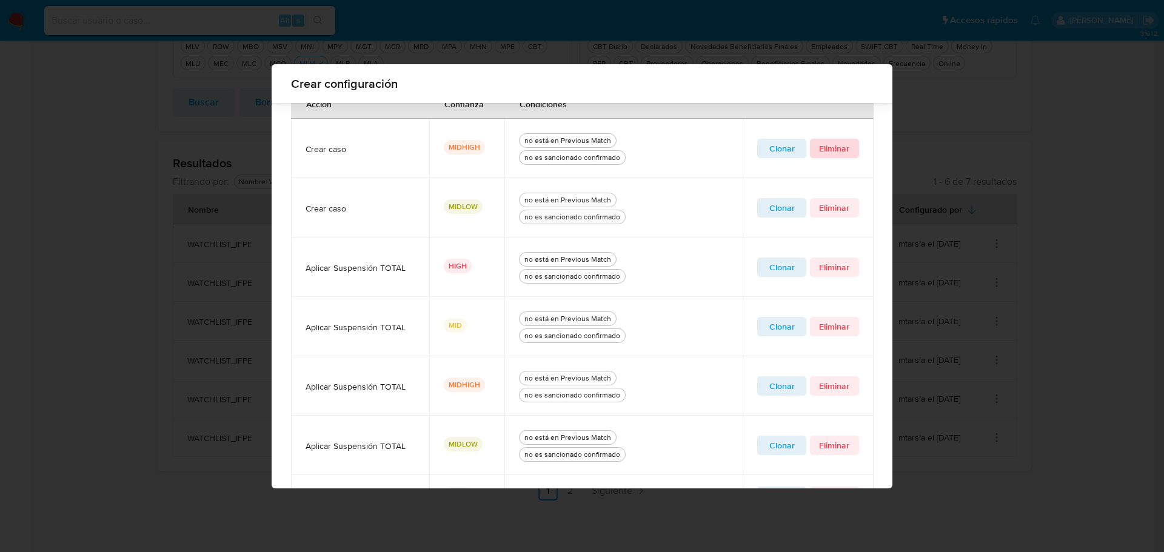
click at [828, 152] on span "Eliminar" at bounding box center [834, 148] width 32 height 17
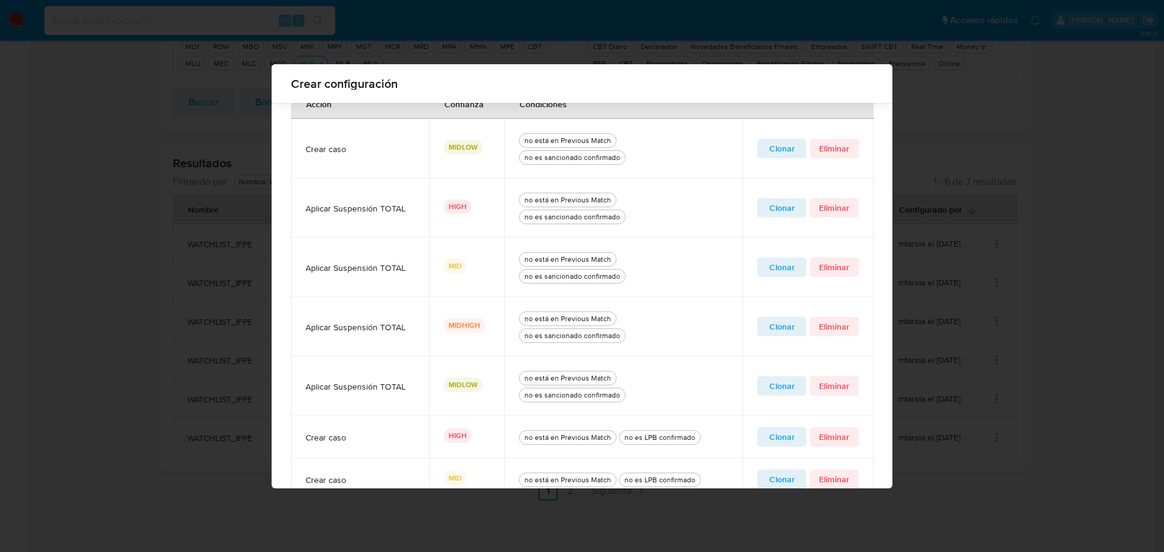
click at [779, 149] on span "Clonar" at bounding box center [781, 148] width 32 height 17
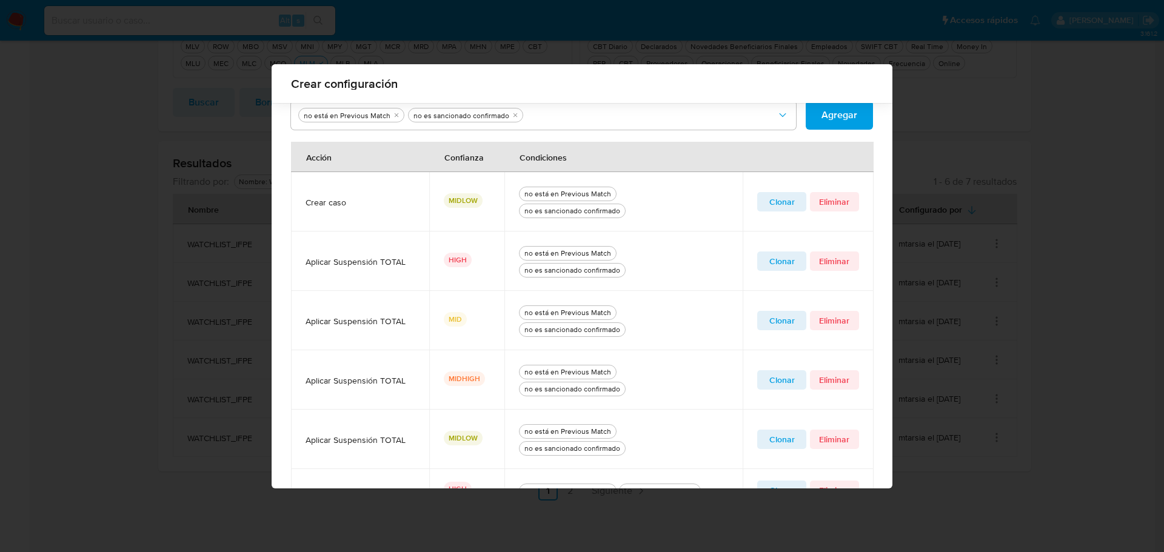
scroll to position [292, 0]
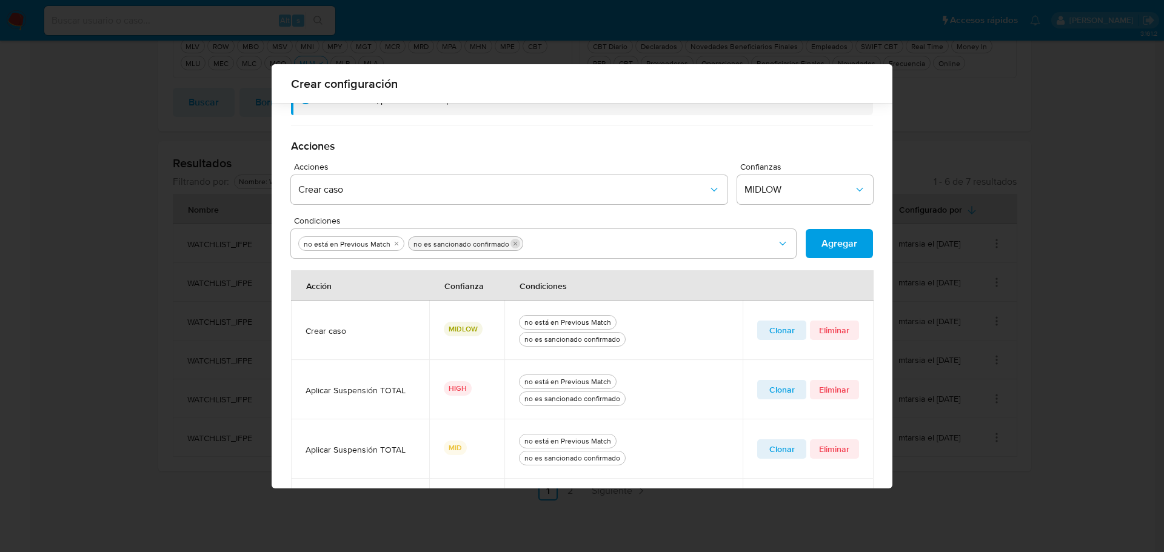
click at [511, 242] on icon "quitar no es sancionado confirmado" at bounding box center [514, 243] width 7 height 7
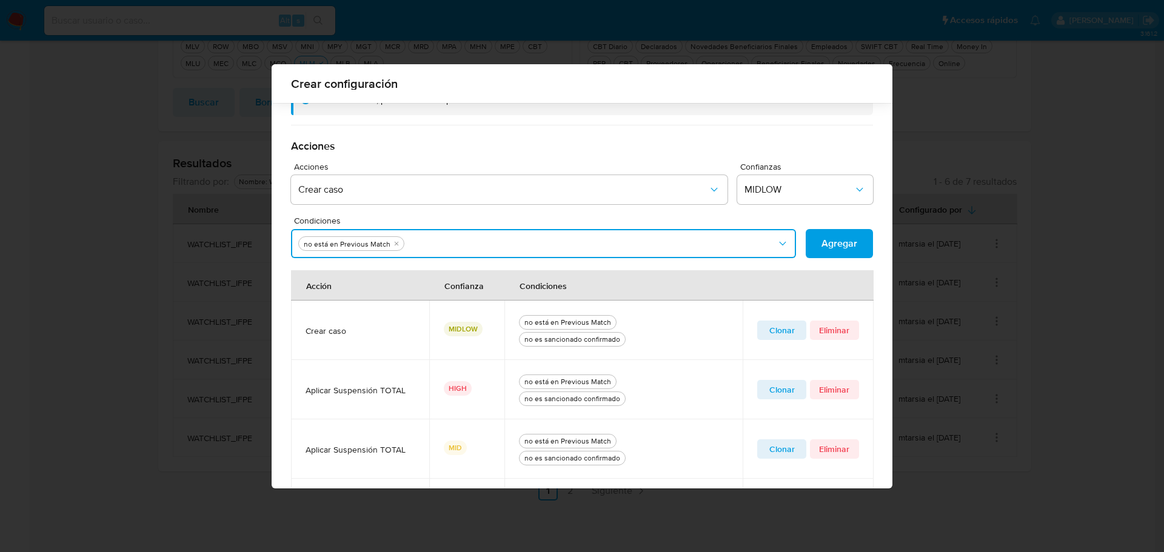
click at [507, 242] on button "Condiciones" at bounding box center [543, 243] width 505 height 29
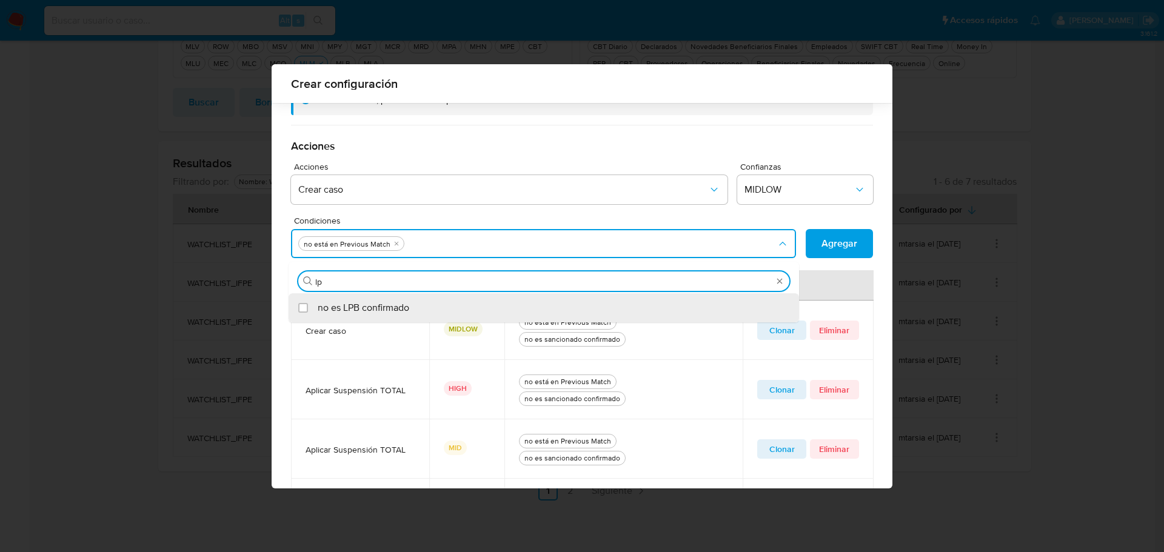
type input "lpb"
click at [318, 307] on span "no es LPB confirmado" at bounding box center [364, 308] width 92 height 12
checkbox input "true"
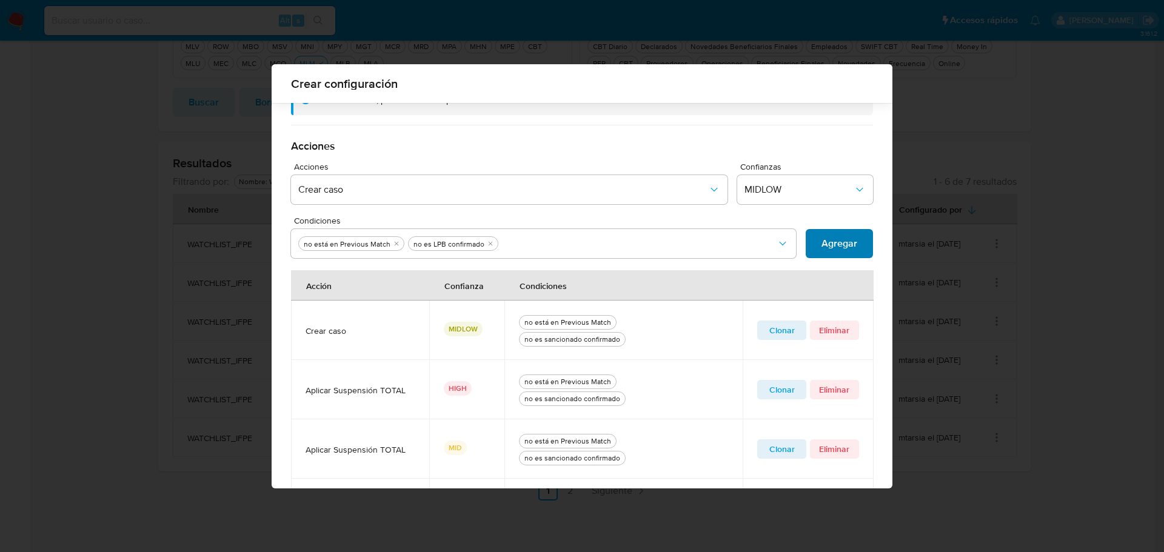
click at [824, 241] on span "Agregar" at bounding box center [839, 243] width 36 height 27
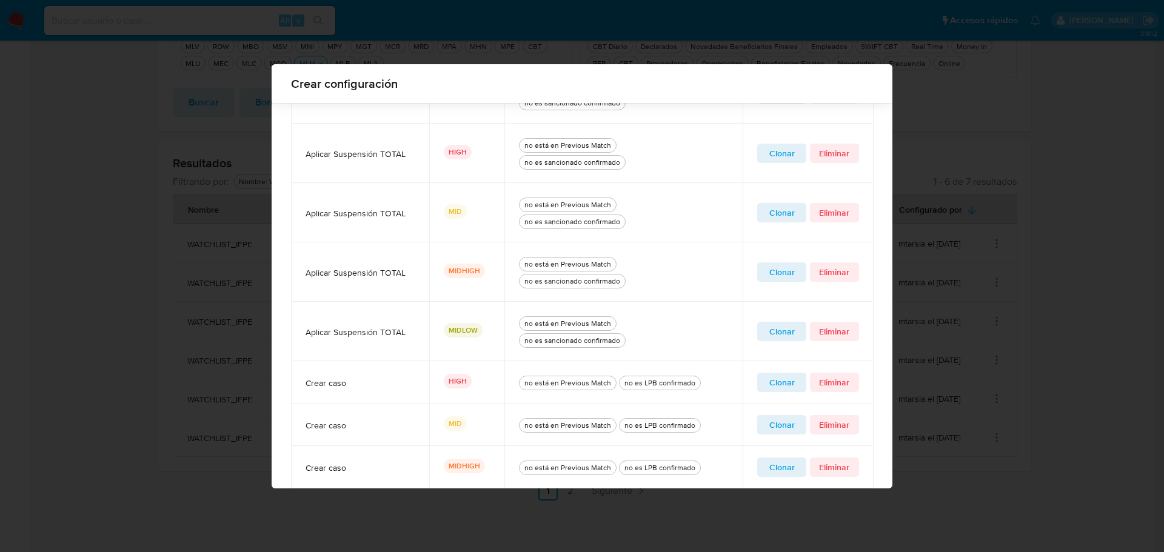
scroll to position [396, 0]
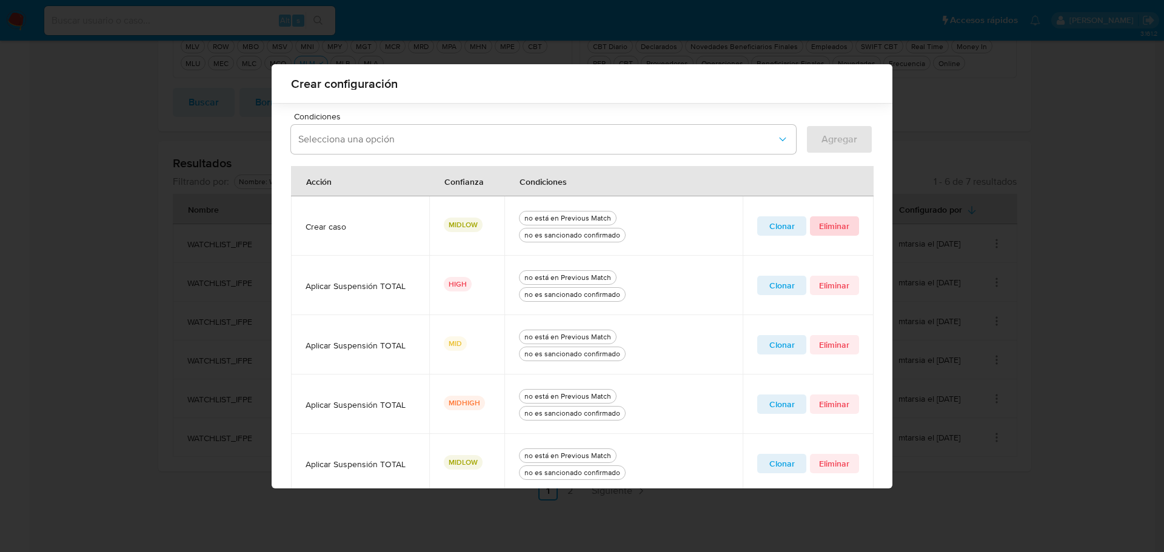
click at [836, 222] on span "Eliminar" at bounding box center [834, 226] width 32 height 17
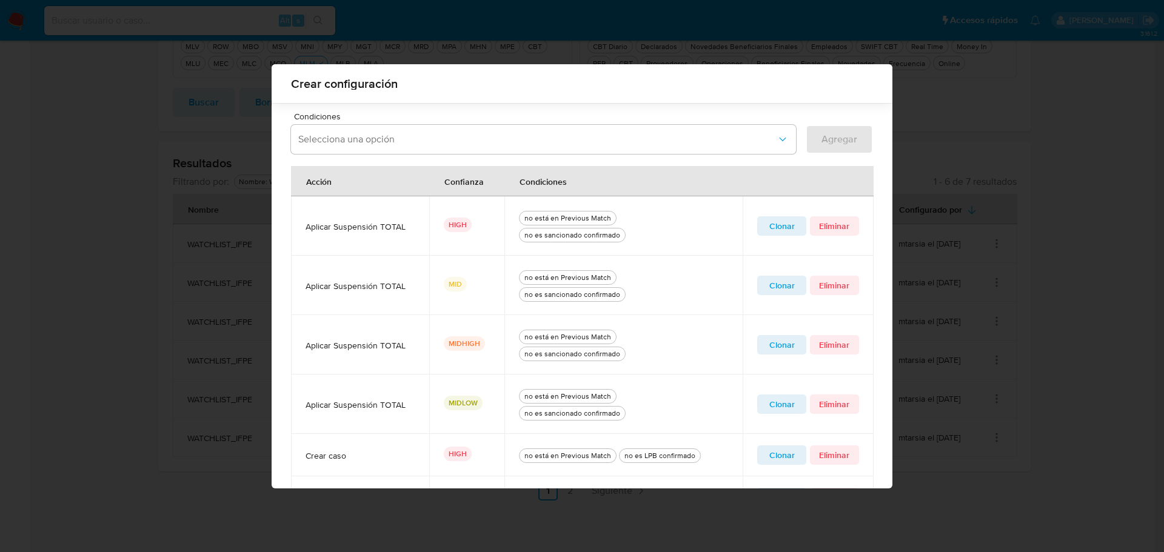
click at [765, 227] on span "Clonar" at bounding box center [781, 226] width 32 height 17
click at [511, 136] on icon "quitar no es sancionado confirmado" at bounding box center [514, 139] width 7 height 7
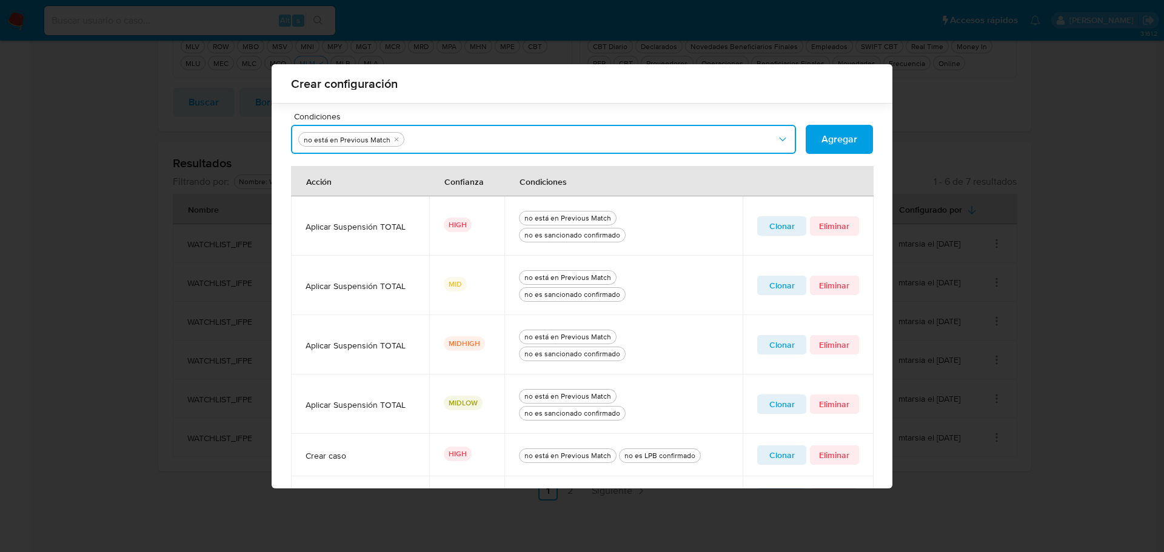
click at [507, 137] on button "Condiciones" at bounding box center [543, 139] width 505 height 29
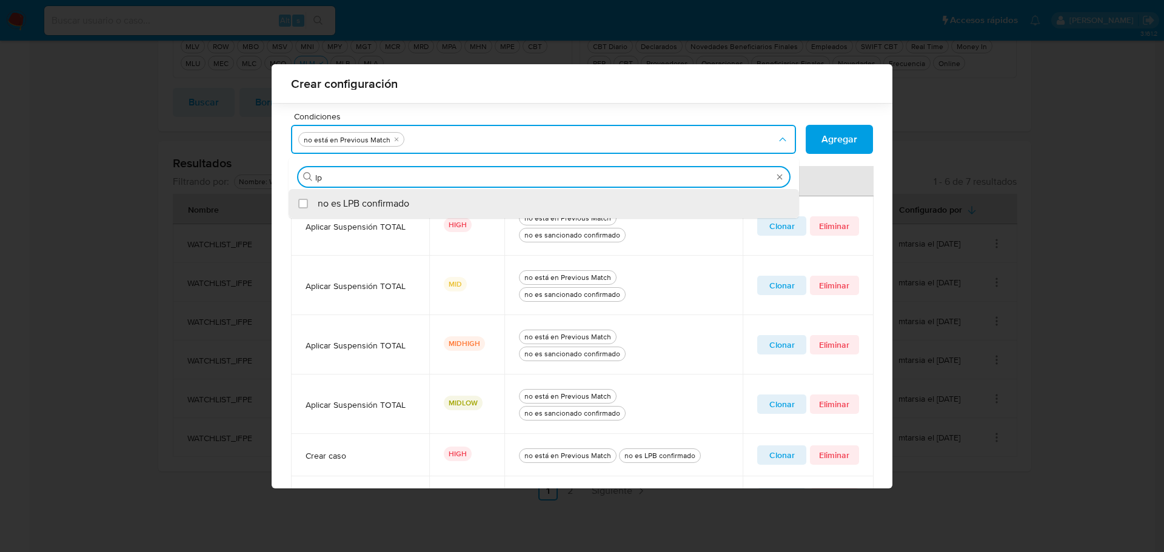
type input "lpb"
click at [408, 202] on div "no es LPB confirmado" at bounding box center [550, 203] width 464 height 29
checkbox input "true"
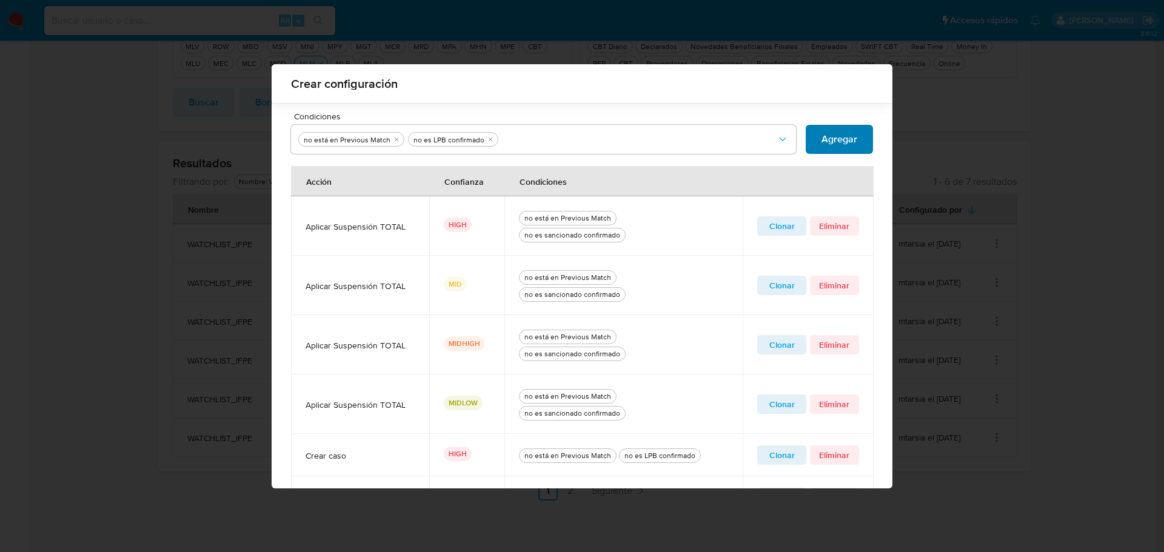
click at [847, 145] on span "Agregar" at bounding box center [839, 139] width 36 height 27
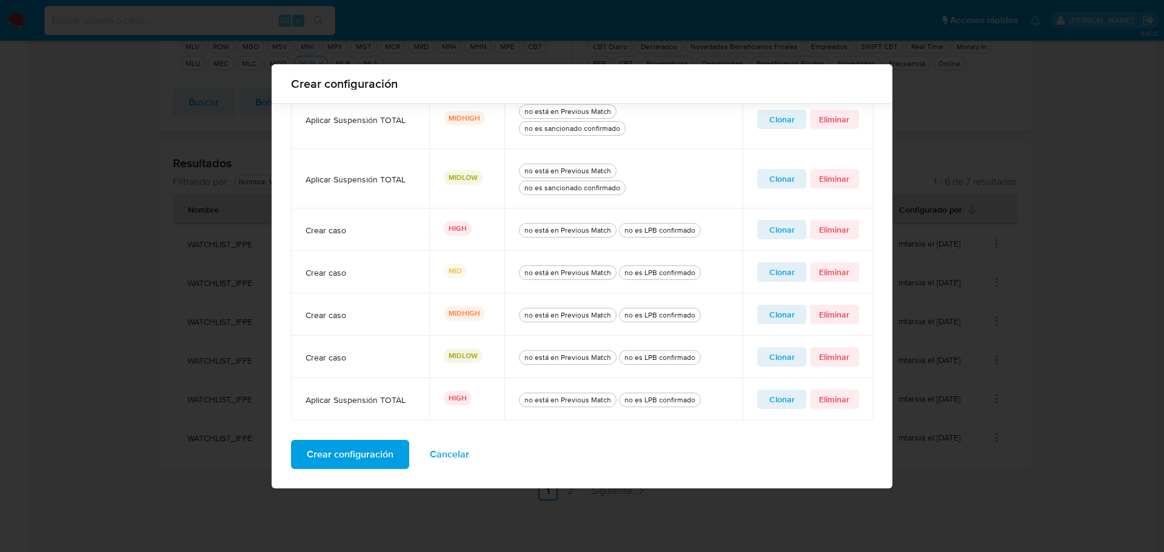
scroll to position [440, 0]
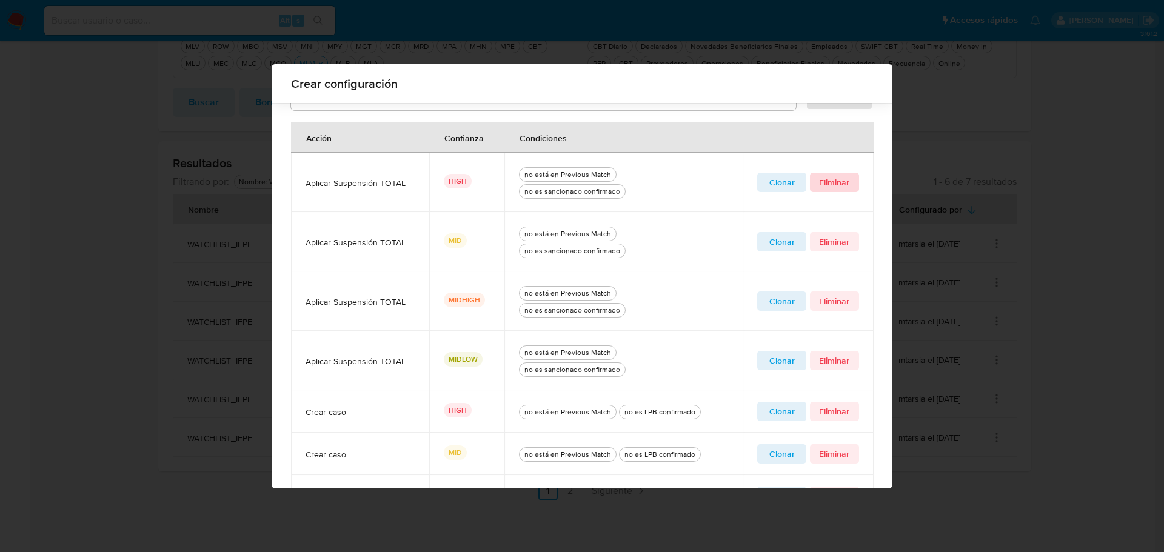
click at [835, 185] on span "Eliminar" at bounding box center [834, 182] width 32 height 17
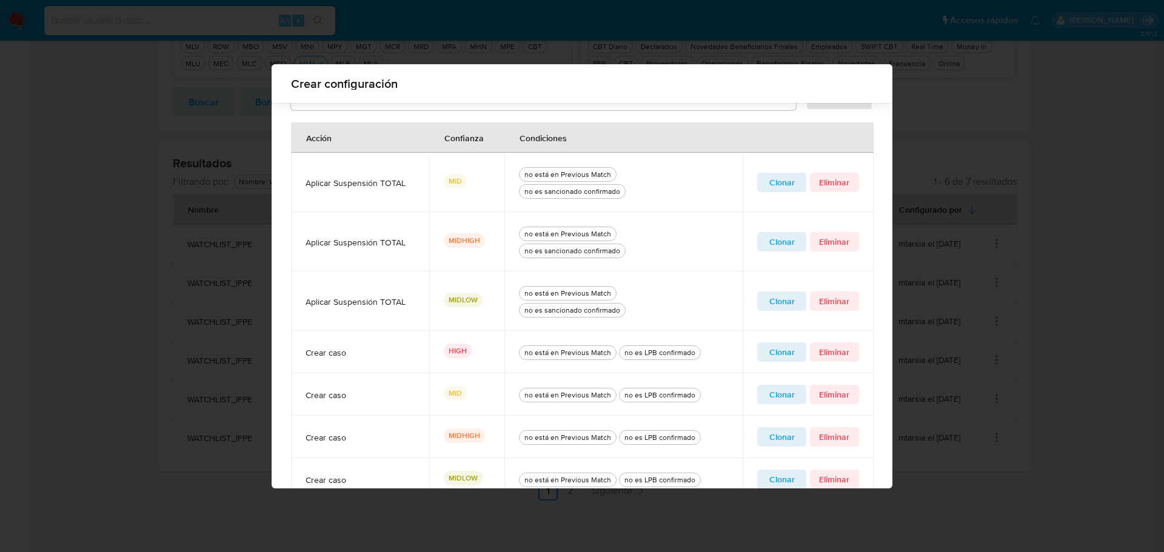
click at [775, 184] on span "Clonar" at bounding box center [781, 182] width 32 height 17
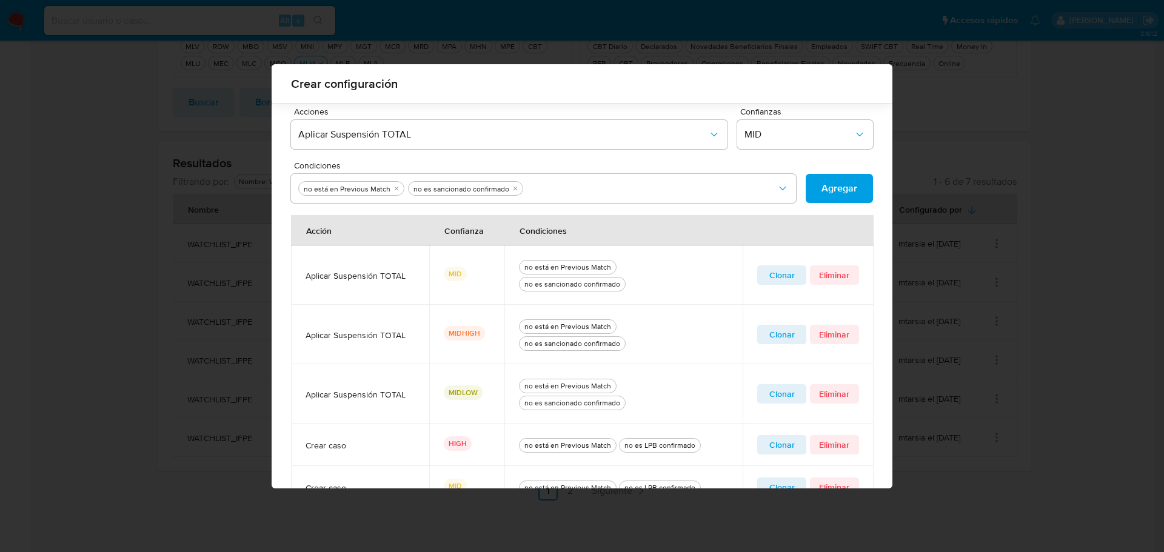
scroll to position [258, 0]
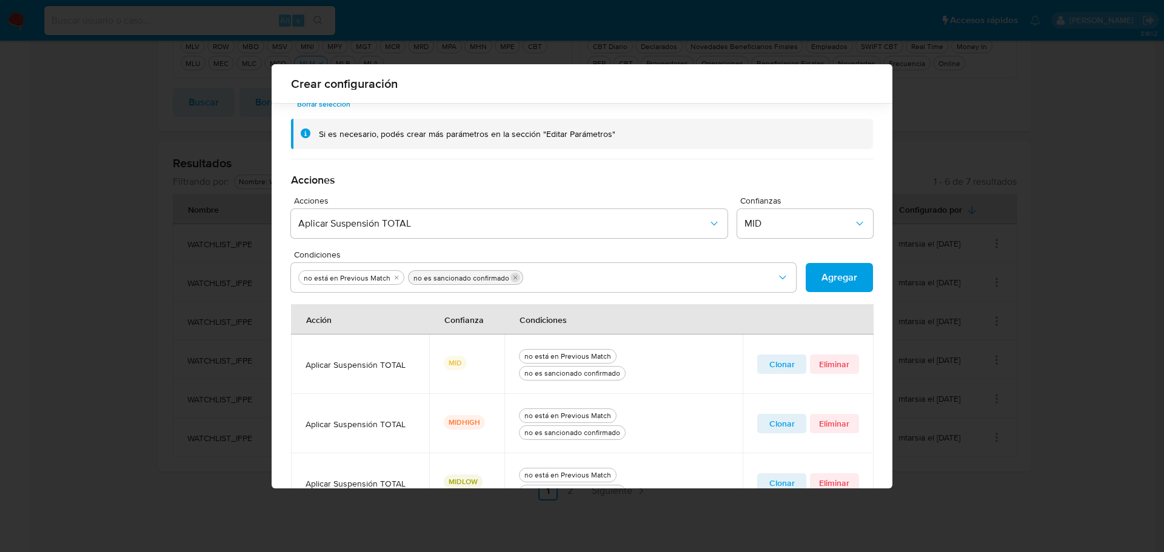
click at [511, 279] on icon "quitar no es sancionado confirmado" at bounding box center [514, 277] width 7 height 7
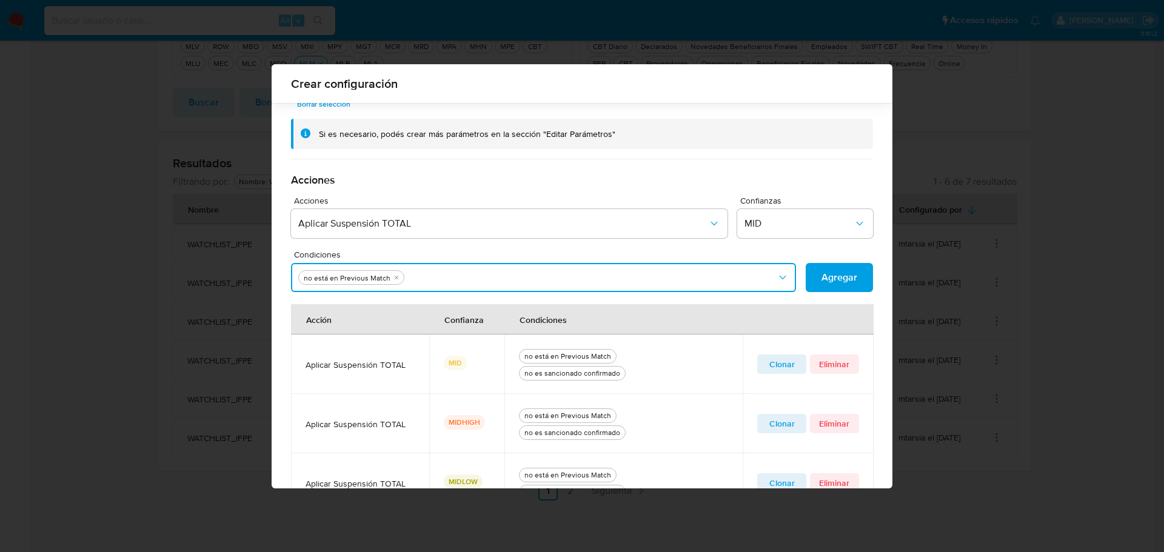
click at [507, 279] on button "Condiciones" at bounding box center [543, 277] width 505 height 29
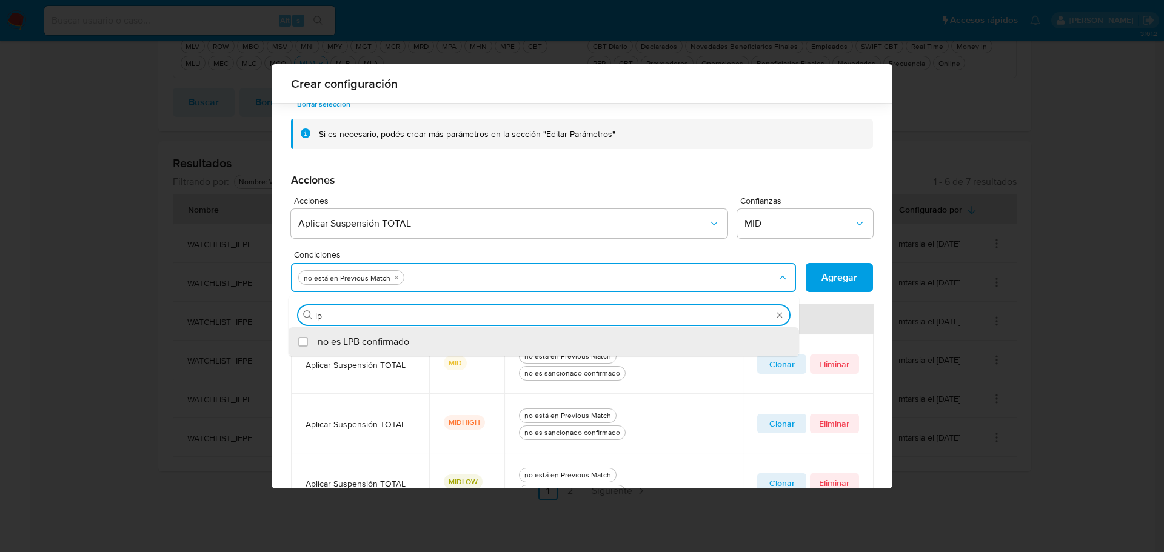
type input "lpb"
click at [321, 341] on span "no es LPB confirmado" at bounding box center [364, 342] width 92 height 12
checkbox input "true"
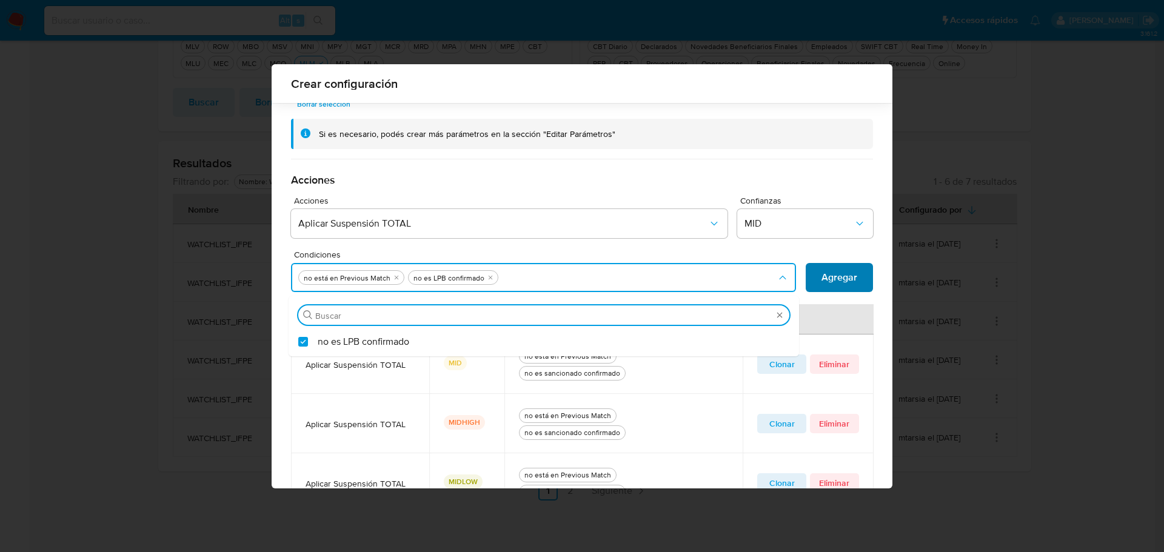
click at [831, 284] on span "Agregar" at bounding box center [839, 277] width 36 height 27
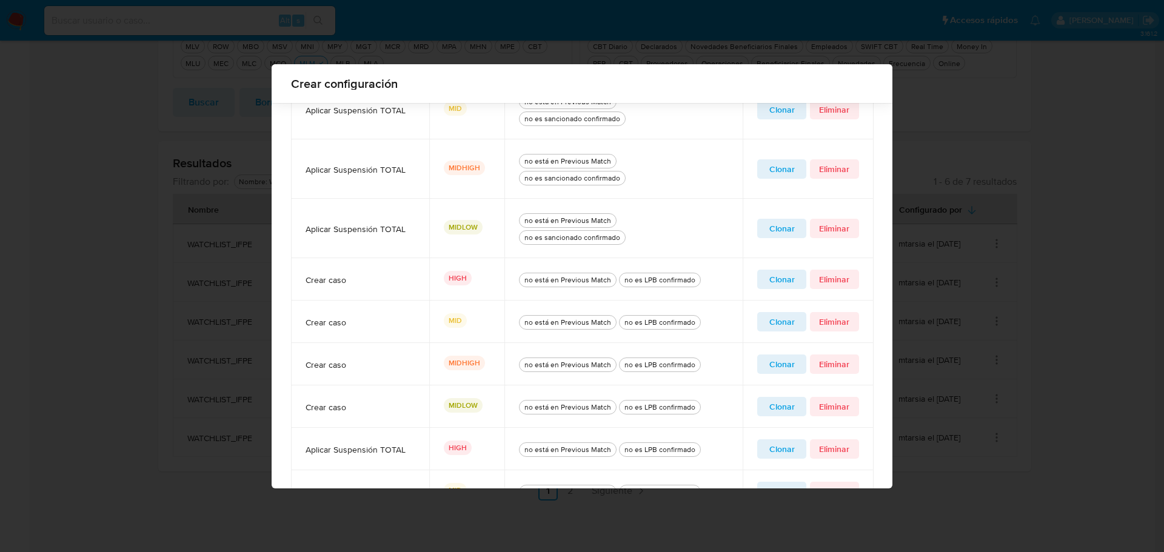
scroll to position [423, 0]
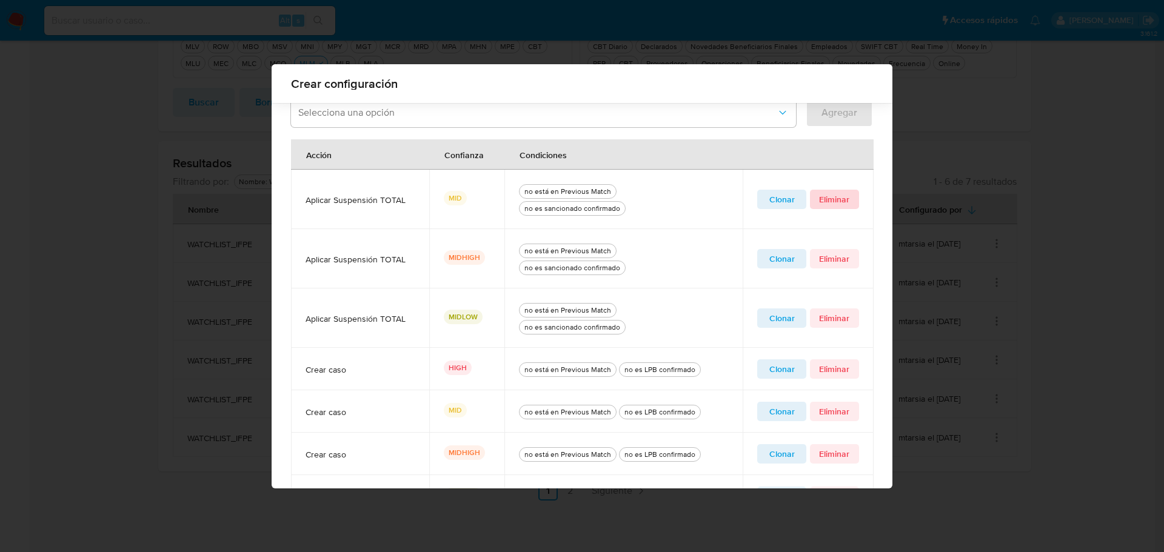
click at [832, 204] on span "Eliminar" at bounding box center [834, 199] width 32 height 17
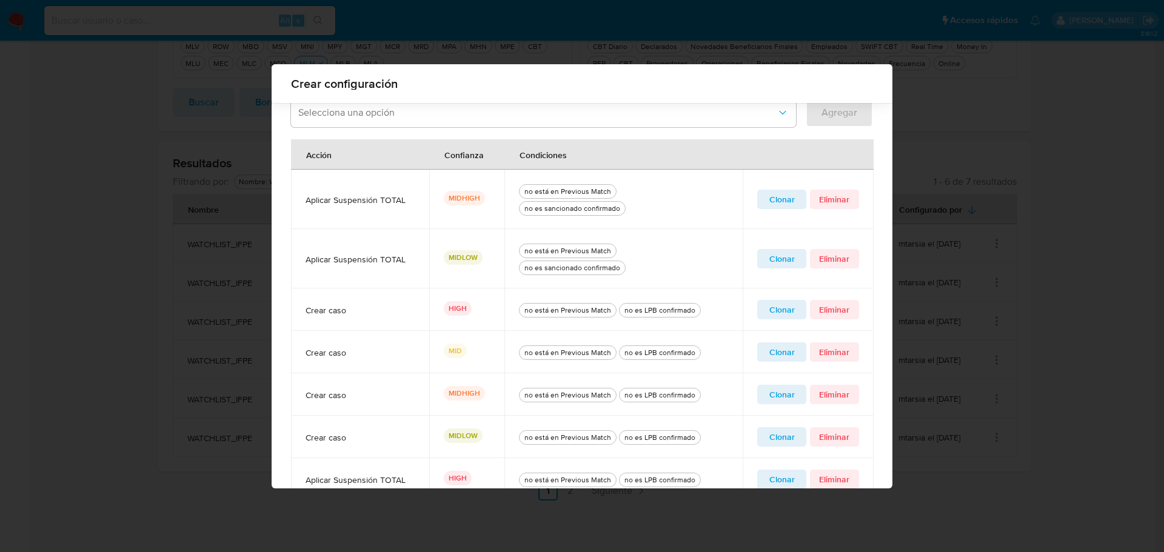
click at [788, 200] on span "Clonar" at bounding box center [781, 199] width 32 height 17
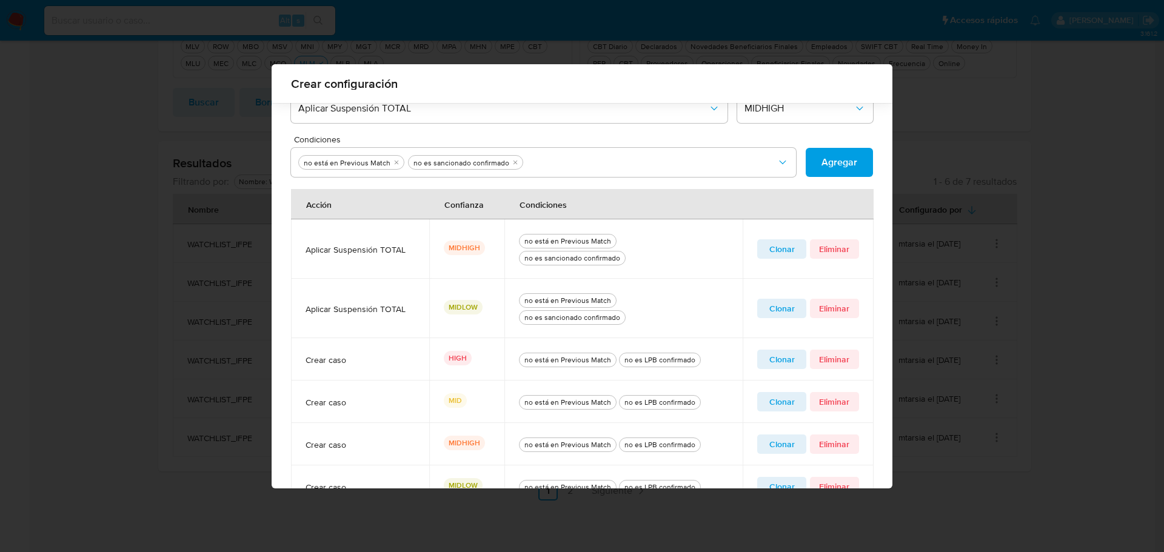
scroll to position [241, 0]
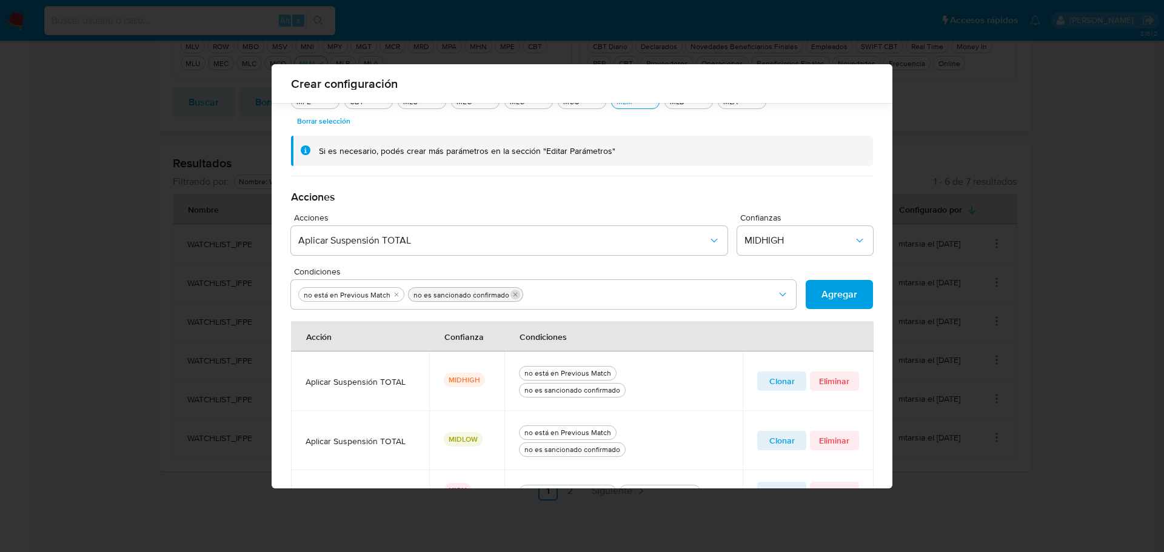
click at [511, 297] on icon "quitar no es sancionado confirmado" at bounding box center [514, 294] width 7 height 7
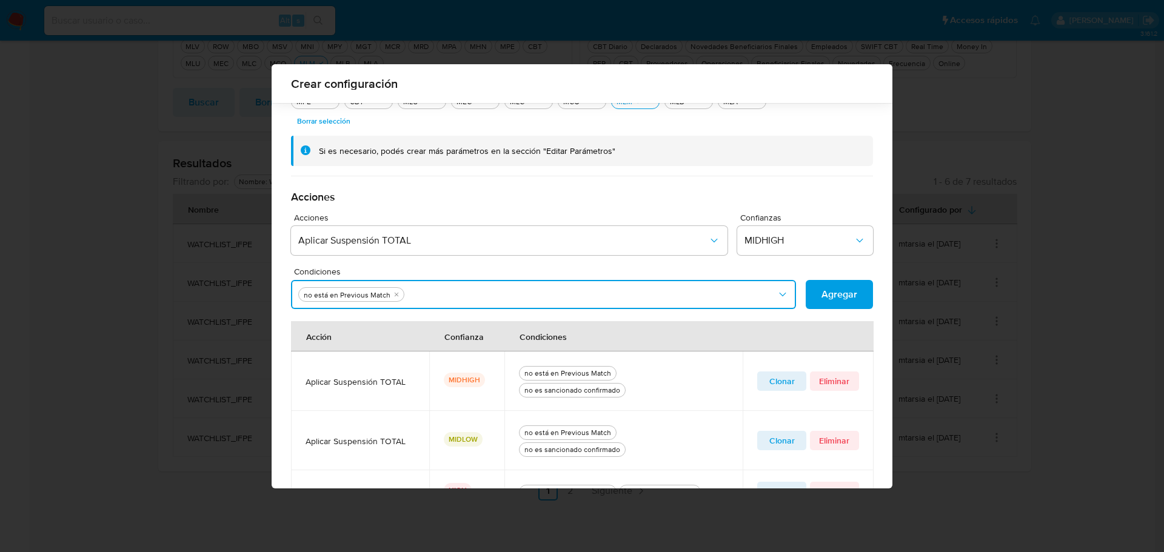
click at [508, 297] on button "Condiciones" at bounding box center [543, 294] width 505 height 29
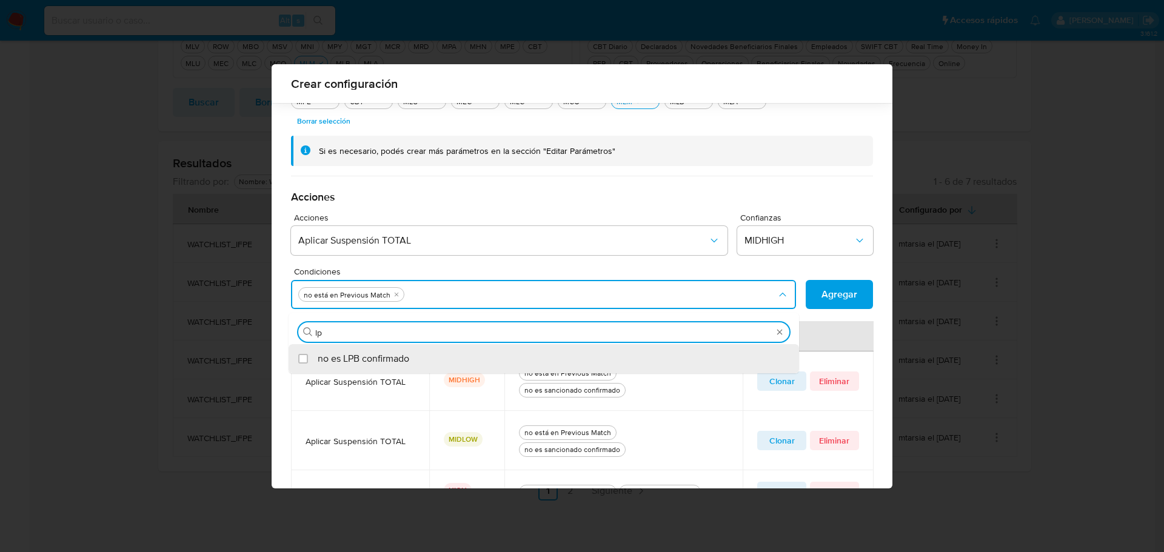
type input "lpb"
click at [416, 360] on div "no es LPB confirmado" at bounding box center [550, 358] width 464 height 29
checkbox input "true"
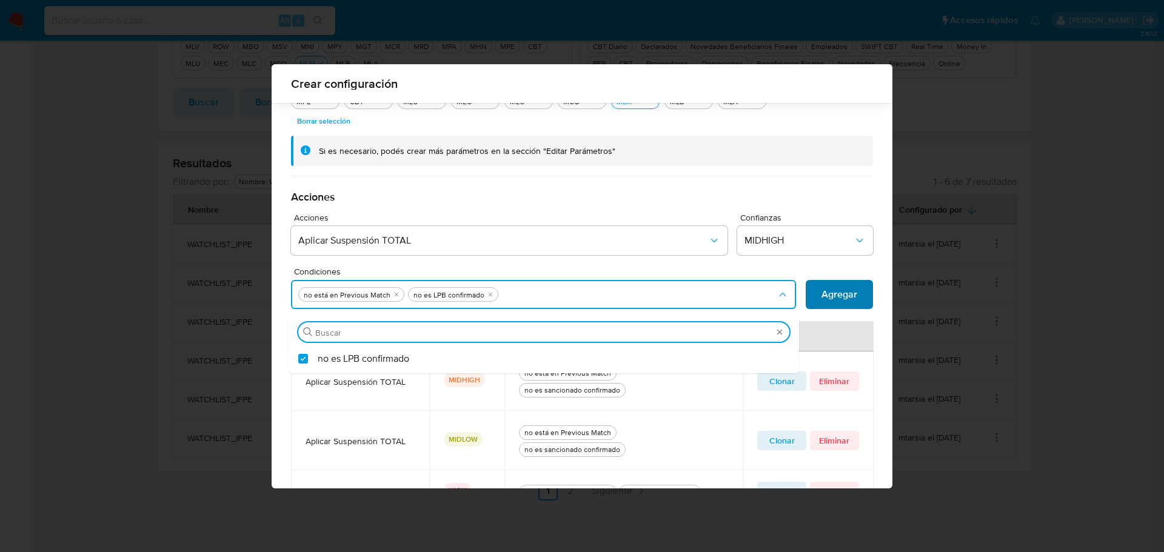
click at [845, 292] on span "Agregar" at bounding box center [839, 294] width 36 height 27
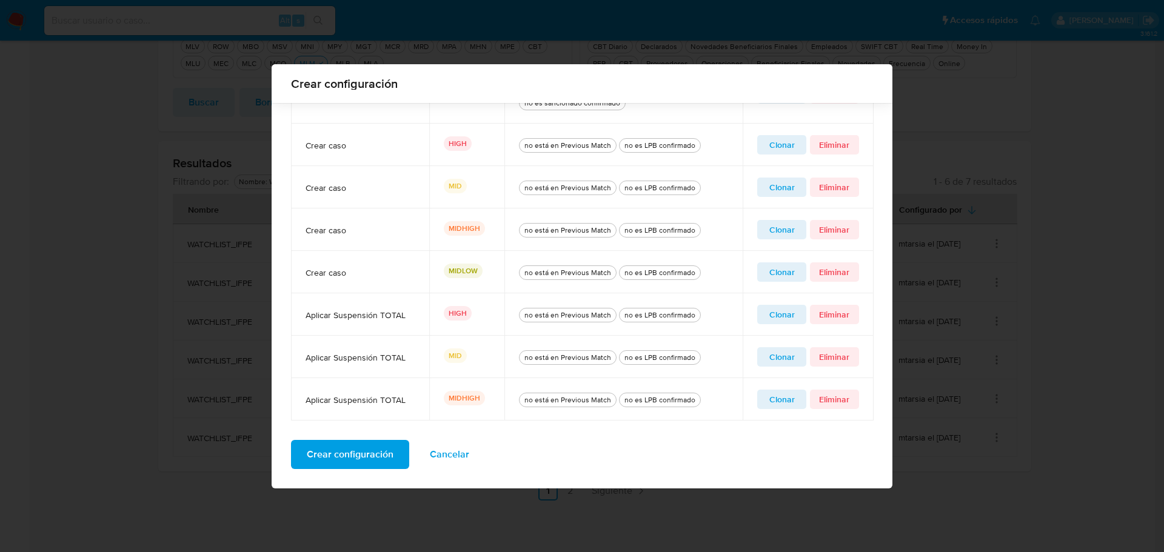
scroll to position [406, 0]
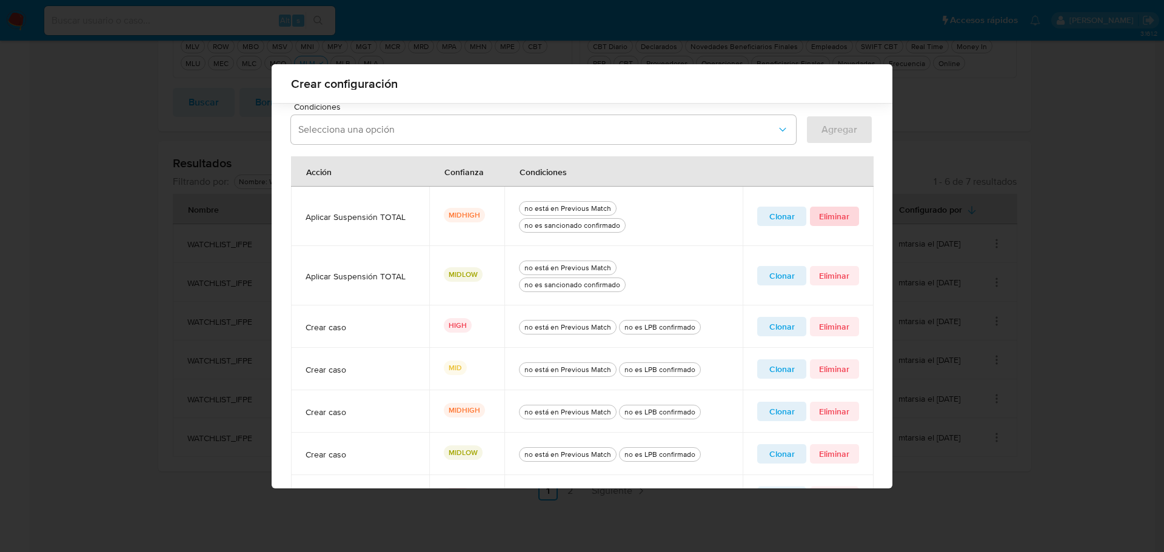
click at [824, 220] on span "Eliminar" at bounding box center [834, 216] width 32 height 17
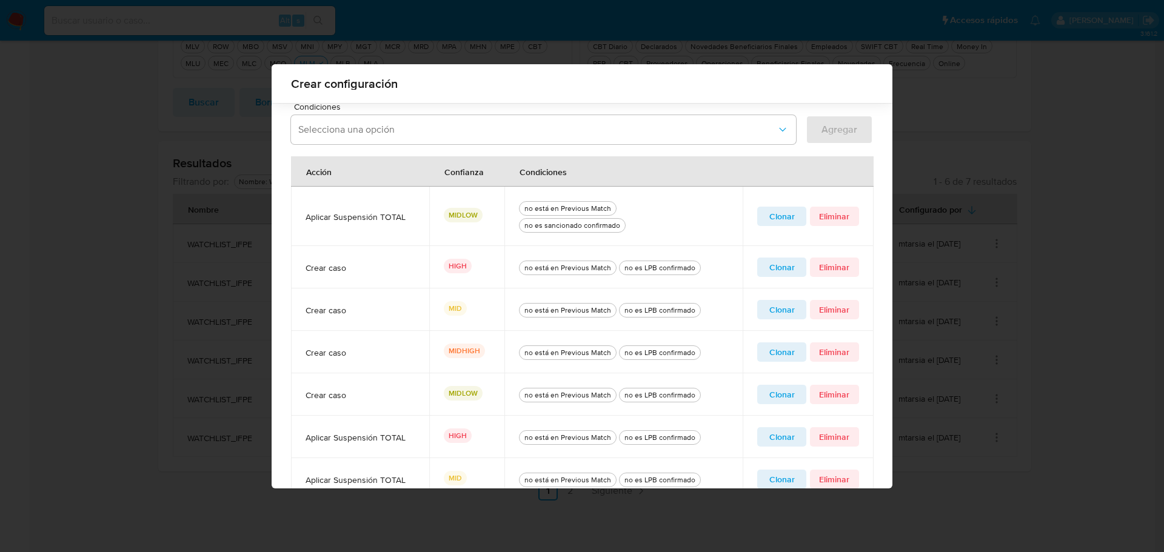
click at [774, 215] on span "Clonar" at bounding box center [781, 216] width 32 height 17
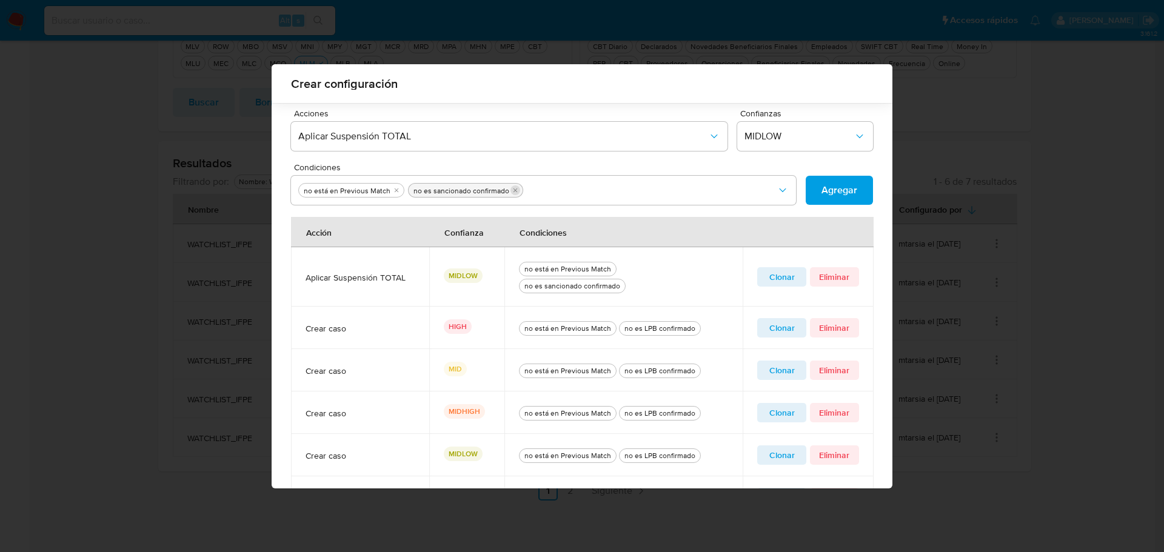
click at [511, 193] on icon "quitar no es sancionado confirmado" at bounding box center [514, 190] width 7 height 7
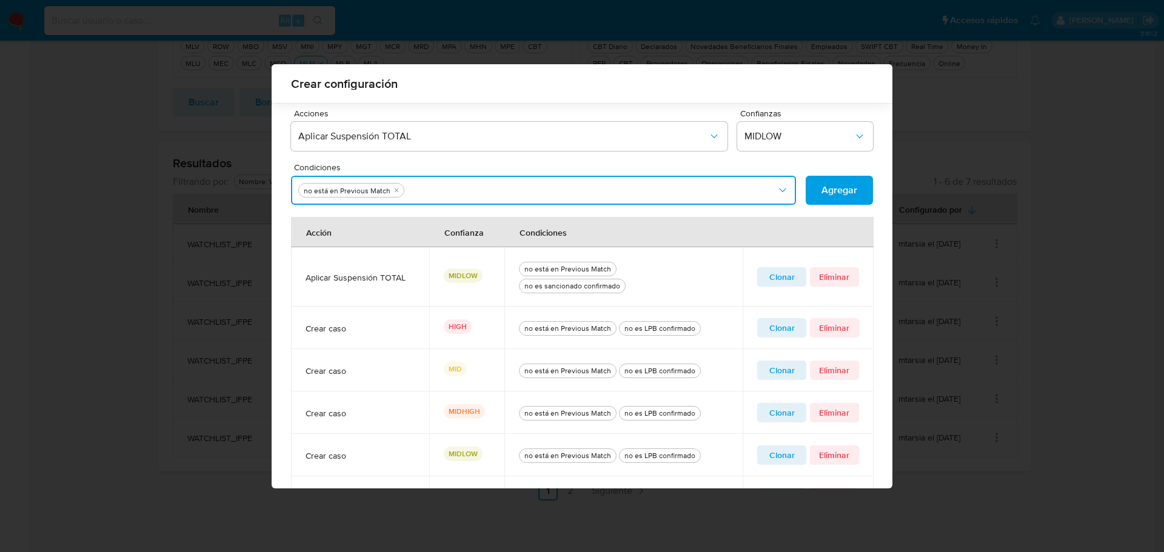
click at [507, 193] on button "Condiciones" at bounding box center [543, 190] width 505 height 29
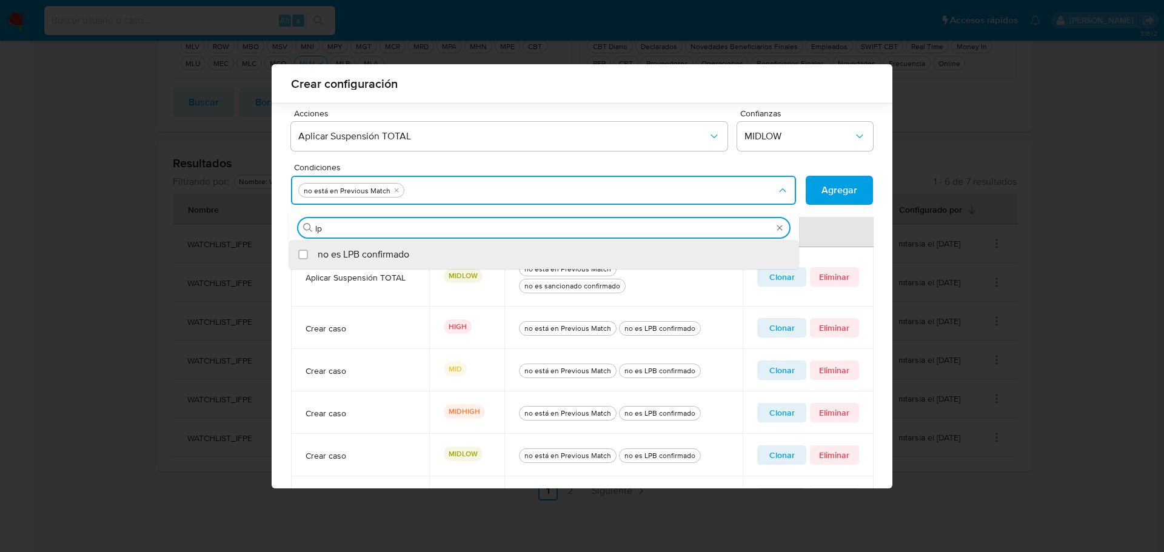
type input "lpb"
click at [464, 253] on div "no es LPB confirmado" at bounding box center [550, 254] width 464 height 29
checkbox input "true"
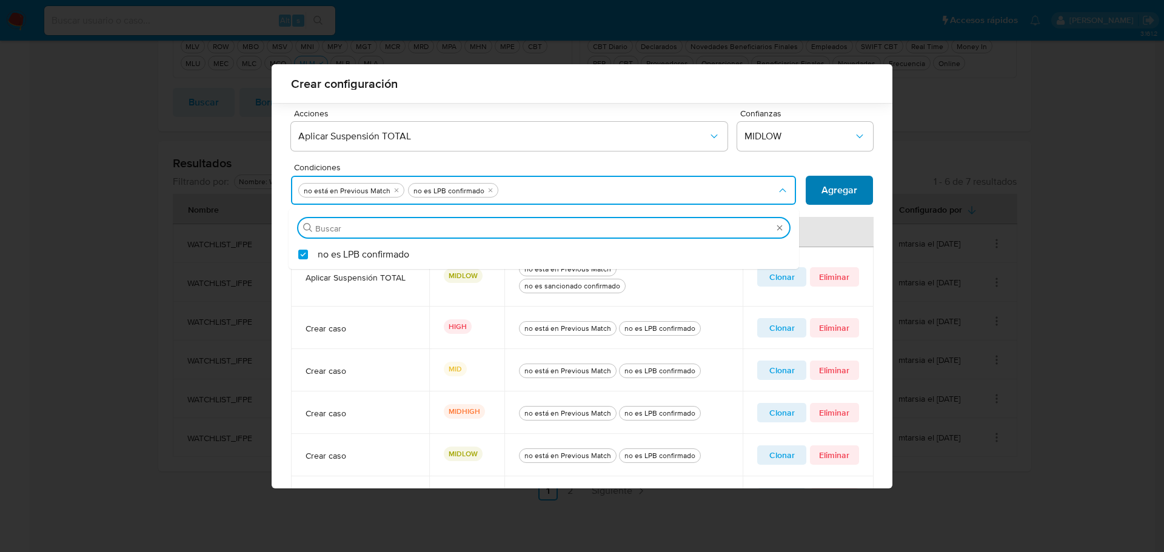
click at [830, 184] on span "Agregar" at bounding box center [839, 190] width 36 height 27
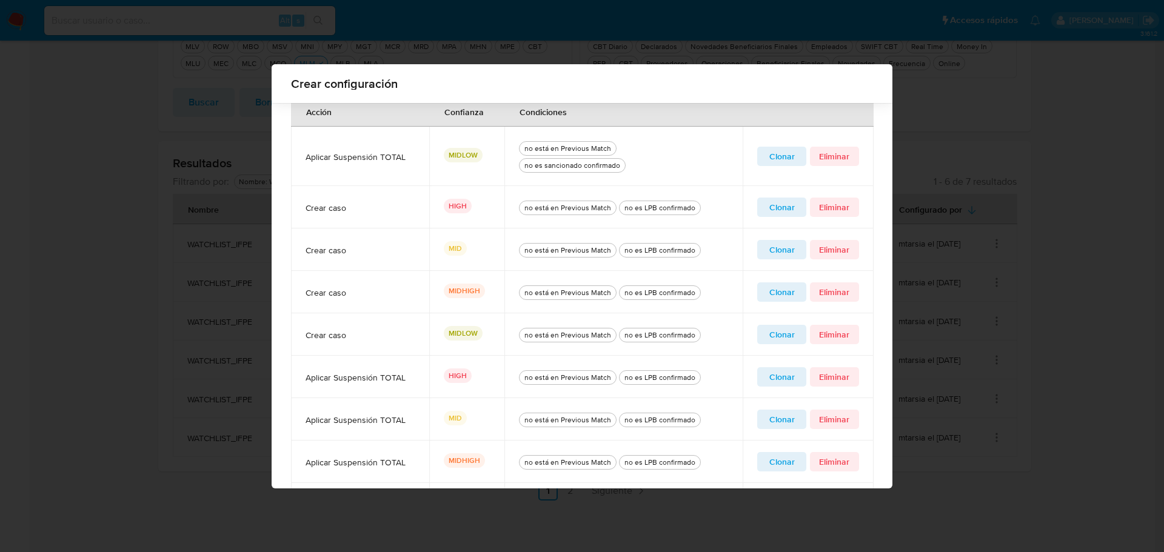
scroll to position [328, 0]
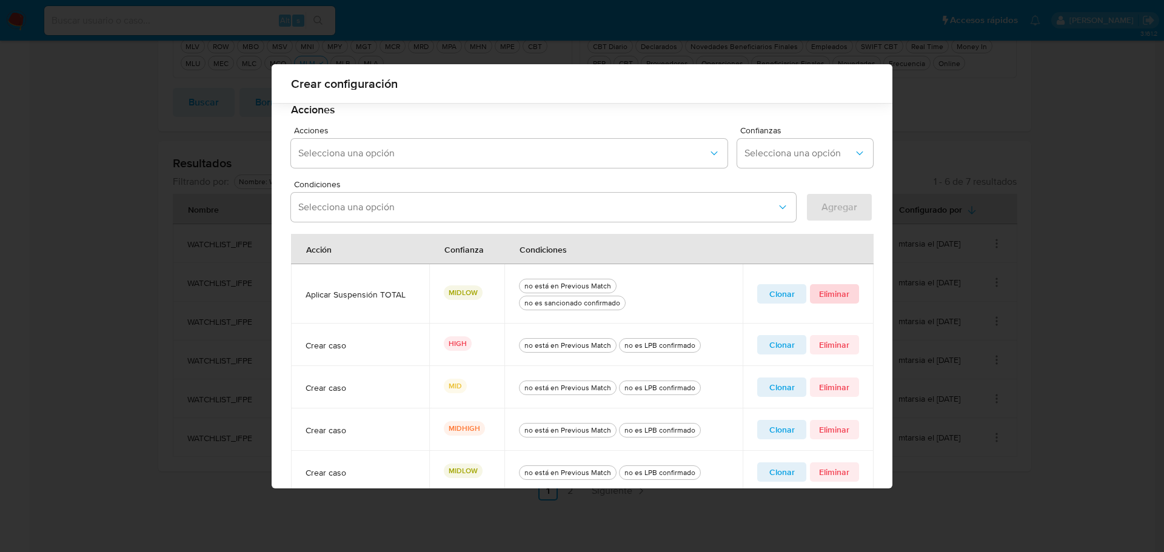
click at [832, 293] on span "Eliminar" at bounding box center [834, 293] width 32 height 17
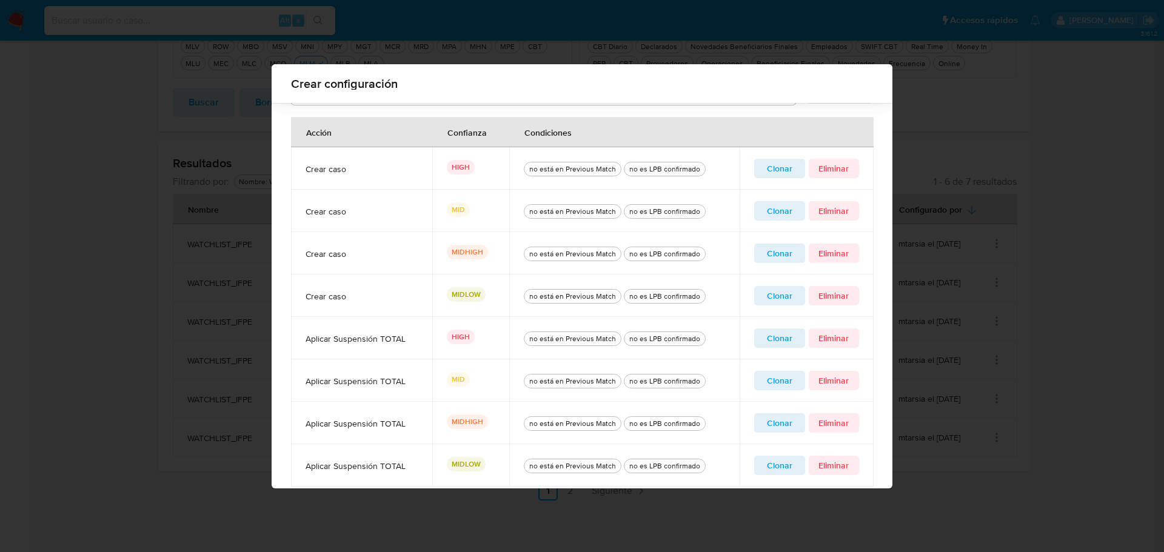
scroll to position [511, 0]
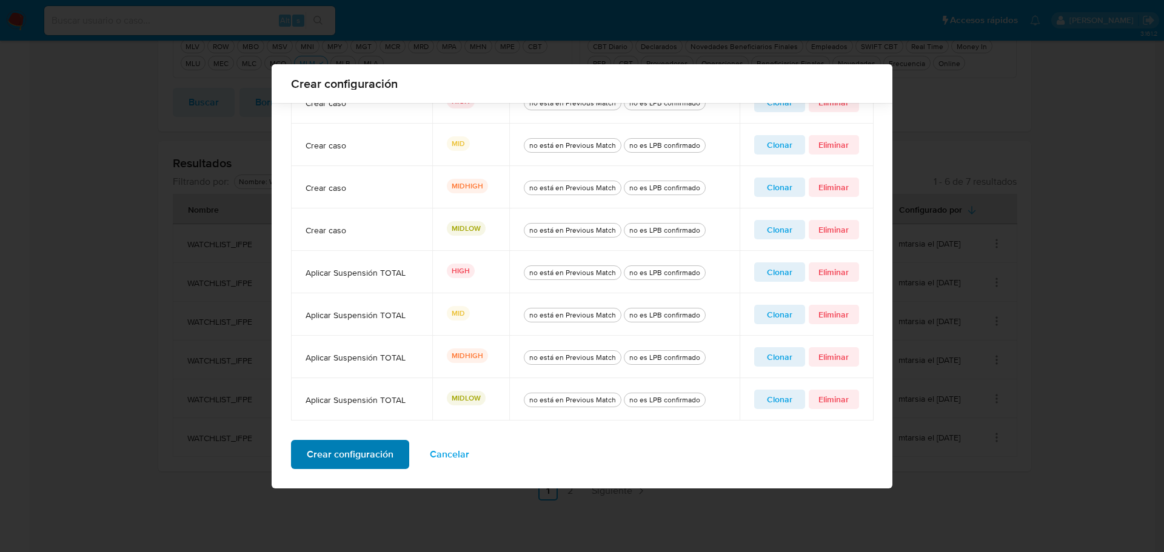
click at [353, 460] on span "Crear configuración" at bounding box center [350, 454] width 87 height 27
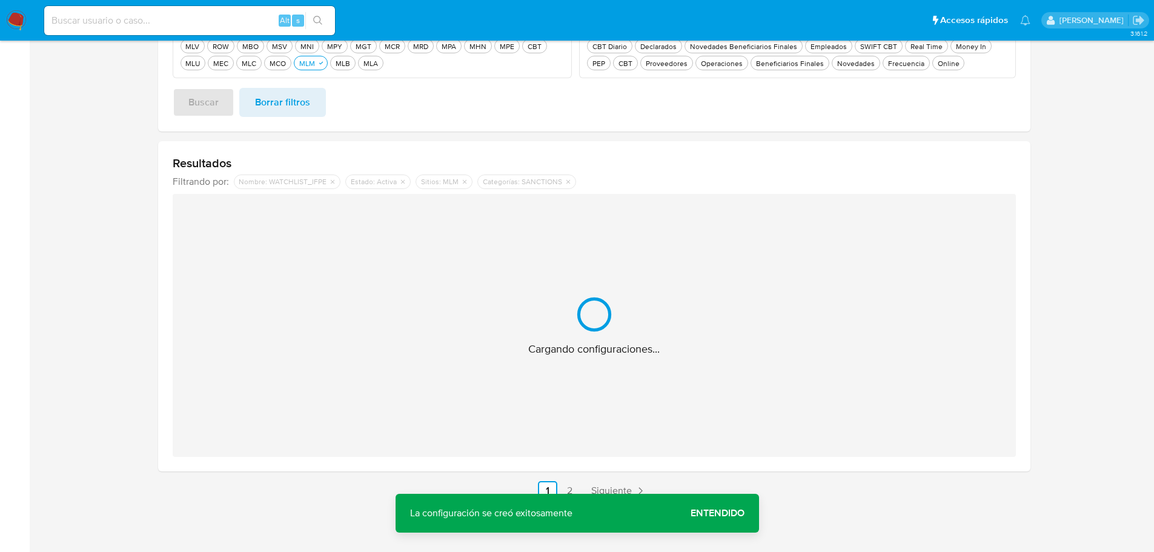
click at [725, 513] on span "Entendido" at bounding box center [718, 513] width 54 height 0
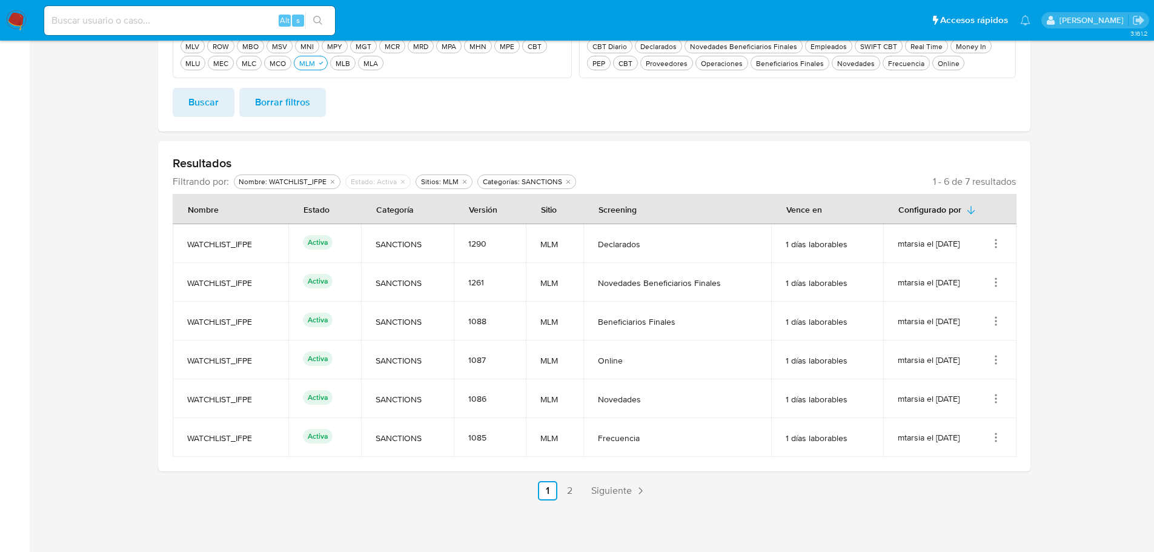
click at [999, 396] on icon "Acciones" at bounding box center [996, 399] width 12 height 12
click at [957, 460] on button "Editar" at bounding box center [947, 459] width 109 height 32
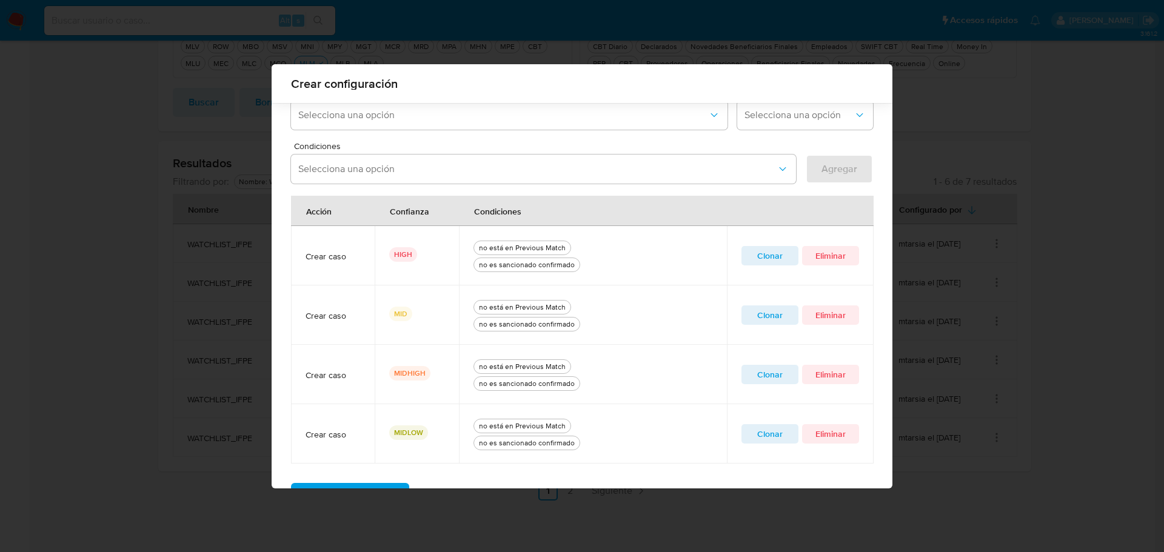
scroll to position [349, 0]
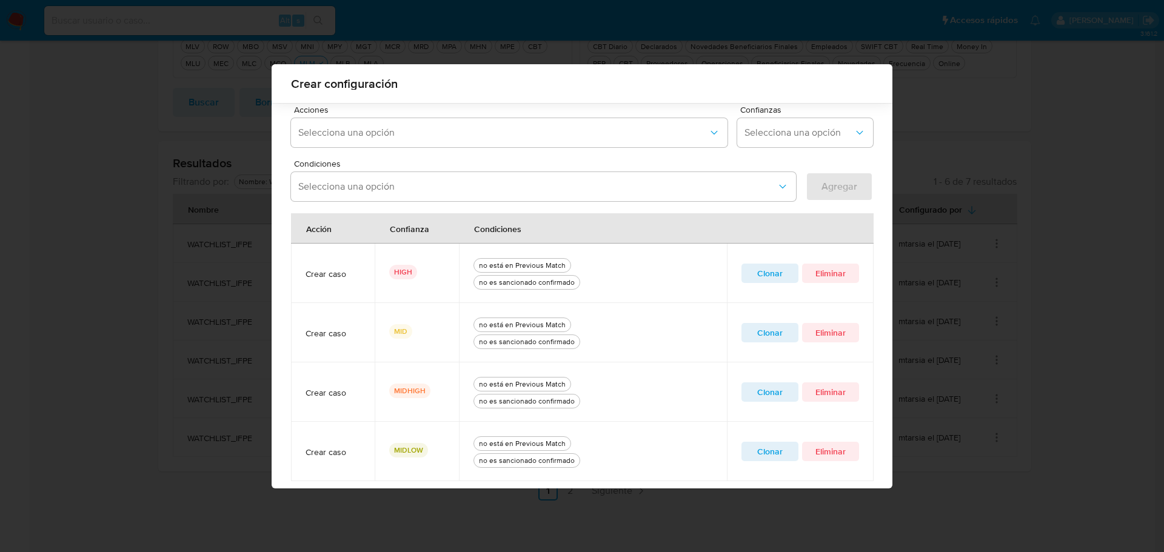
click at [768, 270] on span "Clonar" at bounding box center [770, 273] width 40 height 17
click at [510, 190] on button "quitar no es sancionado confirmado" at bounding box center [515, 187] width 10 height 10
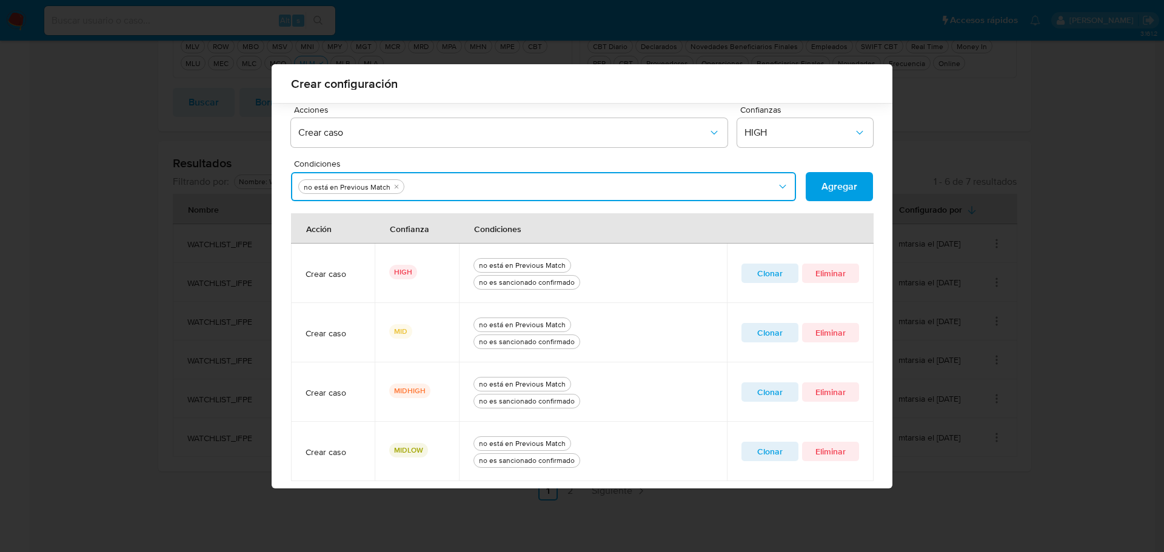
click at [507, 187] on button "Condiciones" at bounding box center [543, 186] width 505 height 29
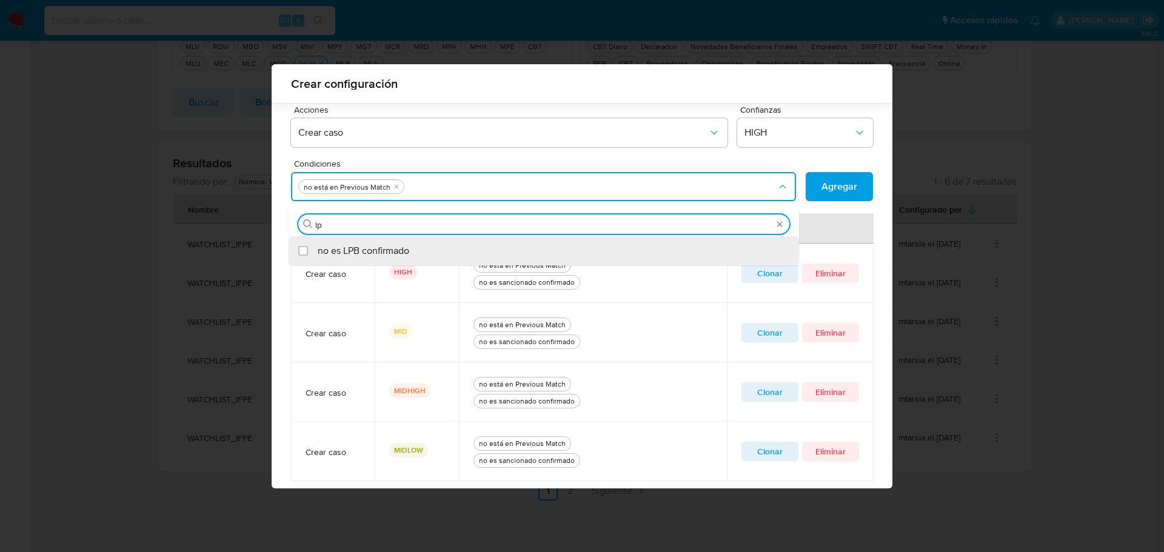
type input "lpb"
click at [318, 251] on span "no es LPB confirmado" at bounding box center [364, 251] width 92 height 12
checkbox input "true"
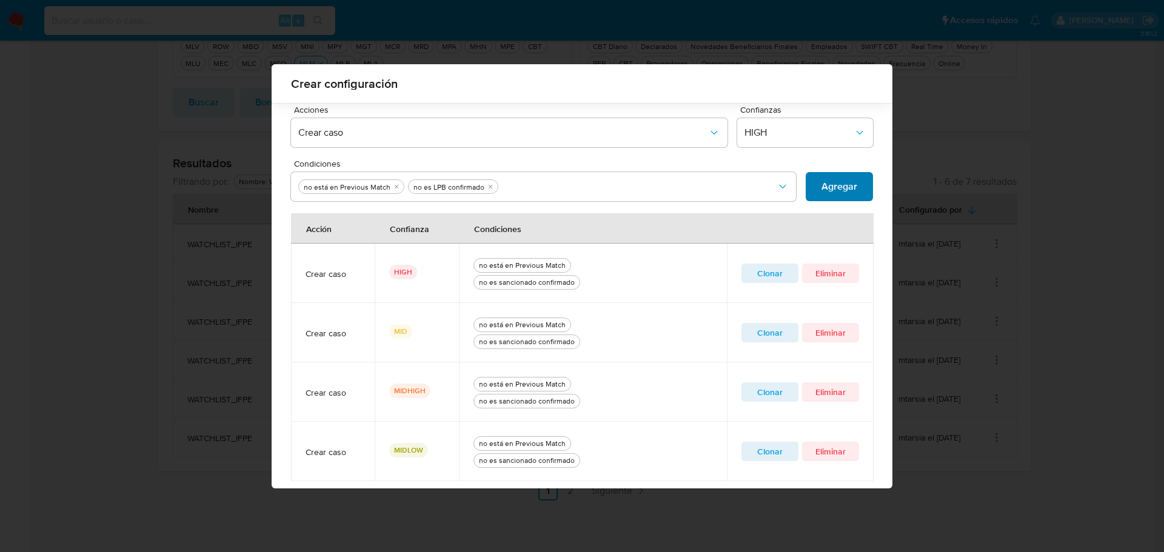
click at [842, 181] on span "Agregar" at bounding box center [839, 186] width 36 height 27
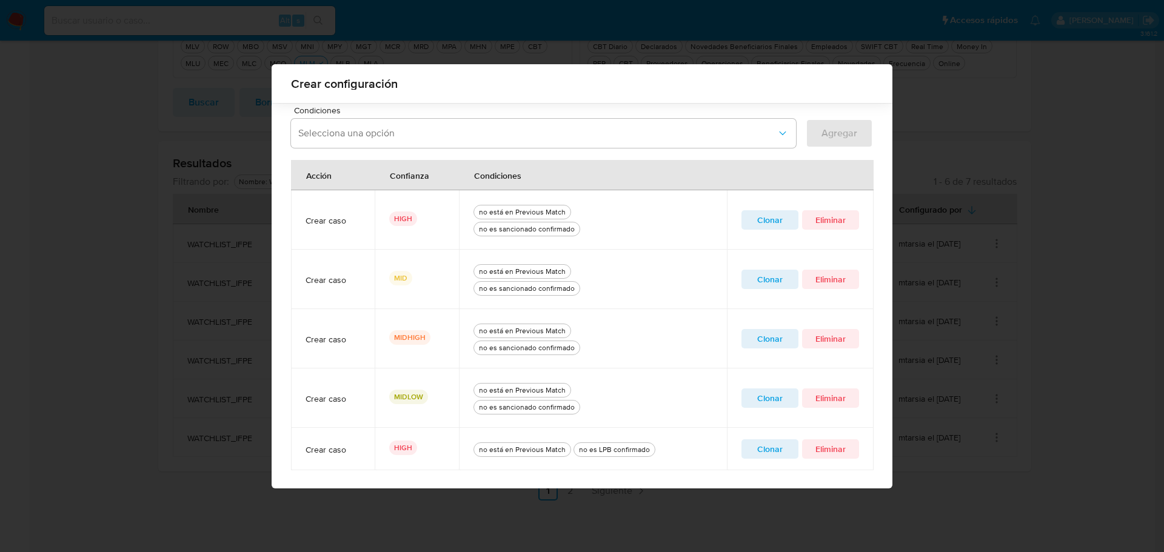
scroll to position [452, 0]
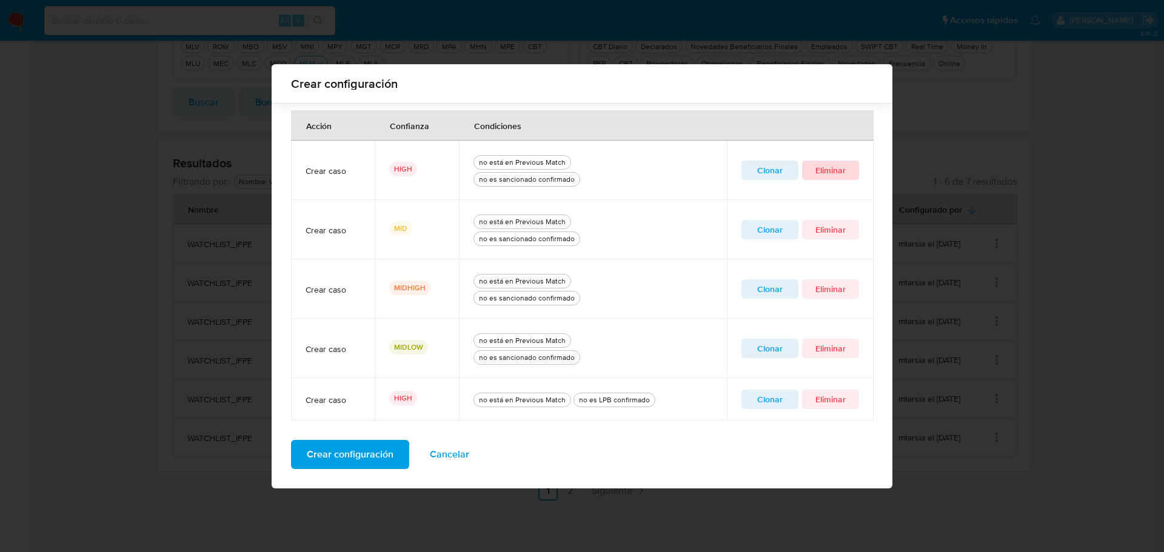
click at [839, 173] on span "Eliminar" at bounding box center [830, 170] width 40 height 17
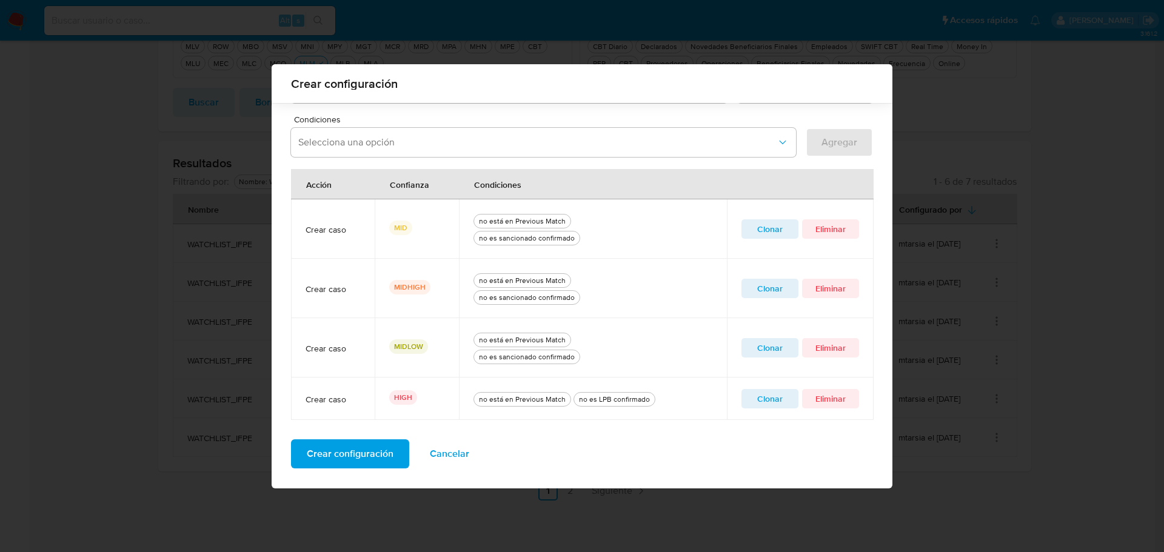
scroll to position [393, 0]
click at [768, 229] on span "Clonar" at bounding box center [770, 229] width 40 height 17
click at [511, 145] on icon "quitar no es sancionado confirmado" at bounding box center [514, 142] width 7 height 7
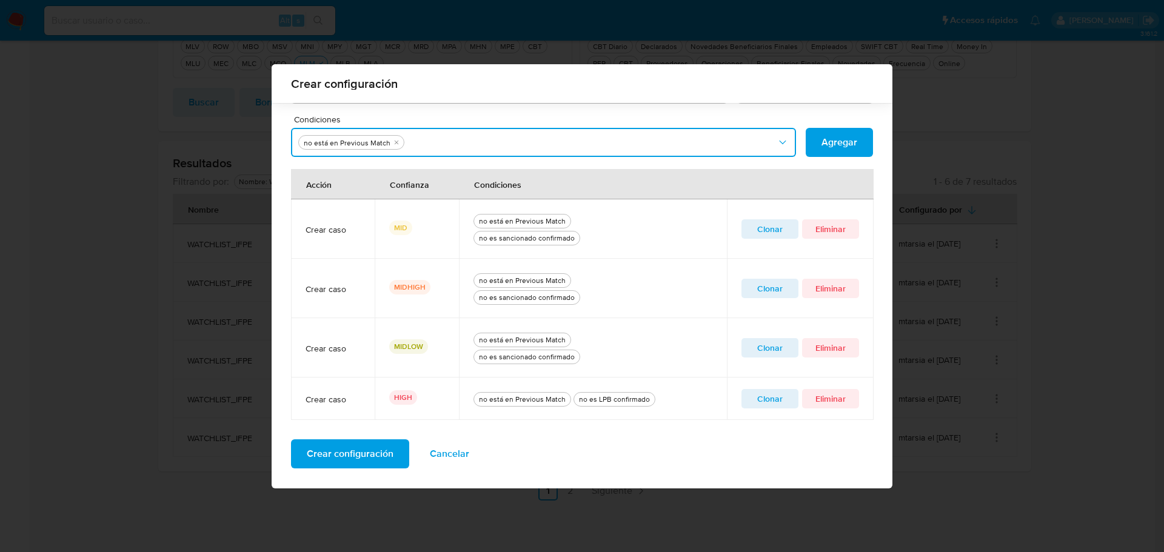
click at [508, 145] on button "Condiciones" at bounding box center [543, 142] width 505 height 29
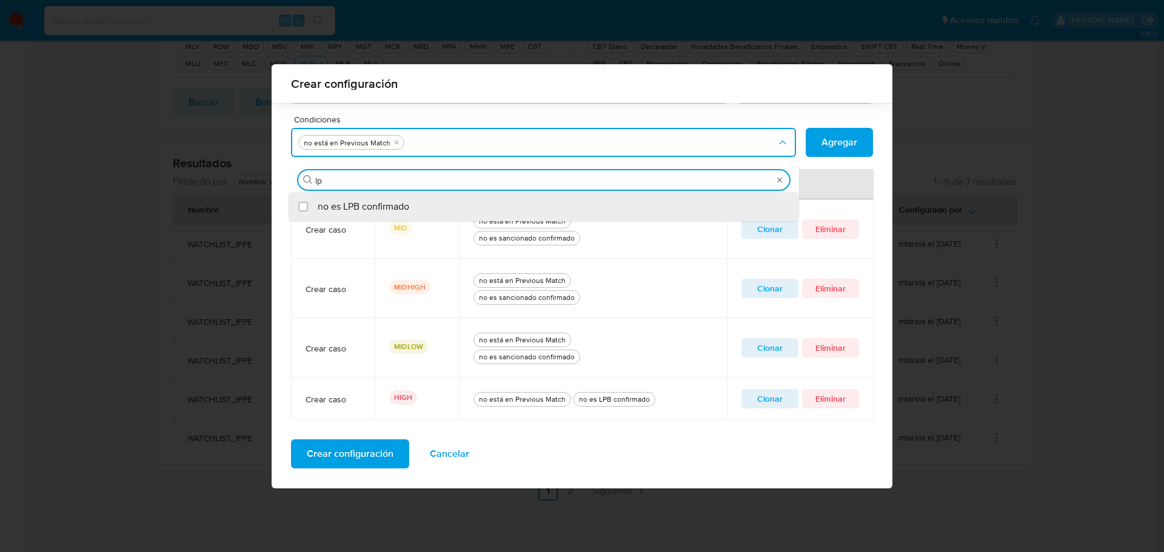
type input "lpb"
click at [435, 205] on div "no es LPB confirmado" at bounding box center [550, 206] width 464 height 29
checkbox input "true"
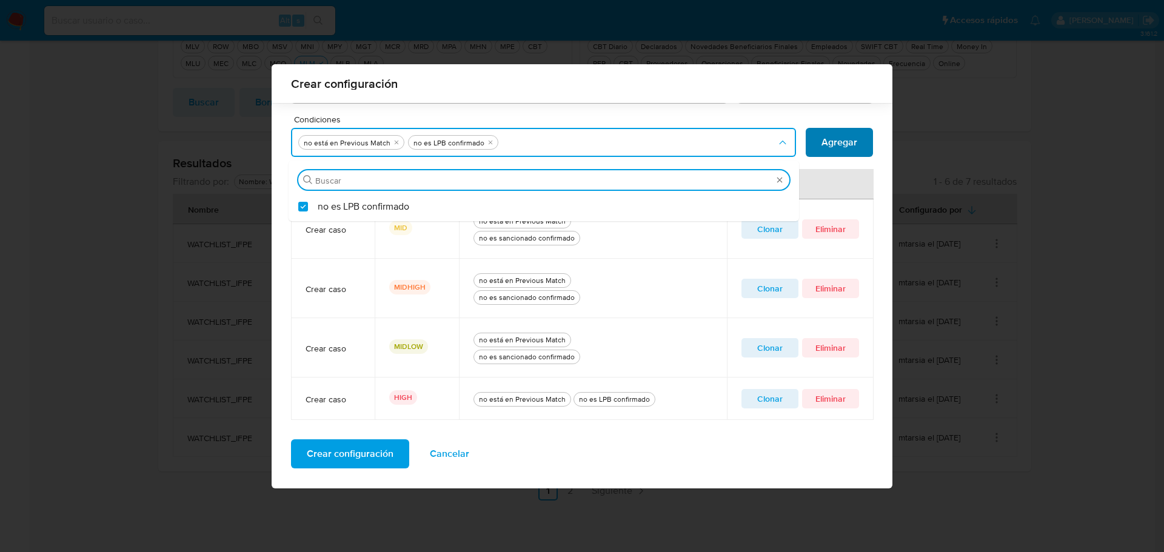
click at [833, 143] on span "Agregar" at bounding box center [839, 142] width 36 height 27
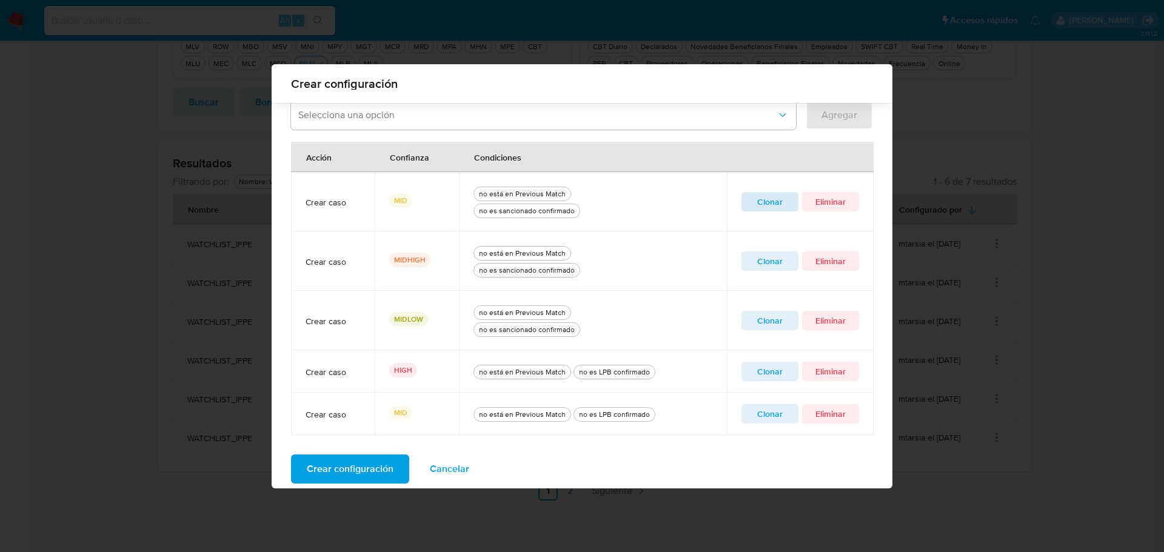
scroll to position [435, 0]
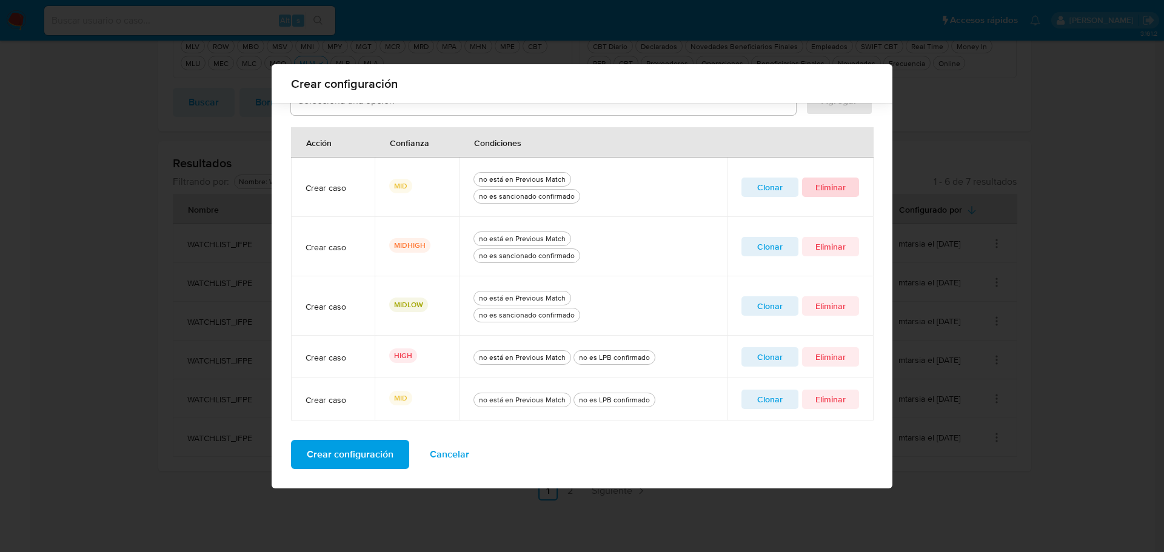
click at [827, 187] on span "Eliminar" at bounding box center [830, 187] width 40 height 17
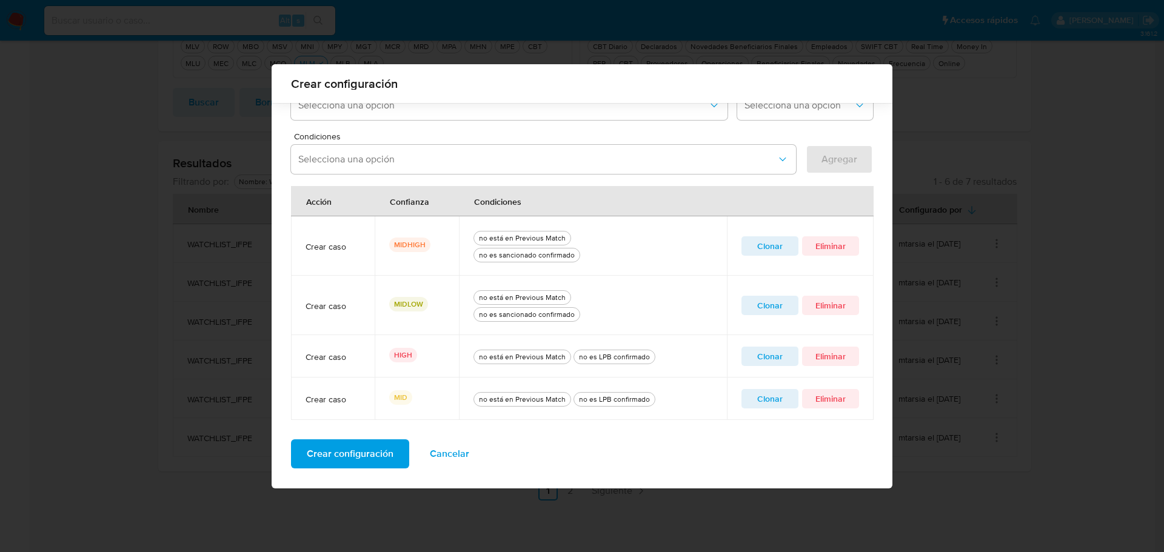
scroll to position [376, 0]
click at [756, 245] on span "Clonar" at bounding box center [770, 246] width 40 height 17
click at [511, 158] on icon "quitar no es sancionado confirmado" at bounding box center [514, 159] width 7 height 7
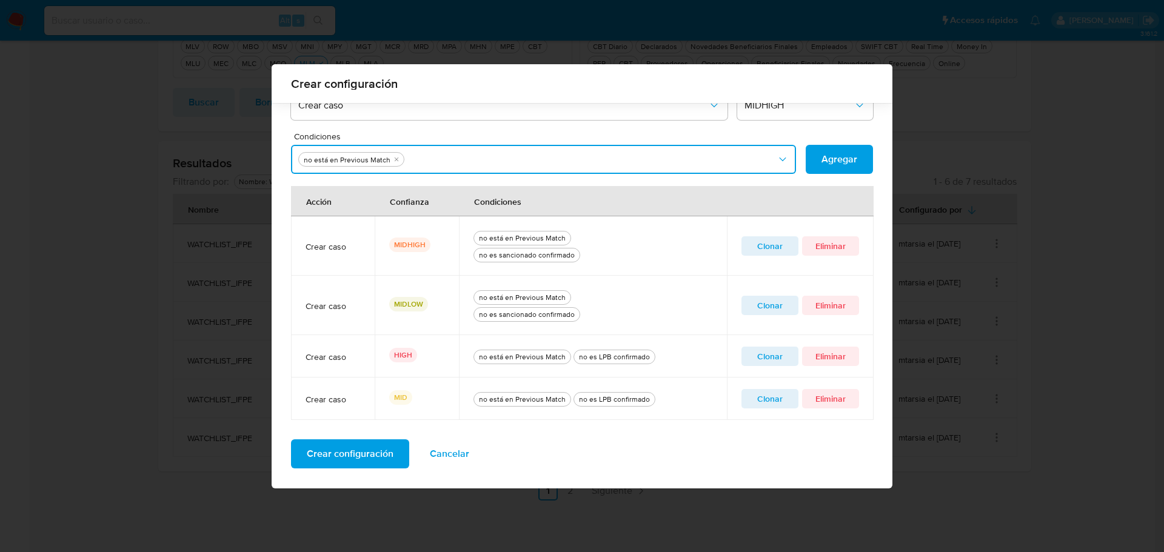
click at [512, 162] on button "Condiciones" at bounding box center [543, 159] width 505 height 29
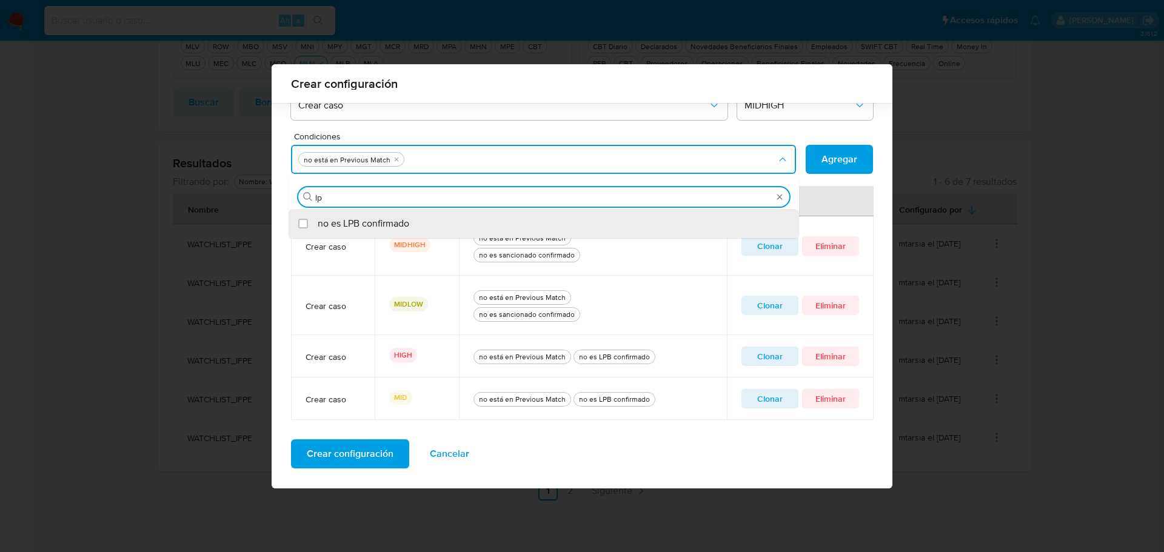
type input "lpb"
click at [404, 222] on span "no es LPB confirmado" at bounding box center [364, 224] width 92 height 12
checkbox input "true"
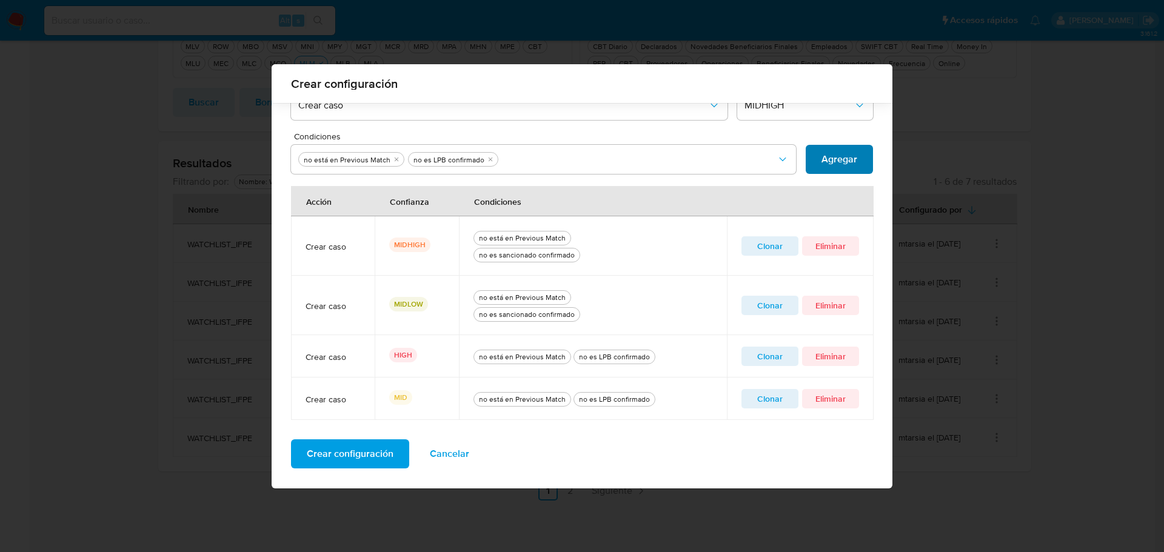
click at [830, 159] on span "Agregar" at bounding box center [839, 159] width 36 height 27
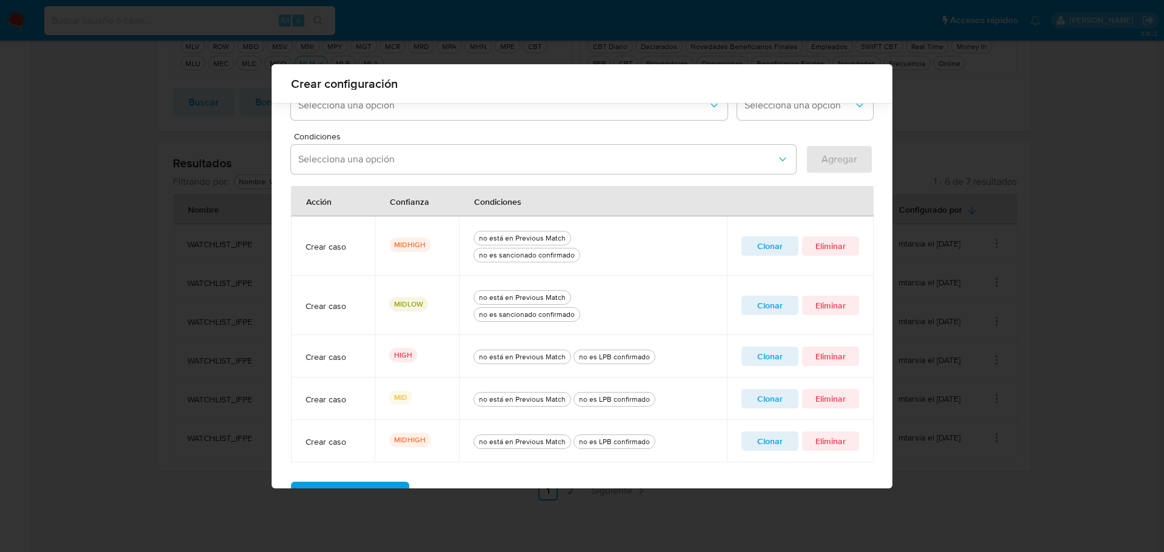
scroll to position [418, 0]
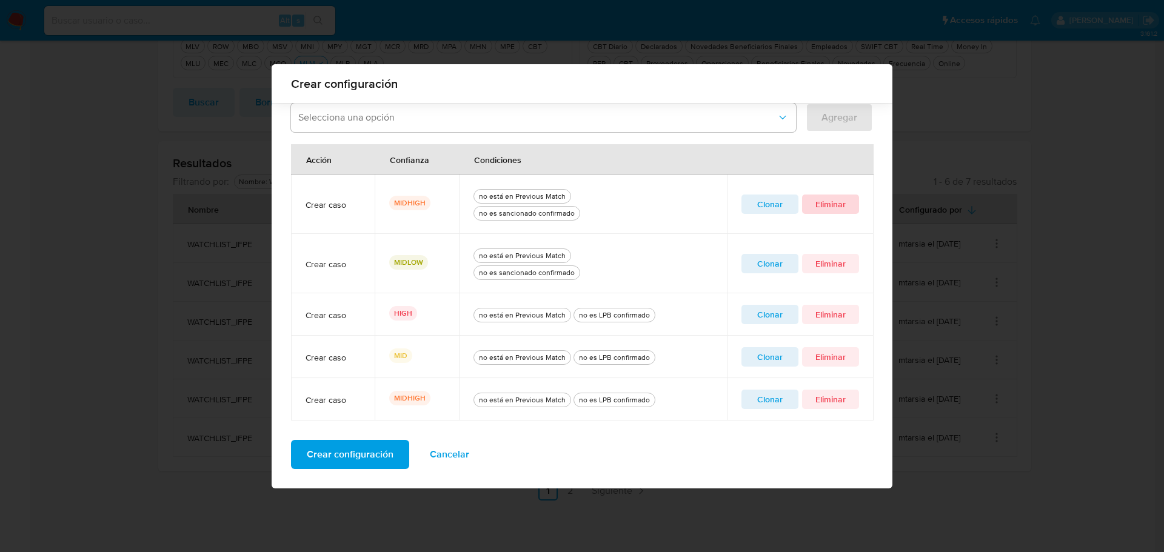
click at [824, 210] on span "Eliminar" at bounding box center [830, 204] width 40 height 17
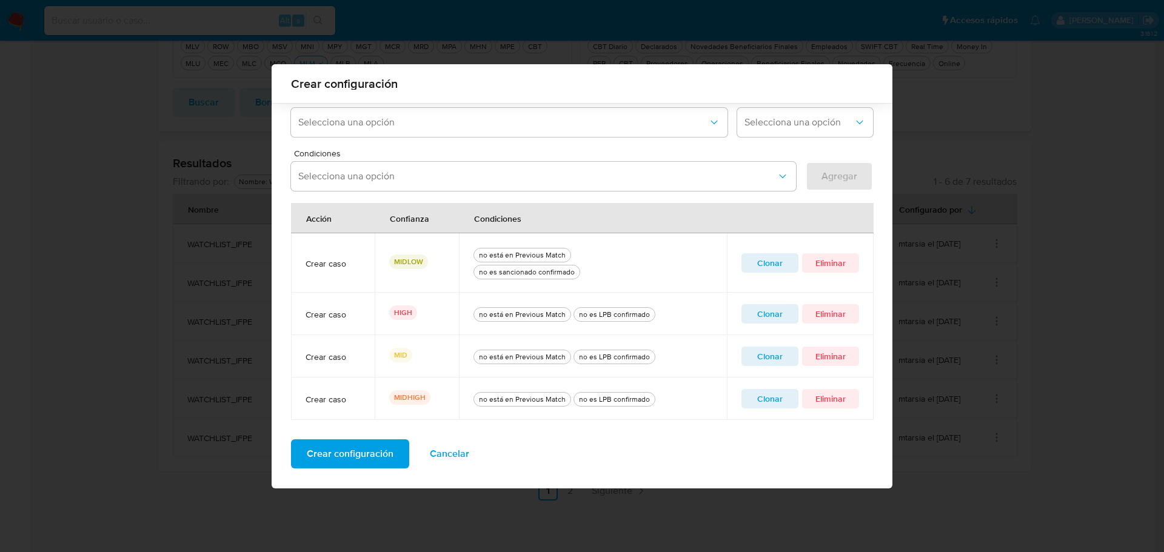
scroll to position [359, 0]
click at [756, 261] on span "Clonar" at bounding box center [770, 263] width 40 height 17
click at [510, 177] on button "quitar no es sancionado confirmado" at bounding box center [515, 176] width 10 height 10
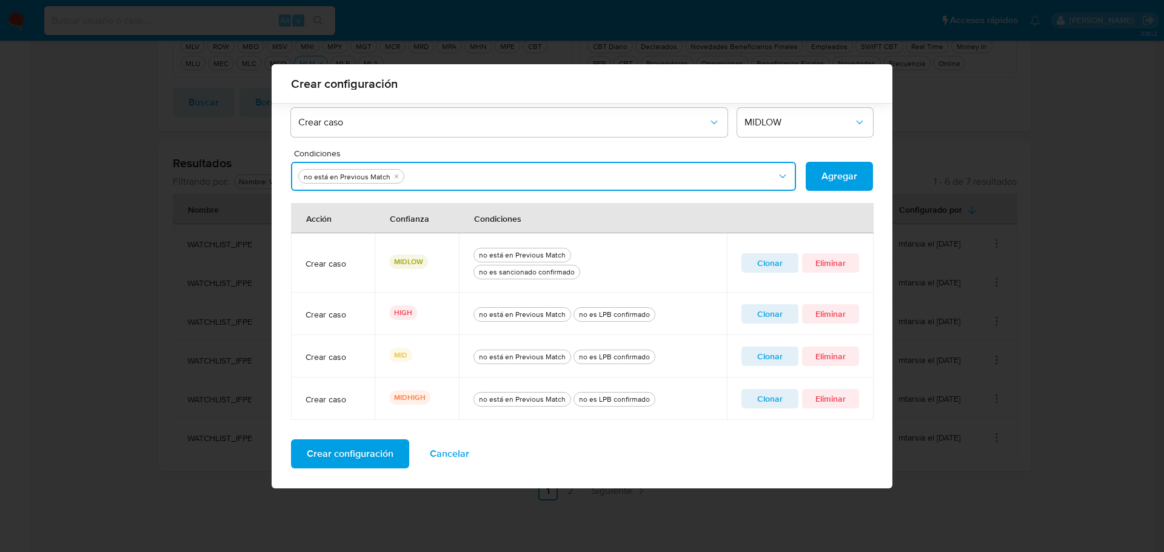
click at [510, 177] on button "Condiciones" at bounding box center [543, 176] width 505 height 29
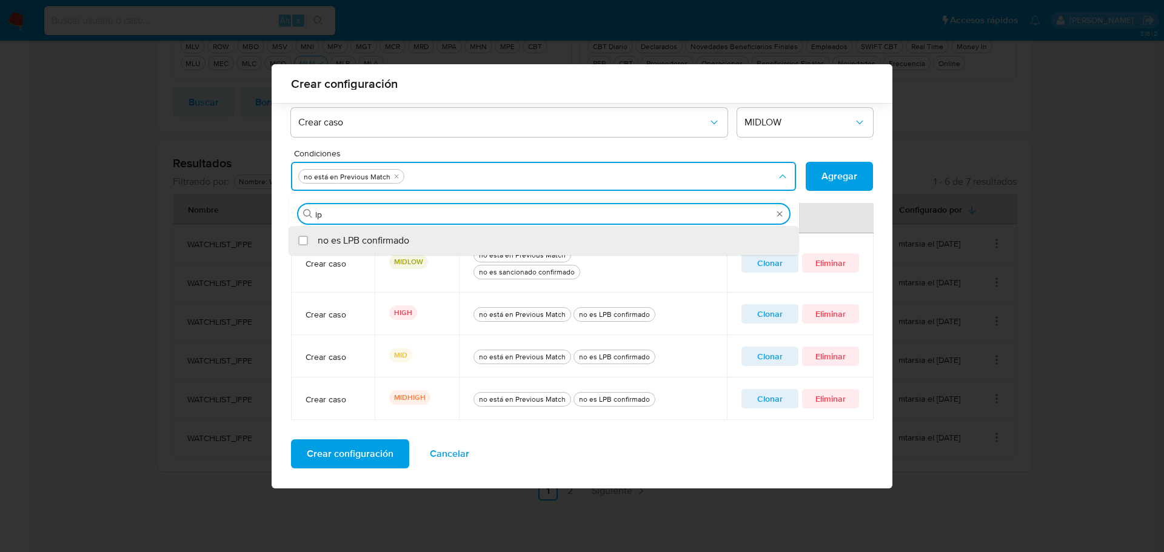
type input "lpb"
click at [468, 248] on div "no es LPB confirmado" at bounding box center [550, 240] width 464 height 29
checkbox input "true"
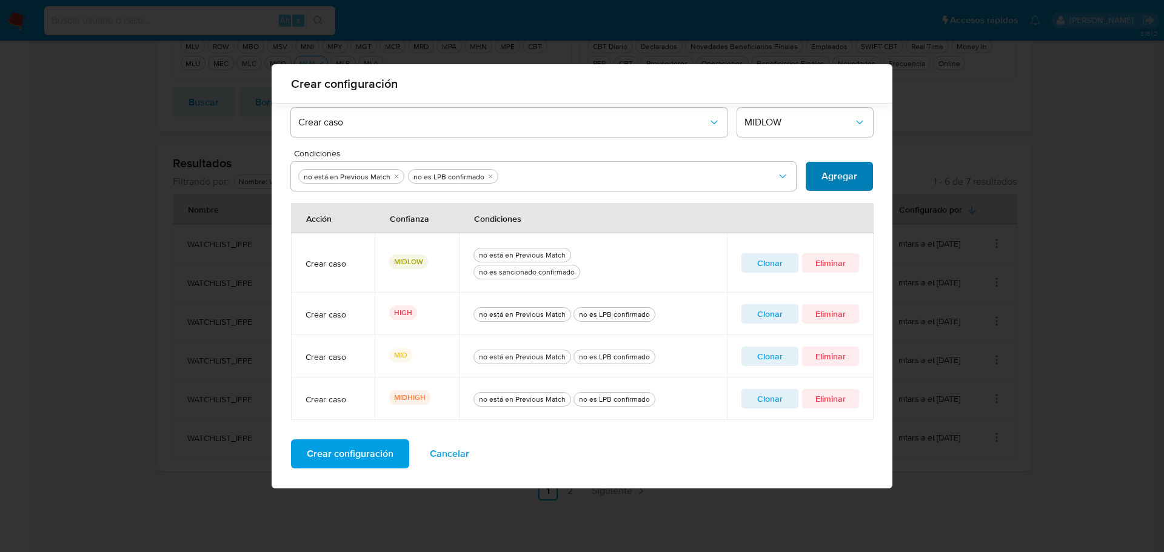
click at [830, 170] on span "Agregar" at bounding box center [839, 176] width 36 height 27
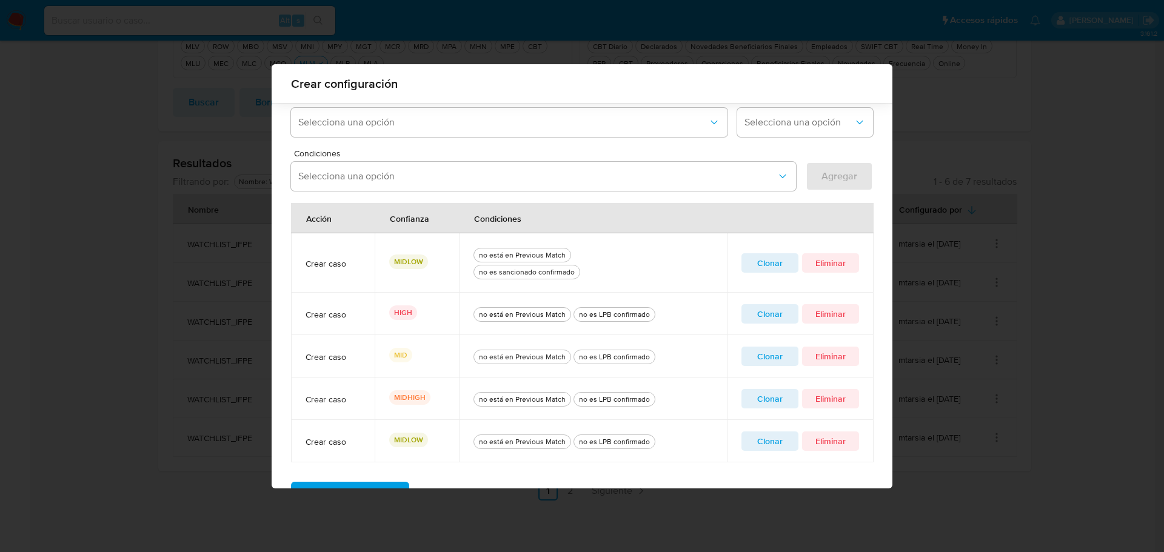
scroll to position [401, 0]
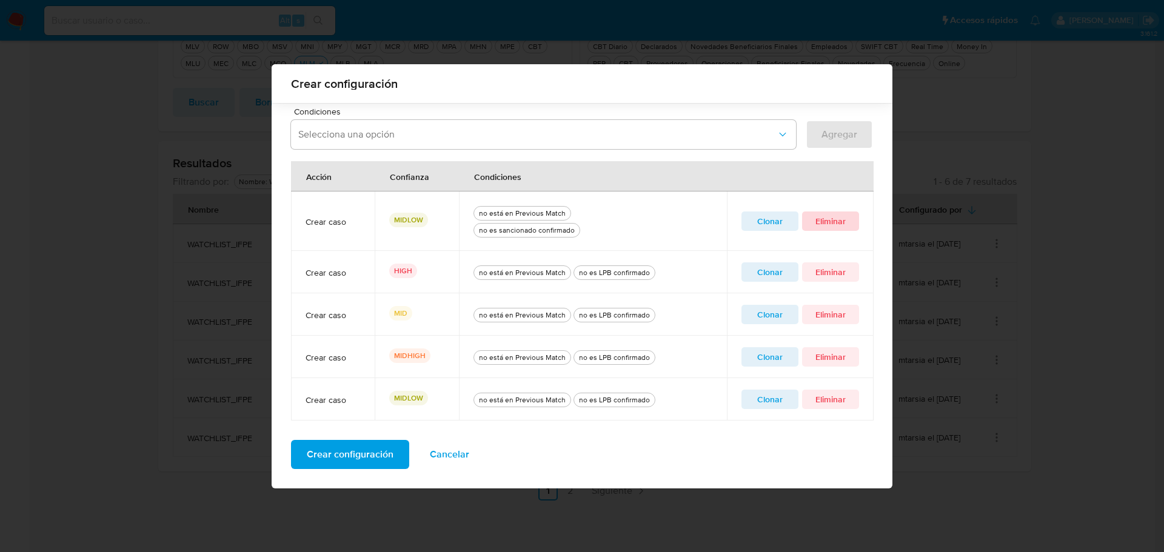
click at [827, 218] on span "Eliminar" at bounding box center [830, 221] width 40 height 17
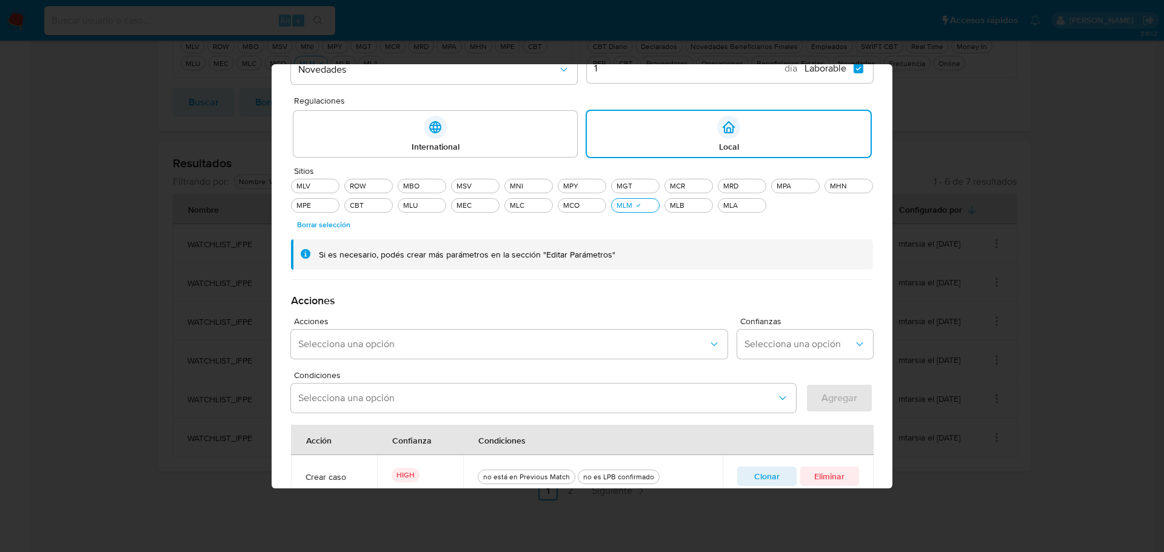
scroll to position [342, 0]
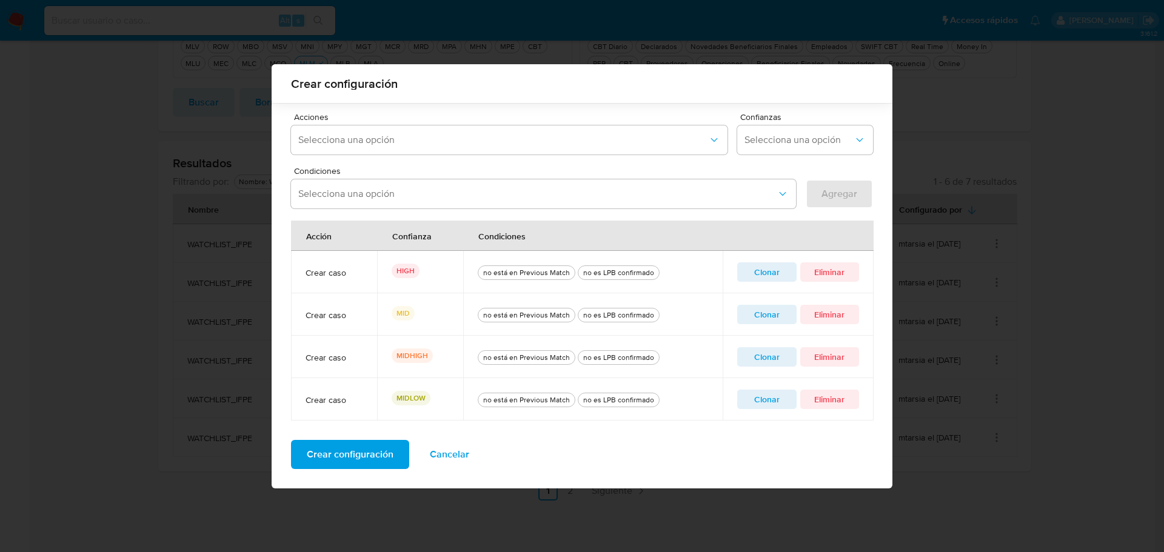
click at [354, 456] on span "Crear configuración" at bounding box center [350, 454] width 87 height 27
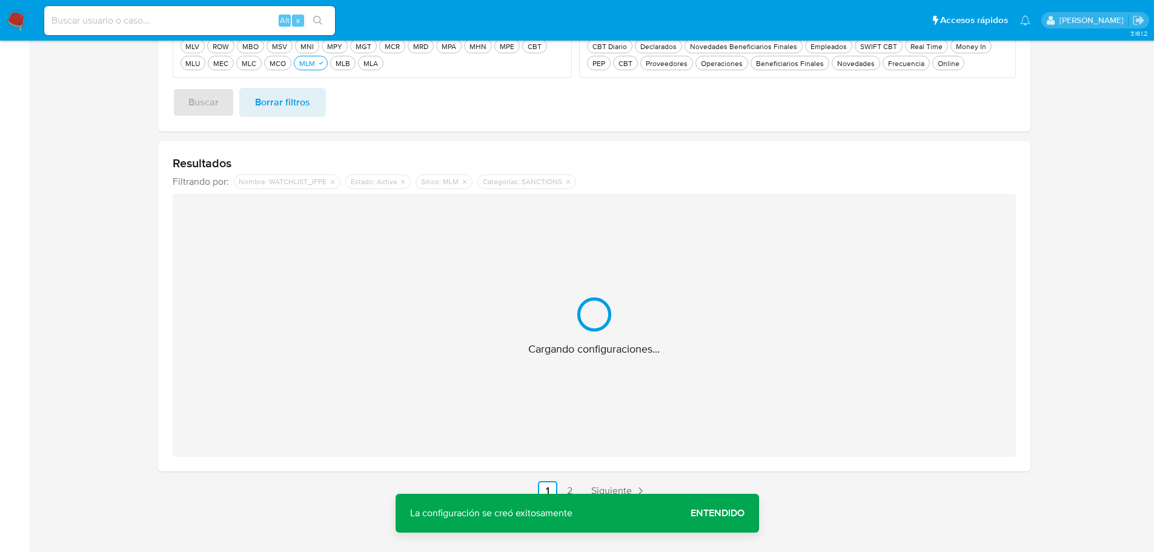
click at [715, 513] on span "Entendido" at bounding box center [718, 513] width 54 height 0
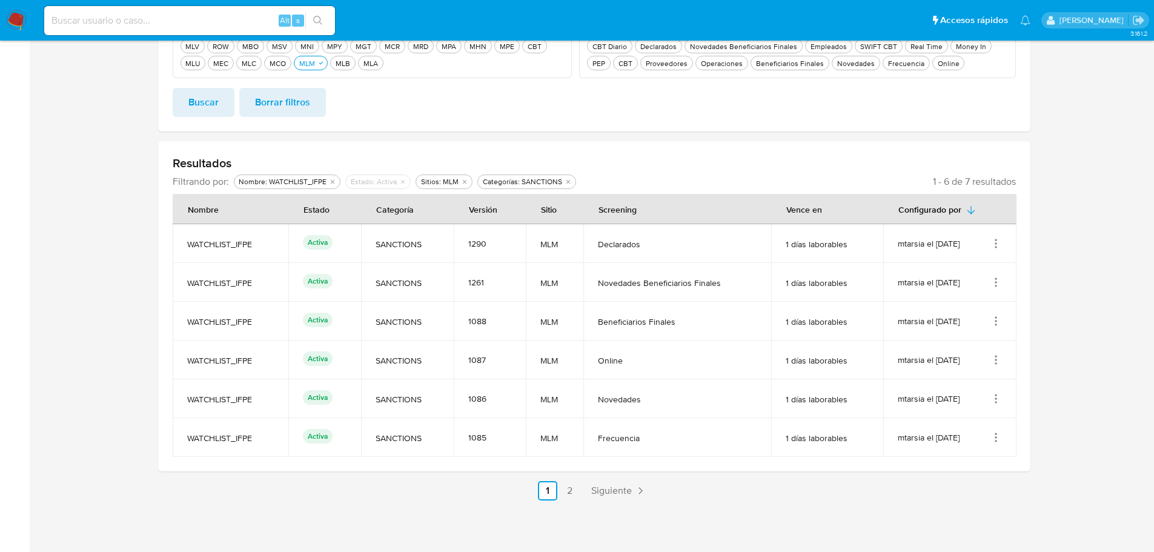
click at [998, 442] on icon "Acciones" at bounding box center [996, 437] width 12 height 12
click at [953, 495] on button "Editar" at bounding box center [947, 498] width 109 height 32
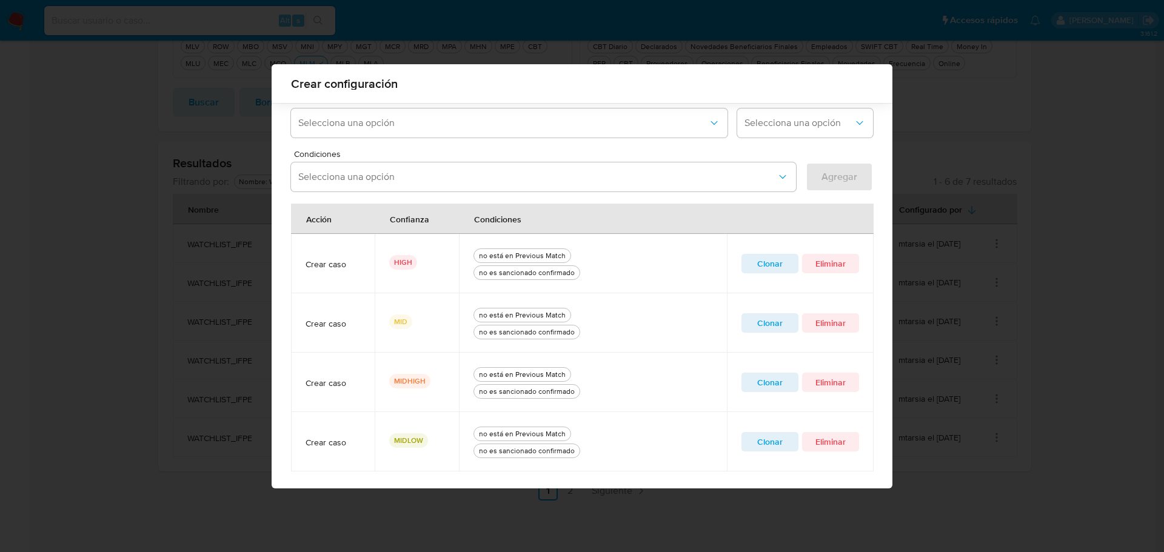
scroll to position [288, 0]
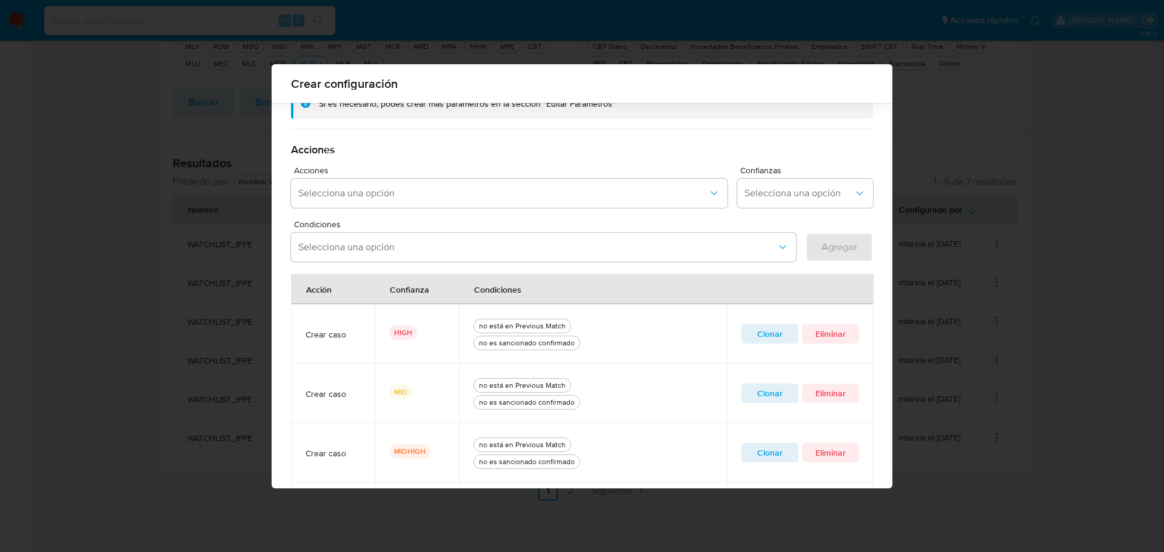
click at [770, 328] on span "Clonar" at bounding box center [770, 333] width 40 height 17
click at [511, 247] on button "quitar no es sancionado confirmado" at bounding box center [515, 247] width 10 height 10
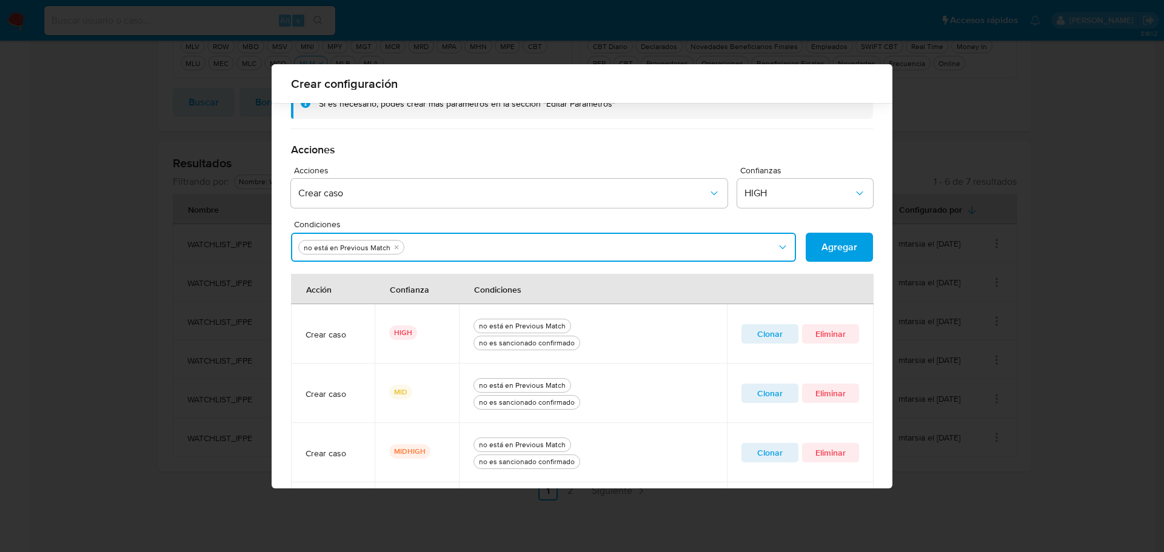
click at [526, 247] on button "Condiciones" at bounding box center [543, 247] width 505 height 29
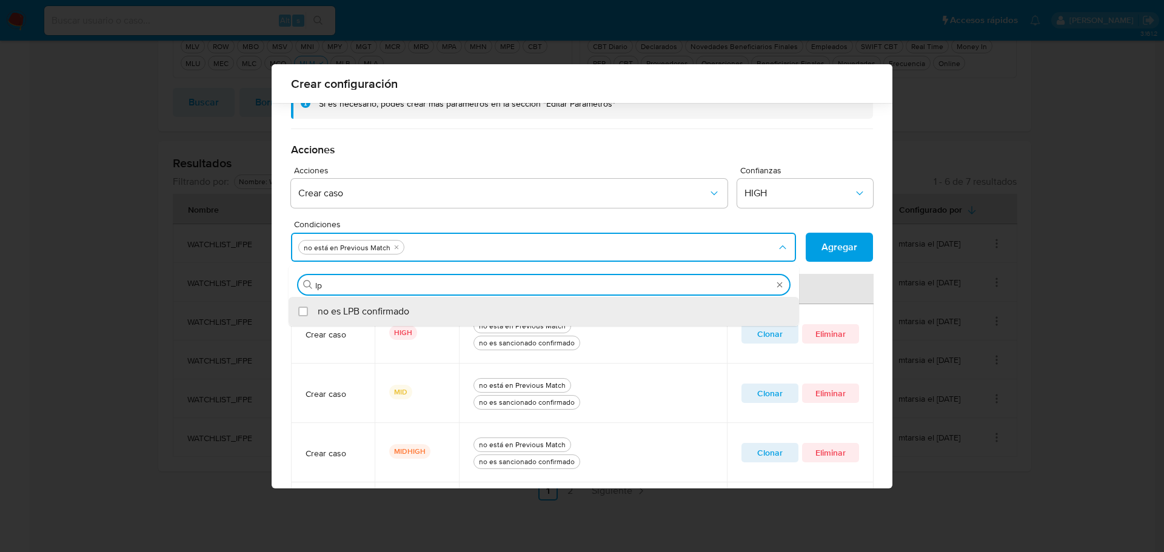
type input "lpb"
click at [445, 310] on div "no es LPB confirmado" at bounding box center [550, 311] width 464 height 29
checkbox input "true"
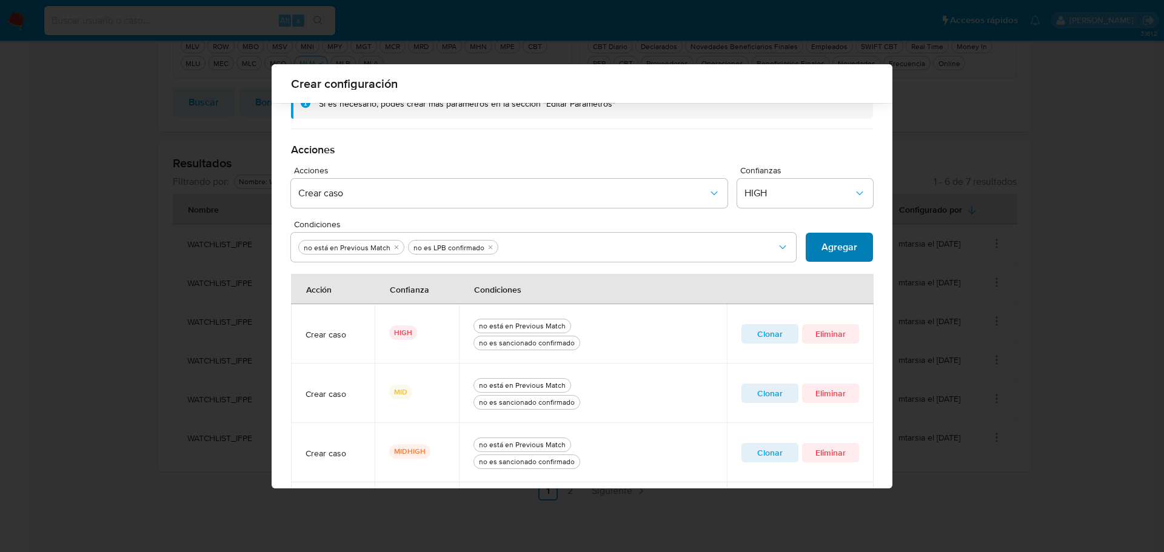
click at [824, 247] on span "Agregar" at bounding box center [839, 247] width 36 height 27
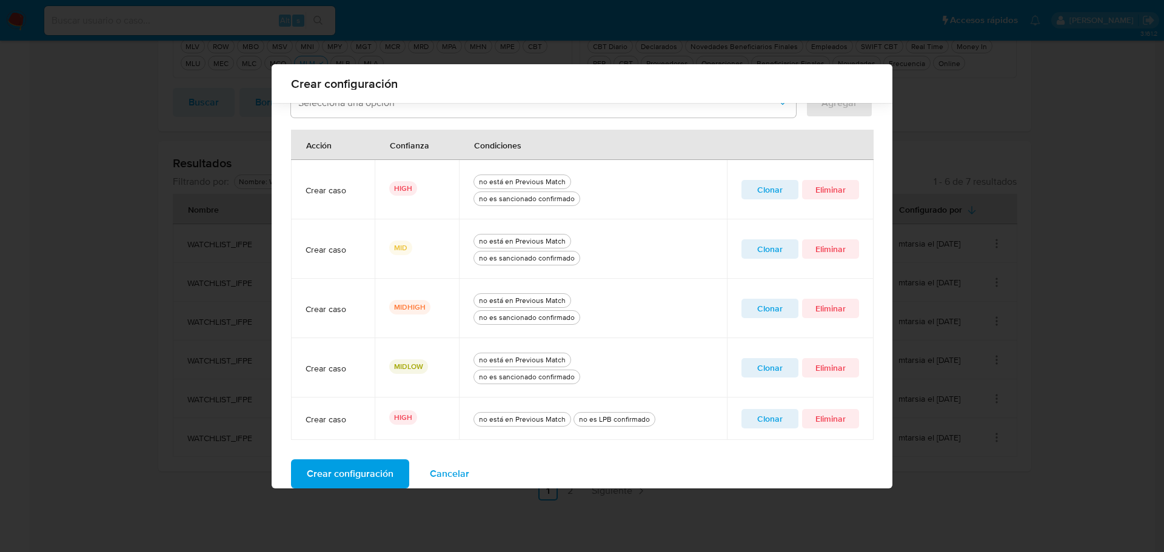
scroll to position [452, 0]
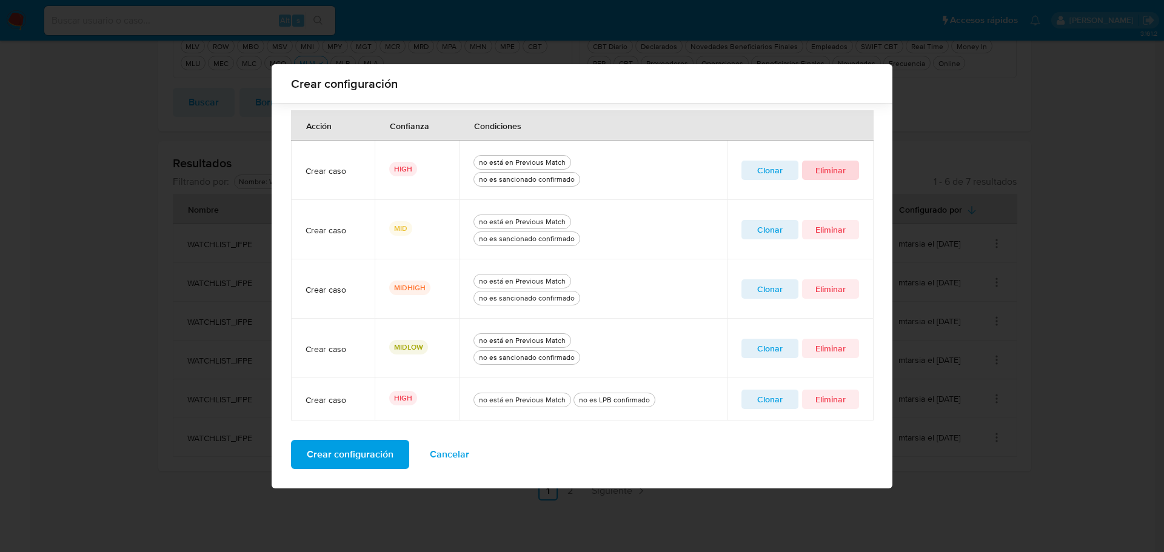
click at [826, 176] on span "Eliminar" at bounding box center [830, 170] width 40 height 17
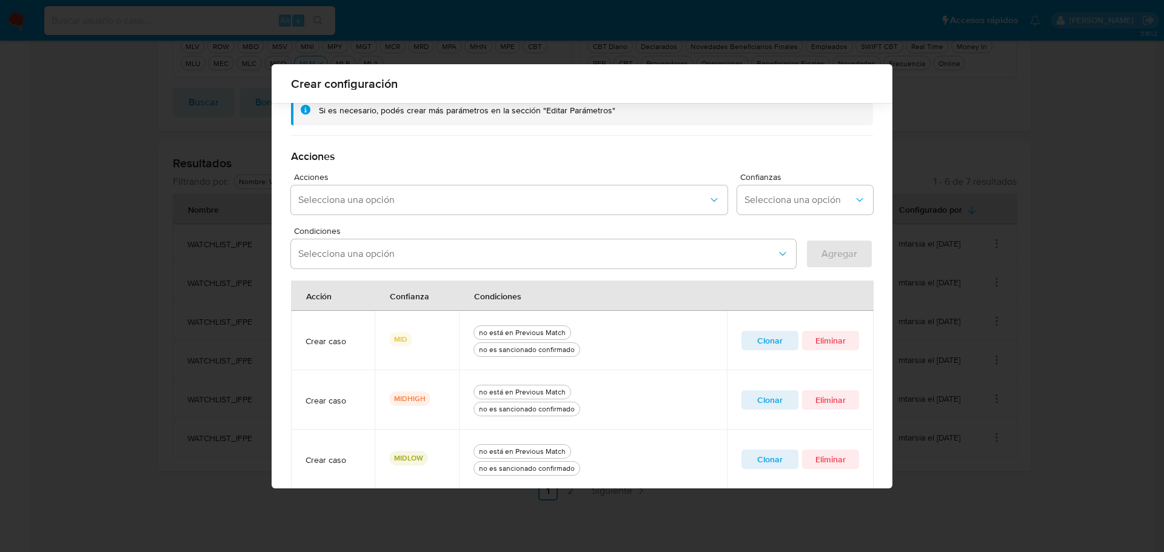
scroll to position [272, 0]
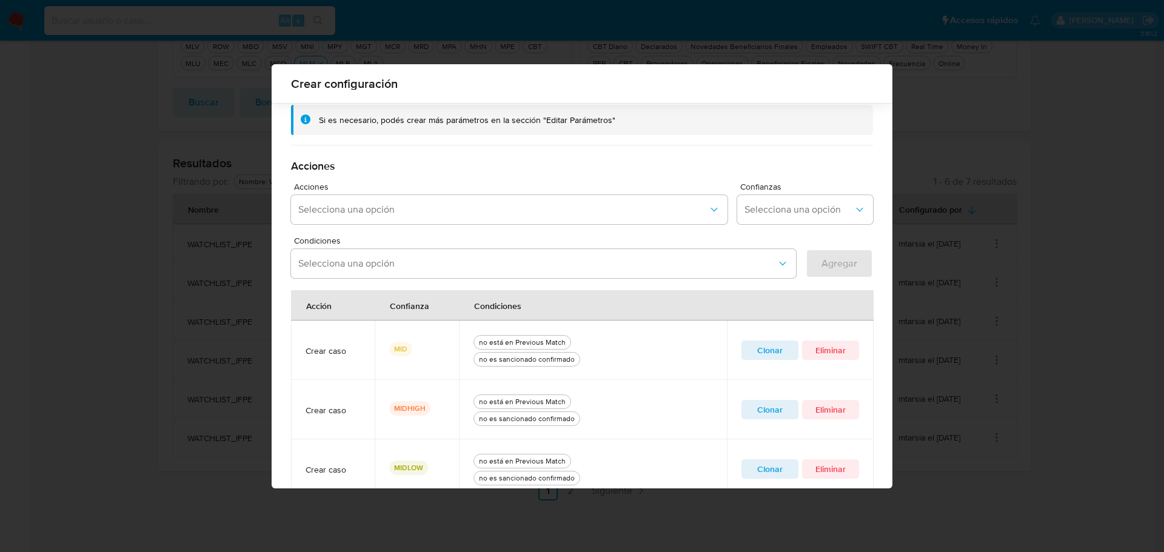
click at [770, 350] on span "Clonar" at bounding box center [770, 350] width 40 height 17
click at [511, 265] on icon "quitar no es sancionado confirmado" at bounding box center [514, 263] width 7 height 7
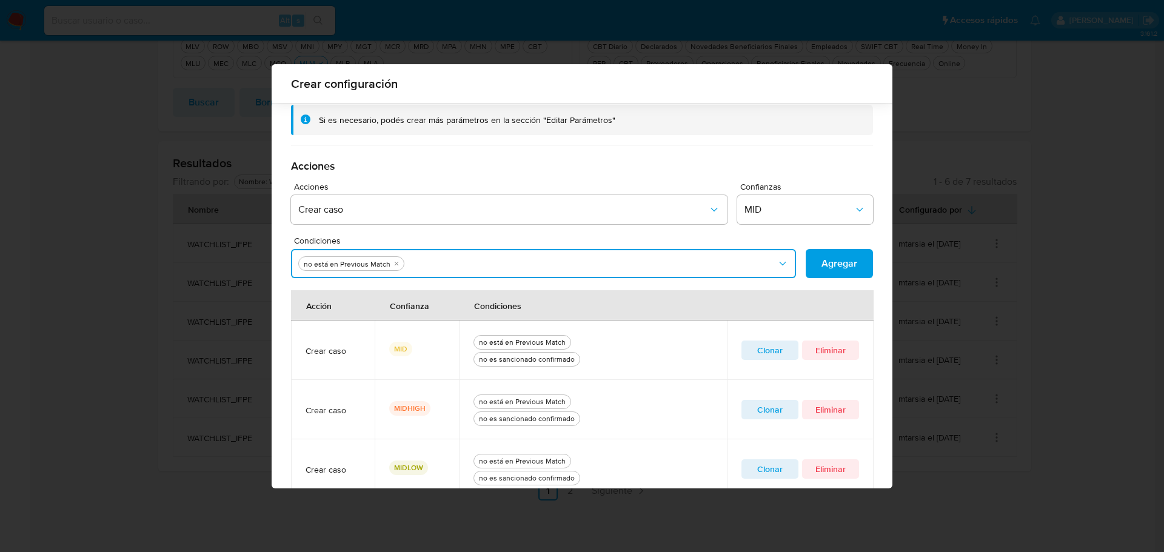
click at [508, 265] on button "Condiciones" at bounding box center [543, 263] width 505 height 29
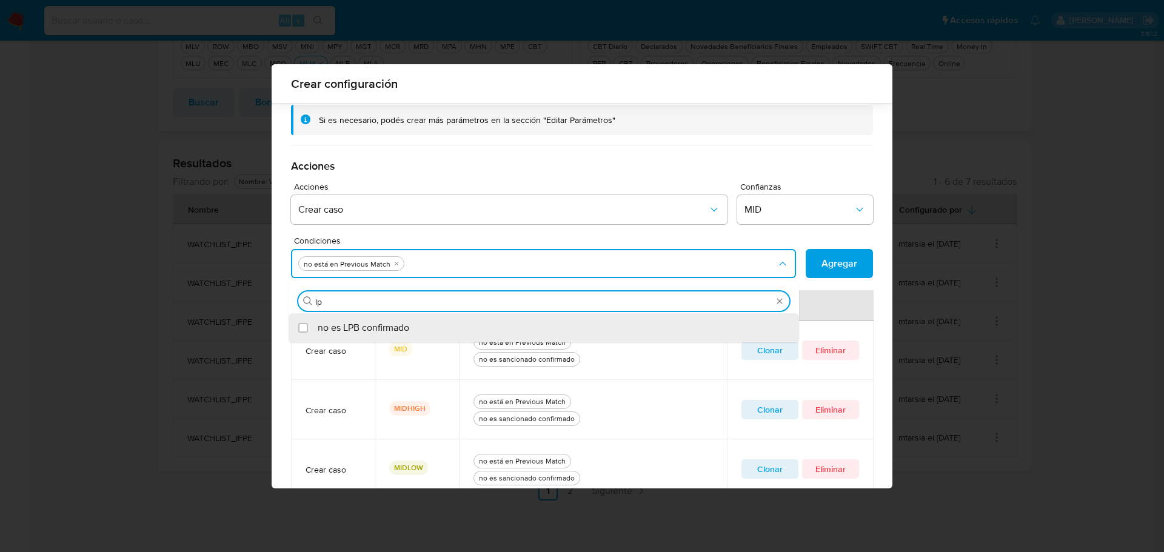
type input "lpb"
click at [419, 329] on div "no es LPB confirmado" at bounding box center [550, 327] width 464 height 29
checkbox input "true"
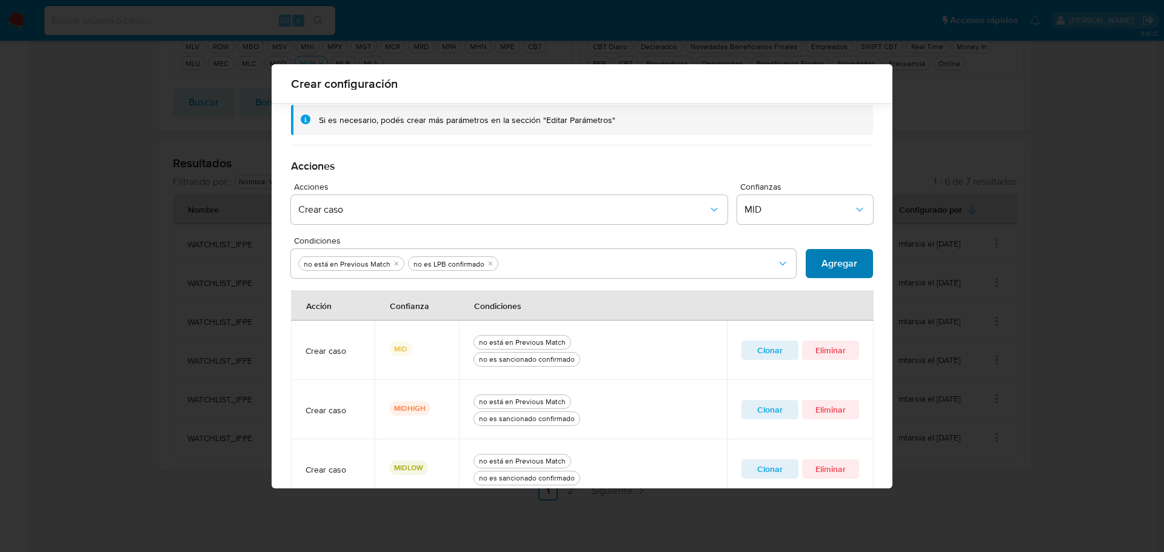
click at [827, 262] on span "Agregar" at bounding box center [839, 263] width 36 height 27
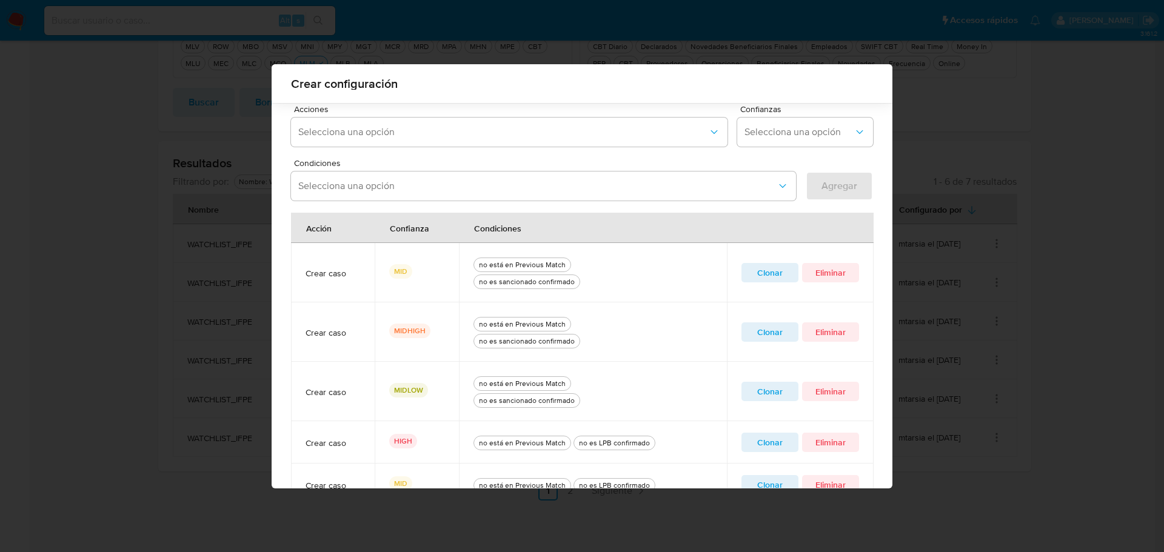
scroll to position [435, 0]
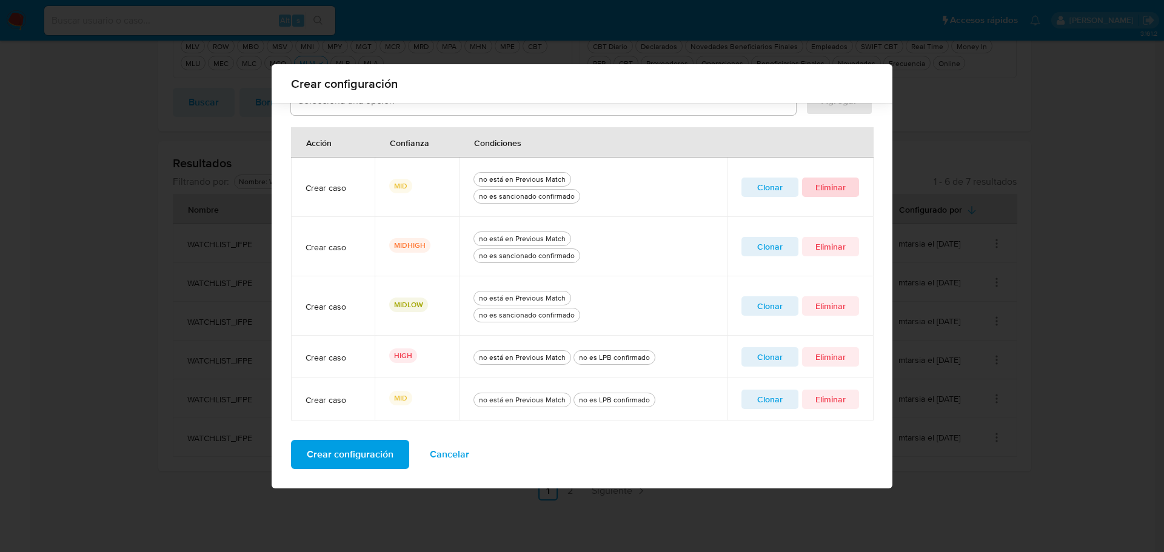
click at [816, 185] on span "Eliminar" at bounding box center [830, 187] width 40 height 17
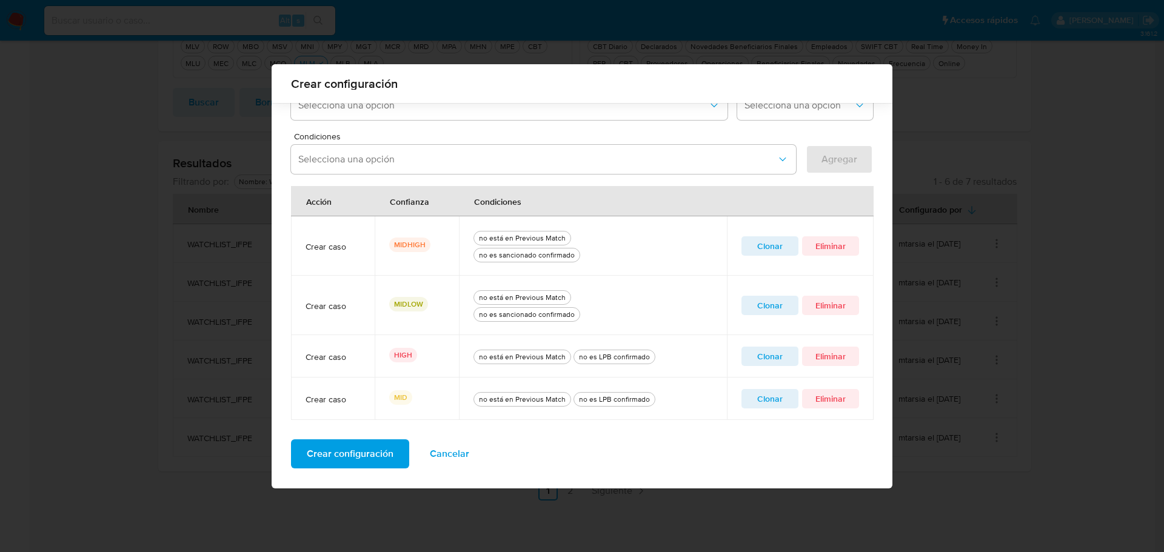
click at [753, 242] on span "Clonar" at bounding box center [770, 246] width 40 height 17
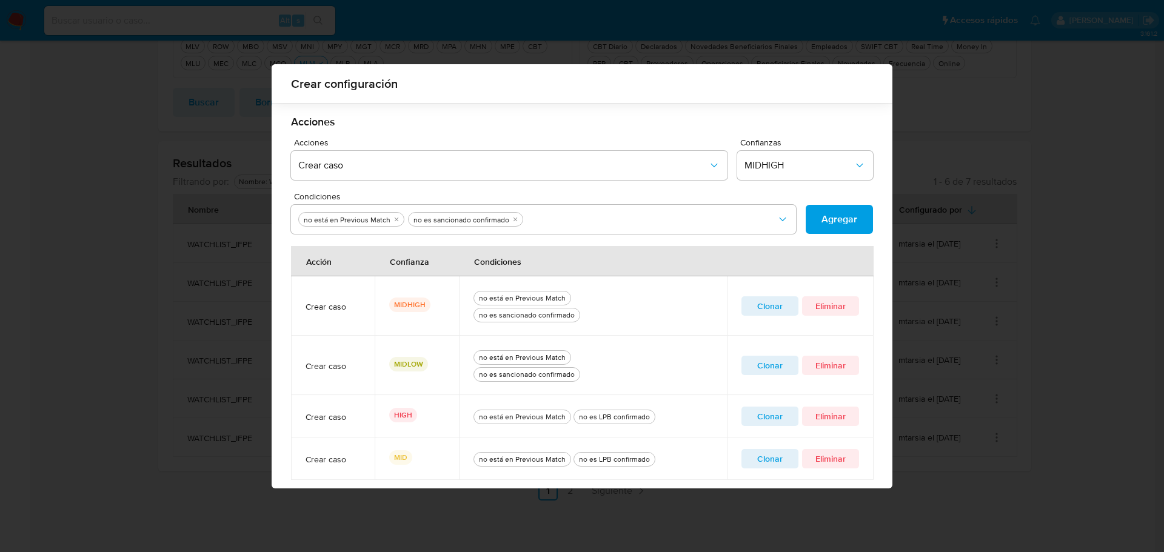
scroll to position [316, 0]
click at [511, 223] on icon "quitar no es sancionado confirmado" at bounding box center [514, 219] width 7 height 7
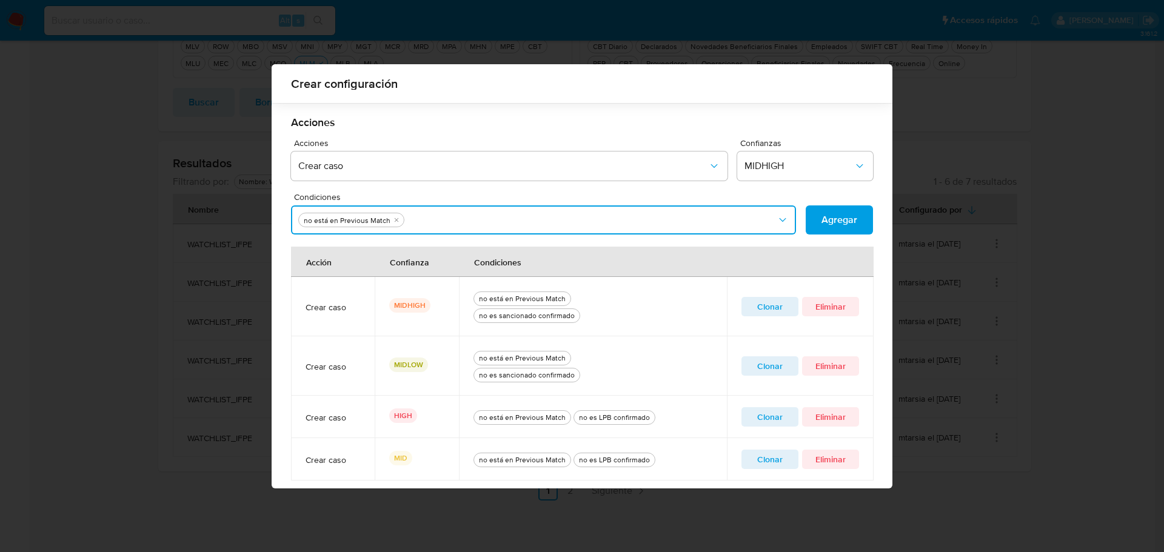
click at [508, 223] on button "Condiciones" at bounding box center [543, 219] width 505 height 29
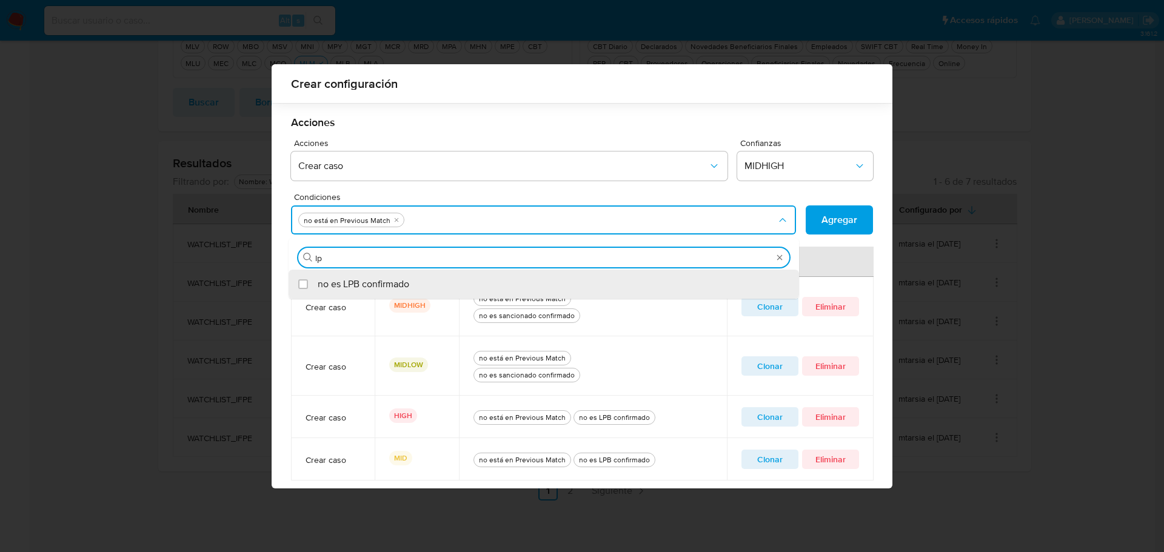
type input "lpb"
click at [452, 282] on div "no es LPB confirmado" at bounding box center [550, 284] width 464 height 29
checkbox input "true"
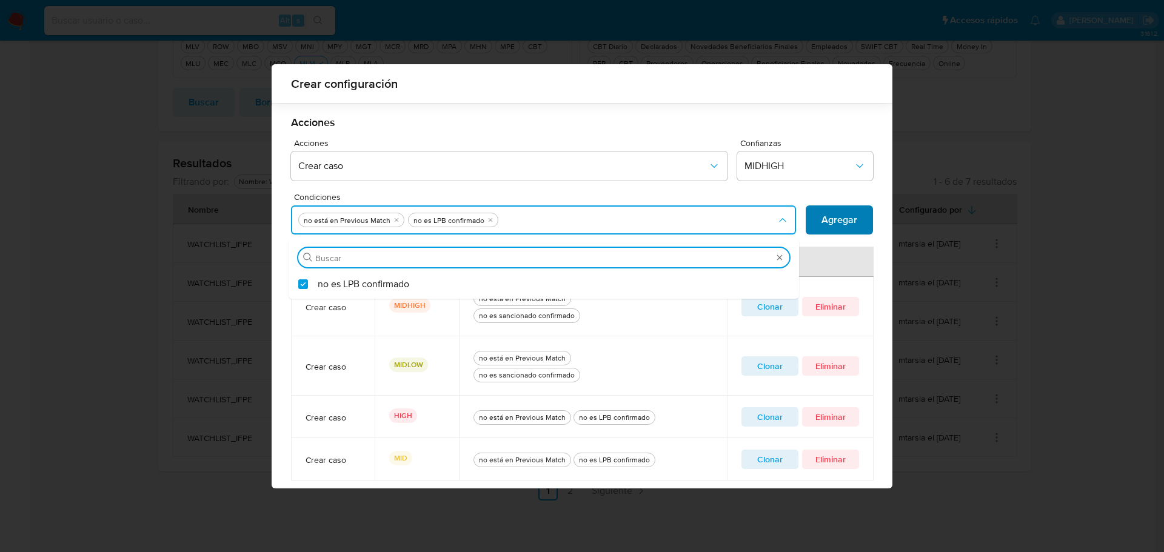
click at [837, 224] on span "Agregar" at bounding box center [839, 220] width 36 height 27
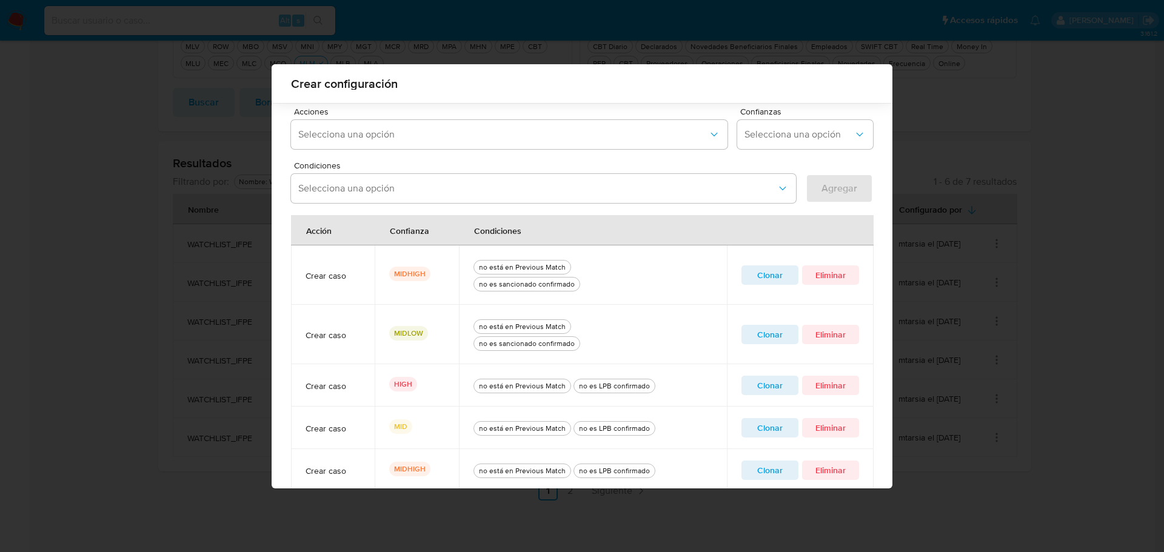
scroll to position [418, 0]
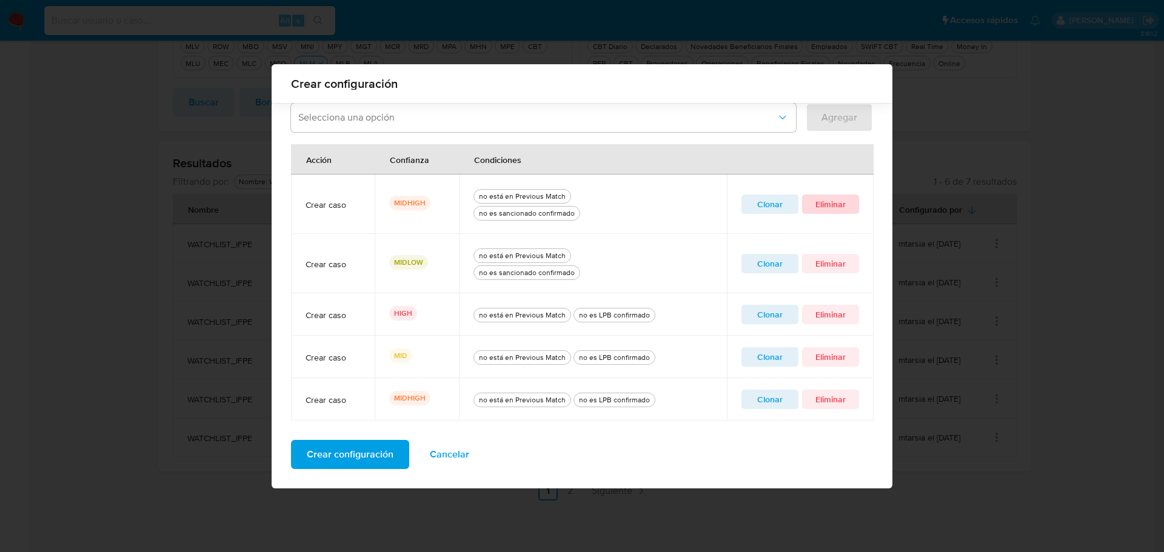
click at [839, 201] on span "Eliminar" at bounding box center [830, 204] width 40 height 17
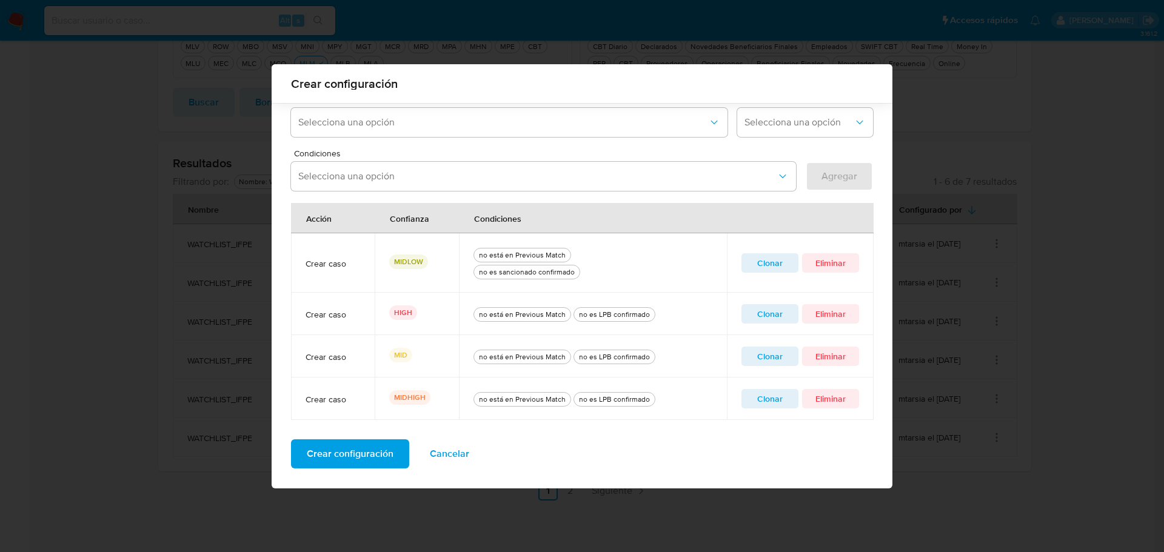
scroll to position [359, 0]
click at [766, 261] on span "Clonar" at bounding box center [770, 263] width 40 height 17
click at [511, 179] on icon "quitar no es sancionado confirmado" at bounding box center [514, 176] width 7 height 7
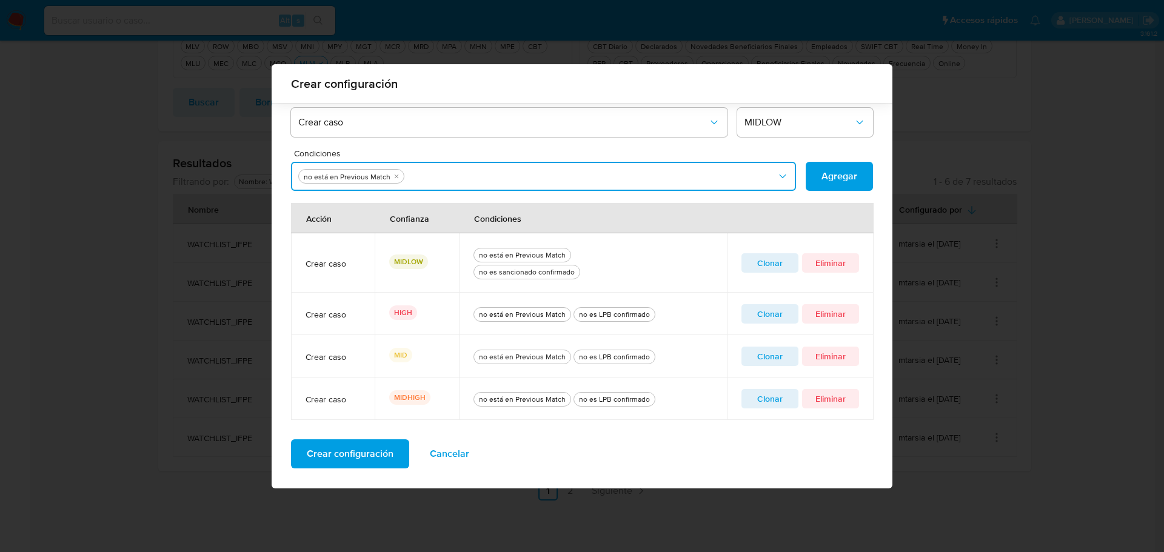
click at [505, 179] on button "Condiciones" at bounding box center [543, 176] width 505 height 29
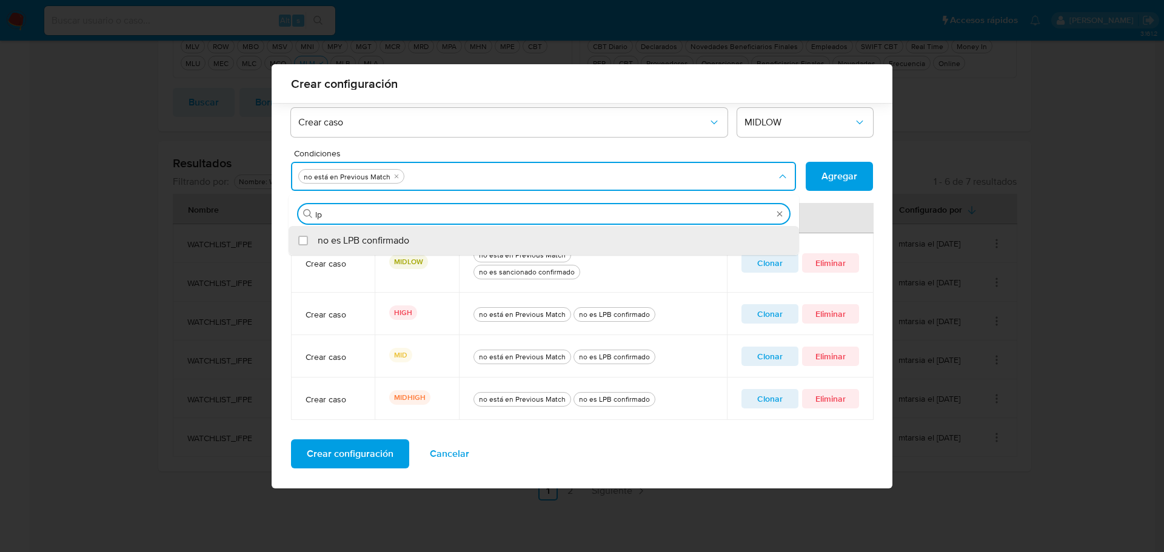
type input "lpb"
click at [479, 237] on div "no es LPB confirmado" at bounding box center [550, 240] width 464 height 29
checkbox input "true"
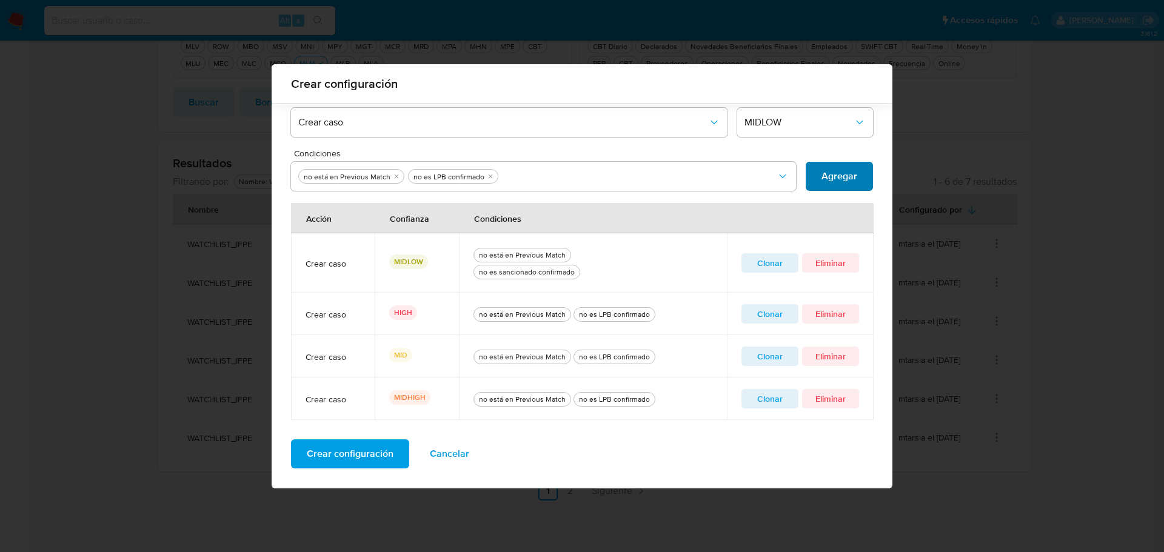
click at [827, 176] on span "Agregar" at bounding box center [839, 176] width 36 height 27
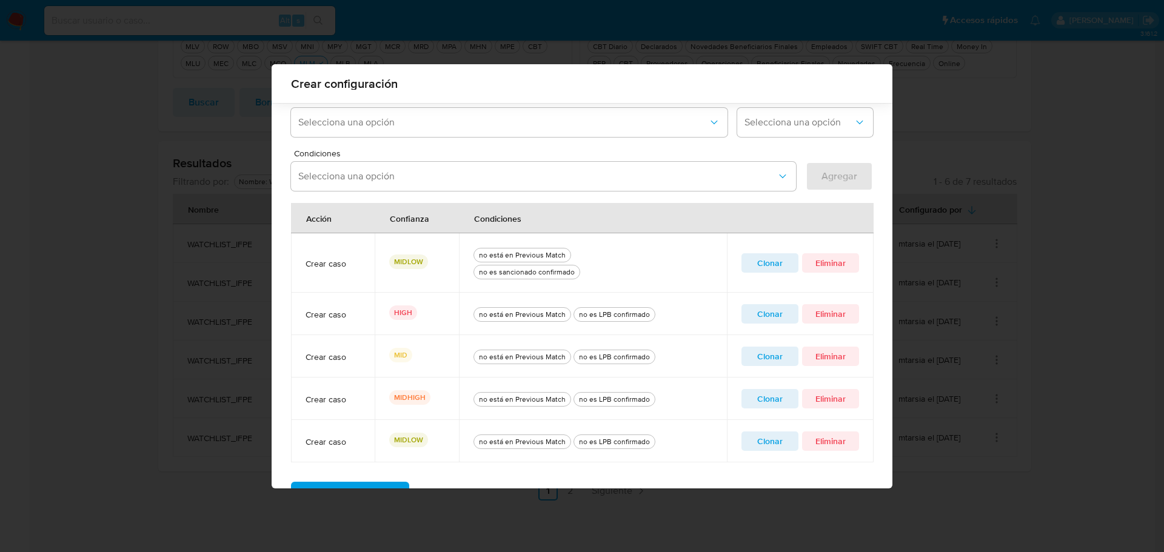
scroll to position [401, 0]
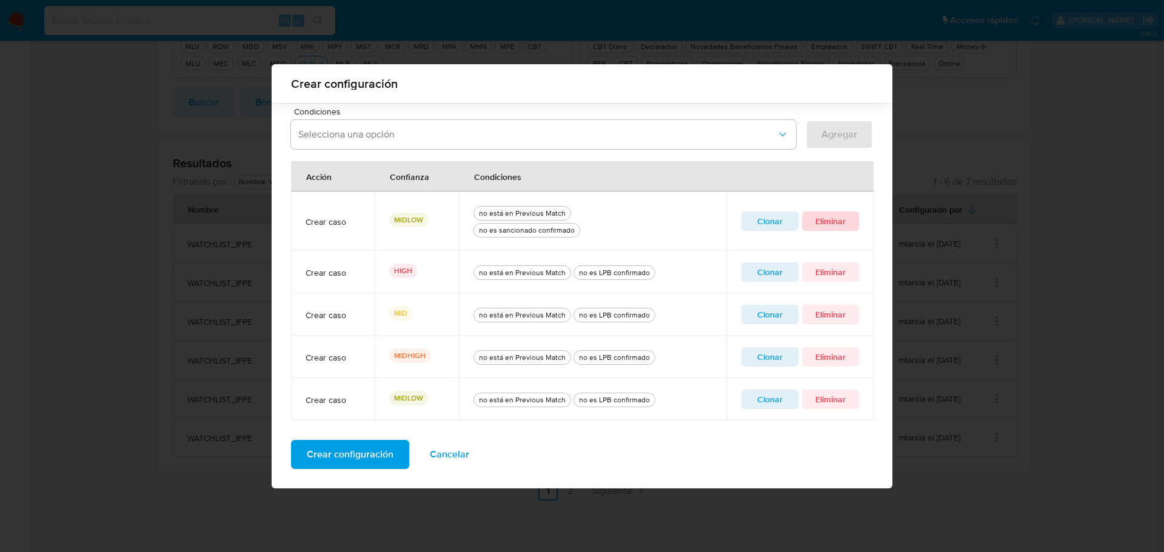
click at [839, 218] on span "Eliminar" at bounding box center [830, 221] width 40 height 17
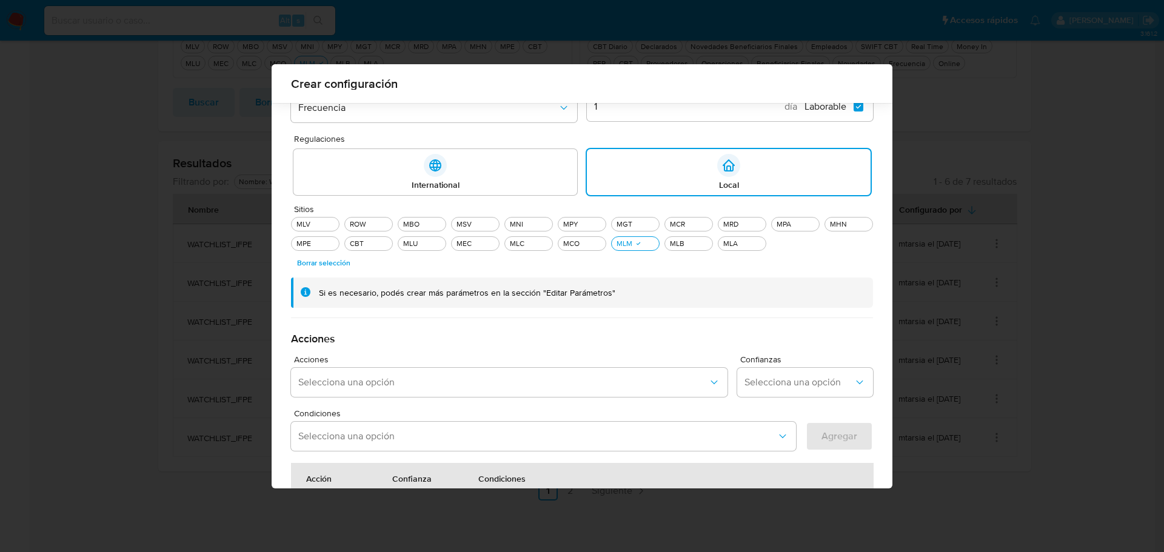
scroll to position [342, 0]
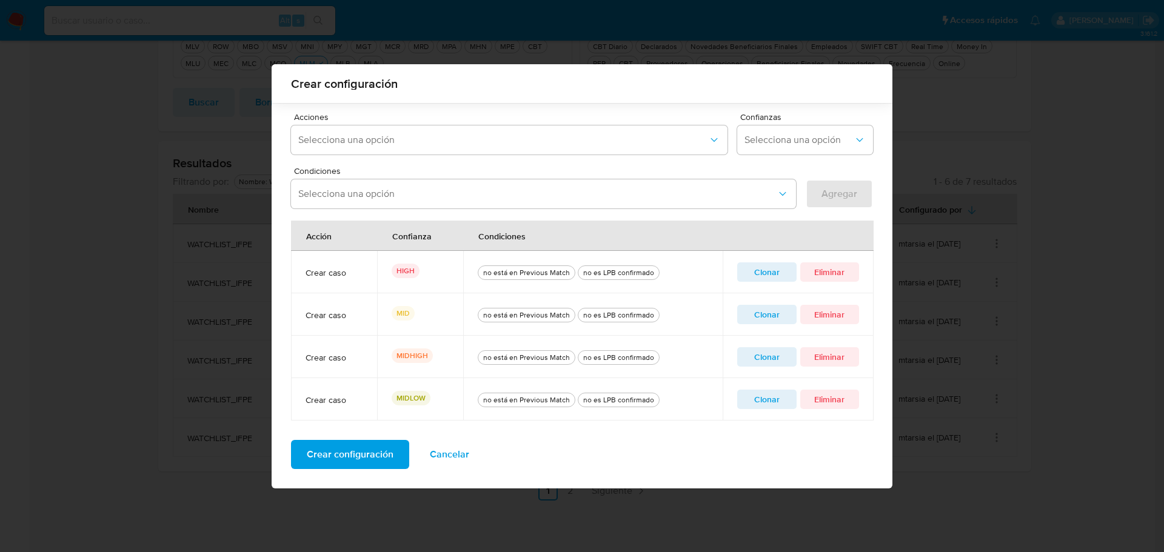
click at [365, 452] on span "Crear configuración" at bounding box center [350, 454] width 87 height 27
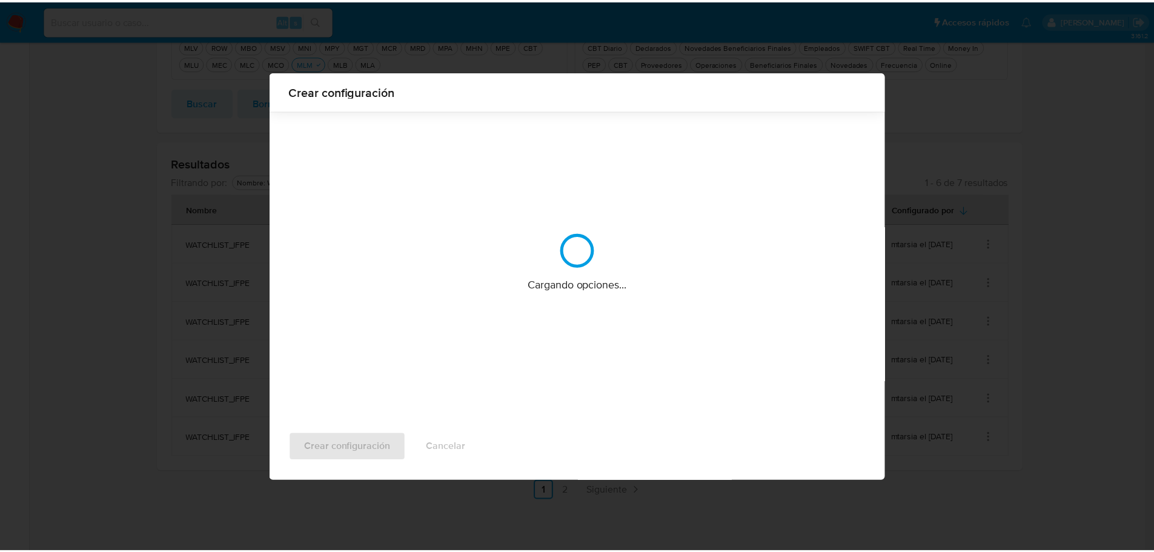
scroll to position [0, 0]
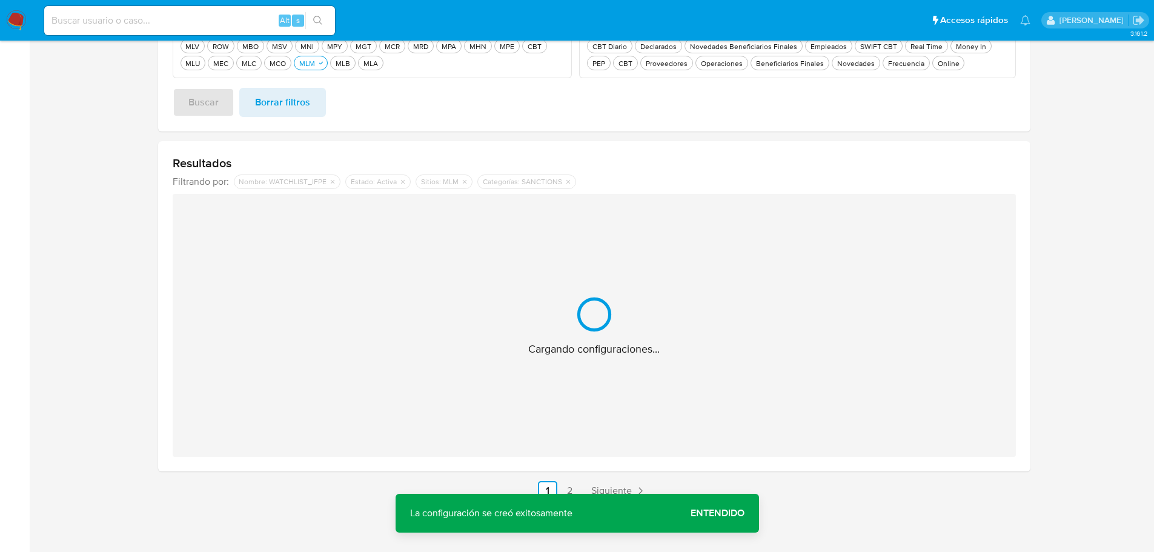
click at [725, 513] on span "Entendido" at bounding box center [718, 513] width 54 height 0
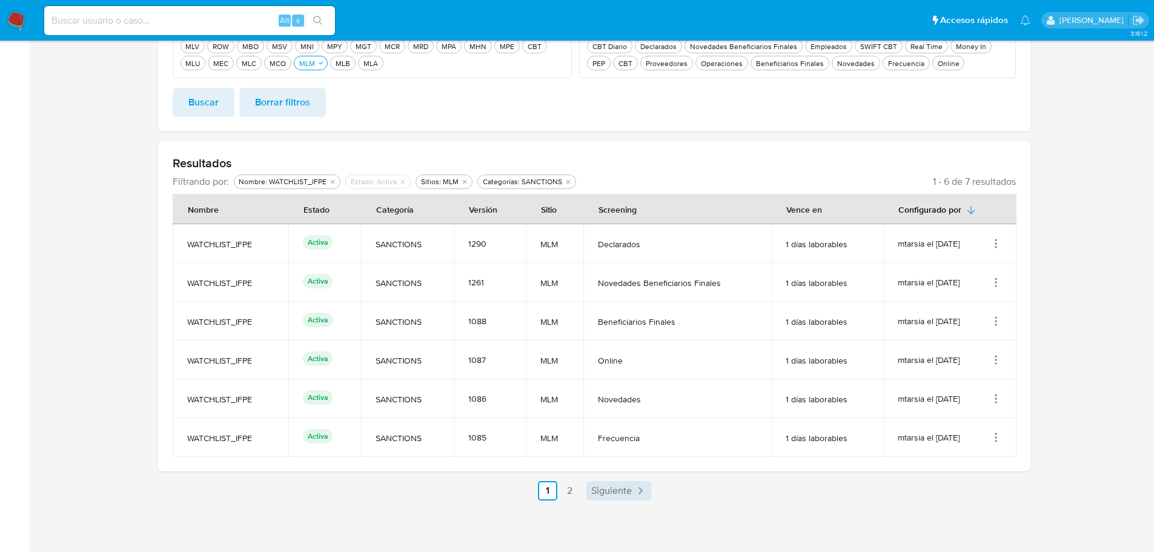
click at [613, 486] on span "Siguiente" at bounding box center [611, 491] width 41 height 10
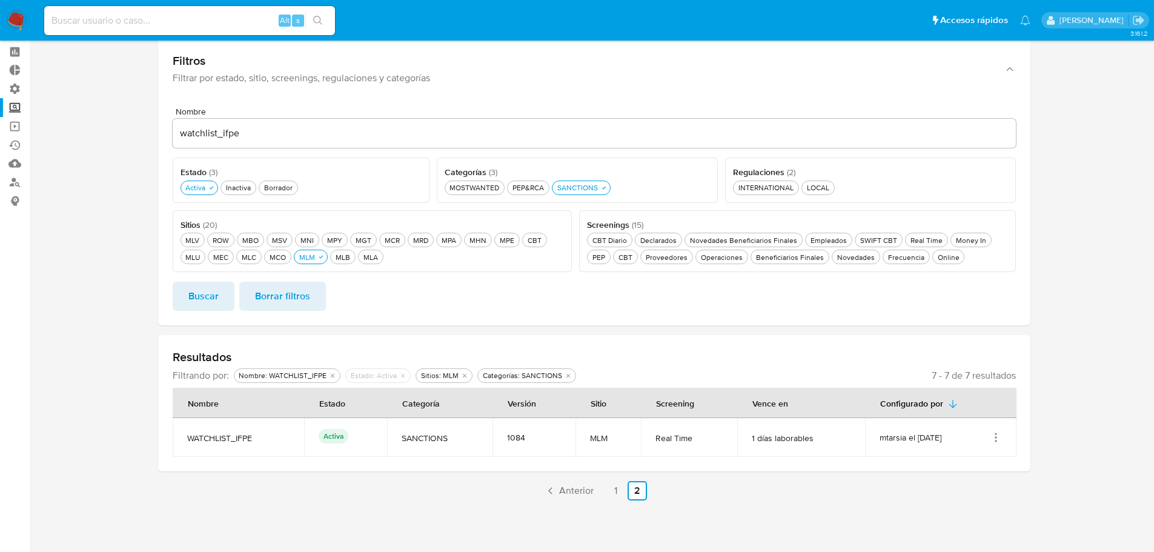
click at [994, 438] on icon "Acciones" at bounding box center [996, 437] width 12 height 12
click at [946, 496] on button "Editar" at bounding box center [947, 498] width 109 height 32
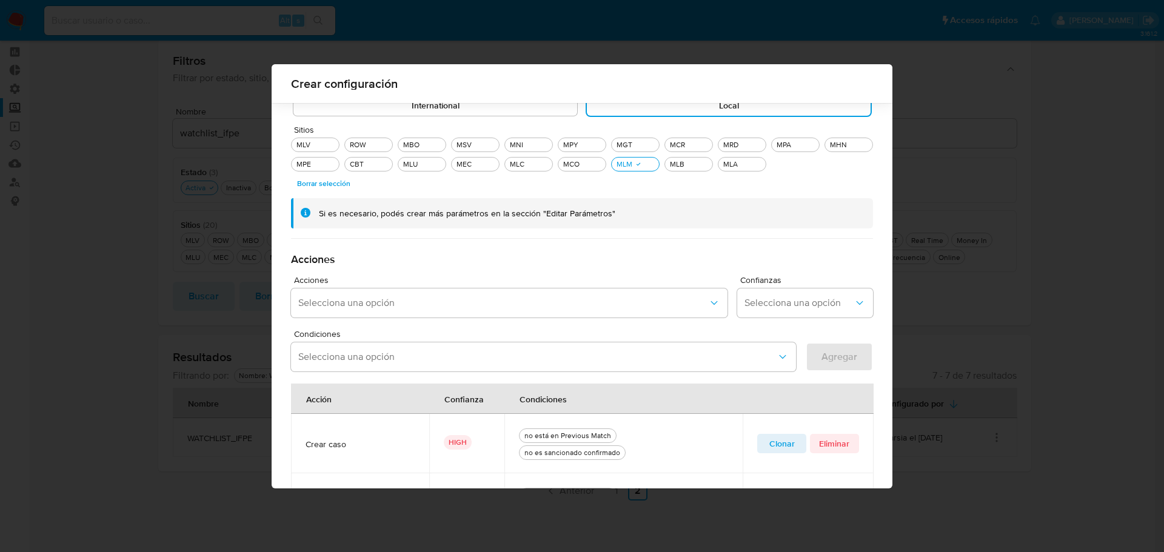
scroll to position [354, 0]
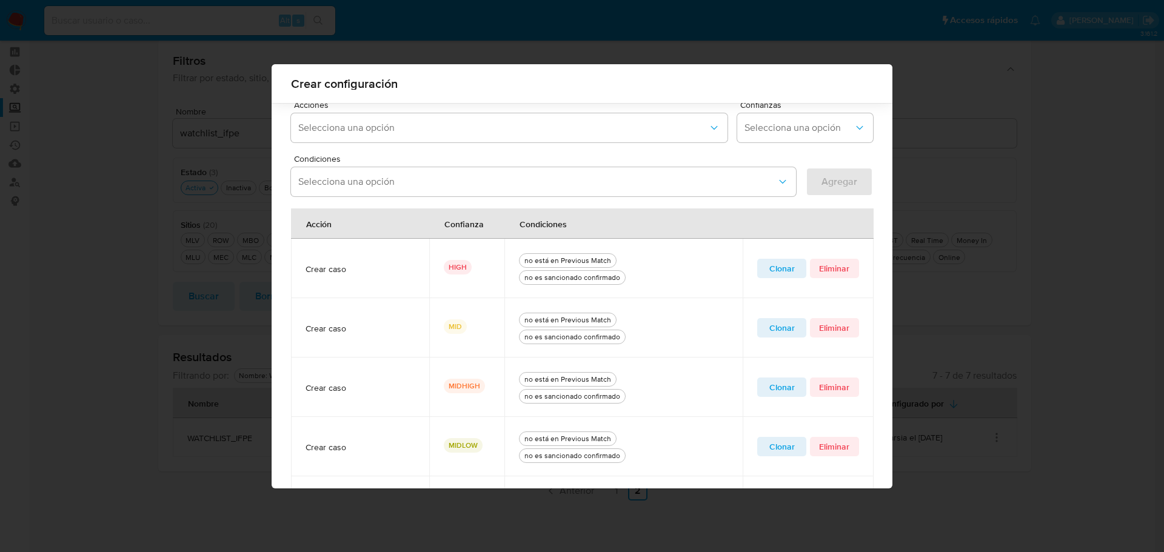
click at [782, 267] on span "Clonar" at bounding box center [781, 268] width 32 height 17
click at [511, 182] on icon "quitar no es sancionado confirmado" at bounding box center [514, 181] width 7 height 7
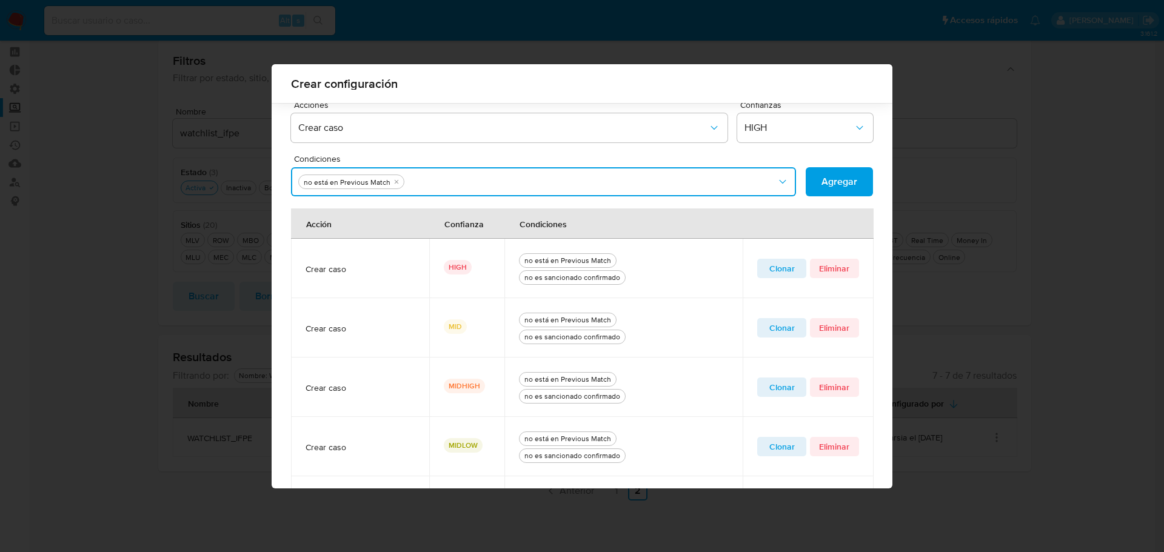
click at [508, 182] on button "Condiciones" at bounding box center [543, 181] width 505 height 29
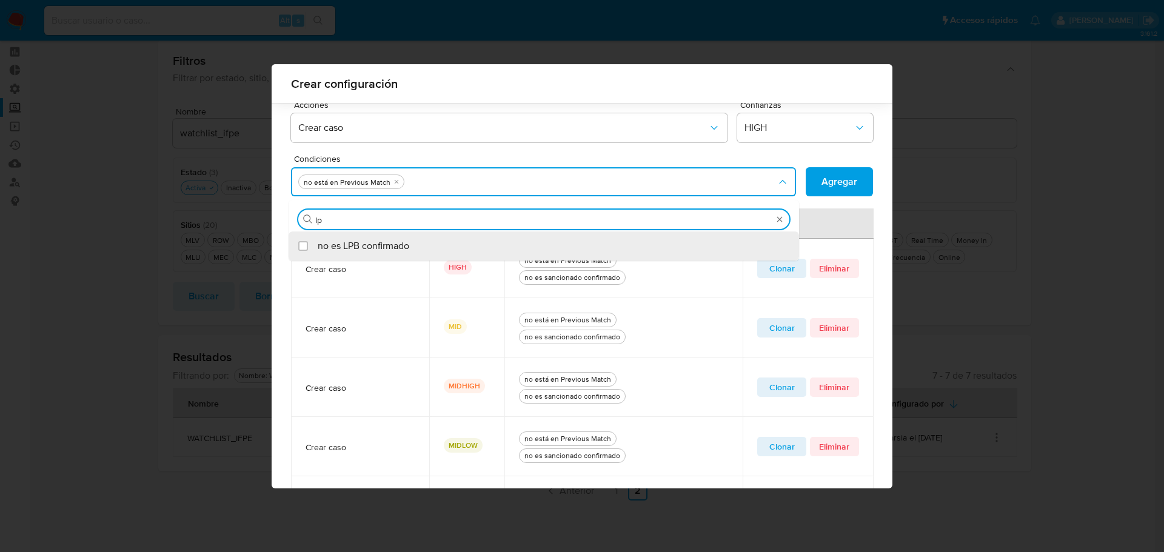
type input "lpb"
click at [379, 242] on span "no es LPB confirmado" at bounding box center [364, 246] width 92 height 12
checkbox input "true"
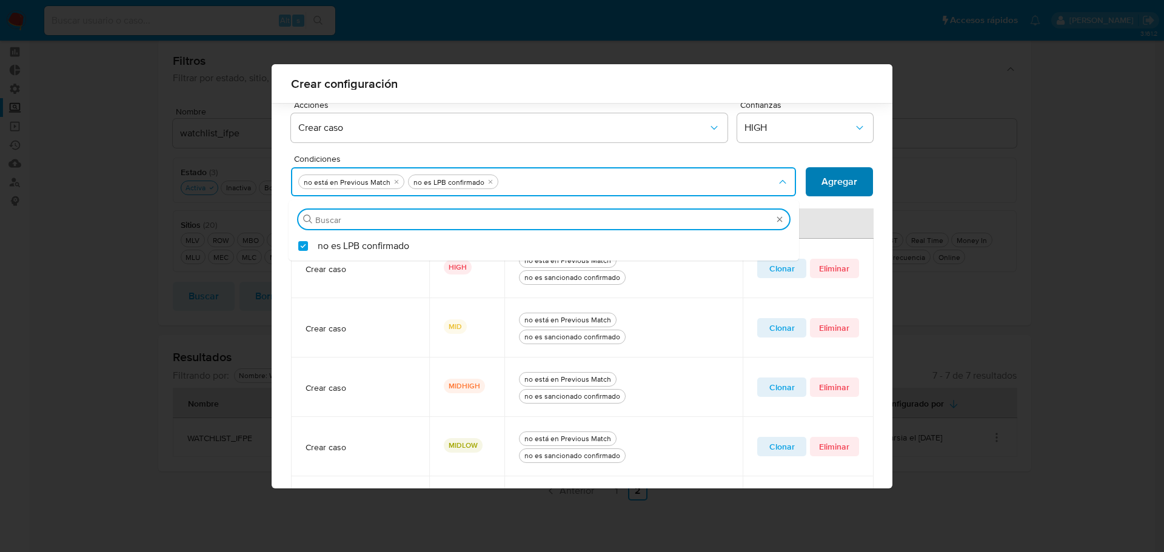
click at [833, 181] on span "Agregar" at bounding box center [839, 181] width 36 height 27
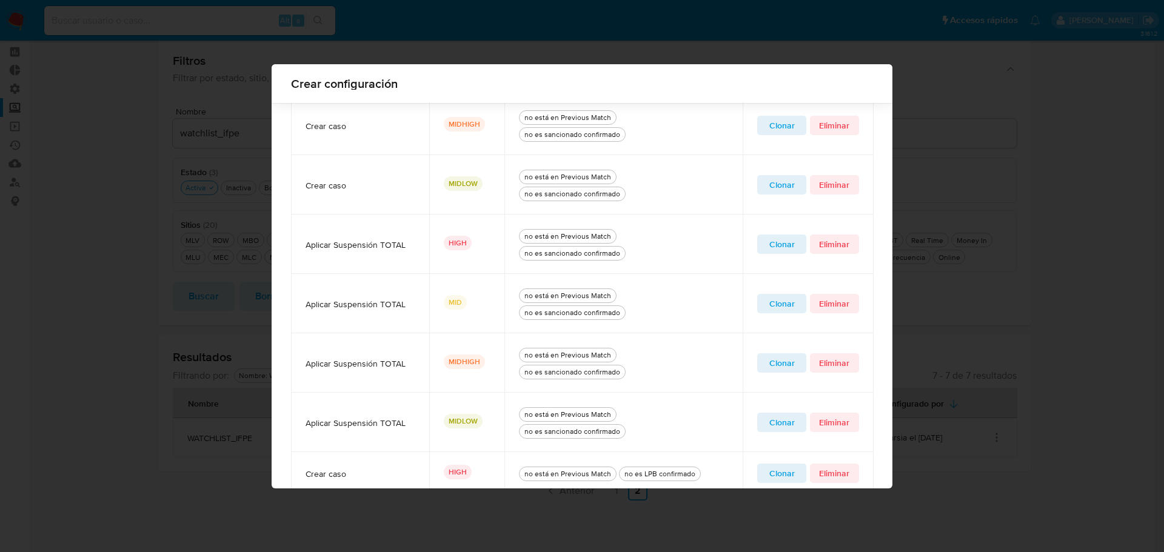
scroll to position [447, 0]
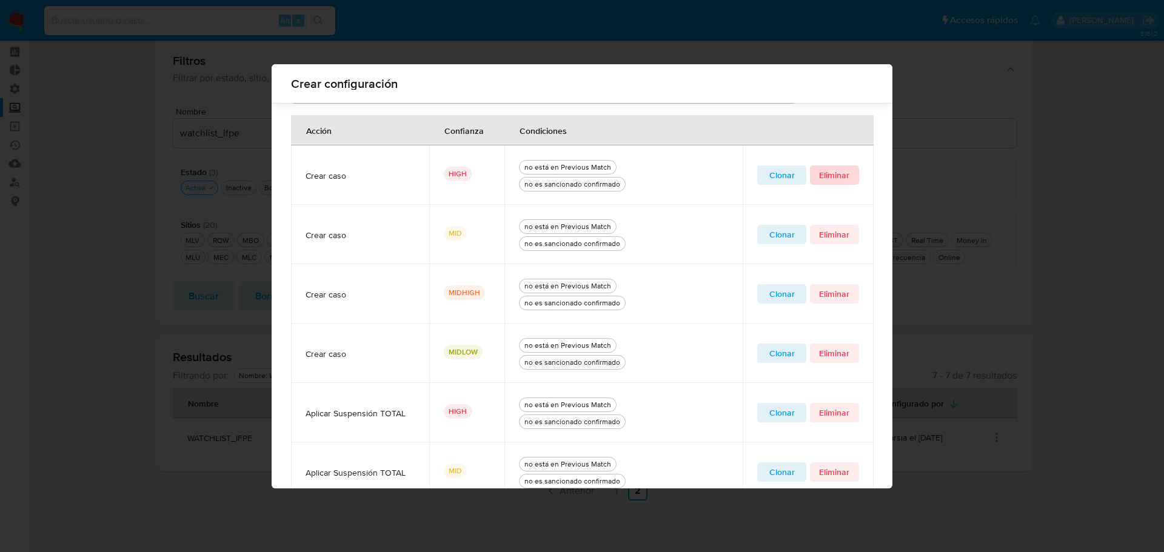
click at [835, 175] on span "Eliminar" at bounding box center [834, 175] width 32 height 17
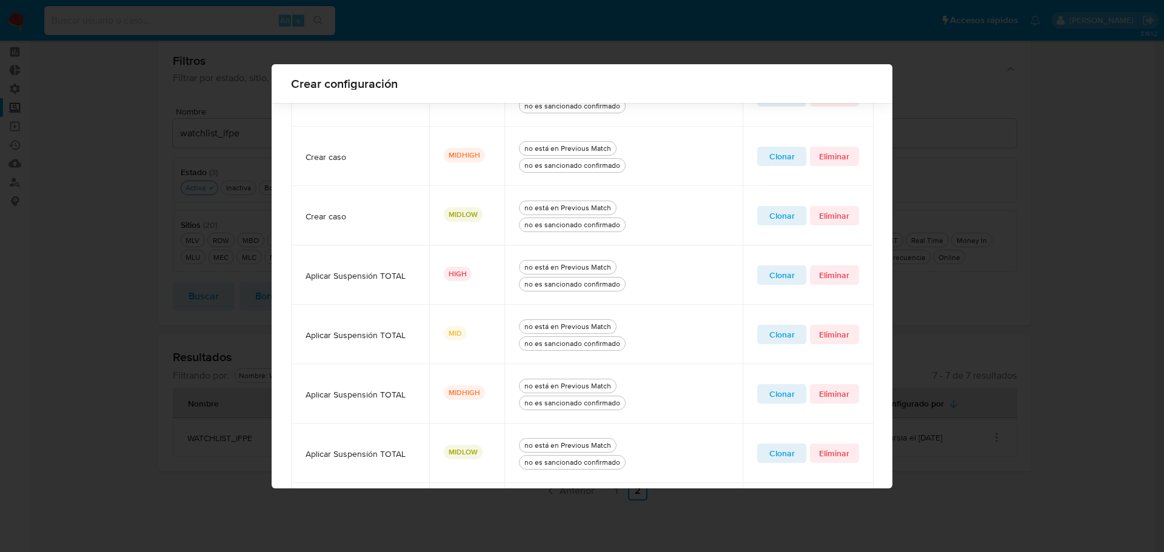
scroll to position [388, 0]
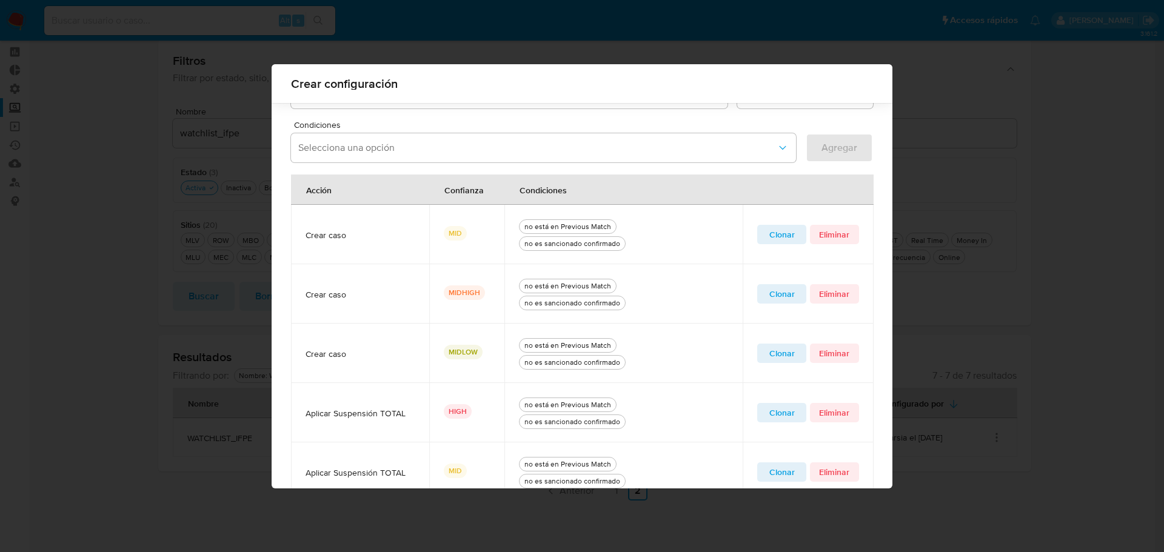
click at [766, 232] on span "Clonar" at bounding box center [781, 234] width 32 height 17
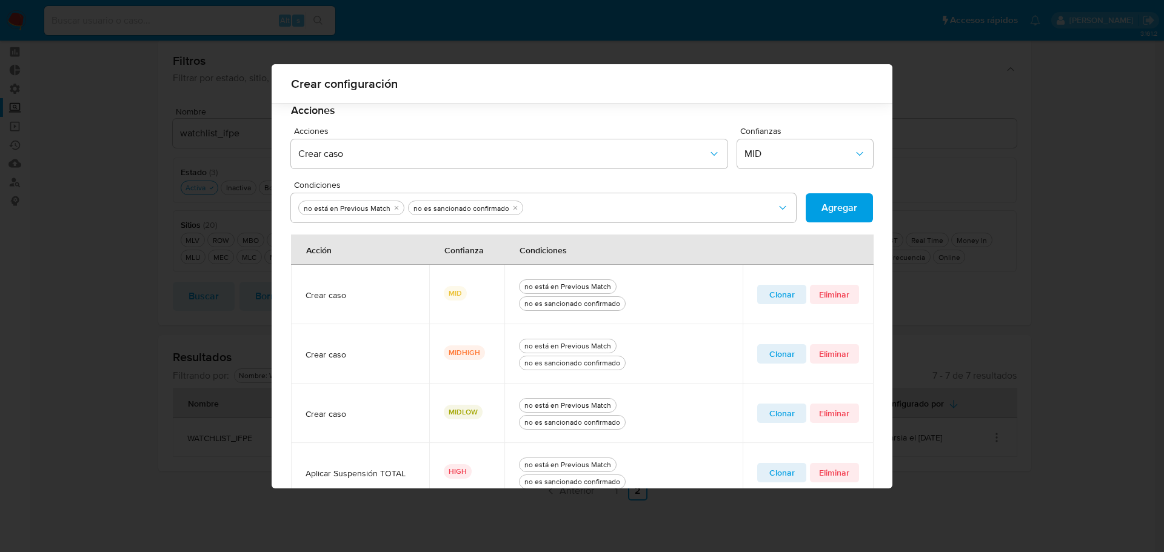
scroll to position [327, 0]
click at [511, 209] on icon "quitar no es sancionado confirmado" at bounding box center [514, 208] width 7 height 7
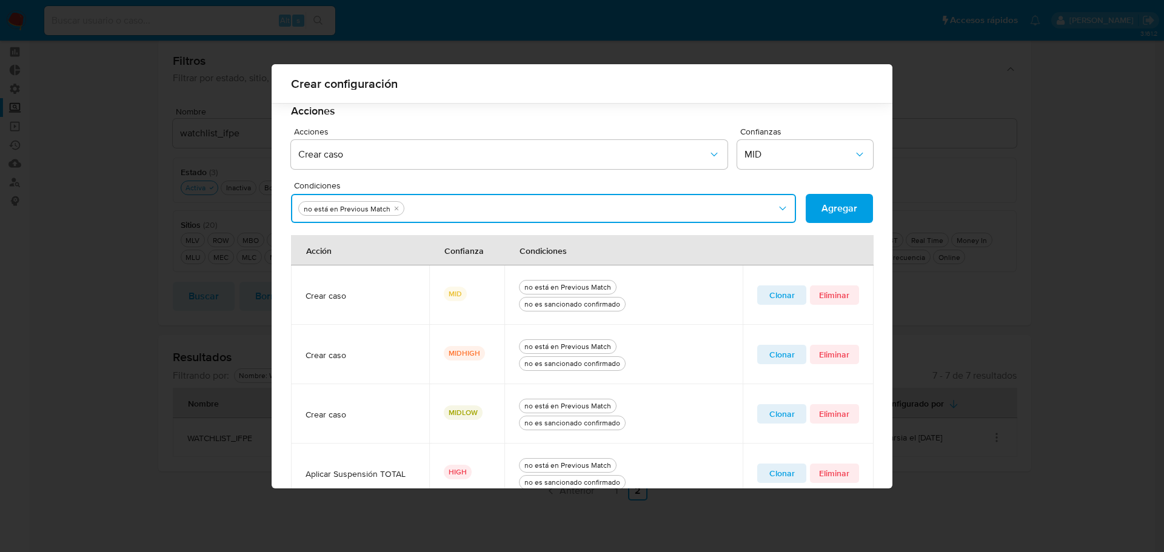
click at [508, 209] on button "Condiciones" at bounding box center [543, 208] width 505 height 29
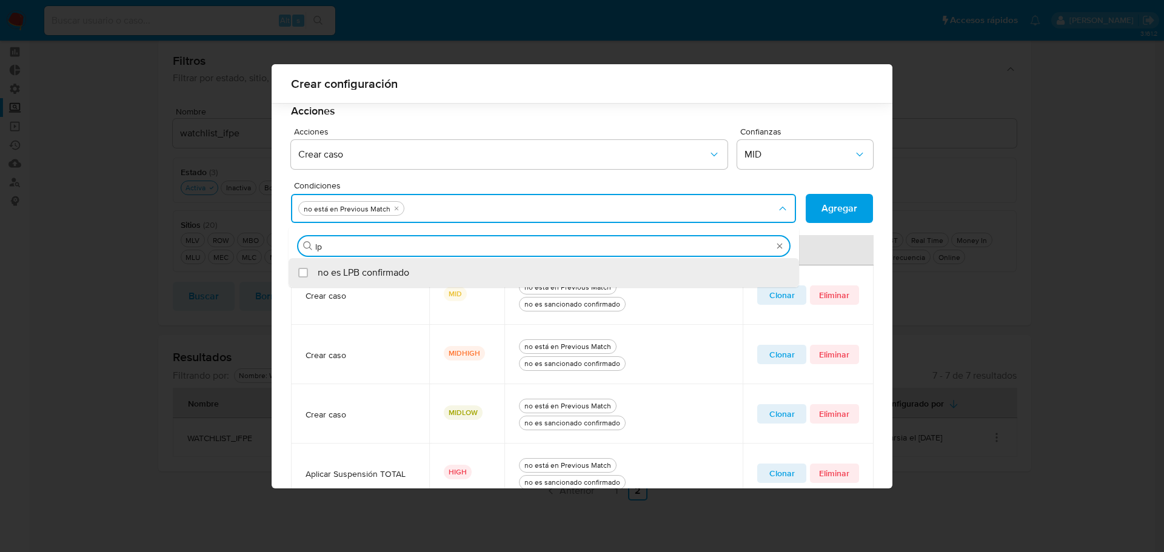
type input "lpb"
click at [374, 269] on span "no es LPB confirmado" at bounding box center [364, 273] width 92 height 12
checkbox input "true"
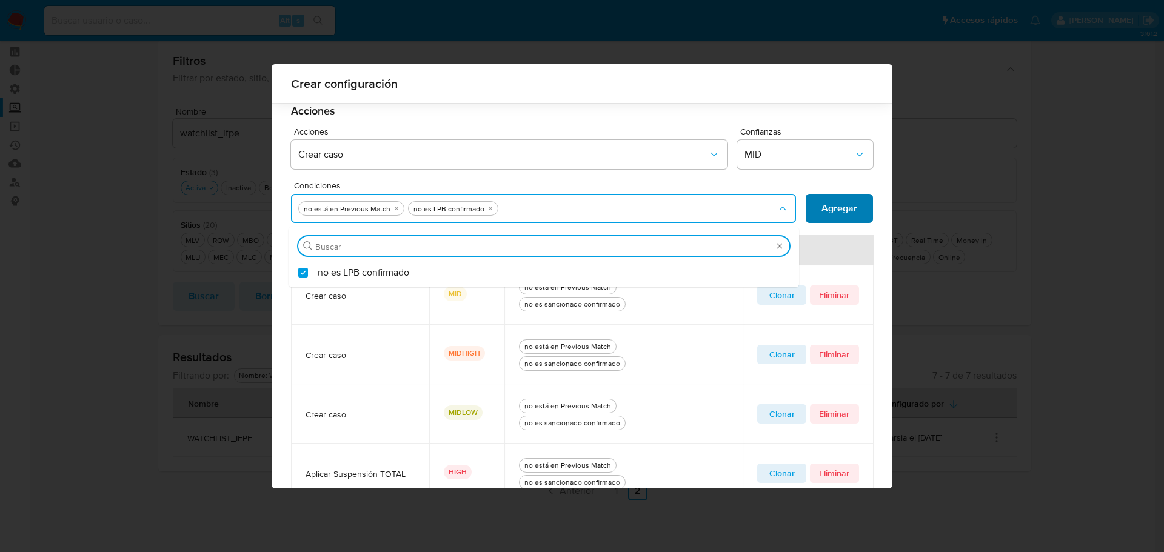
click at [830, 208] on span "Agregar" at bounding box center [839, 208] width 36 height 27
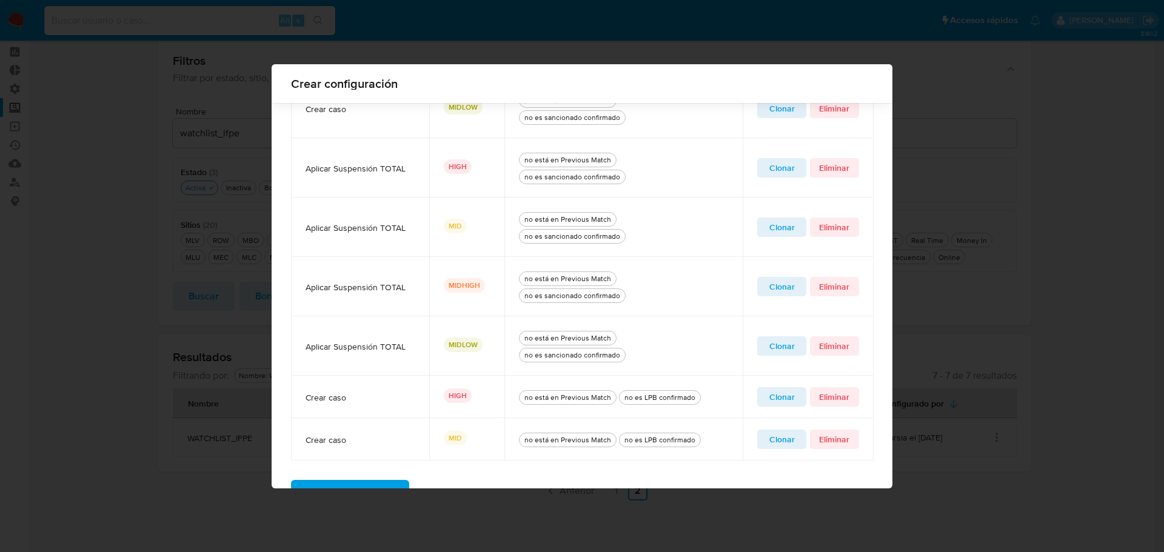
scroll to position [430, 0]
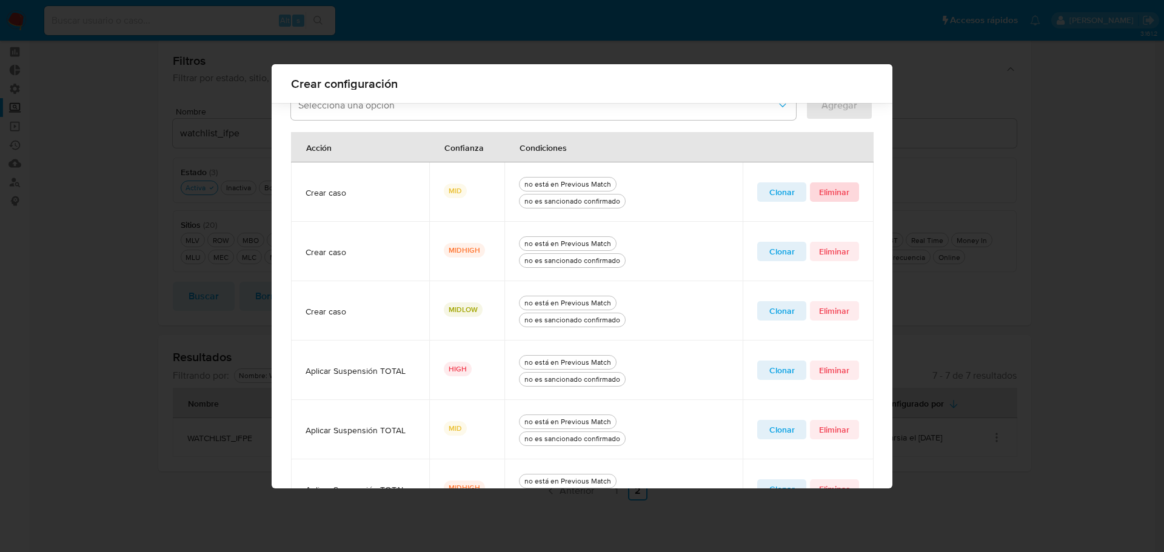
click at [833, 190] on span "Eliminar" at bounding box center [834, 192] width 32 height 17
click at [782, 194] on span "Clonar" at bounding box center [781, 192] width 32 height 17
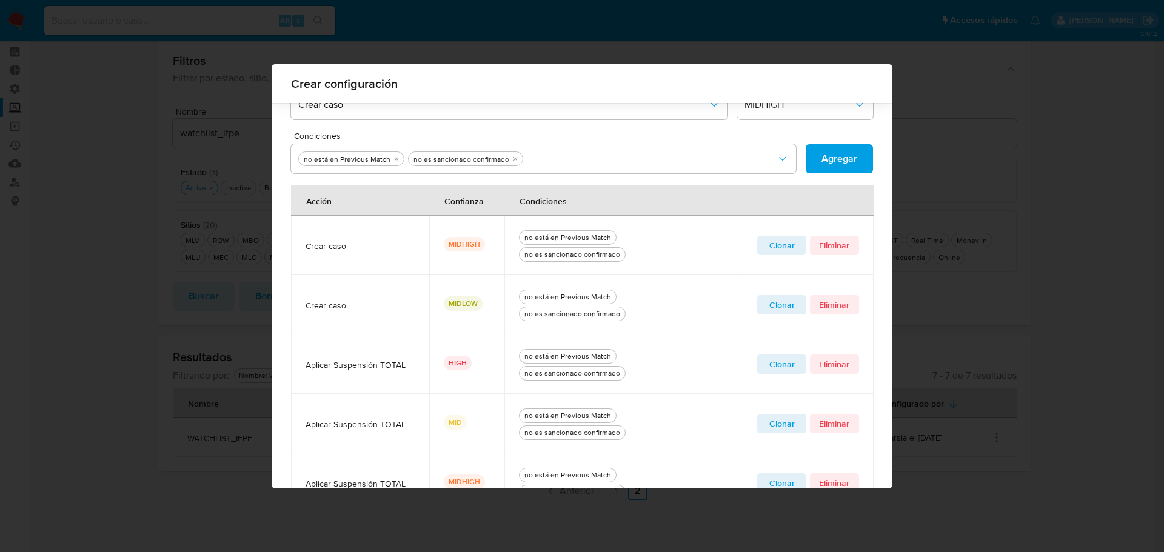
scroll to position [309, 0]
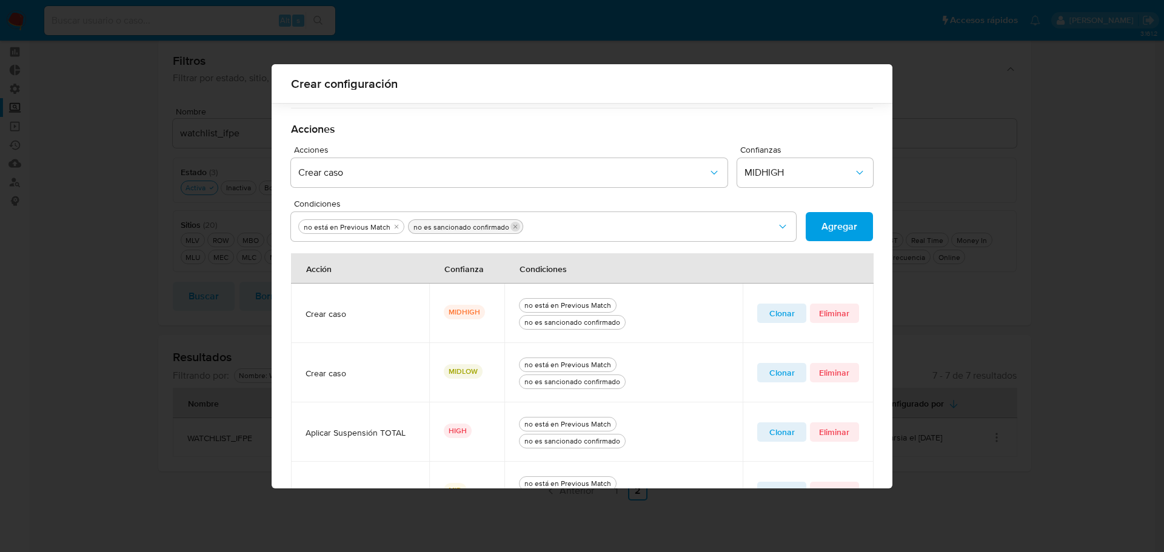
click at [511, 227] on icon "quitar no es sancionado confirmado" at bounding box center [514, 226] width 7 height 7
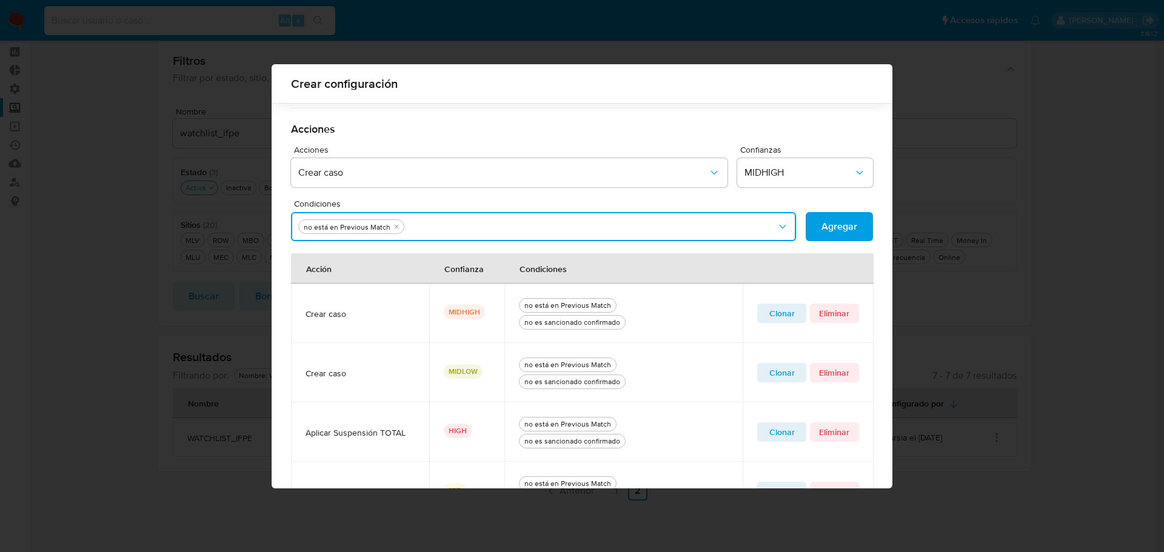
click at [503, 227] on button "Condiciones" at bounding box center [543, 226] width 505 height 29
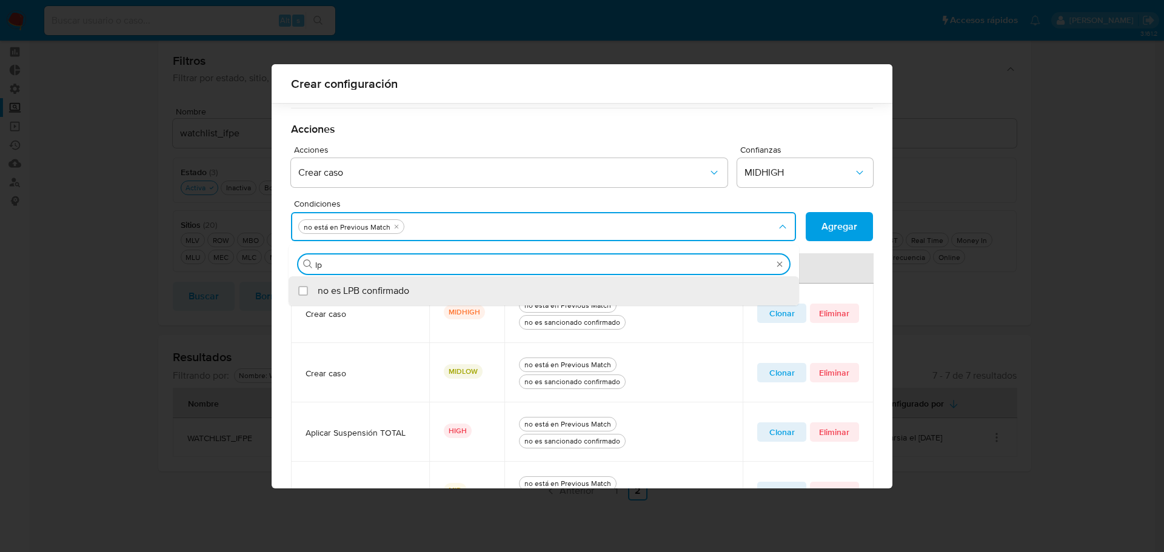
type input "lpb"
click at [404, 290] on span "no es LPB confirmado" at bounding box center [364, 291] width 92 height 12
checkbox input "true"
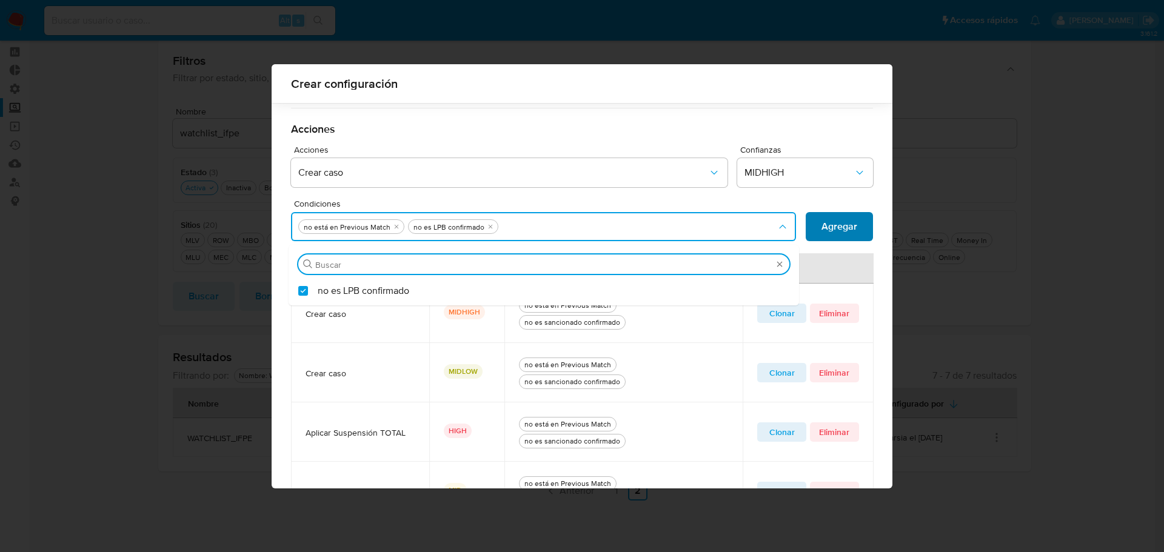
click at [828, 219] on span "Agregar" at bounding box center [839, 226] width 36 height 27
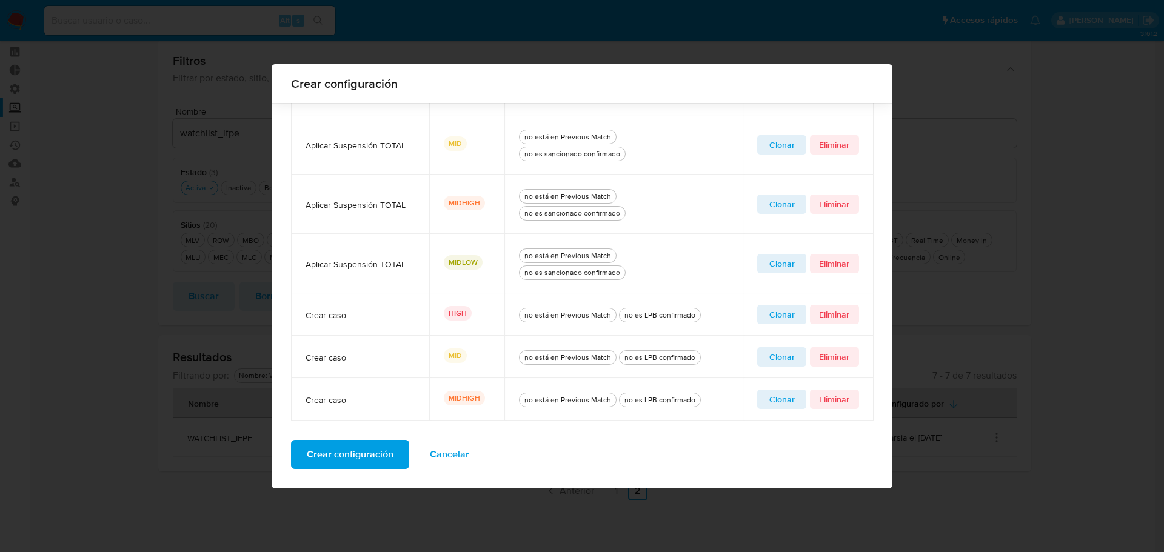
scroll to position [413, 0]
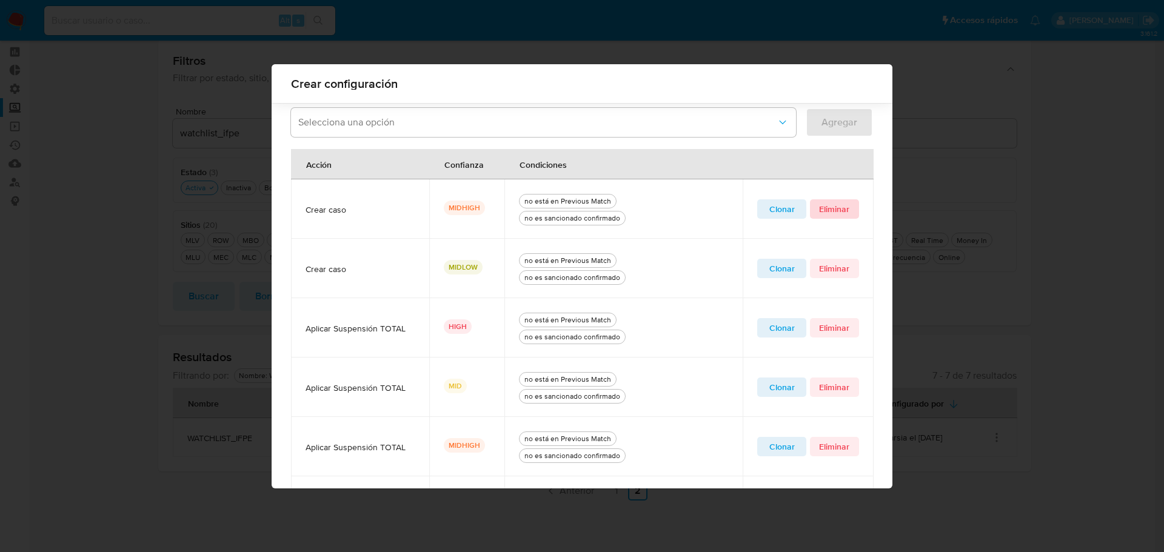
click at [821, 213] on span "Eliminar" at bounding box center [834, 209] width 32 height 17
click at [767, 211] on span "Clonar" at bounding box center [781, 209] width 32 height 17
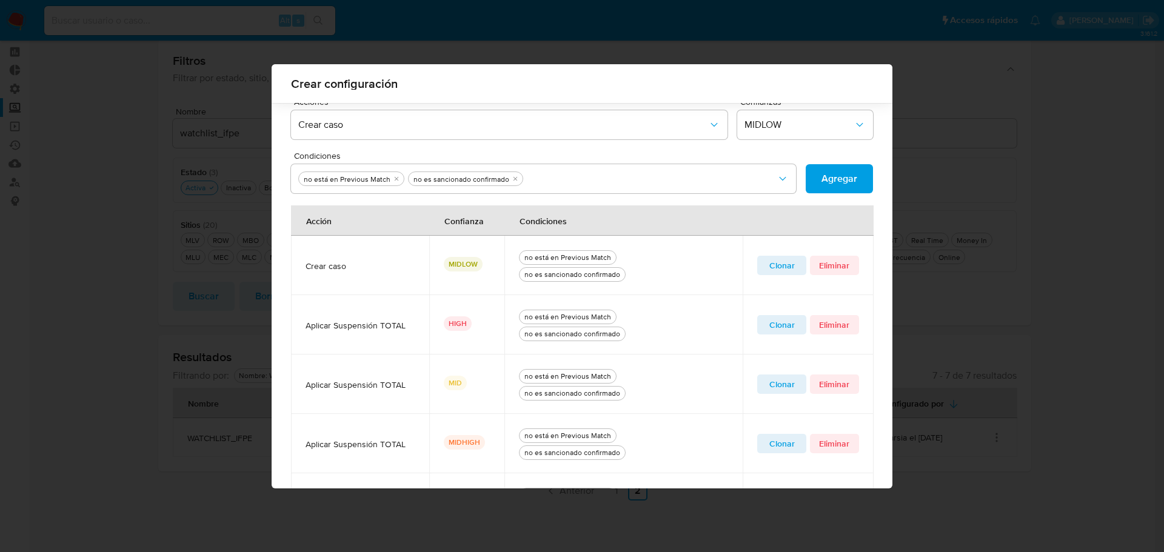
scroll to position [292, 0]
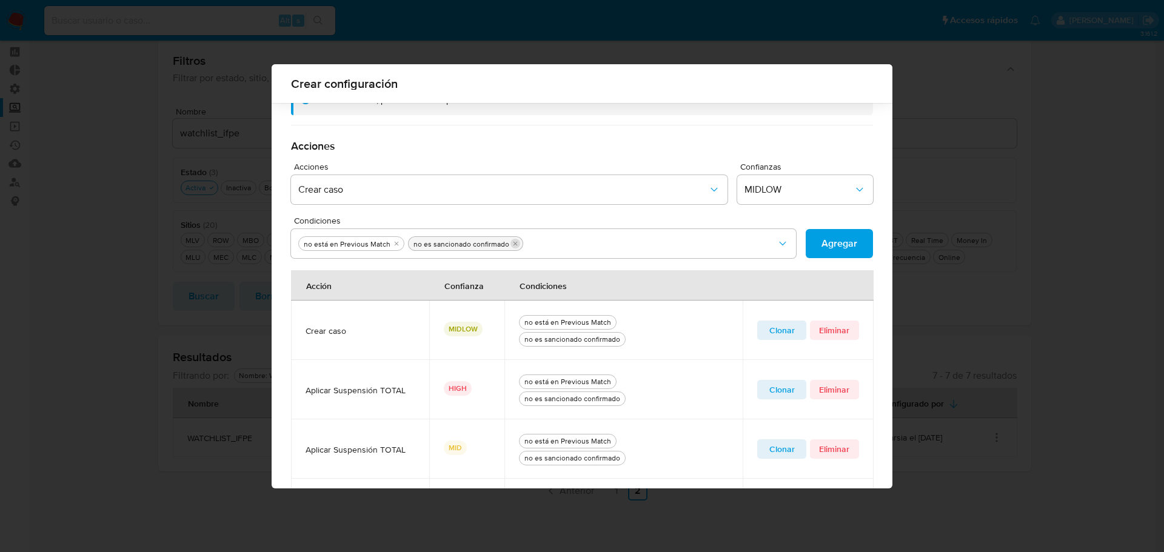
click at [511, 242] on icon "quitar no es sancionado confirmado" at bounding box center [514, 243] width 7 height 7
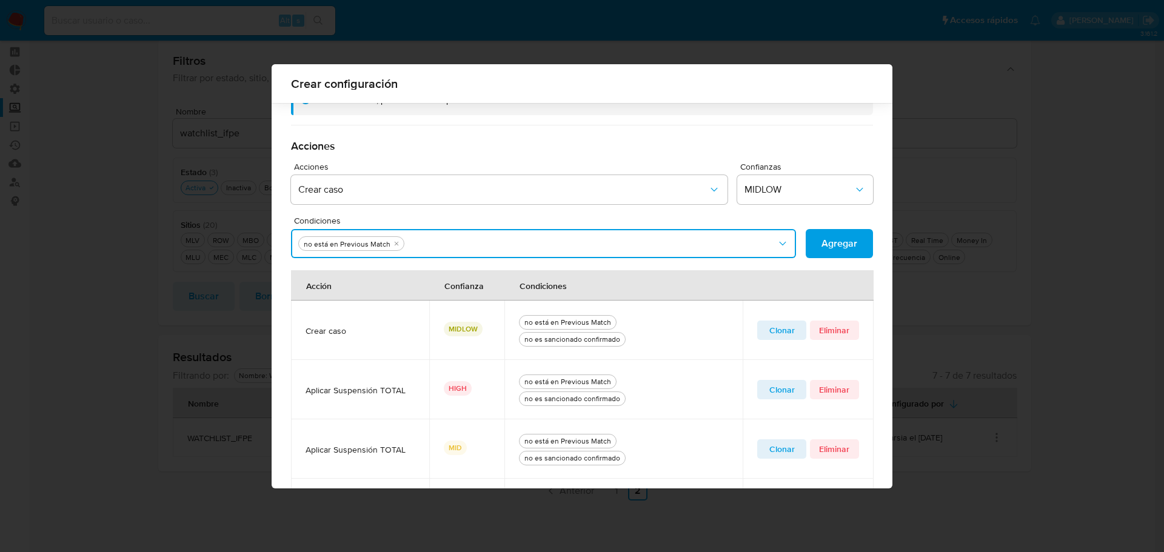
click at [504, 242] on button "Condiciones" at bounding box center [543, 243] width 505 height 29
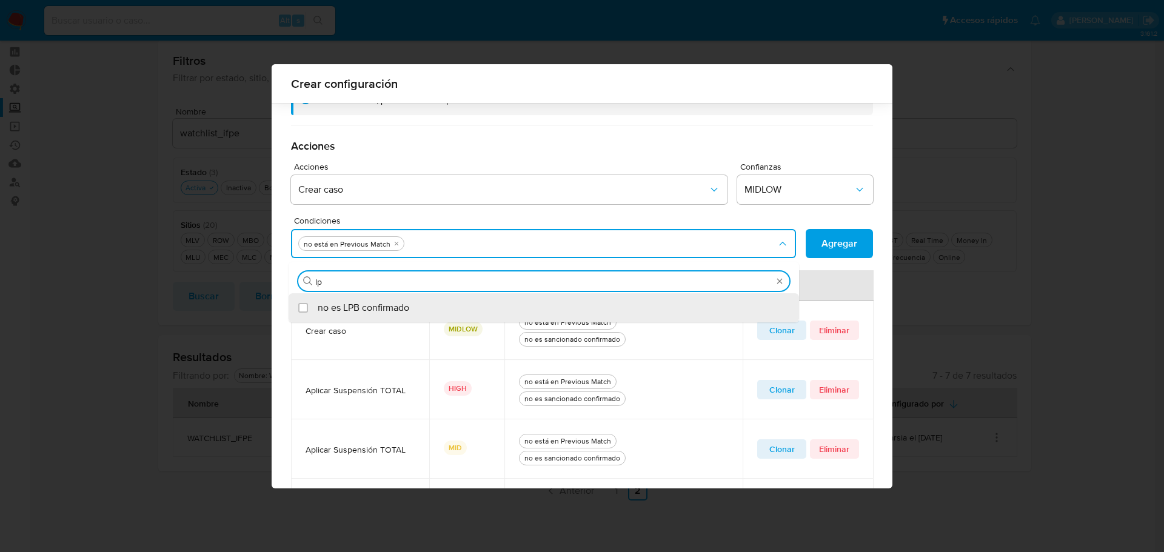
type input "lpb"
click at [428, 311] on div "no es LPB confirmado" at bounding box center [550, 307] width 464 height 29
checkbox input "true"
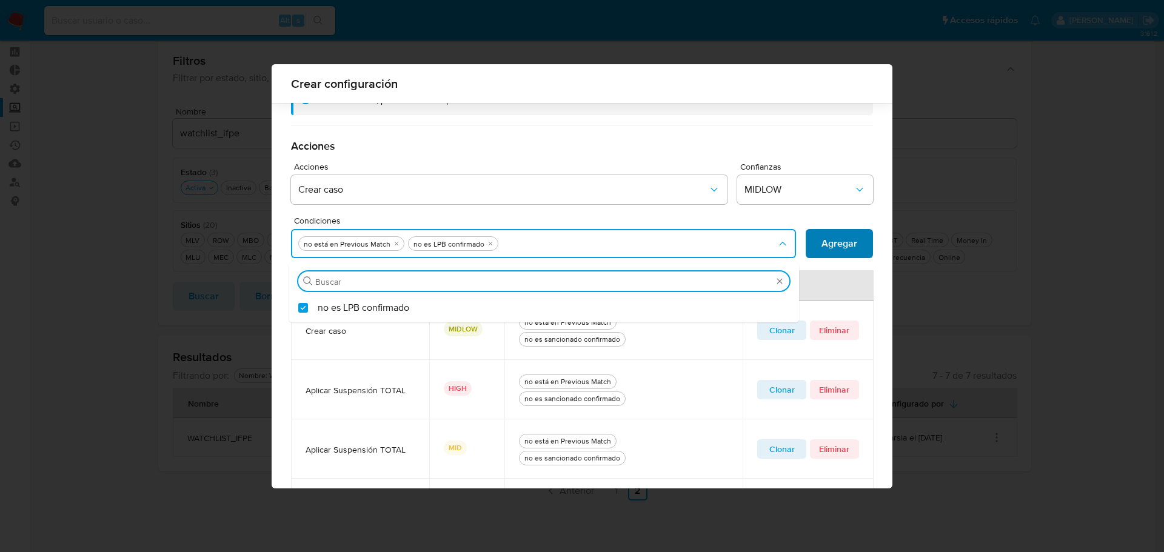
click at [827, 241] on span "Agregar" at bounding box center [839, 243] width 36 height 27
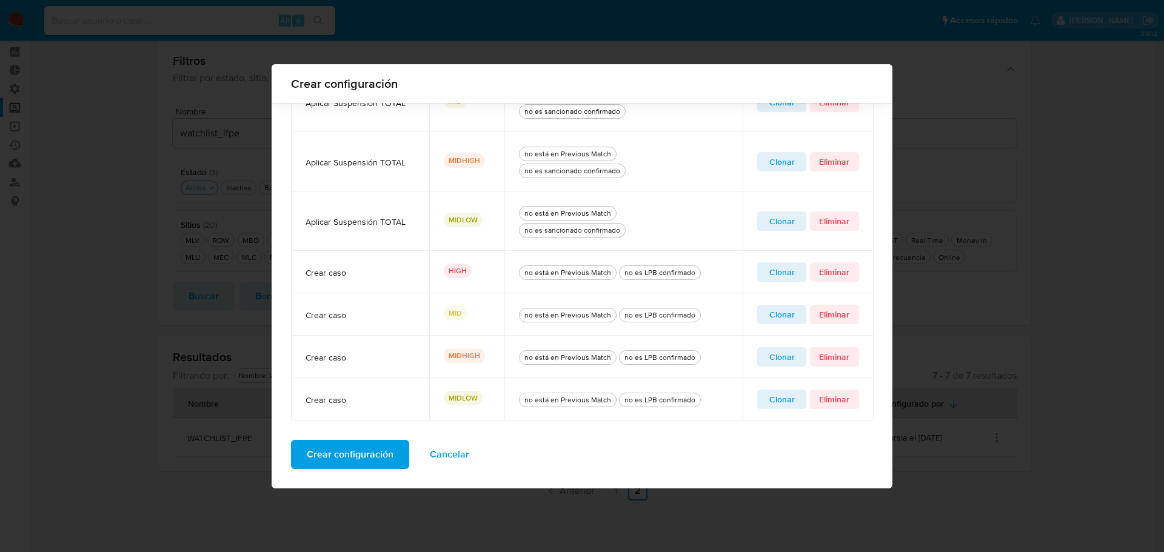
scroll to position [396, 0]
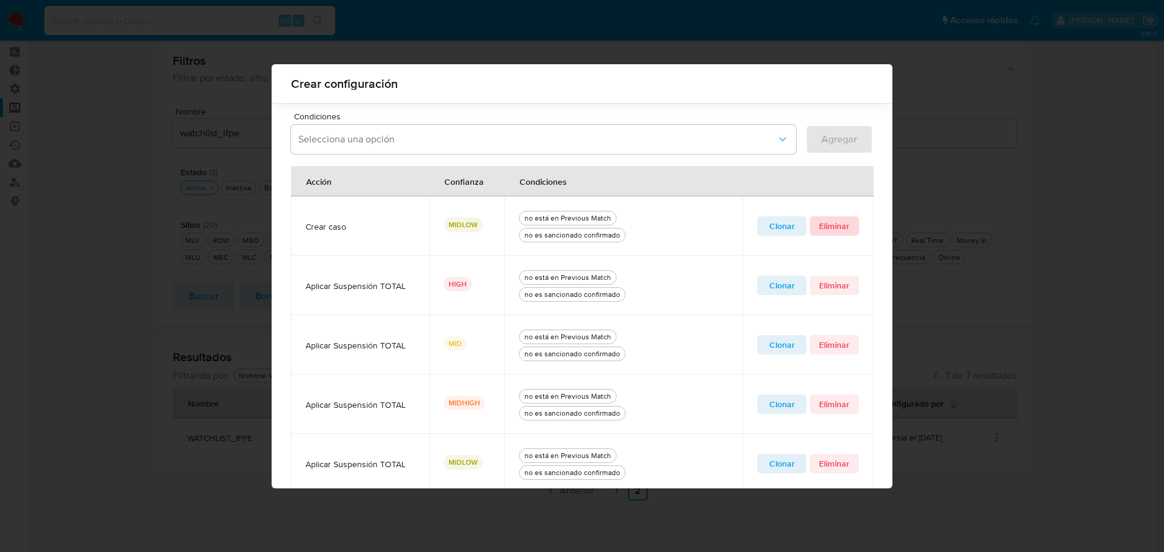
click at [821, 230] on span "Eliminar" at bounding box center [834, 226] width 32 height 17
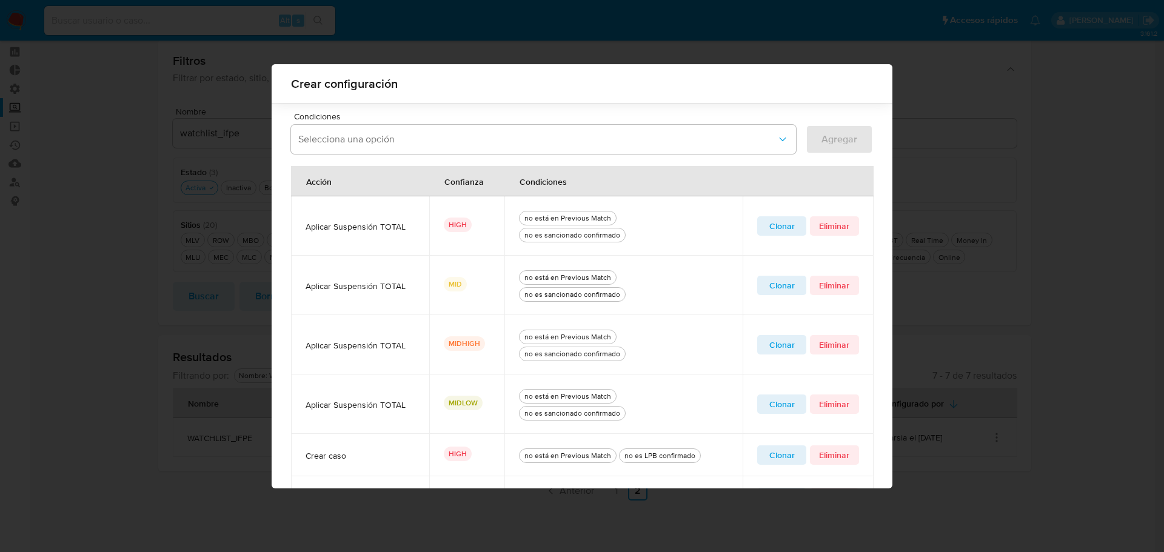
click at [779, 235] on span "Clonar" at bounding box center [781, 226] width 32 height 17
click at [513, 139] on icon "quitar no es sancionado confirmado" at bounding box center [515, 140] width 4 height 4
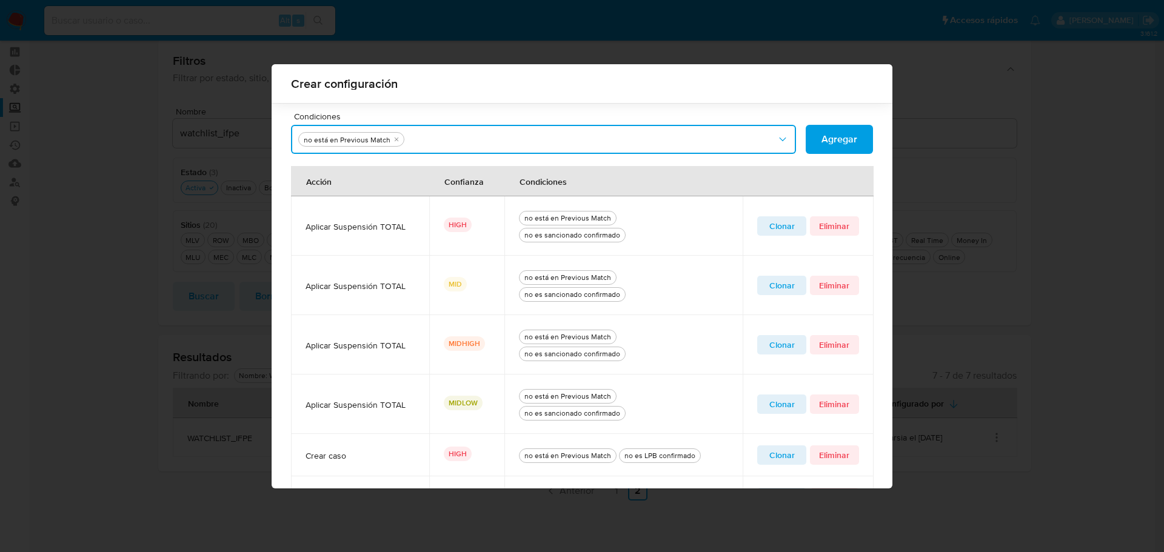
click at [505, 139] on button "Condiciones" at bounding box center [543, 139] width 505 height 29
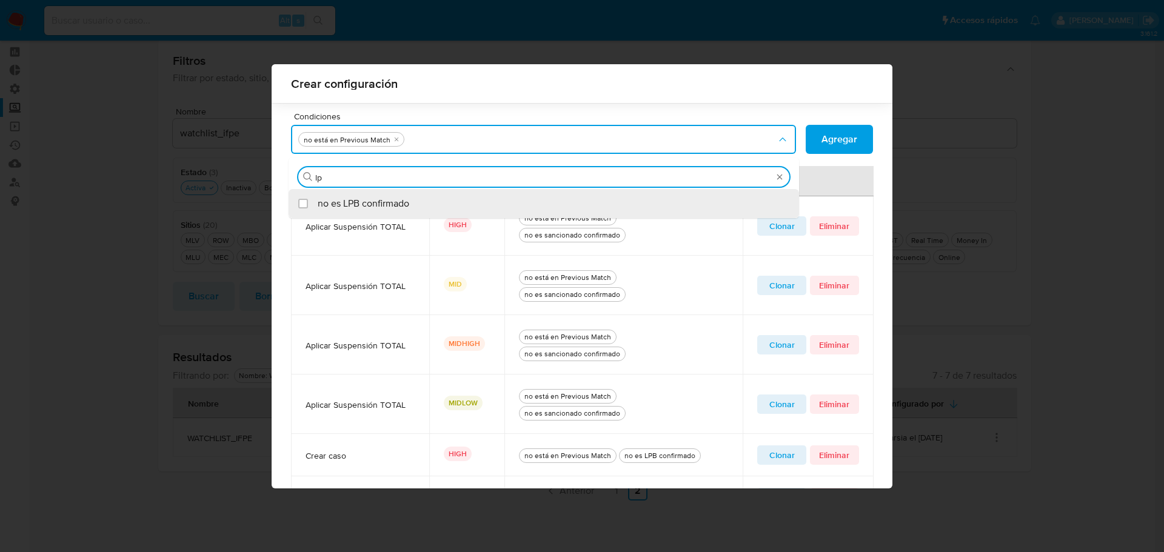
type input "lpb"
click at [465, 201] on div "no es LPB confirmado" at bounding box center [550, 203] width 464 height 29
checkbox input "true"
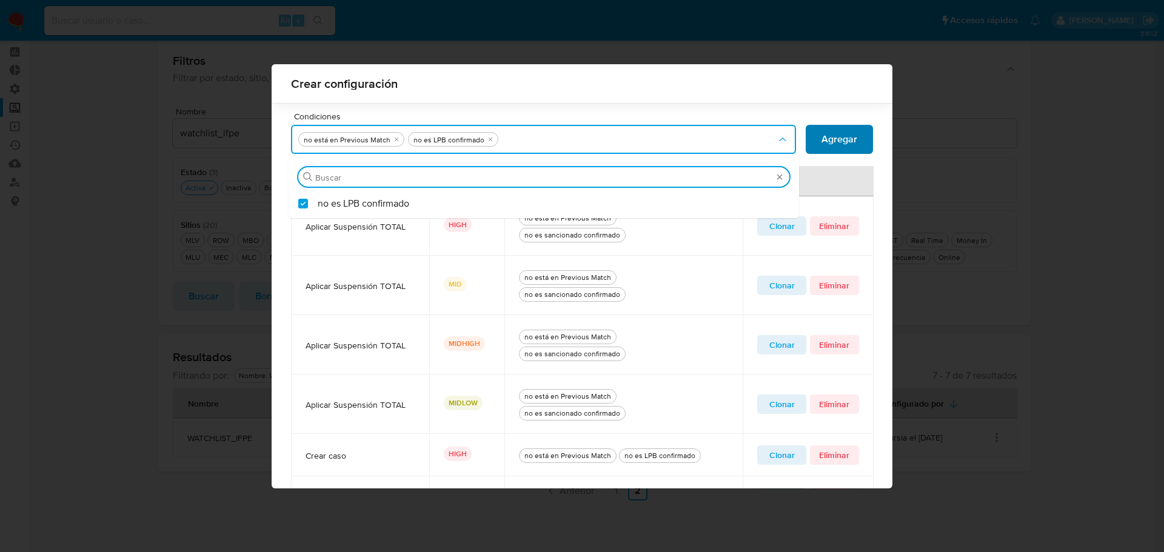
click at [824, 135] on span "Agregar" at bounding box center [839, 139] width 36 height 27
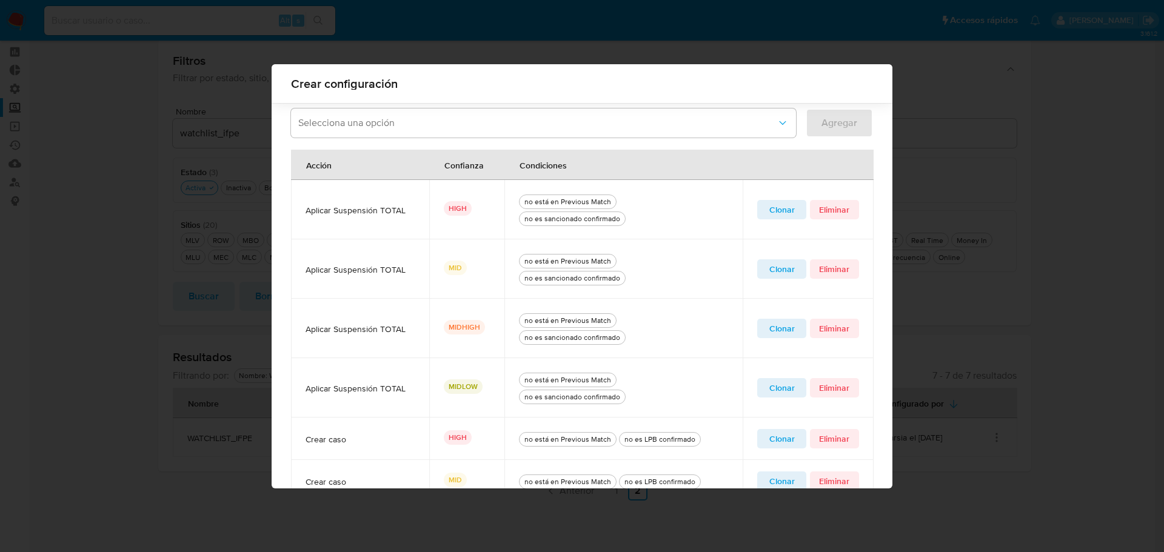
scroll to position [379, 0]
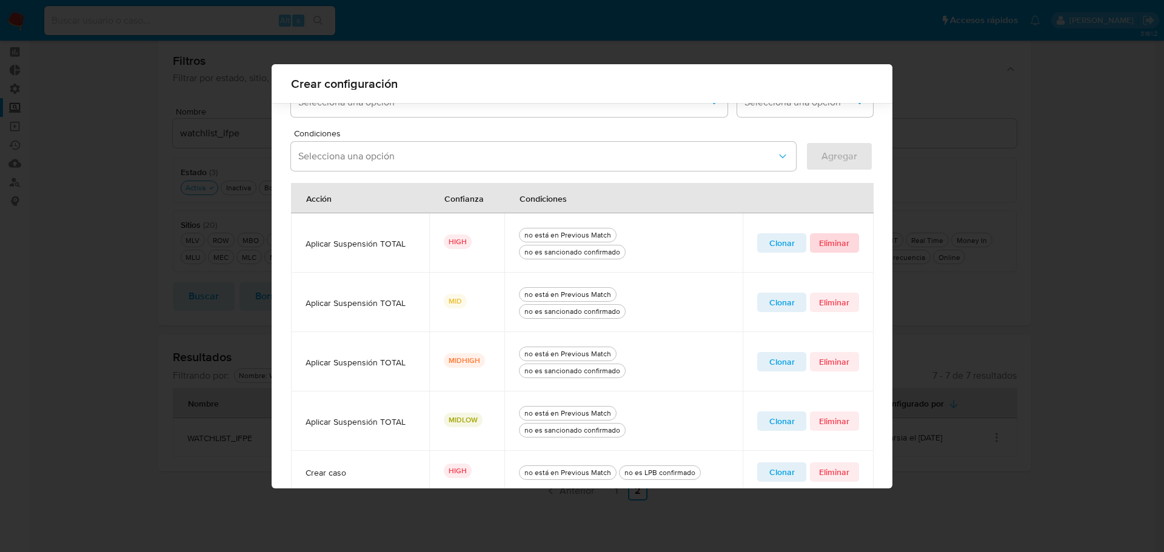
click at [836, 243] on span "Eliminar" at bounding box center [834, 243] width 32 height 17
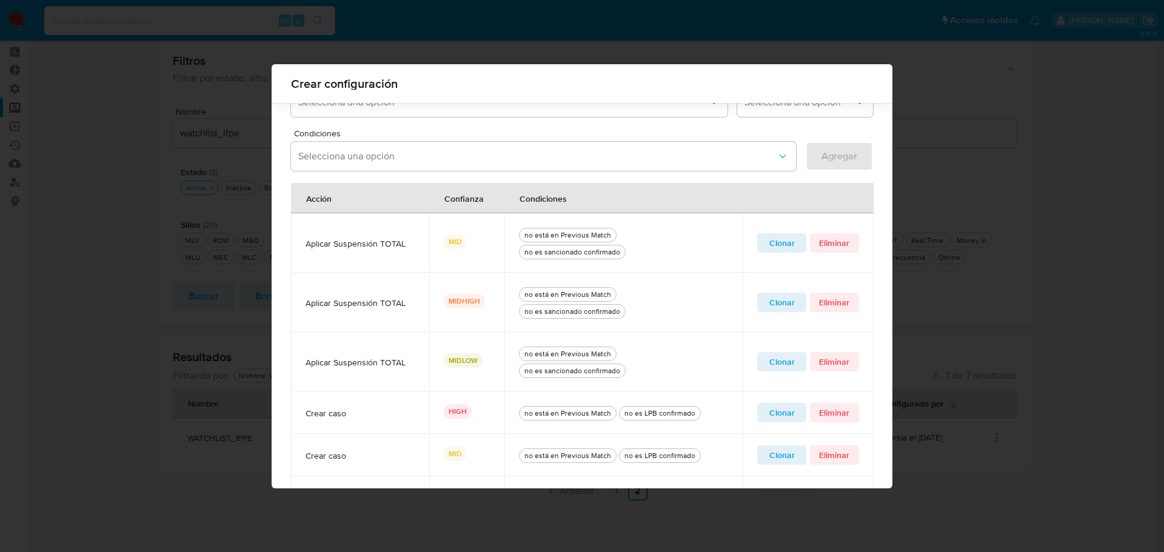
click at [786, 245] on span "Clonar" at bounding box center [781, 243] width 32 height 17
click at [511, 153] on icon "quitar no es sancionado confirmado" at bounding box center [514, 156] width 7 height 7
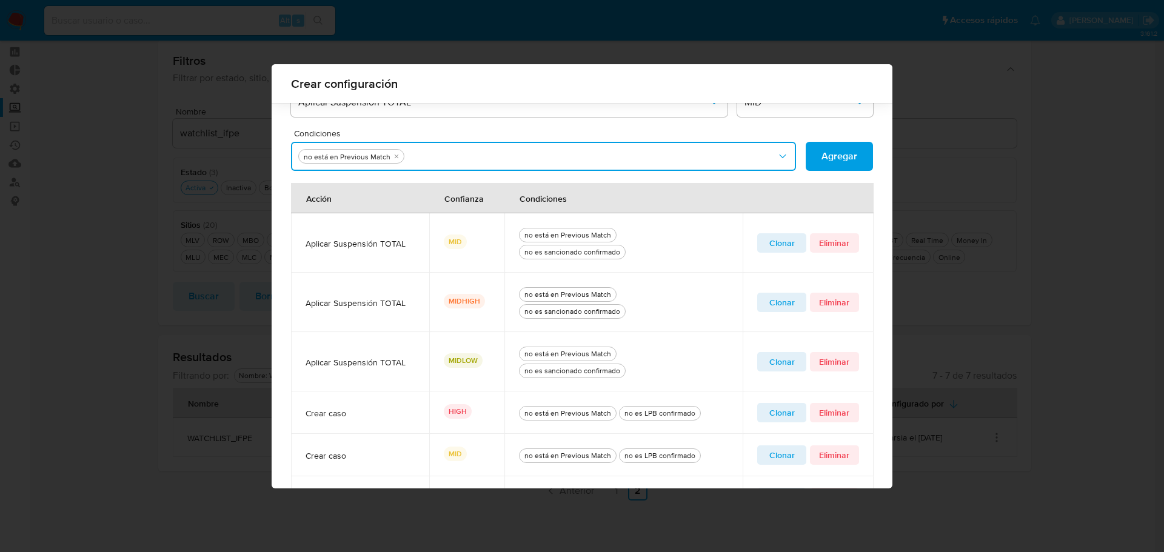
click at [505, 153] on button "Condiciones" at bounding box center [543, 156] width 505 height 29
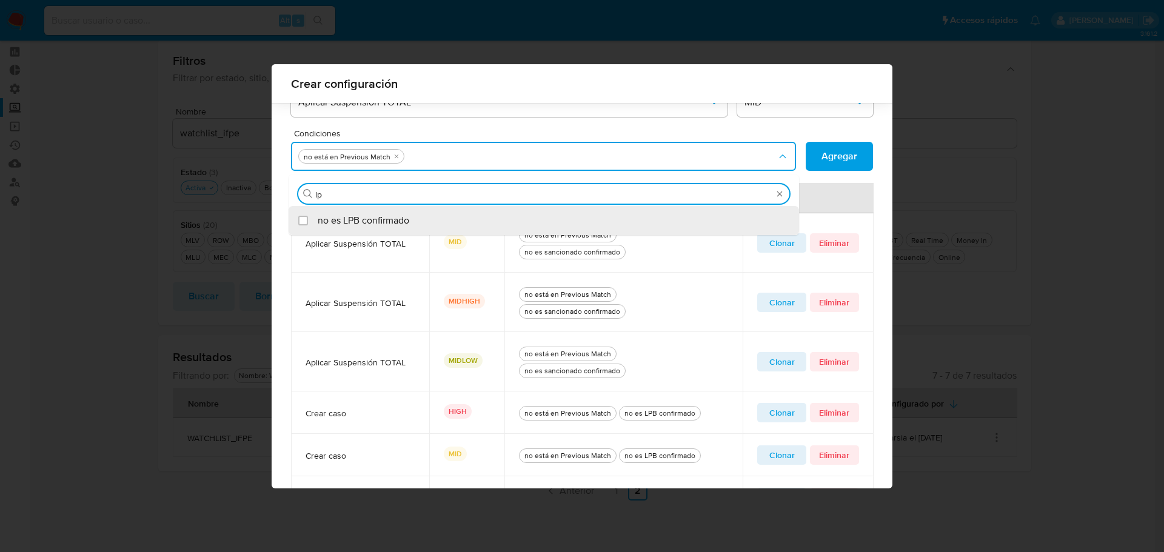
type input "lpb"
click at [433, 225] on div "no es LPB confirmado" at bounding box center [550, 220] width 464 height 29
checkbox input "true"
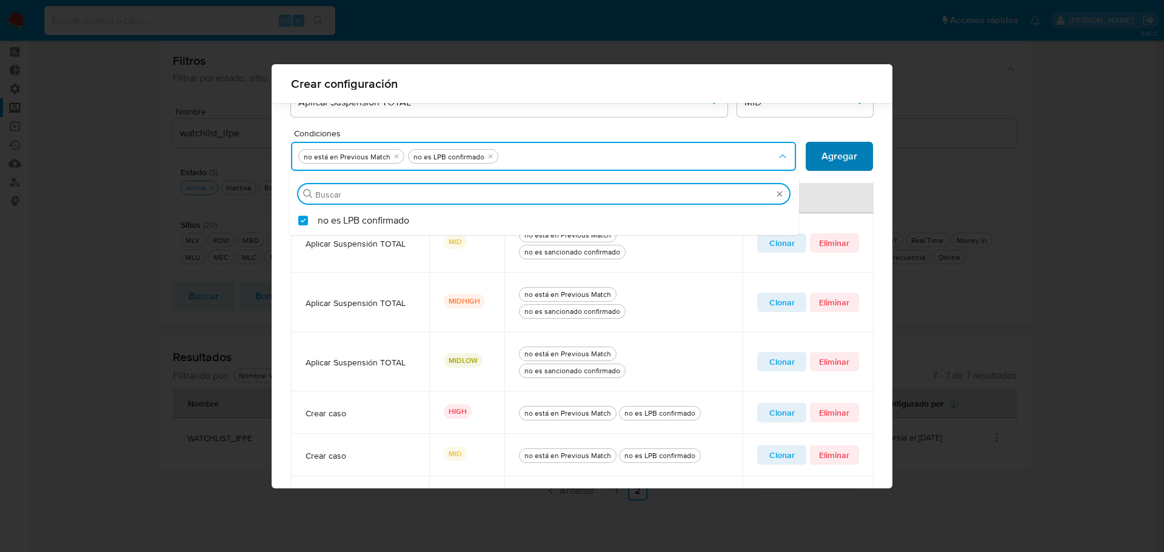
click at [824, 155] on span "Agregar" at bounding box center [839, 156] width 36 height 27
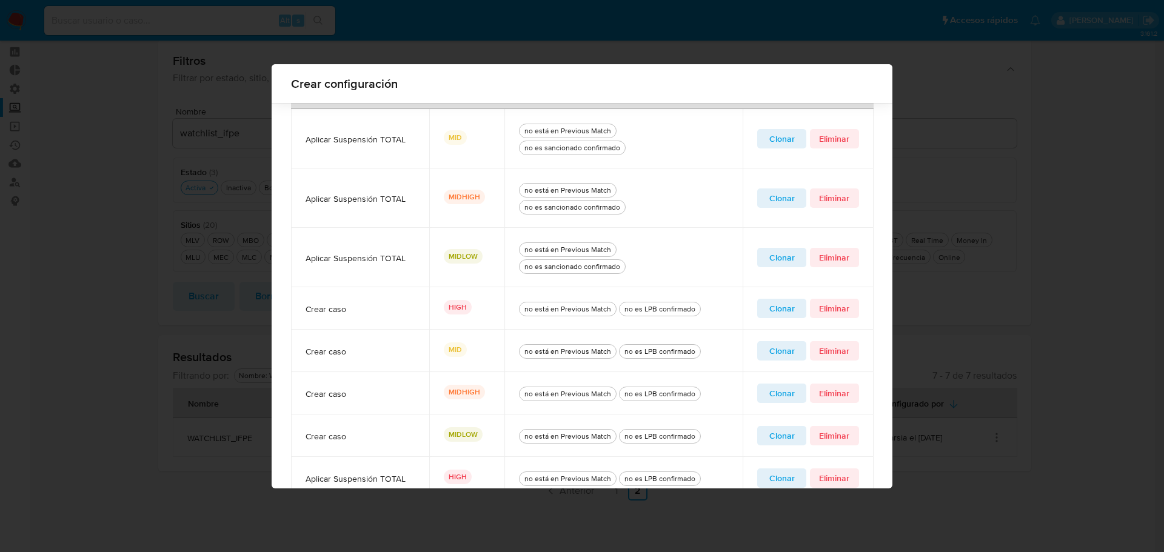
scroll to position [423, 0]
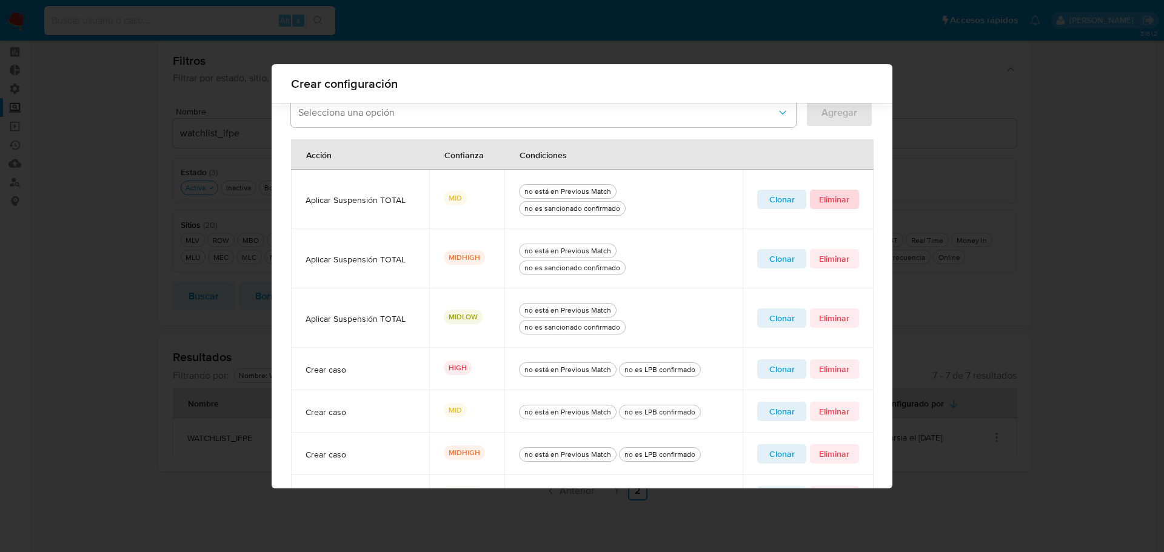
click at [822, 199] on span "Eliminar" at bounding box center [834, 199] width 32 height 17
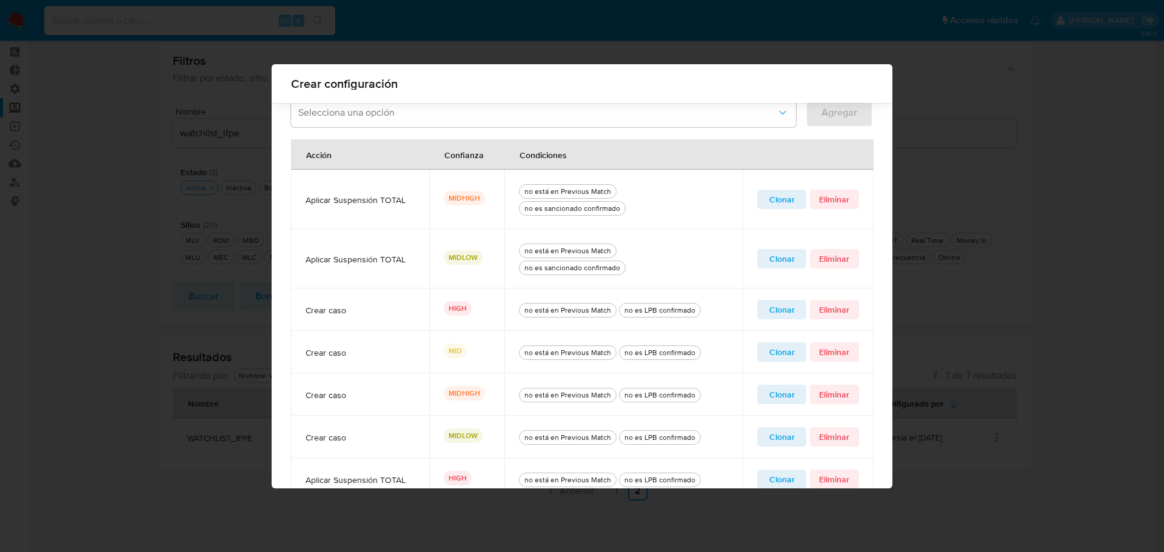
click at [779, 202] on span "Clonar" at bounding box center [781, 199] width 32 height 17
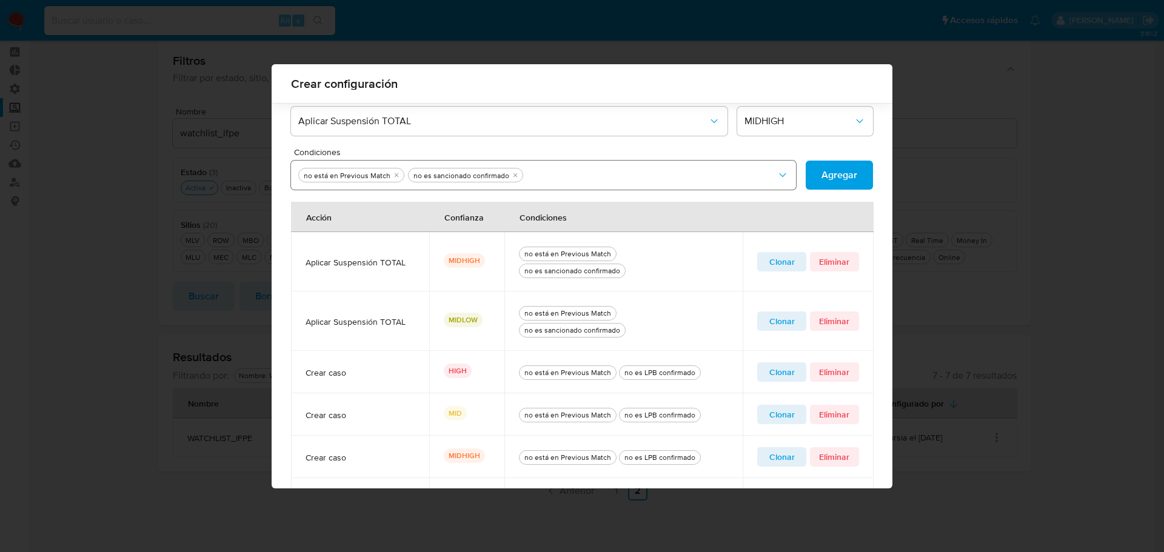
scroll to position [302, 0]
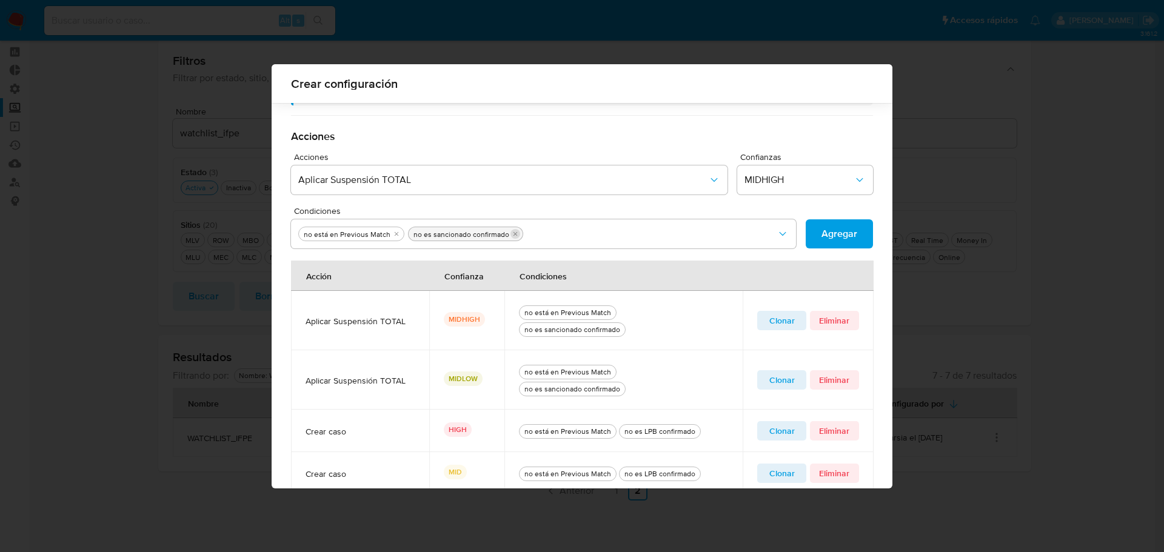
click at [511, 233] on icon "quitar no es sancionado confirmado" at bounding box center [514, 233] width 7 height 7
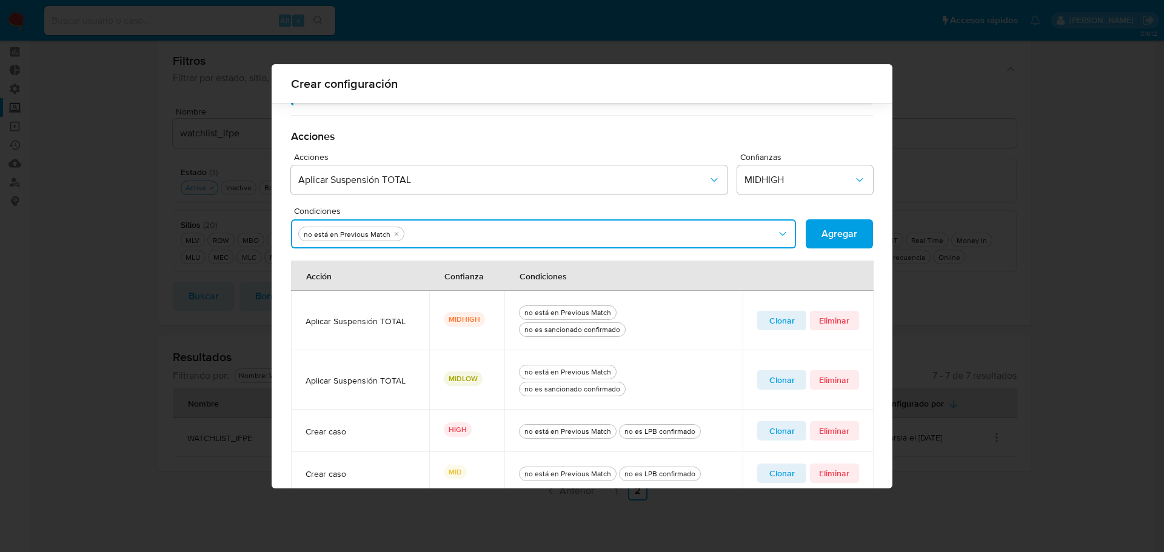
click at [509, 233] on button "Condiciones" at bounding box center [543, 233] width 505 height 29
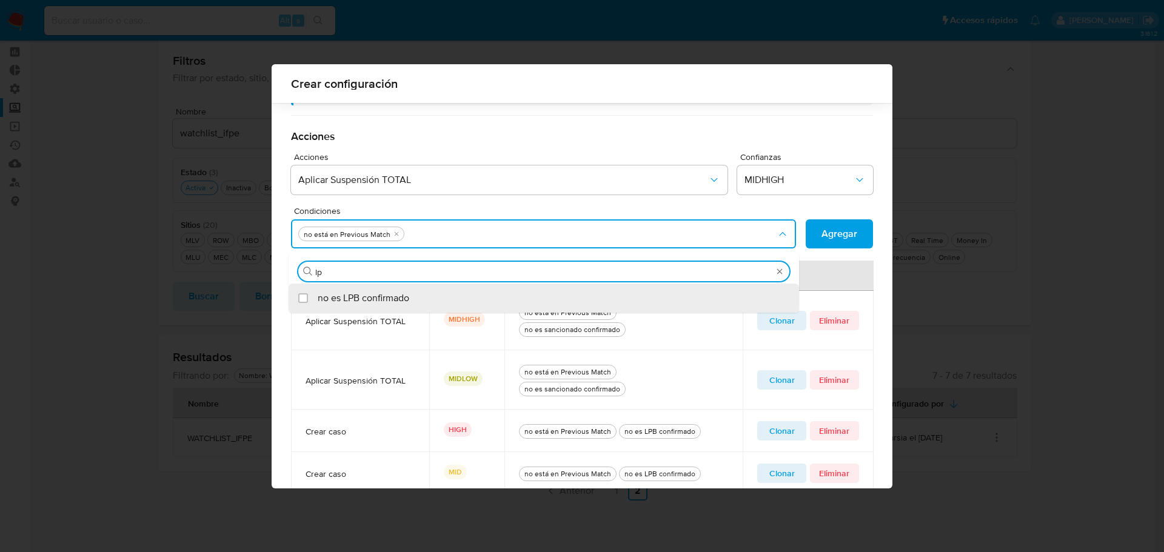
type input "lpb"
click at [420, 296] on div "no es LPB confirmado" at bounding box center [550, 298] width 464 height 29
checkbox input "true"
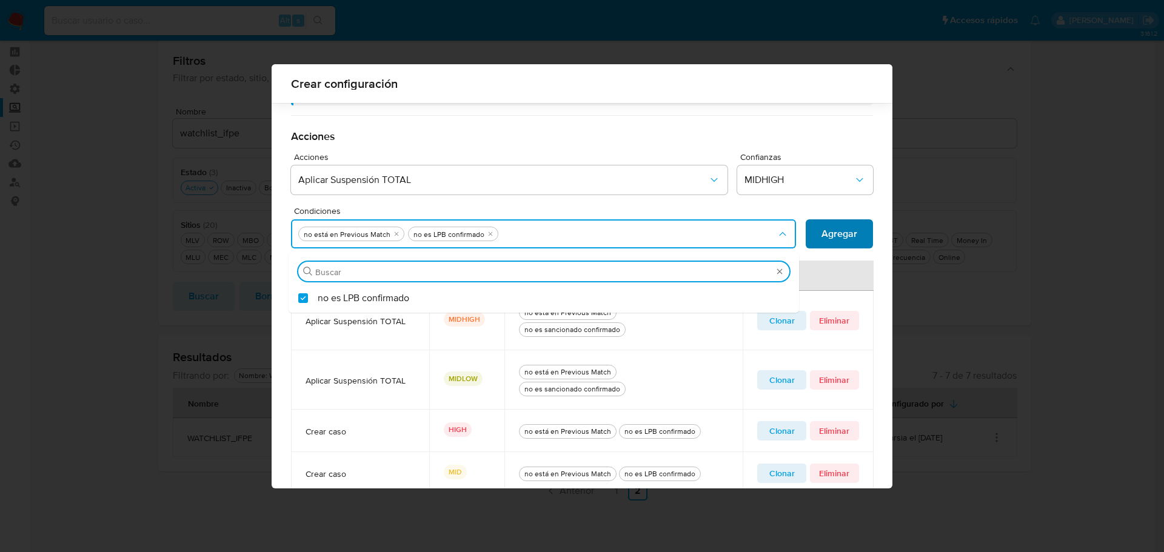
click at [814, 230] on button "Agregar" at bounding box center [838, 233] width 67 height 29
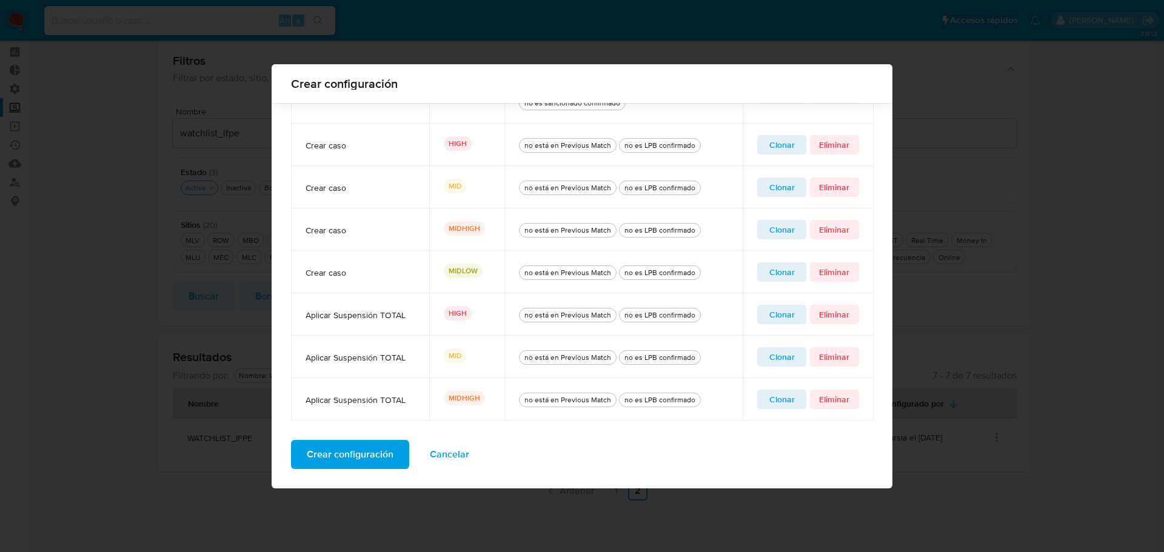
scroll to position [345, 0]
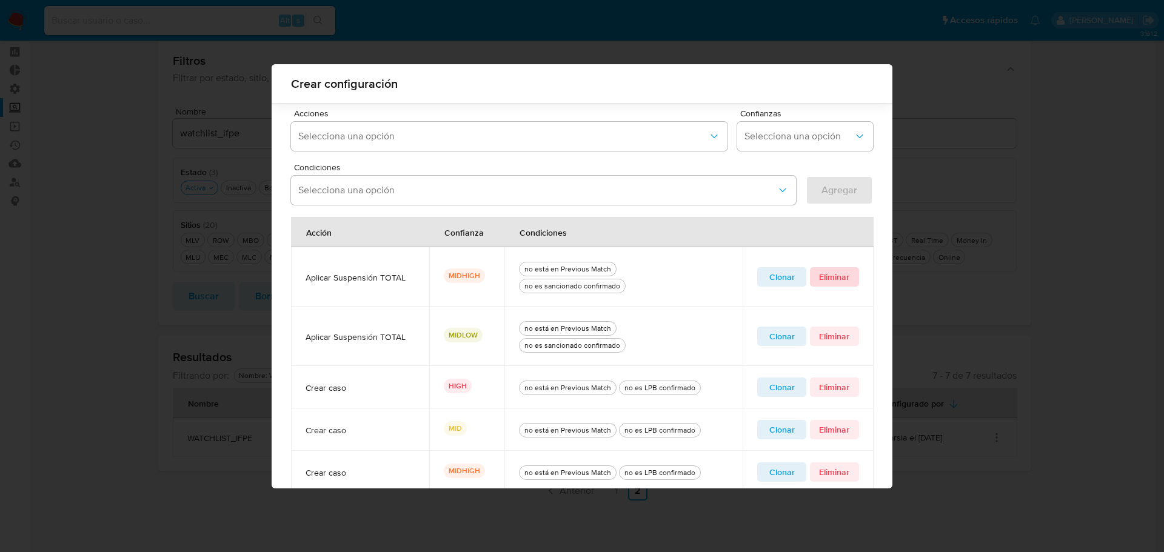
click at [842, 275] on span "Eliminar" at bounding box center [834, 276] width 32 height 17
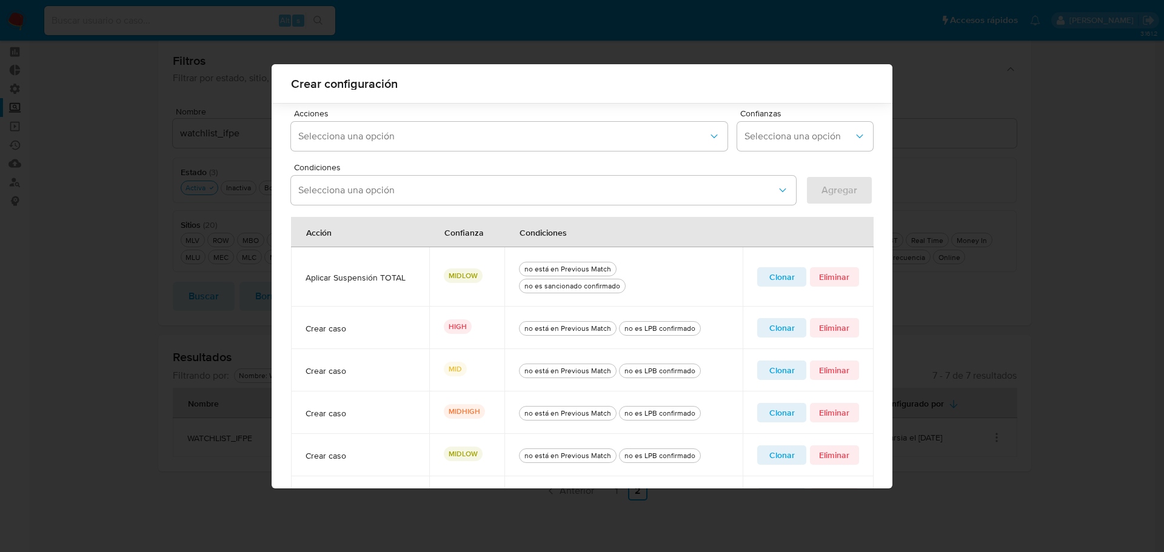
click at [765, 272] on span "Clonar" at bounding box center [781, 276] width 32 height 17
click at [511, 190] on icon "quitar no es sancionado confirmado" at bounding box center [514, 190] width 7 height 7
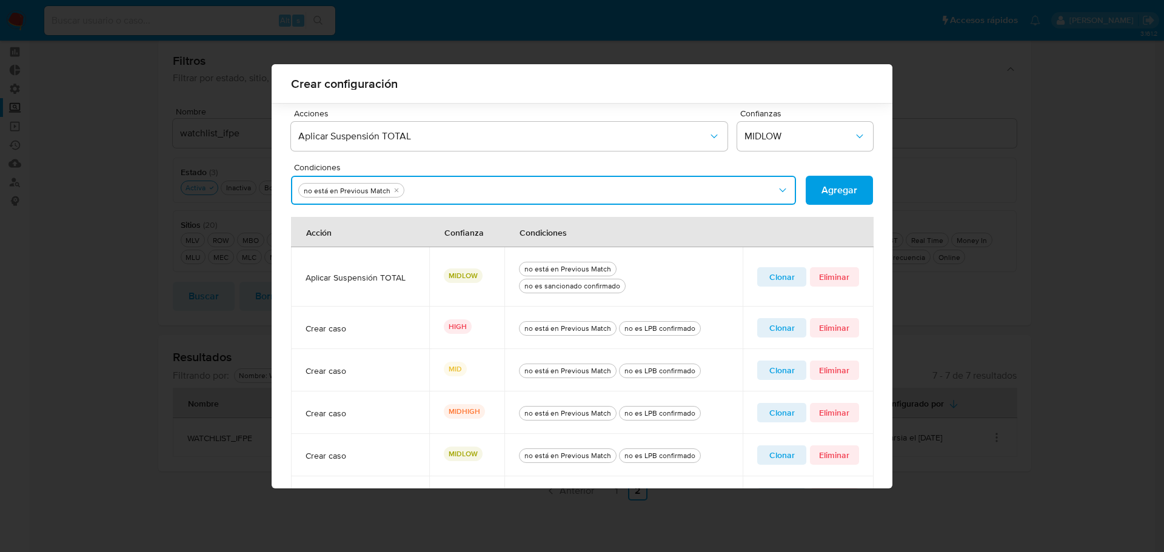
click at [507, 190] on button "Condiciones" at bounding box center [543, 190] width 505 height 29
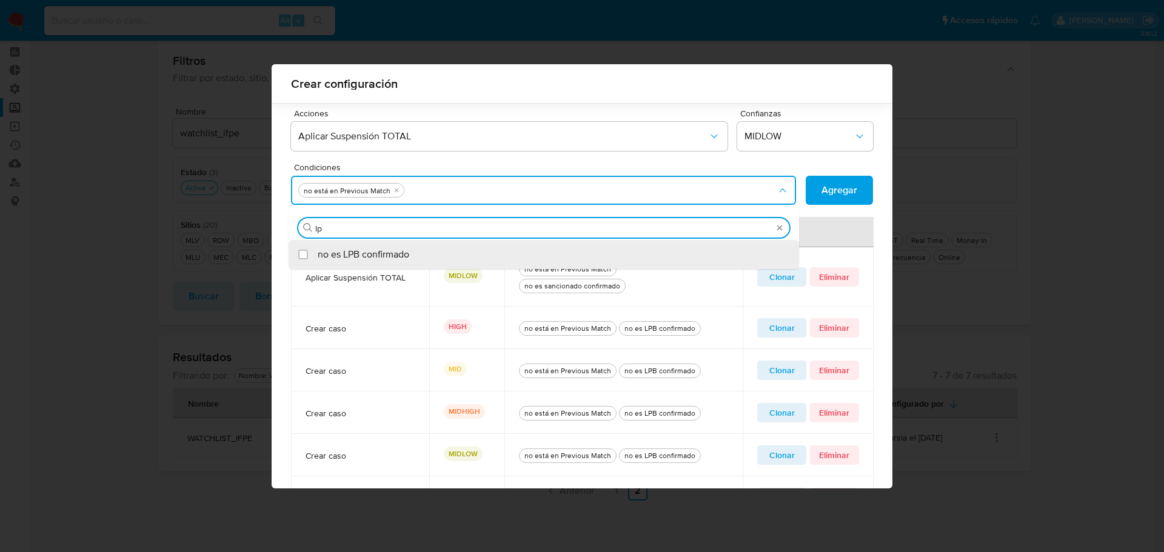
type input "lpb"
click at [356, 248] on span "no es LPB confirmado" at bounding box center [364, 254] width 92 height 12
checkbox input "true"
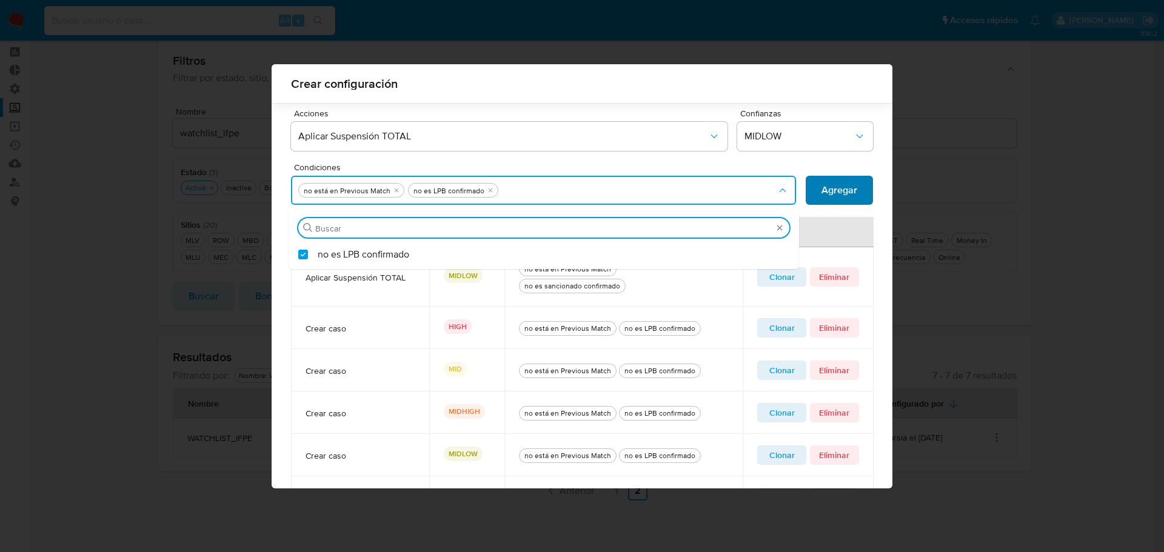
click at [835, 190] on span "Agregar" at bounding box center [839, 190] width 36 height 27
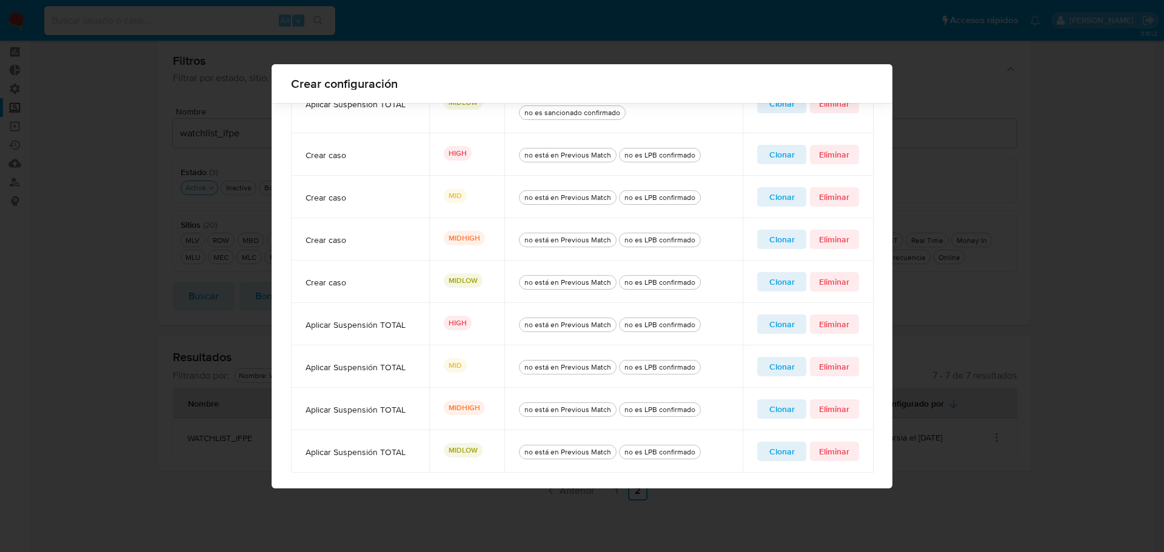
scroll to position [450, 0]
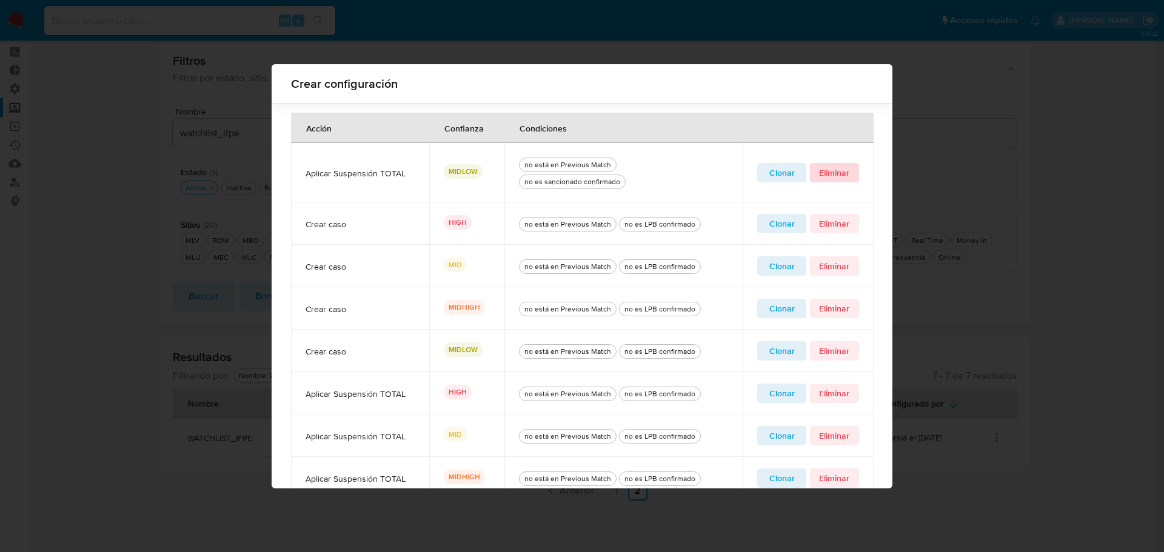
click at [828, 173] on span "Eliminar" at bounding box center [834, 172] width 32 height 17
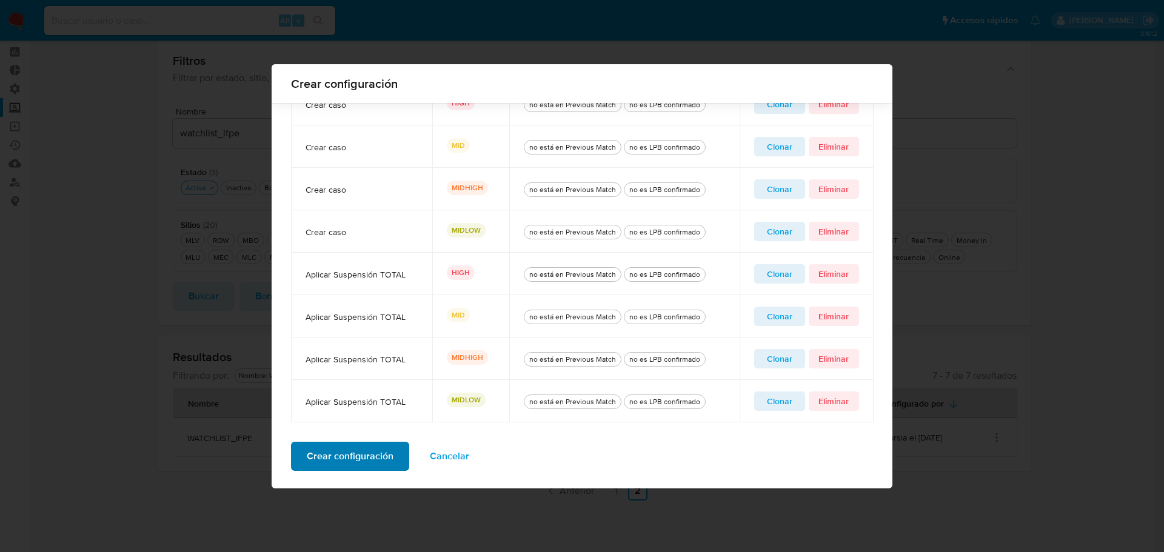
scroll to position [511, 0]
click at [338, 456] on span "Crear configuración" at bounding box center [350, 454] width 87 height 27
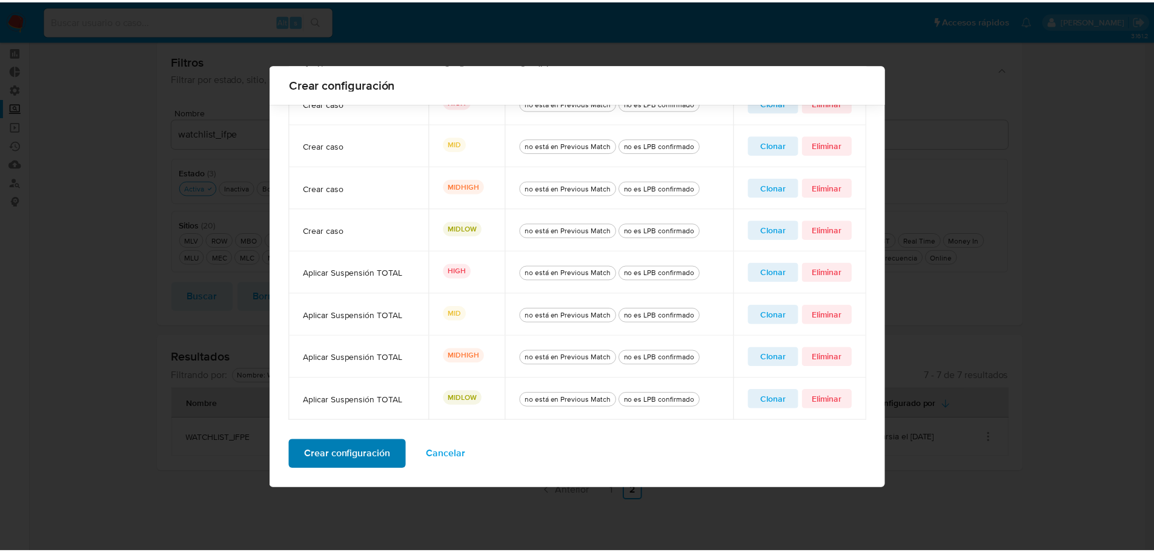
scroll to position [0, 0]
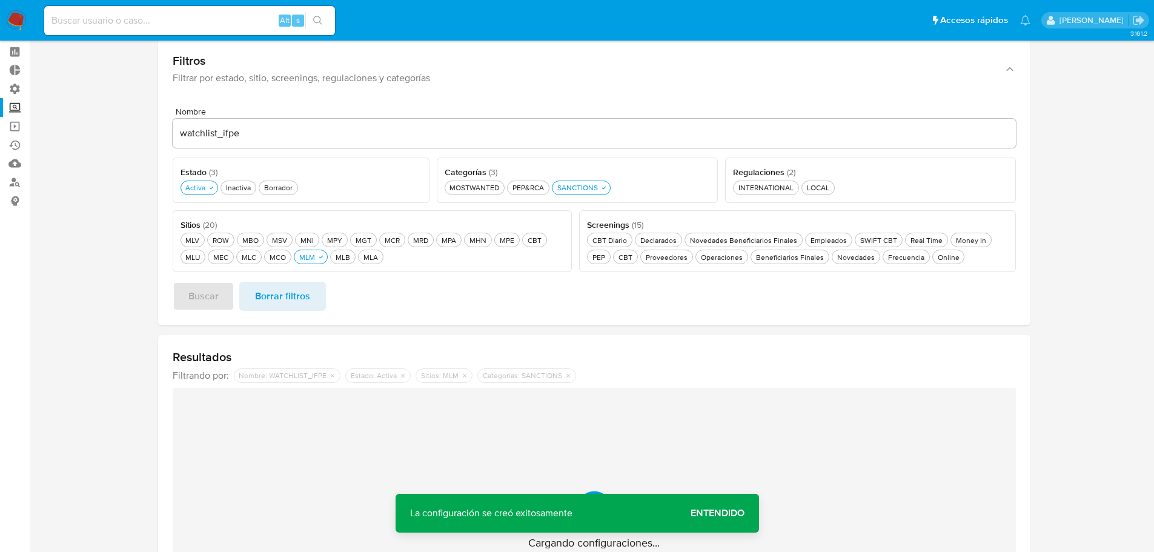
click at [738, 513] on span "Entendido" at bounding box center [718, 513] width 54 height 0
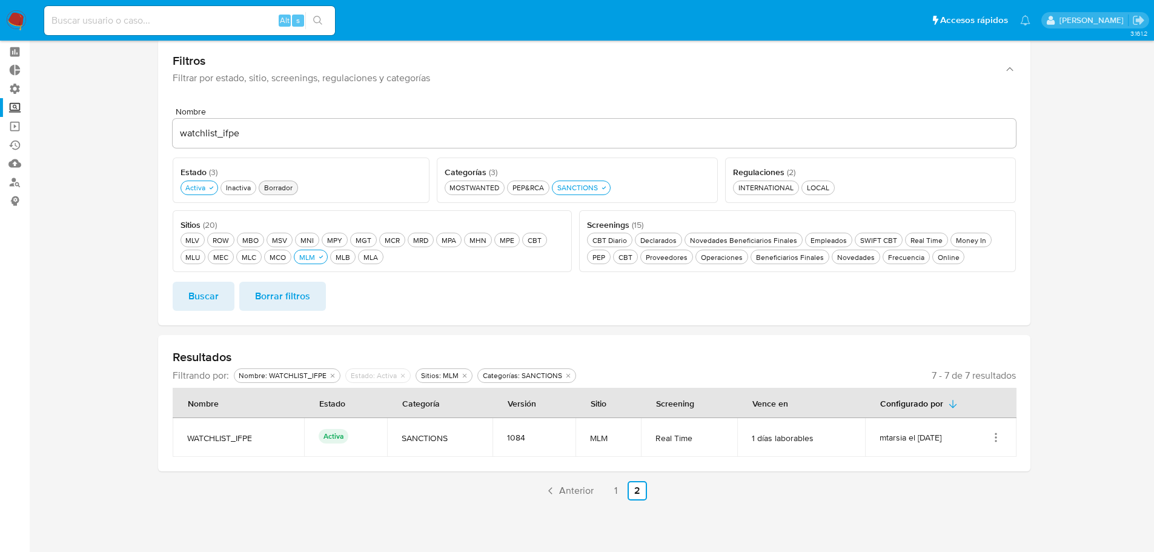
click at [287, 186] on div "Borrador Borrador" at bounding box center [278, 187] width 33 height 10
click at [214, 294] on span "Buscar" at bounding box center [203, 296] width 30 height 27
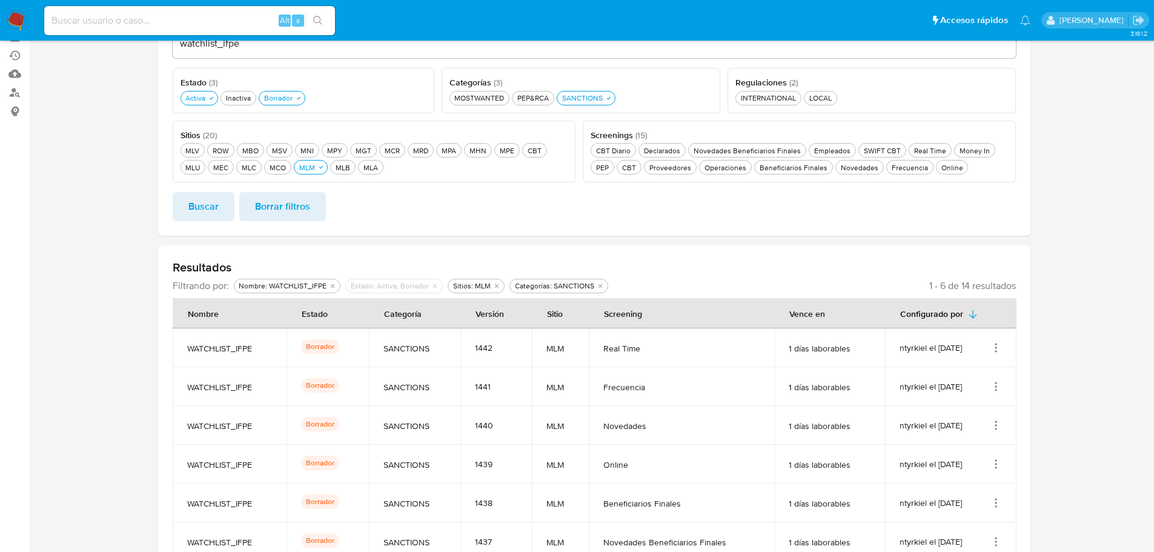
scroll to position [242, 0]
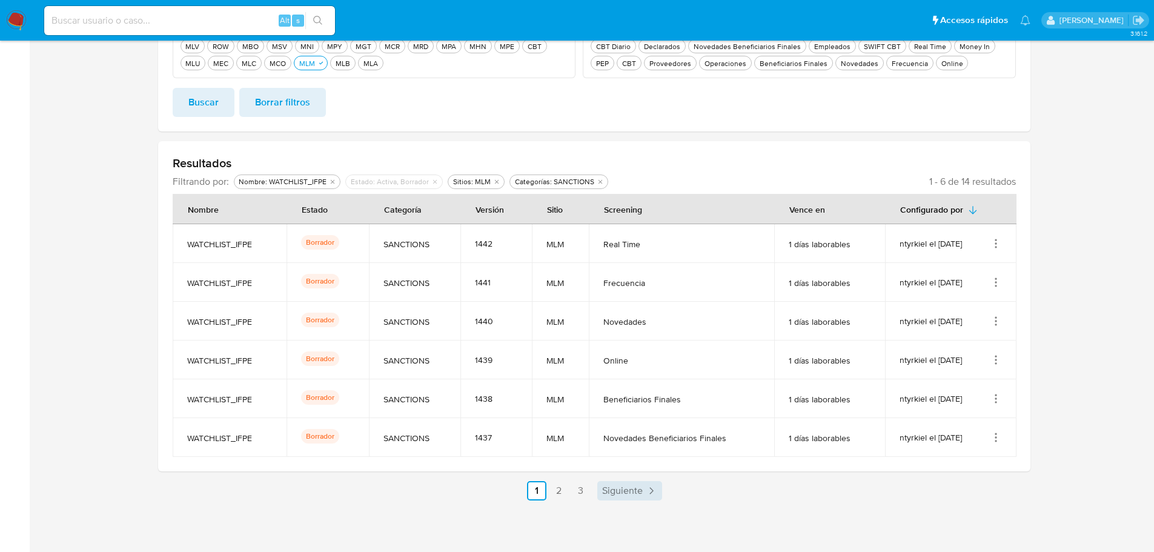
click at [628, 495] on span "Siguiente" at bounding box center [622, 491] width 41 height 10
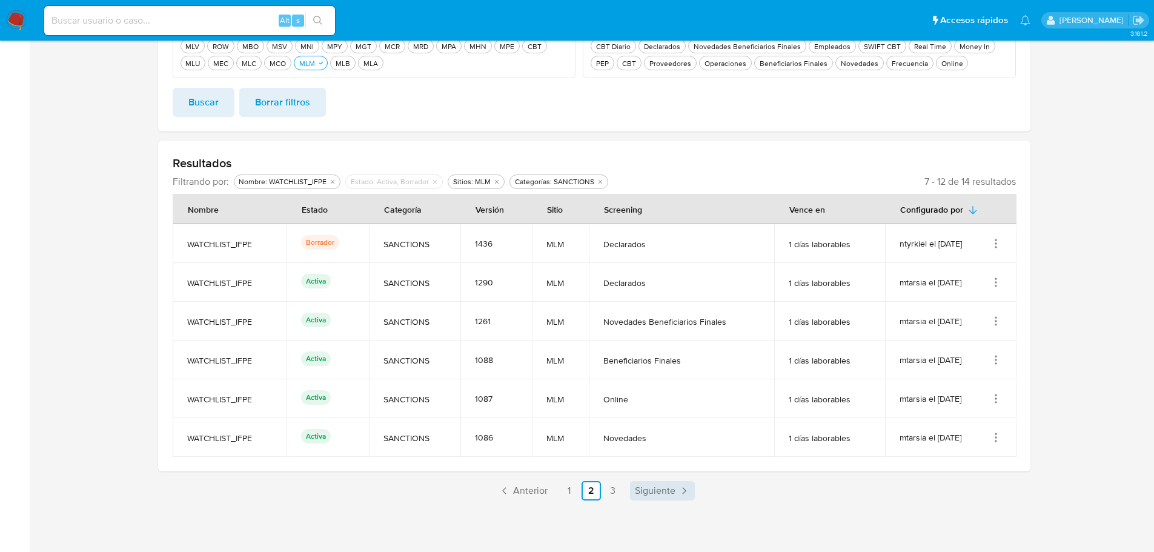
click at [664, 486] on span "Siguiente" at bounding box center [655, 491] width 41 height 10
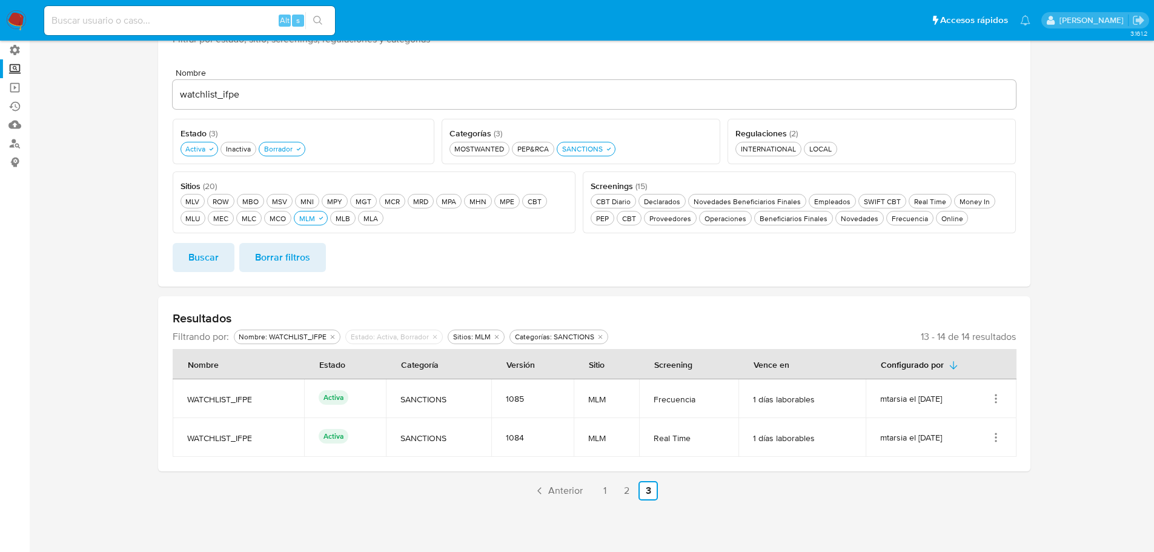
scroll to position [87, 0]
click at [607, 491] on link "1" at bounding box center [604, 490] width 19 height 19
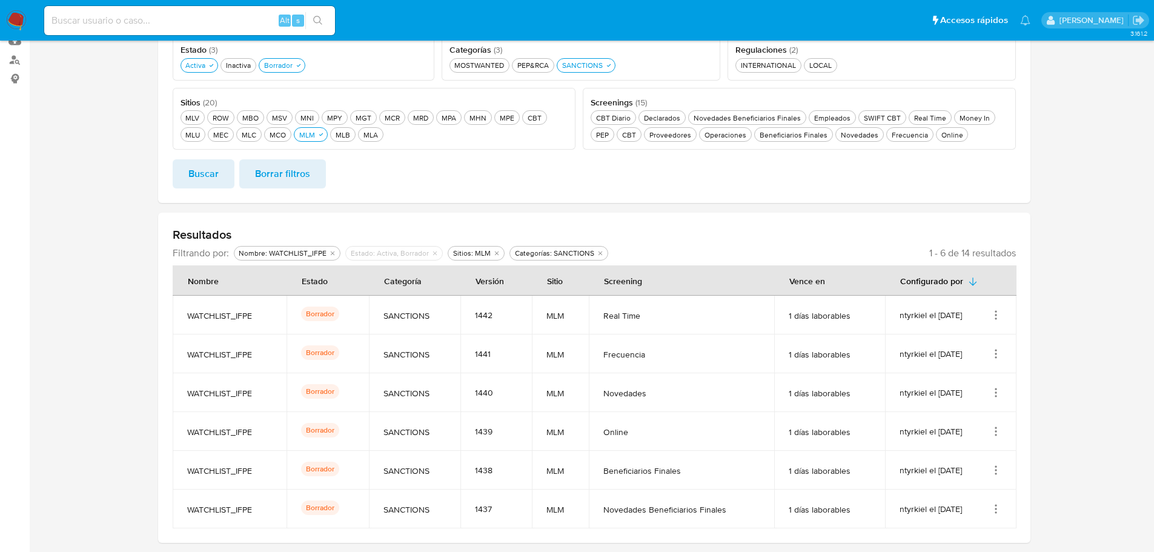
scroll to position [242, 0]
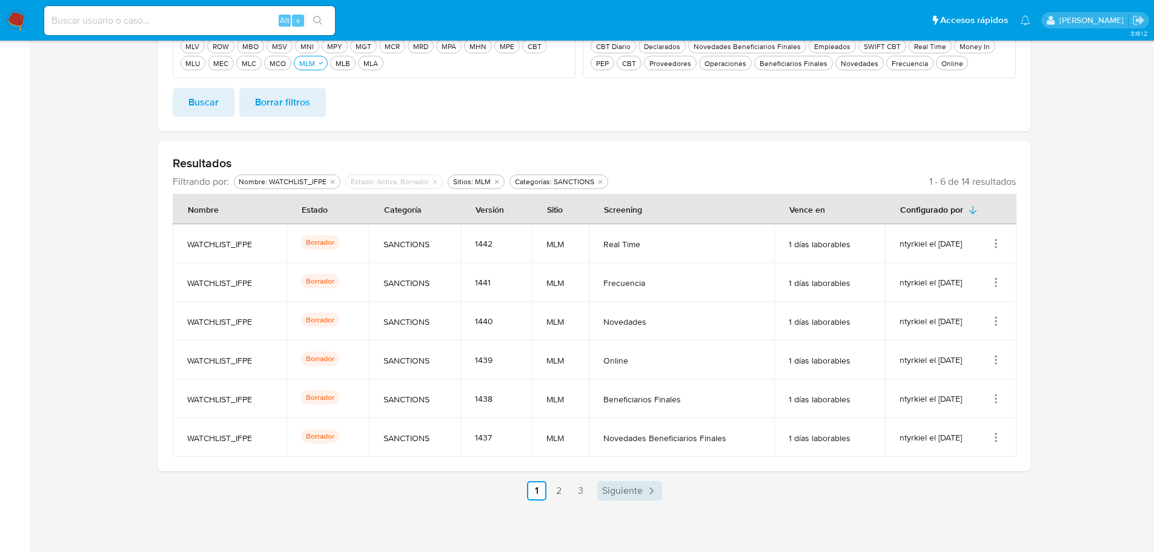
click at [644, 490] on link "Siguiente" at bounding box center [630, 490] width 65 height 19
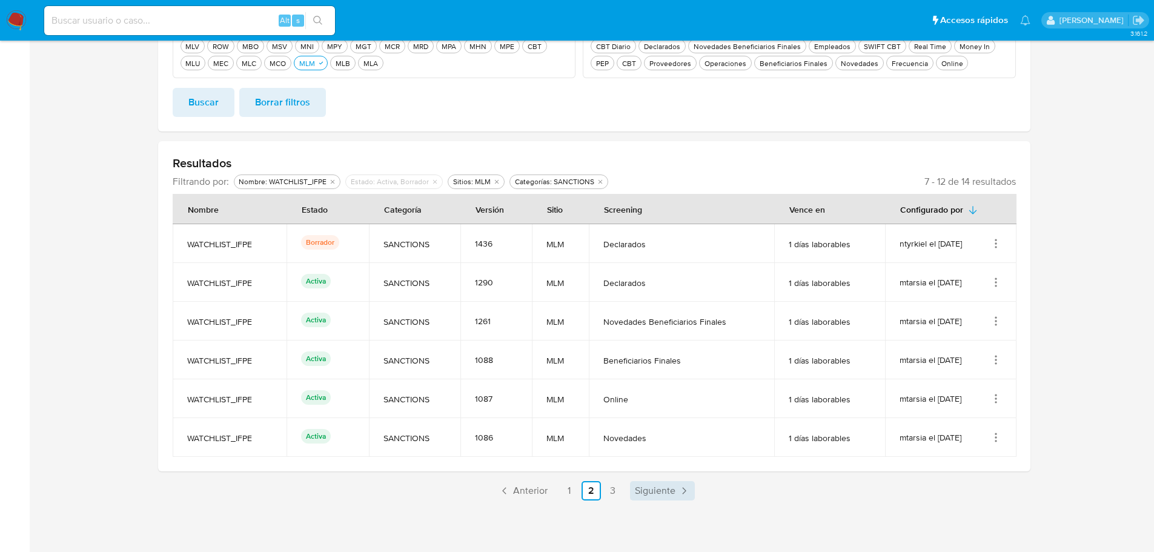
click at [664, 491] on span "Siguiente" at bounding box center [655, 491] width 41 height 10
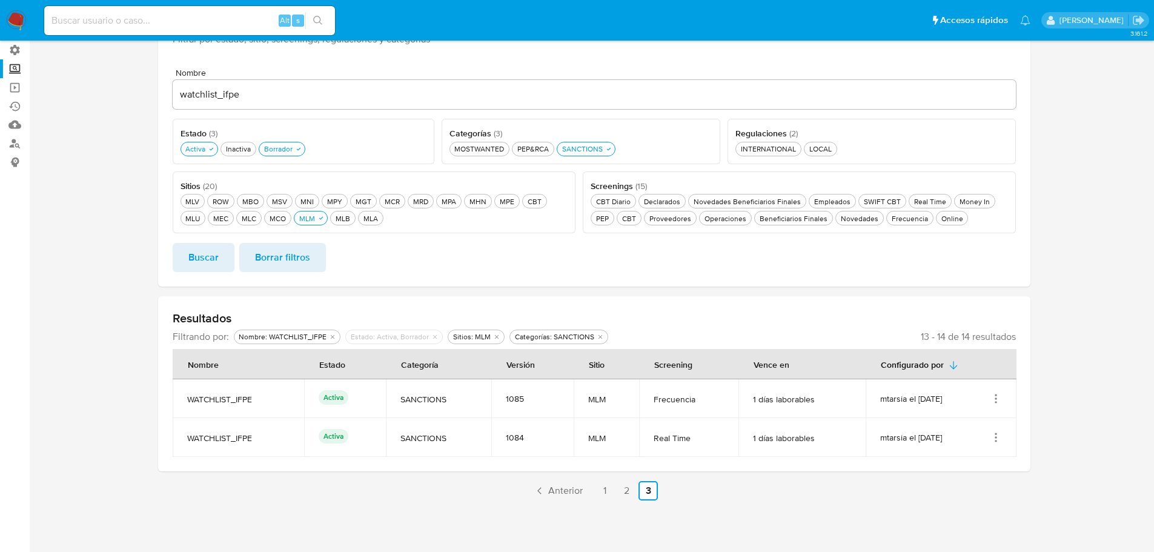
scroll to position [87, 0]
click at [560, 496] on span "Anterior" at bounding box center [565, 491] width 35 height 10
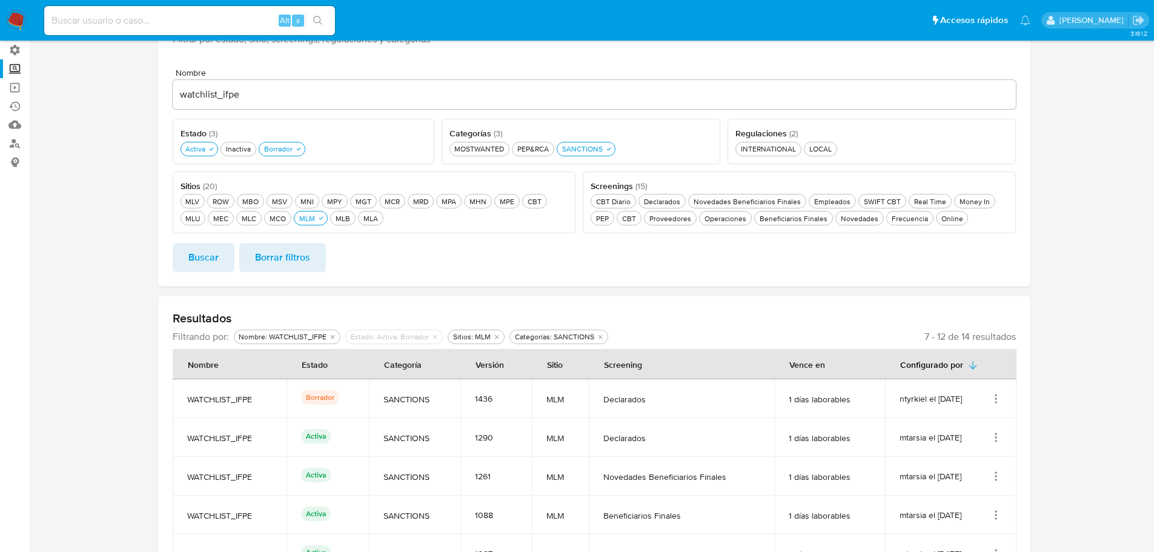
click at [560, 496] on td "MLM" at bounding box center [560, 515] width 57 height 39
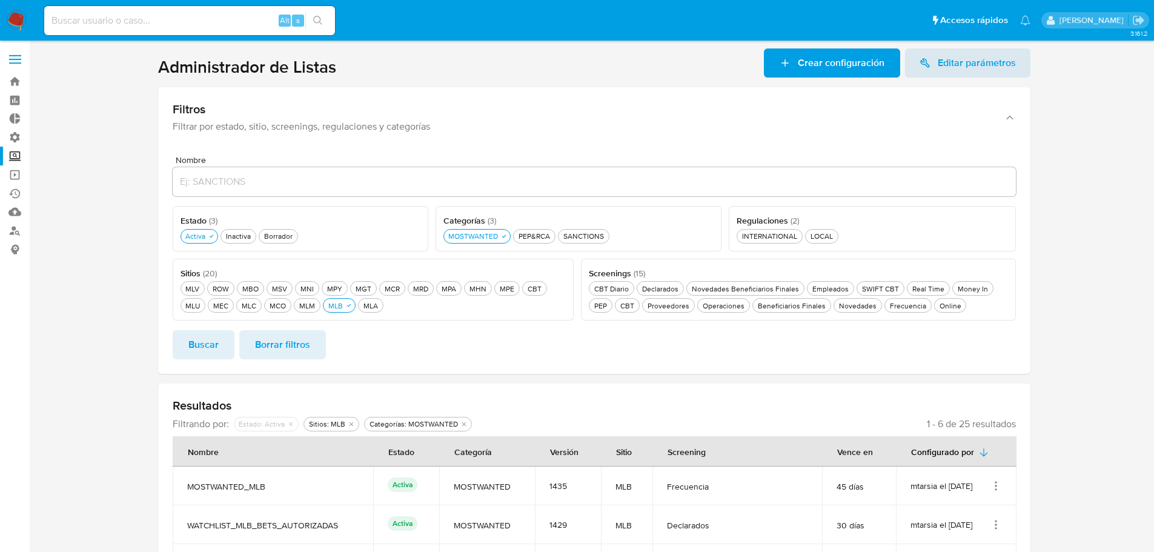
scroll to position [242, 0]
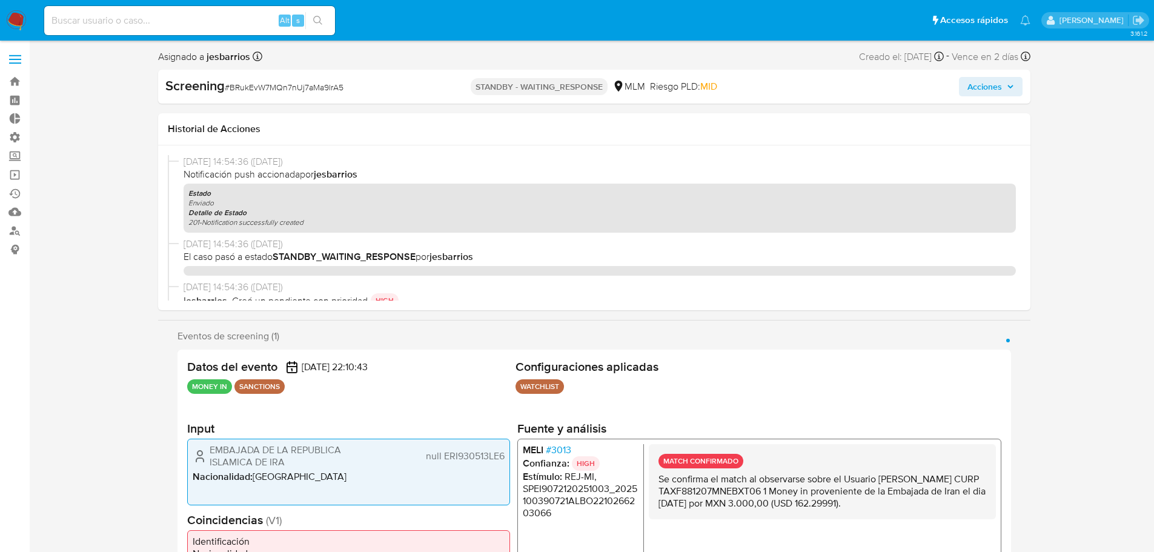
select select "10"
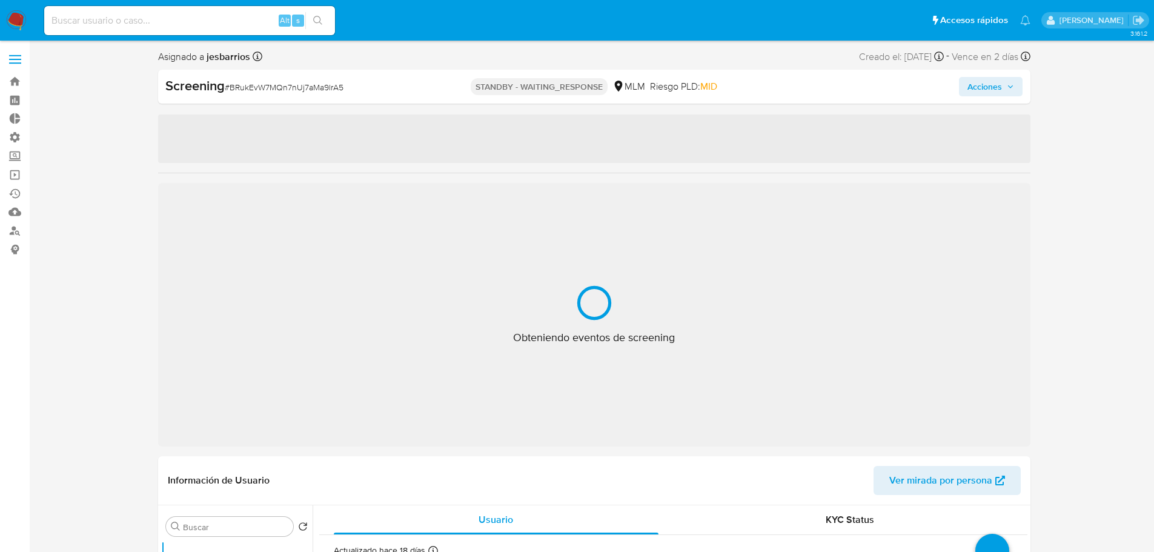
select select "10"
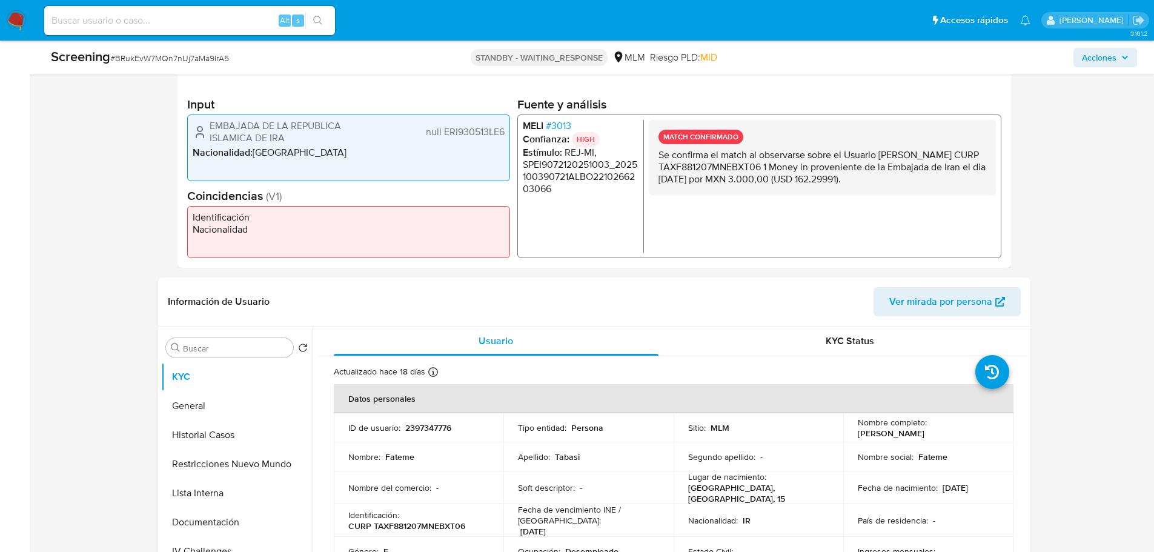
scroll to position [364, 0]
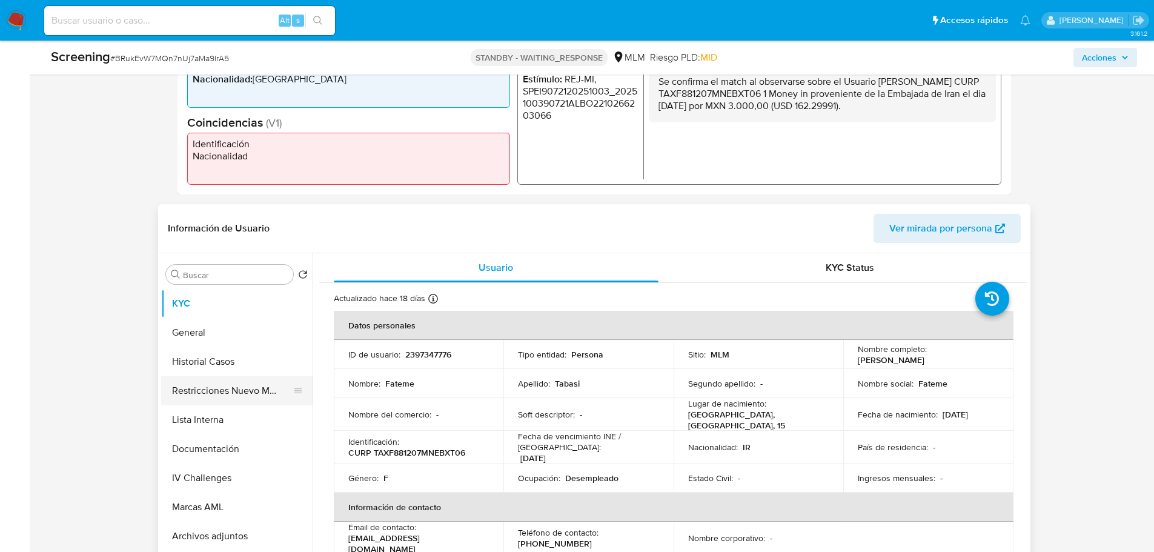
click at [214, 393] on button "Restricciones Nuevo Mundo" at bounding box center [232, 390] width 142 height 29
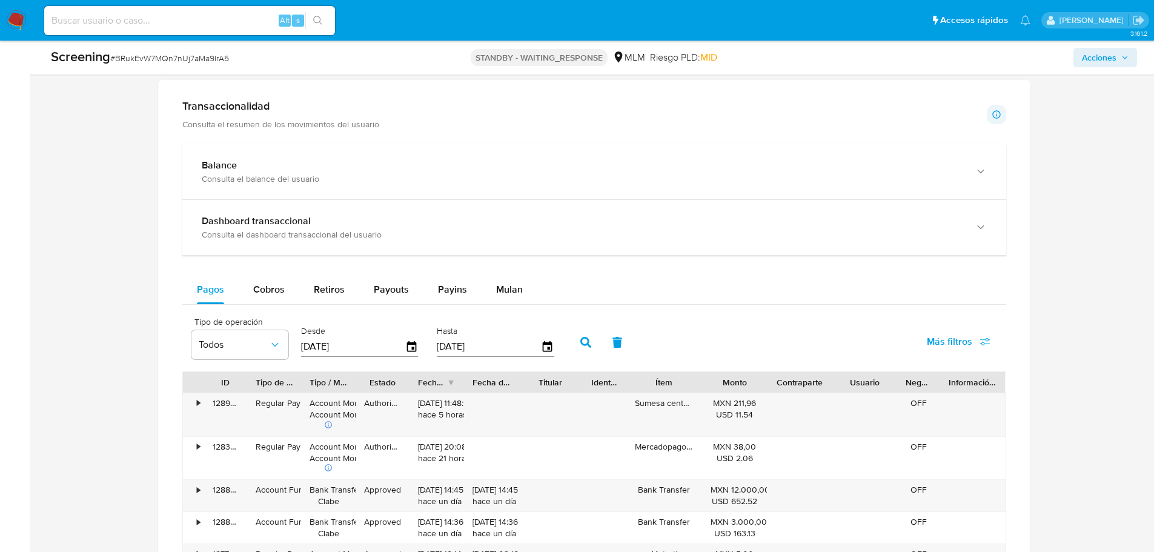
scroll to position [1030, 0]
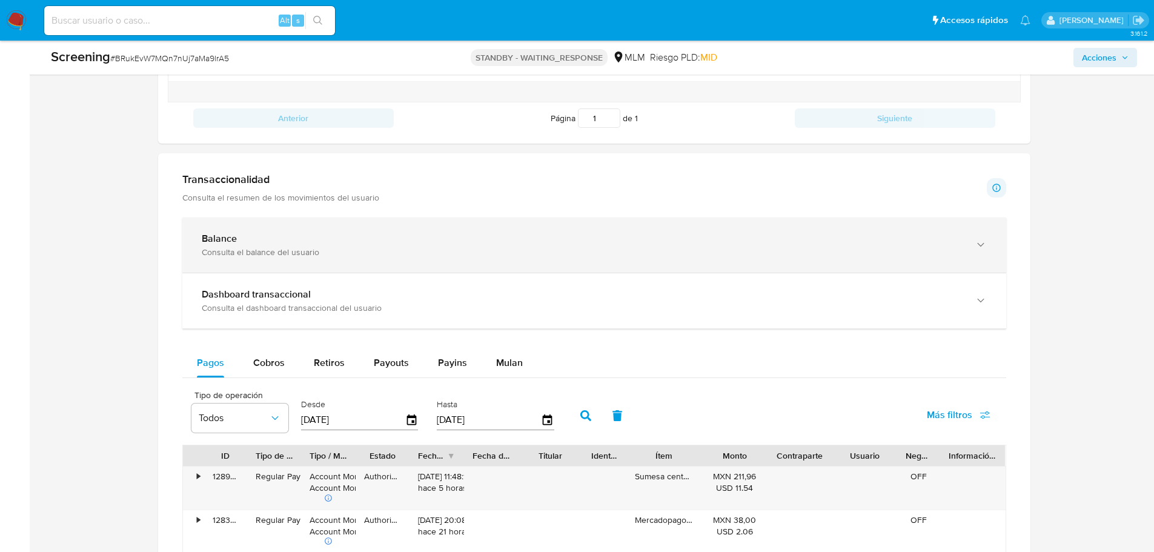
click at [974, 233] on div "button" at bounding box center [980, 245] width 15 height 25
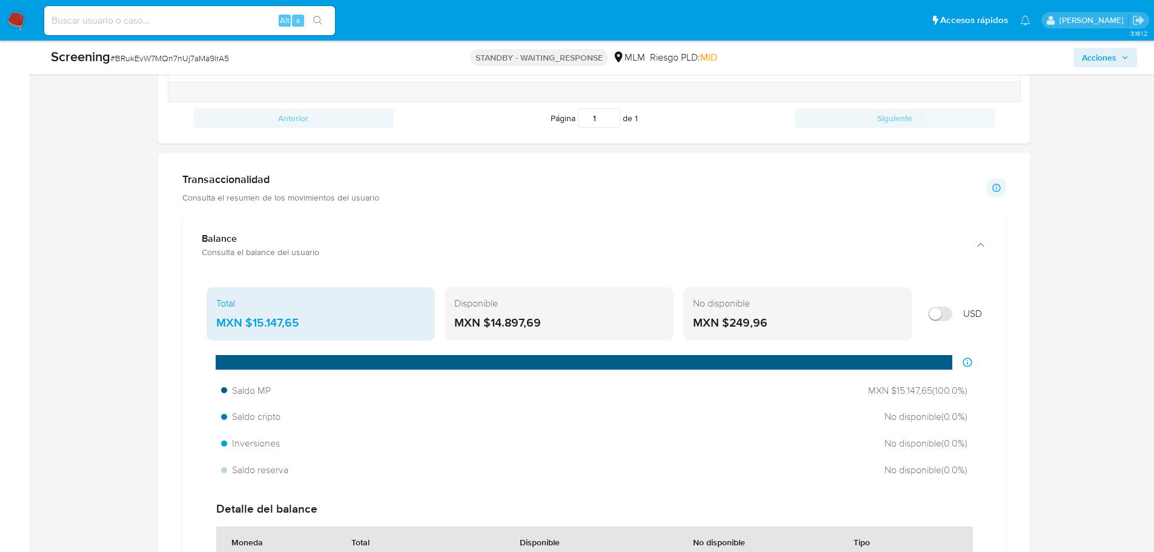
click at [936, 315] on input "Mostrar en USD" at bounding box center [940, 314] width 24 height 15
checkbox input "true"
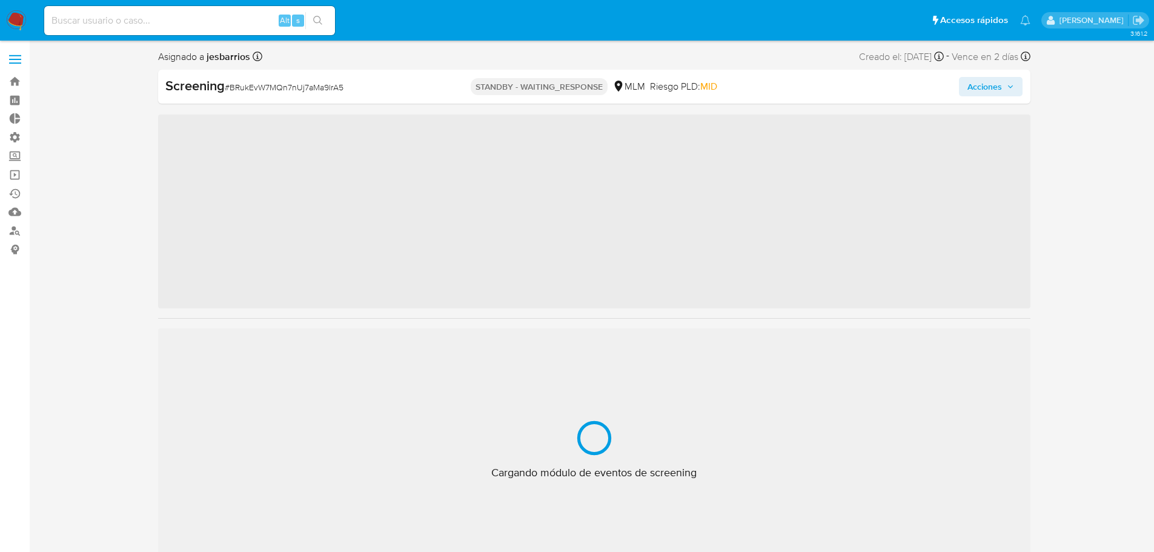
scroll to position [44, 0]
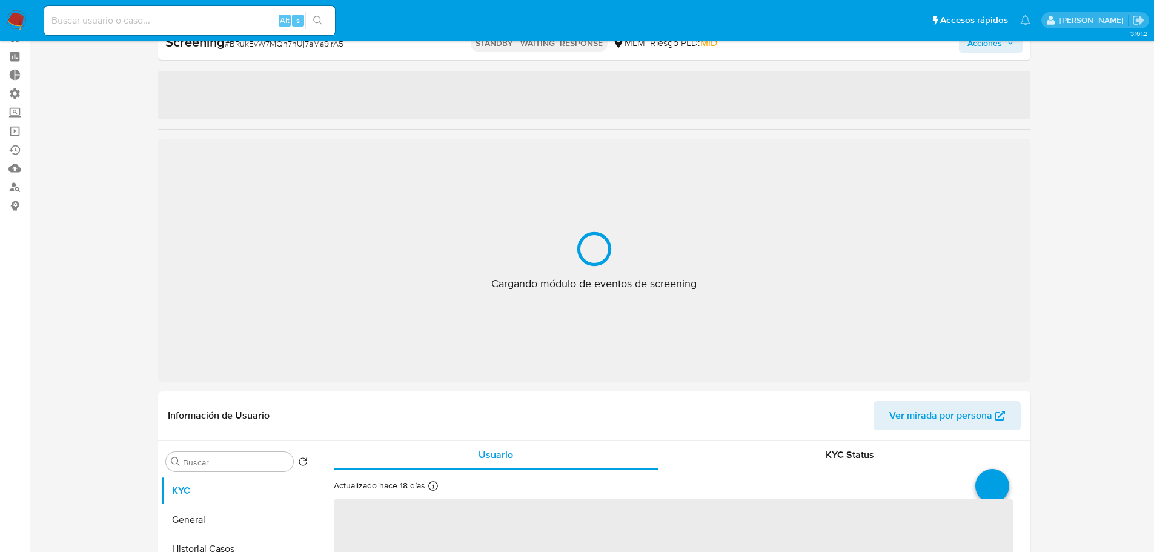
select select "10"
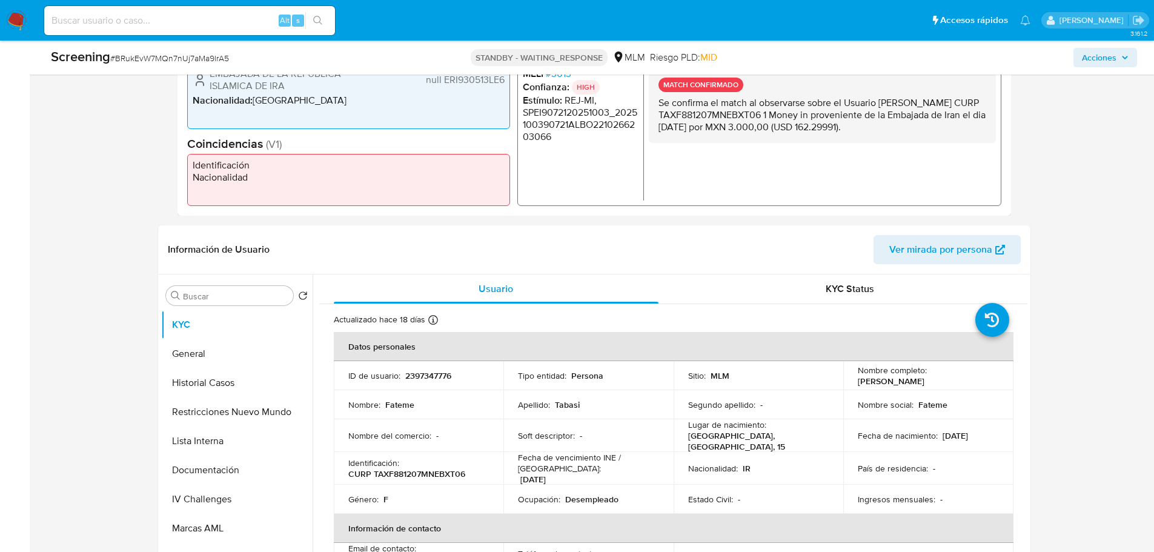
scroll to position [347, 0]
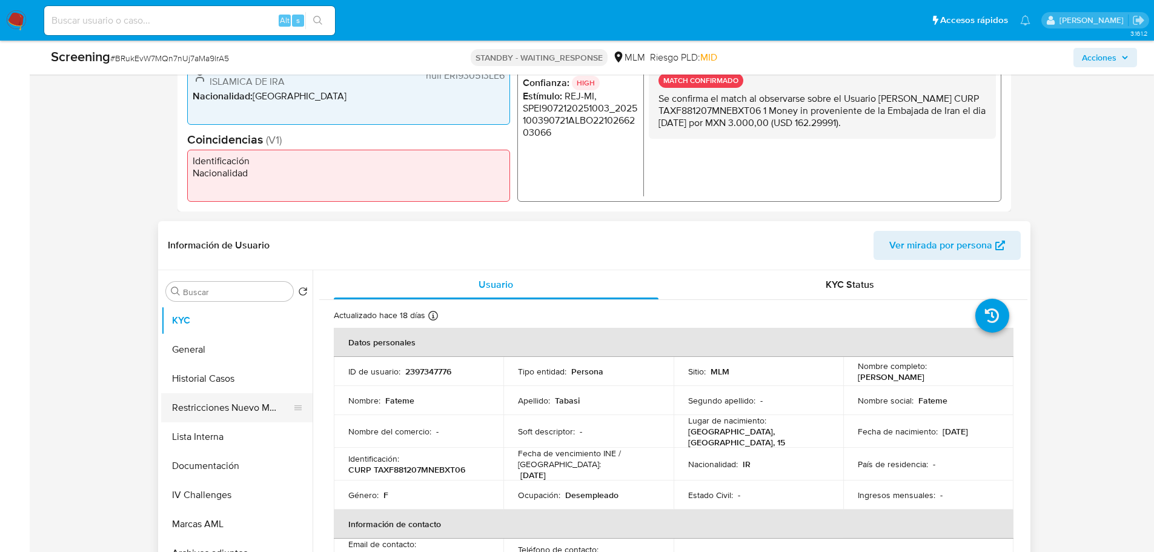
click at [225, 413] on button "Restricciones Nuevo Mundo" at bounding box center [232, 407] width 142 height 29
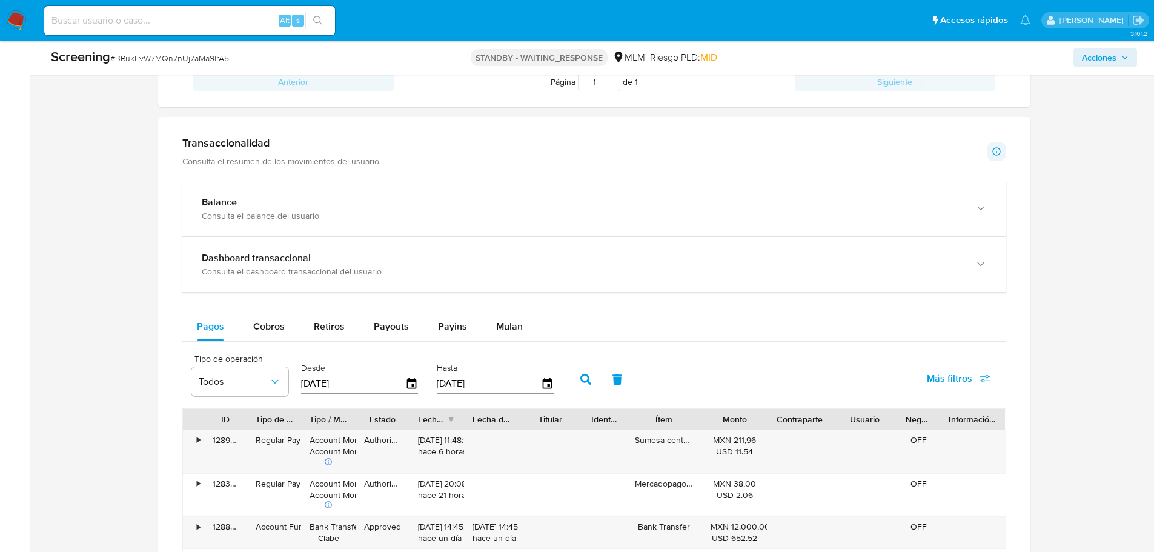
scroll to position [953, 0]
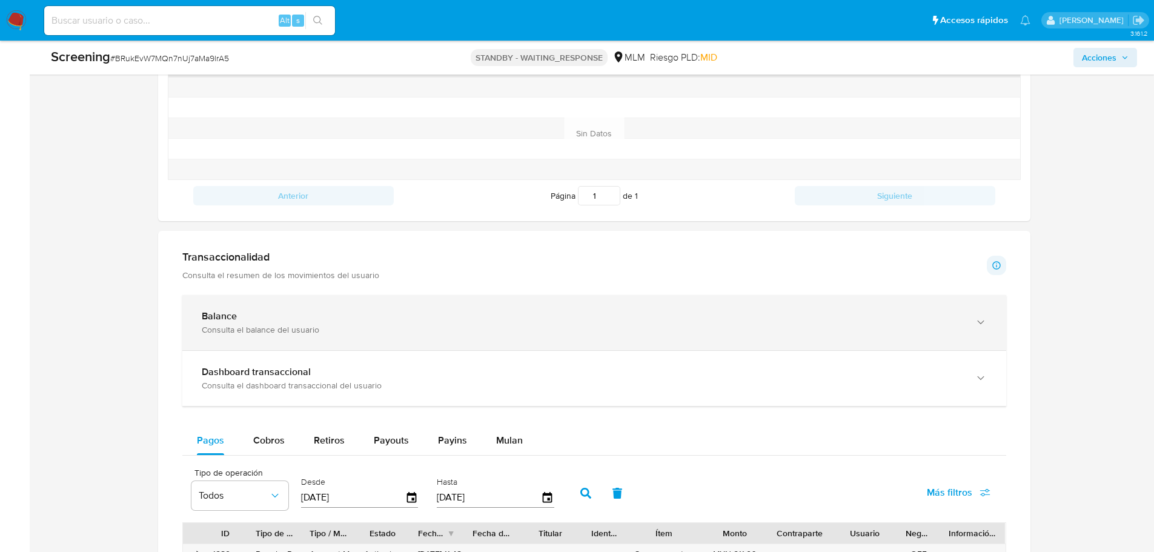
click at [331, 325] on div "Consulta el balance del usuario" at bounding box center [582, 329] width 761 height 11
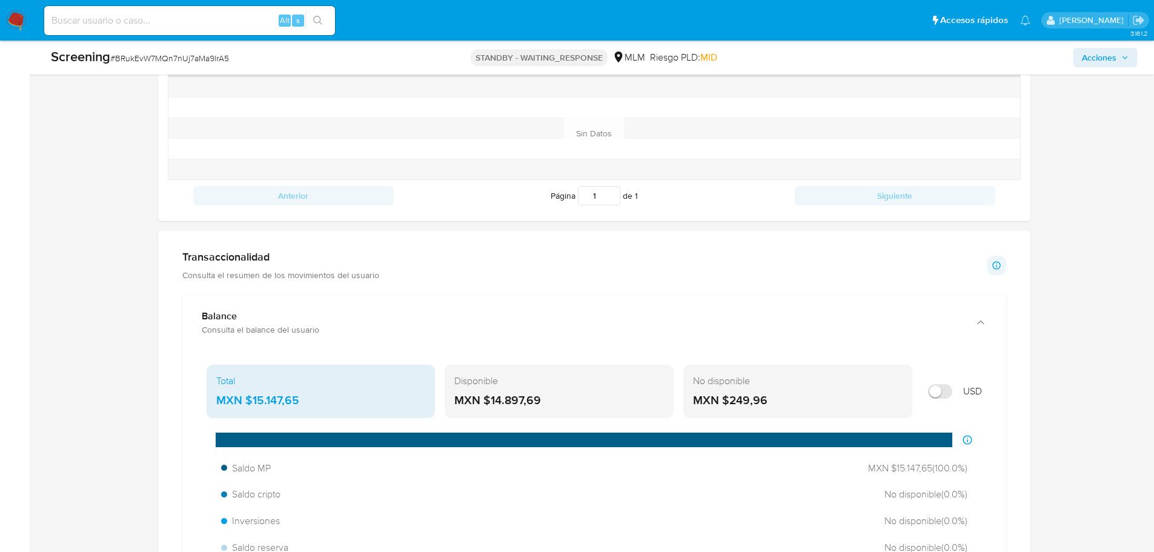
click at [935, 389] on input "Mostrar en USD" at bounding box center [940, 391] width 24 height 15
checkbox input "true"
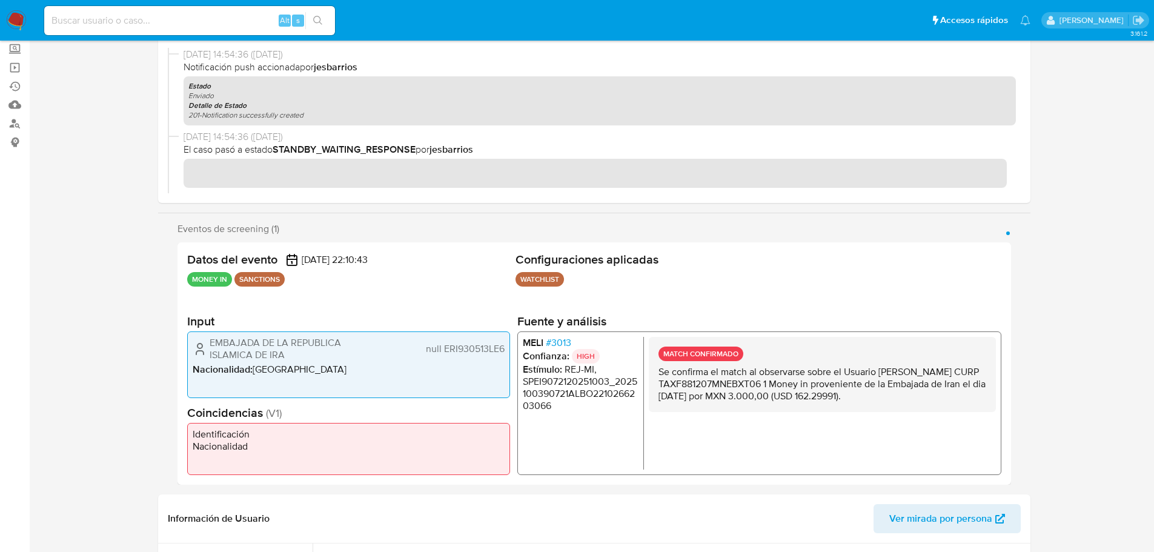
scroll to position [0, 0]
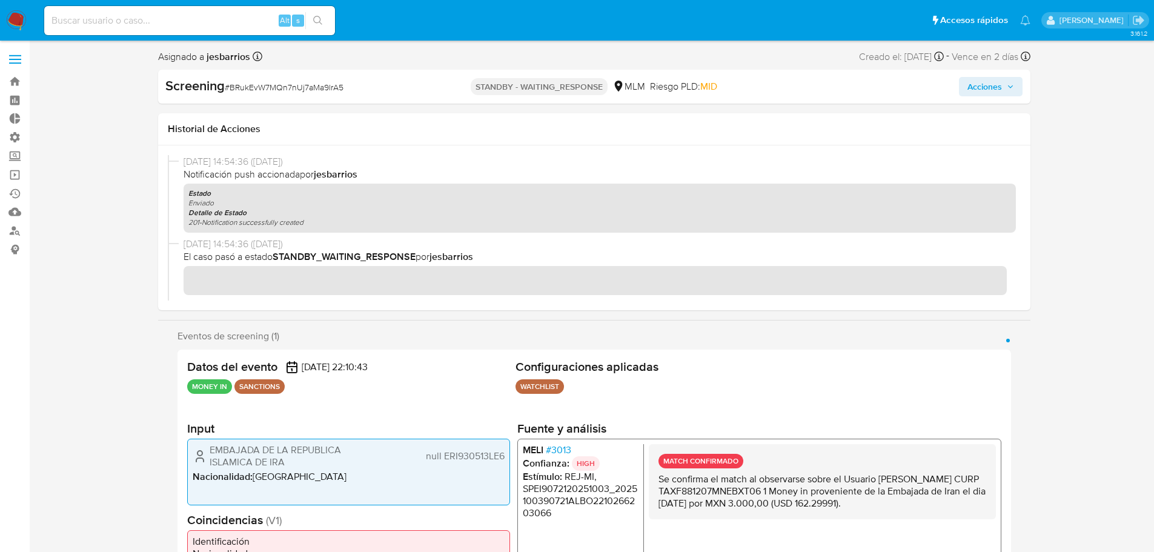
click at [14, 59] on label at bounding box center [15, 59] width 30 height 25
click at [11, 21] on img at bounding box center [16, 20] width 21 height 21
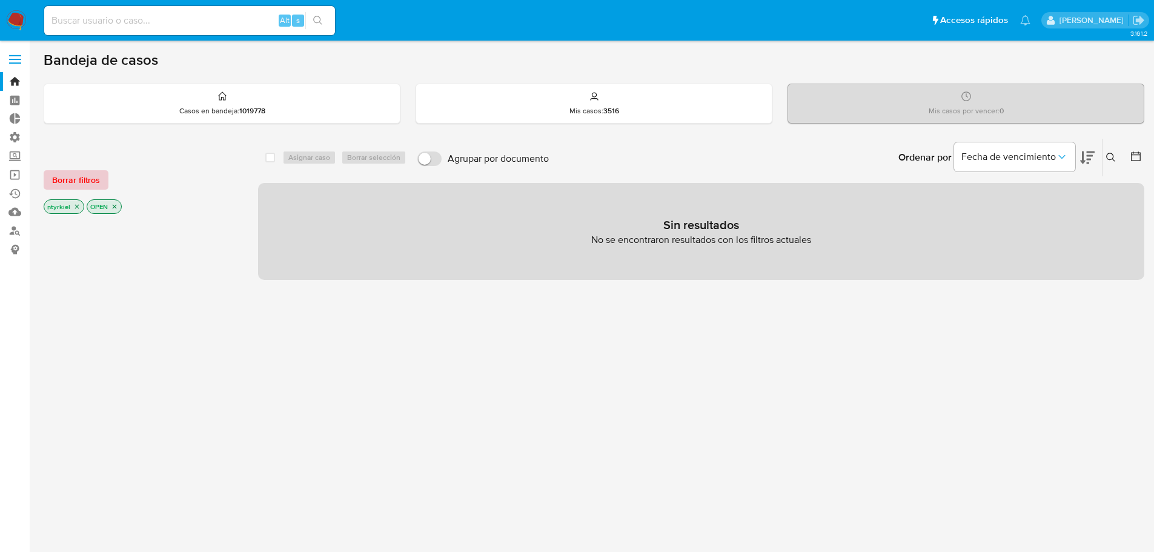
click at [82, 180] on span "Borrar filtros" at bounding box center [76, 179] width 48 height 17
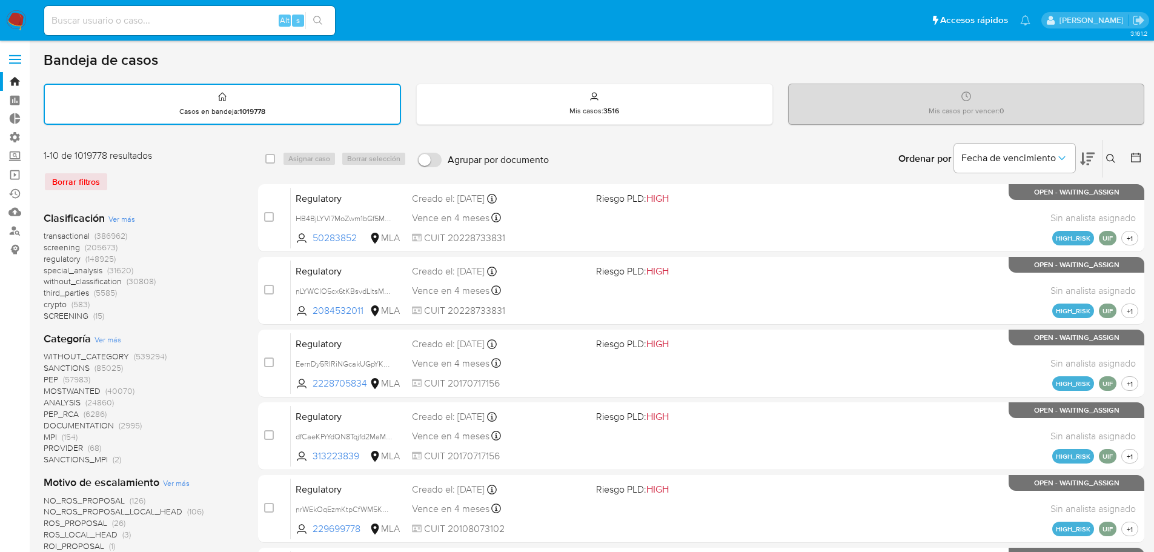
click at [1112, 156] on icon at bounding box center [1112, 159] width 10 height 10
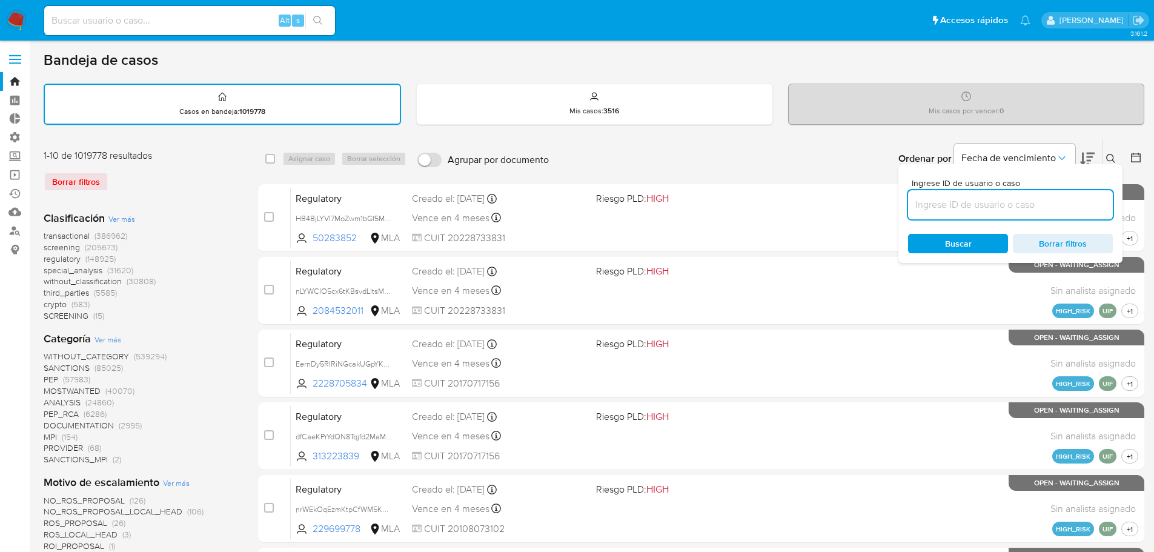
click at [1002, 207] on input at bounding box center [1010, 205] width 205 height 16
type input "BRukEvW7MQn7nUj7aMa9lrA5"
click at [957, 248] on div "Buscar Borrar filtros" at bounding box center [1010, 243] width 205 height 19
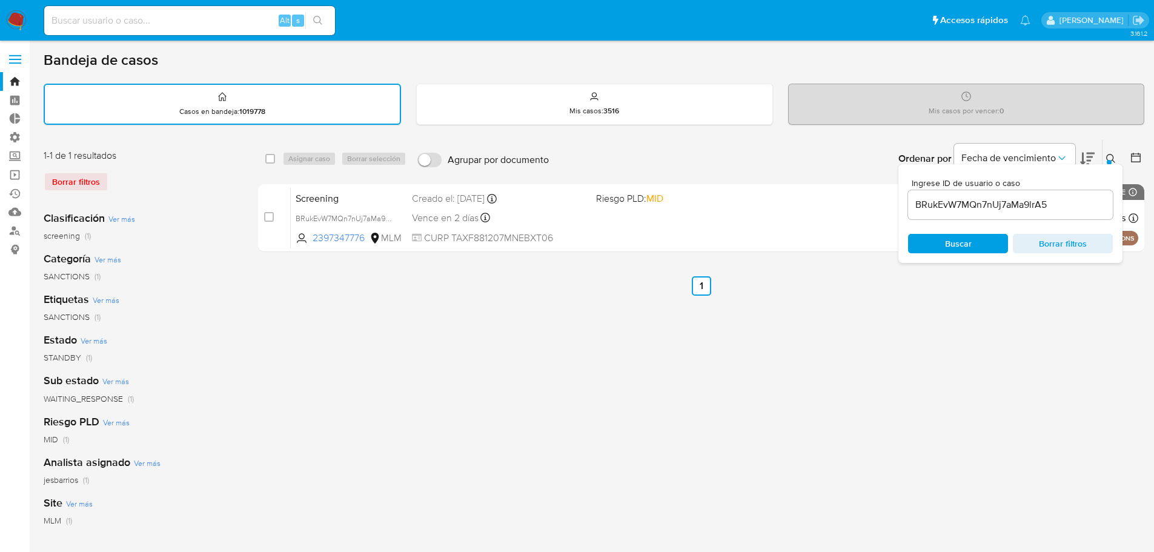
click at [439, 361] on div "select-all-cases-checkbox Asignar caso Borrar selección Agrupar por documento O…" at bounding box center [701, 405] width 887 height 532
click at [875, 153] on div "Ordenar por Fecha de vencimiento No es posible ordenar los resultados mientras …" at bounding box center [850, 159] width 590 height 38
click at [1063, 151] on button "Fecha de vencimiento" at bounding box center [1014, 158] width 121 height 29
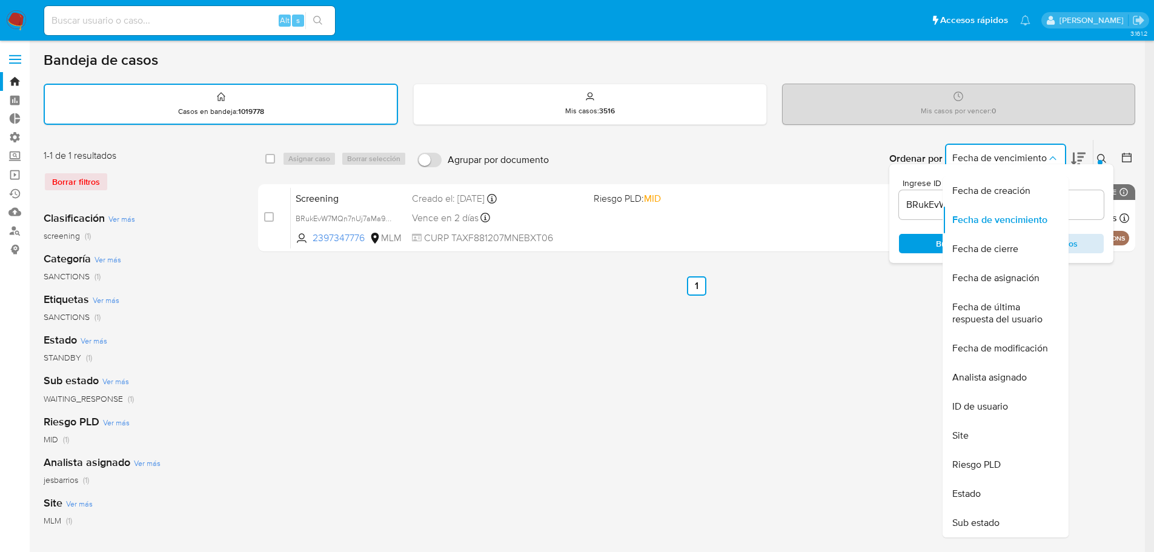
click at [1096, 243] on span "Borrar filtros" at bounding box center [1054, 243] width 83 height 17
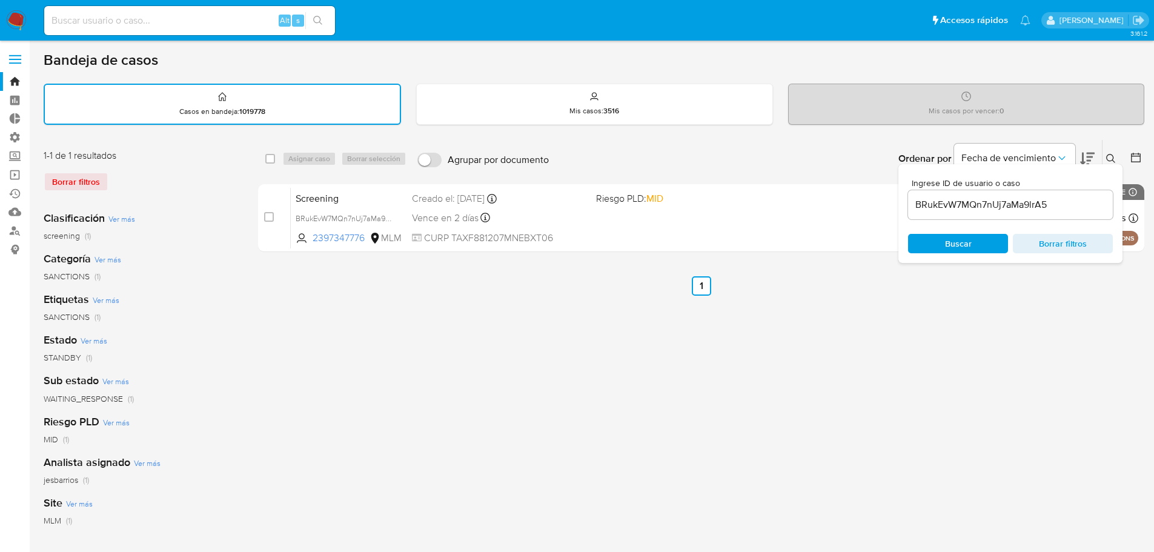
click at [1093, 247] on span "Borrar filtros" at bounding box center [1063, 243] width 83 height 17
click at [1026, 322] on div "select-all-cases-checkbox Asignar caso Borrar selección Agrupar por documento O…" at bounding box center [701, 405] width 887 height 532
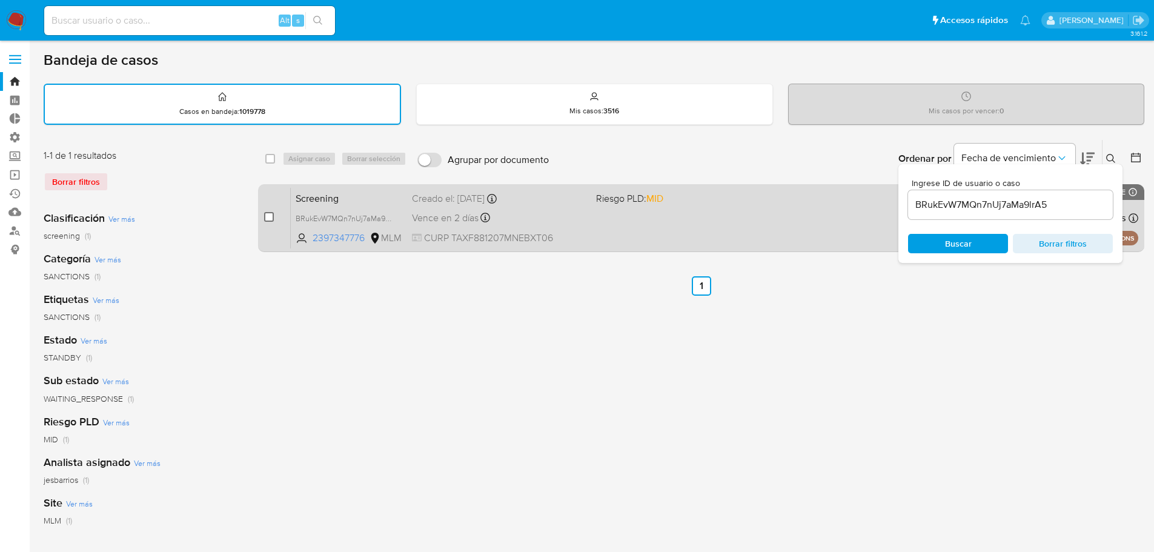
click at [270, 218] on input "checkbox" at bounding box center [269, 217] width 10 height 10
checkbox input "true"
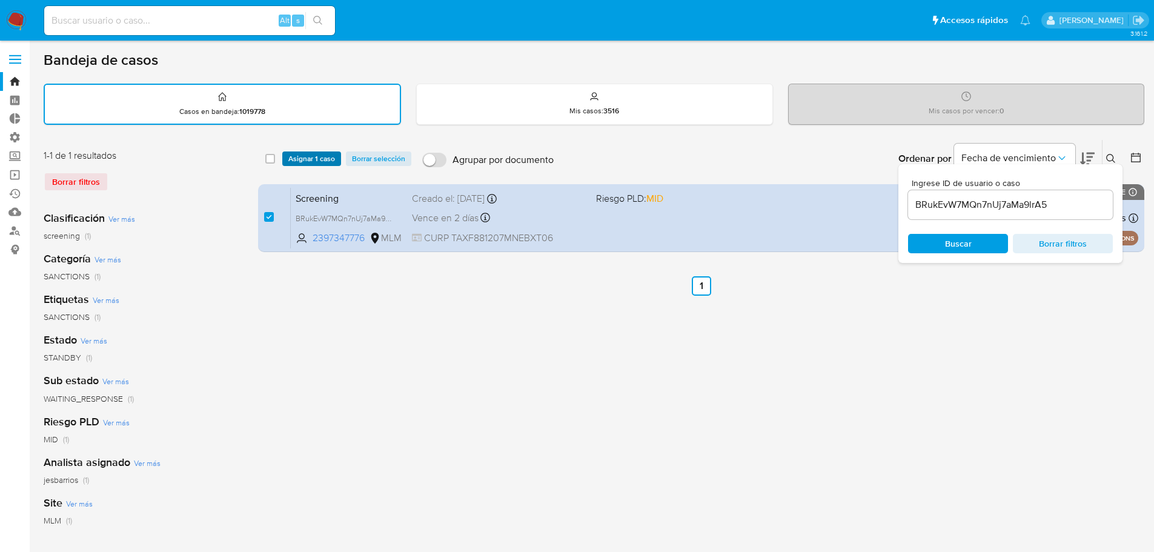
click at [303, 156] on span "Asignar 1 caso" at bounding box center [311, 159] width 47 height 12
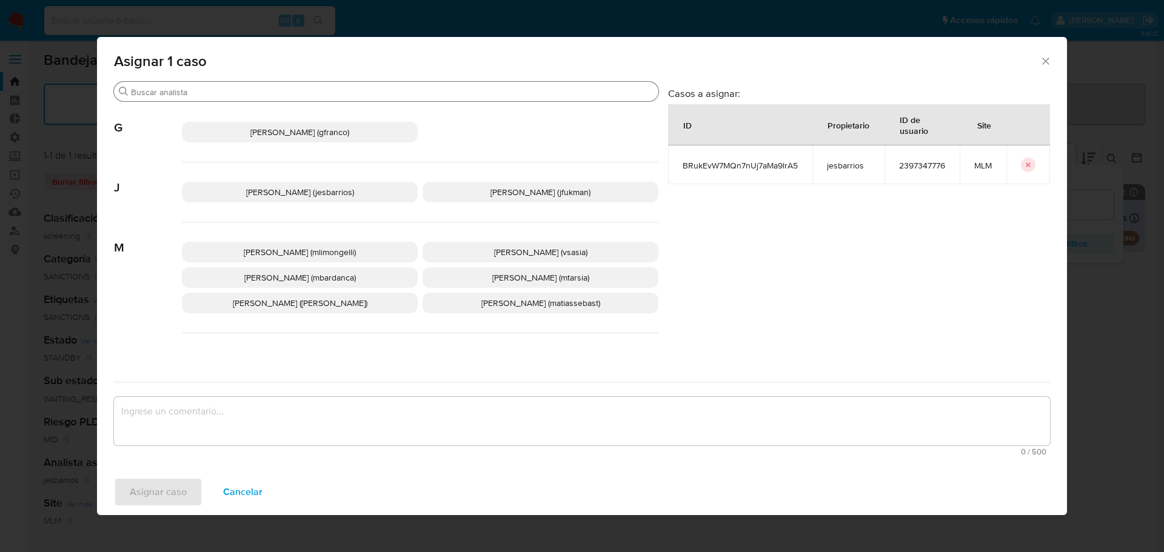
click at [277, 94] on input "Buscar" at bounding box center [392, 92] width 522 height 11
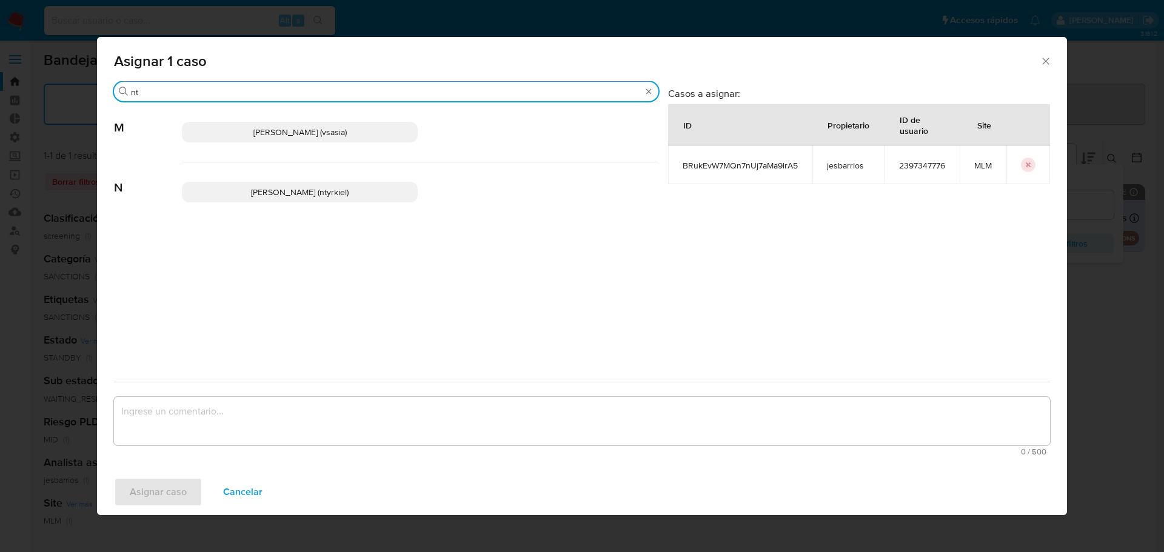
type input "nt"
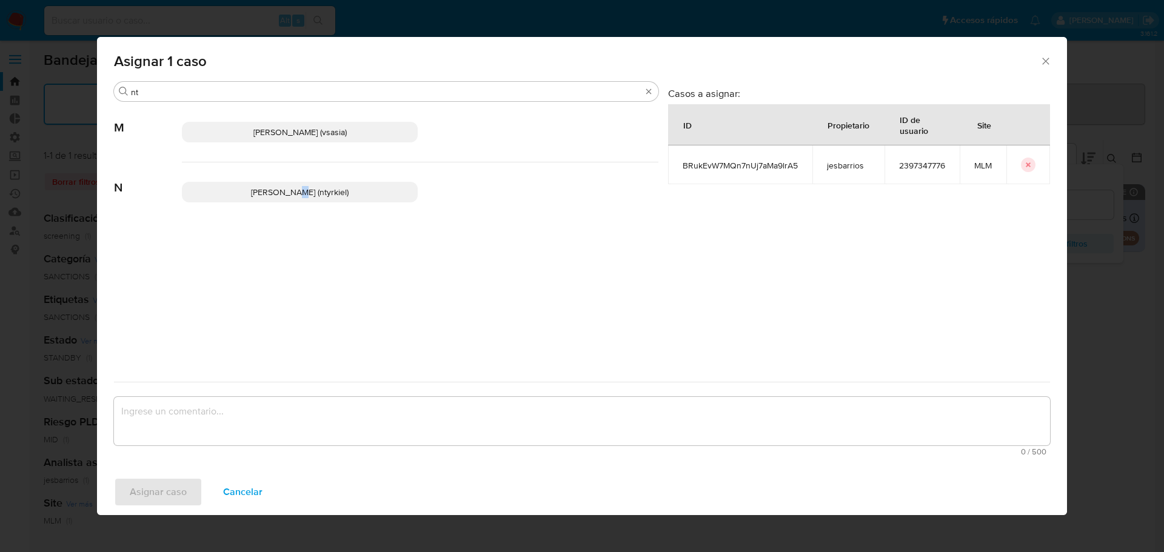
click at [295, 193] on span "[PERSON_NAME] (ntyrkiel)" at bounding box center [300, 192] width 98 height 12
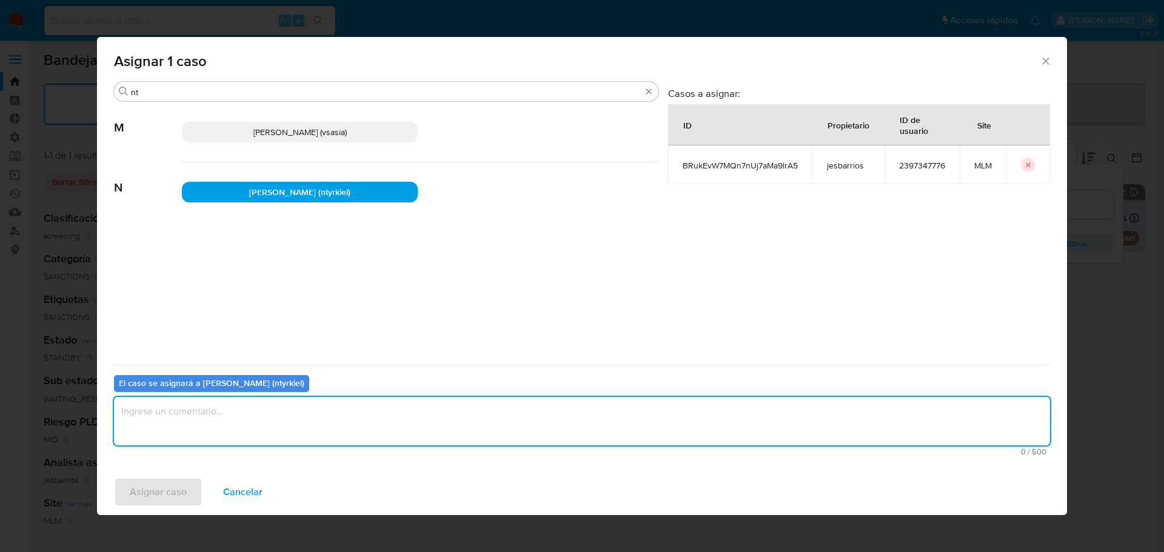
click at [251, 426] on textarea "assign-modal" at bounding box center [582, 421] width 936 height 48
type textarea "Se asigna caso"
click at [171, 495] on span "Asignar caso" at bounding box center [158, 492] width 57 height 27
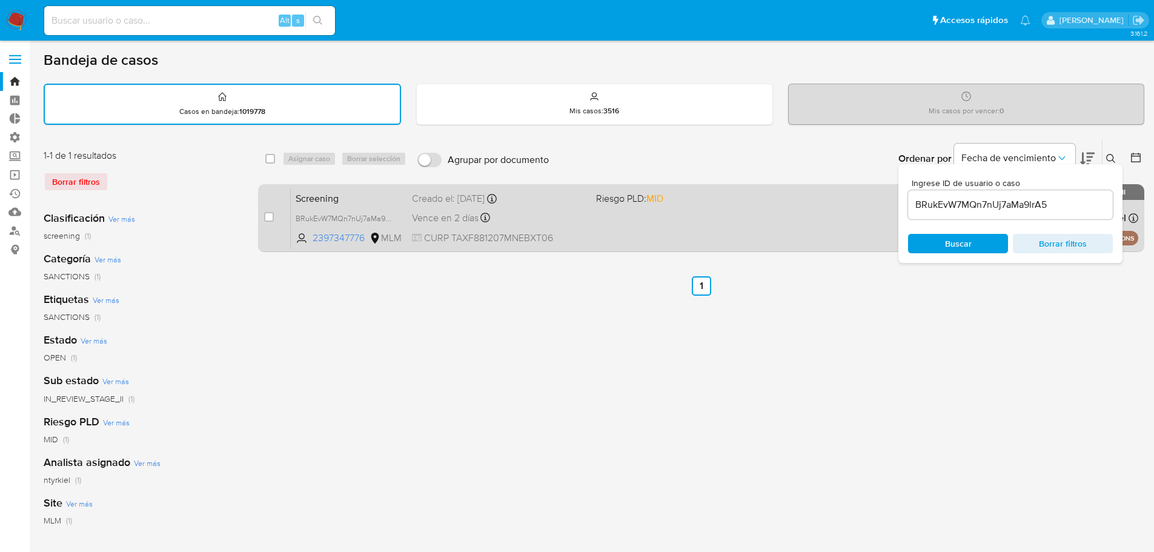
drag, startPoint x: 961, startPoint y: 344, endPoint x: 536, endPoint y: 222, distance: 442.1
click at [942, 332] on div "select-all-cases-checkbox Asignar caso Borrar selección Agrupar por documento O…" at bounding box center [701, 405] width 887 height 532
click at [373, 197] on span "Screening" at bounding box center [349, 198] width 107 height 16
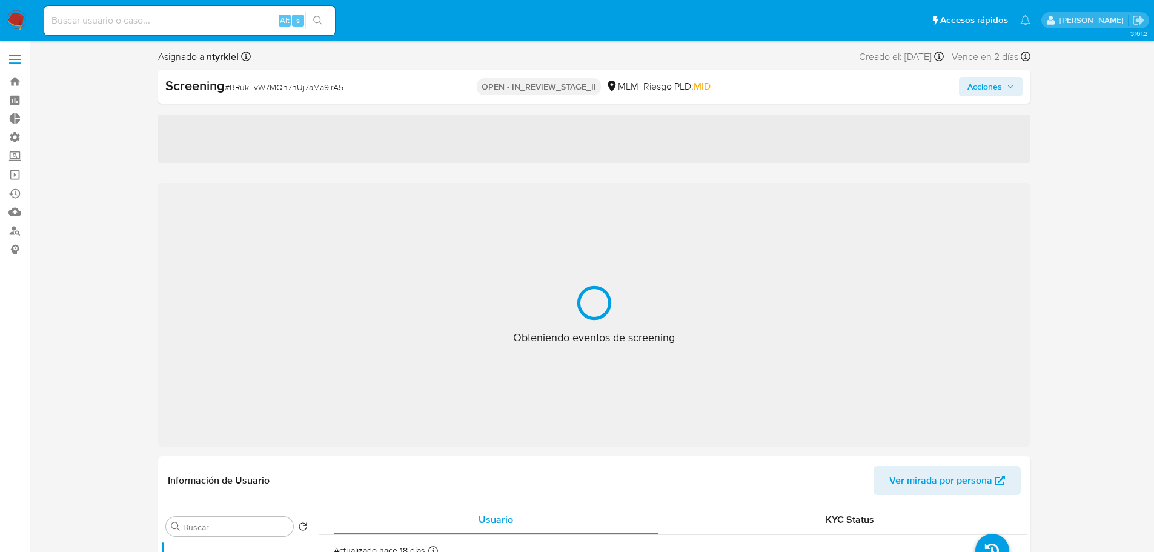
select select "10"
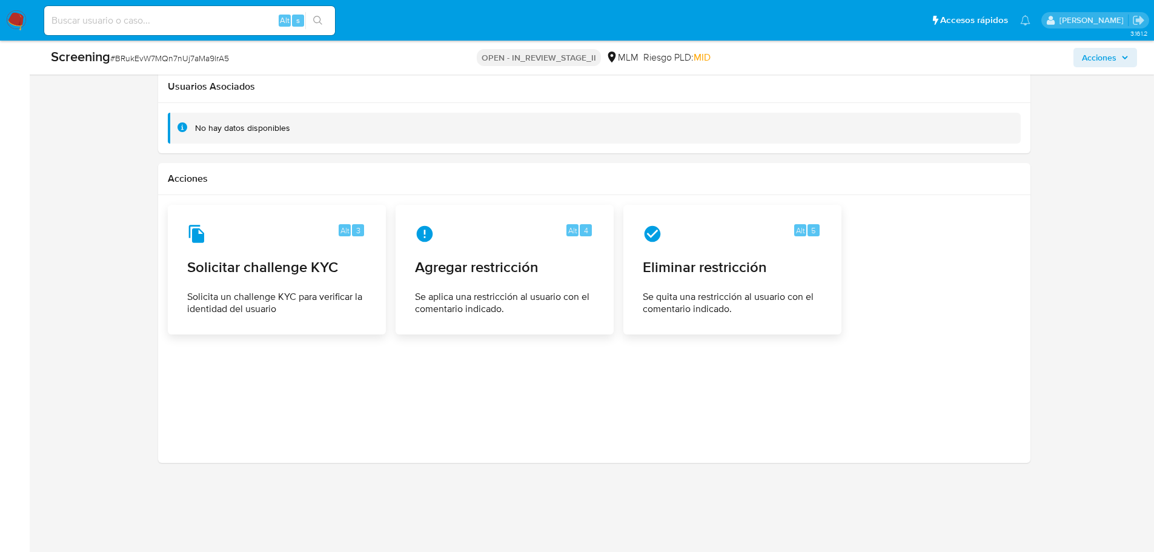
scroll to position [1918, 0]
click at [491, 279] on div "Alt 4 Agregar restricción Se aplica una restricción al usuario con el comentari…" at bounding box center [505, 269] width 198 height 110
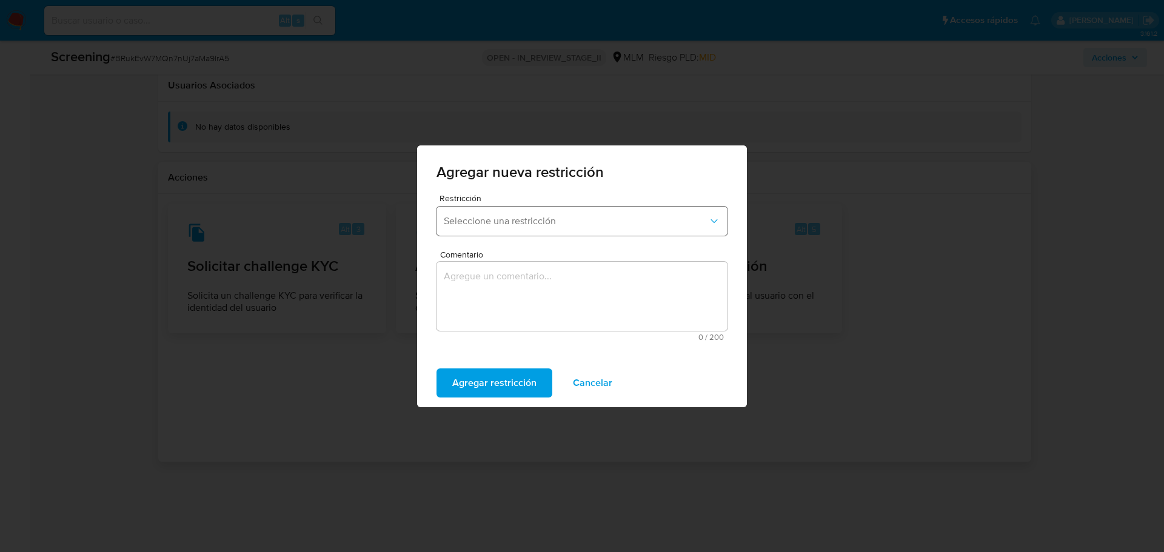
click at [519, 210] on button "Seleccione una restricción" at bounding box center [581, 221] width 291 height 29
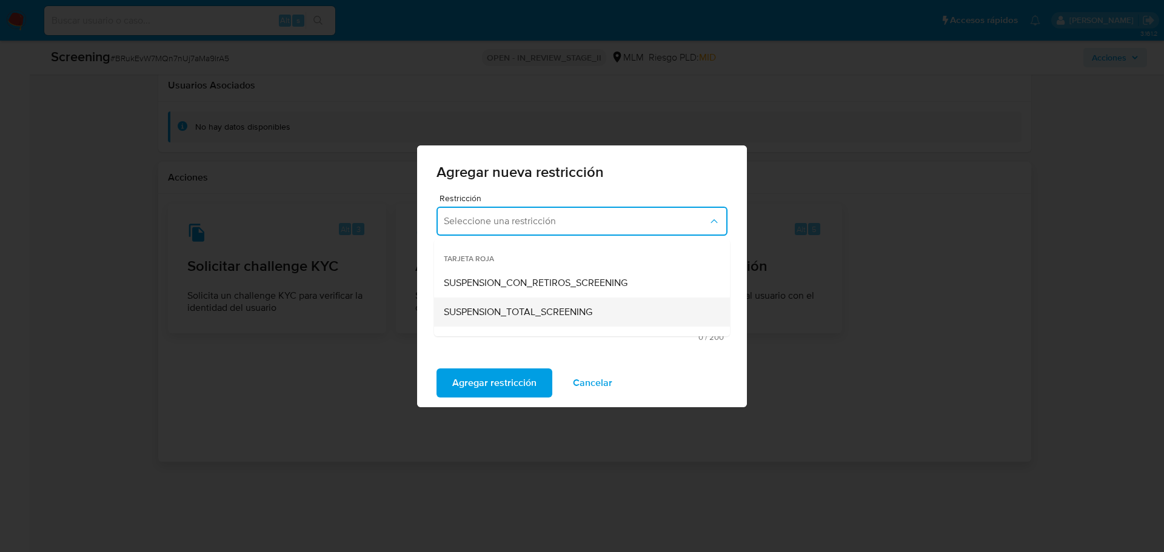
click at [539, 313] on span "SUSPENSION_TOTAL_SCREENING" at bounding box center [518, 312] width 148 height 12
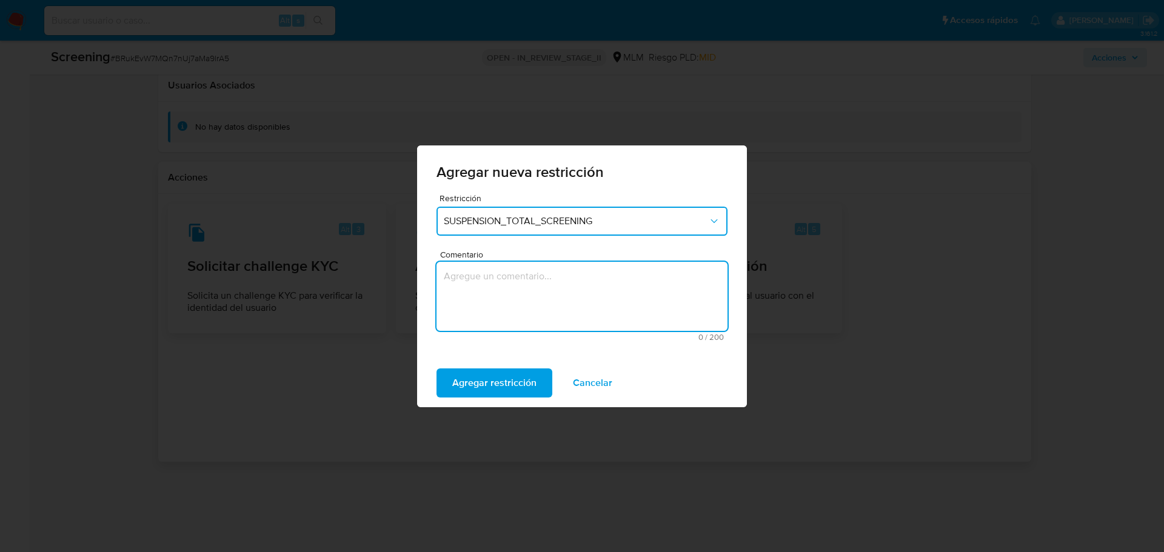
click at [536, 289] on textarea "Comentario" at bounding box center [581, 296] width 291 height 69
click at [488, 273] on textarea "Se aplica restricción" at bounding box center [581, 296] width 291 height 69
type textarea "Se aplica restricción suspensión total"
click at [514, 381] on span "Agregar restricción" at bounding box center [494, 383] width 84 height 27
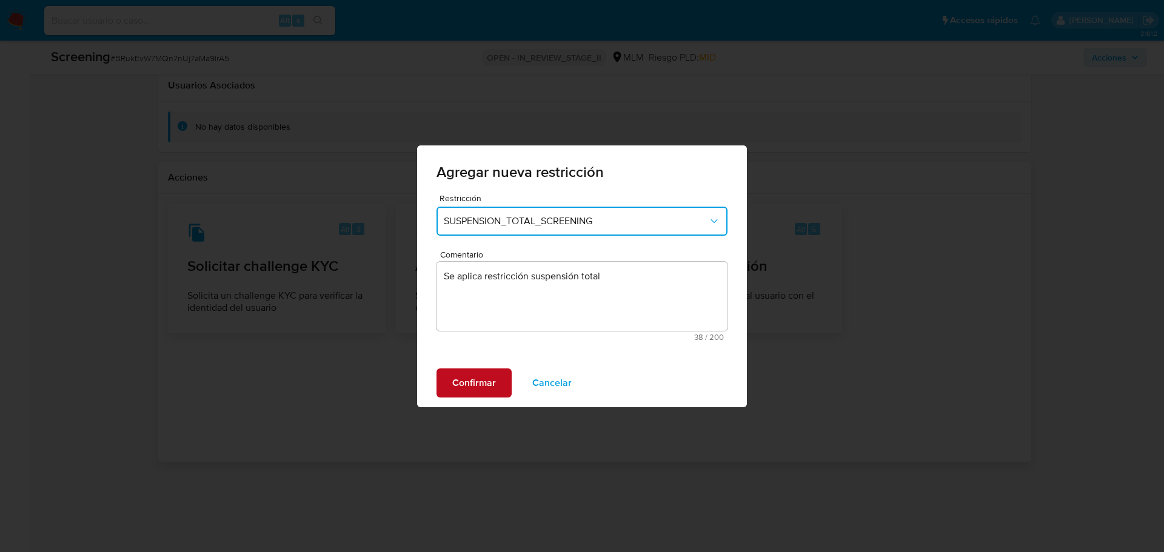
click at [491, 384] on span "Confirmar" at bounding box center [474, 383] width 44 height 27
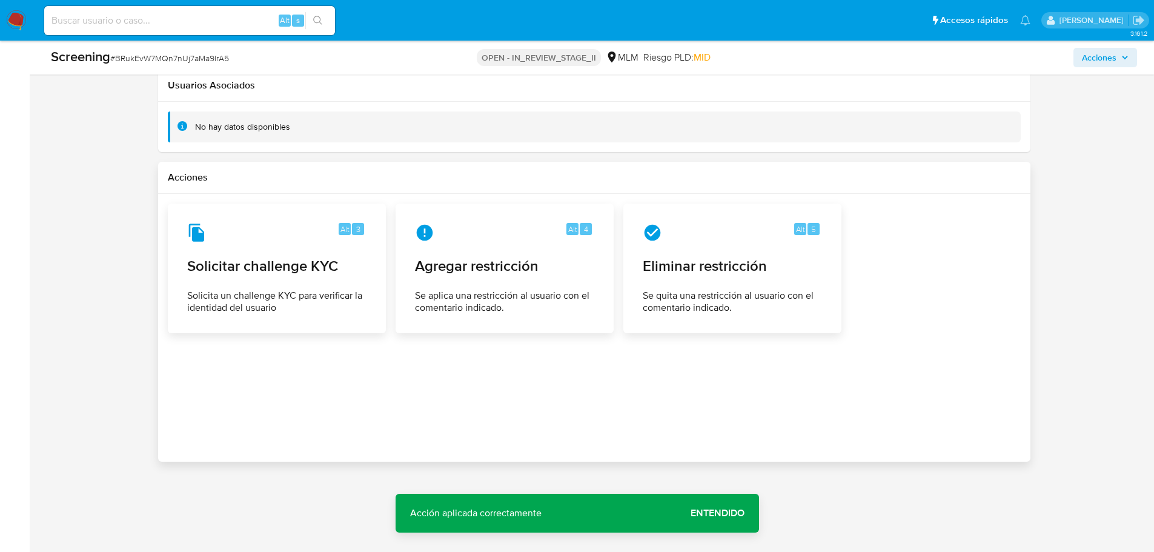
click at [724, 513] on span "Entendido" at bounding box center [718, 513] width 54 height 0
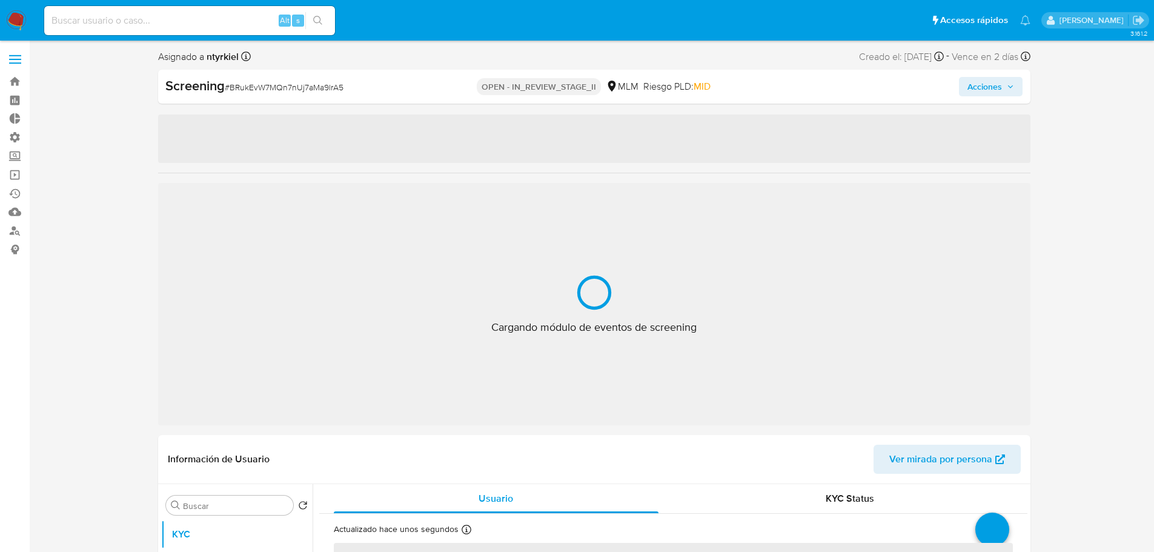
scroll to position [44, 0]
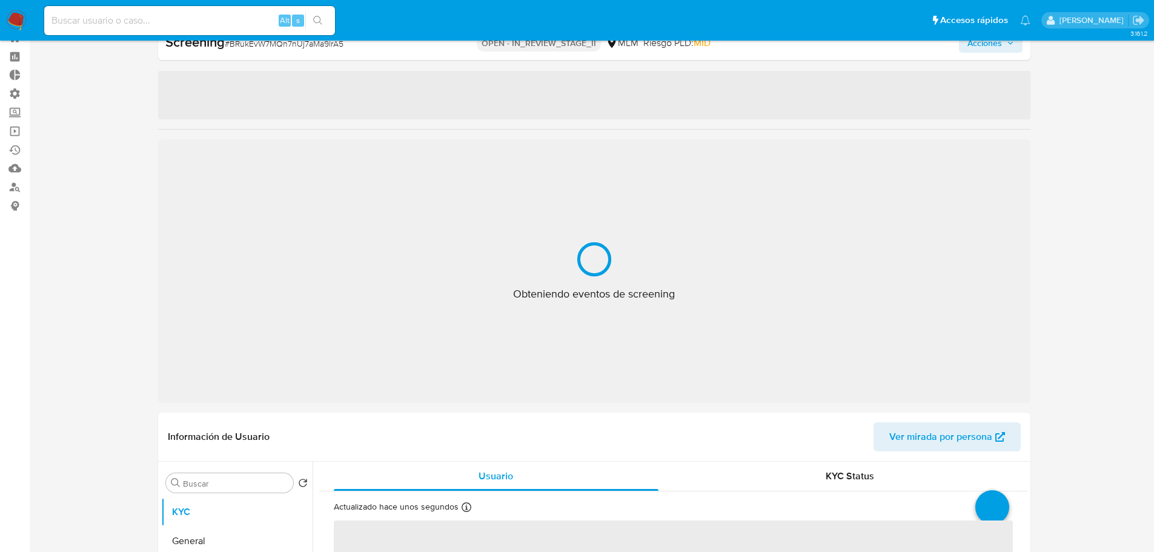
select select "10"
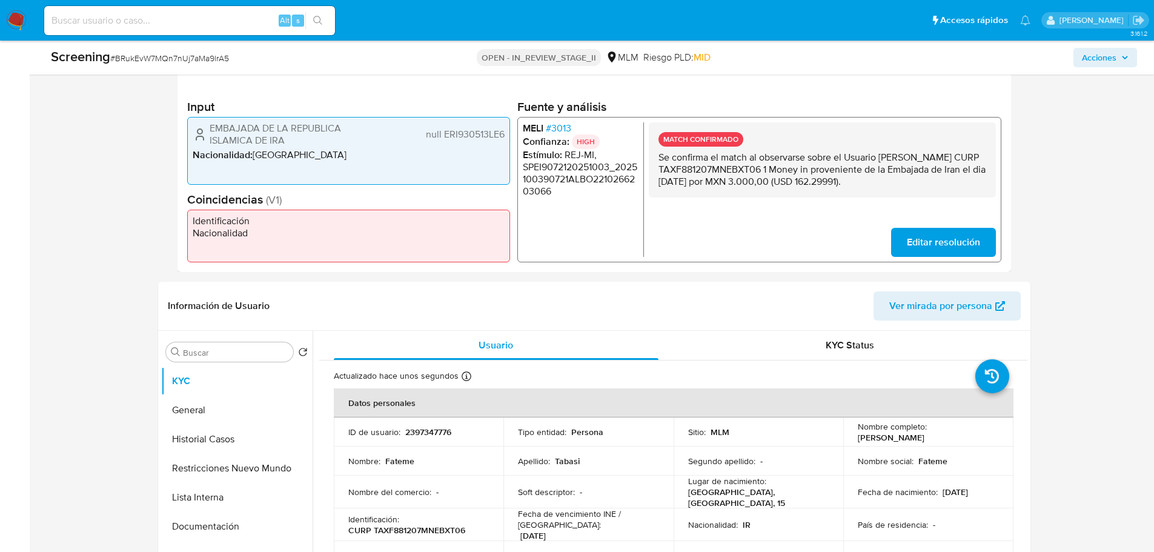
scroll to position [468, 0]
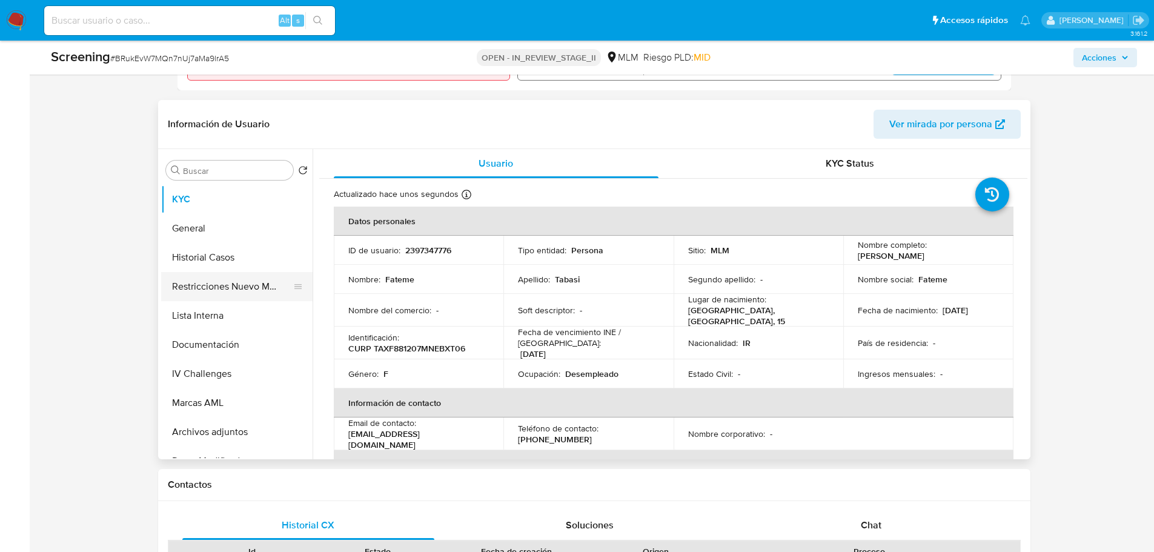
click at [191, 279] on button "Restricciones Nuevo Mundo" at bounding box center [232, 286] width 142 height 29
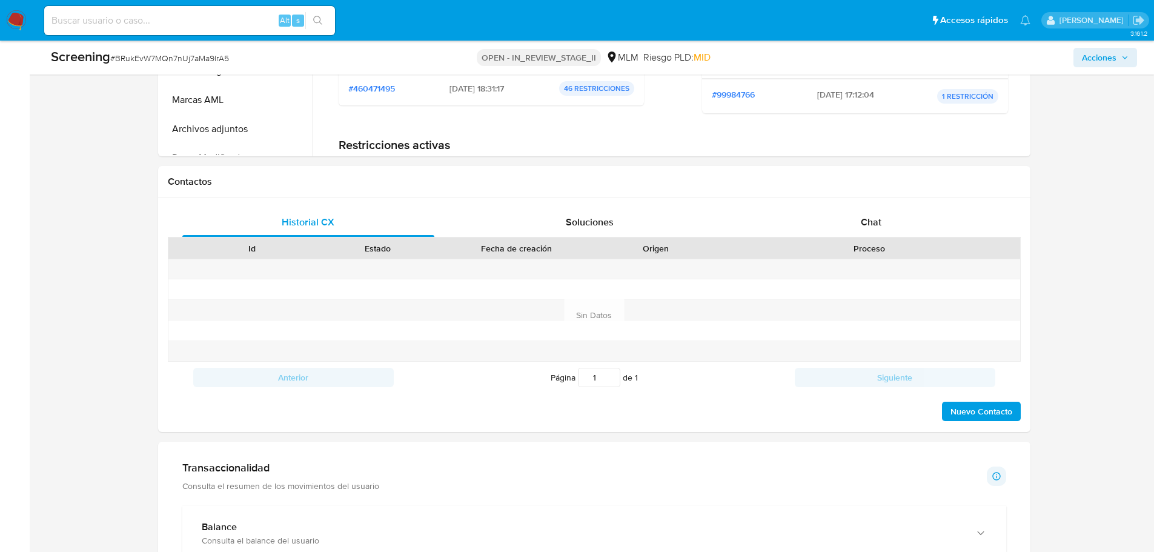
scroll to position [1134, 0]
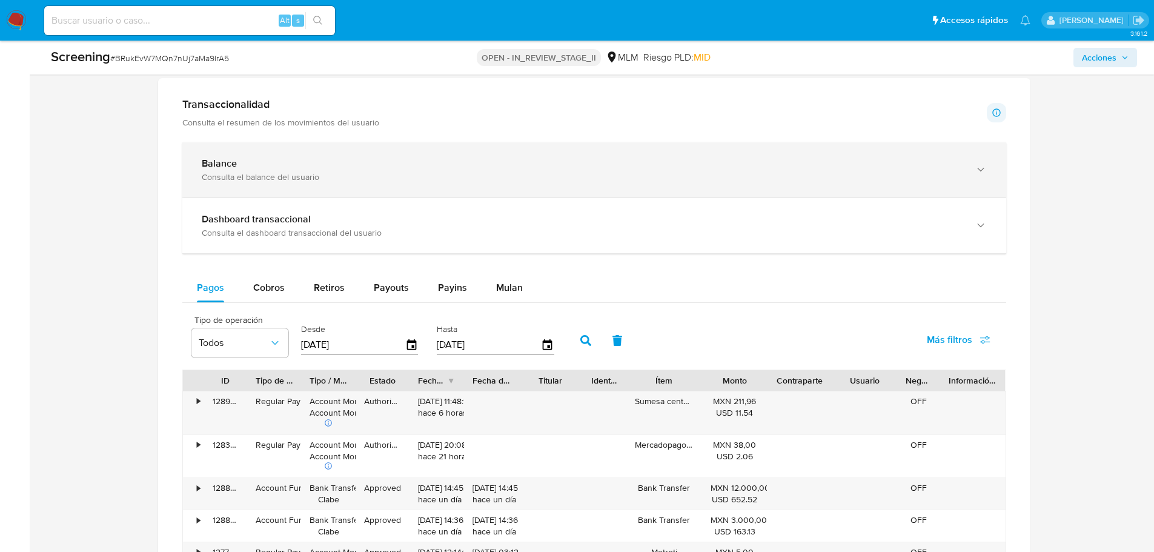
click at [347, 171] on div "Consulta el balance del usuario" at bounding box center [582, 176] width 761 height 11
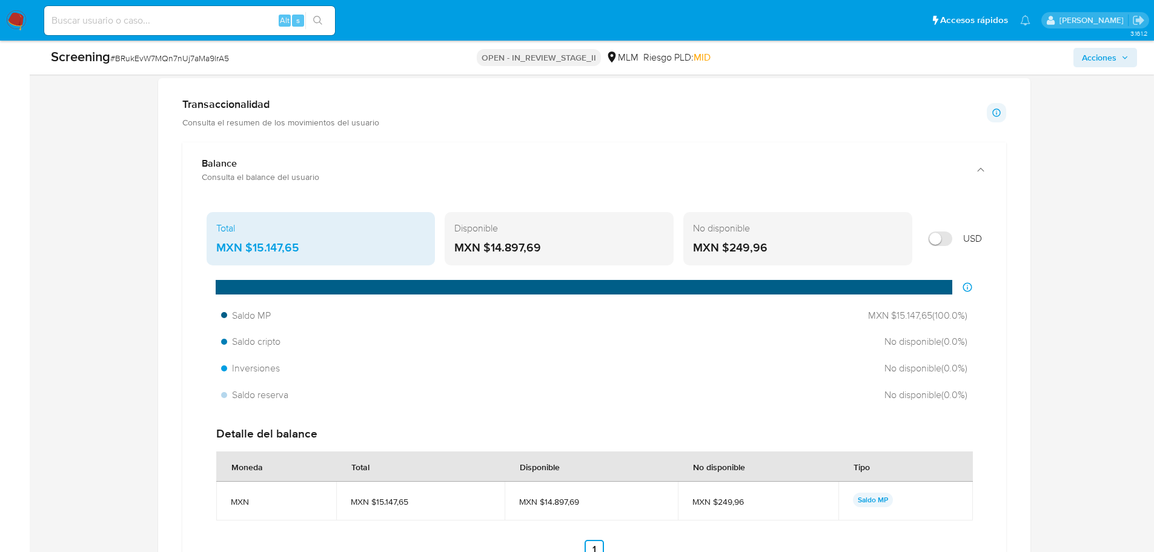
click at [946, 237] on input "Mostrar en USD" at bounding box center [940, 238] width 24 height 15
checkbox input "true"
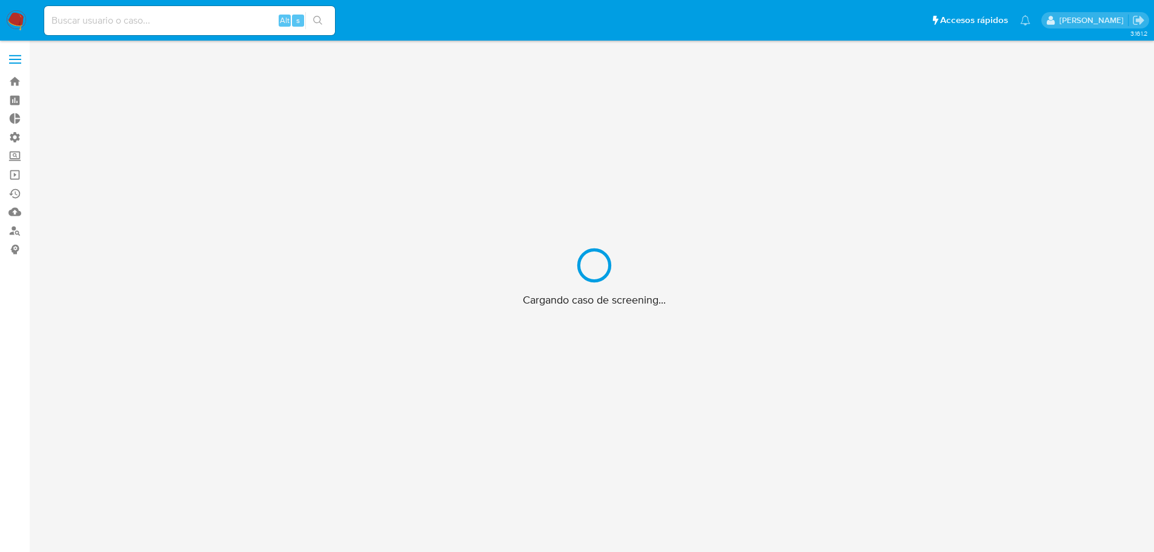
scroll to position [44, 0]
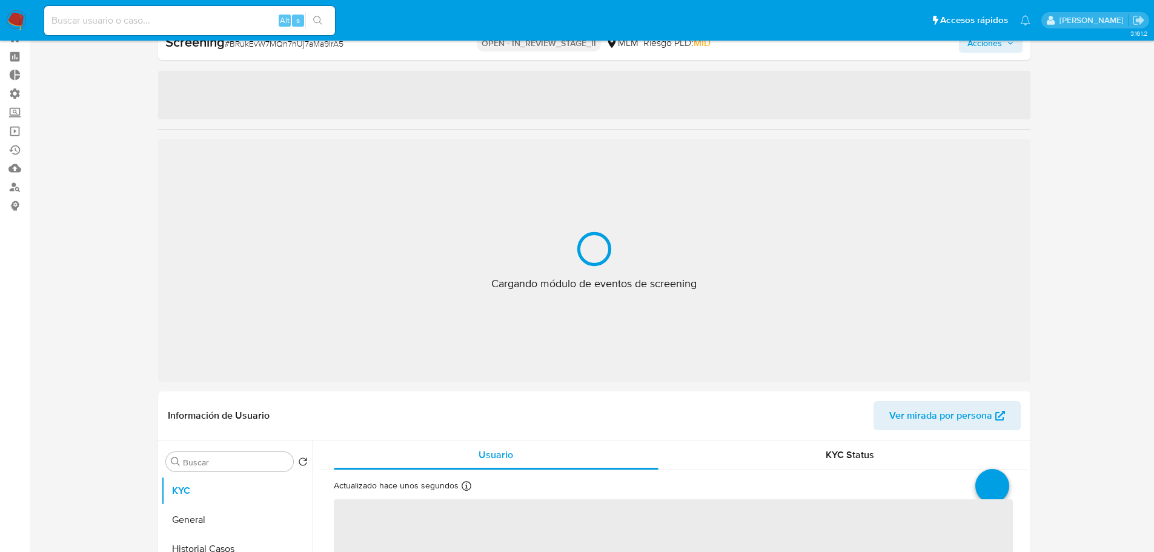
select select "10"
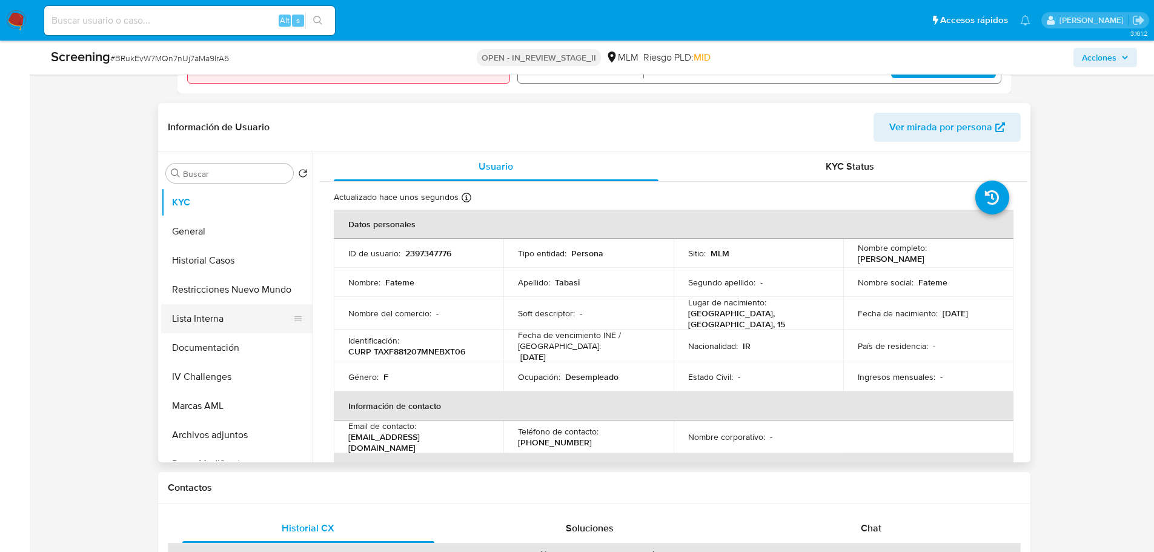
scroll to position [468, 0]
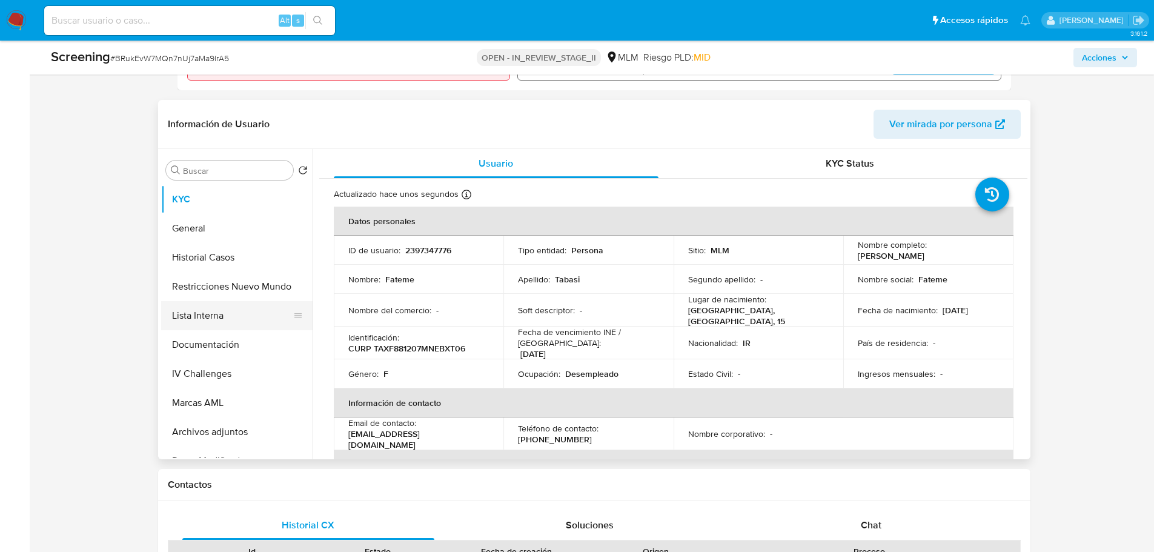
click at [223, 303] on button "Lista Interna" at bounding box center [232, 315] width 142 height 29
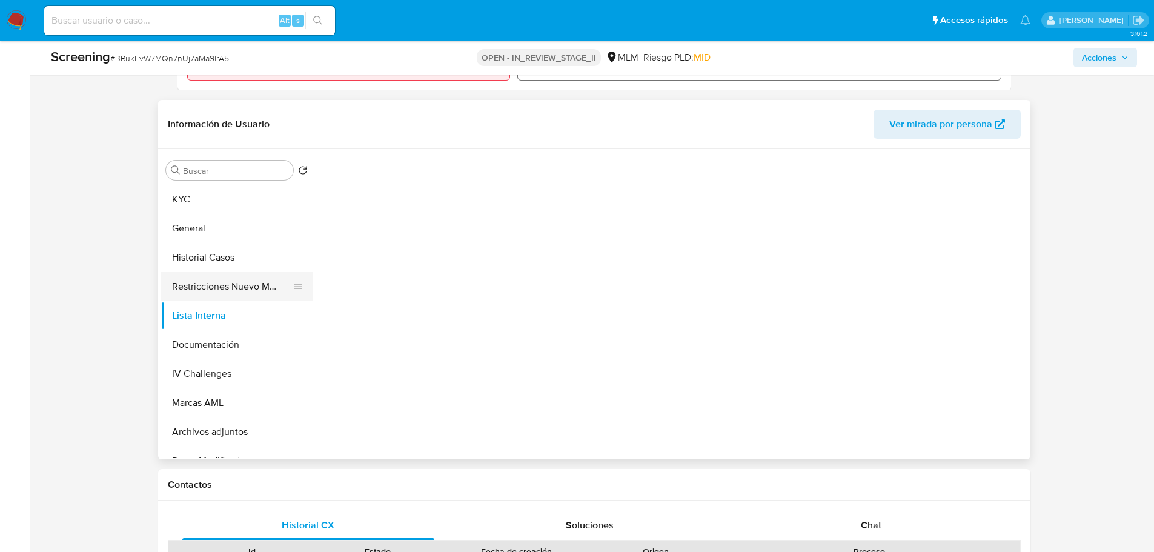
click at [215, 287] on button "Restricciones Nuevo Mundo" at bounding box center [232, 286] width 142 height 29
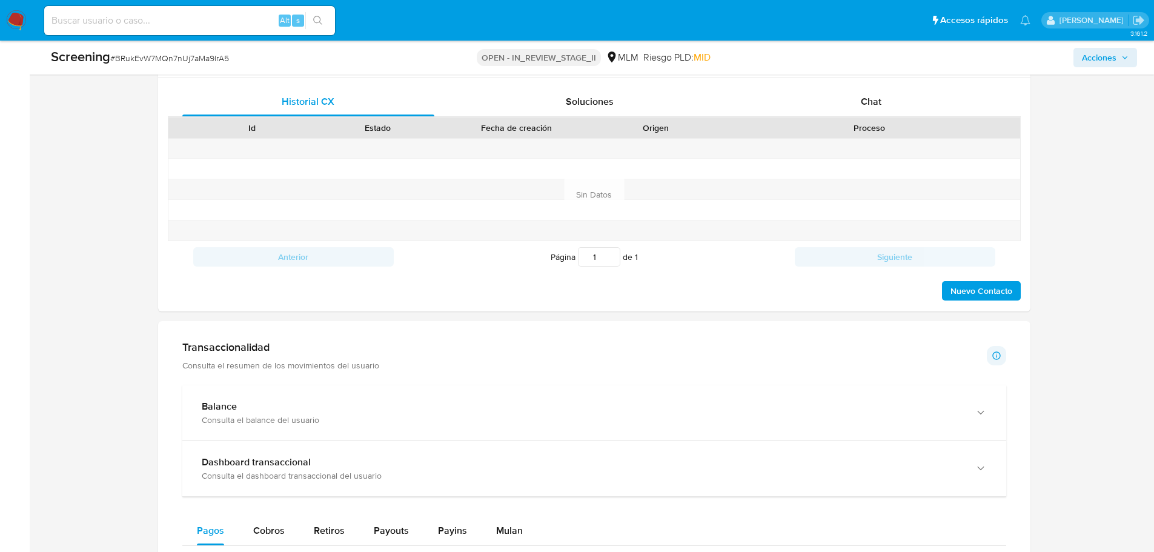
scroll to position [1070, 0]
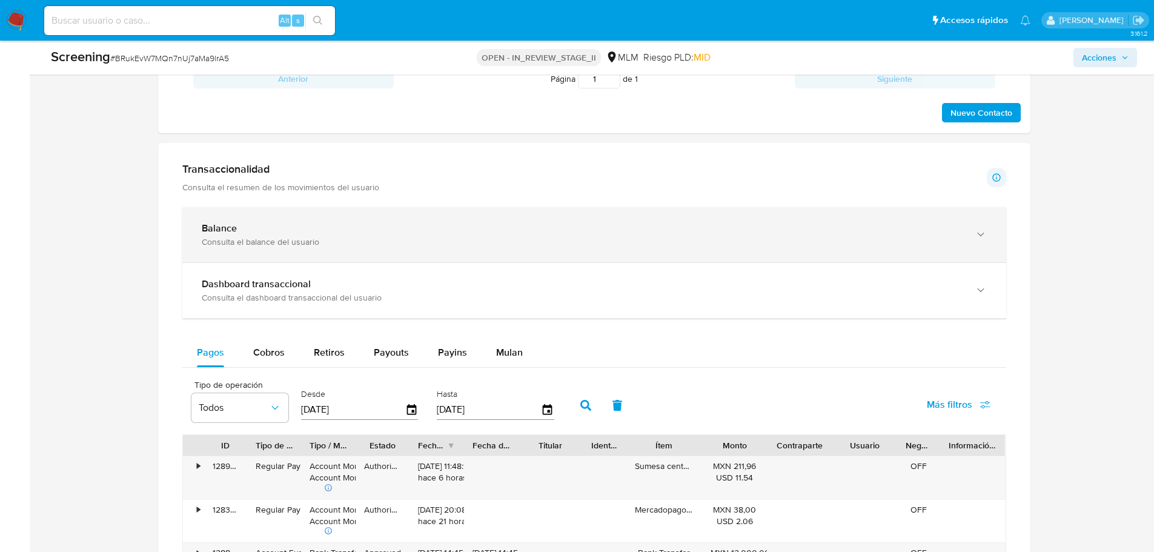
click at [396, 238] on div "Consulta el balance del usuario" at bounding box center [582, 241] width 761 height 11
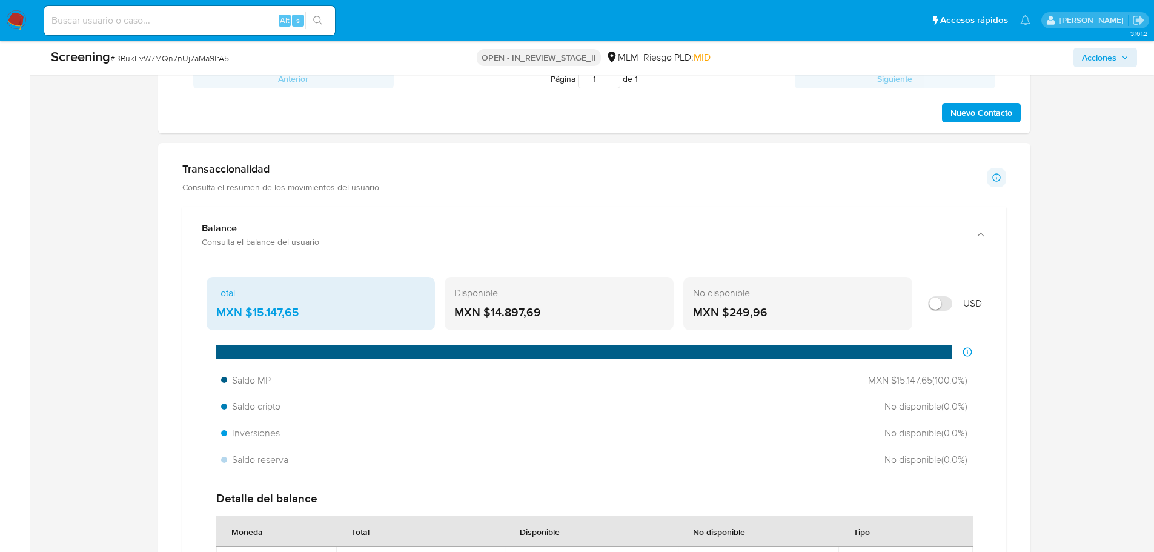
click at [945, 298] on input "Mostrar en USD" at bounding box center [940, 303] width 24 height 15
click at [941, 297] on input "Mostrar en USD" at bounding box center [940, 303] width 24 height 15
checkbox input "false"
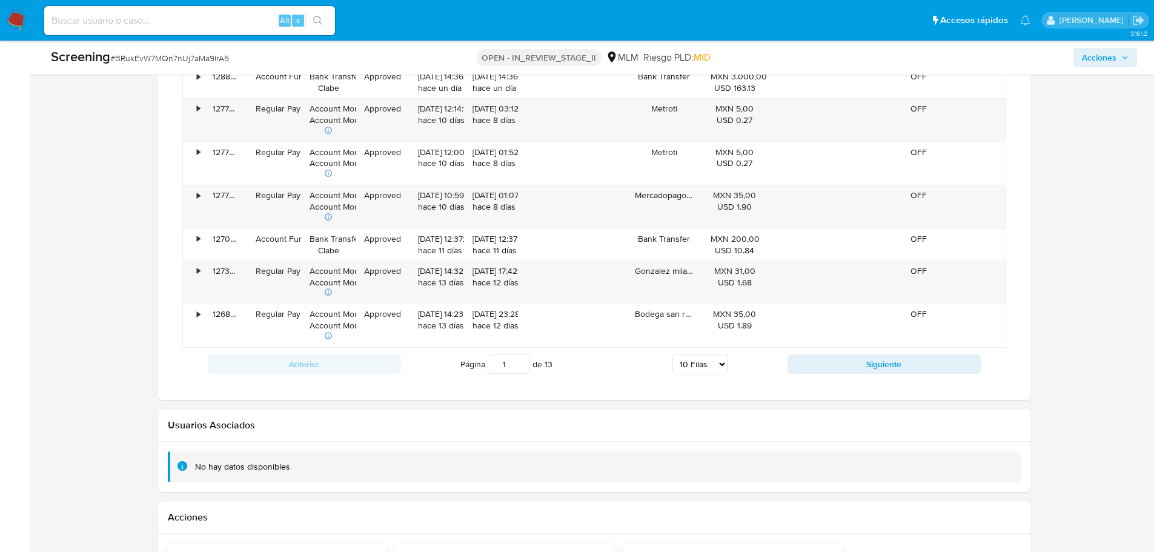
scroll to position [1615, 0]
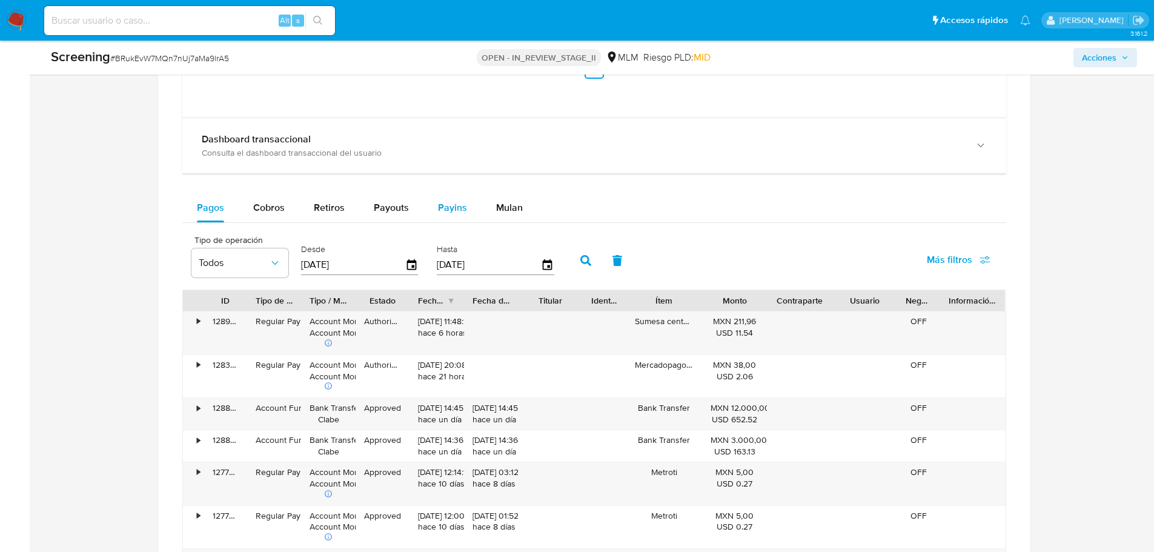
click at [445, 207] on span "Payins" at bounding box center [452, 208] width 29 height 14
select select "10"
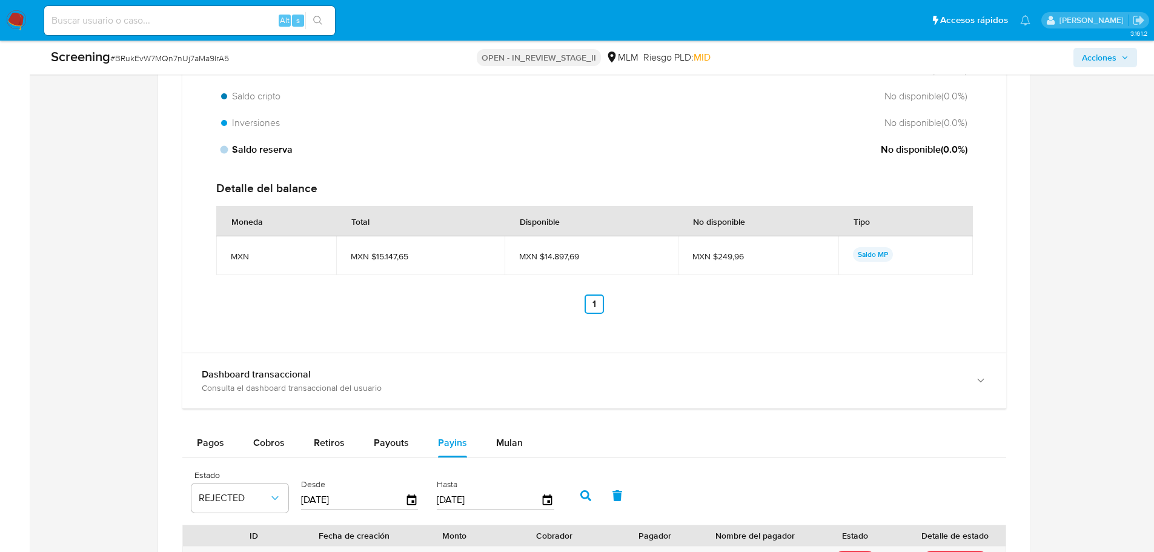
scroll to position [1251, 0]
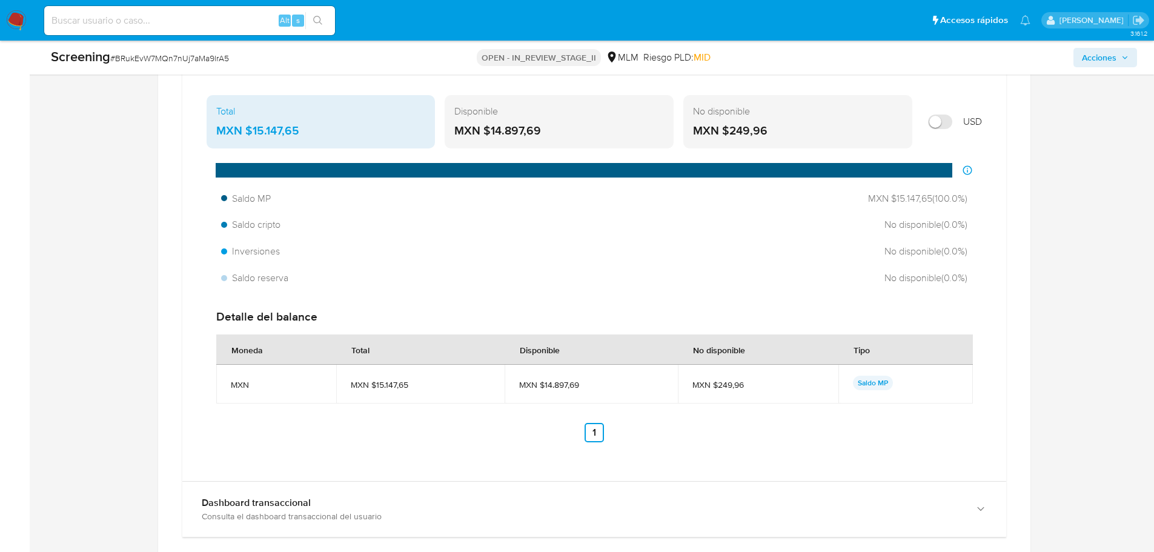
click at [935, 115] on input "Mostrar en USD" at bounding box center [940, 122] width 24 height 15
checkbox input "true"
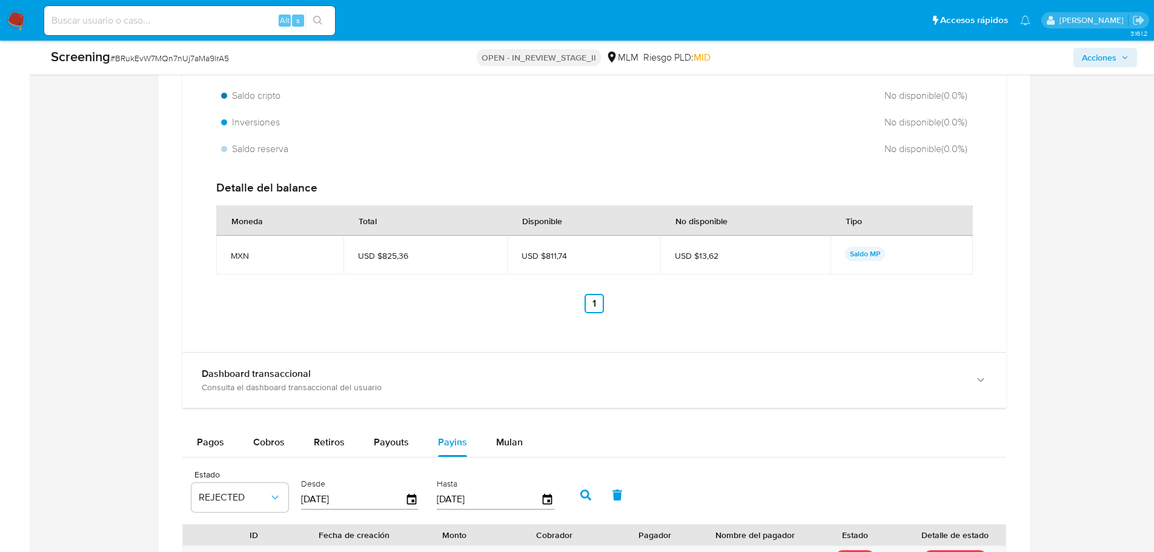
scroll to position [1554, 0]
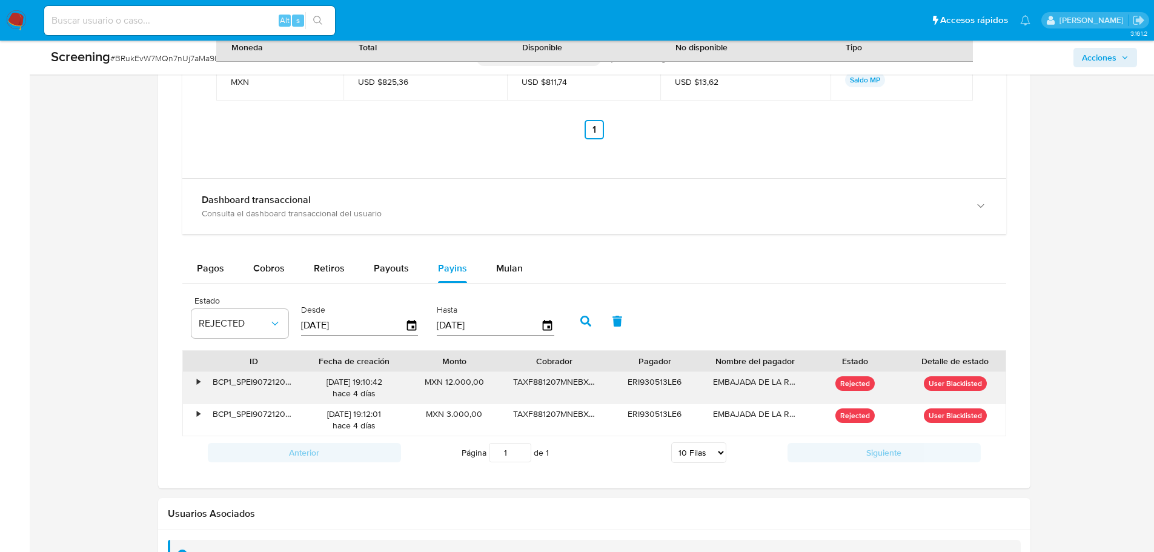
click at [195, 382] on div "•" at bounding box center [193, 388] width 21 height 32
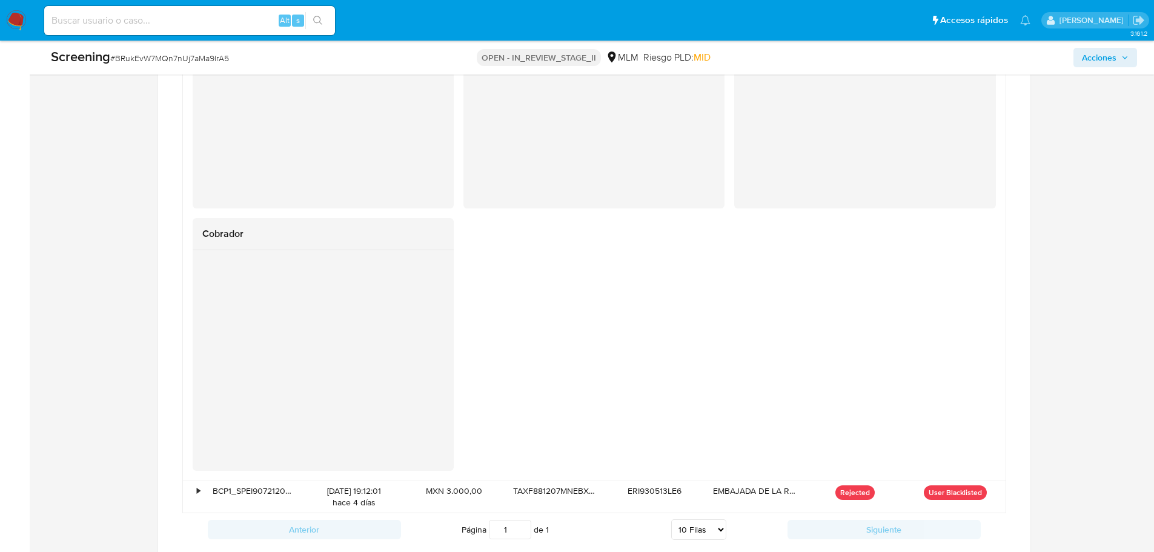
scroll to position [2221, 0]
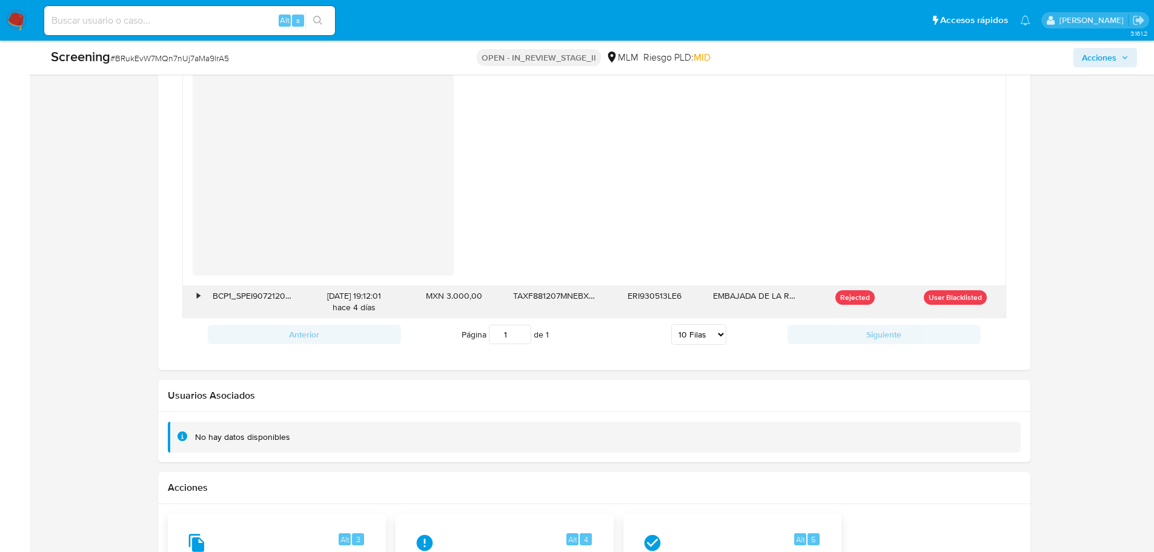
click at [196, 296] on div "•" at bounding box center [193, 302] width 21 height 32
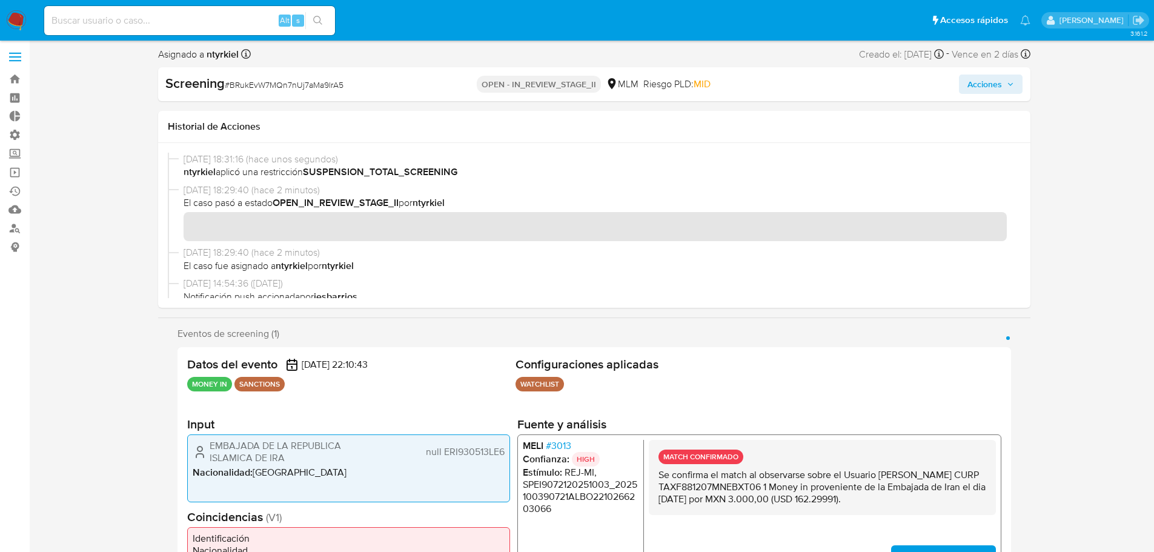
scroll to position [424, 0]
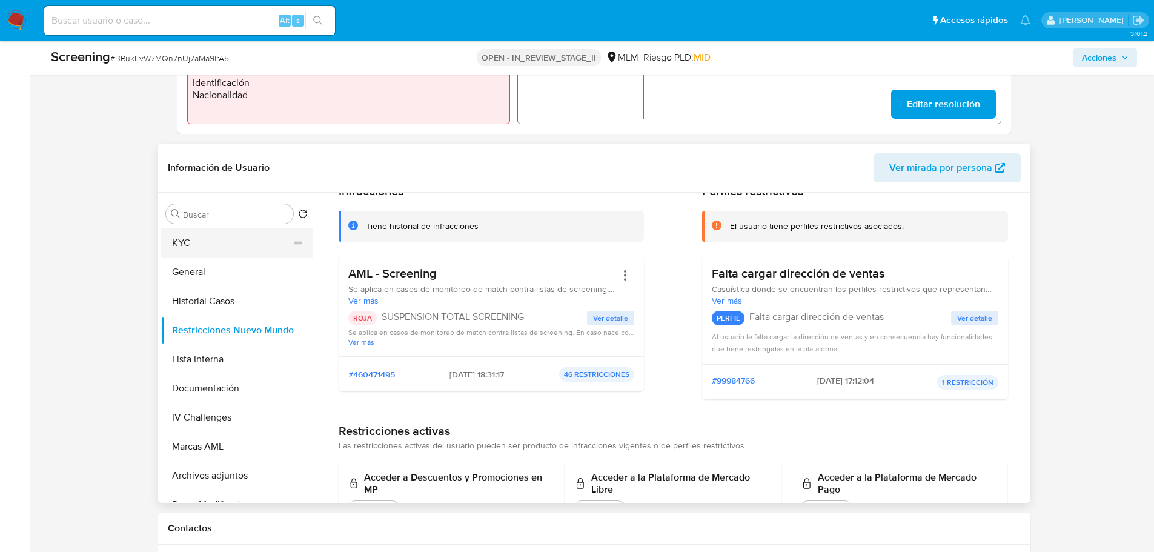
click at [181, 242] on button "KYC" at bounding box center [232, 242] width 142 height 29
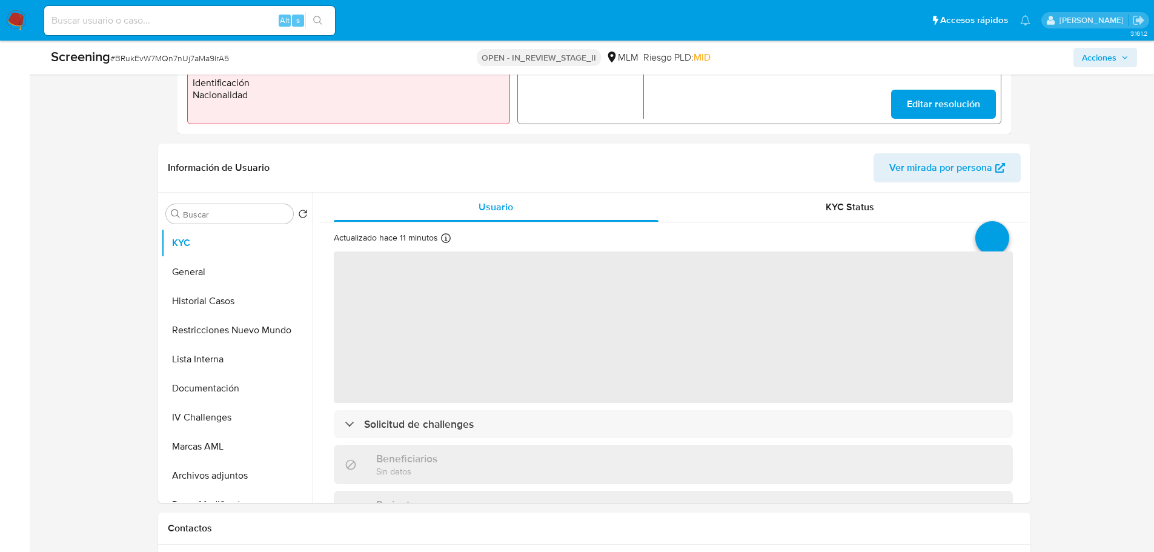
scroll to position [788, 0]
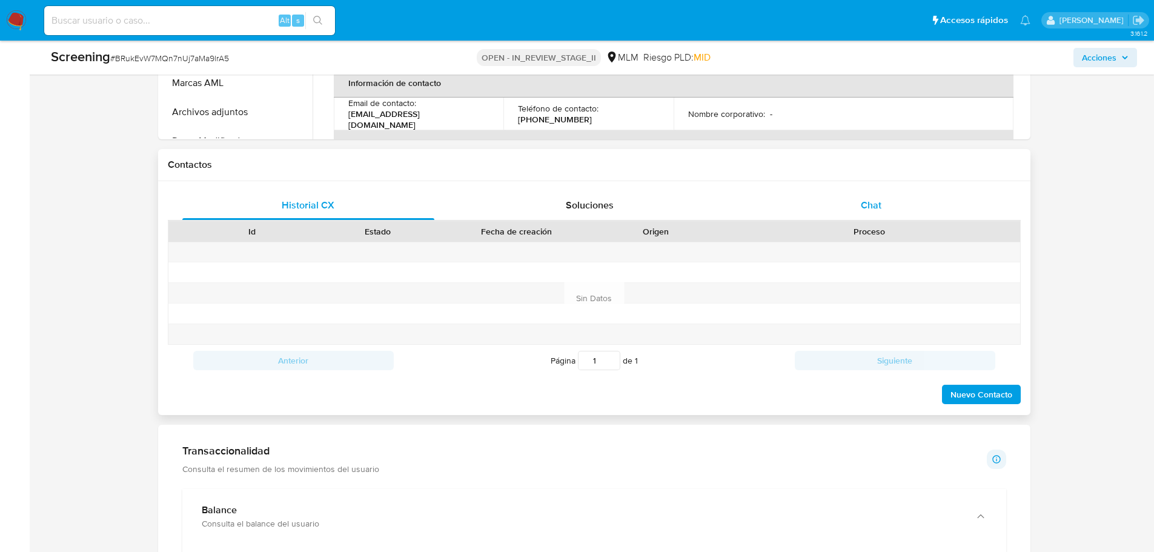
click at [856, 209] on div "Chat" at bounding box center [871, 205] width 253 height 29
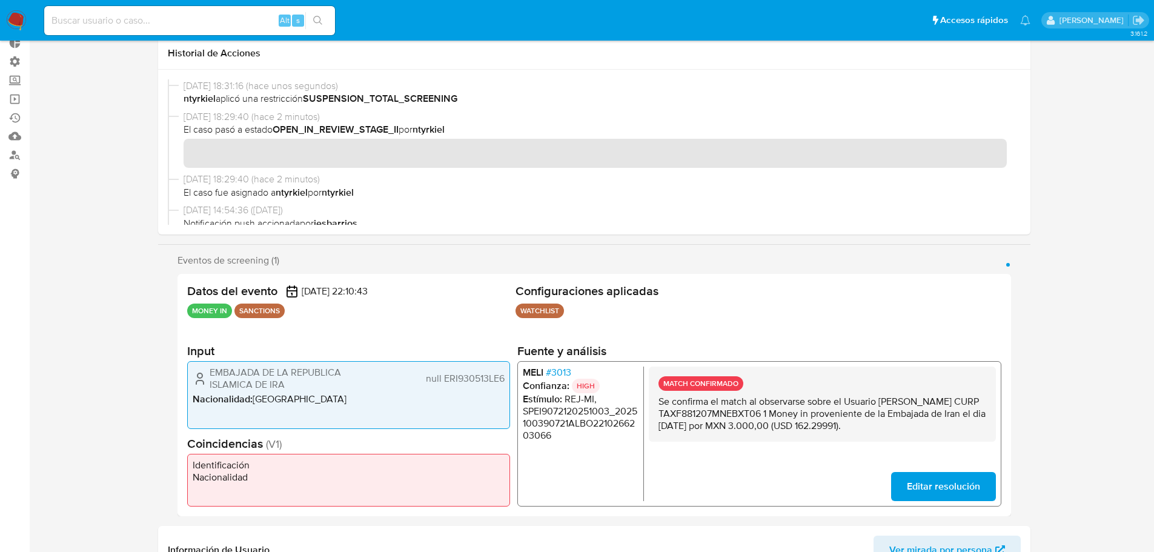
scroll to position [0, 0]
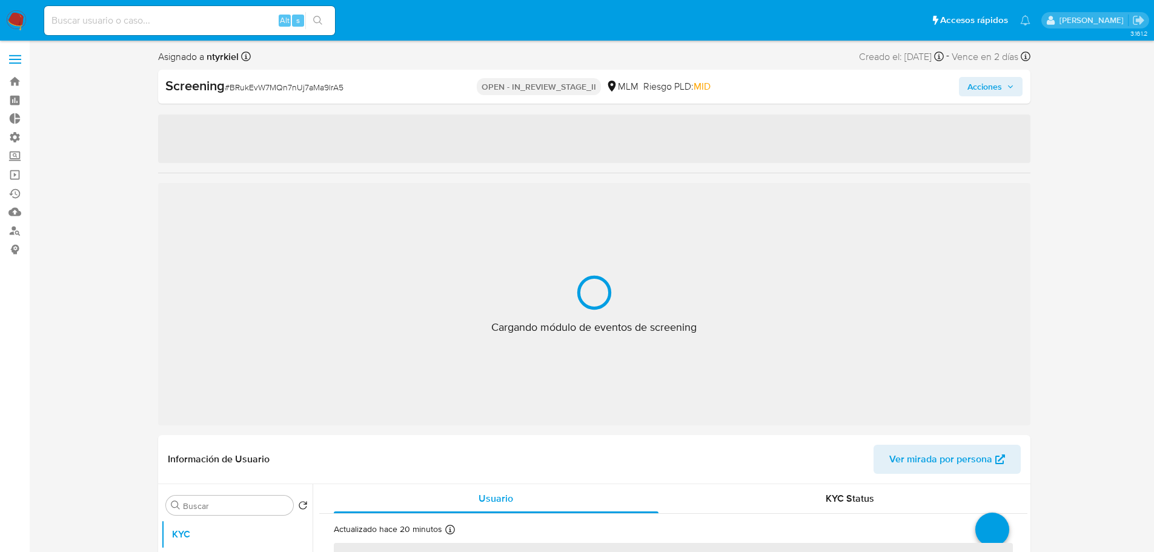
select select "10"
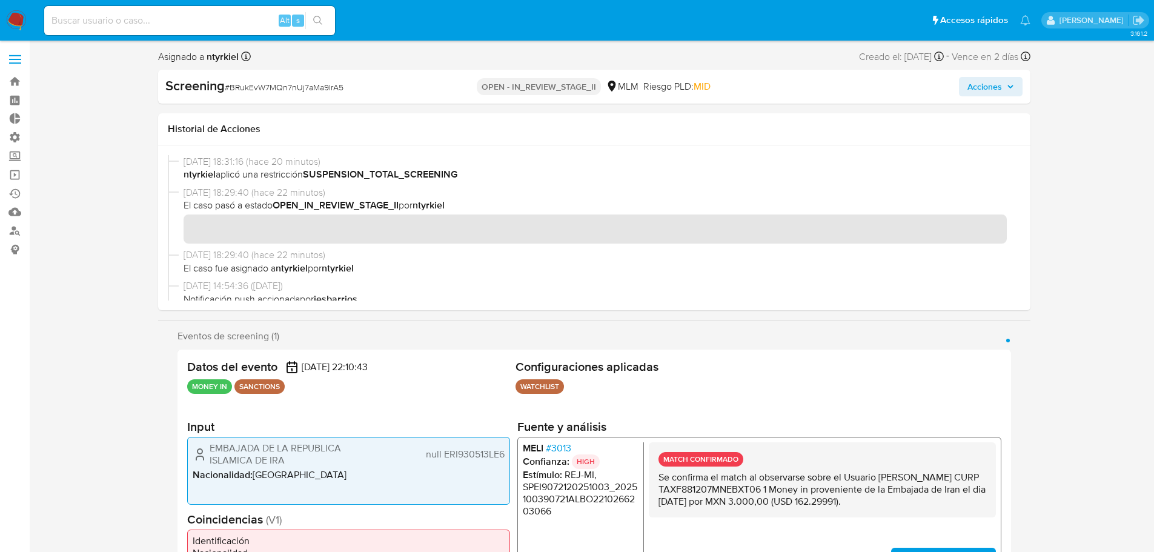
click at [13, 16] on img at bounding box center [16, 20] width 21 height 21
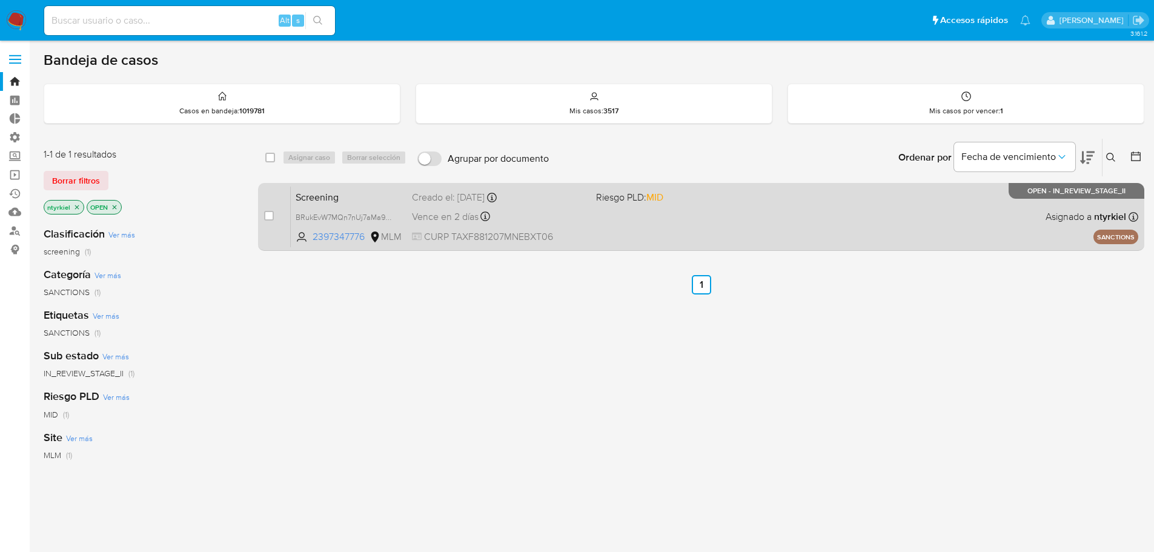
click at [383, 196] on span "Screening" at bounding box center [349, 196] width 107 height 16
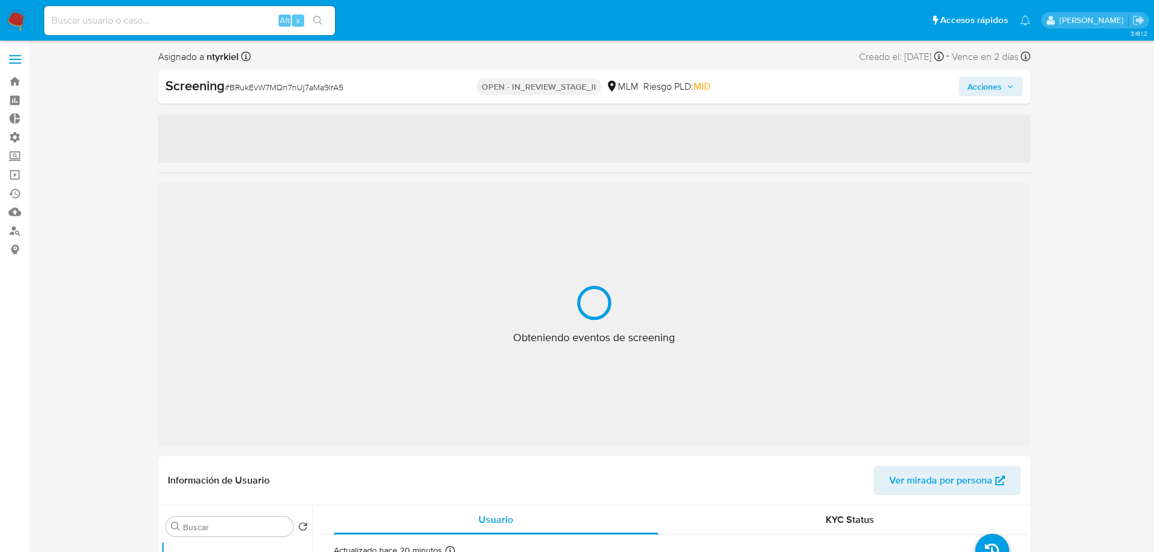
select select "10"
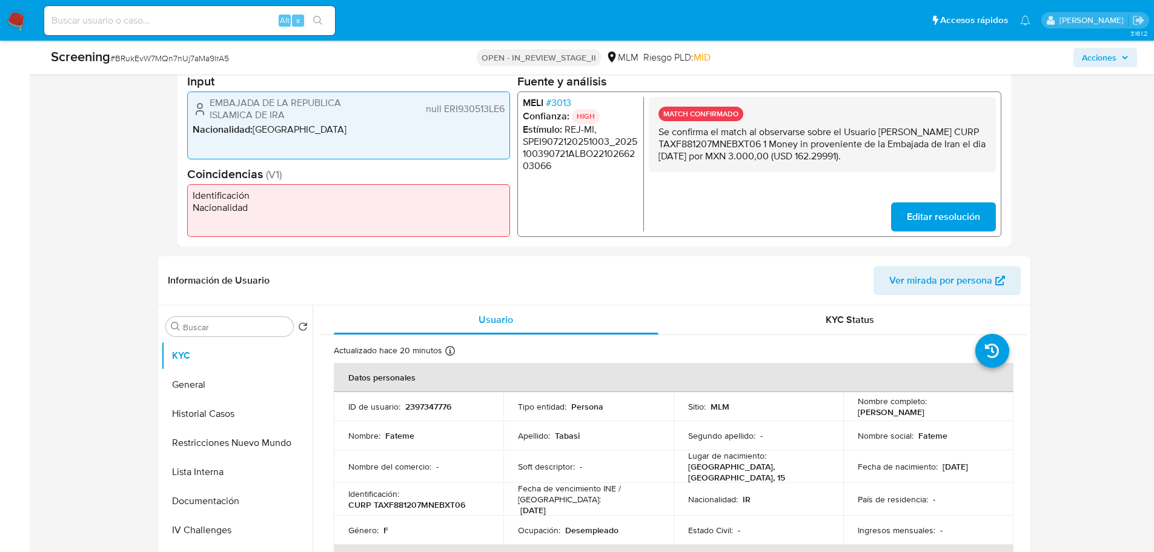
scroll to position [424, 0]
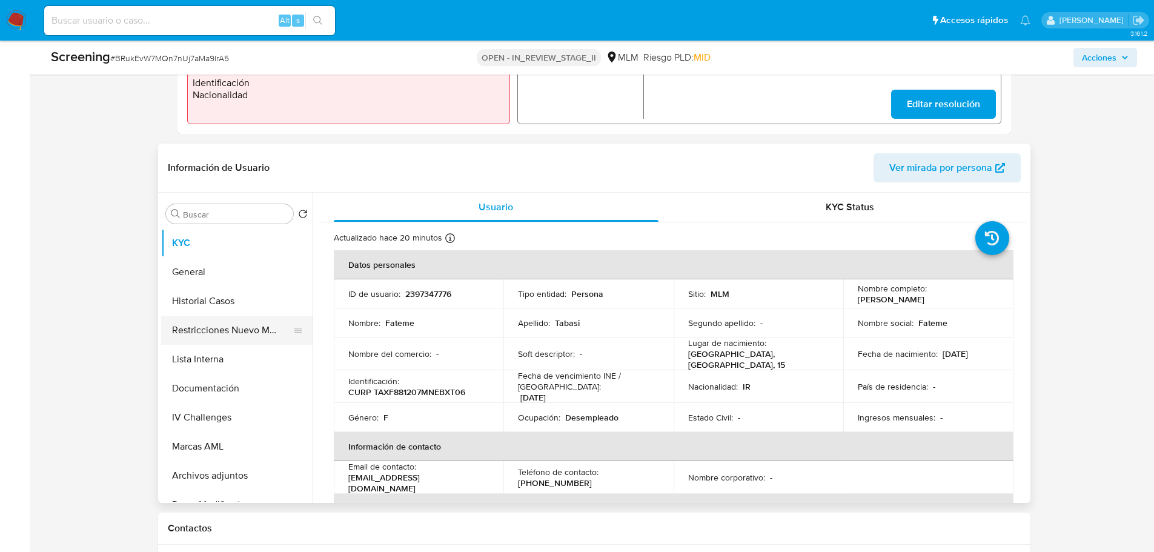
click at [216, 328] on button "Restricciones Nuevo Mundo" at bounding box center [232, 330] width 142 height 29
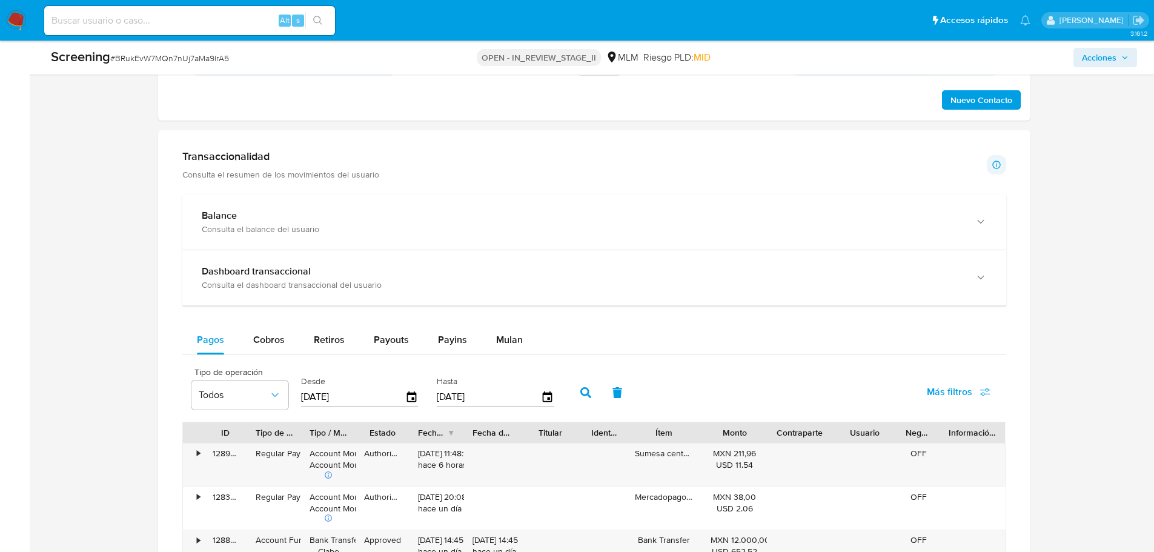
scroll to position [1091, 0]
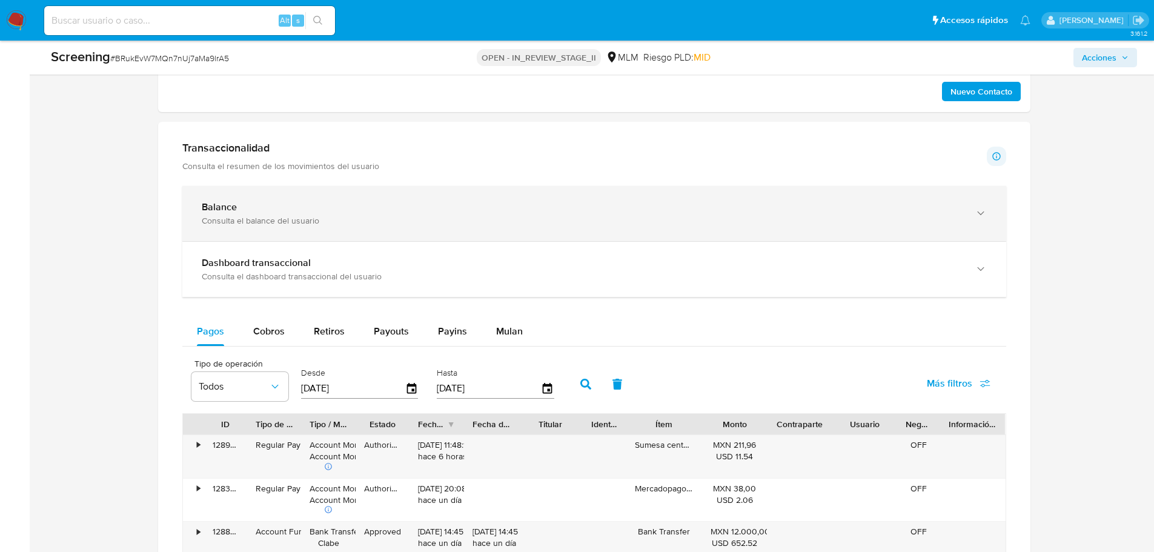
click at [378, 227] on div "Balance Consulta el balance del usuario" at bounding box center [594, 213] width 824 height 55
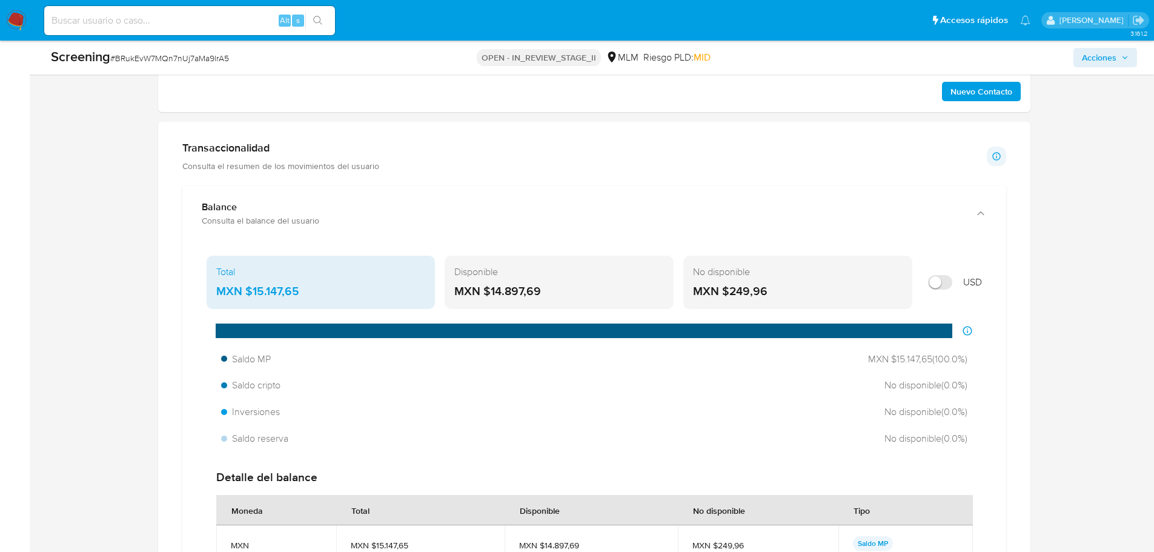
click at [937, 279] on input "Mostrar en USD" at bounding box center [940, 282] width 24 height 15
click at [940, 279] on input "Mostrar en USD" at bounding box center [940, 282] width 24 height 15
checkbox input "false"
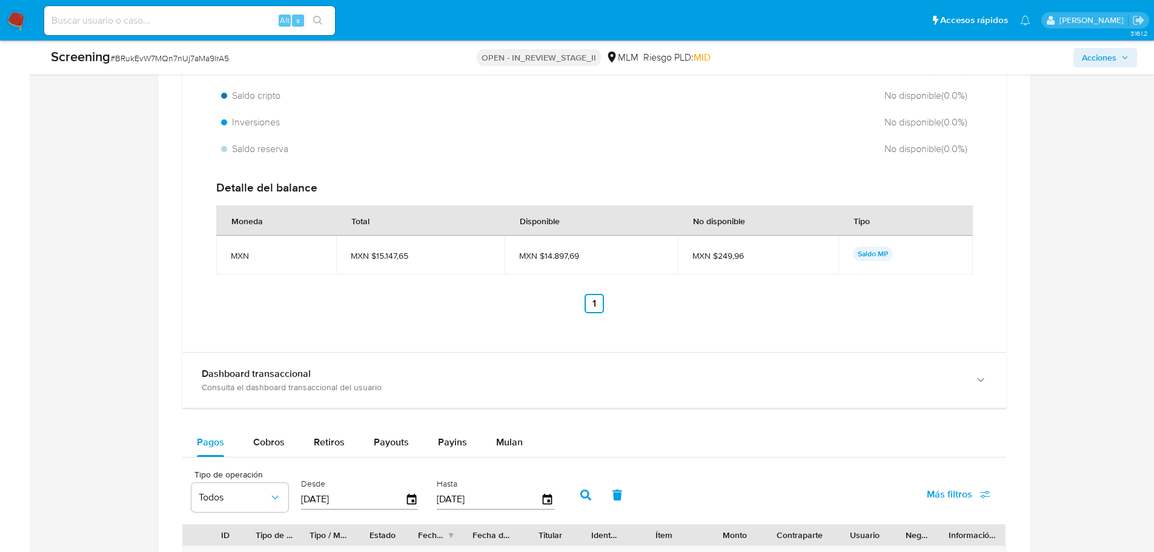
scroll to position [1576, 0]
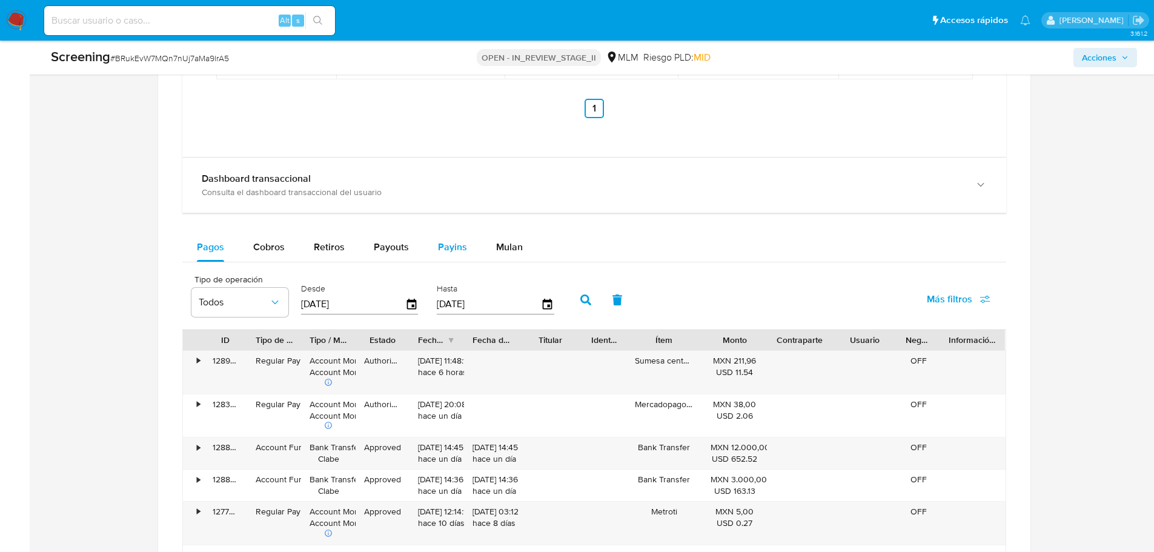
click at [449, 246] on span "Payins" at bounding box center [452, 247] width 29 height 14
select select "10"
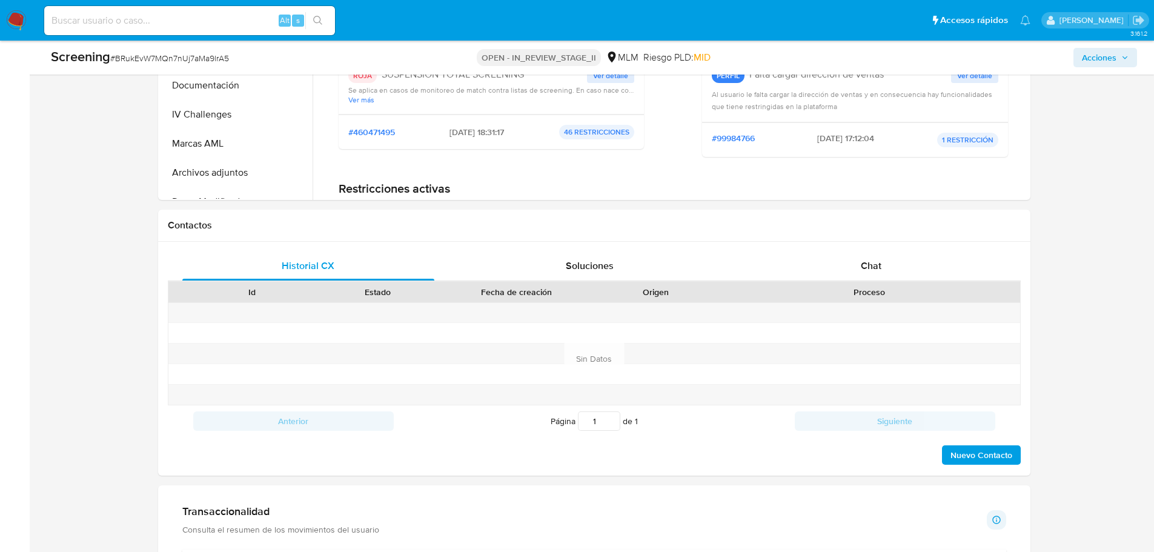
scroll to position [1091, 0]
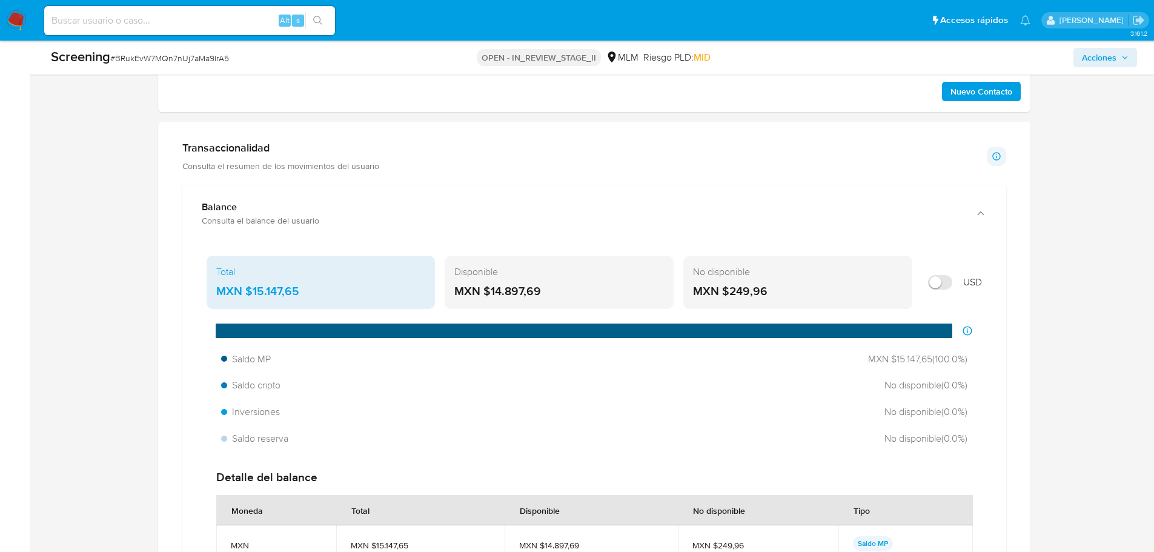
click at [945, 285] on input "Mostrar en USD" at bounding box center [940, 282] width 24 height 15
checkbox input "false"
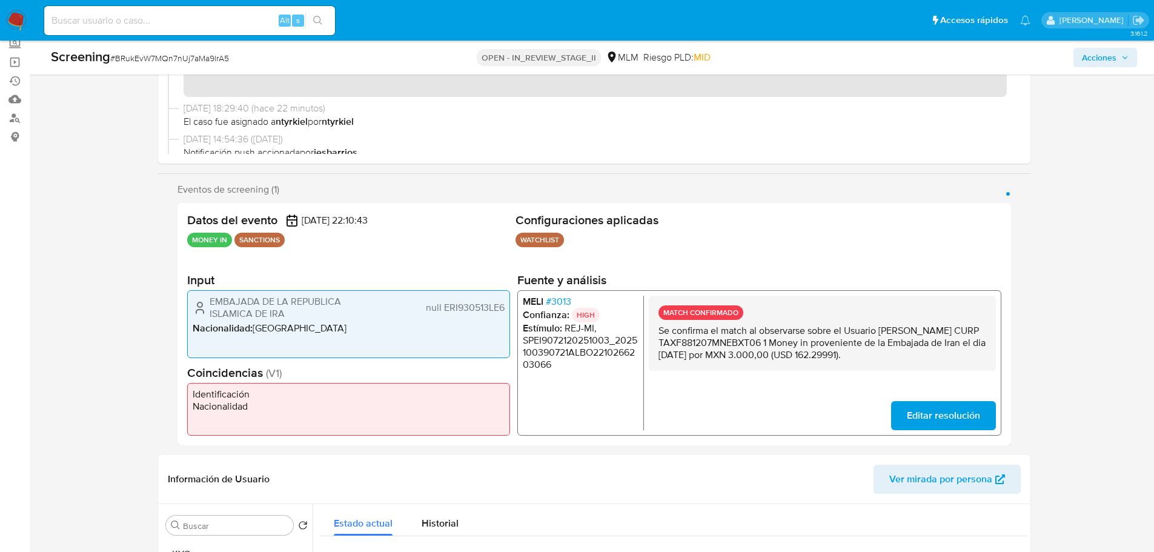
scroll to position [182, 0]
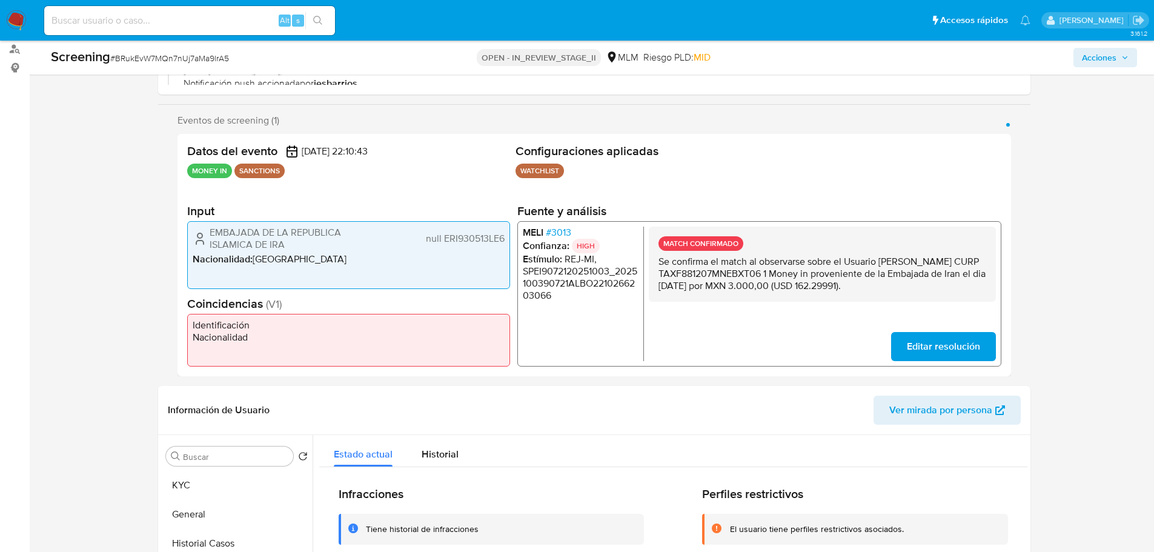
drag, startPoint x: 502, startPoint y: 239, endPoint x: 444, endPoint y: 238, distance: 58.2
click at [444, 238] on span "null ERI930513LE6" at bounding box center [464, 239] width 79 height 12
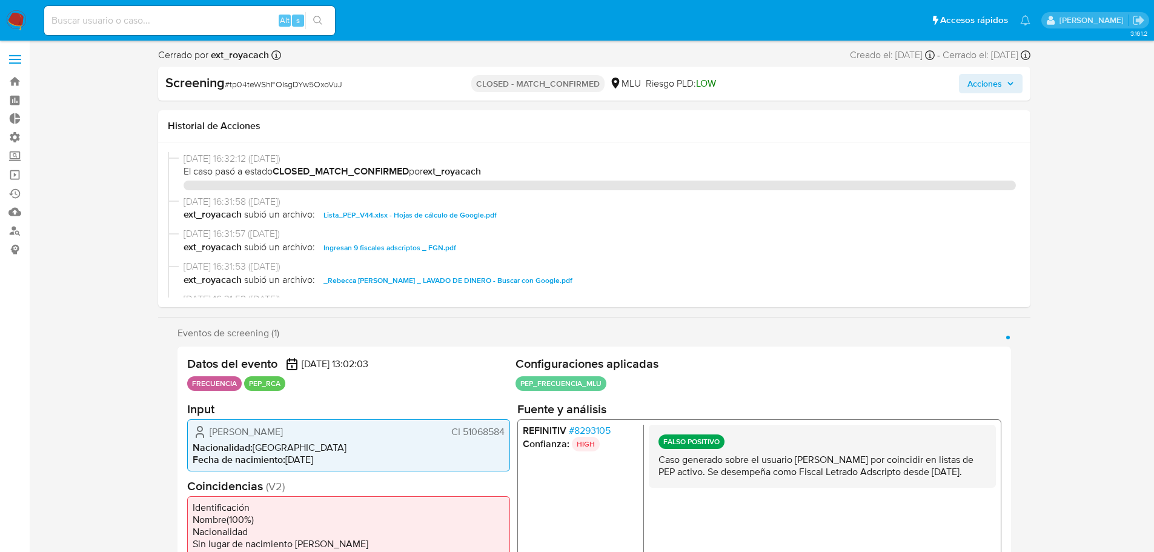
select select "10"
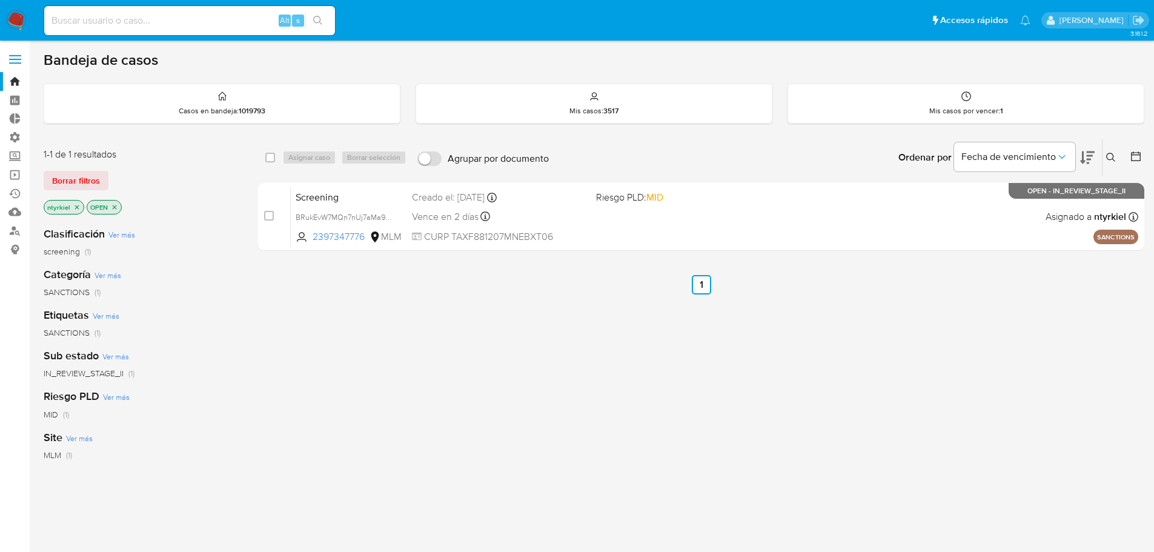
click at [11, 57] on label at bounding box center [15, 59] width 30 height 25
click at [0, 0] on input "checkbox" at bounding box center [0, 0] width 0 height 0
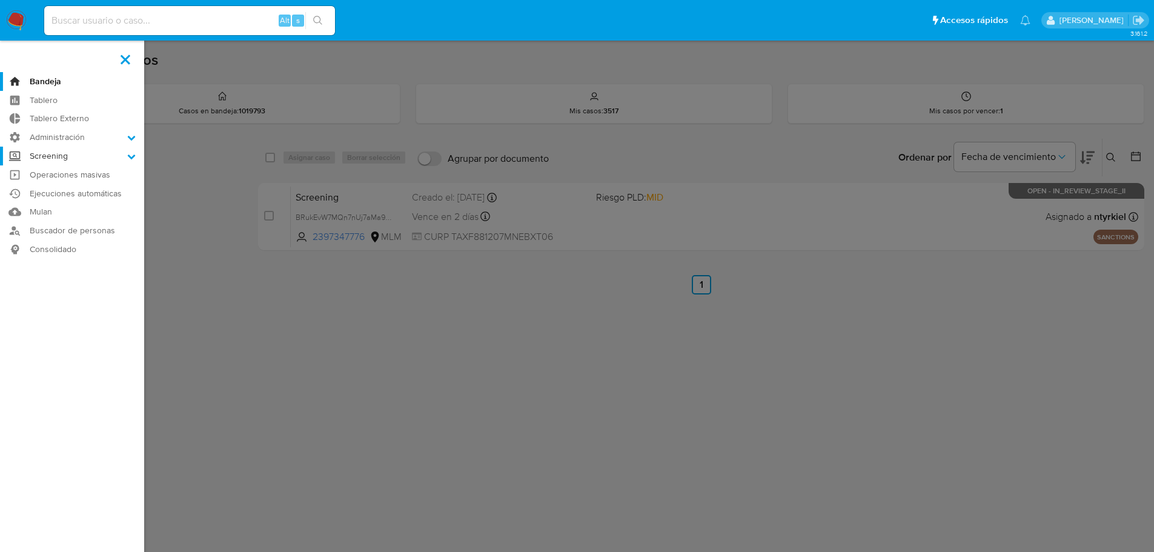
click at [62, 158] on label "Screening" at bounding box center [72, 156] width 144 height 19
click at [0, 0] on input "Screening" at bounding box center [0, 0] width 0 height 0
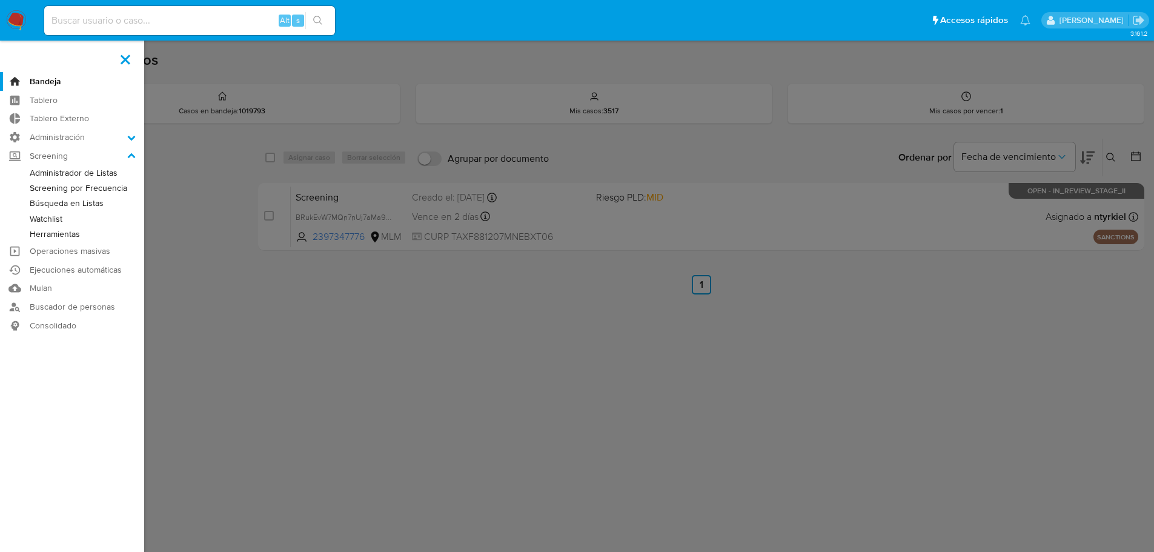
click at [74, 204] on link "Búsqueda en Listas" at bounding box center [72, 203] width 144 height 15
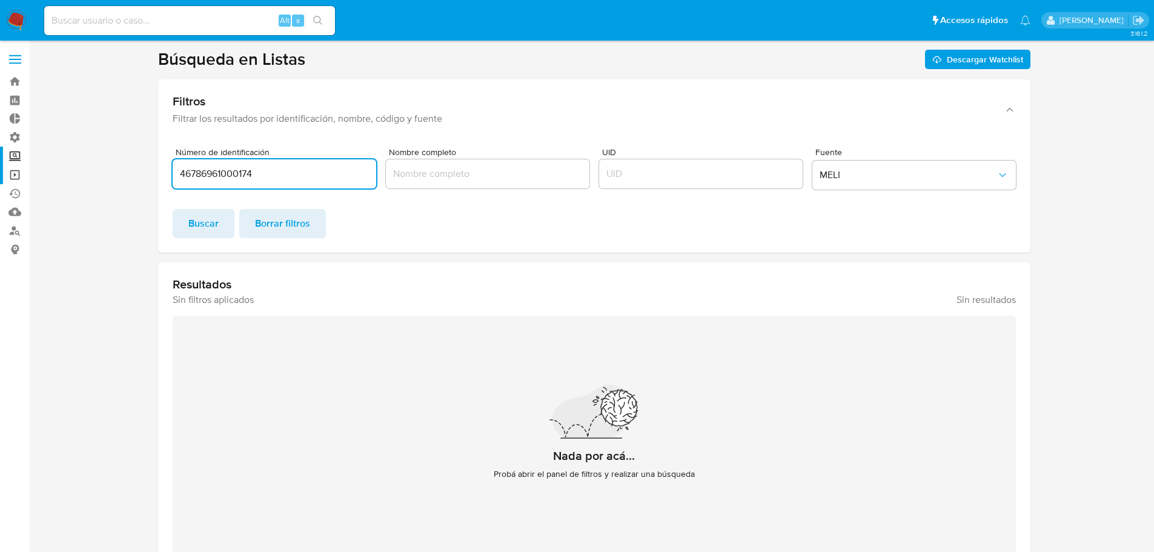
drag, startPoint x: 276, startPoint y: 173, endPoint x: 5, endPoint y: 170, distance: 270.9
click at [5, 170] on section "Bandeja Tablero Tablero Externo Administración Reglas Roles Usuarios Equipos Co…" at bounding box center [577, 312] width 1154 height 624
type input "22266175000188"
click at [213, 224] on span "Buscar" at bounding box center [203, 223] width 30 height 27
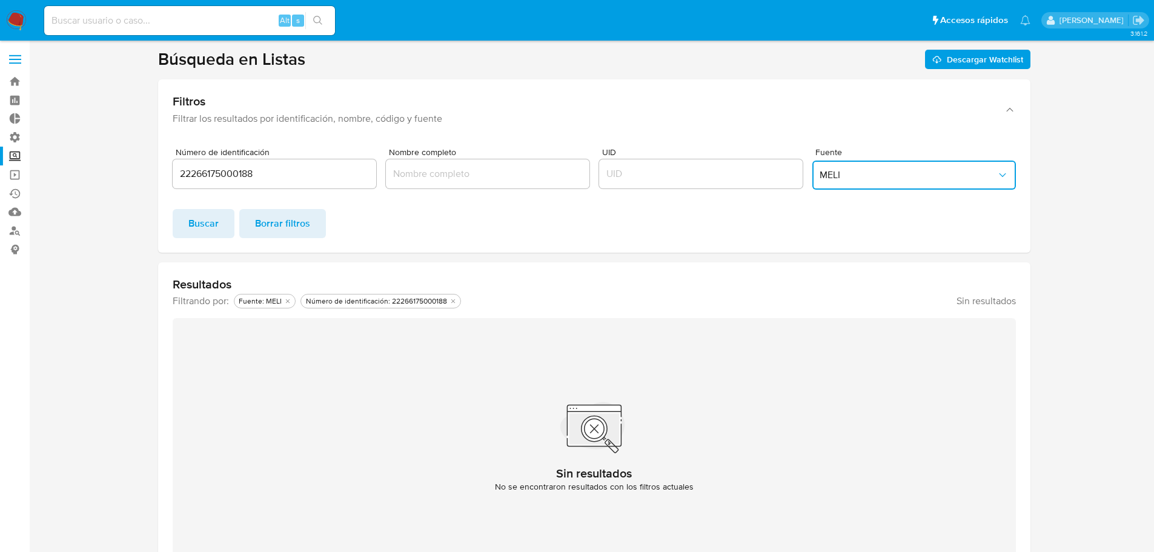
click at [874, 165] on button "MELI" at bounding box center [915, 175] width 204 height 29
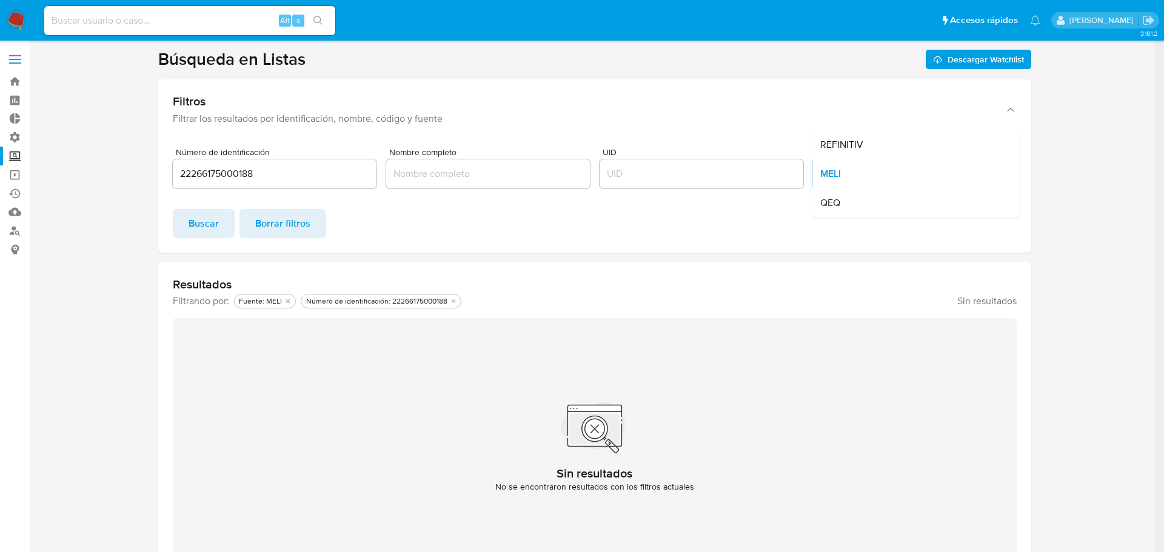
click at [856, 142] on span "REFINITIV" at bounding box center [841, 145] width 43 height 12
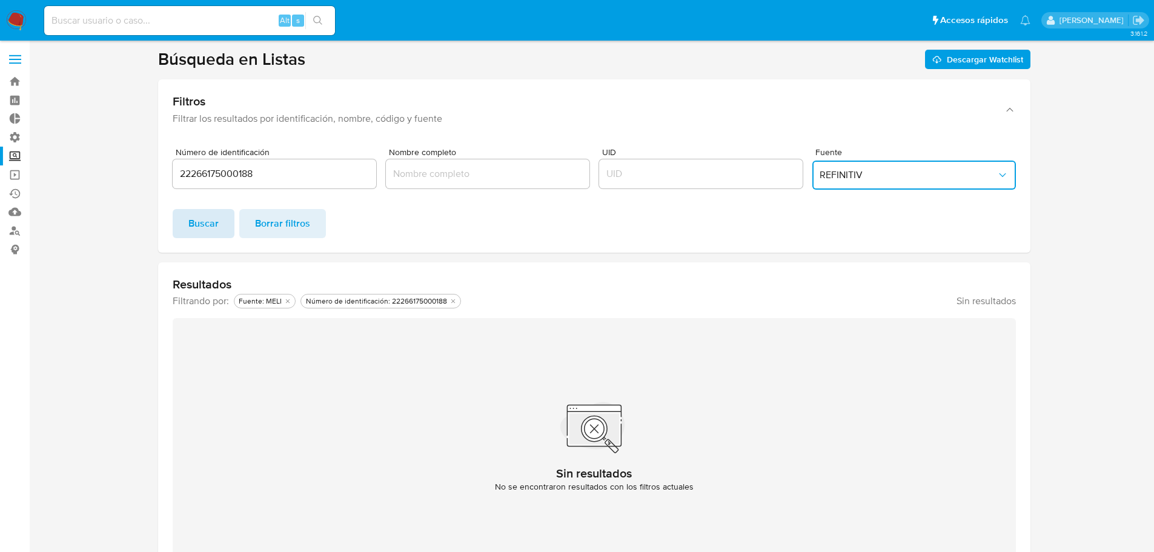
click at [200, 216] on span "Buscar" at bounding box center [203, 223] width 30 height 27
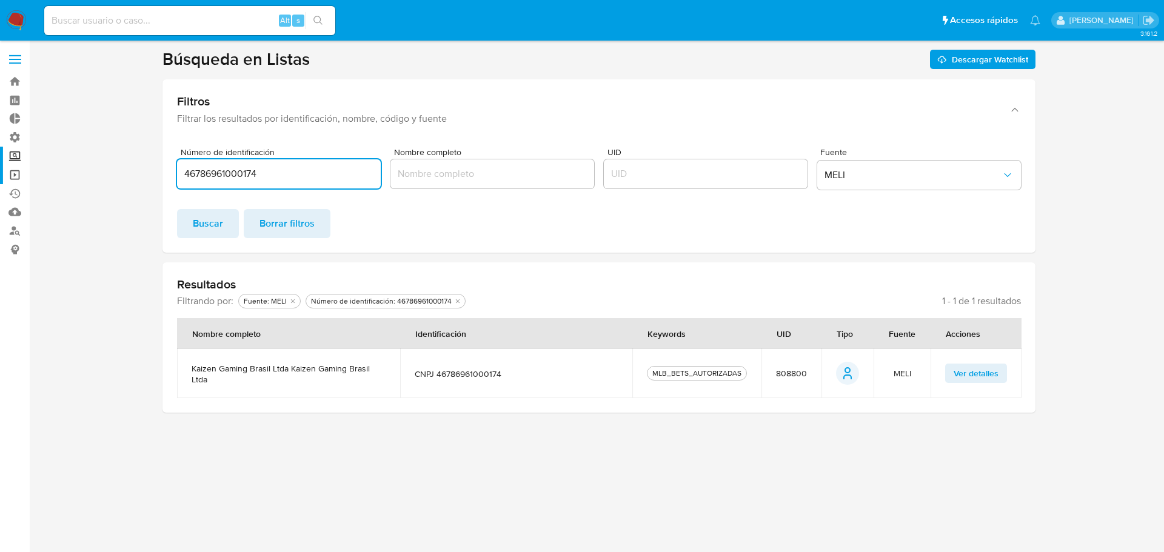
drag, startPoint x: 281, startPoint y: 176, endPoint x: 6, endPoint y: 169, distance: 275.2
click at [5, 169] on section "Bandeja Tablero Tablero Externo Administración Reglas Roles Usuarios Equipos Co…" at bounding box center [582, 276] width 1164 height 552
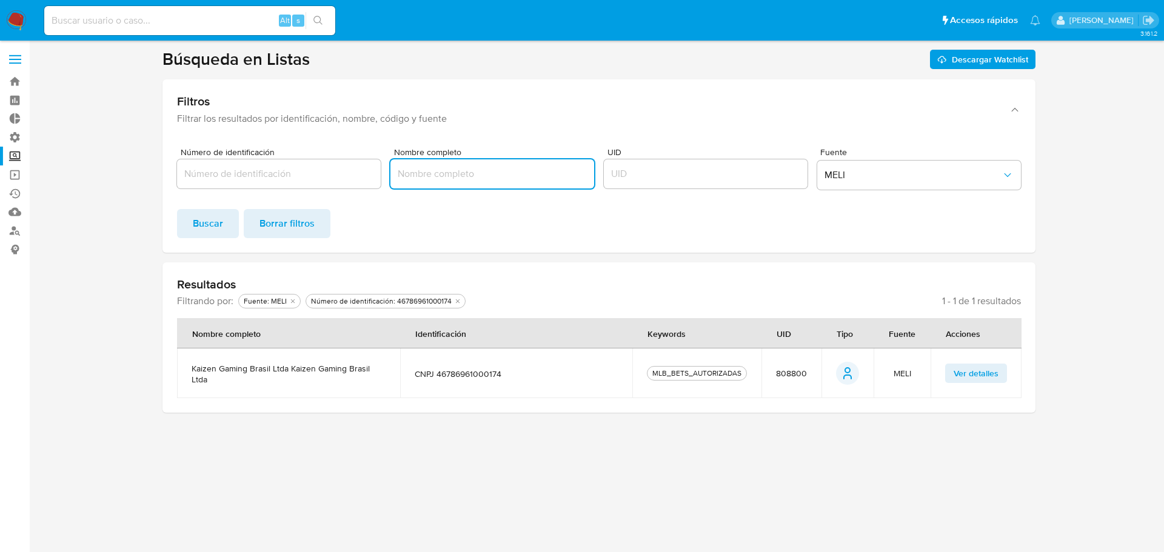
click at [450, 176] on input "Nombre completo" at bounding box center [492, 174] width 204 height 16
type input "embajada de iran"
click at [202, 225] on span "Buscar" at bounding box center [208, 223] width 30 height 27
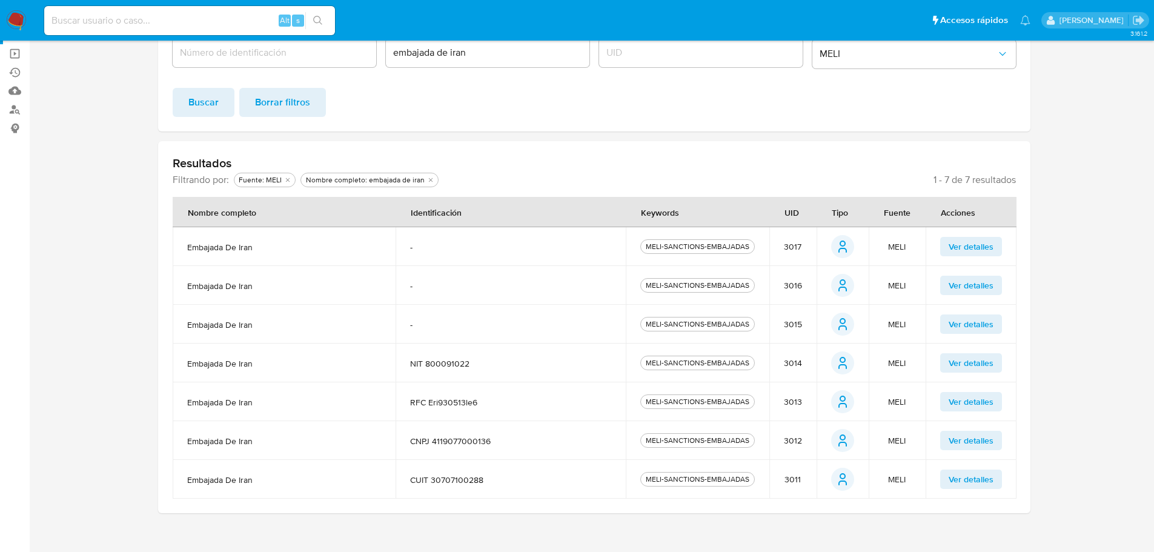
scroll to position [134, 0]
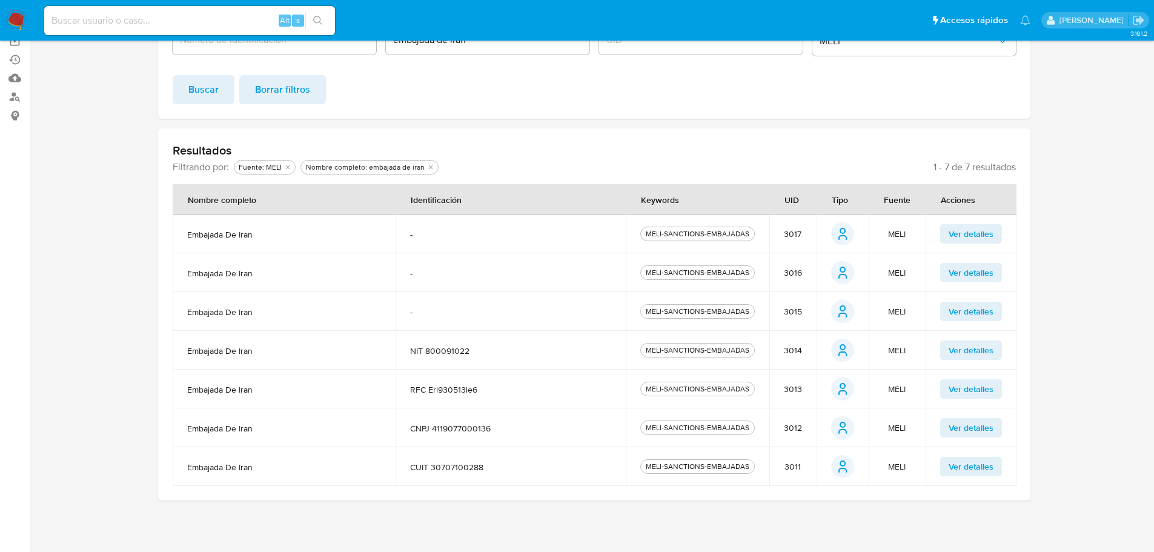
drag, startPoint x: 479, startPoint y: 351, endPoint x: 426, endPoint y: 351, distance: 53.3
click at [426, 351] on span "NIT 800091022" at bounding box center [510, 350] width 201 height 11
drag, startPoint x: 507, startPoint y: 425, endPoint x: 433, endPoint y: 428, distance: 74.0
click at [433, 428] on span "CNPJ 4119077000136" at bounding box center [510, 428] width 201 height 11
drag, startPoint x: 489, startPoint y: 467, endPoint x: 435, endPoint y: 468, distance: 54.6
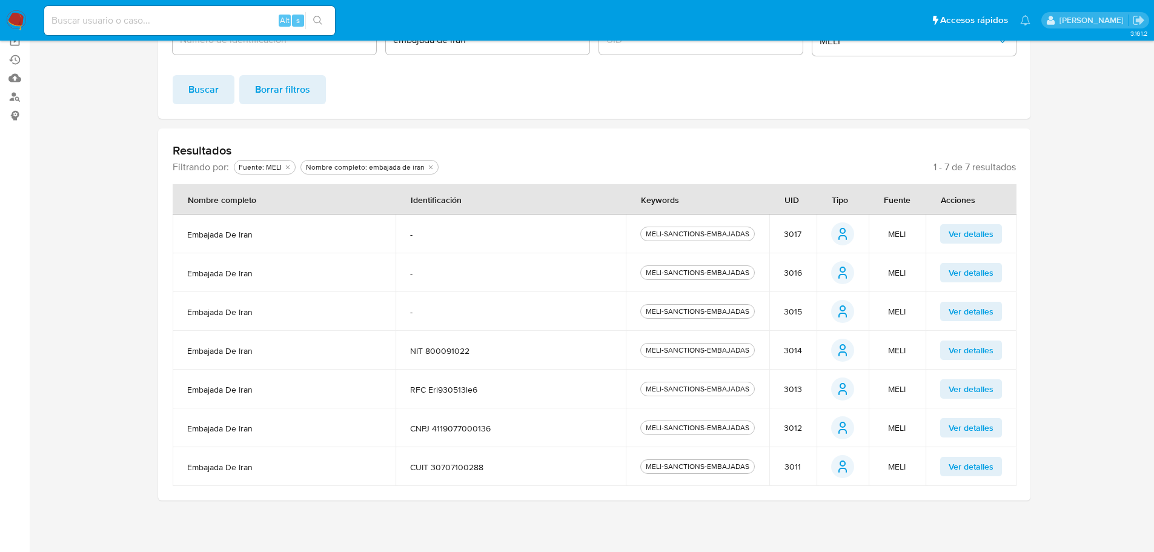
click at [435, 468] on span "CUIT 30707100288" at bounding box center [510, 467] width 201 height 11
click at [514, 441] on td "CNPJ 4119077000136" at bounding box center [511, 427] width 230 height 39
drag, startPoint x: 475, startPoint y: 356, endPoint x: 427, endPoint y: 355, distance: 48.5
click at [427, 355] on span "NIT 800091022" at bounding box center [510, 350] width 201 height 11
drag, startPoint x: 490, startPoint y: 393, endPoint x: 431, endPoint y: 398, distance: 58.4
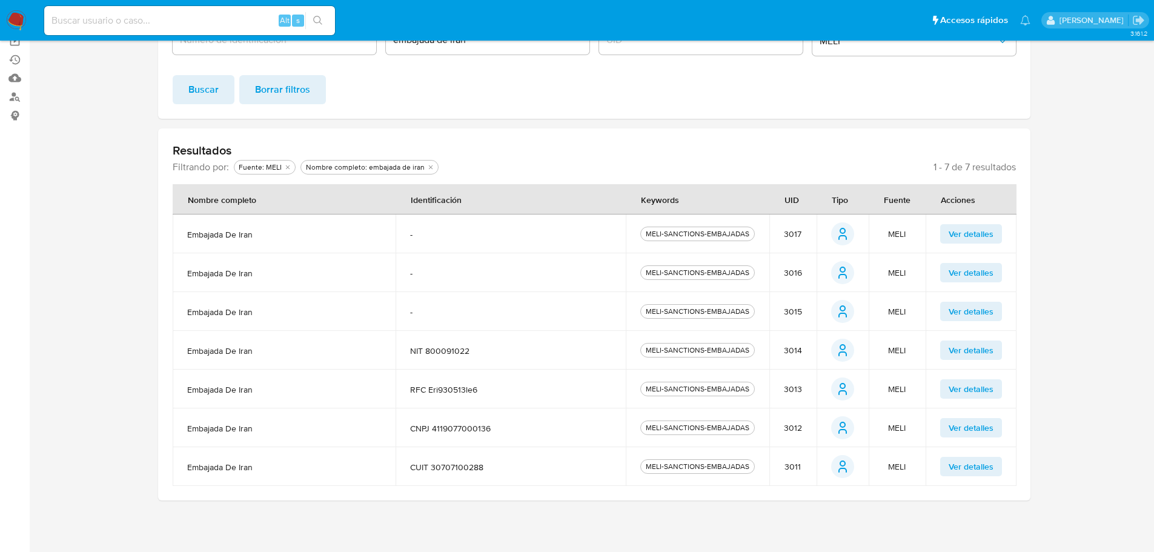
click at [431, 398] on td "RFC eri930513le6" at bounding box center [511, 389] width 230 height 39
drag, startPoint x: 501, startPoint y: 428, endPoint x: 435, endPoint y: 434, distance: 66.3
click at [435, 434] on td "CNPJ 4119077000136" at bounding box center [511, 427] width 230 height 39
drag, startPoint x: 490, startPoint y: 465, endPoint x: 433, endPoint y: 467, distance: 57.6
click at [433, 467] on span "CUIT 30707100288" at bounding box center [510, 467] width 201 height 11
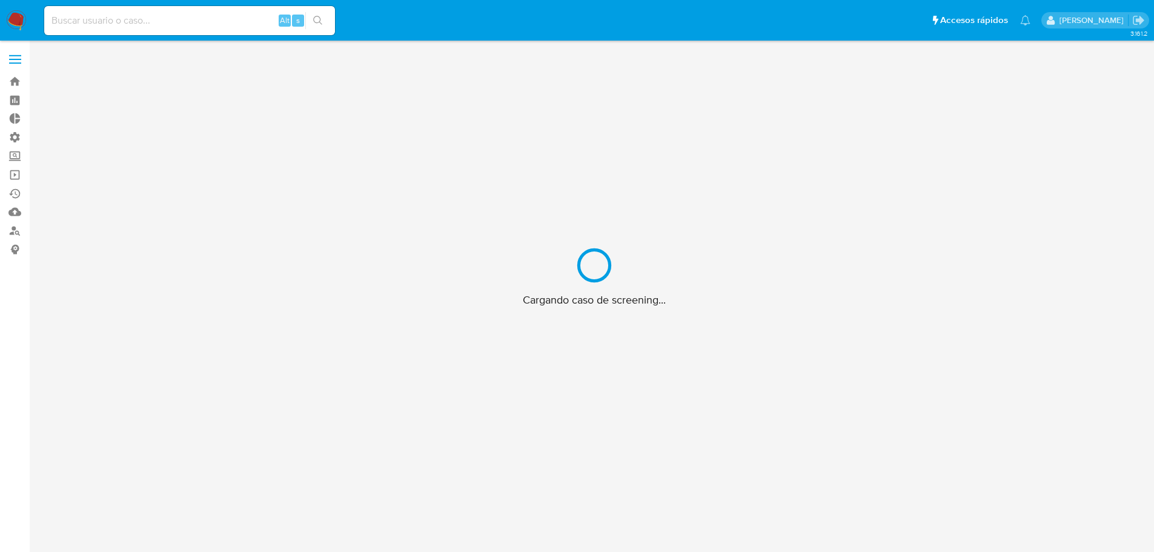
scroll to position [44, 0]
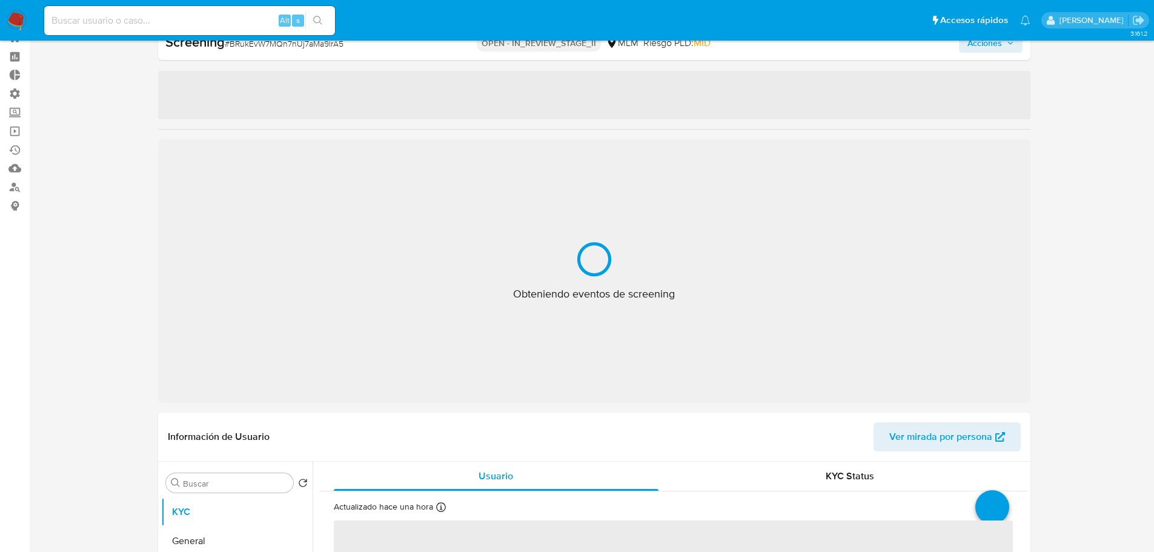
select select "10"
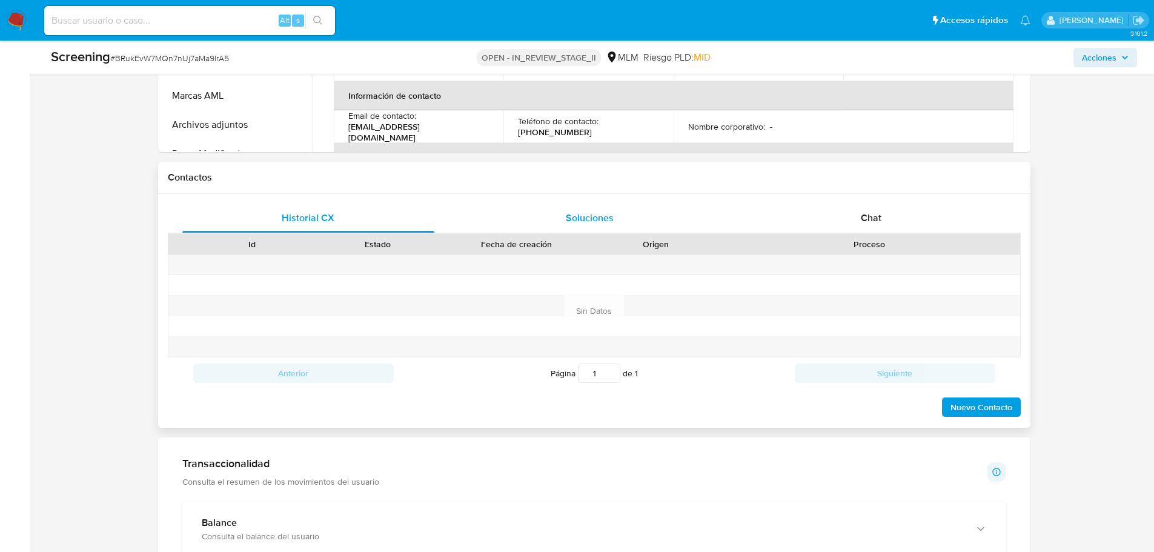
scroll to position [710, 0]
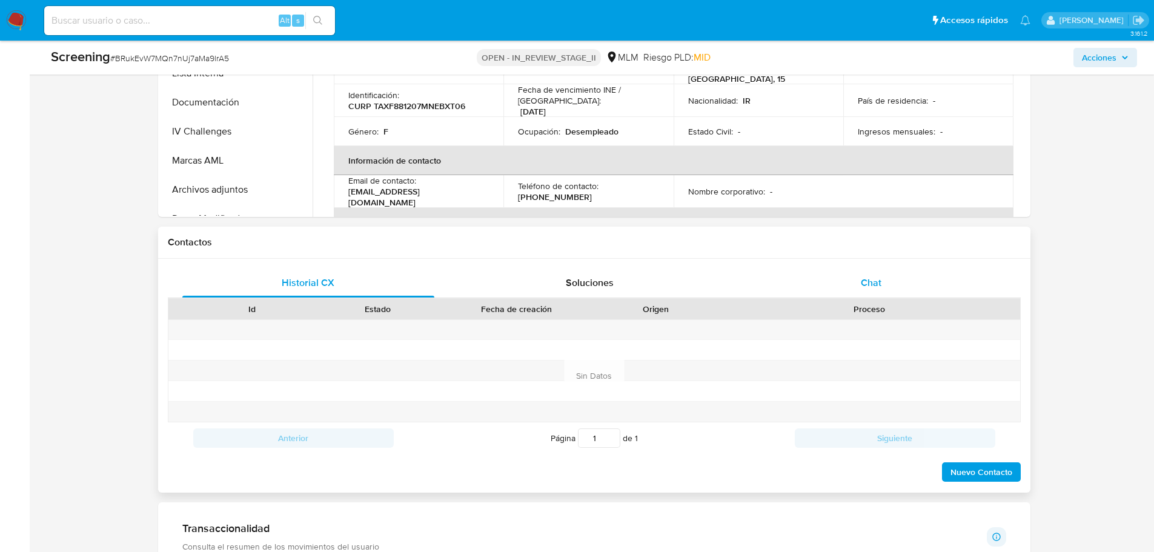
click at [856, 283] on div "Chat" at bounding box center [871, 282] width 253 height 29
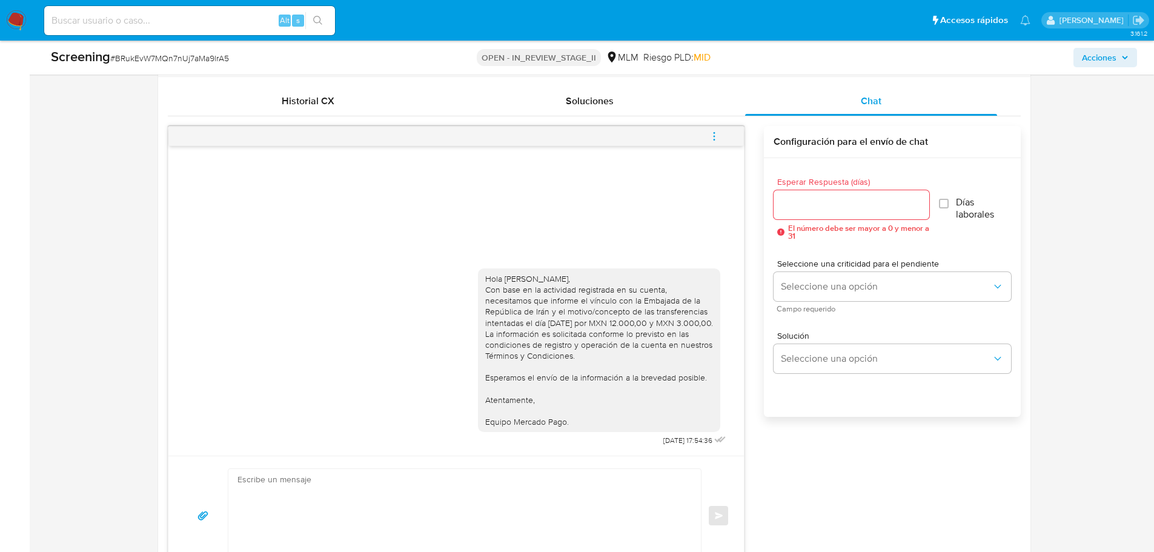
scroll to position [589, 0]
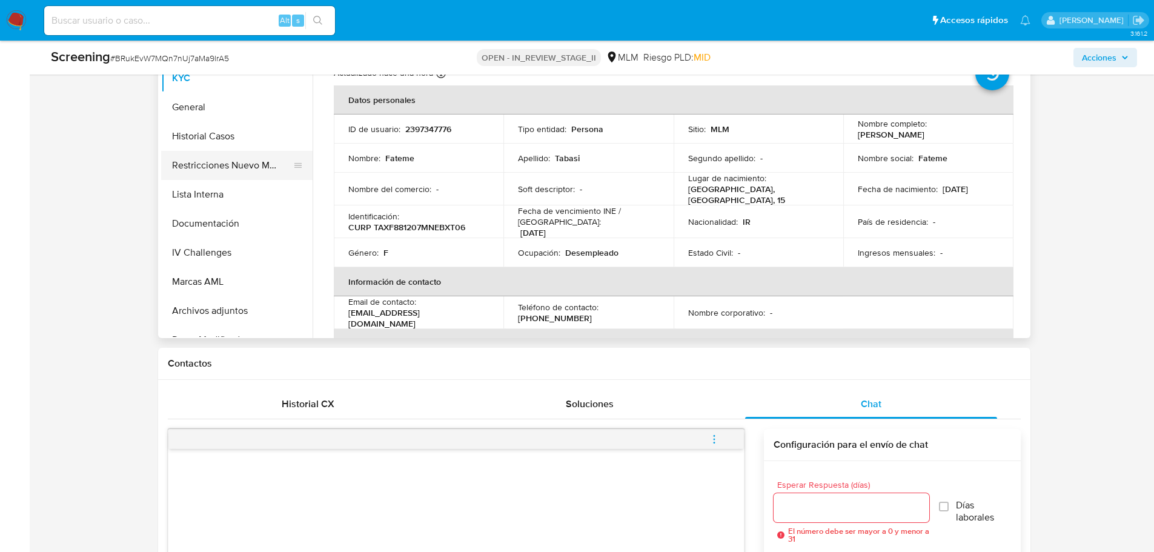
click at [197, 158] on button "Restricciones Nuevo Mundo" at bounding box center [232, 165] width 142 height 29
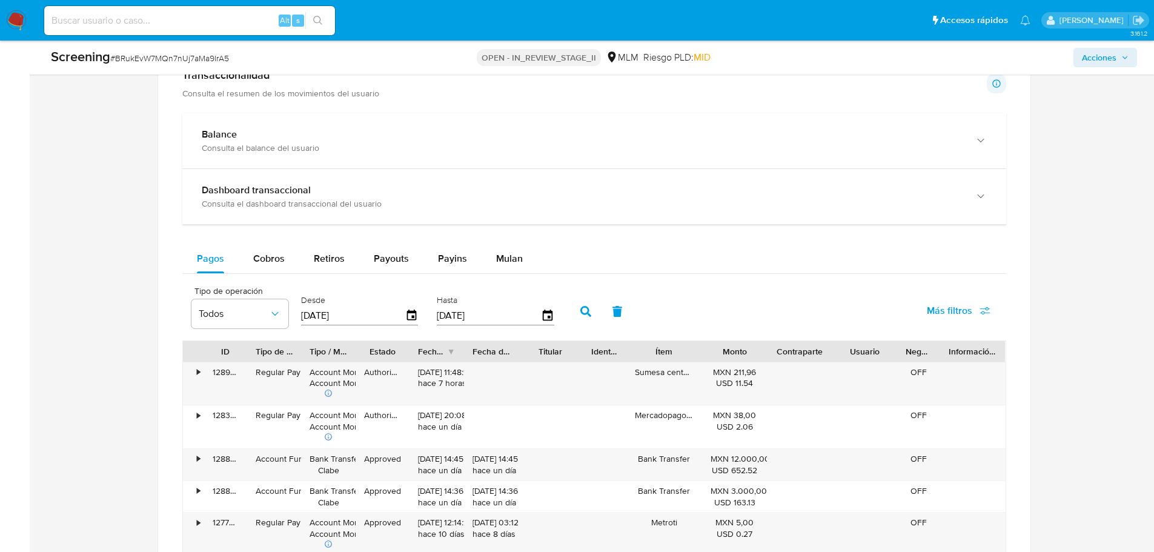
scroll to position [1437, 0]
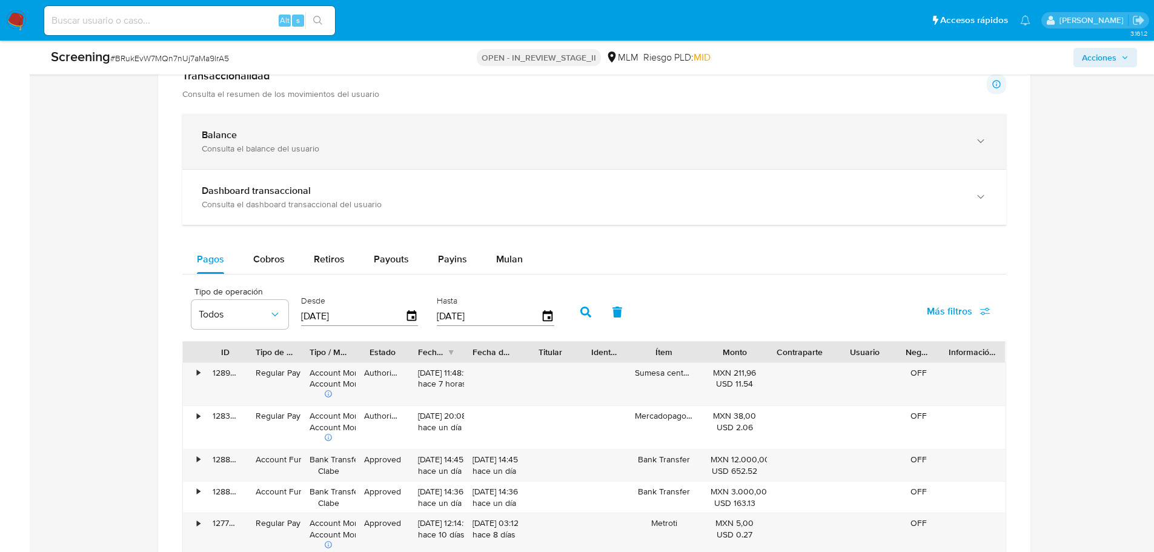
click at [278, 148] on div "Consulta el balance del usuario" at bounding box center [582, 148] width 761 height 11
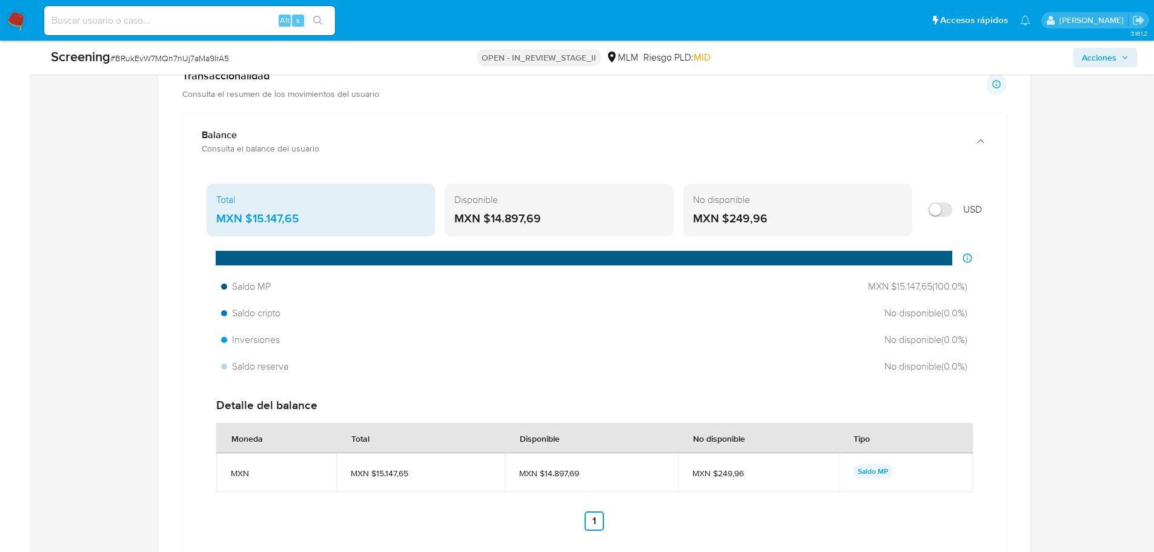
click at [942, 204] on input "Mostrar en USD" at bounding box center [940, 209] width 24 height 15
checkbox input "true"
